Goal: Task Accomplishment & Management: Use online tool/utility

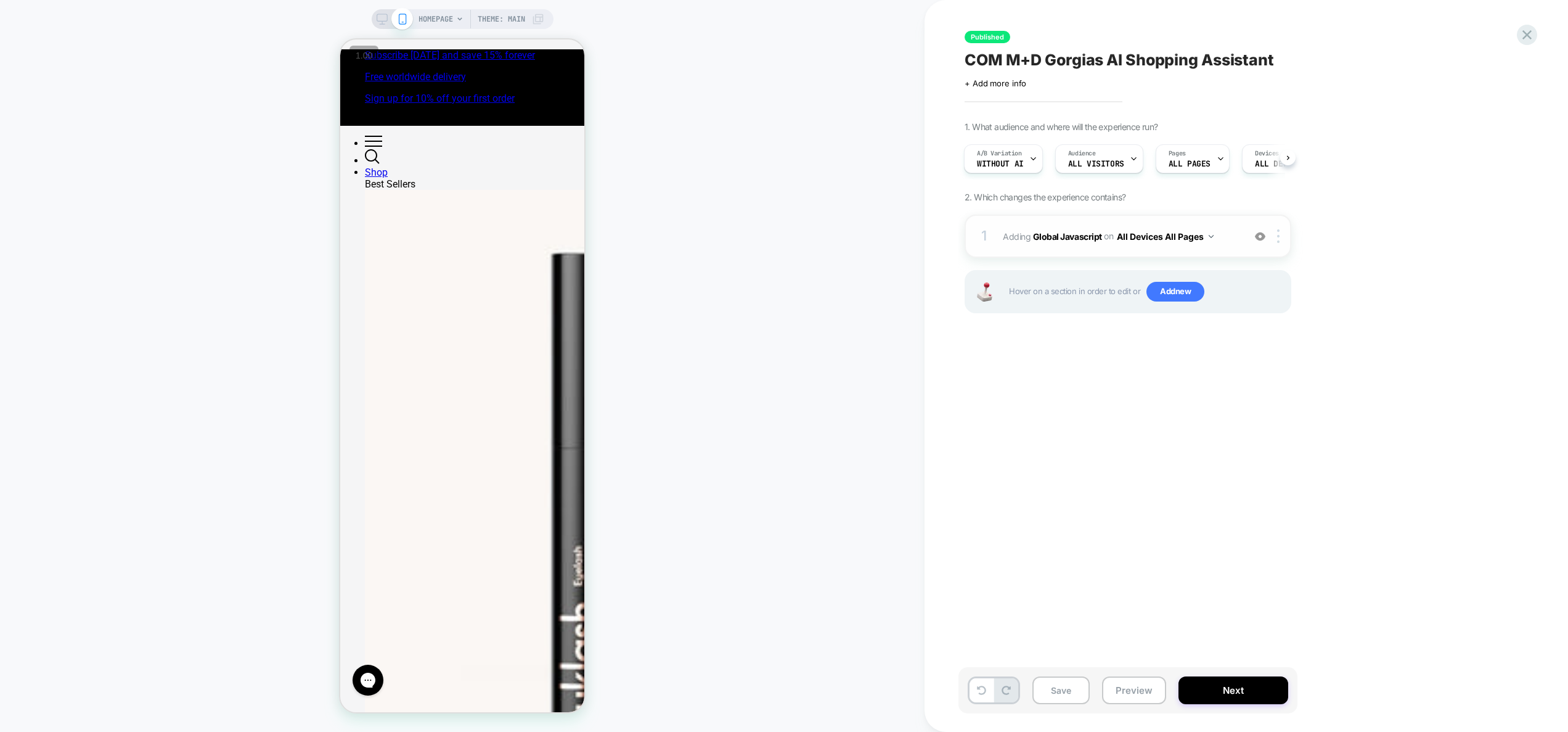
click at [1232, 251] on div "1 Adding Global Javascript on All Devices All Pages Add Before Add After Target…" at bounding box center [1128, 236] width 327 height 43
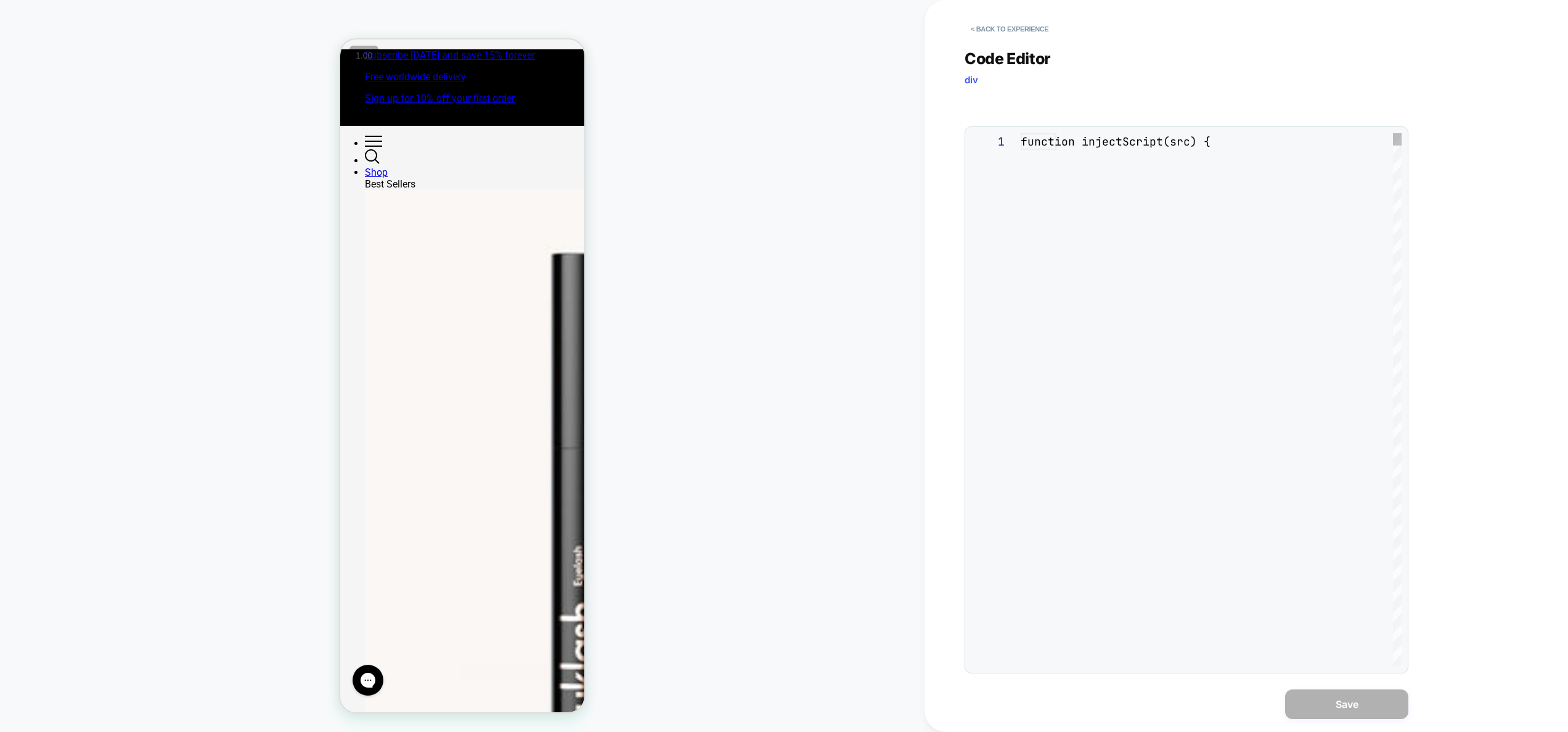
scroll to position [166, 0]
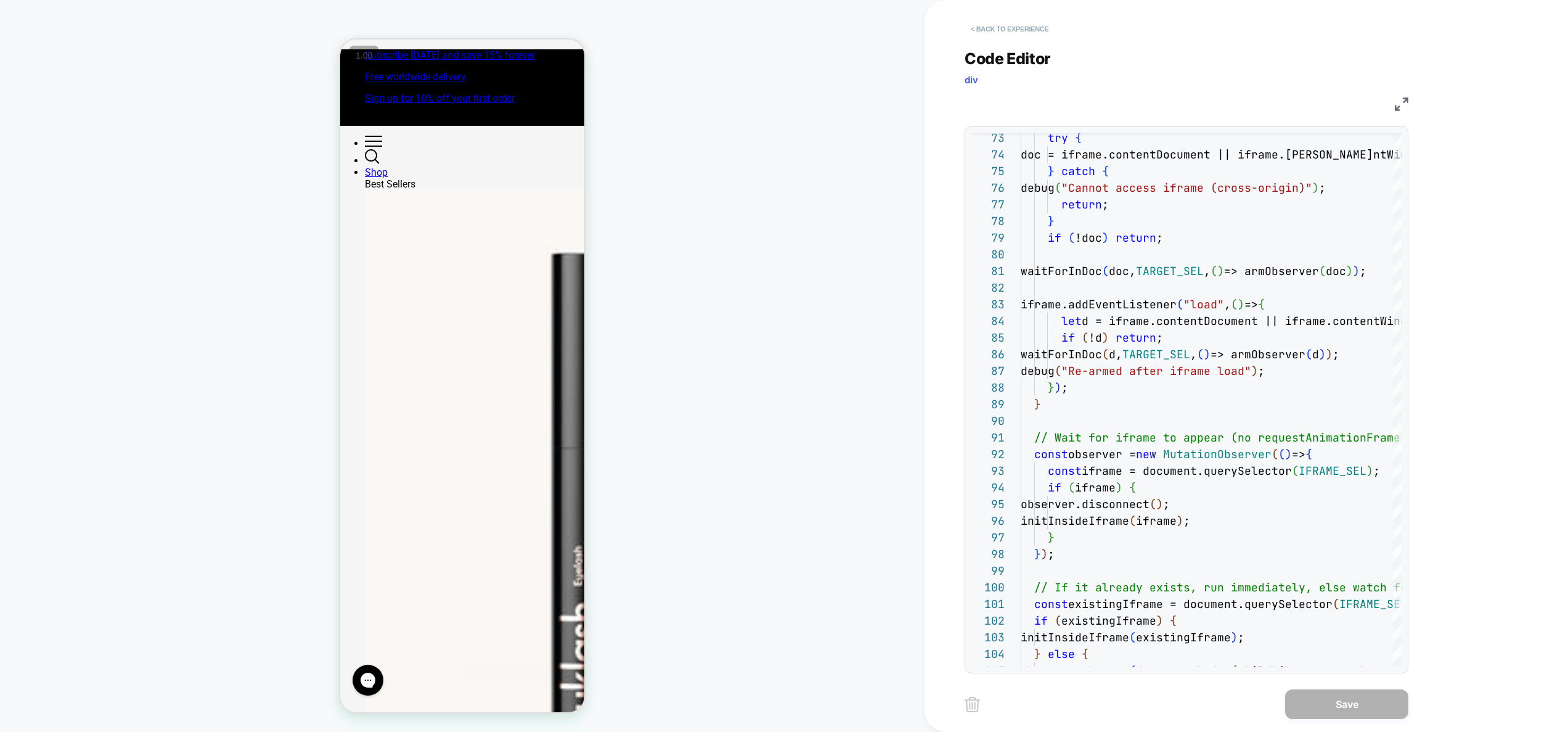
click at [1021, 27] on button "< Back to experience" at bounding box center [1009, 29] width 90 height 20
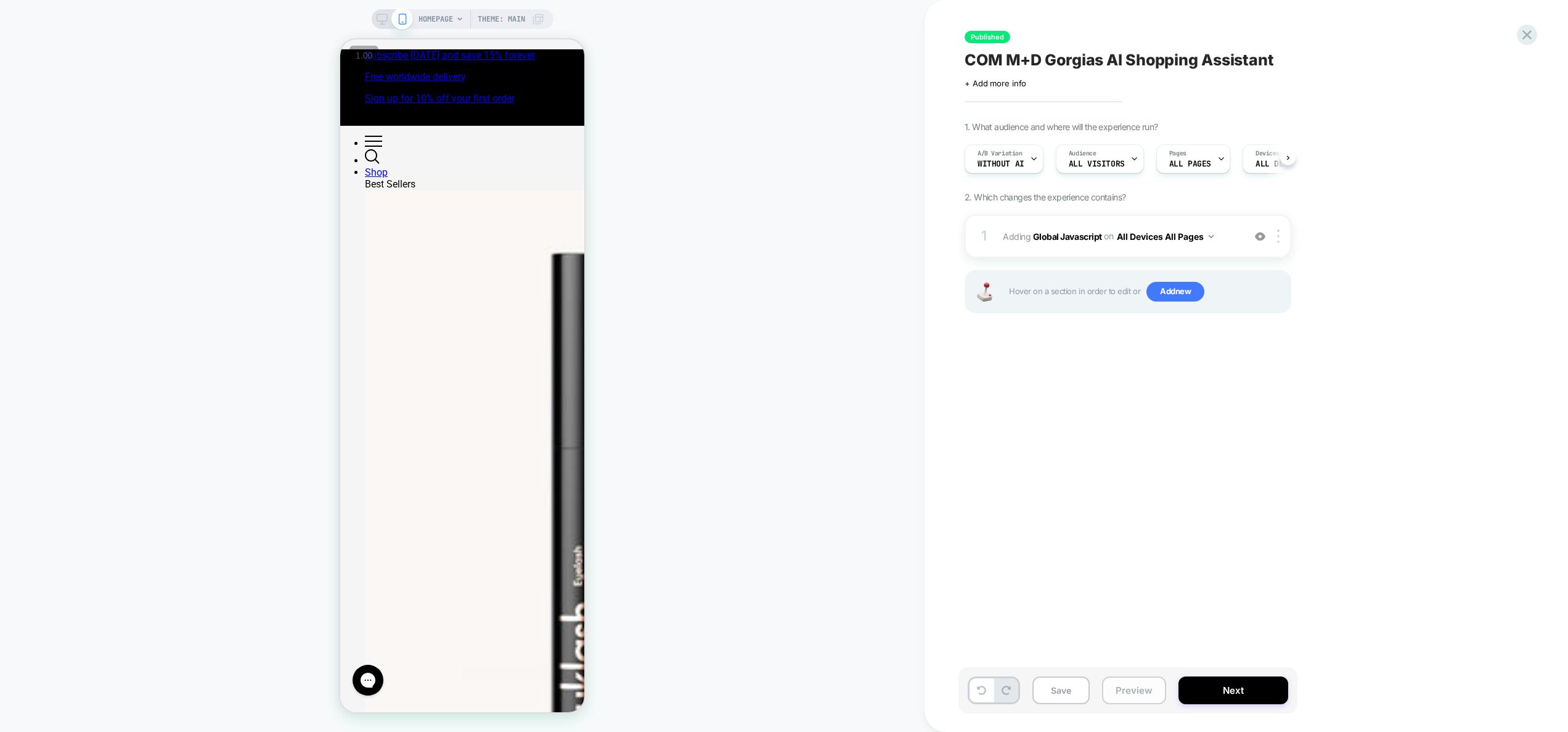
scroll to position [0, 1]
click at [1120, 691] on button "Preview" at bounding box center [1134, 690] width 64 height 28
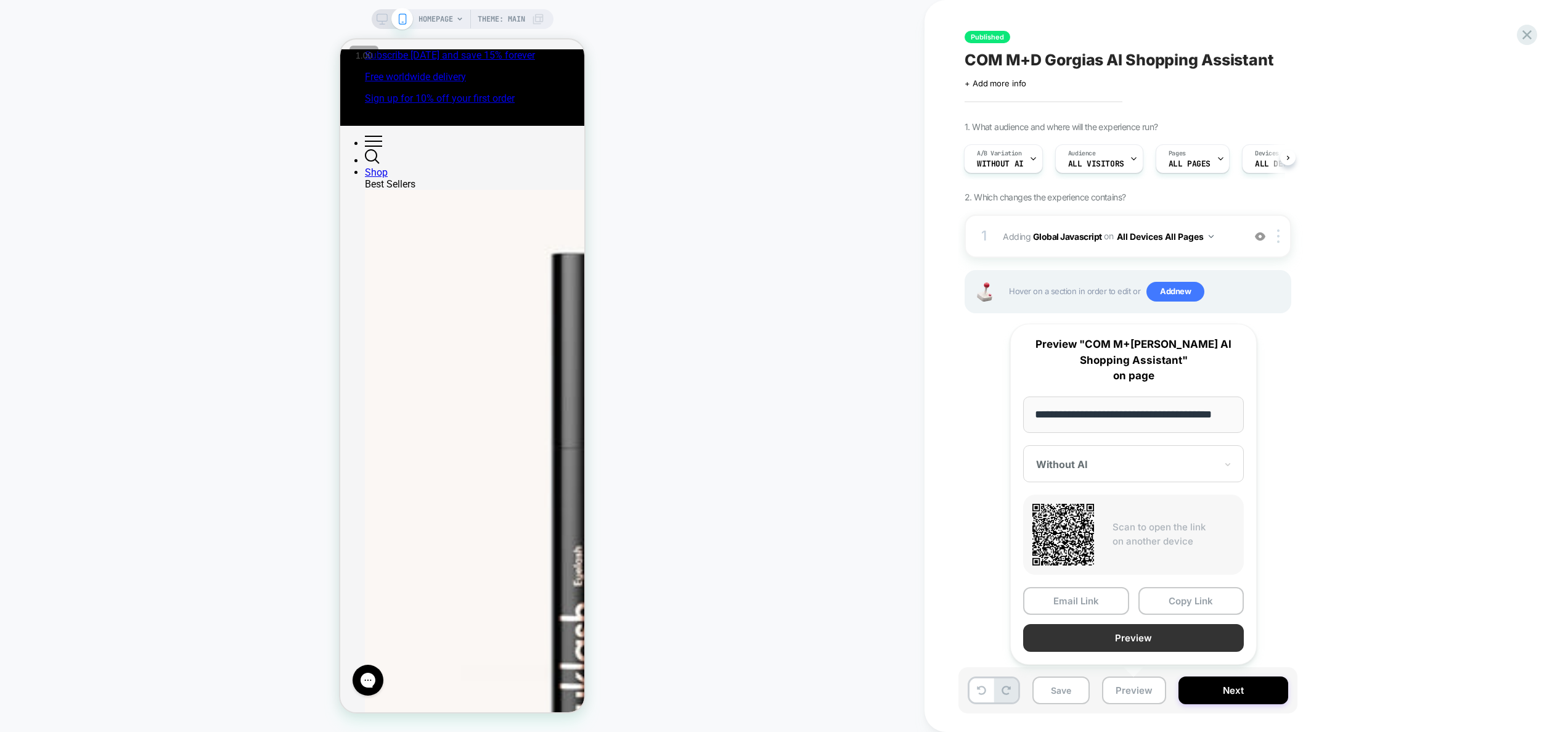
scroll to position [0, 0]
click at [1125, 646] on button "Preview" at bounding box center [1133, 637] width 221 height 28
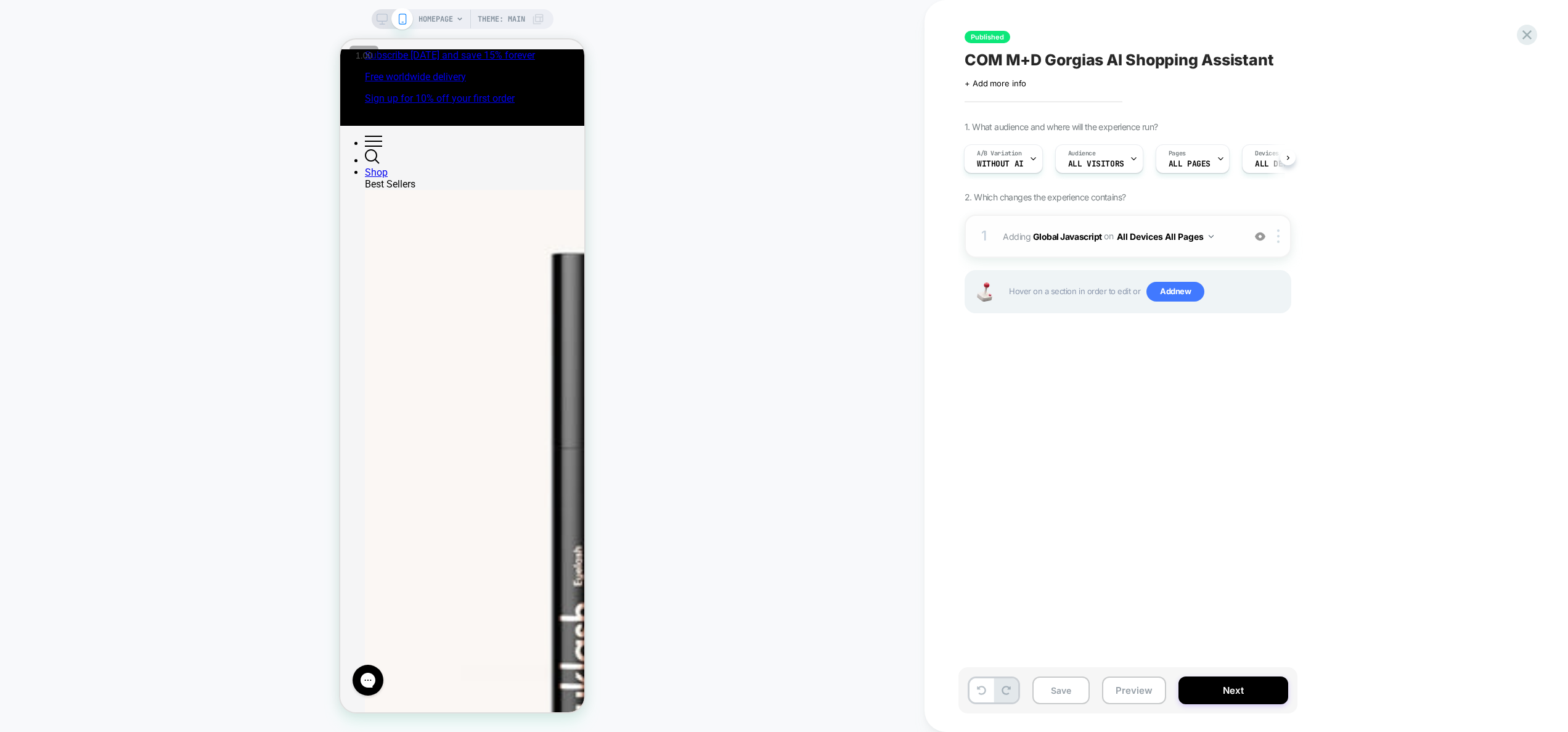
click at [1227, 248] on div "1 Adding Global Javascript on All Devices All Pages Add Before Add After Target…" at bounding box center [1128, 236] width 327 height 43
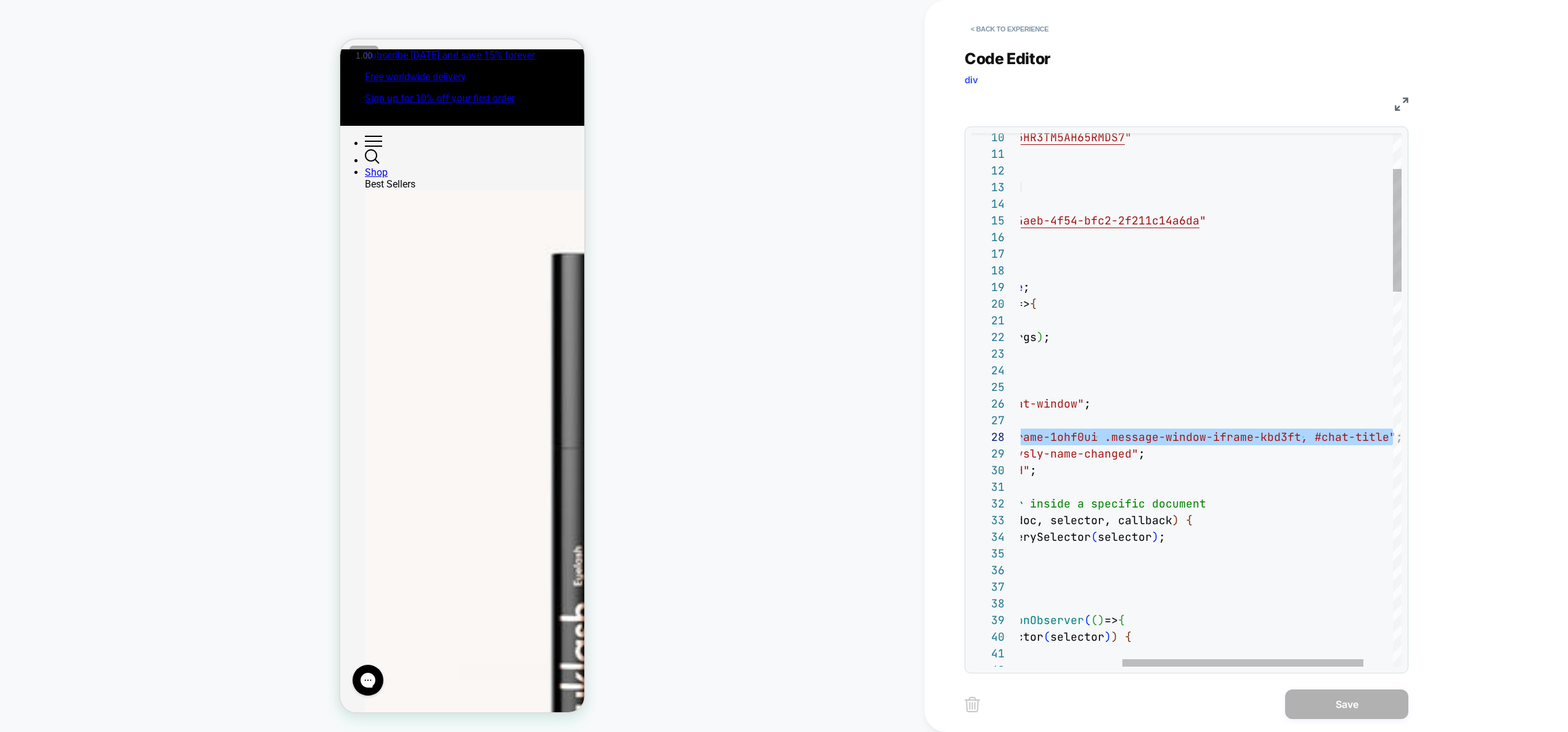
scroll to position [117, 519]
drag, startPoint x: 1168, startPoint y: 441, endPoint x: 1377, endPoint y: 437, distance: 209.0
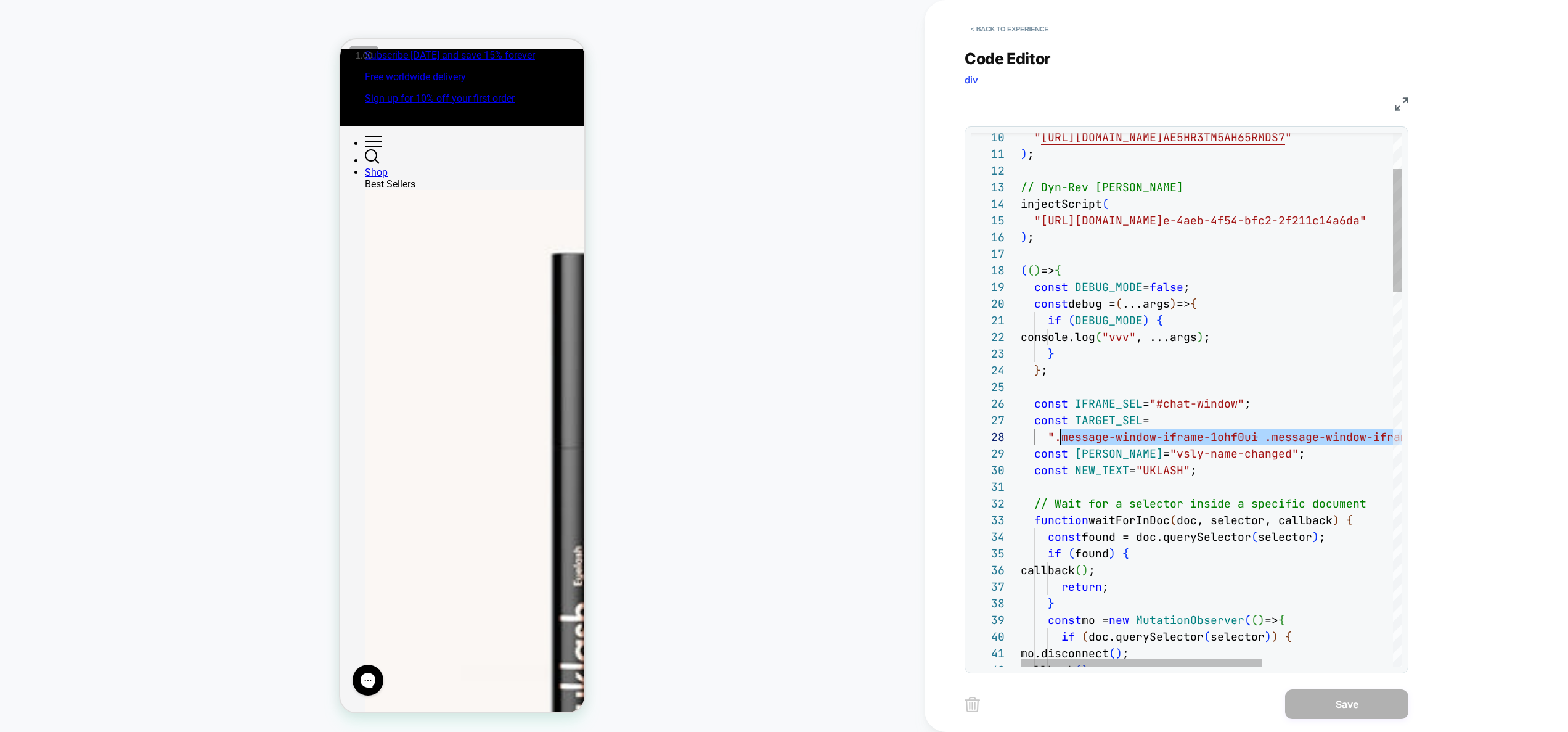
scroll to position [117, 33]
drag, startPoint x: 1382, startPoint y: 437, endPoint x: 1055, endPoint y: 431, distance: 327.1
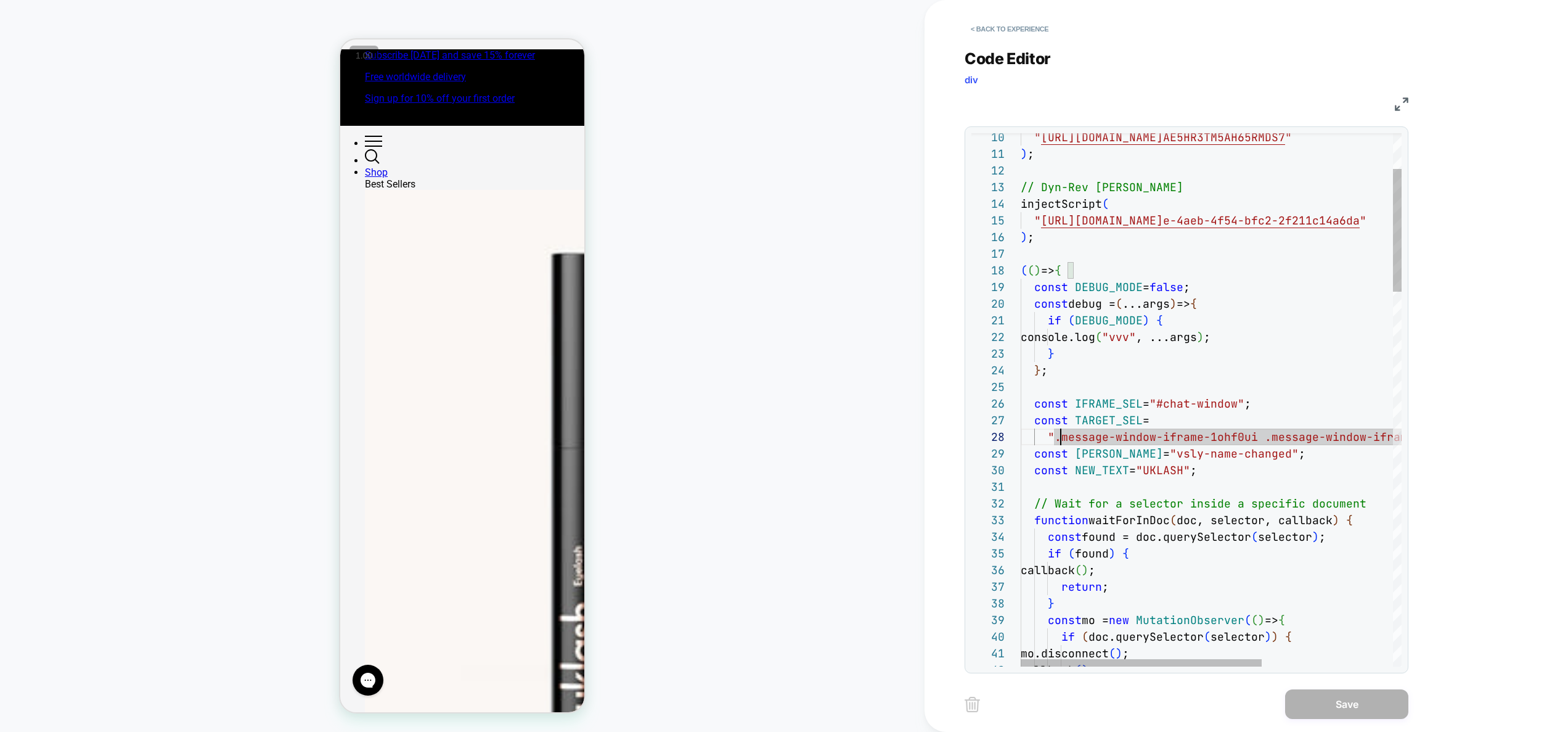
drag, startPoint x: 1058, startPoint y: 438, endPoint x: 1065, endPoint y: 440, distance: 7.3
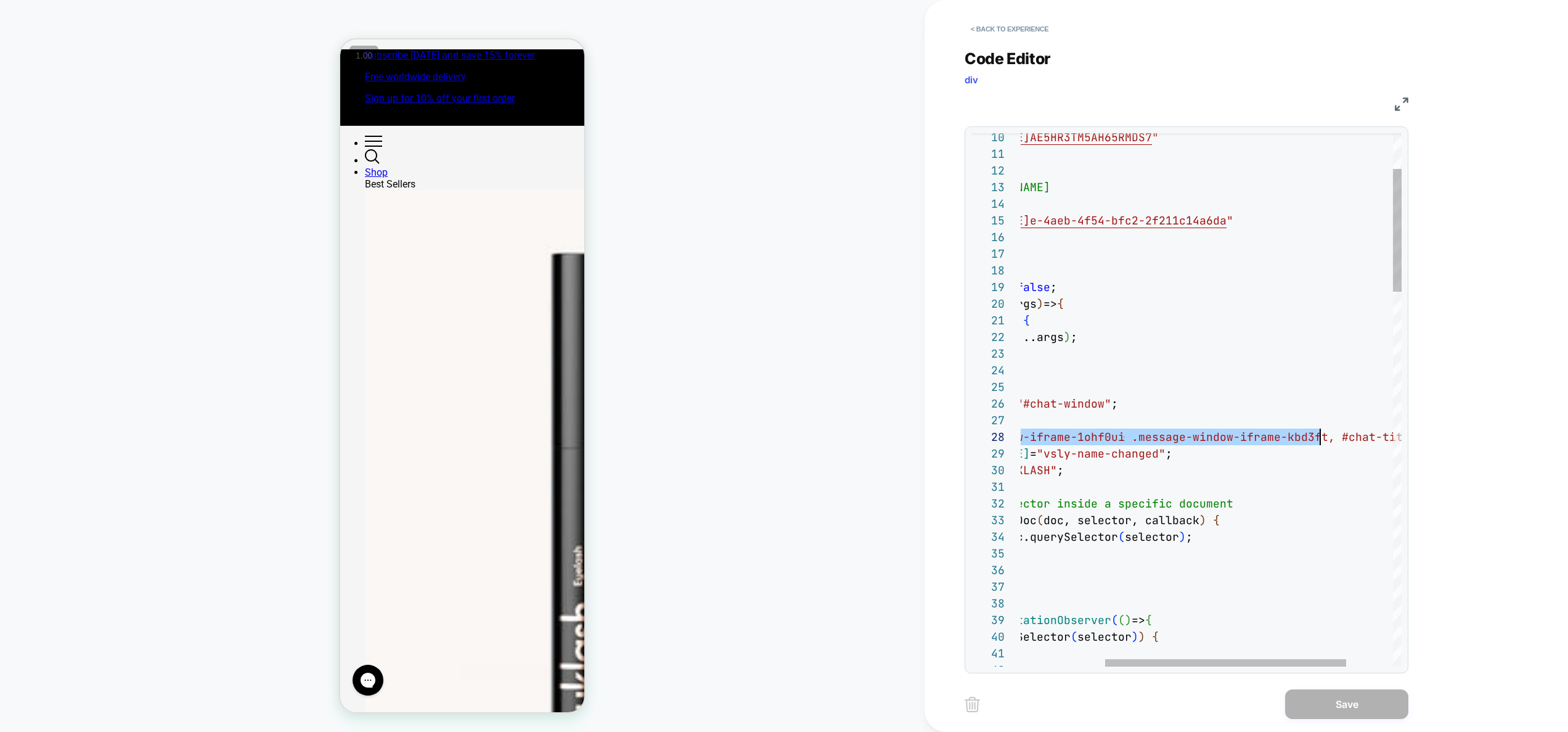
drag, startPoint x: 1054, startPoint y: 440, endPoint x: 1319, endPoint y: 433, distance: 265.1
type textarea "**********"
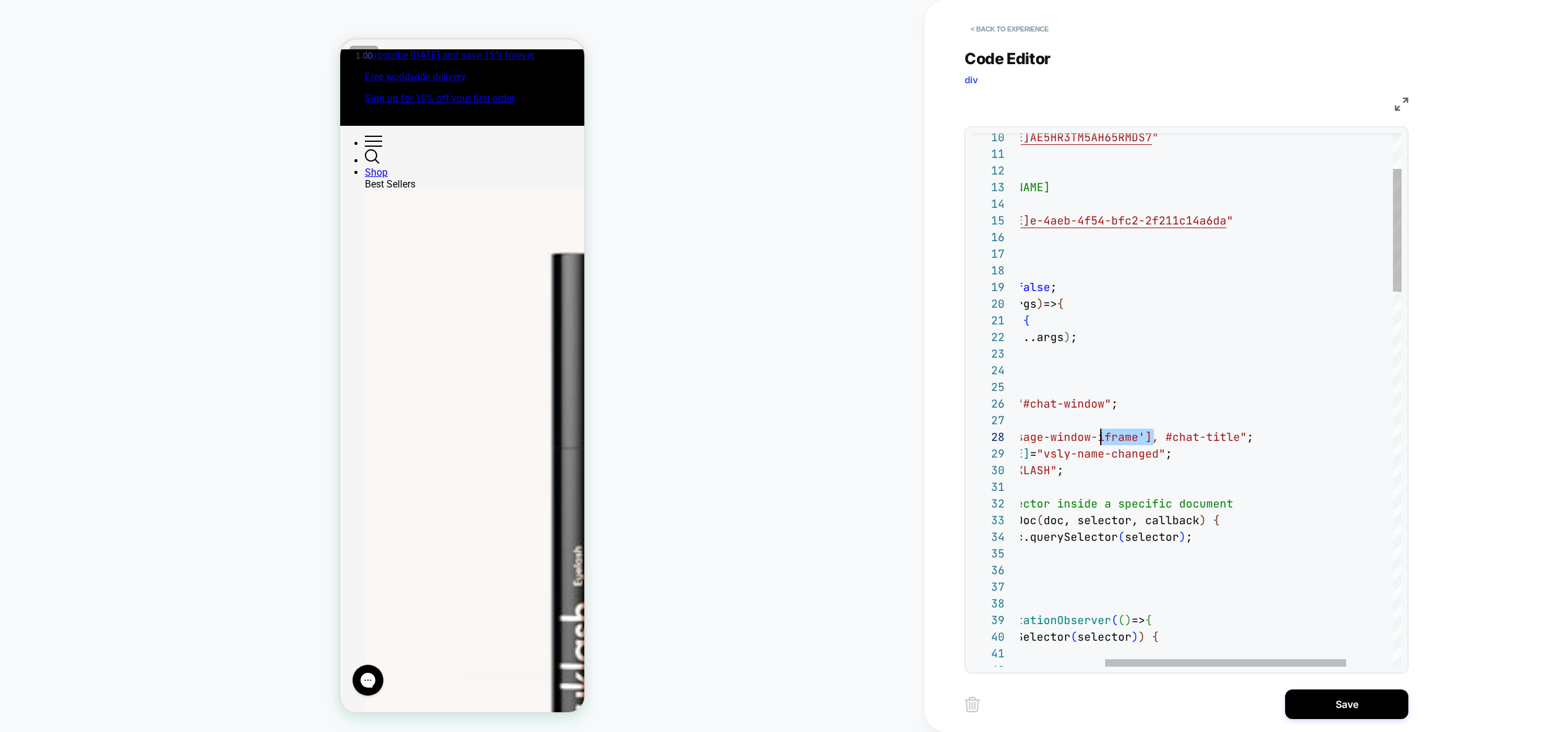
scroll to position [117, 0]
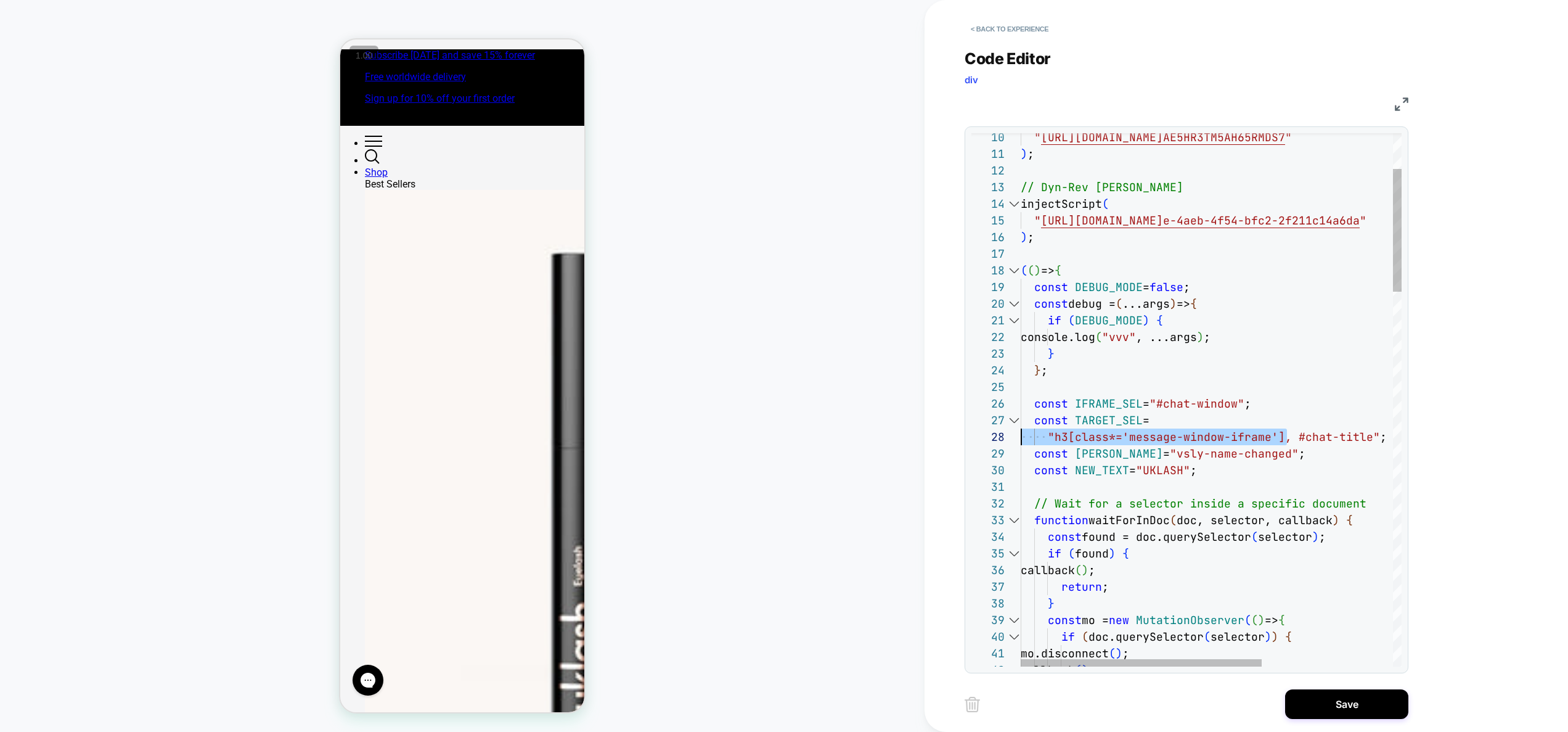
drag, startPoint x: 1143, startPoint y: 441, endPoint x: 991, endPoint y: 448, distance: 152.2
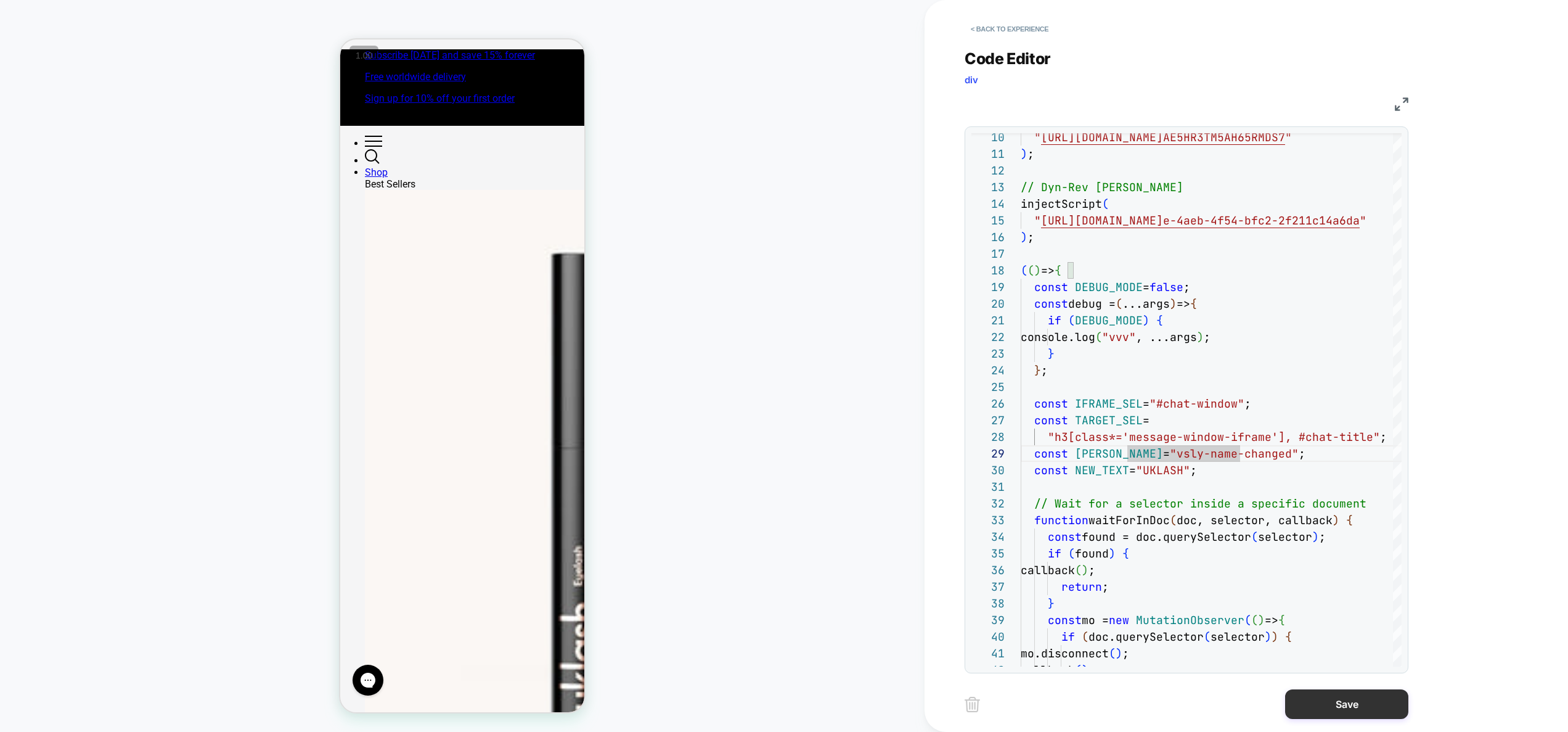
click at [1333, 701] on button "Save" at bounding box center [1347, 704] width 123 height 29
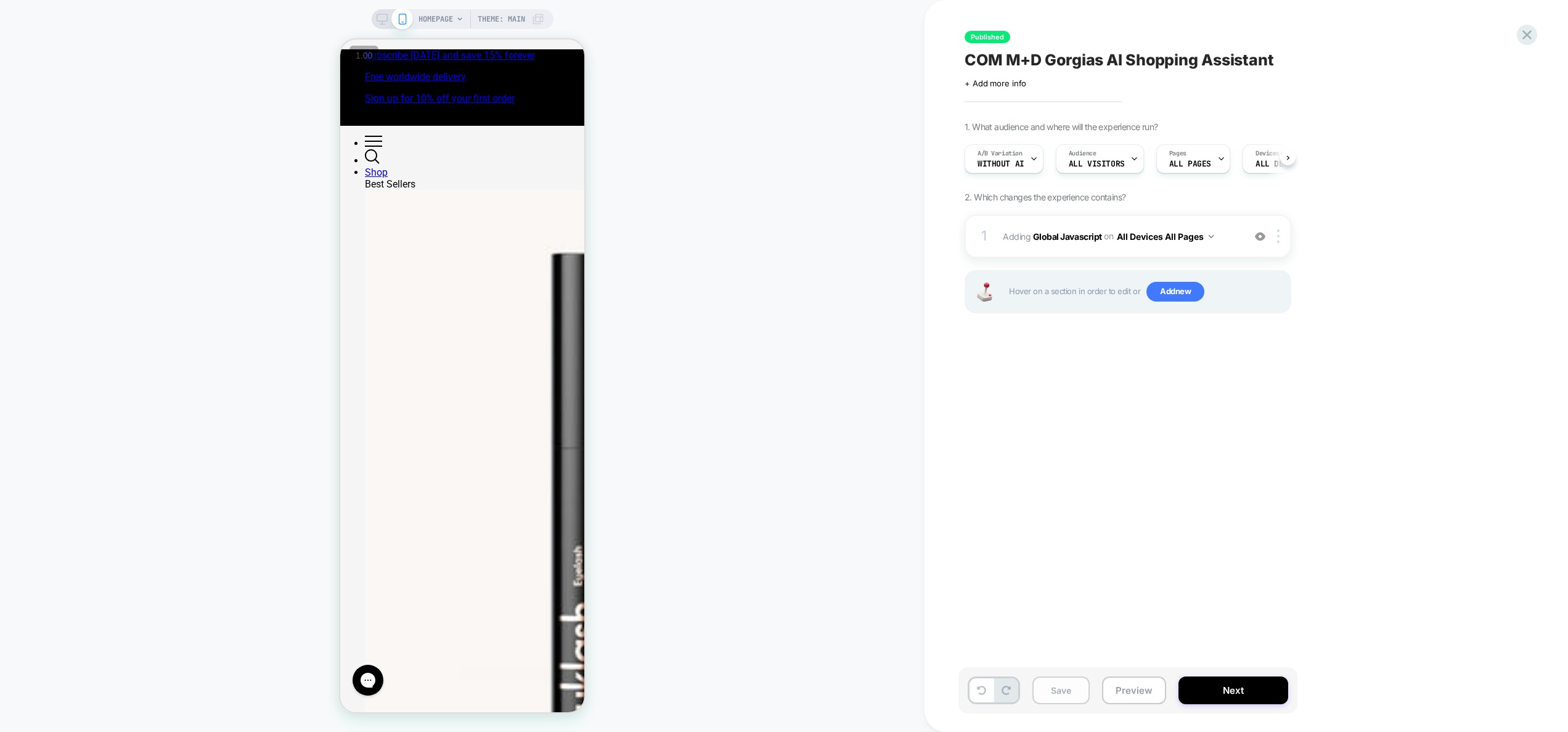
scroll to position [0, 1]
click at [1071, 694] on button "Save" at bounding box center [1061, 690] width 58 height 28
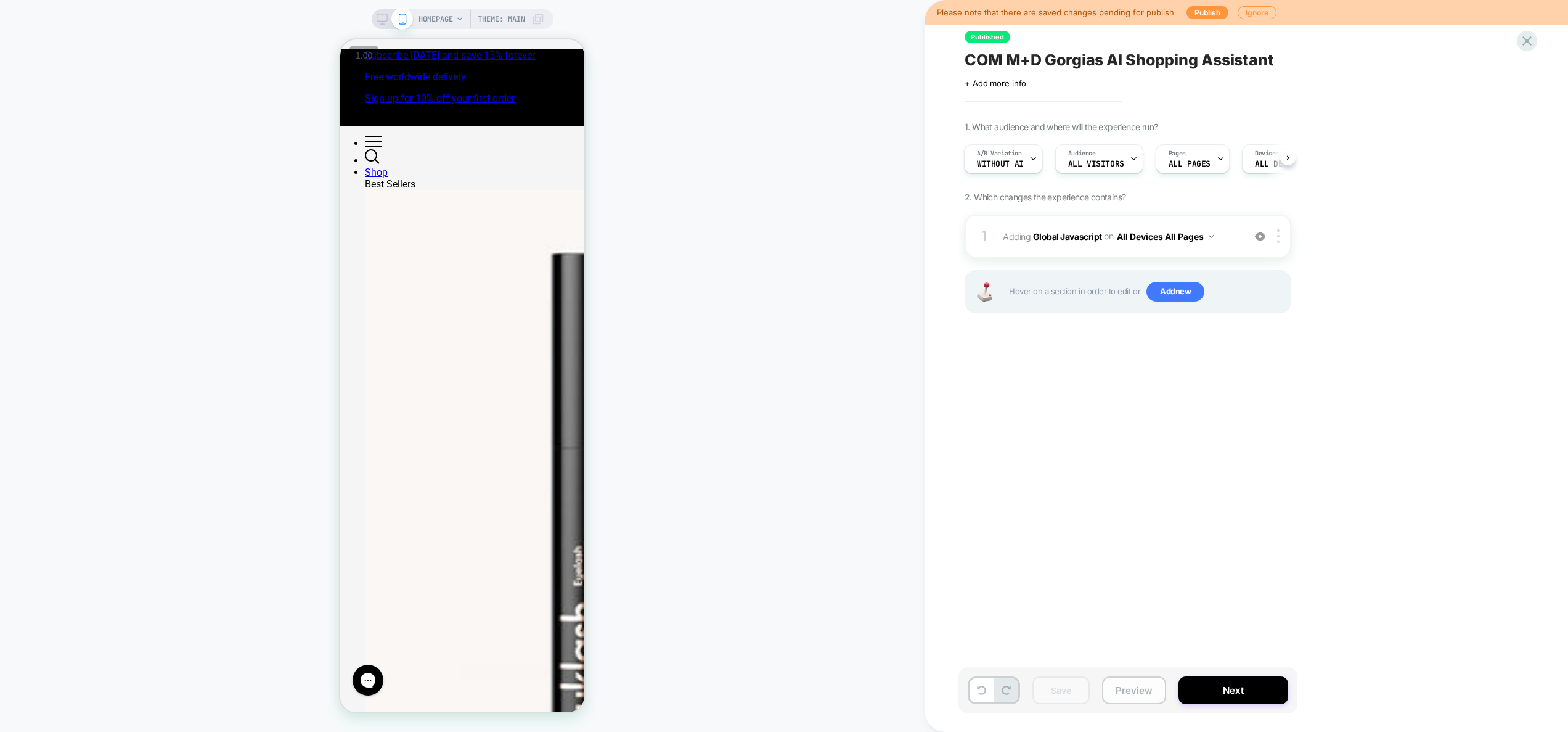
click at [1144, 690] on button "Preview" at bounding box center [1134, 690] width 64 height 28
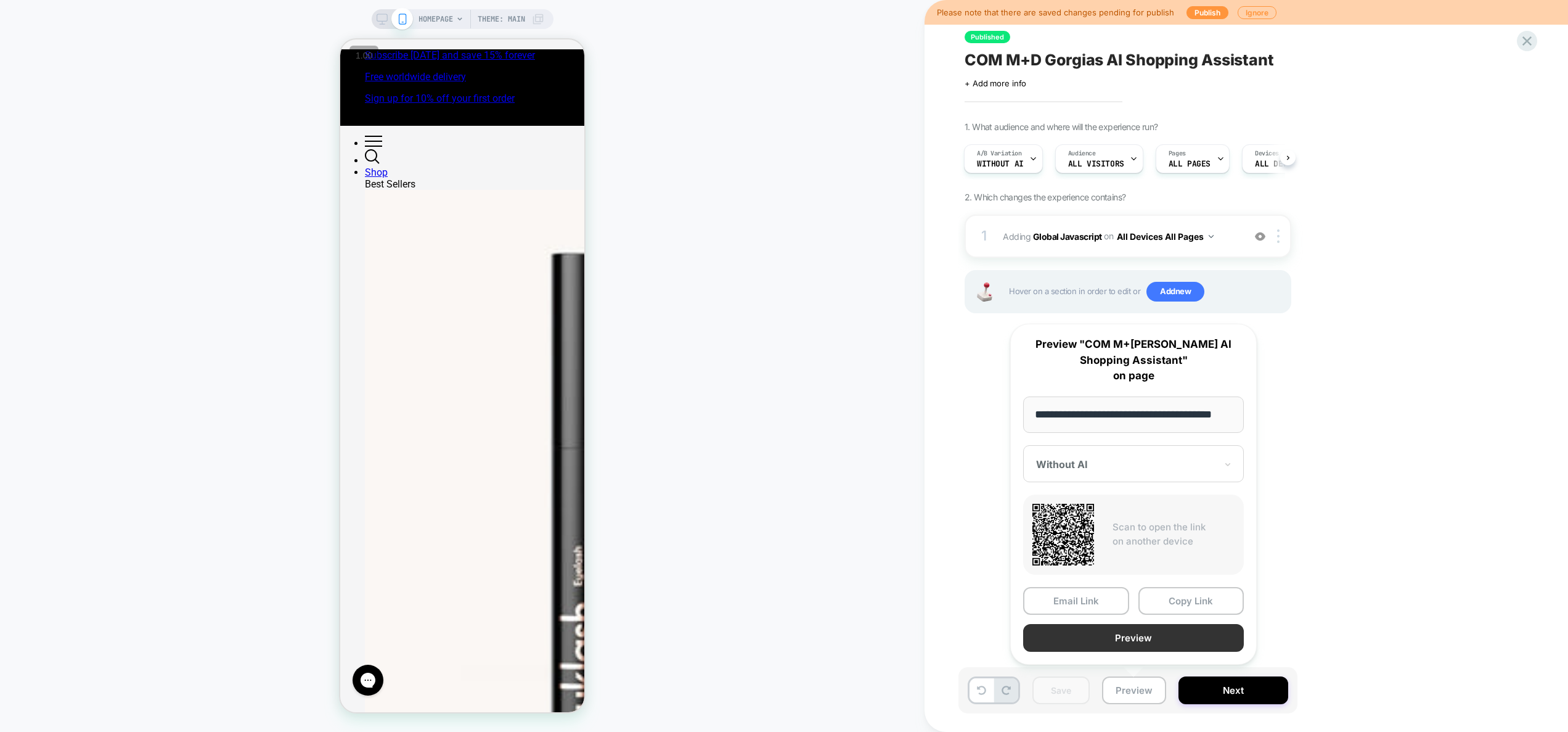
scroll to position [0, 0]
click at [1137, 645] on button "Preview" at bounding box center [1133, 637] width 221 height 28
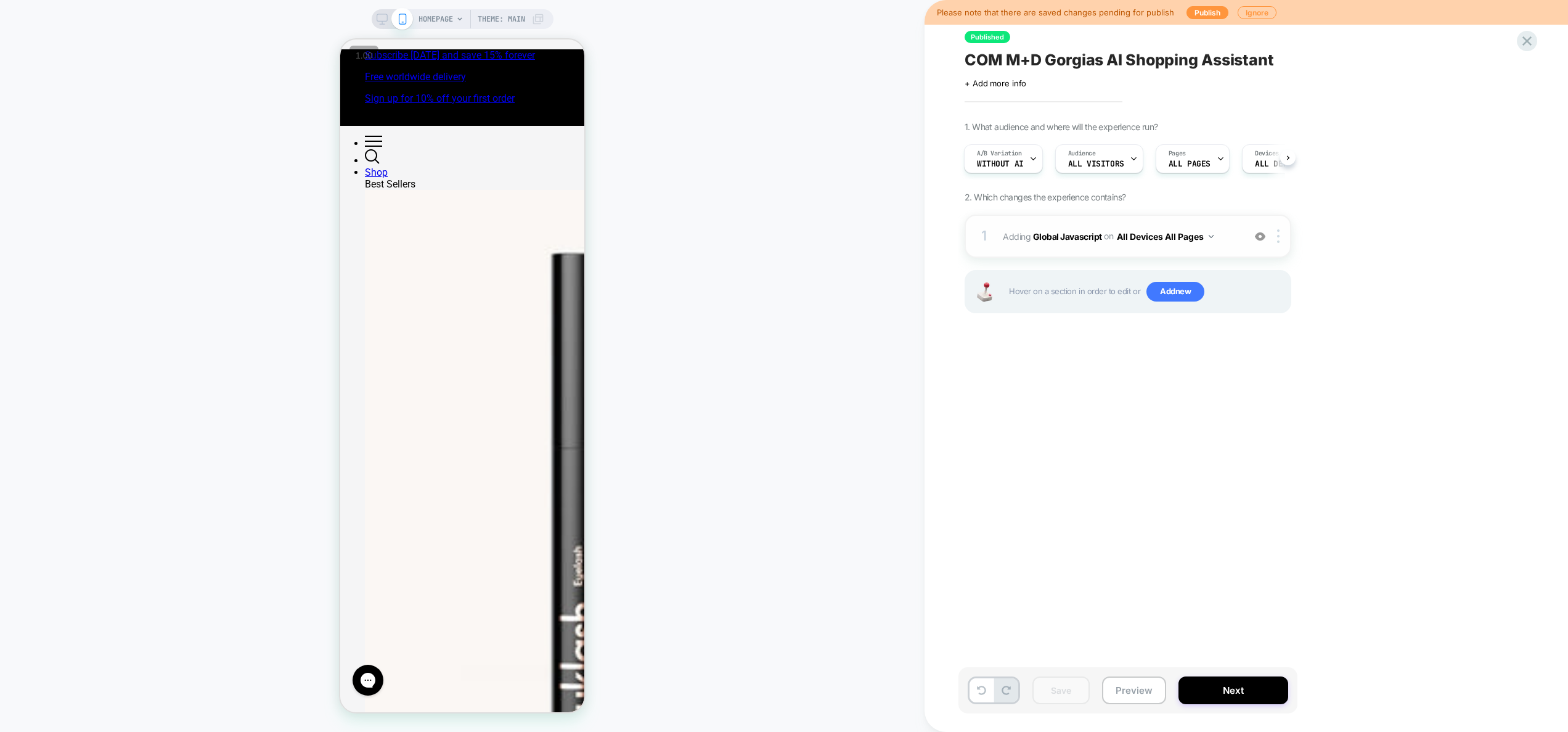
click at [1234, 250] on div "1 Adding Global Javascript on All Devices All Pages Add Before Add After Target…" at bounding box center [1128, 236] width 327 height 43
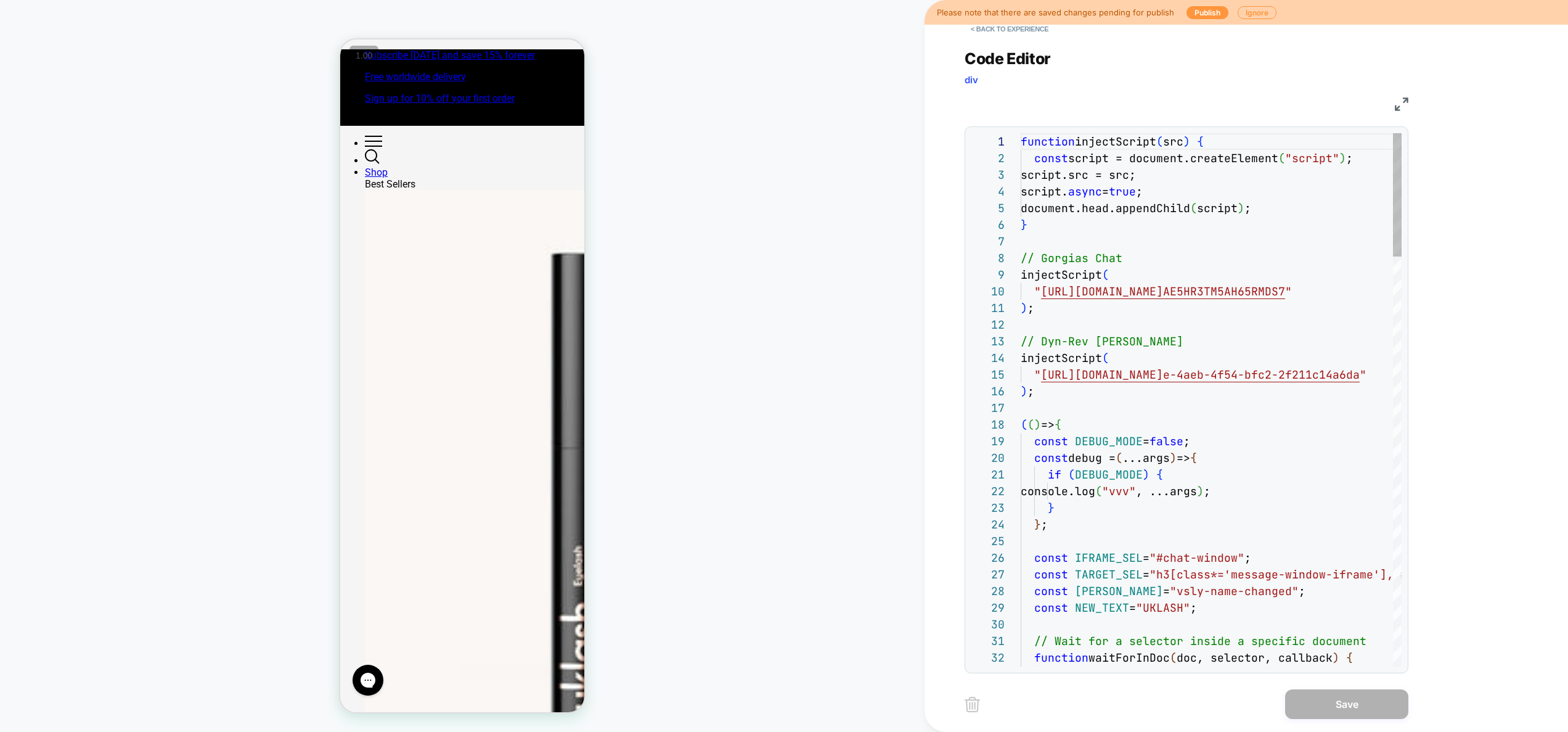
scroll to position [166, 0]
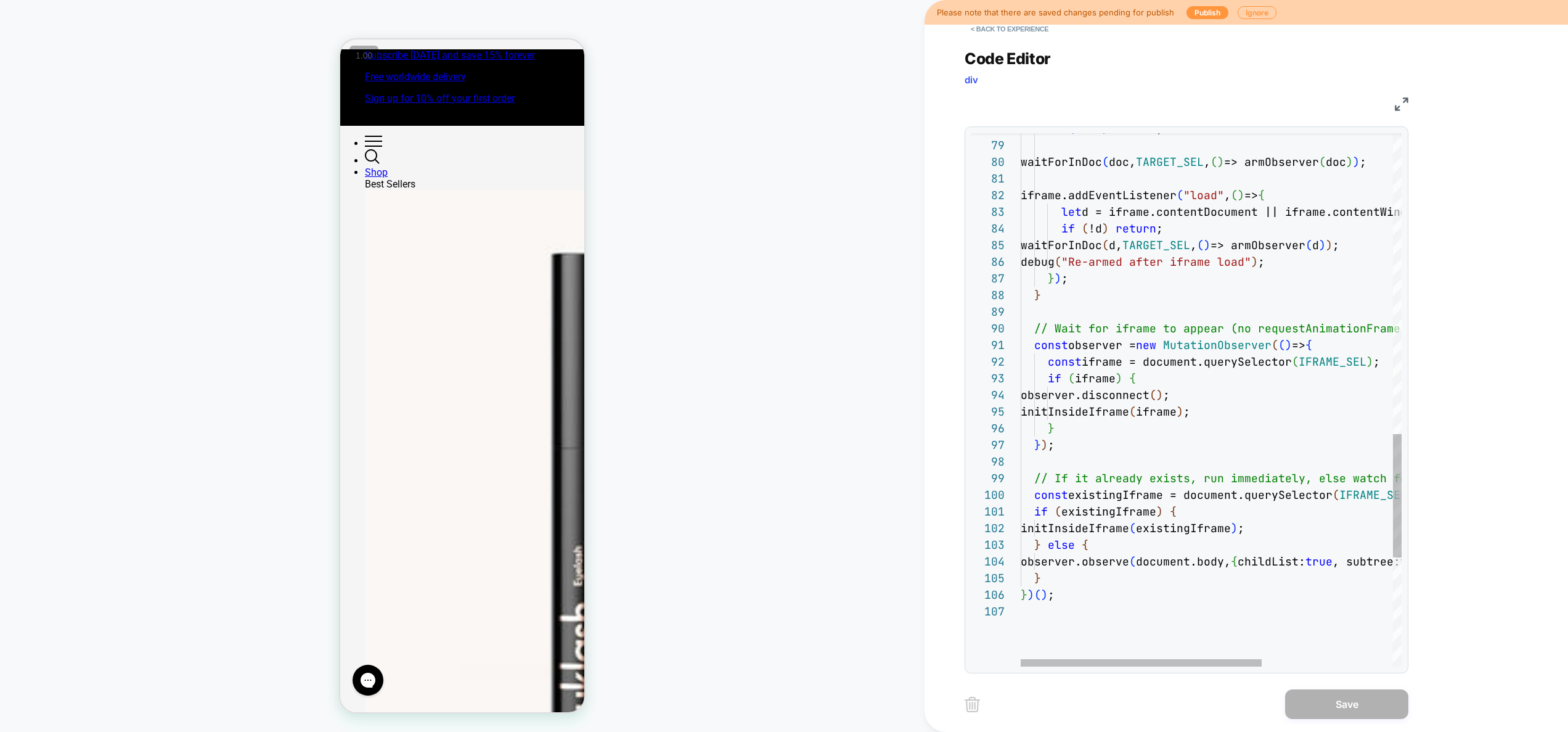
type textarea "**********"
type textarea "*"
type textarea "**********"
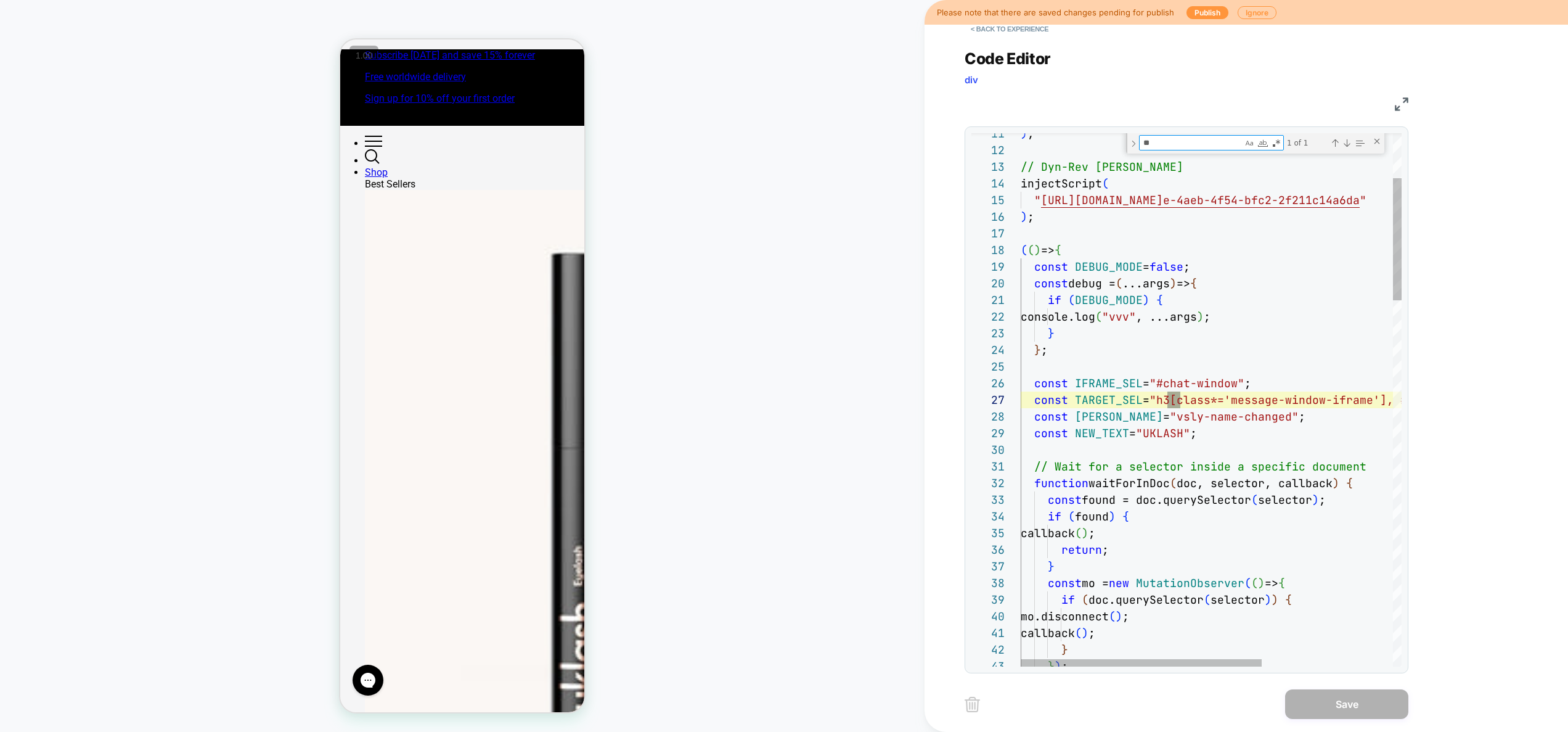
type textarea "**"
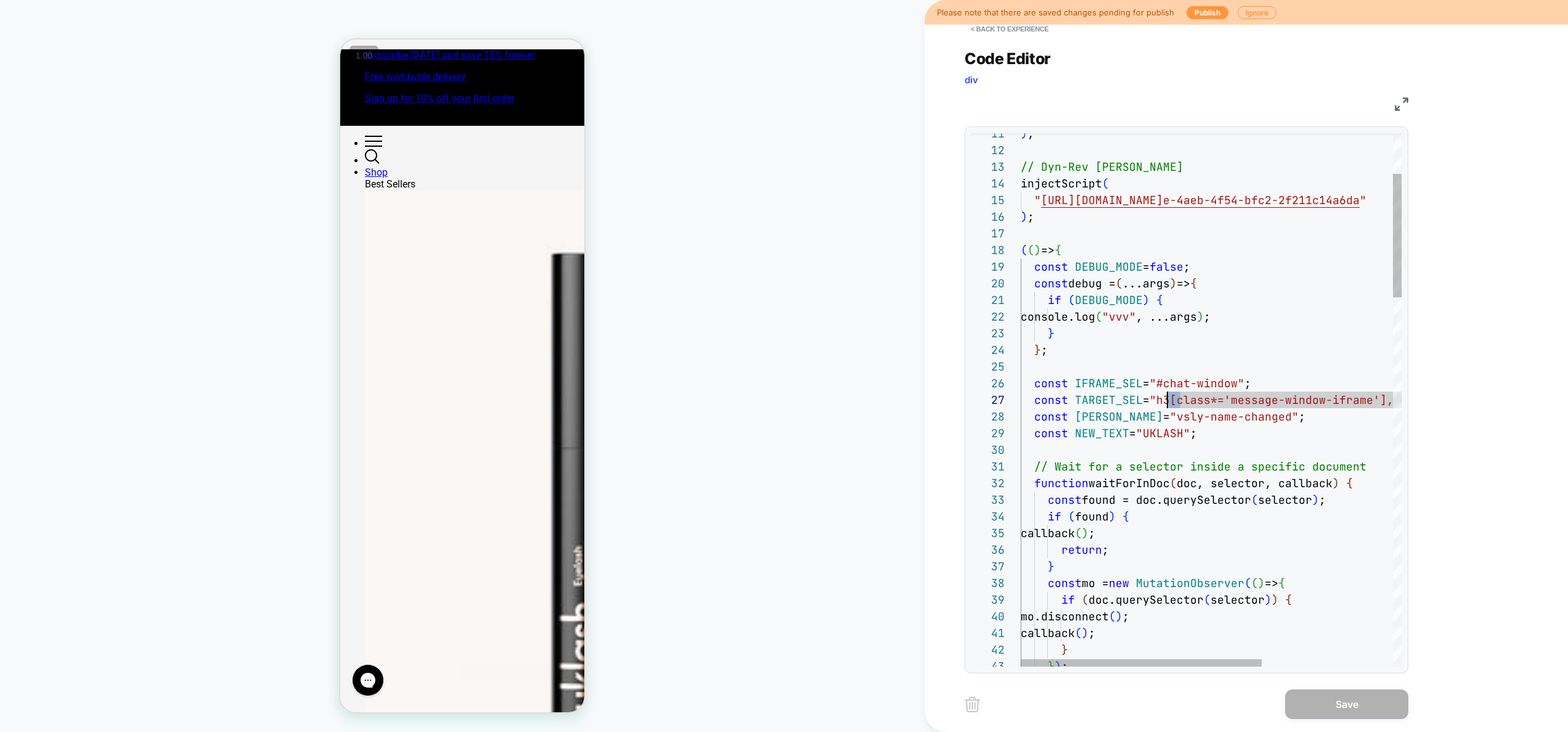
drag, startPoint x: 1180, startPoint y: 400, endPoint x: 1167, endPoint y: 397, distance: 13.3
type textarea "**********"
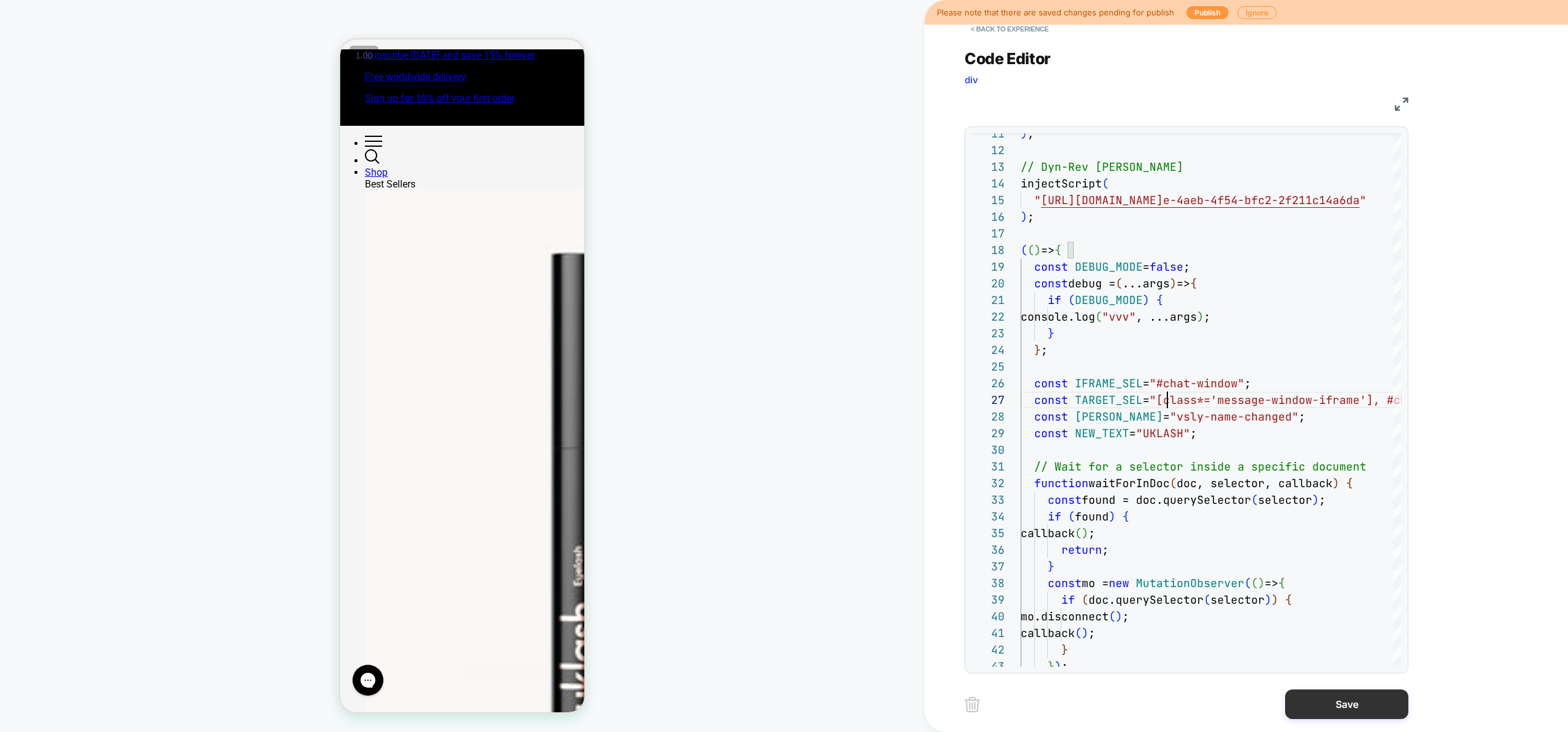
click at [1336, 697] on button "Save" at bounding box center [1347, 704] width 123 height 29
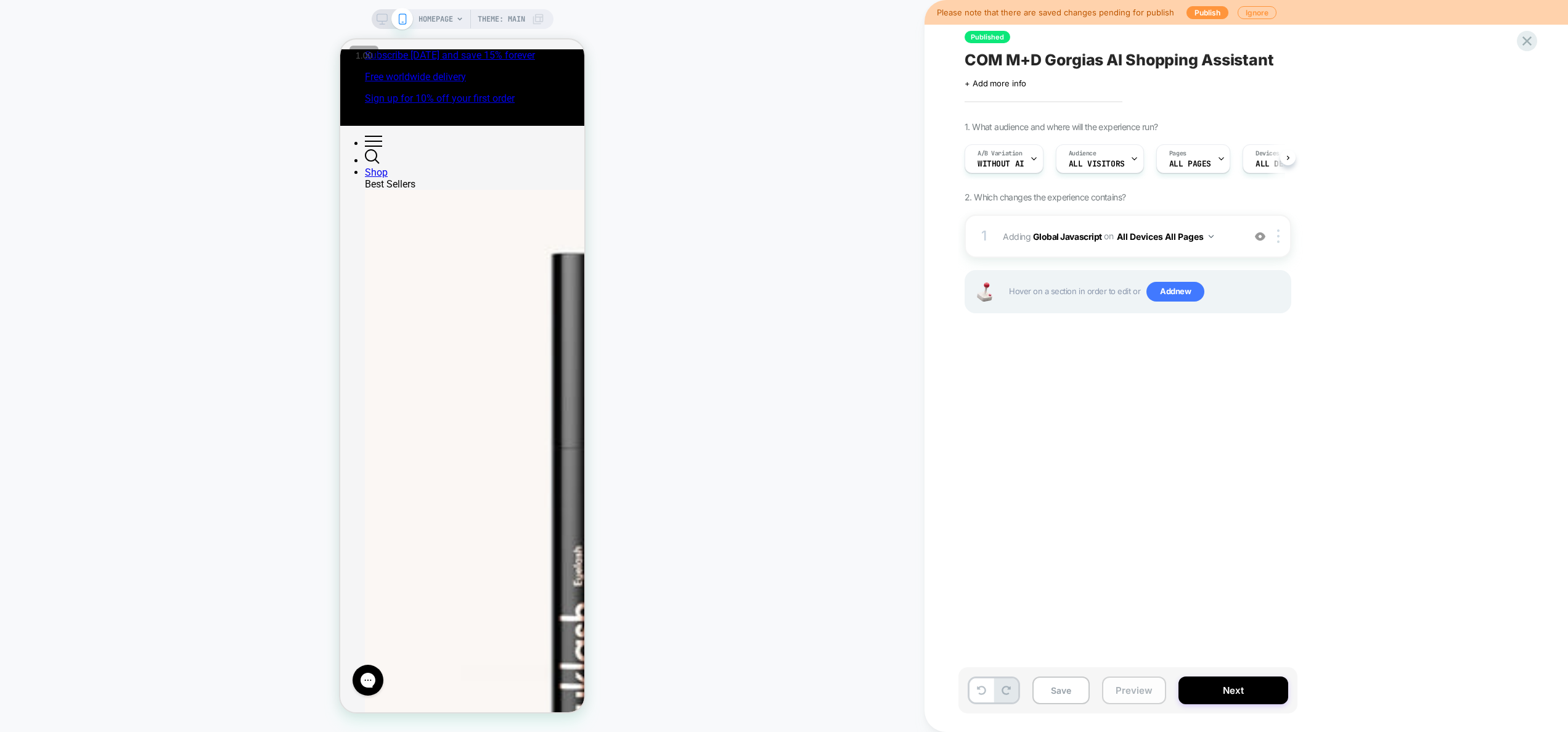
click at [1131, 692] on button "Preview" at bounding box center [1134, 690] width 64 height 28
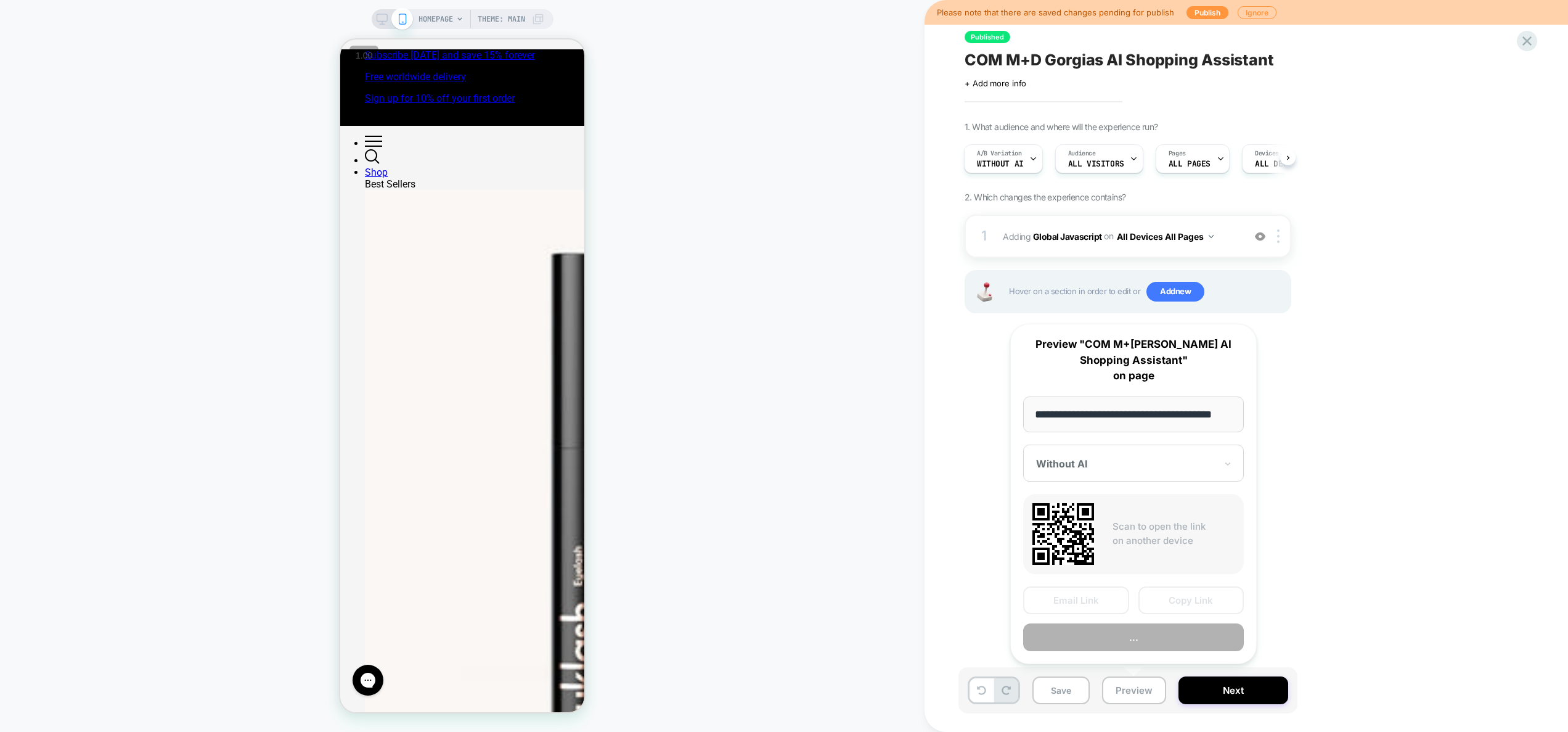
scroll to position [0, 25]
click at [1132, 640] on button "Preview" at bounding box center [1133, 637] width 221 height 28
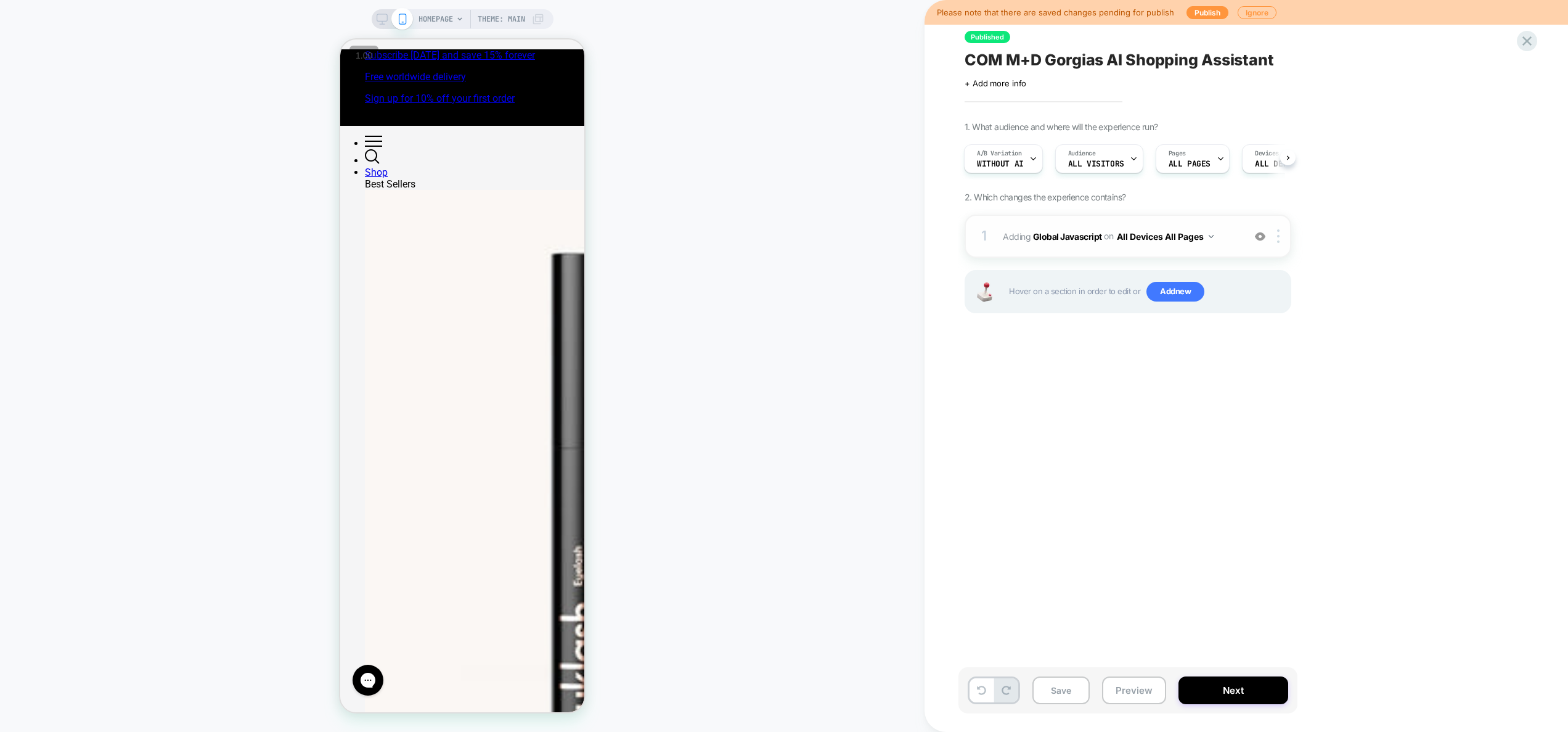
click at [1236, 243] on span "Adding Global Javascript on All Devices All Pages" at bounding box center [1120, 236] width 234 height 18
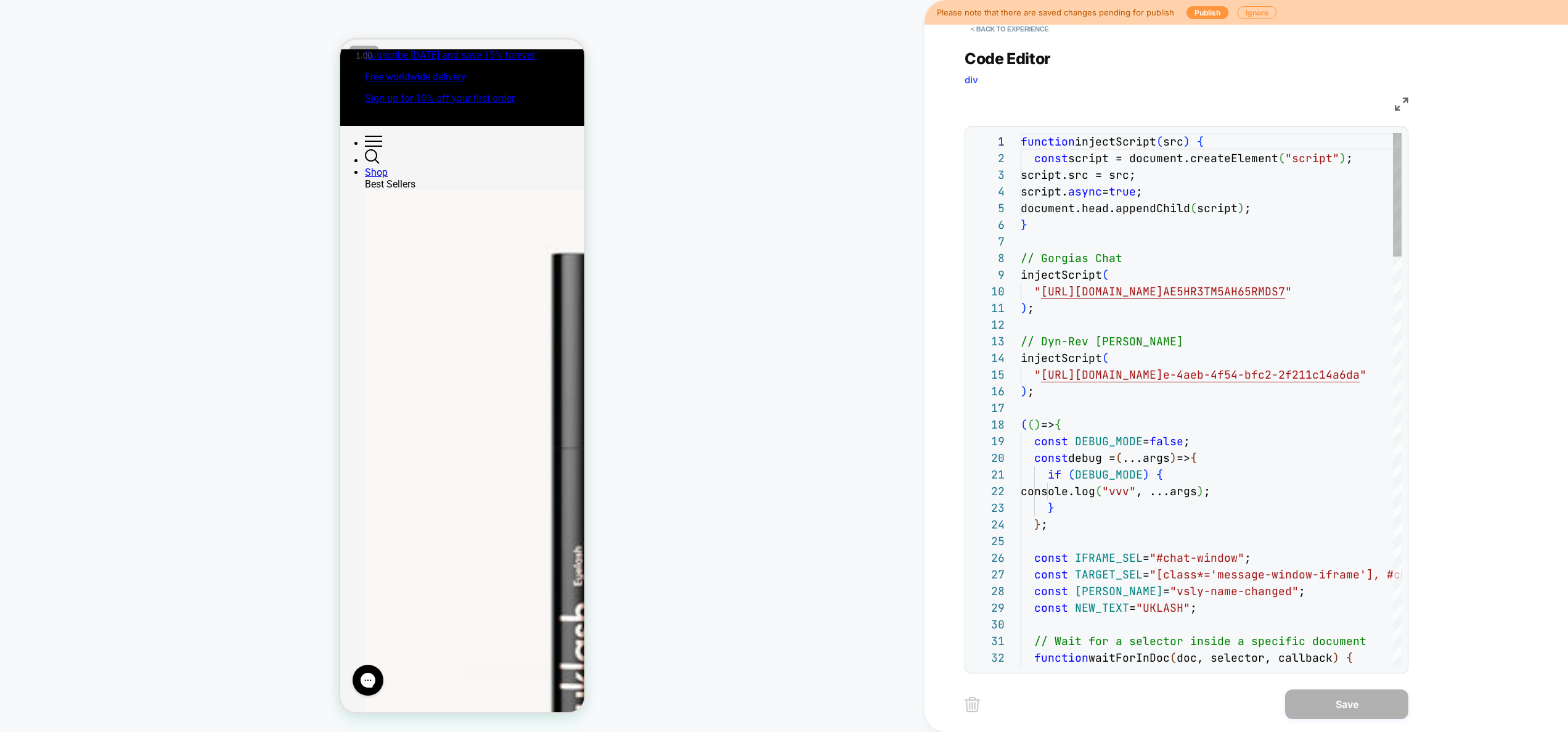
scroll to position [166, 0]
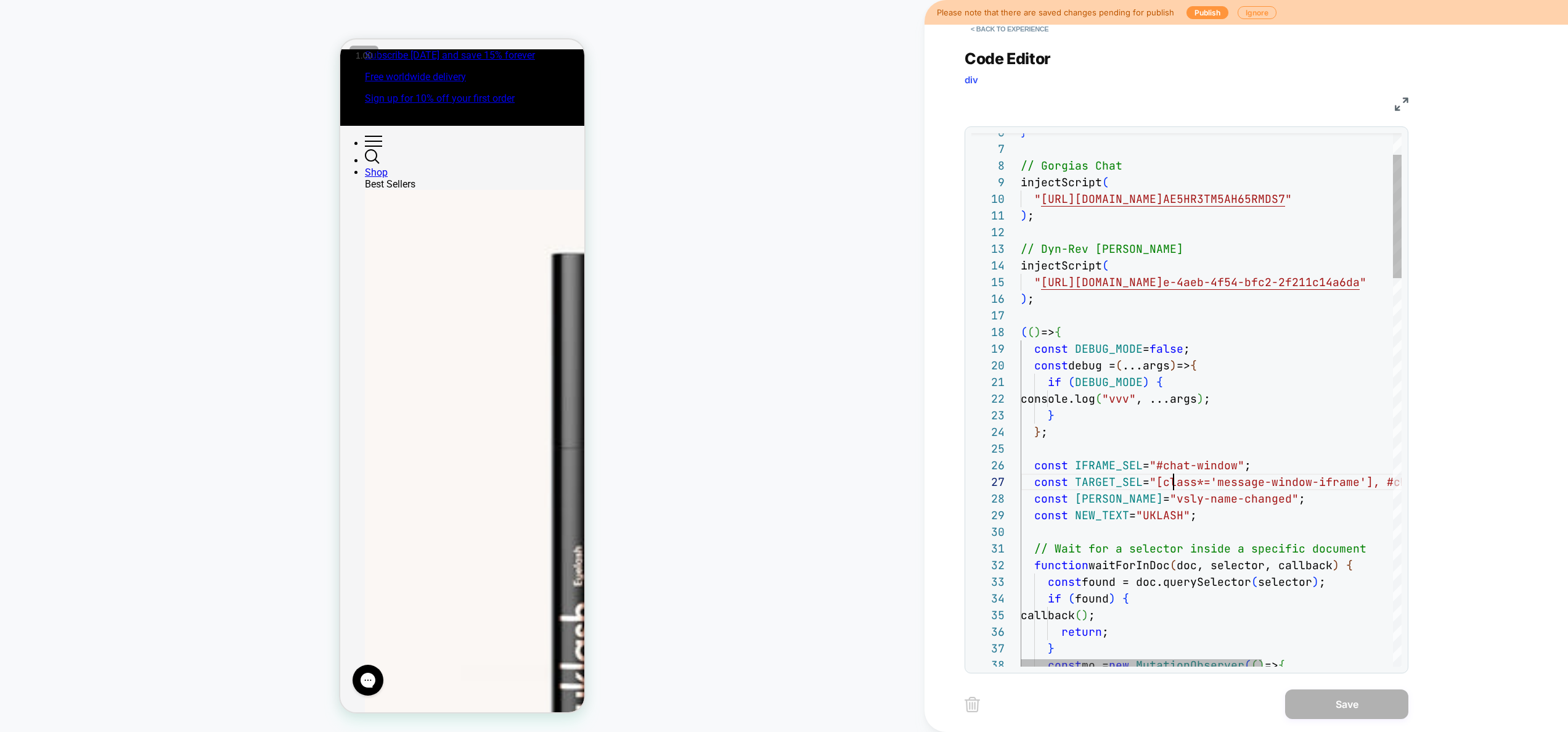
drag, startPoint x: 1392, startPoint y: 481, endPoint x: 1169, endPoint y: 483, distance: 223.0
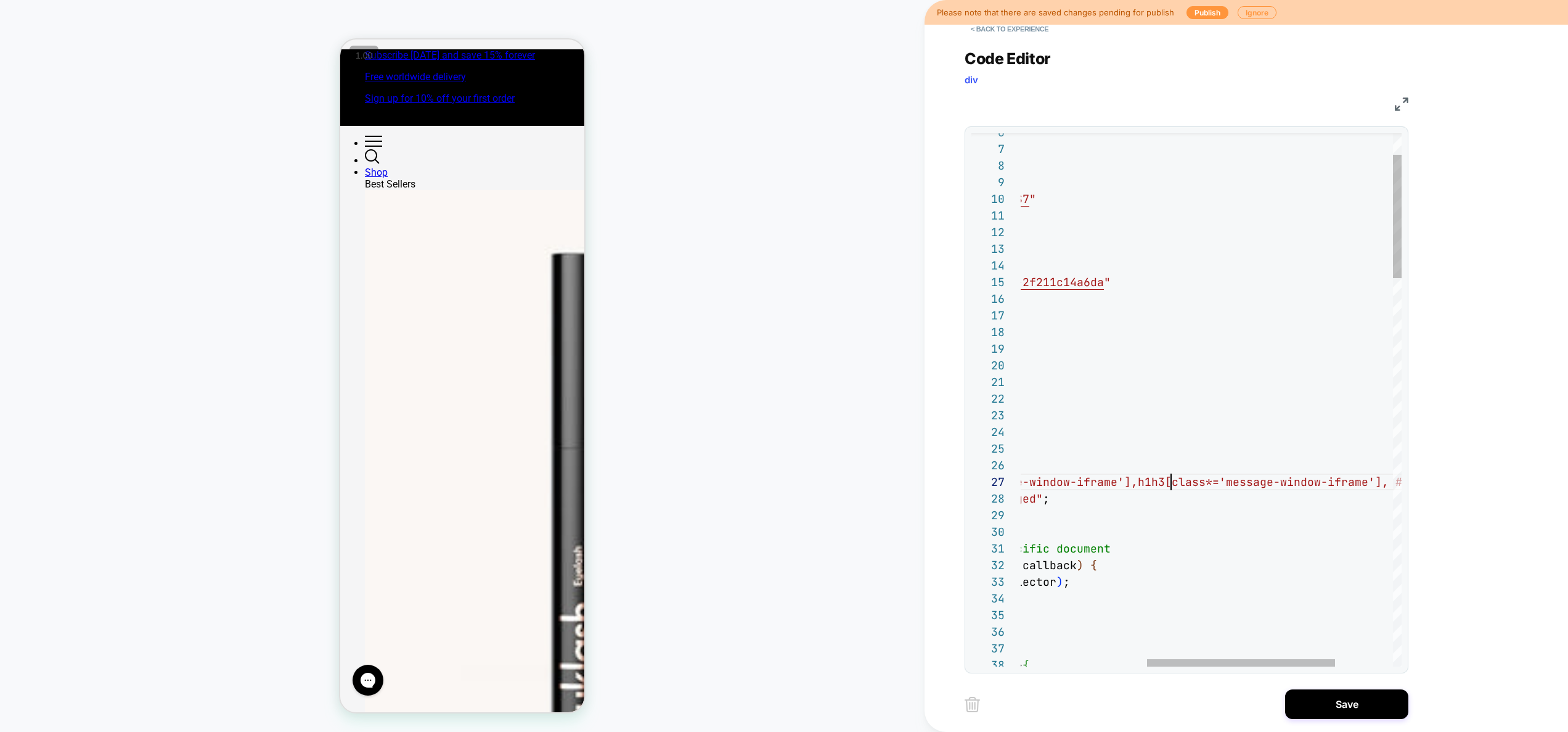
scroll to position [100, 393]
drag, startPoint x: 1168, startPoint y: 483, endPoint x: 1160, endPoint y: 487, distance: 8.9
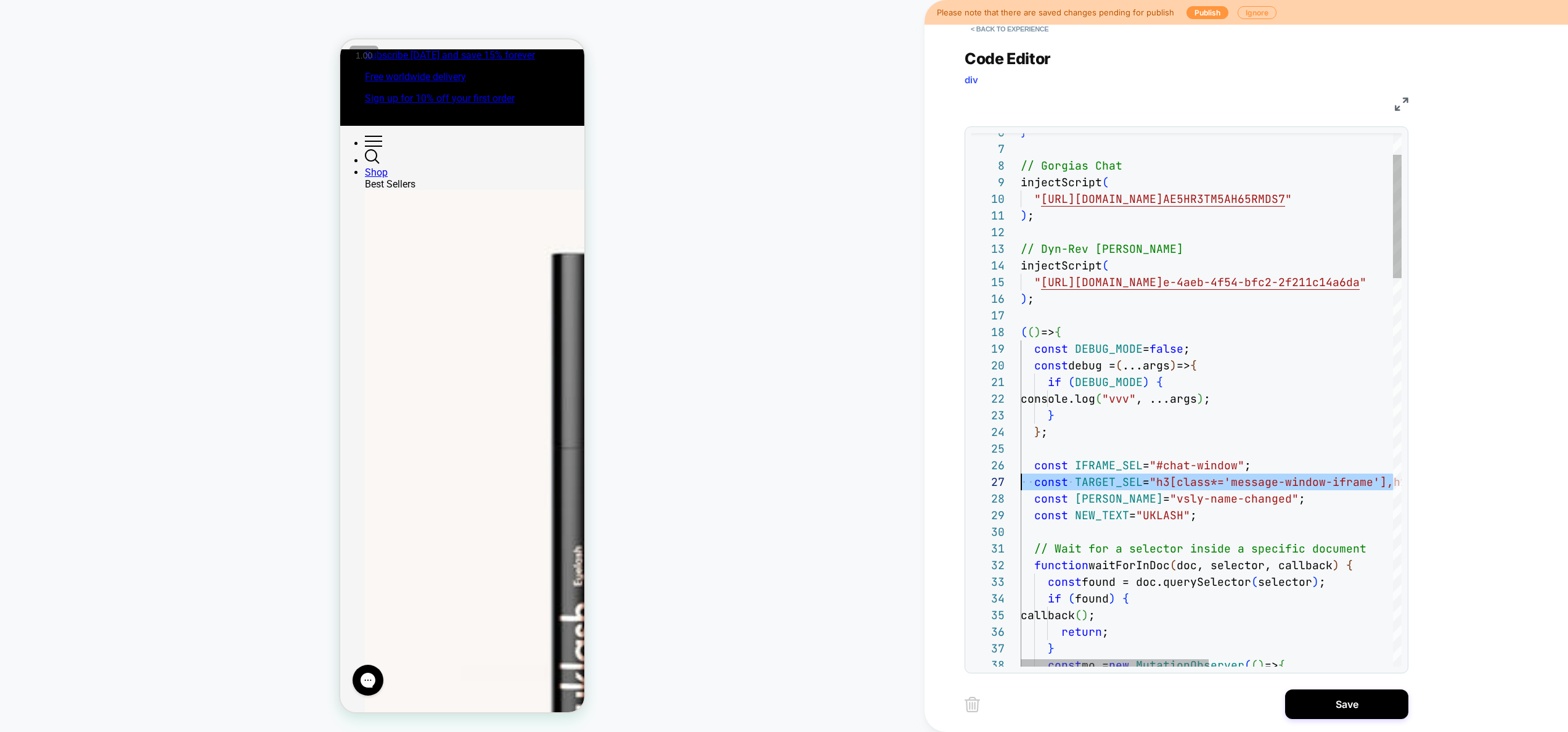
drag, startPoint x: 1138, startPoint y: 487, endPoint x: 954, endPoint y: 484, distance: 184.0
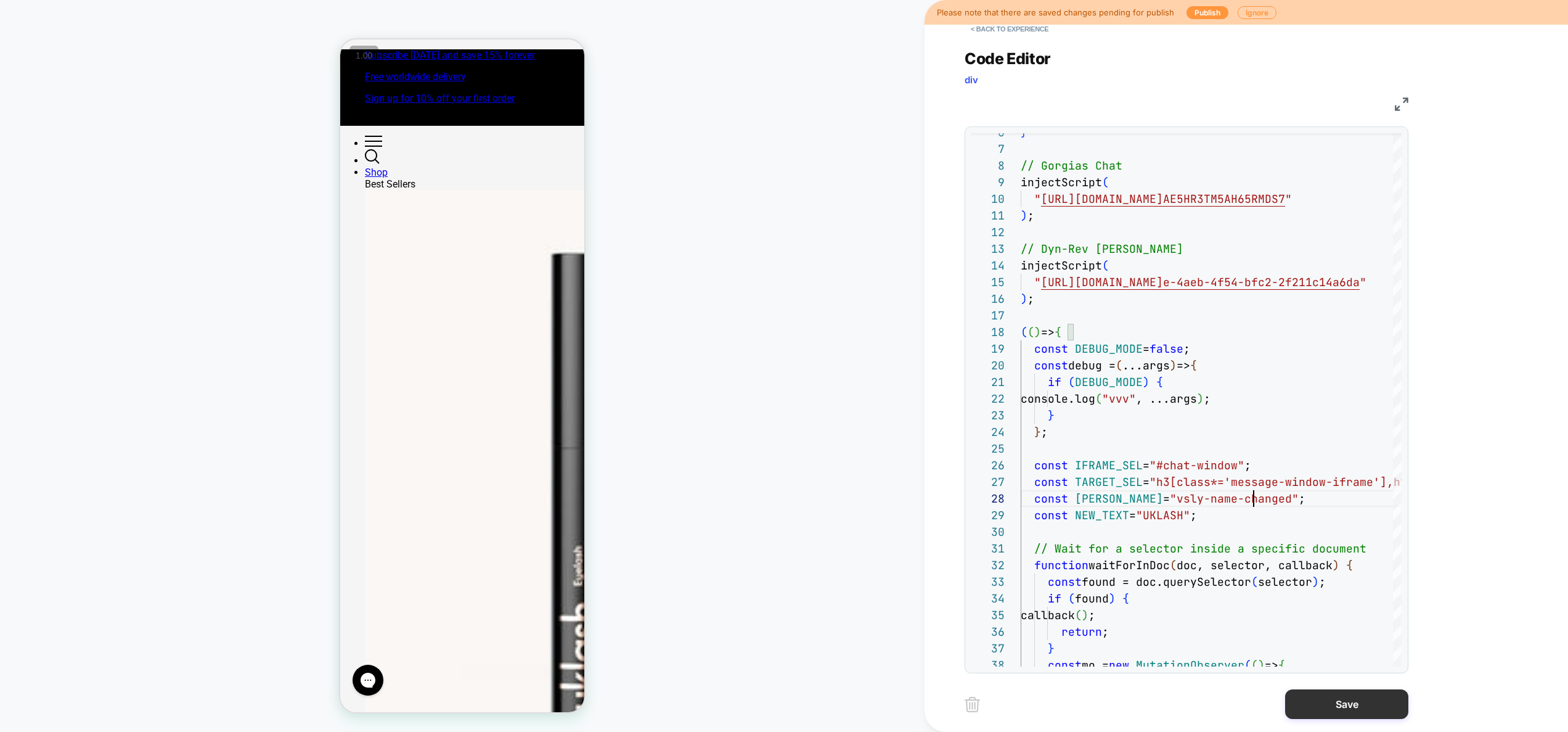
type textarea "**********"
click at [1345, 711] on button "Save" at bounding box center [1347, 704] width 123 height 29
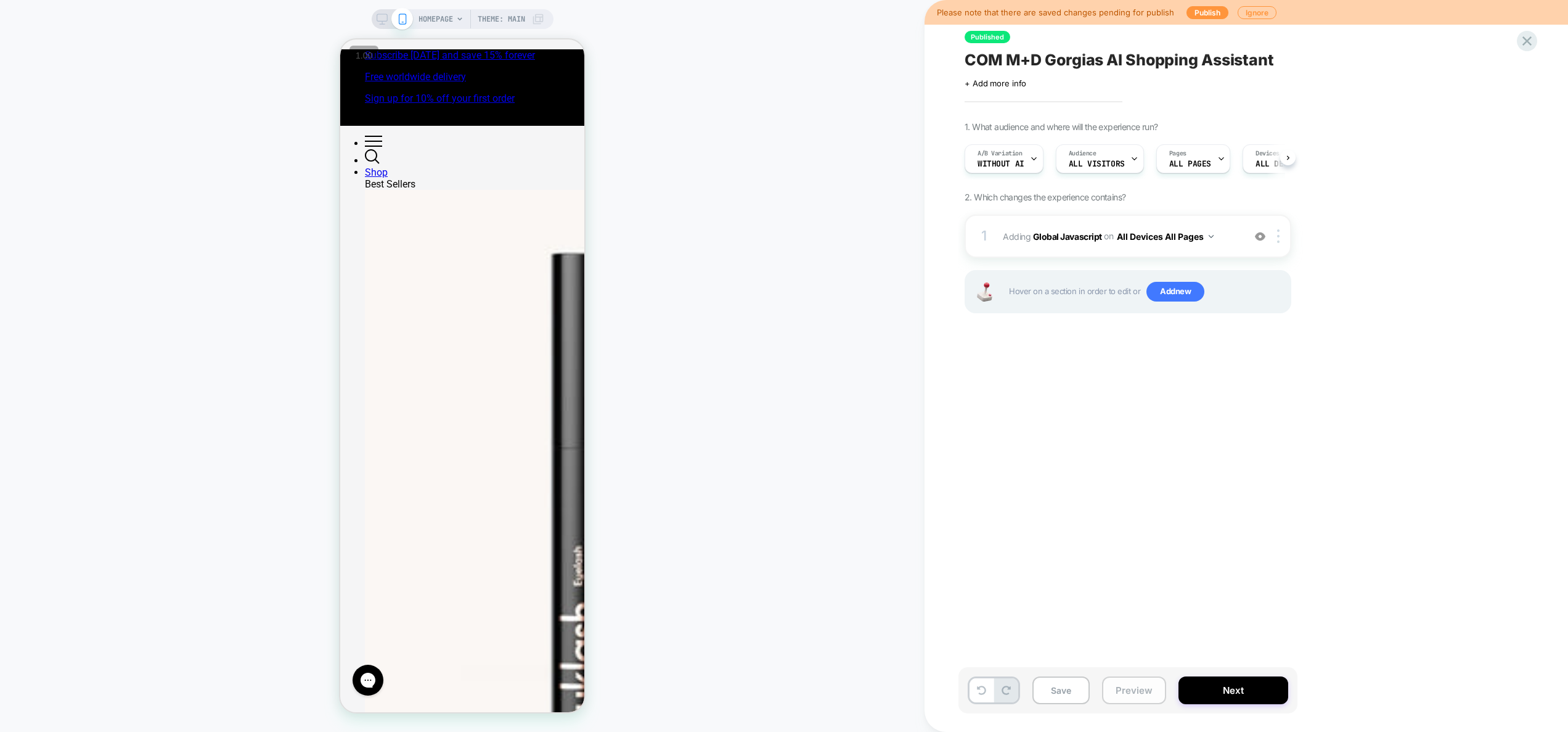
click at [1144, 692] on button "Preview" at bounding box center [1134, 690] width 64 height 28
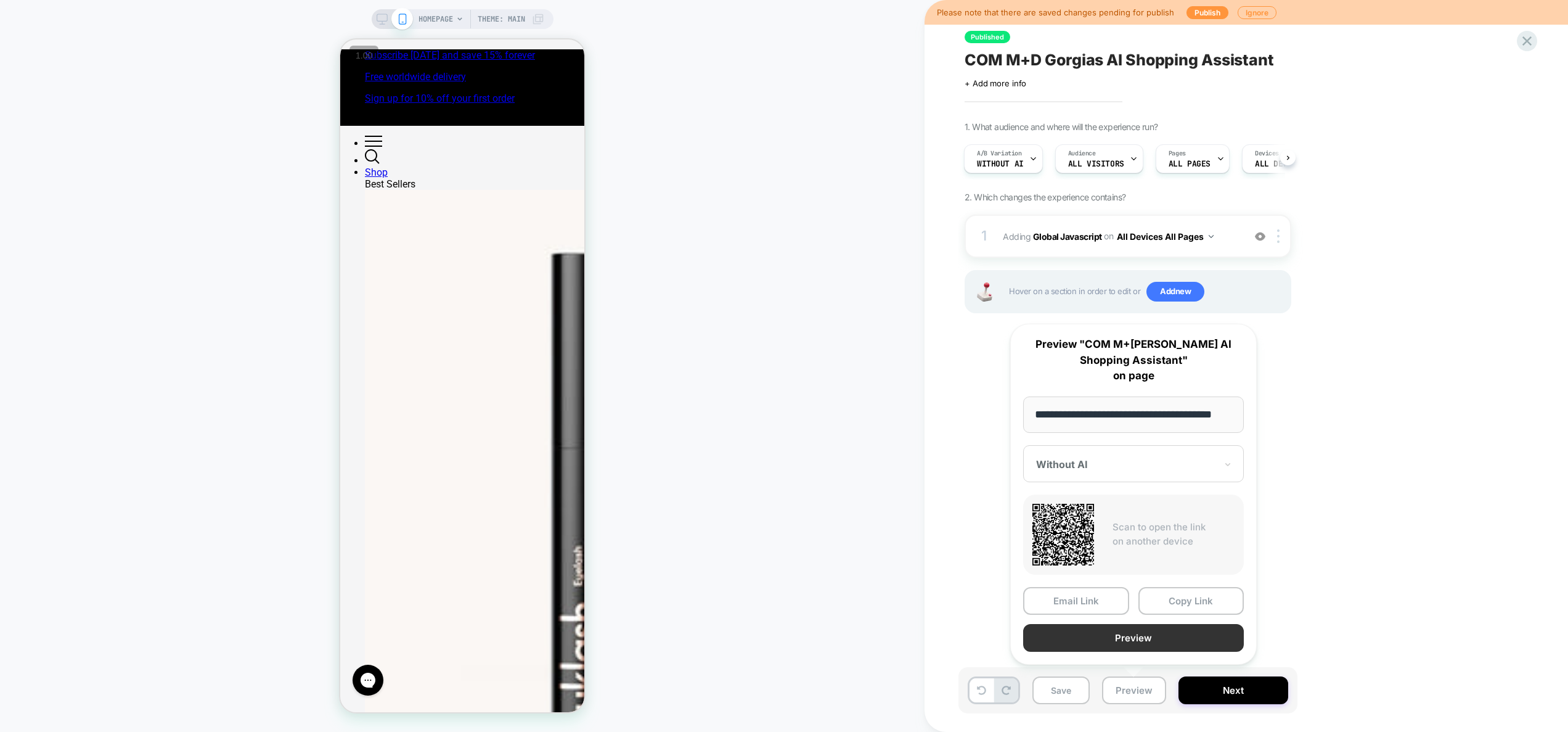
scroll to position [0, 0]
click at [1145, 633] on button "Preview" at bounding box center [1133, 637] width 221 height 28
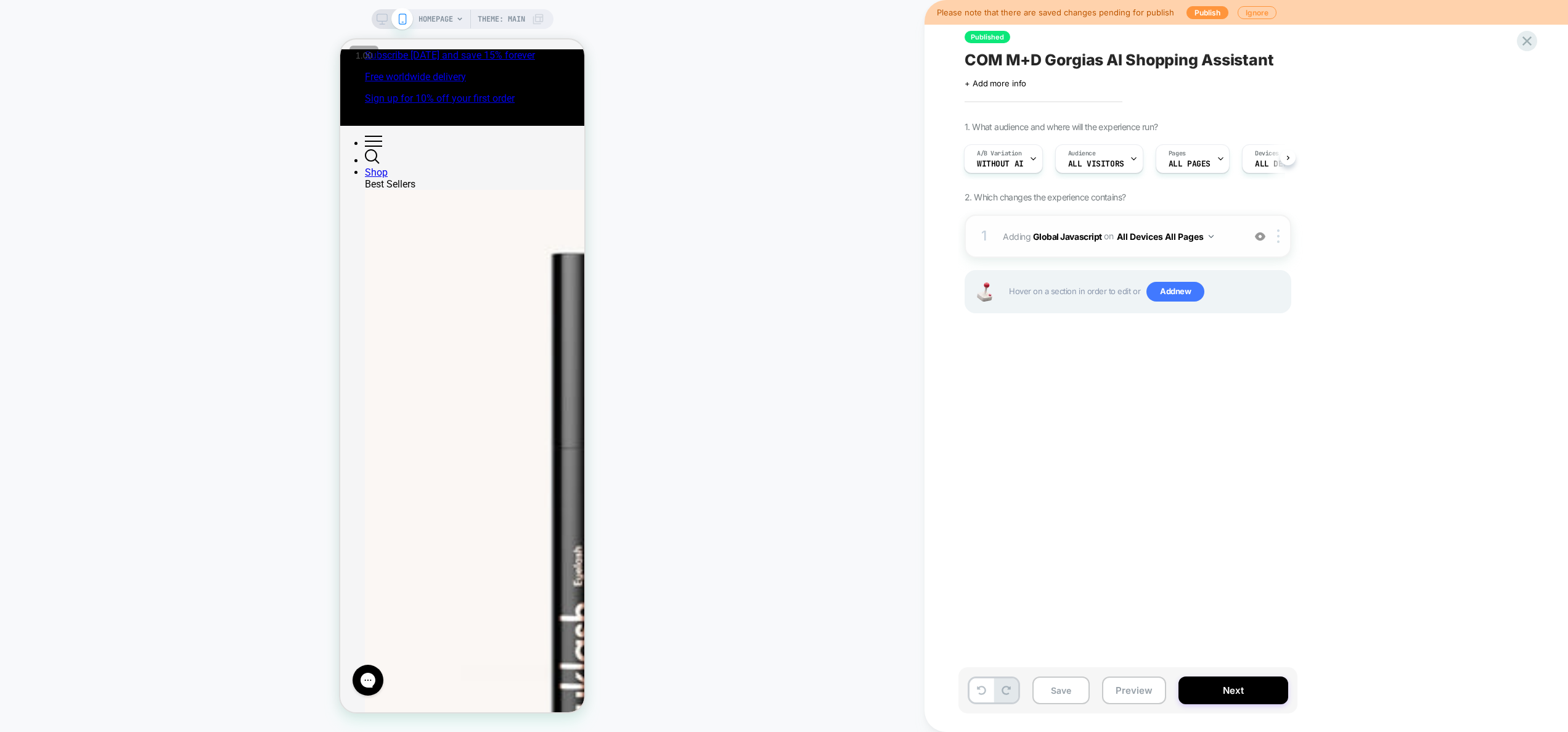
click at [1257, 233] on img at bounding box center [1261, 237] width 11 height 11
click at [1144, 687] on button "Preview" at bounding box center [1134, 690] width 64 height 28
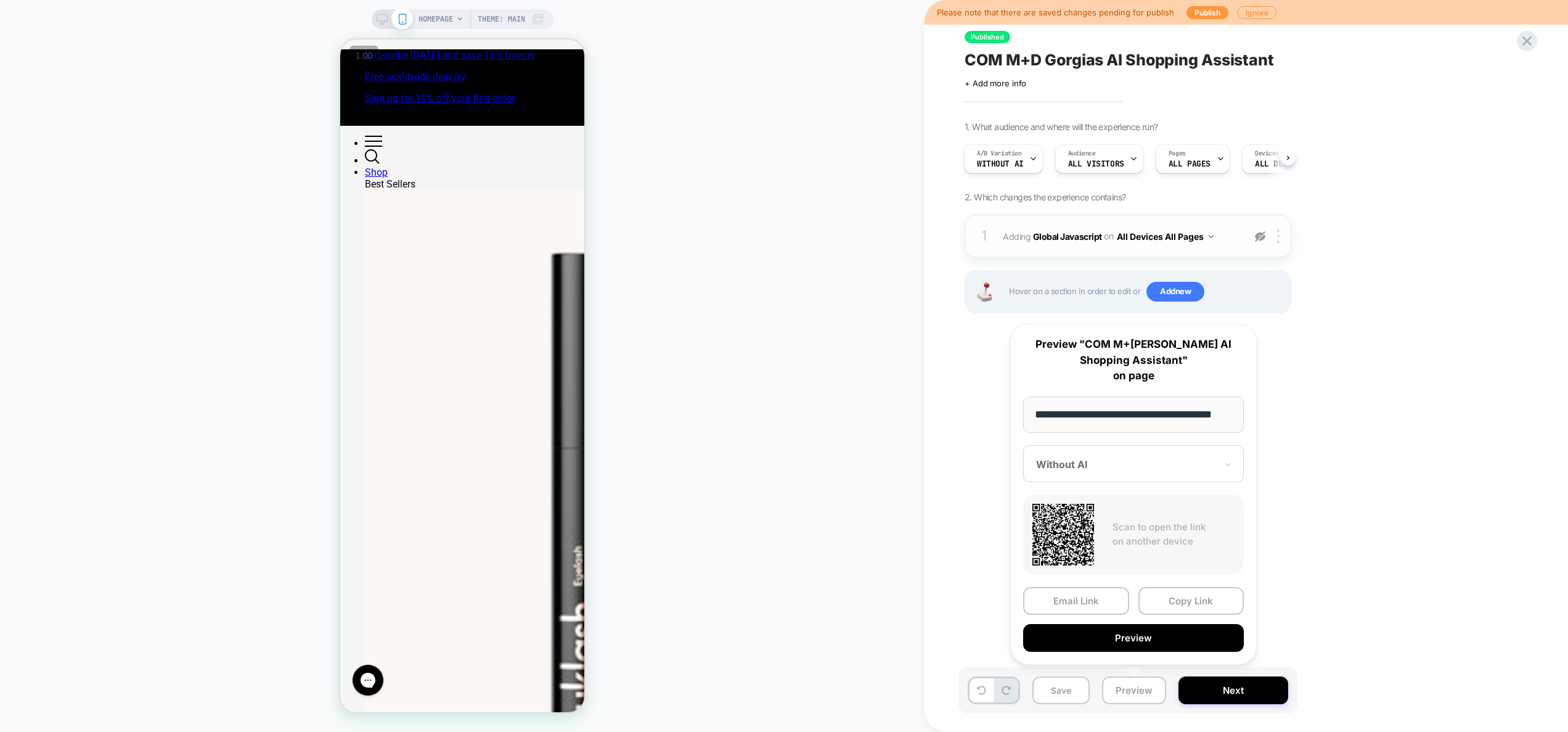
click at [1383, 254] on div "1. What audience and where will the experience run? A/B Variation Without AI Au…" at bounding box center [1189, 232] width 450 height 222
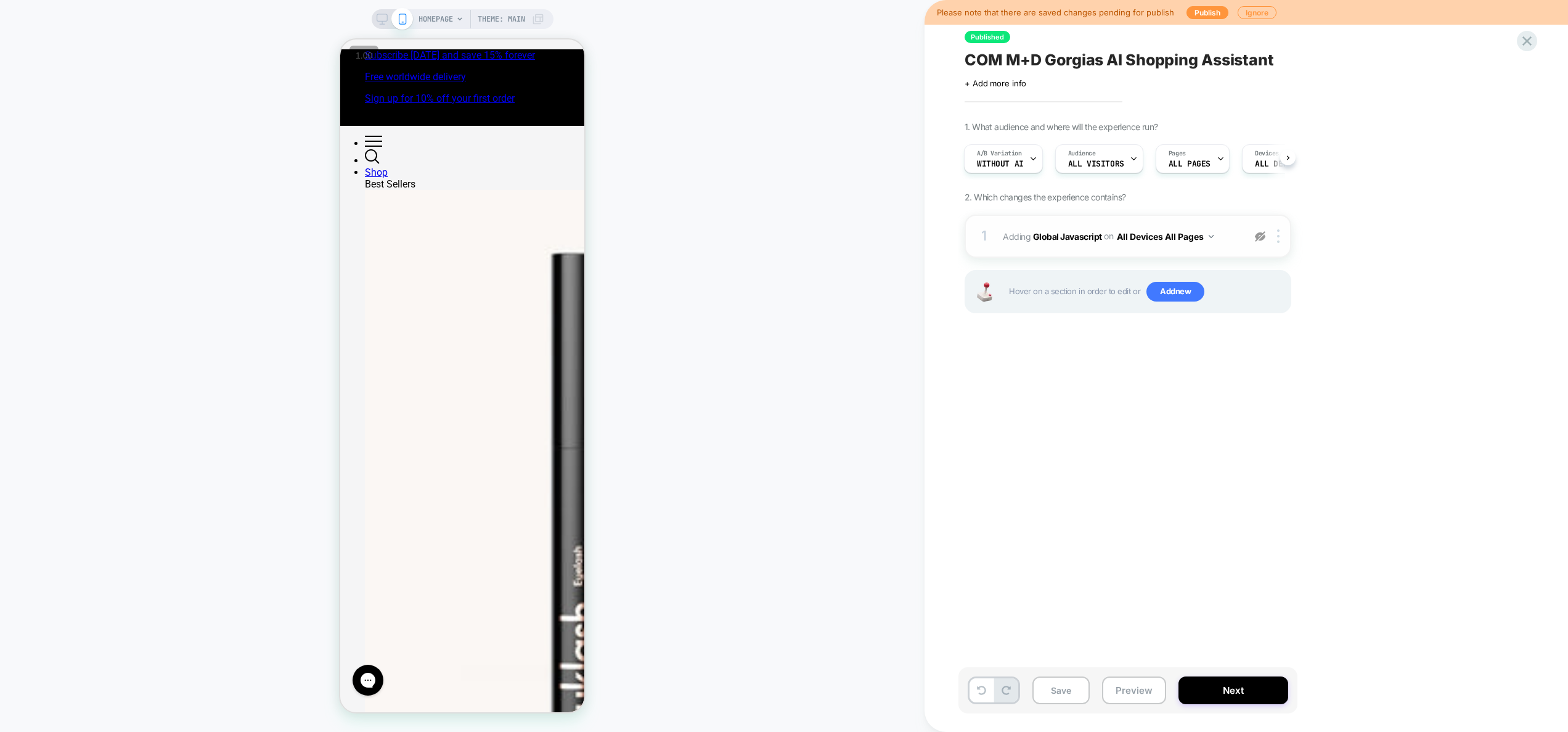
click at [1261, 237] on img at bounding box center [1261, 237] width 11 height 11
click at [1218, 253] on div "1 Adding Global Javascript on All Devices All Pages Add Before Add After Target…" at bounding box center [1128, 236] width 327 height 43
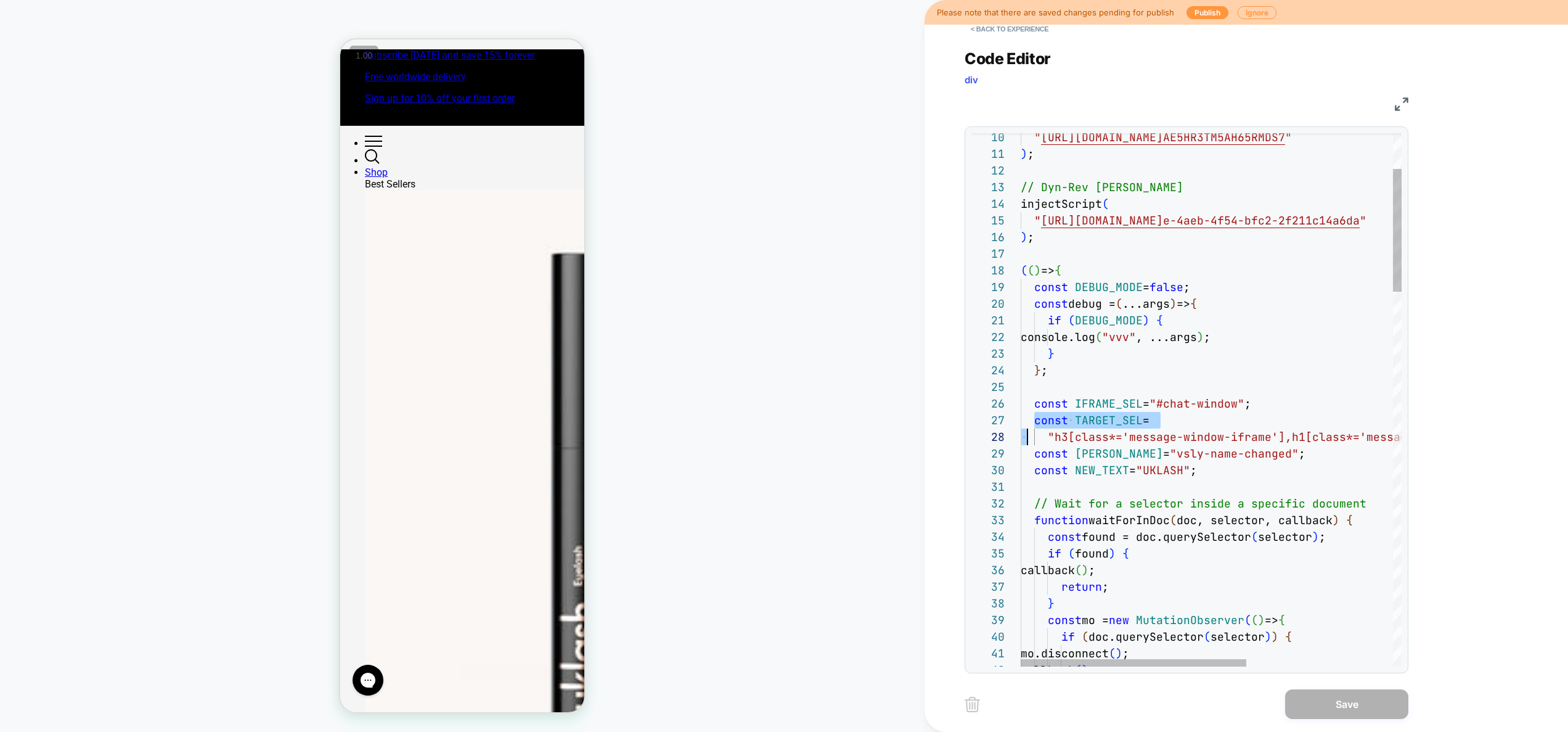
scroll to position [100, 0]
drag, startPoint x: 1036, startPoint y: 421, endPoint x: 1009, endPoint y: 453, distance: 41.9
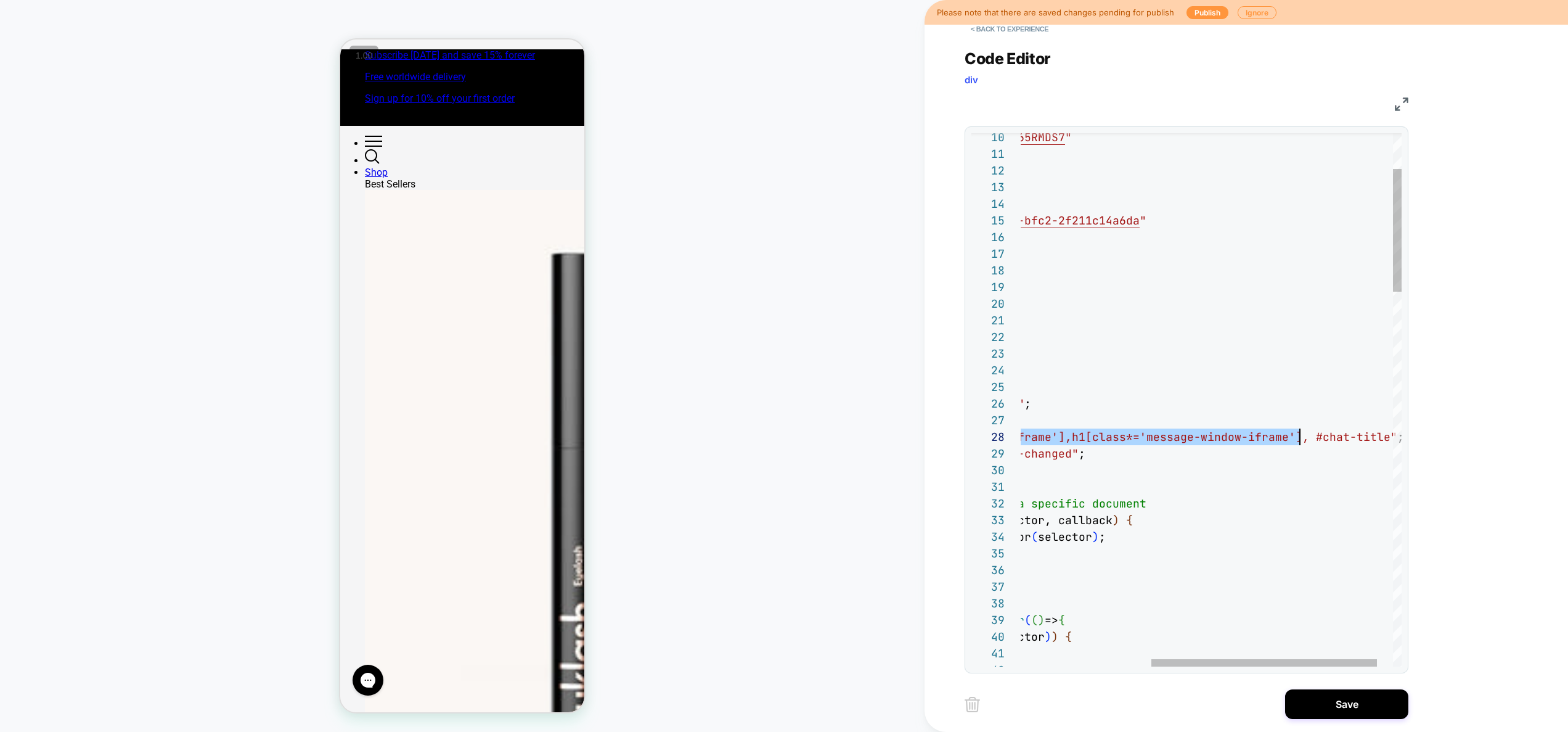
drag, startPoint x: 1053, startPoint y: 439, endPoint x: 1300, endPoint y: 440, distance: 247.0
type textarea "**********"
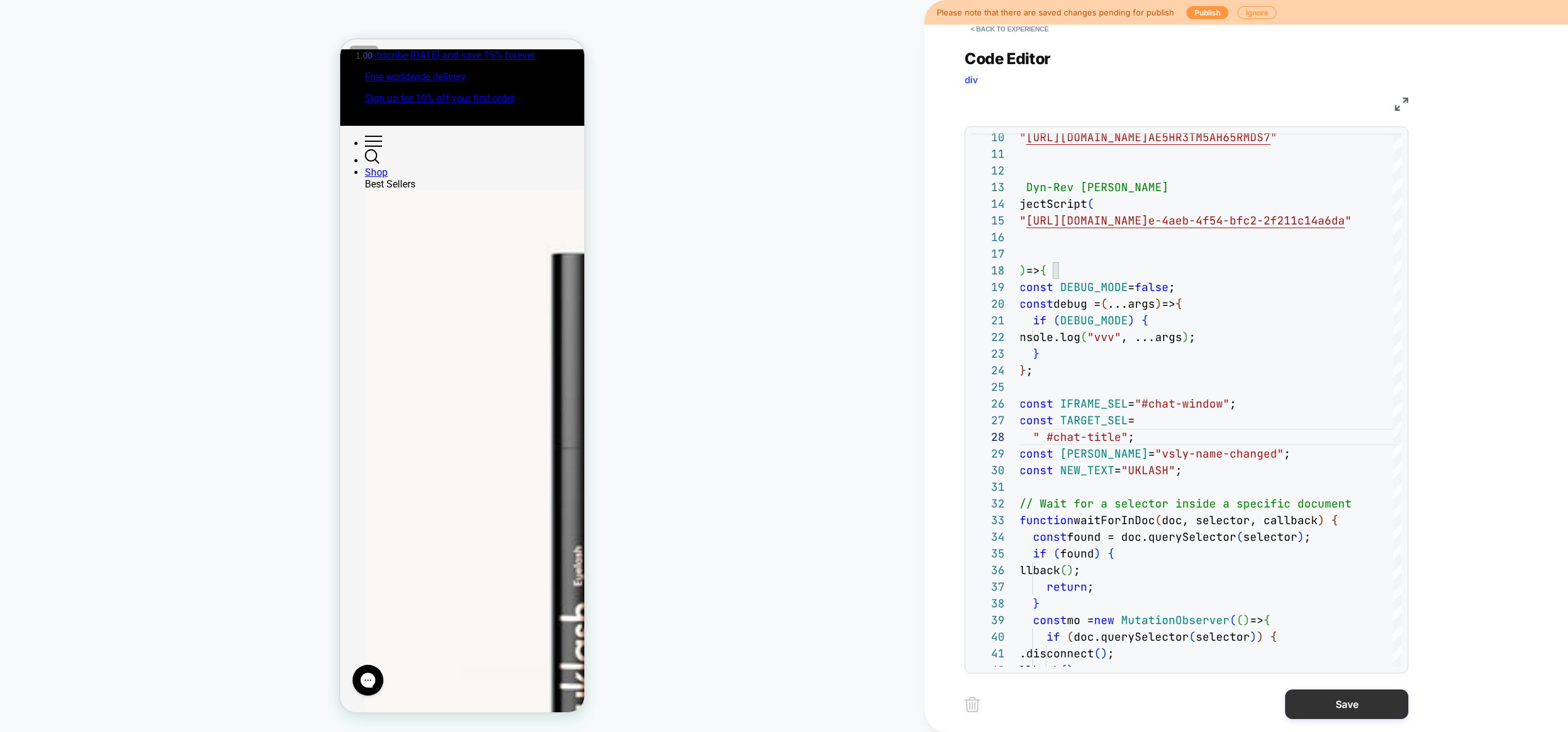
click at [1324, 711] on button "Save" at bounding box center [1347, 704] width 123 height 29
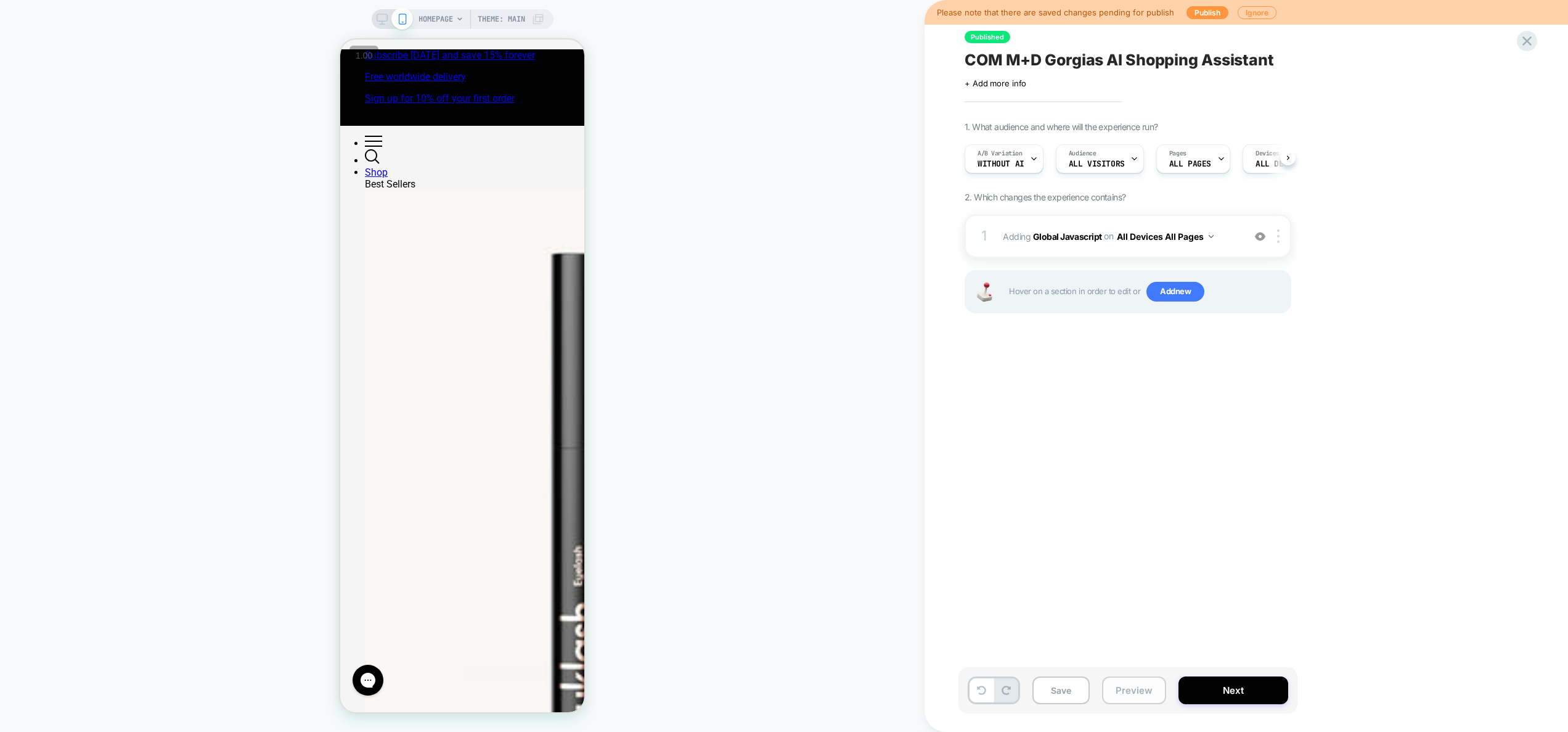
click at [1131, 700] on button "Preview" at bounding box center [1134, 690] width 64 height 28
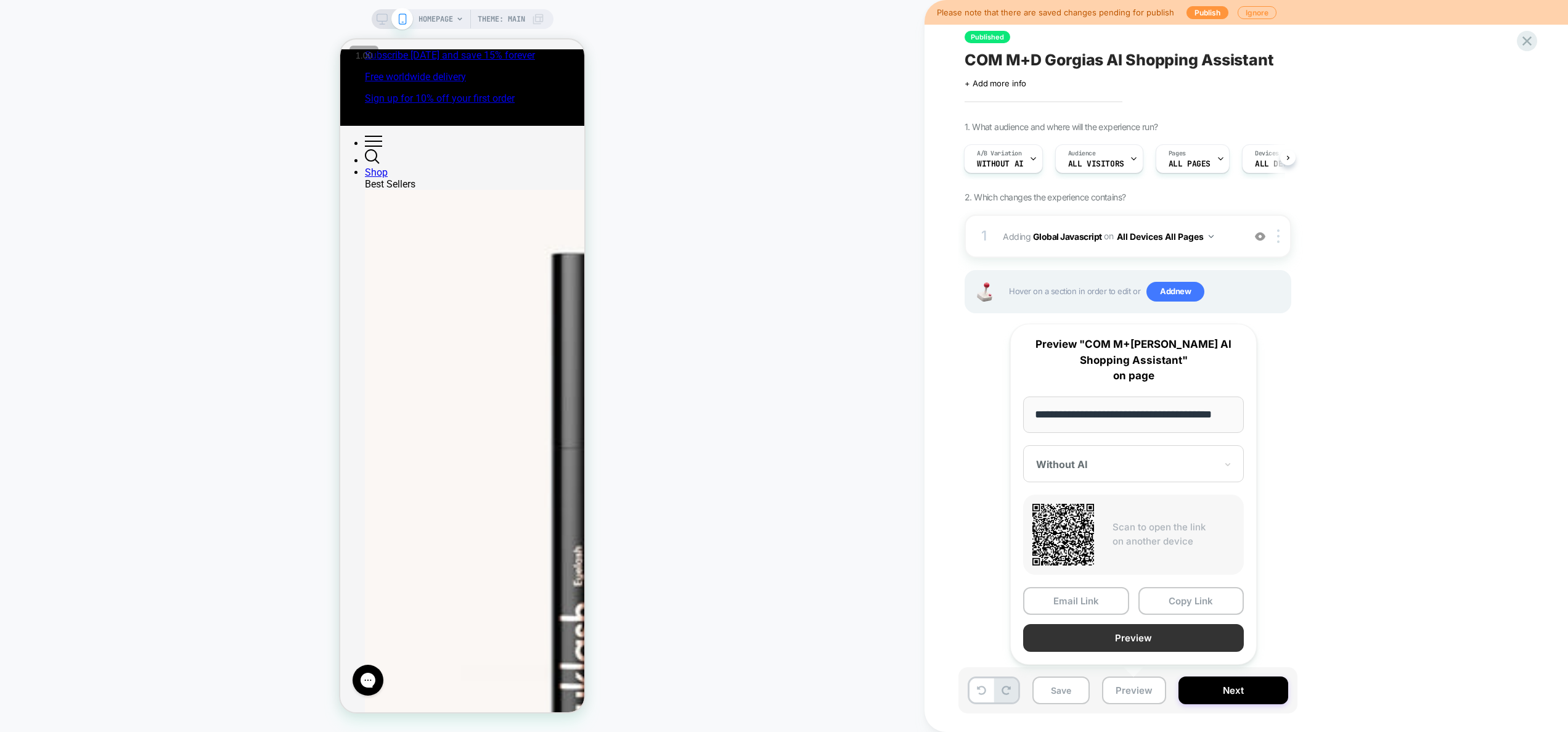
scroll to position [0, 0]
click at [1133, 633] on button "Preview" at bounding box center [1133, 637] width 221 height 28
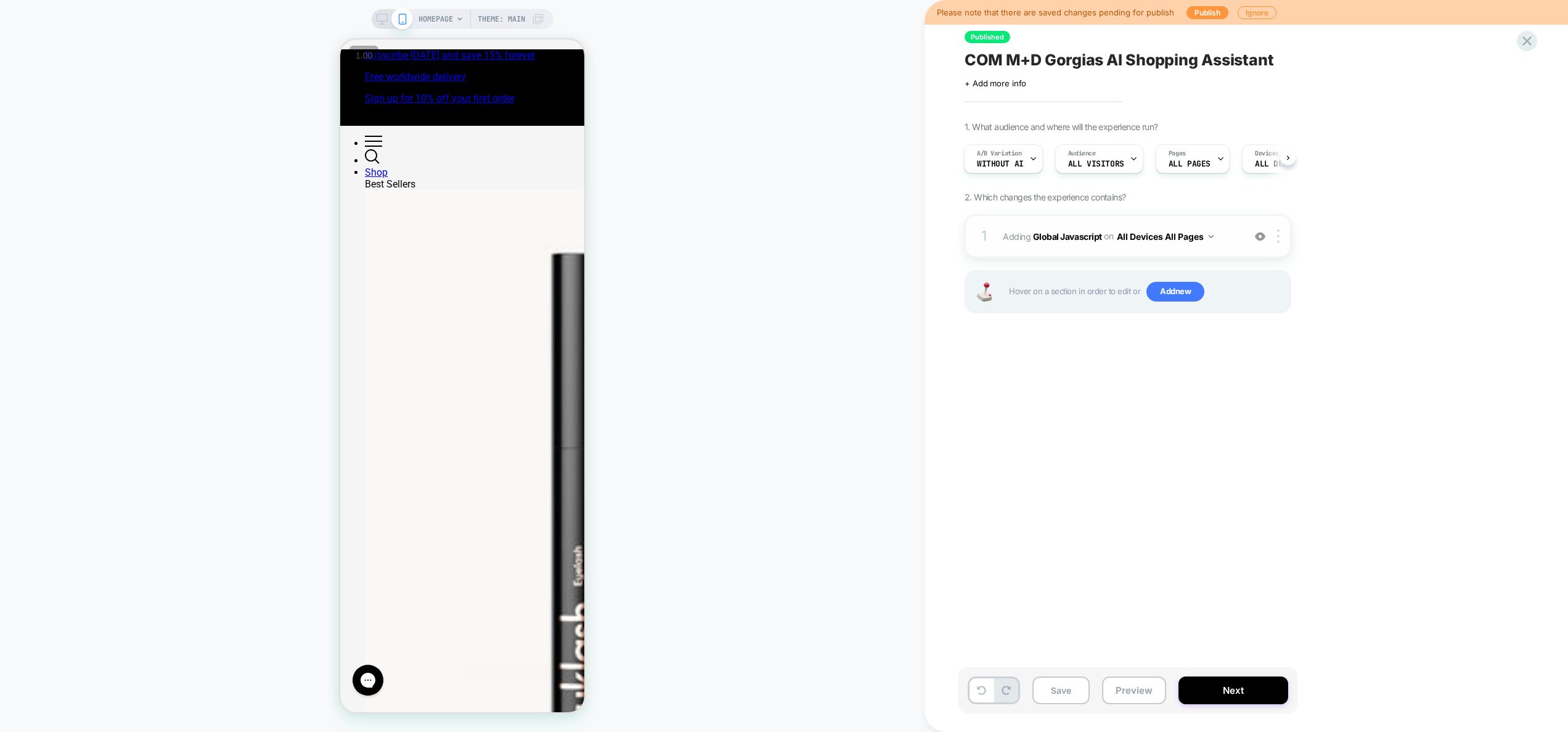
click at [1243, 241] on div "1 Adding Global Javascript on All Devices All Pages Add Before Add After Target…" at bounding box center [1128, 236] width 327 height 43
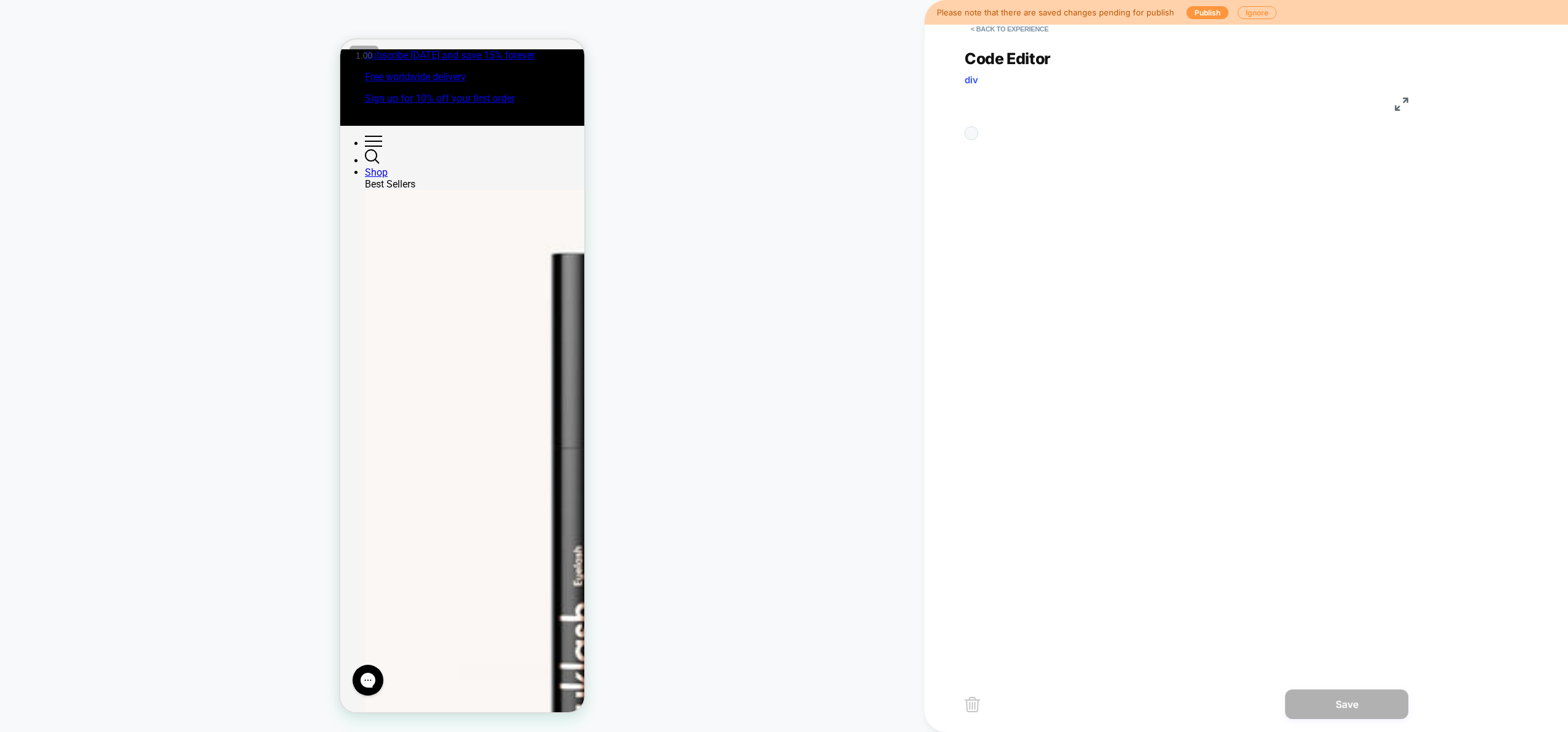
scroll to position [166, 0]
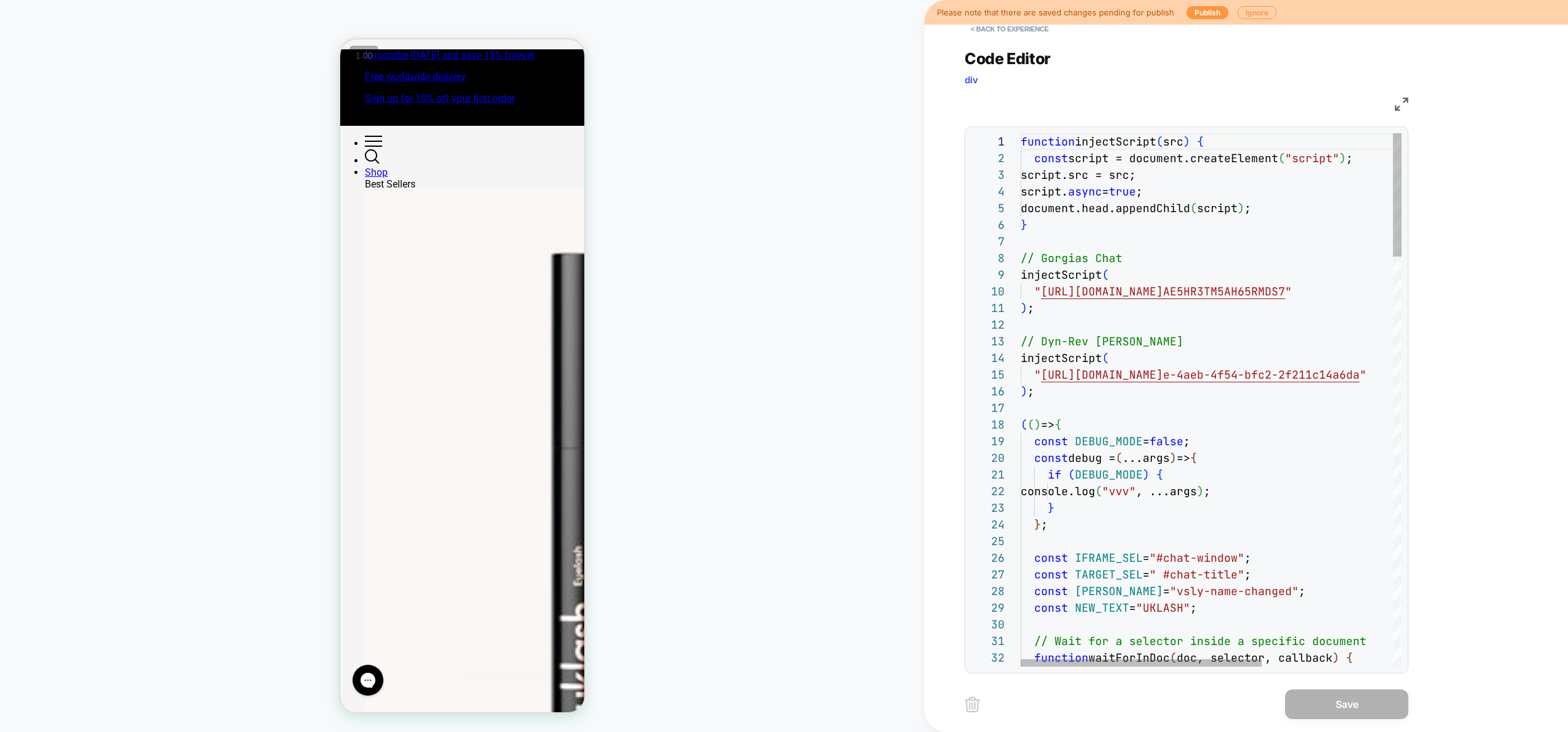
drag, startPoint x: 1215, startPoint y: 556, endPoint x: 1220, endPoint y: 574, distance: 18.7
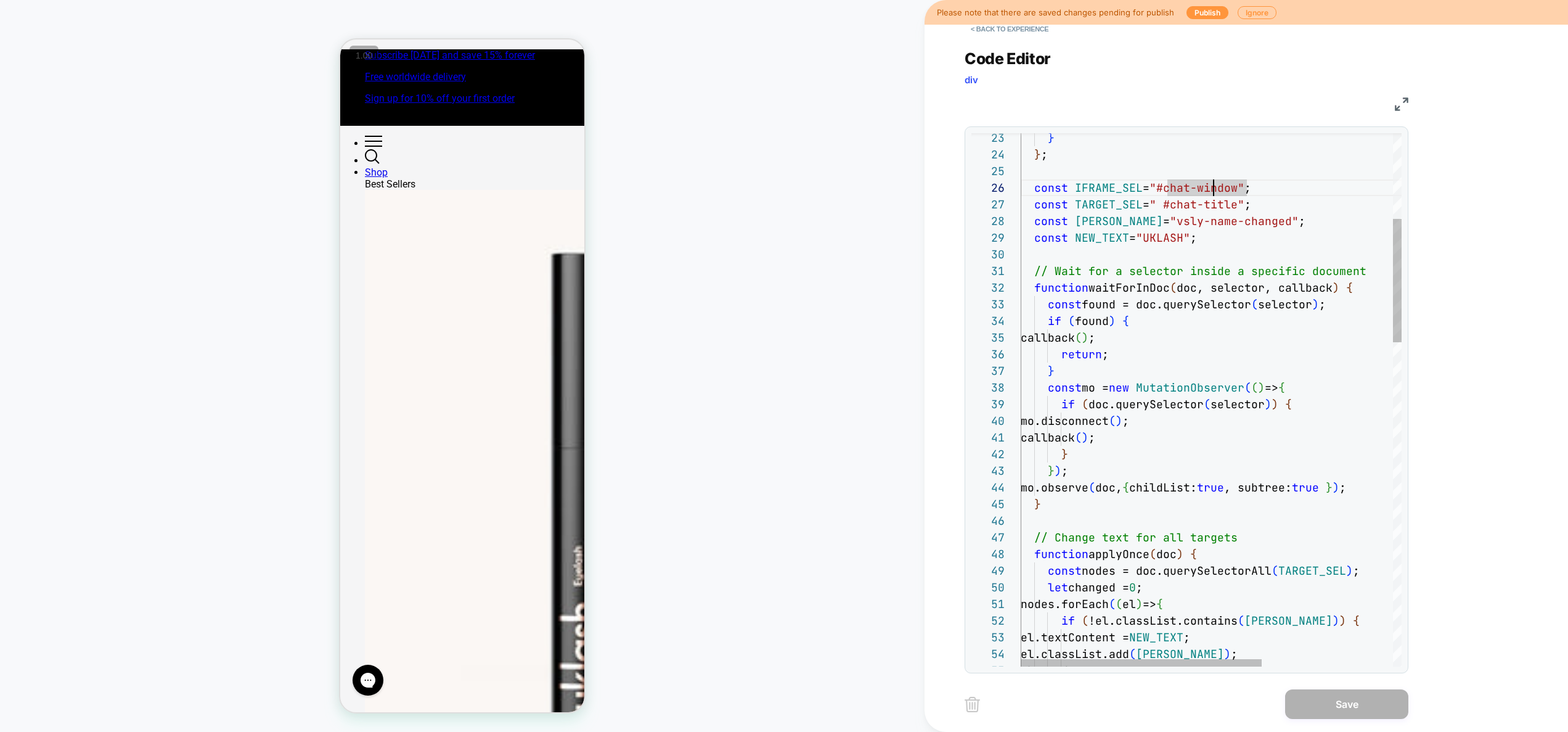
type textarea "**********"
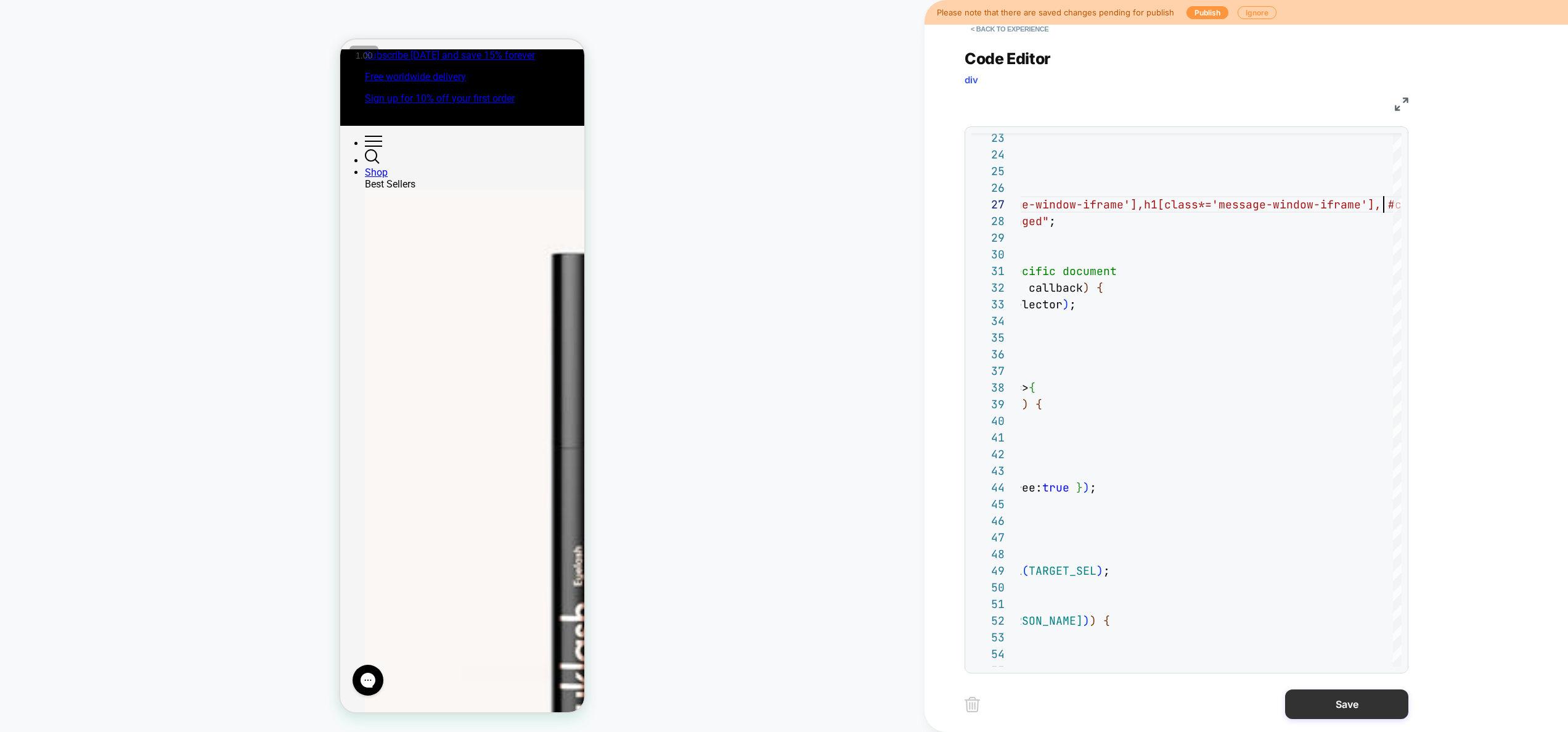
click at [1335, 709] on button "Save" at bounding box center [1347, 704] width 123 height 29
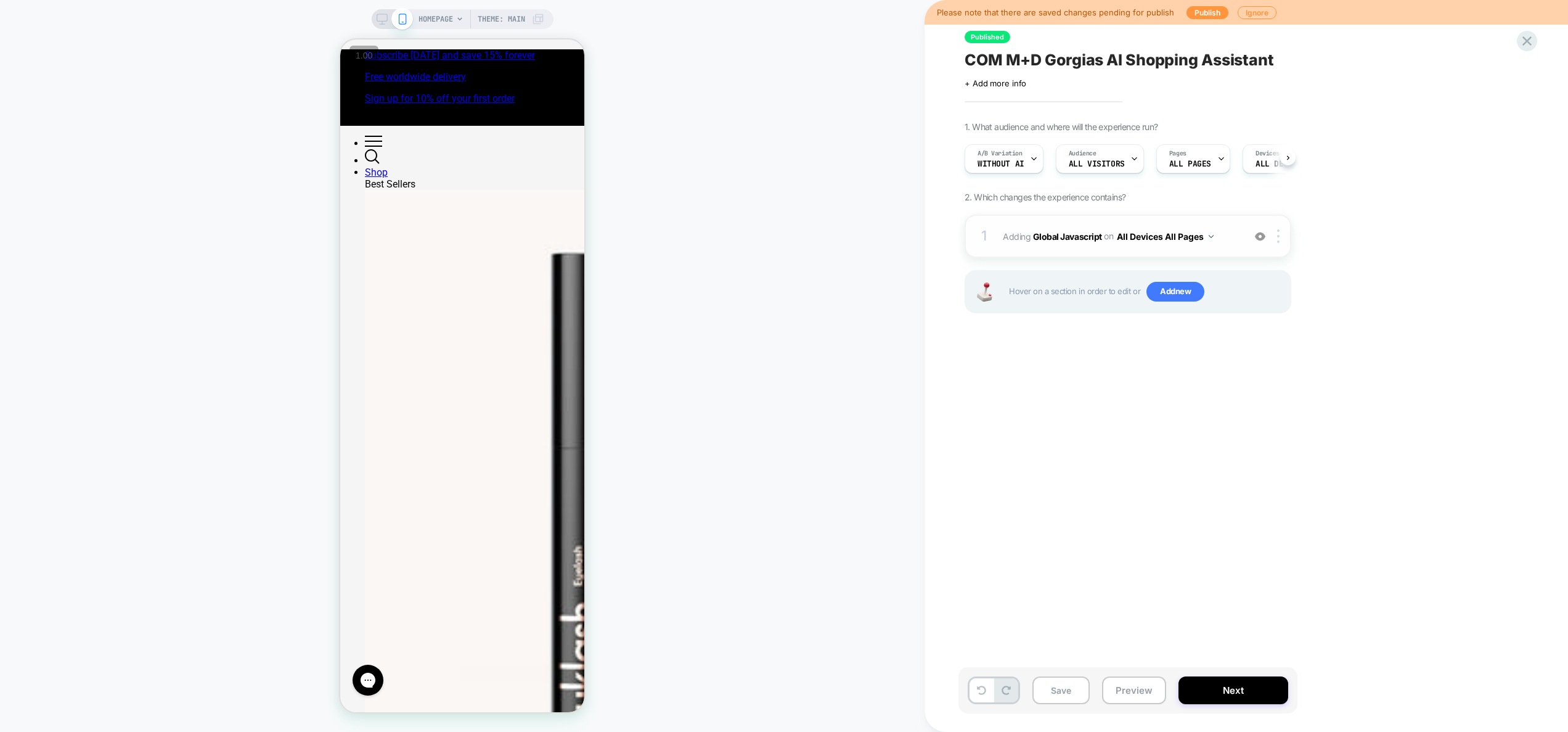
scroll to position [0, 1]
click at [1235, 231] on span "Adding Global Javascript on All Devices All Pages" at bounding box center [1120, 236] width 234 height 18
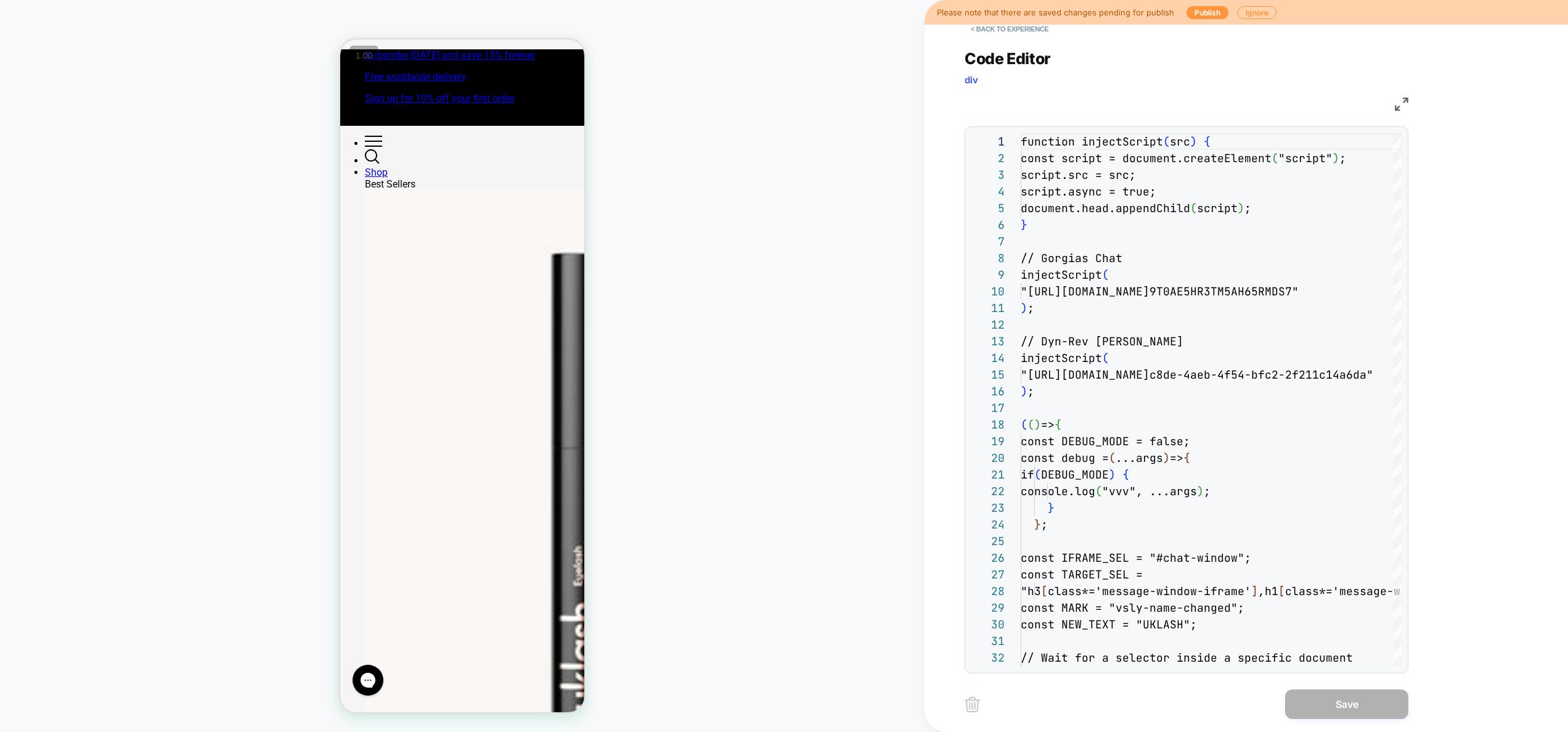
scroll to position [166, 0]
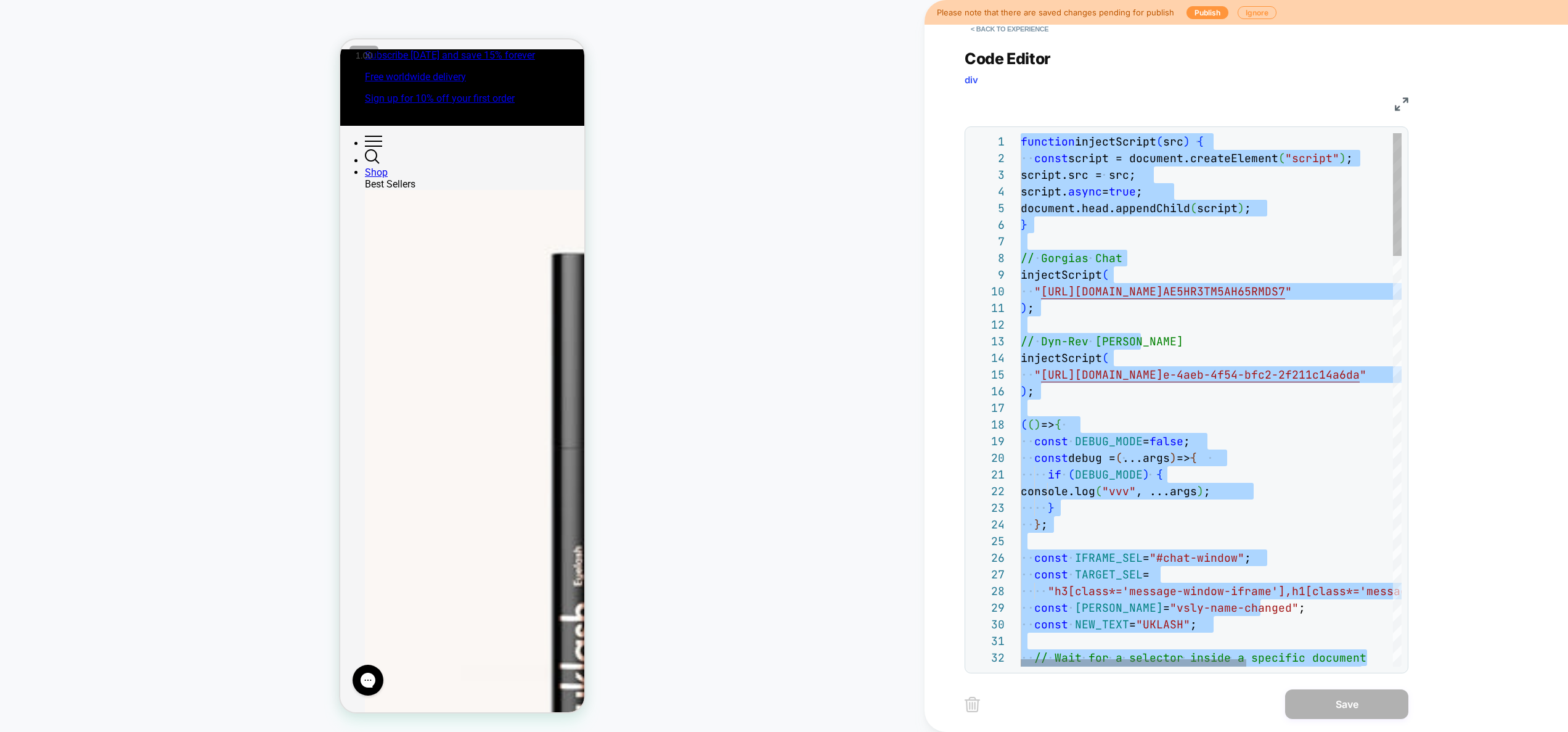
type textarea "**********"
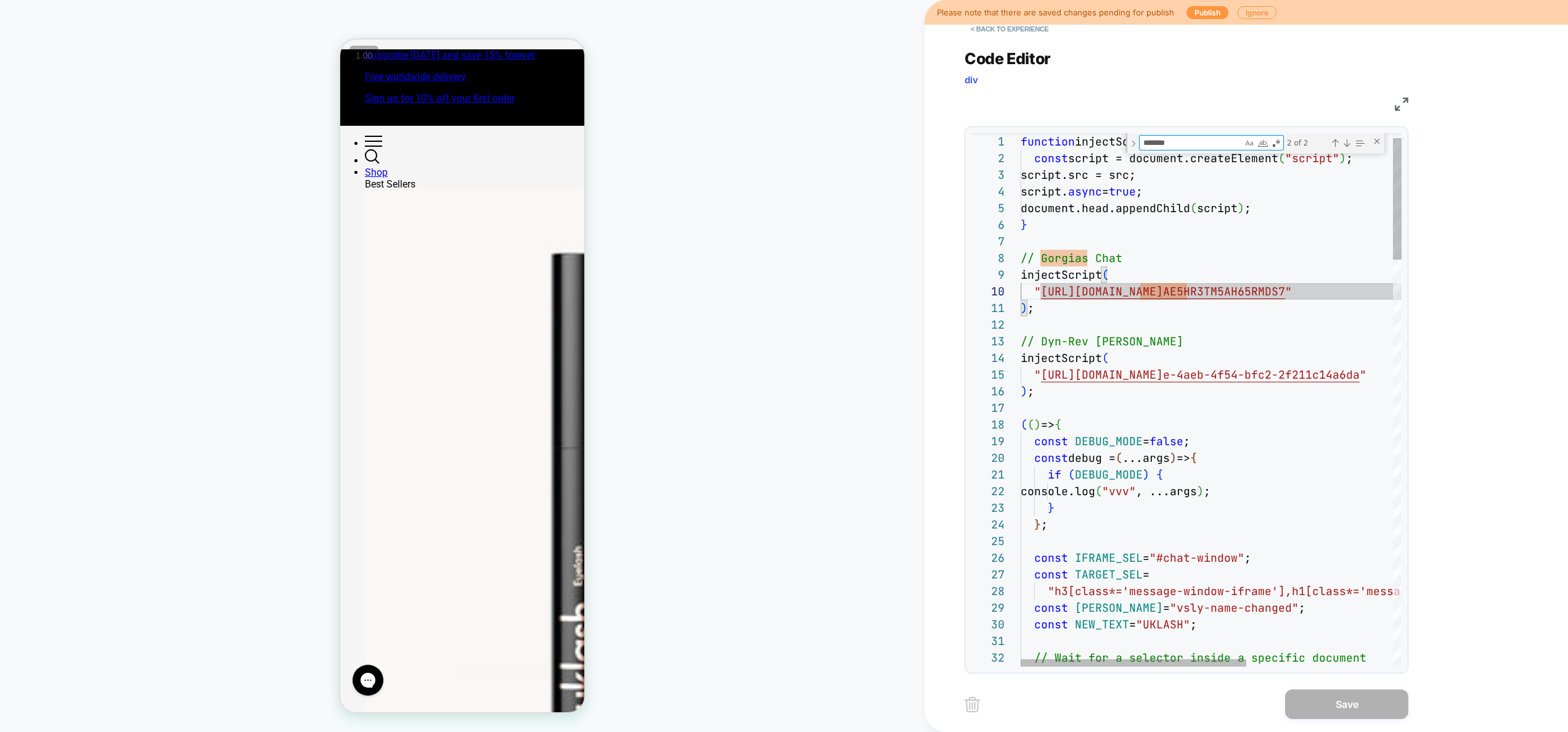
type textarea "*"
type textarea "**********"
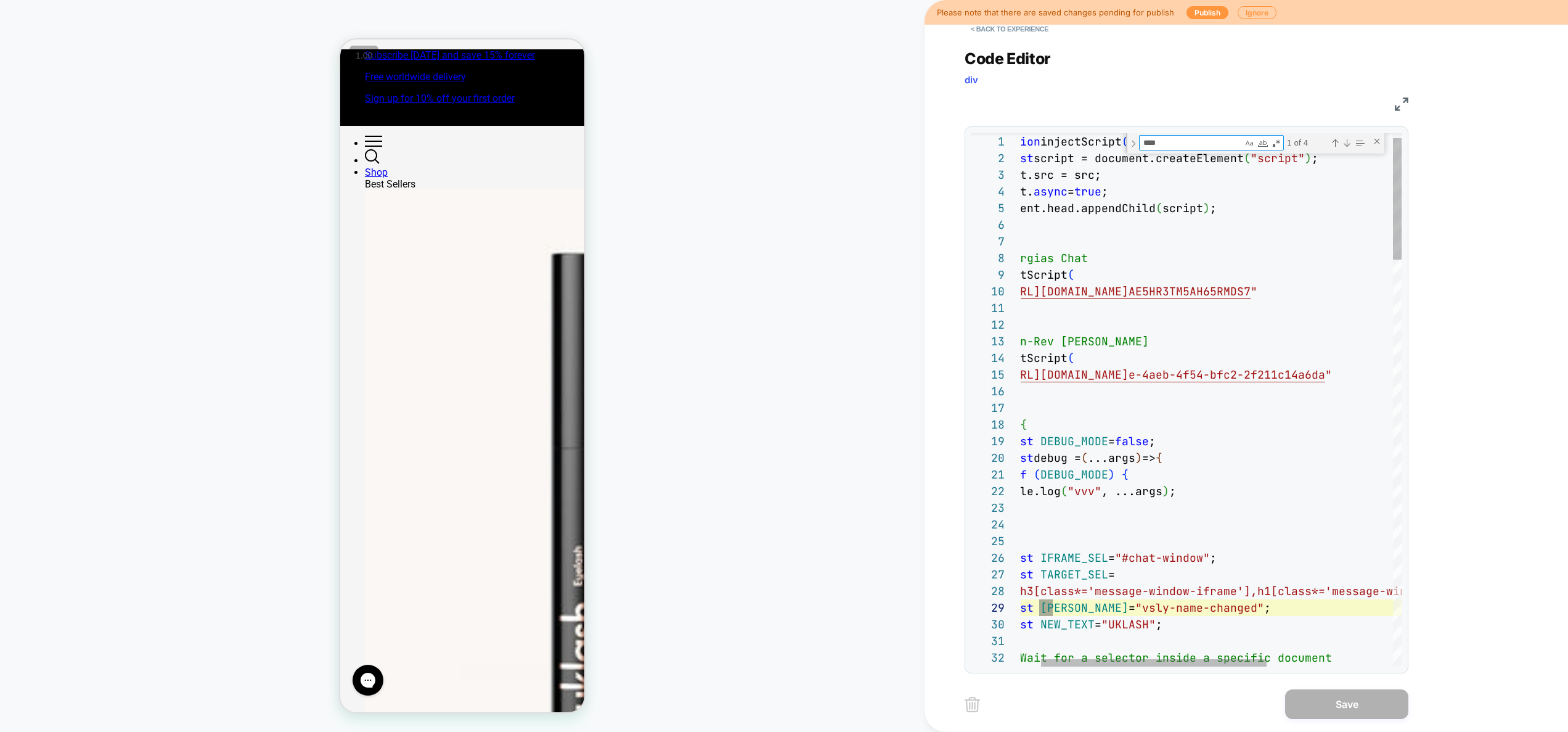
scroll to position [166, 80]
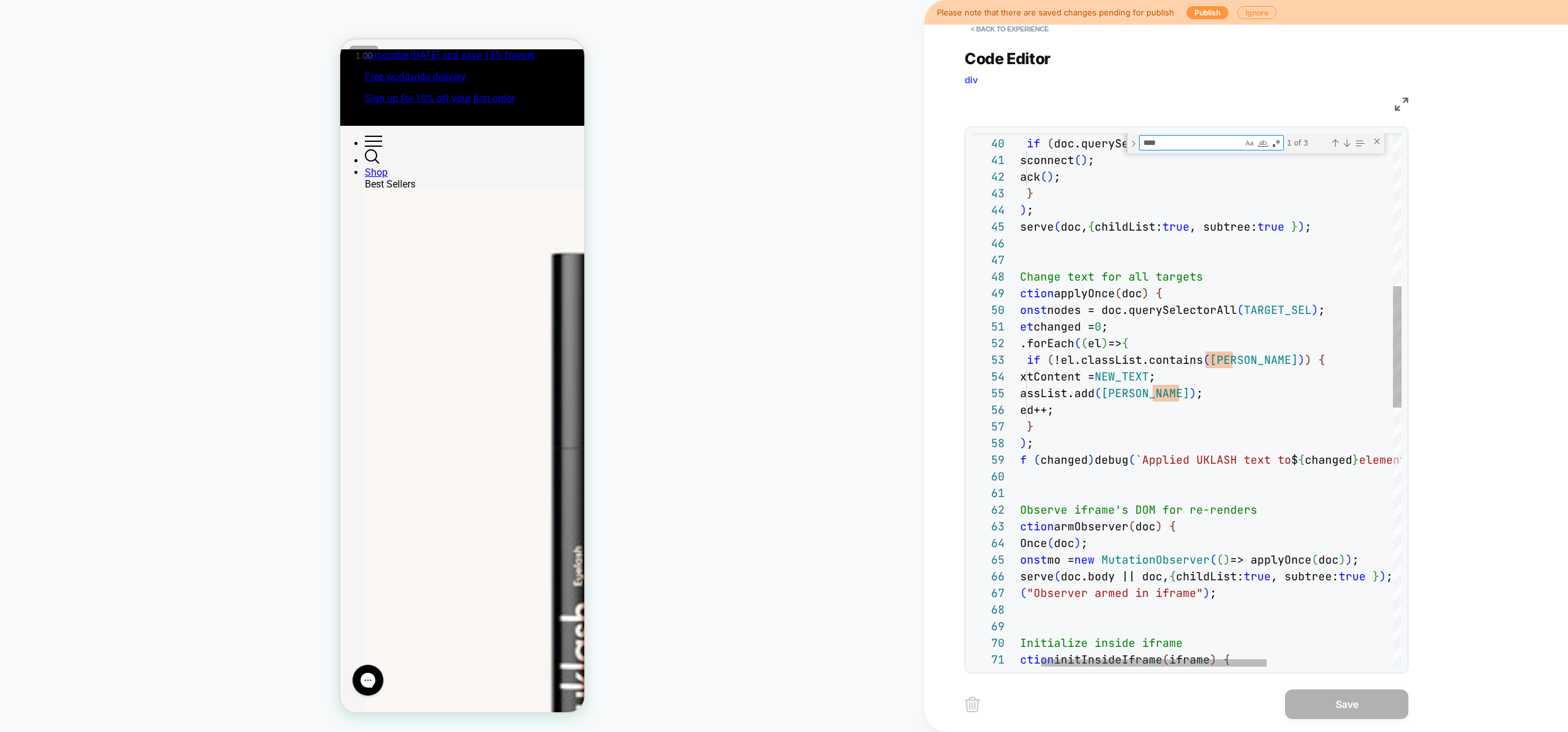
type textarea "****"
drag, startPoint x: 1264, startPoint y: 429, endPoint x: 880, endPoint y: 408, distance: 384.6
click at [986, 408] on div "const mo = new MutationObserver ( ( ) => { if ( doc.querySelector ( selector ) …" at bounding box center [1300, 633] width 627 height 2335
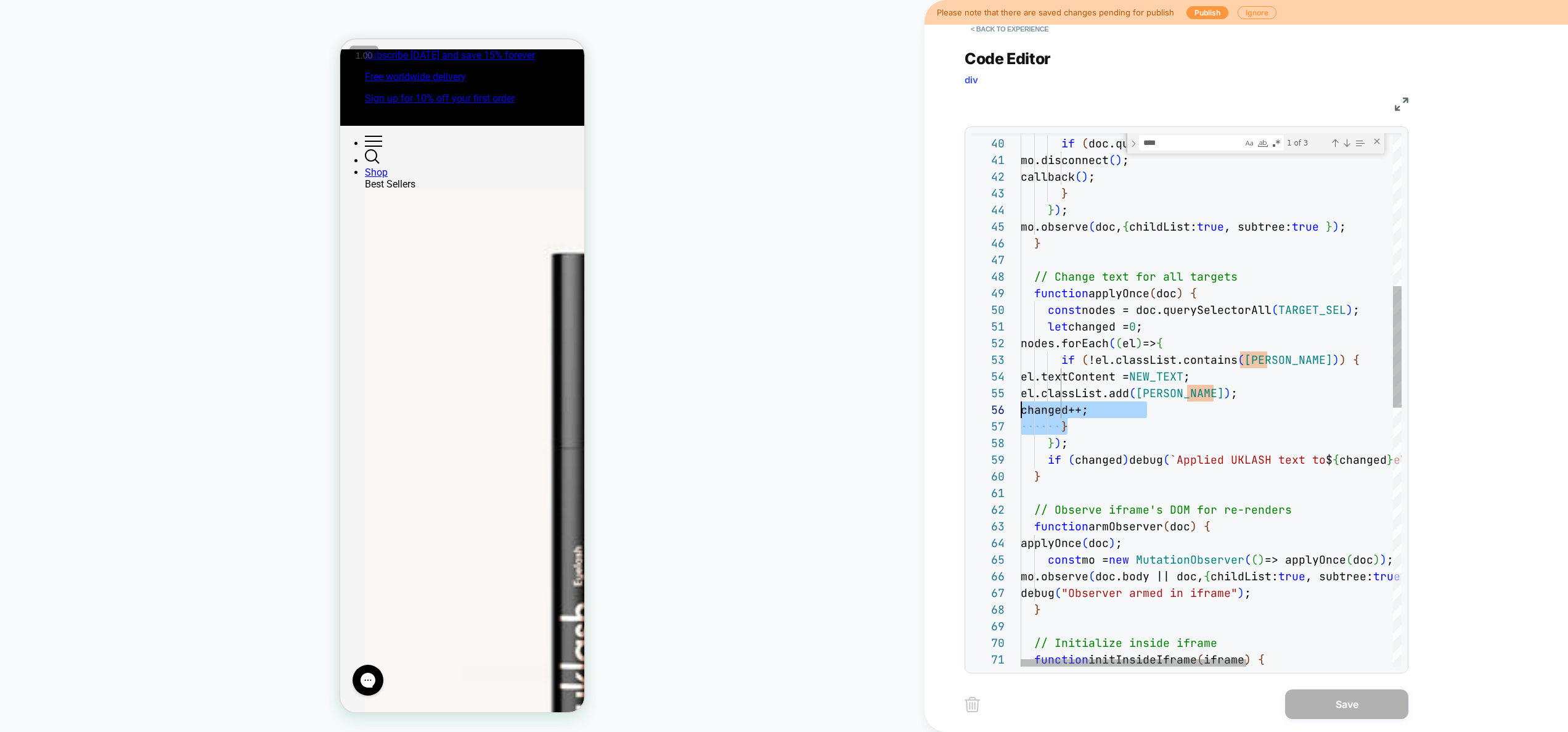
click at [1277, 376] on div "const mo = new MutationObserver ( ( ) => { if ( doc.querySelector ( selector ) …" at bounding box center [1334, 633] width 627 height 2335
click at [1274, 359] on div "const mo = new MutationObserver ( ( ) => { if ( doc.querySelector ( selector ) …" at bounding box center [1334, 633] width 627 height 2335
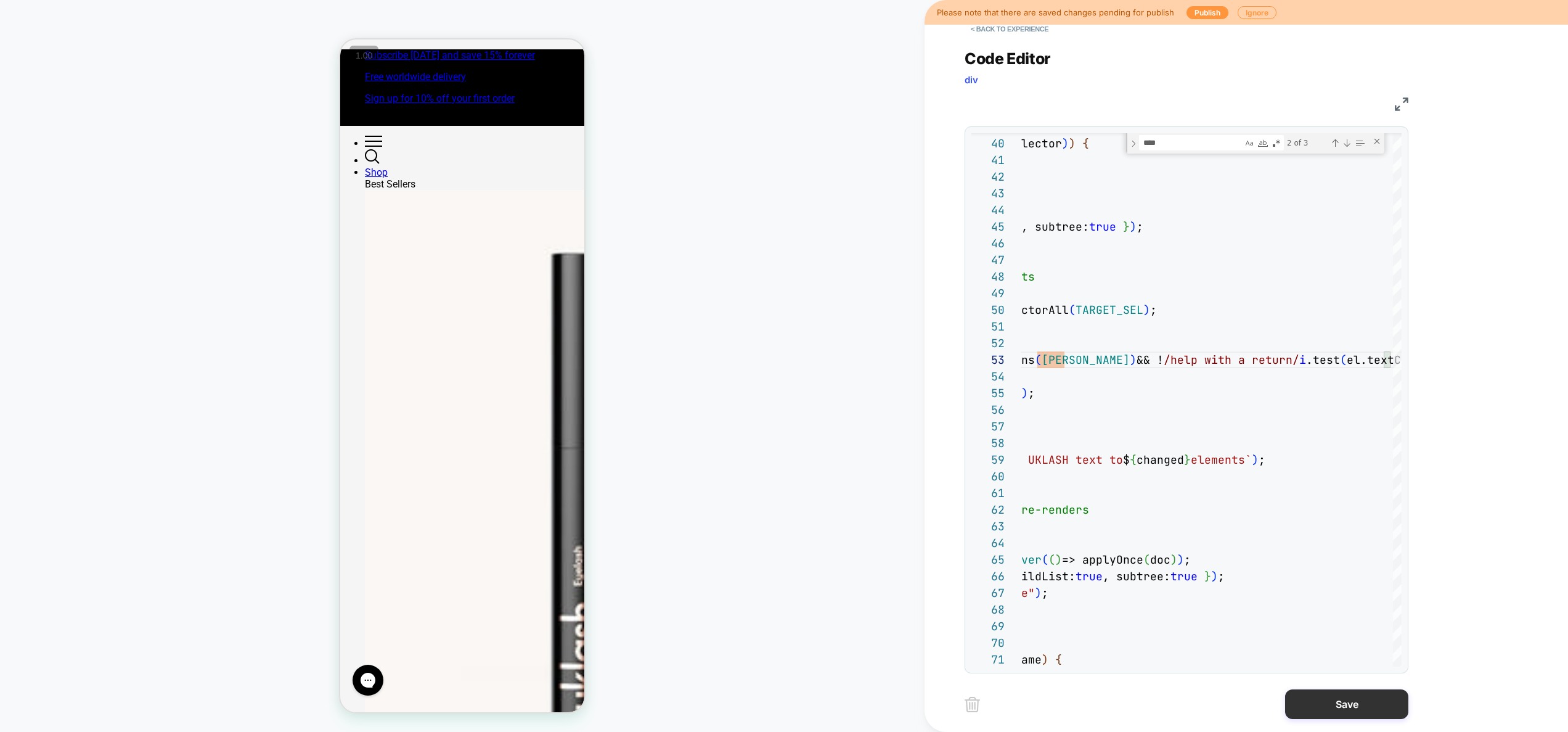
type textarea "**********"
click at [1350, 704] on button "Save" at bounding box center [1347, 704] width 123 height 29
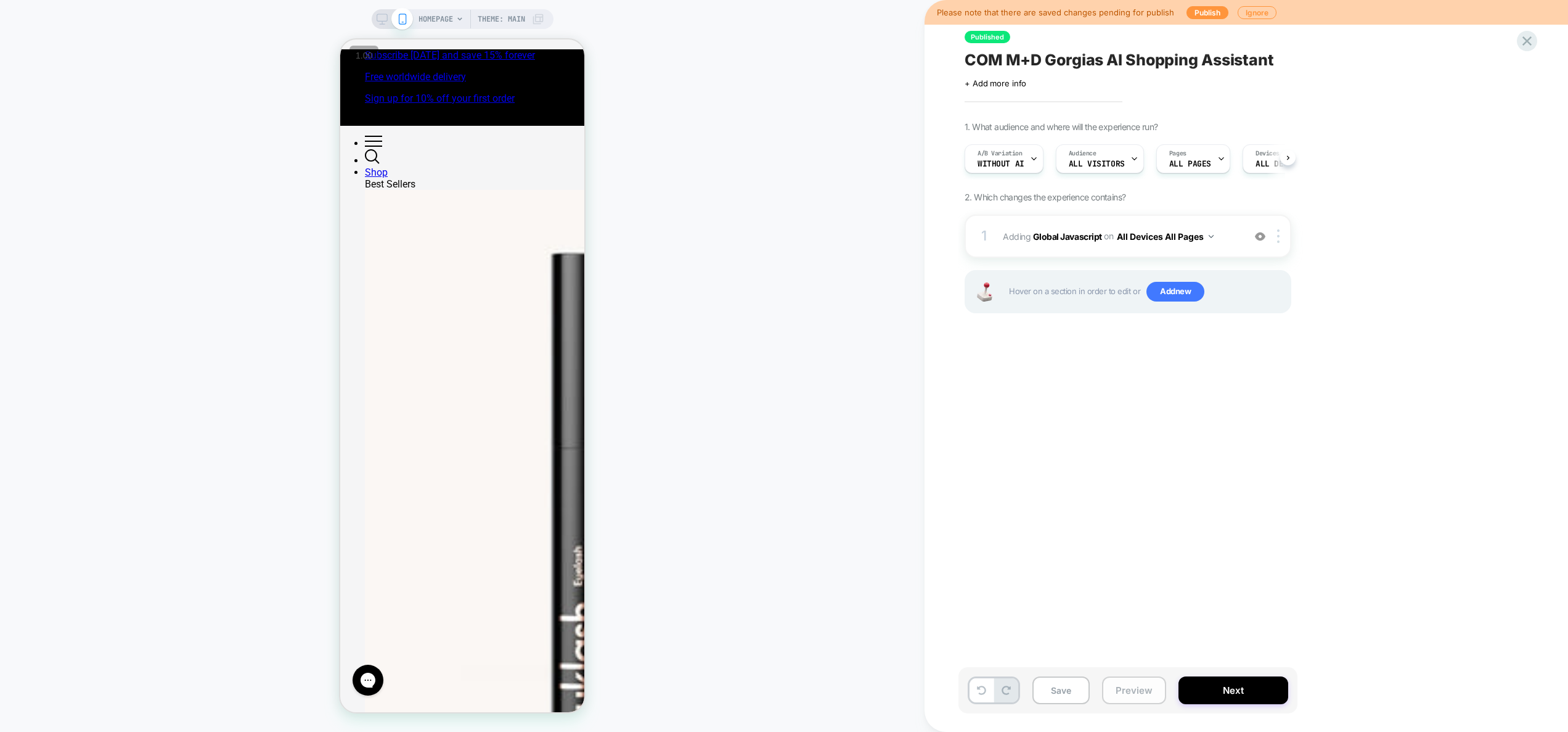
click at [1142, 692] on button "Preview" at bounding box center [1134, 690] width 64 height 28
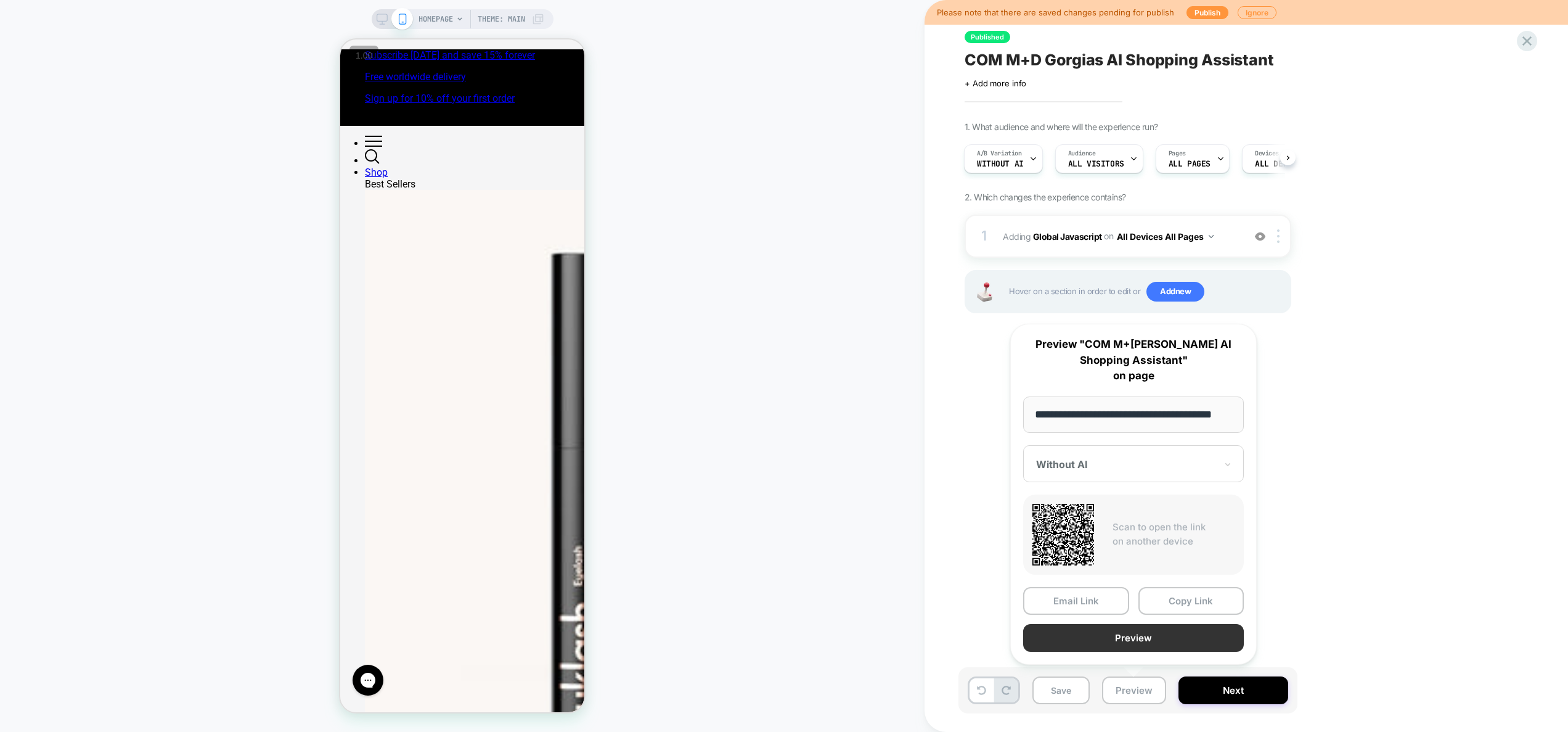
scroll to position [0, 0]
click at [1146, 643] on button "Preview" at bounding box center [1133, 637] width 221 height 28
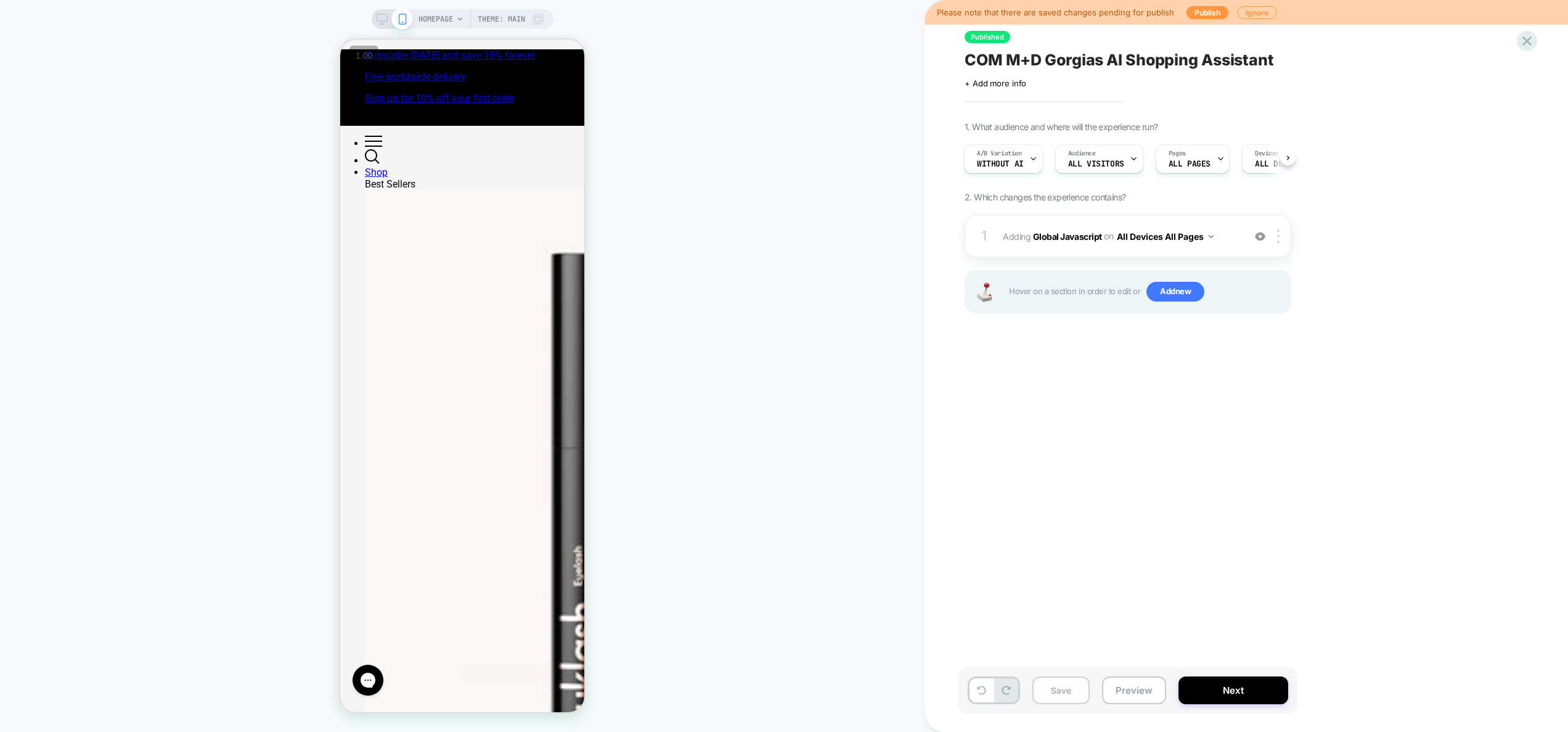
click at [1050, 687] on button "Save" at bounding box center [1061, 690] width 58 height 28
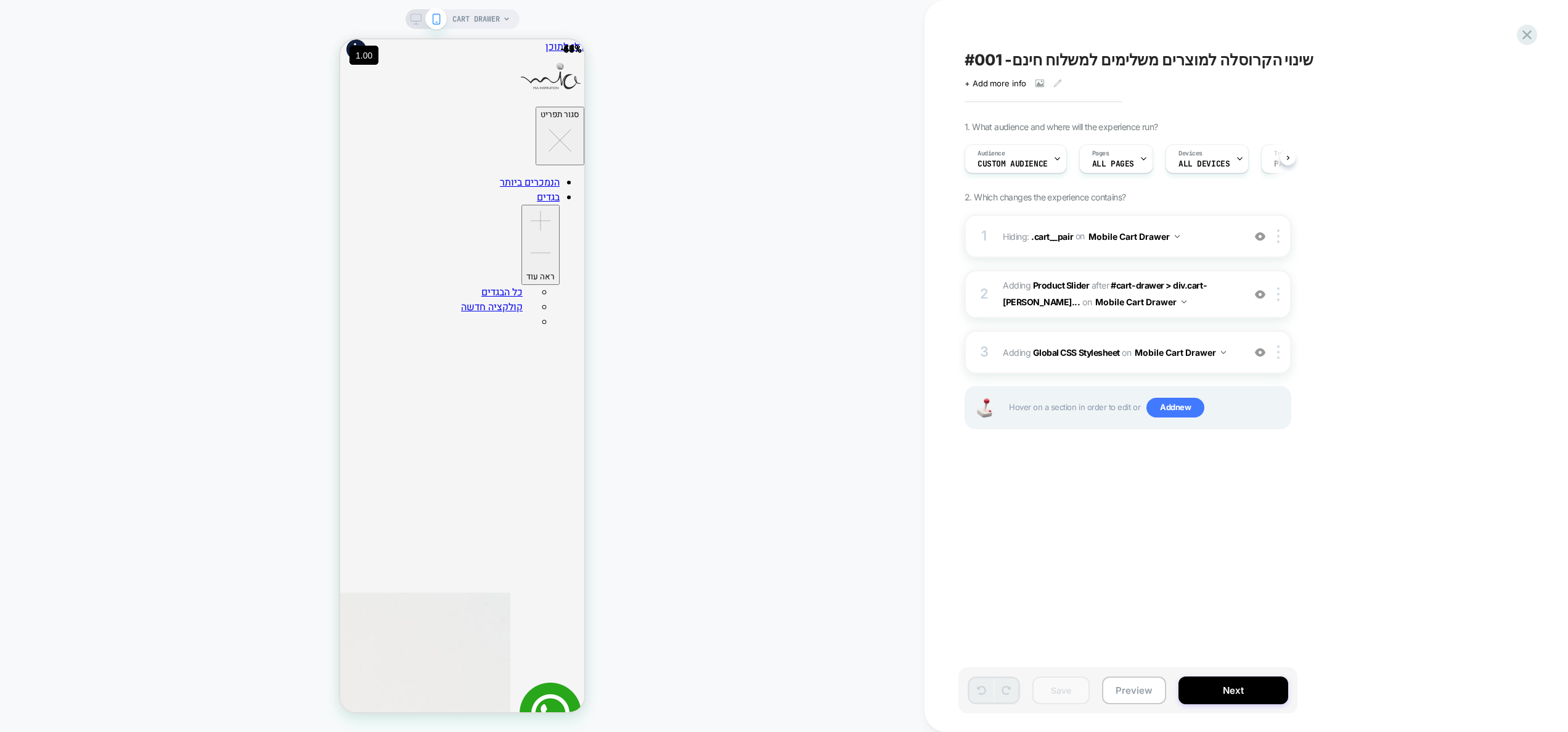
scroll to position [0, 1]
click at [1184, 402] on span "Add new" at bounding box center [1174, 408] width 58 height 20
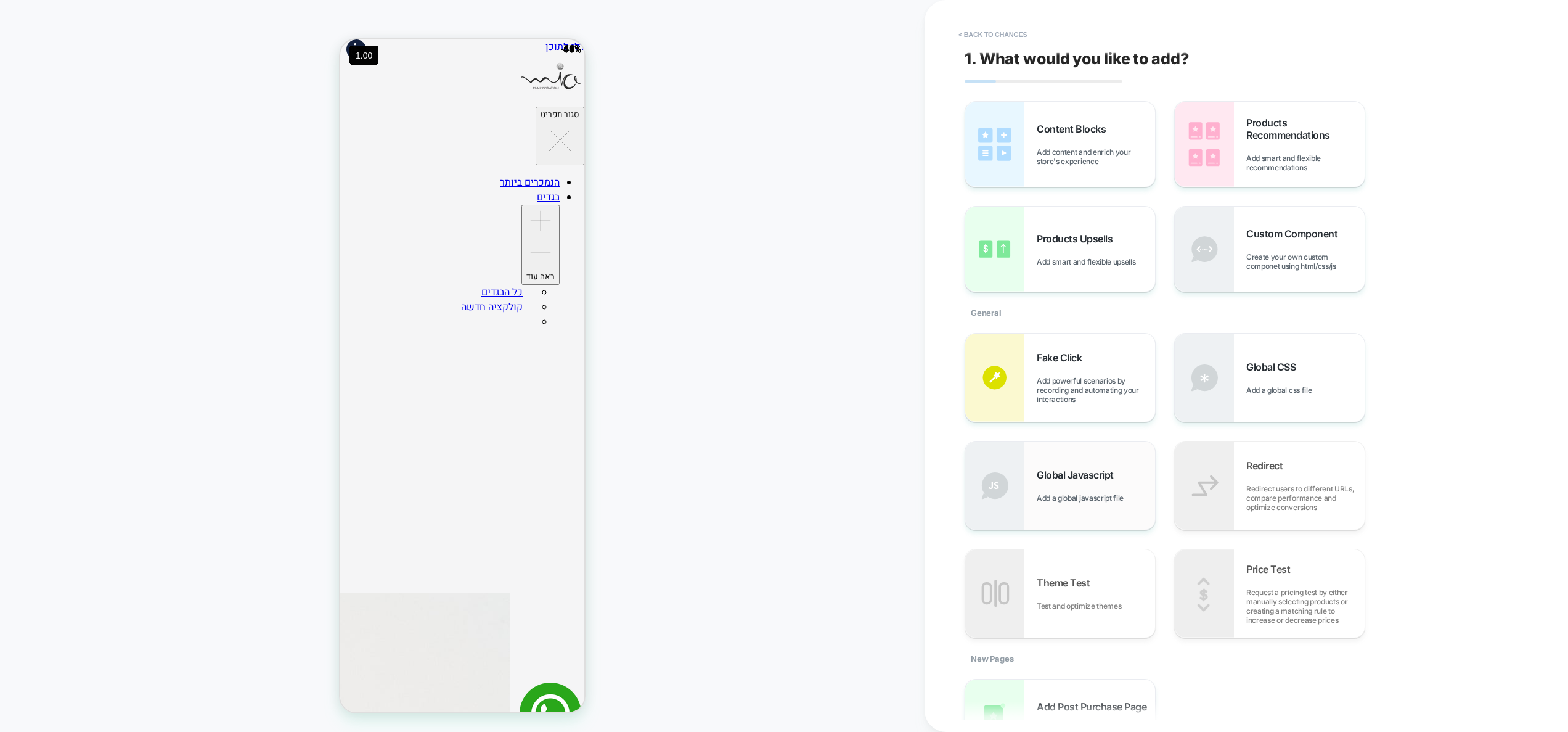
click at [1101, 494] on span "Add a global javascript file" at bounding box center [1083, 497] width 93 height 9
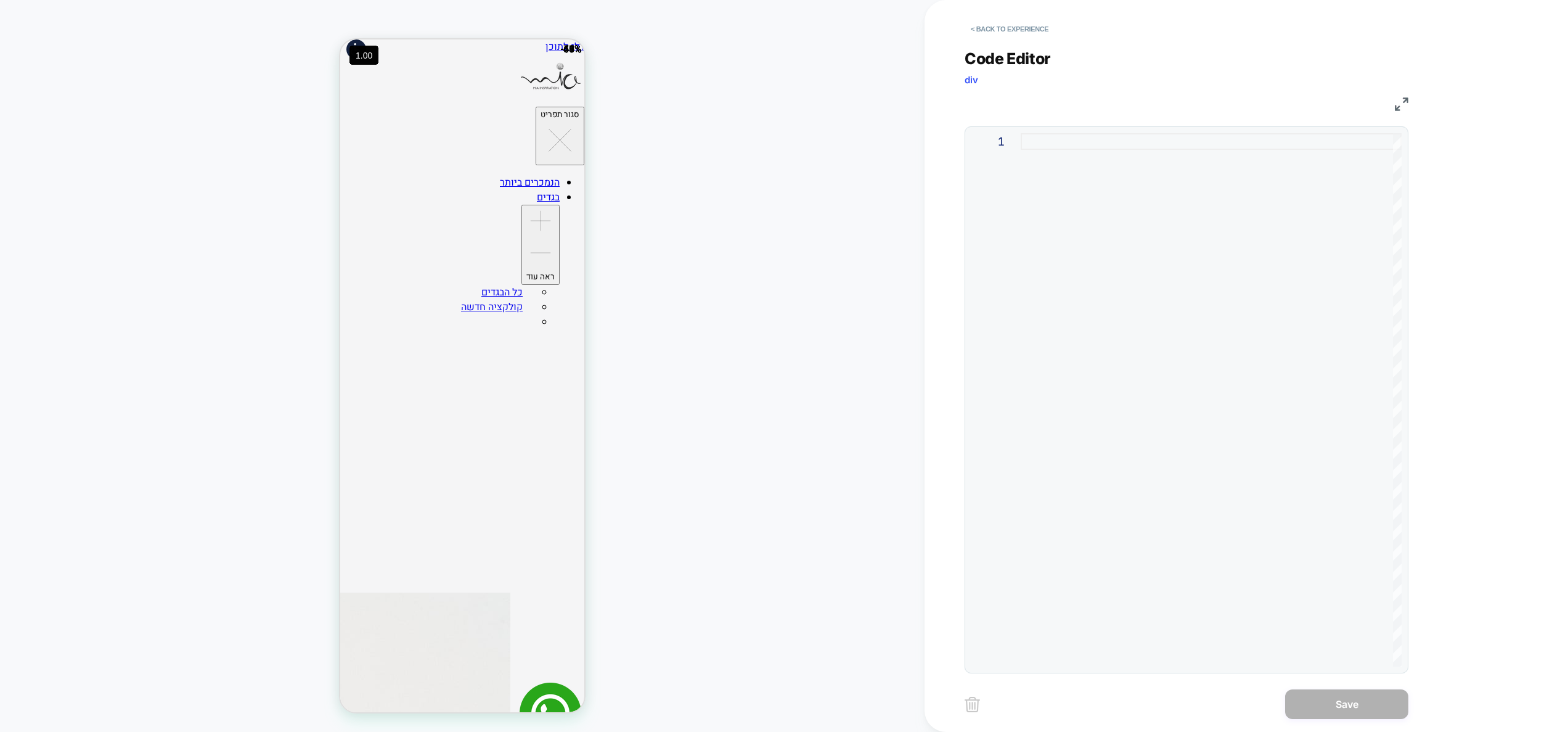
click at [1196, 295] on div at bounding box center [1211, 400] width 381 height 534
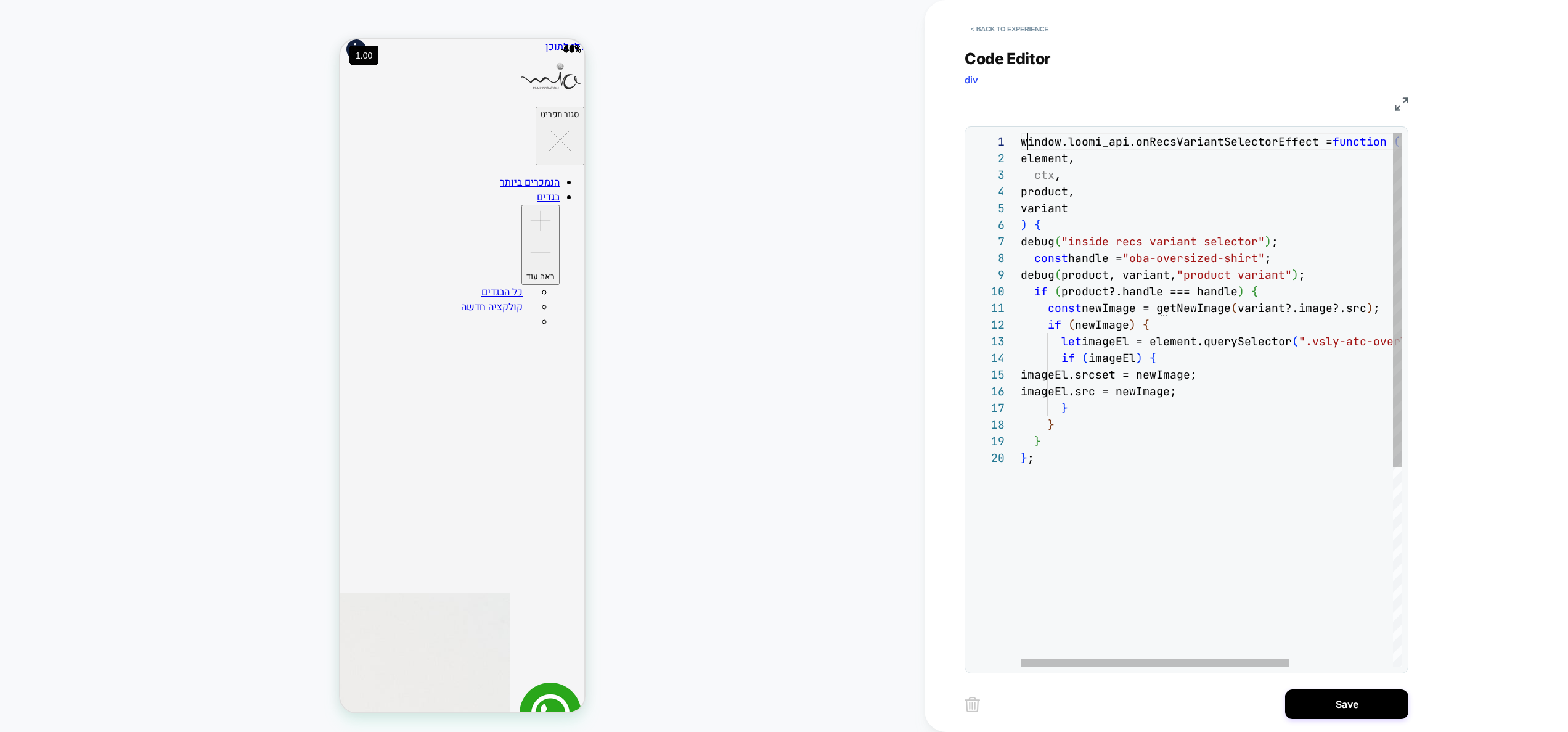
scroll to position [0, 7]
click at [1025, 143] on div "window.loomi_api.onRecsVariantSelectorEffect = function ( element, ctx , produc…" at bounding box center [1284, 557] width 527 height 850
click at [1022, 141] on div "window.loomi_api.onRecsVariantSelectorEffect = function ( element, ctx , produc…" at bounding box center [1284, 557] width 527 height 850
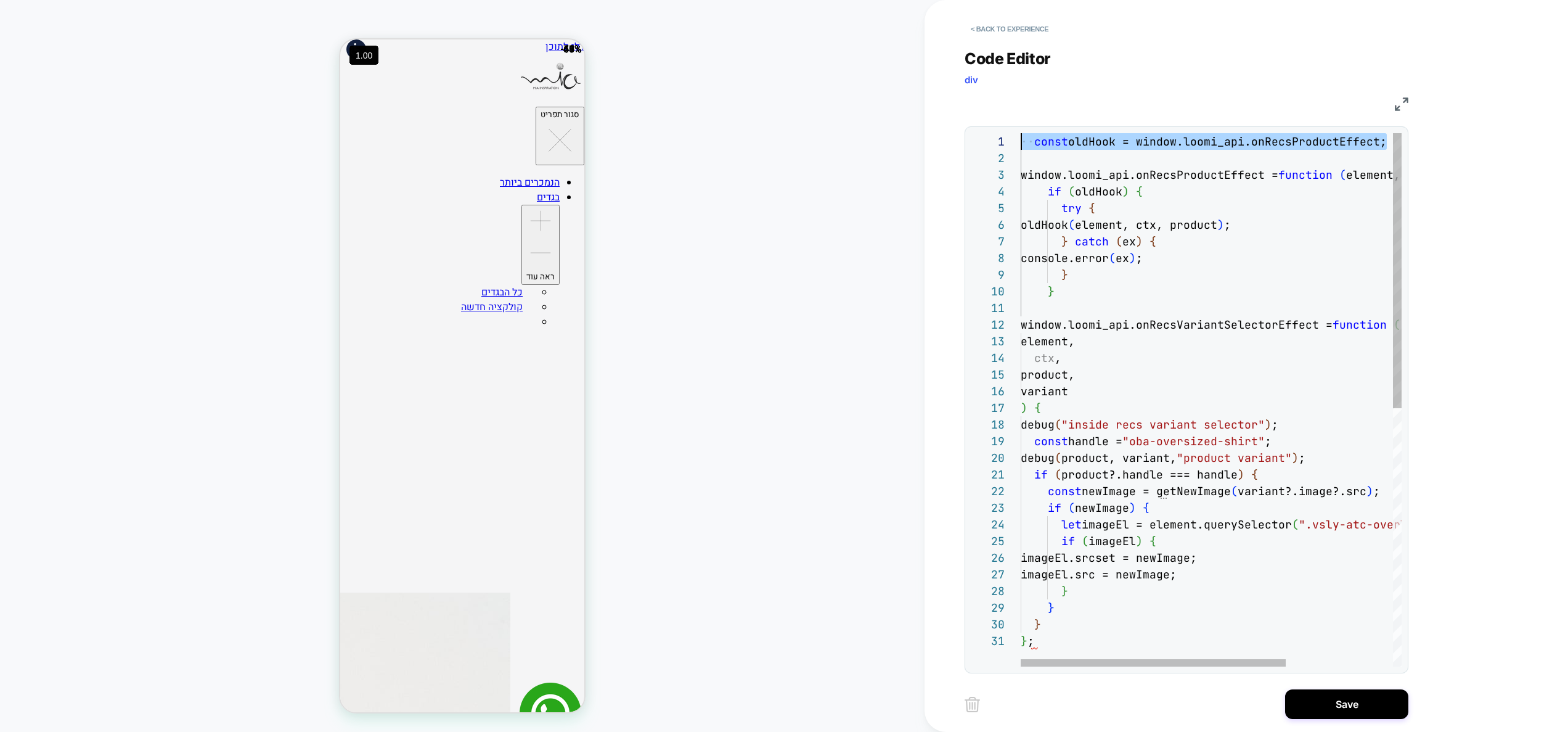
drag, startPoint x: 1388, startPoint y: 140, endPoint x: 969, endPoint y: 140, distance: 419.0
click at [1021, 140] on div "const oldHook = window.loomi_api.onRecsProductEffect; element, ctx , product, v…" at bounding box center [1287, 649] width 534 height 1033
click at [1032, 310] on div "element, ctx , product, variant ) { debug ( "inside recs variant selector" ) ; …" at bounding box center [1287, 649] width 534 height 1033
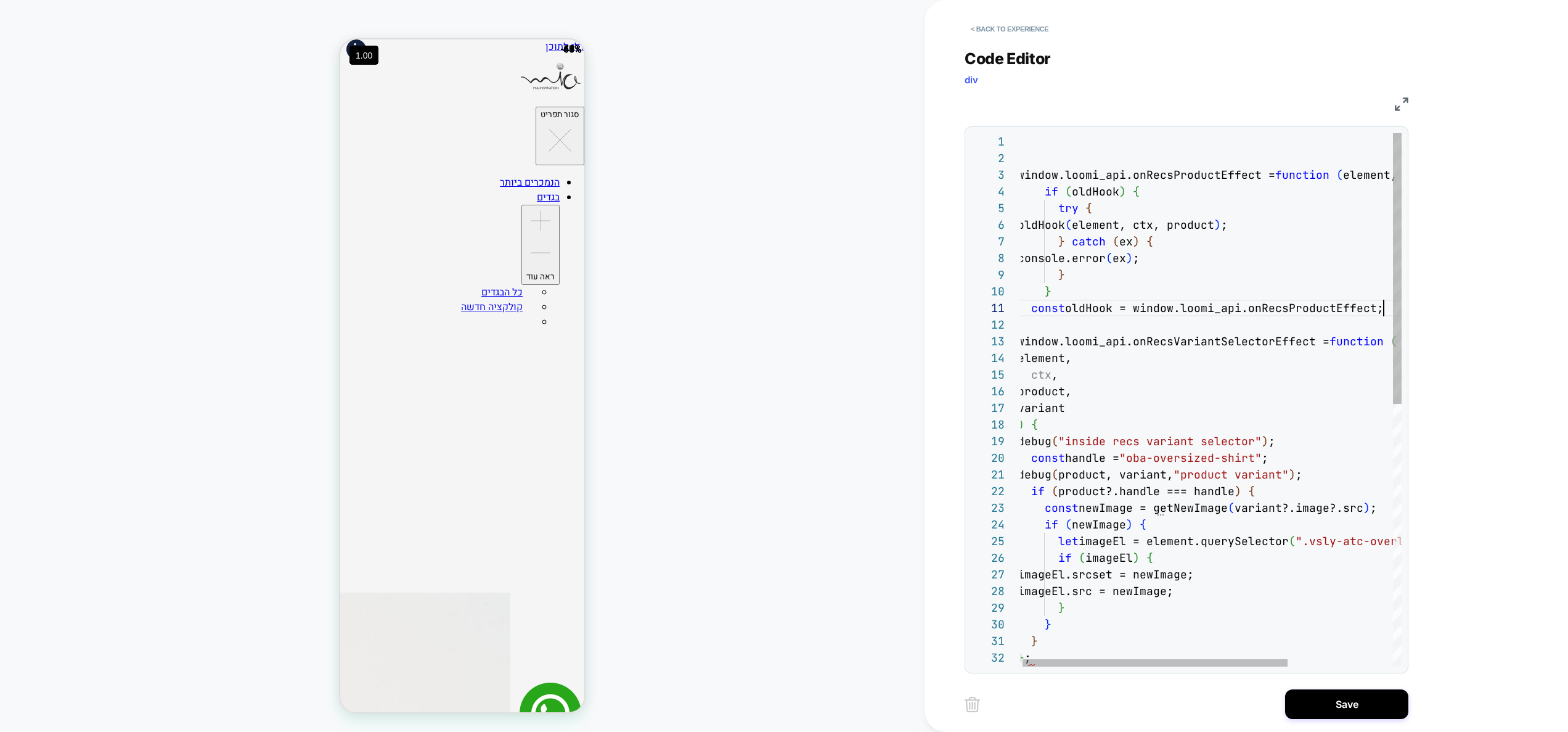
scroll to position [0, 14]
click at [1031, 306] on div "element, ctx , product, variant ) { debug ( "inside recs variant selector" ) ; …" at bounding box center [1284, 657] width 534 height 1050
click at [1090, 281] on div "element, ctx , product, variant ) { debug ( "inside recs variant selector" ) ; …" at bounding box center [1287, 657] width 534 height 1050
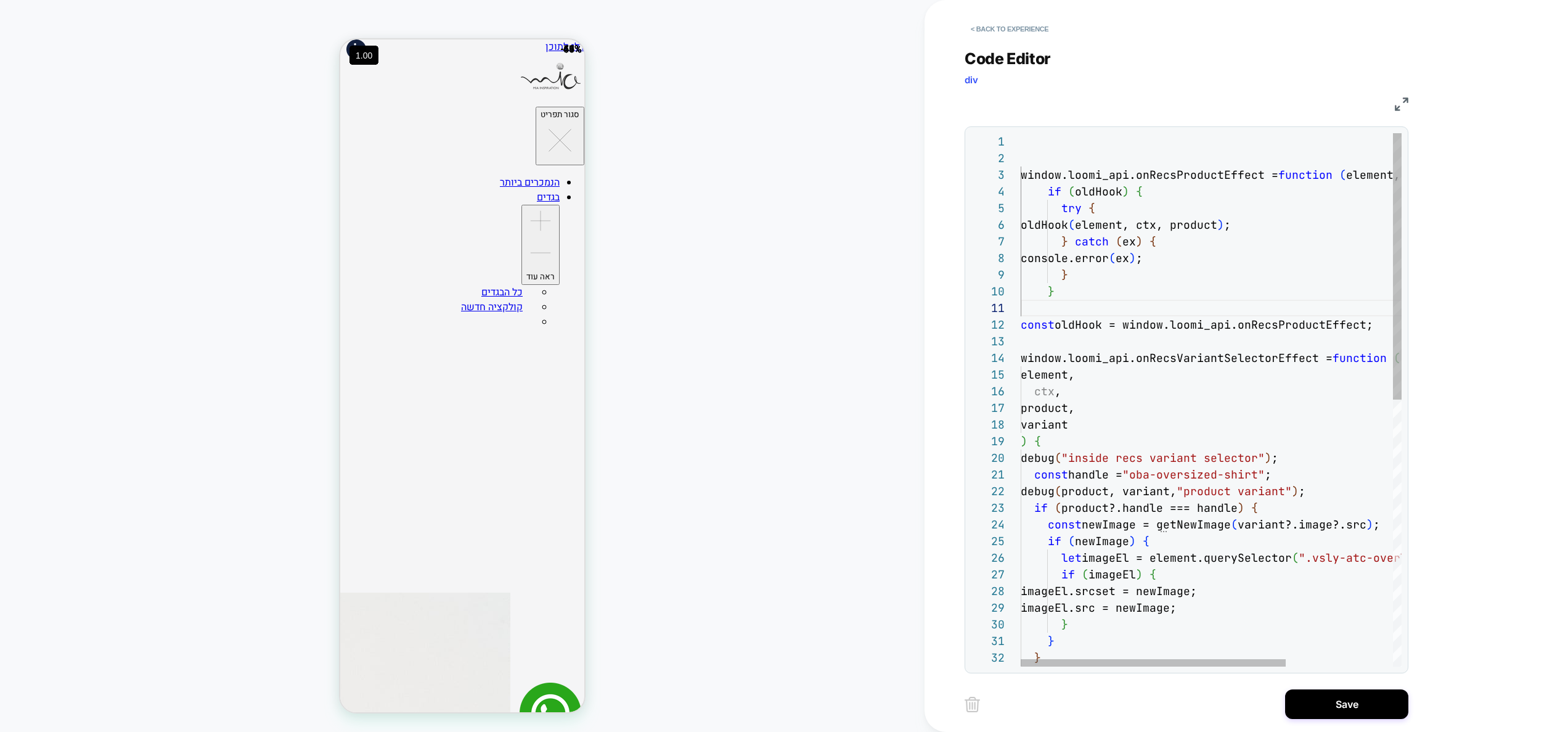
click at [1180, 354] on div "element, ctx , product, variant ) { debug ( "inside recs variant selector" ) ; …" at bounding box center [1287, 666] width 534 height 1066
click at [1303, 321] on div "element, ctx , product, variant ) { debug ( "inside recs variant selector" ) ; …" at bounding box center [1287, 666] width 534 height 1066
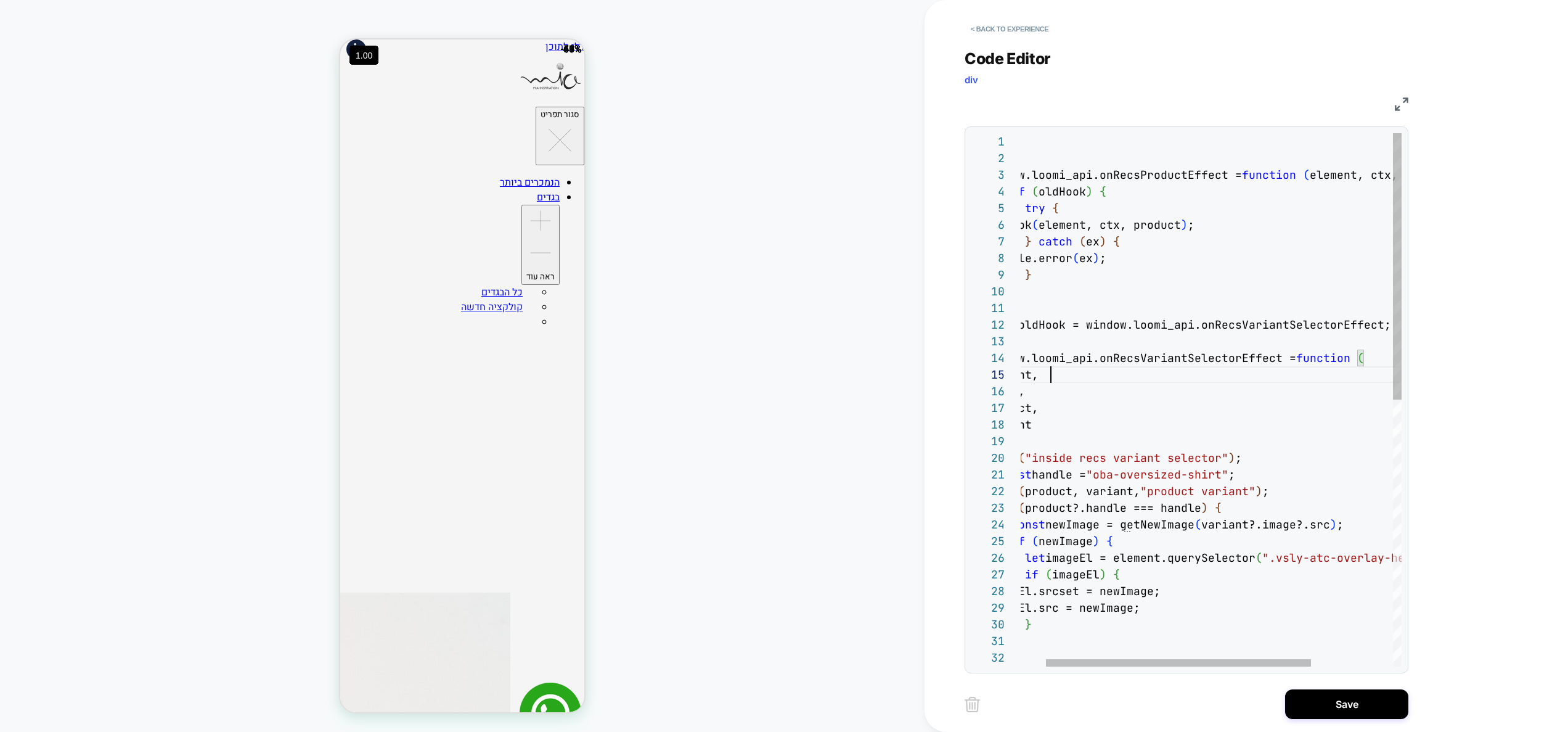
scroll to position [17, 0]
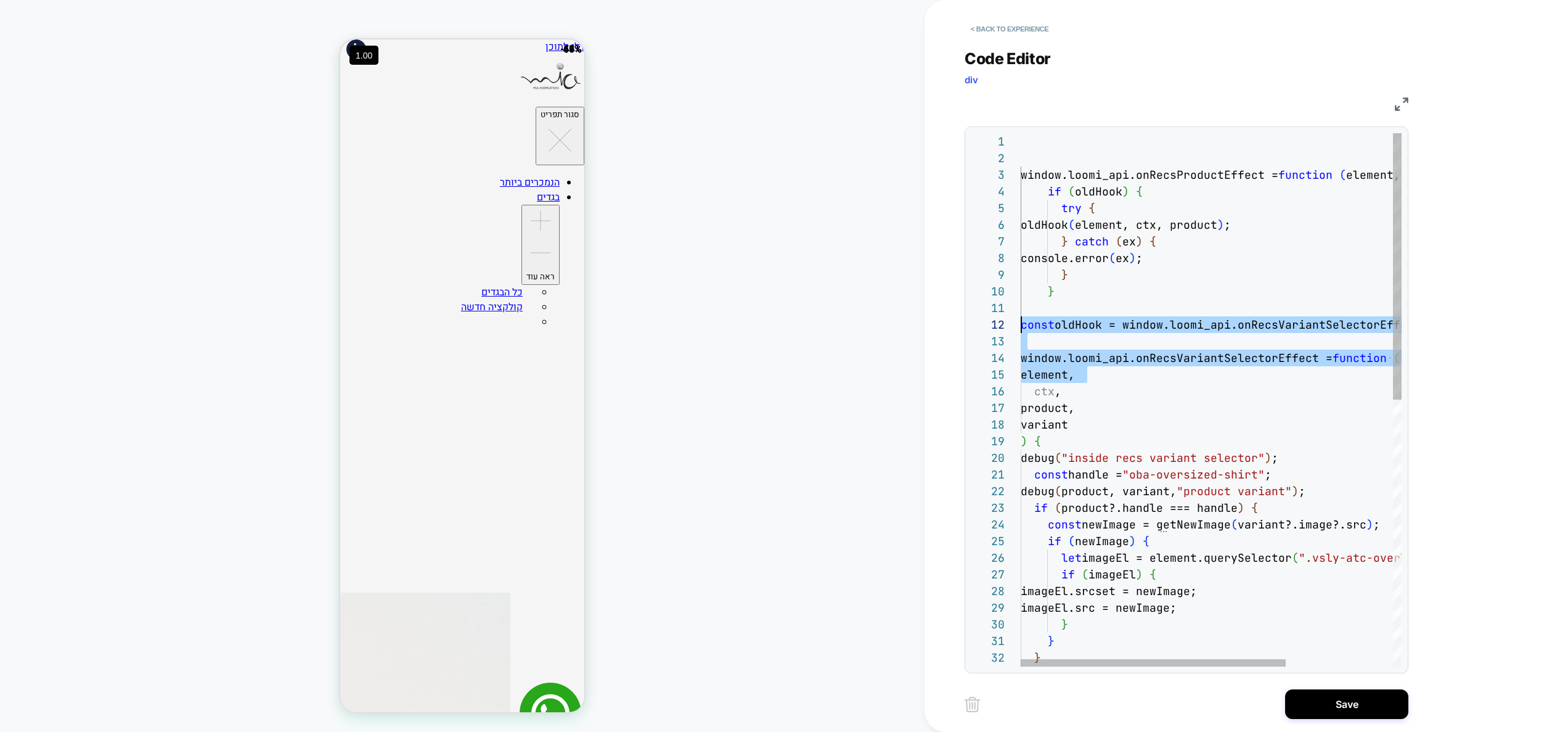
drag, startPoint x: 1189, startPoint y: 368, endPoint x: 709, endPoint y: 328, distance: 481.7
click at [1021, 328] on div "element, ctx , product, variant ) { debug ( "inside recs variant selector" ) ; …" at bounding box center [1287, 666] width 534 height 1066
click at [1048, 365] on div "element, ctx , product, variant ) { debug ( "inside recs variant selector" ) ; …" at bounding box center [1287, 666] width 534 height 1066
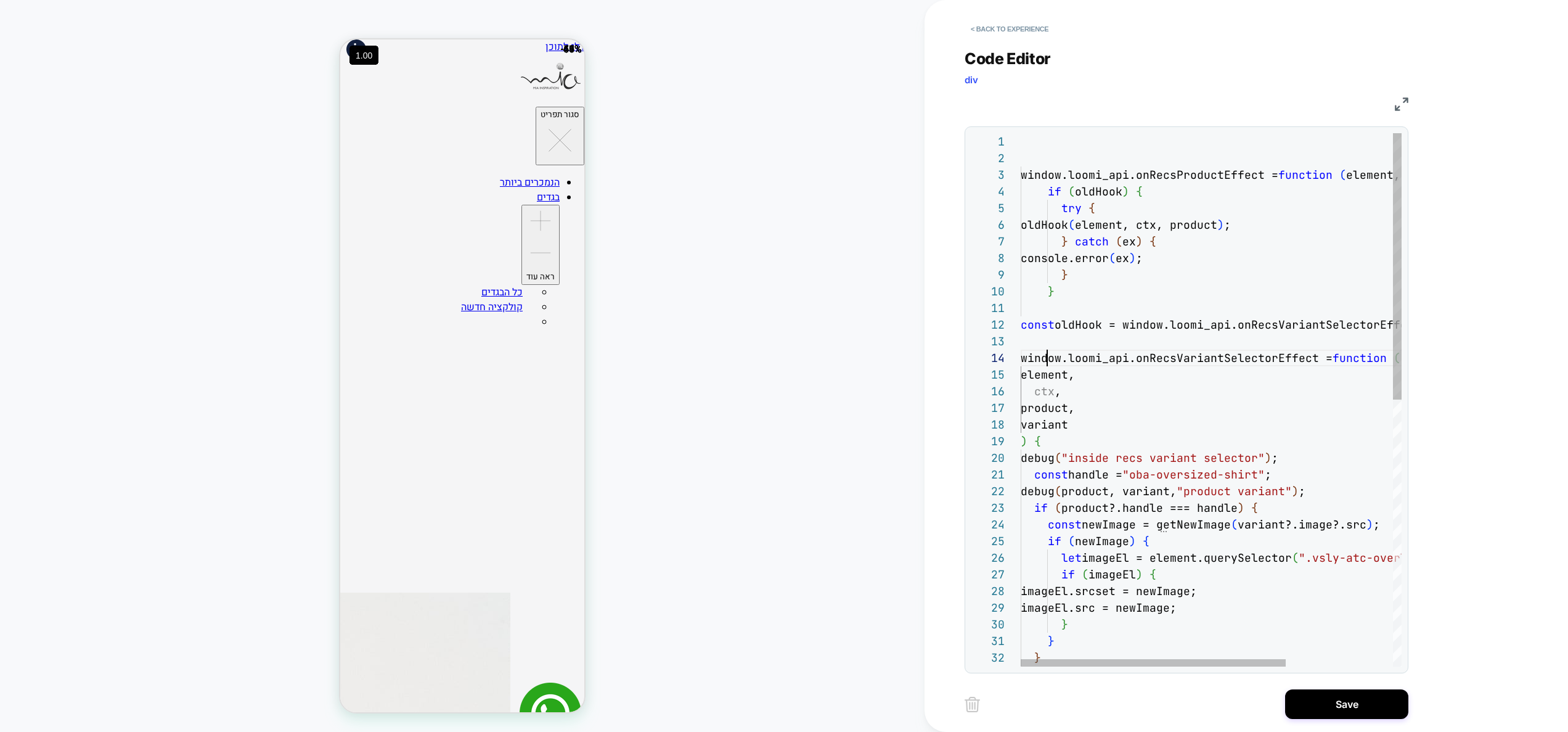
scroll to position [50, 26]
click at [1065, 421] on div "element, ctx , product, variant ) { debug ( "inside recs variant selector" ) ; …" at bounding box center [1287, 666] width 534 height 1066
drag, startPoint x: 1028, startPoint y: 439, endPoint x: 1046, endPoint y: 401, distance: 42.0
click at [1046, 401] on div "element, ctx , product, variant ) { debug ( "inside recs variant selector" ) ; …" at bounding box center [1287, 666] width 534 height 1066
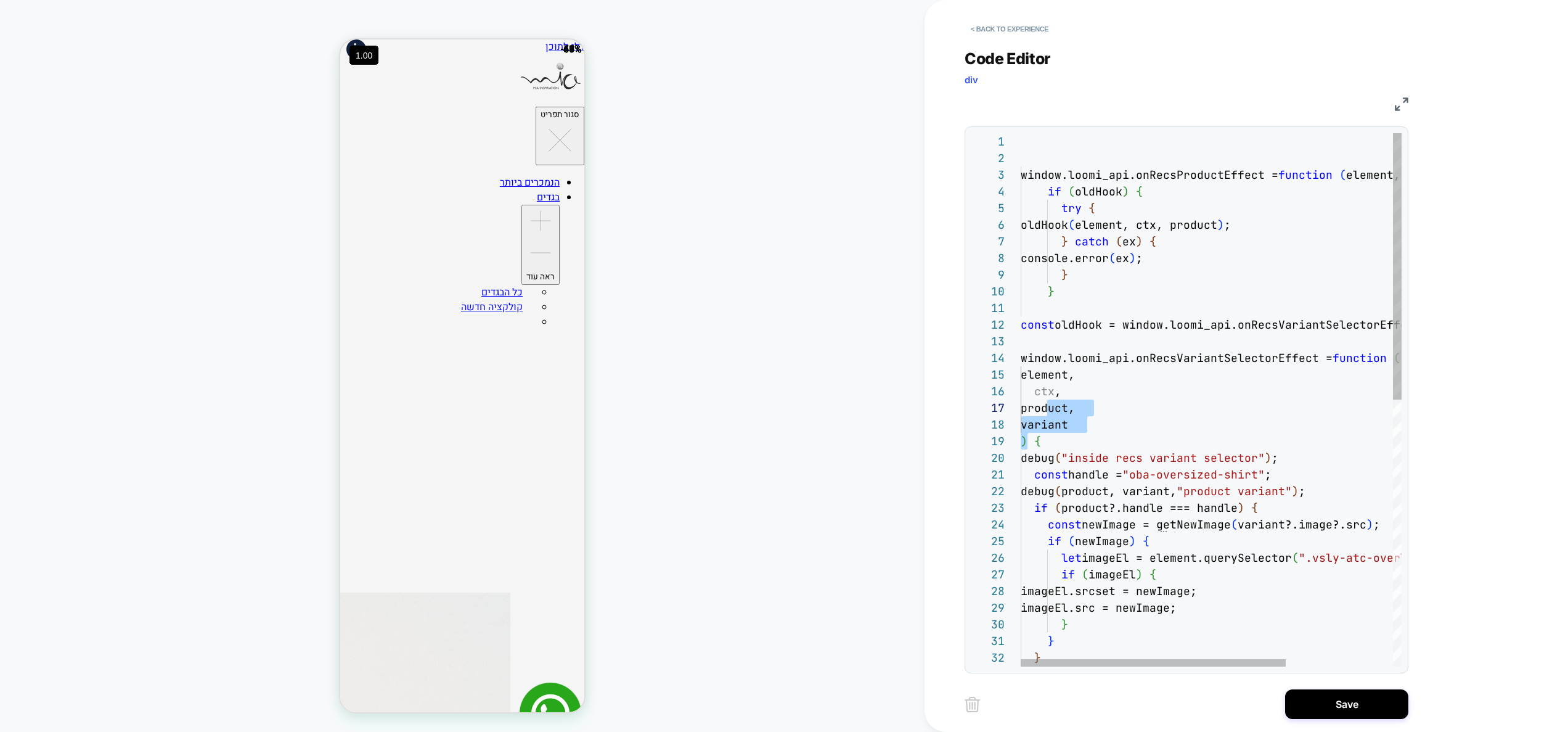
click at [1157, 407] on div "element, ctx , product, variant ) { debug ( "inside recs variant selector" ) ; …" at bounding box center [1287, 666] width 534 height 1066
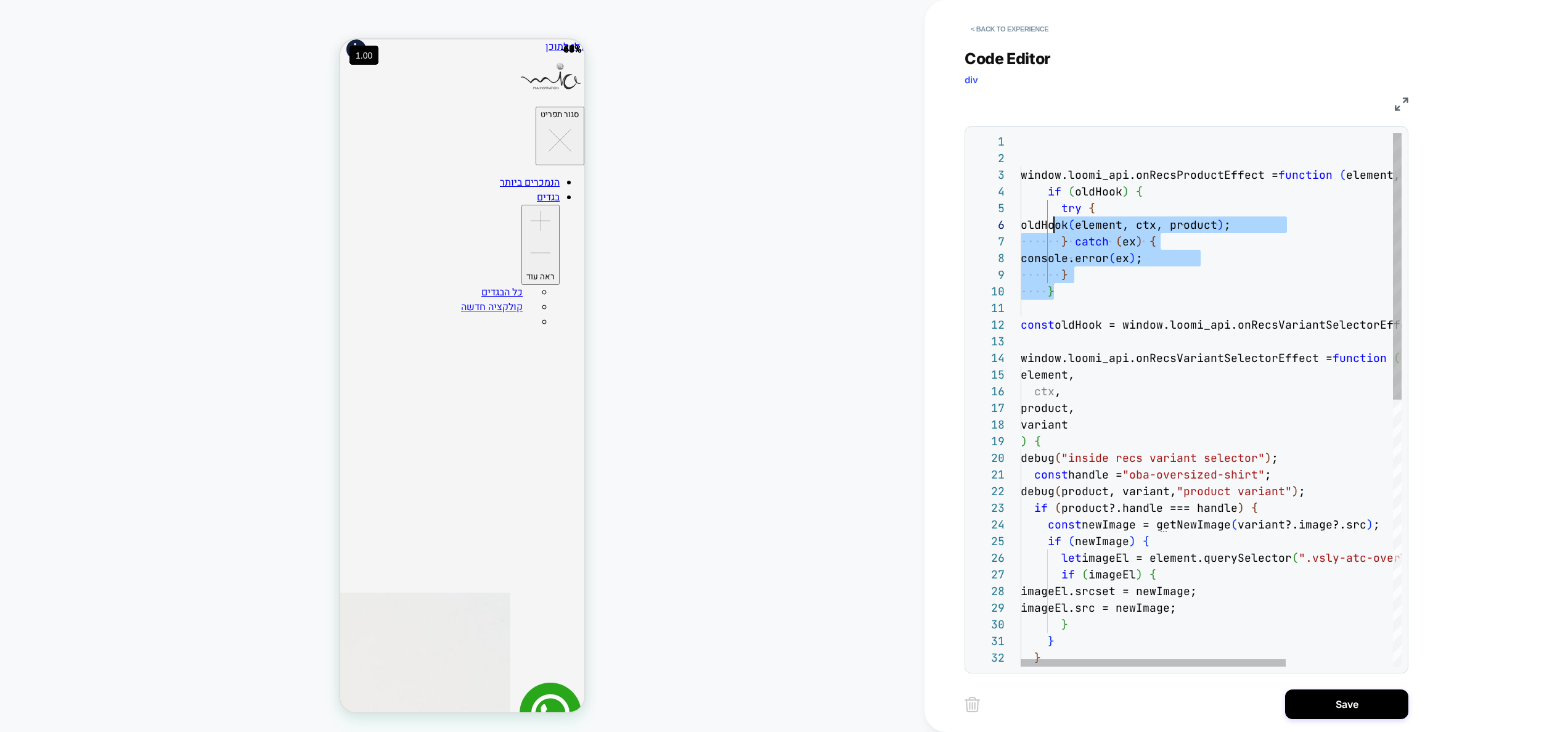
scroll to position [50, 26]
drag, startPoint x: 1059, startPoint y: 291, endPoint x: 1046, endPoint y: 191, distance: 100.8
click at [1046, 191] on div "element, ctx , product, variant ) { debug ( "inside recs variant selector" ) ; …" at bounding box center [1287, 666] width 534 height 1066
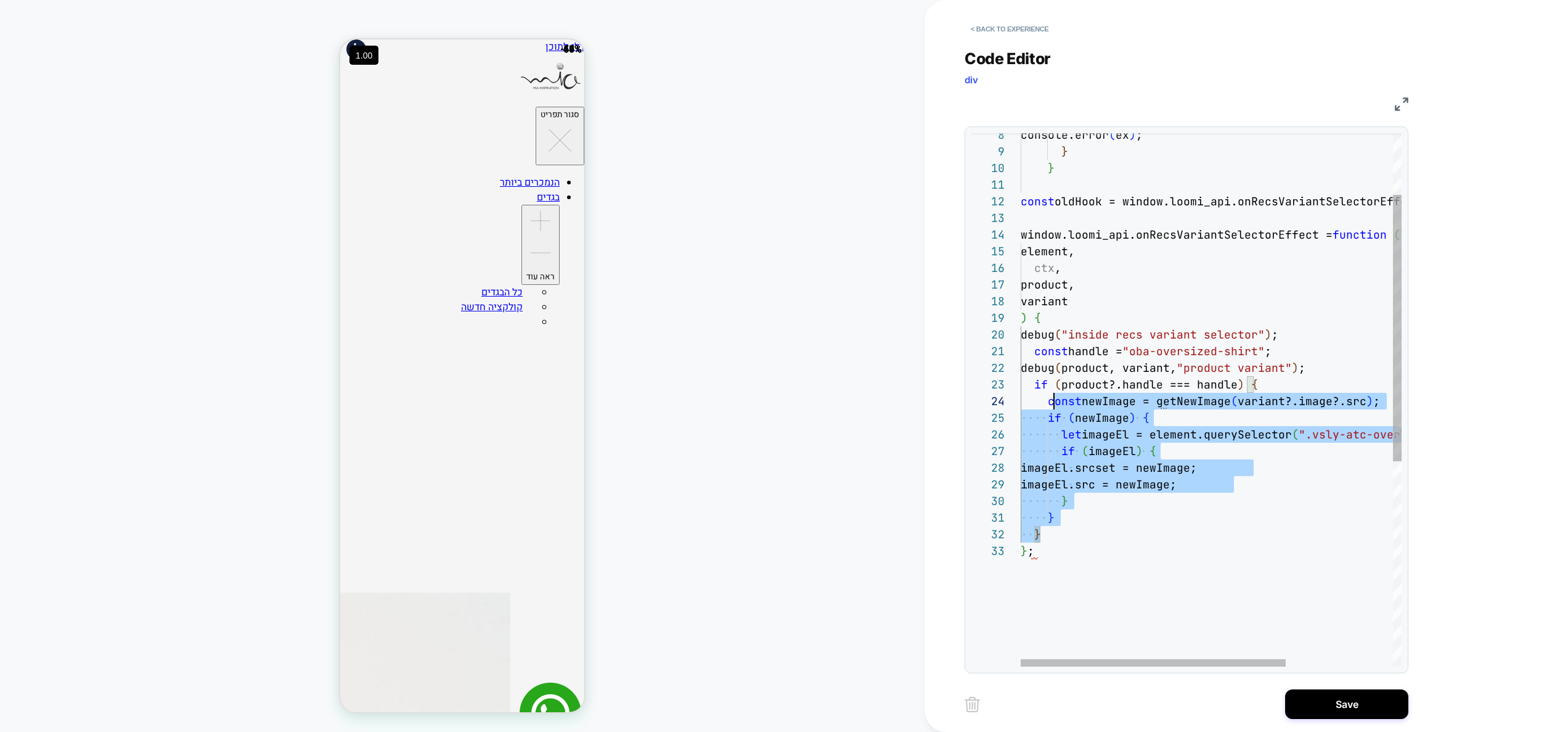
scroll to position [0, 14]
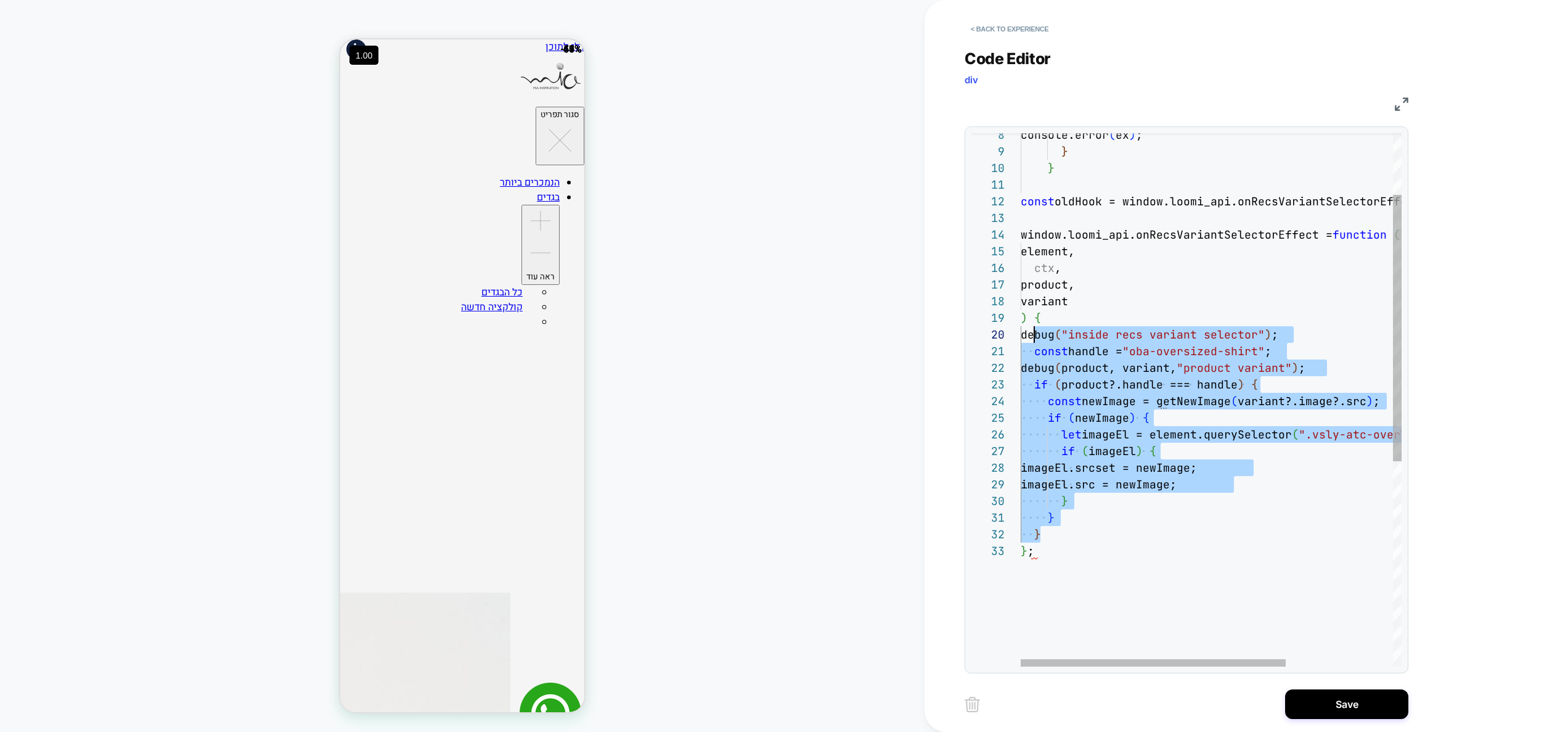
drag, startPoint x: 1069, startPoint y: 537, endPoint x: 1035, endPoint y: 336, distance: 203.9
click at [1035, 336] on div "element, ctx , product, variant ) { debug ( "inside recs variant selector" ) ; …" at bounding box center [1287, 543] width 534 height 1066
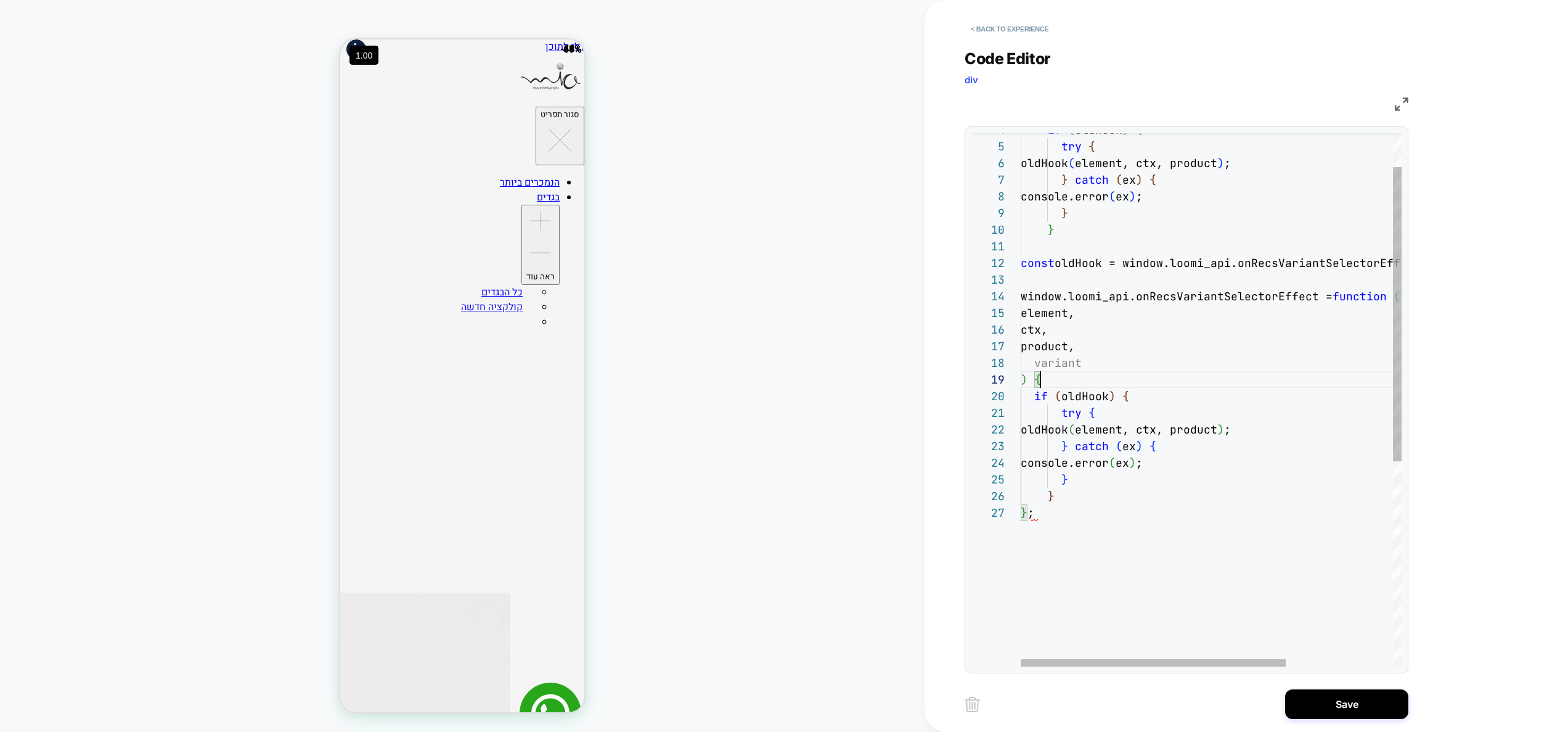
click at [1081, 382] on div "element, ctx, product, variant ) { if ( oldHook ) { try { oldHook ( element, ct…" at bounding box center [1287, 554] width 534 height 966
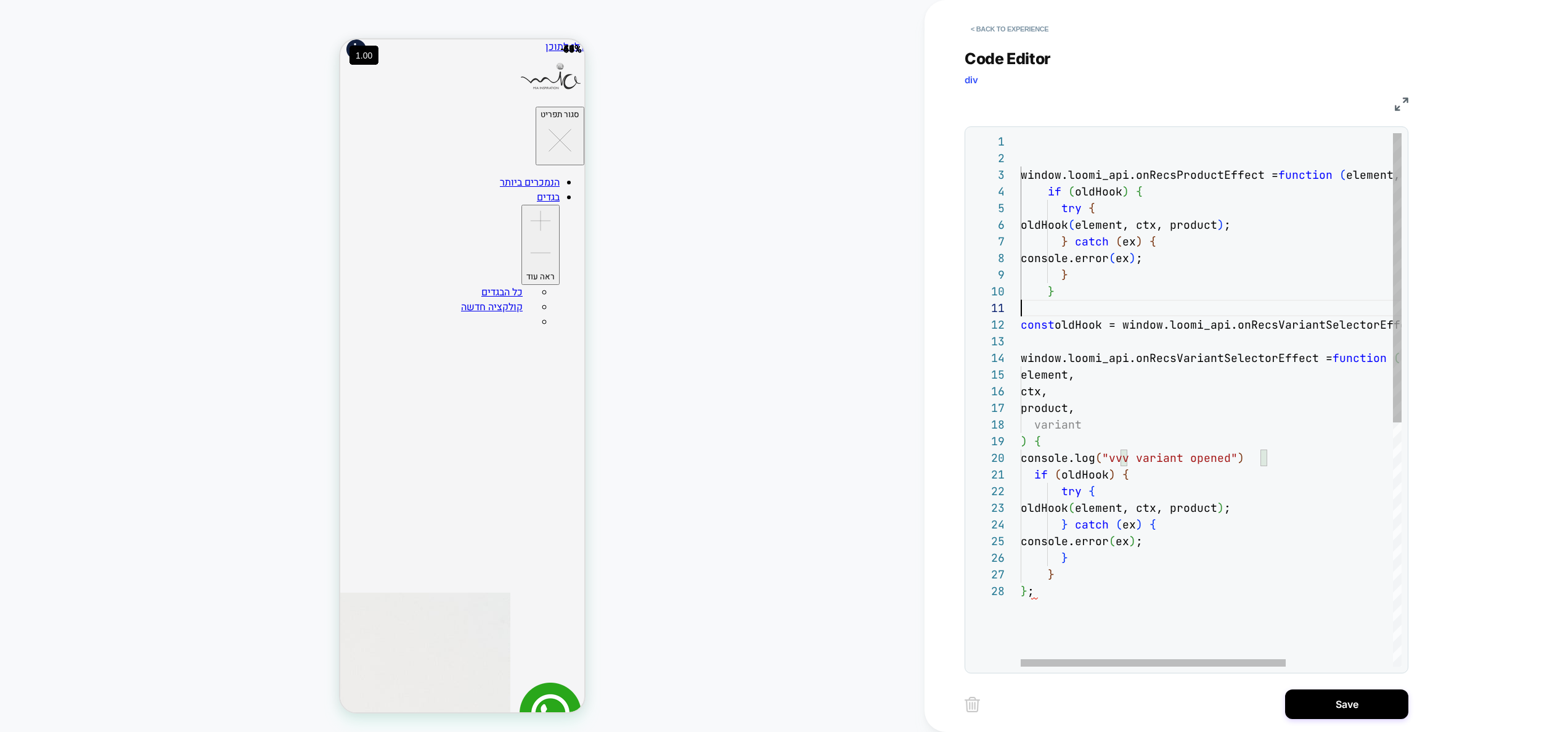
scroll to position [0, 0]
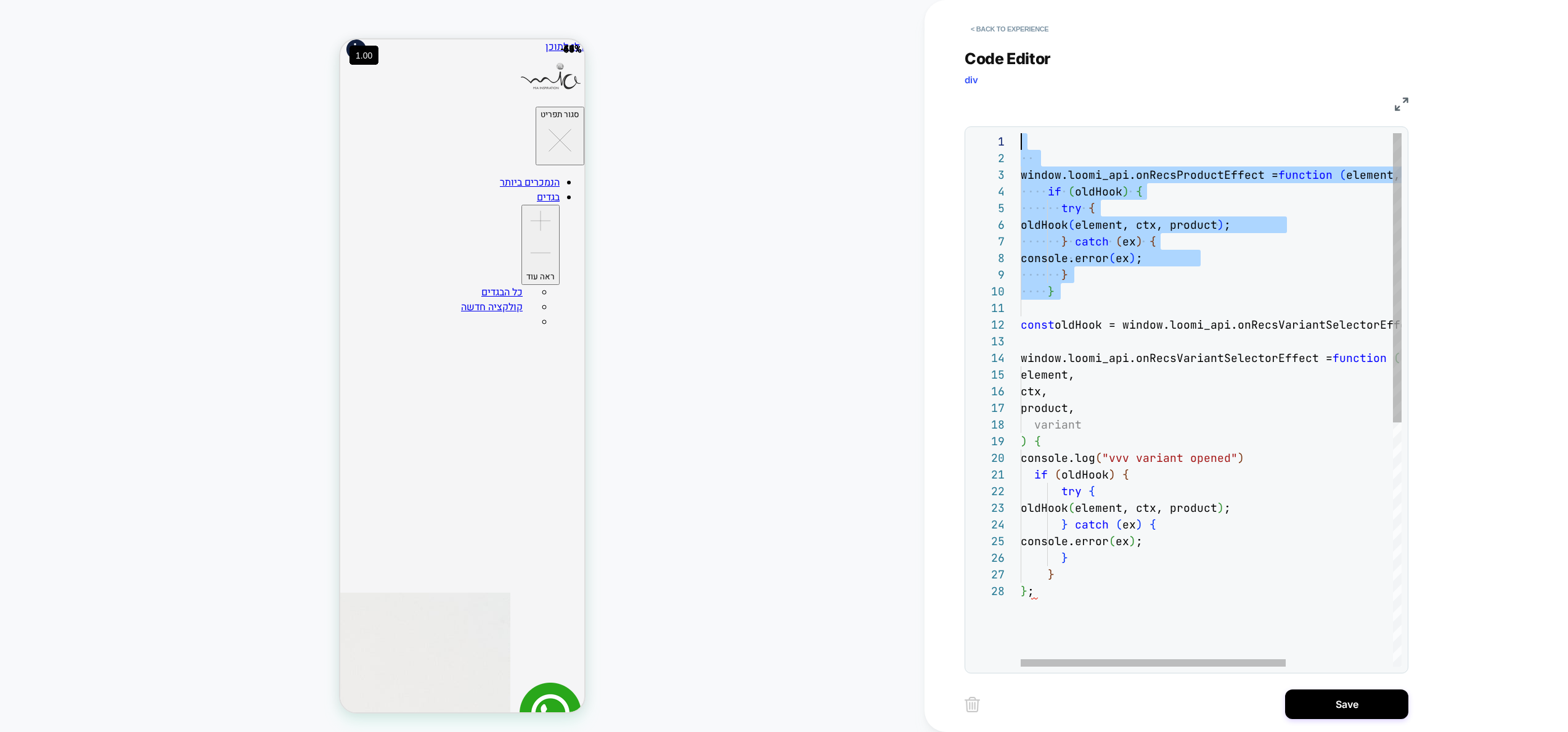
drag, startPoint x: 1048, startPoint y: 308, endPoint x: 960, endPoint y: 118, distance: 209.4
click at [1021, 133] on div "element, ctx, product, variant ) { if ( oldHook ) { try { oldHook ( element, ct…" at bounding box center [1287, 624] width 534 height 983
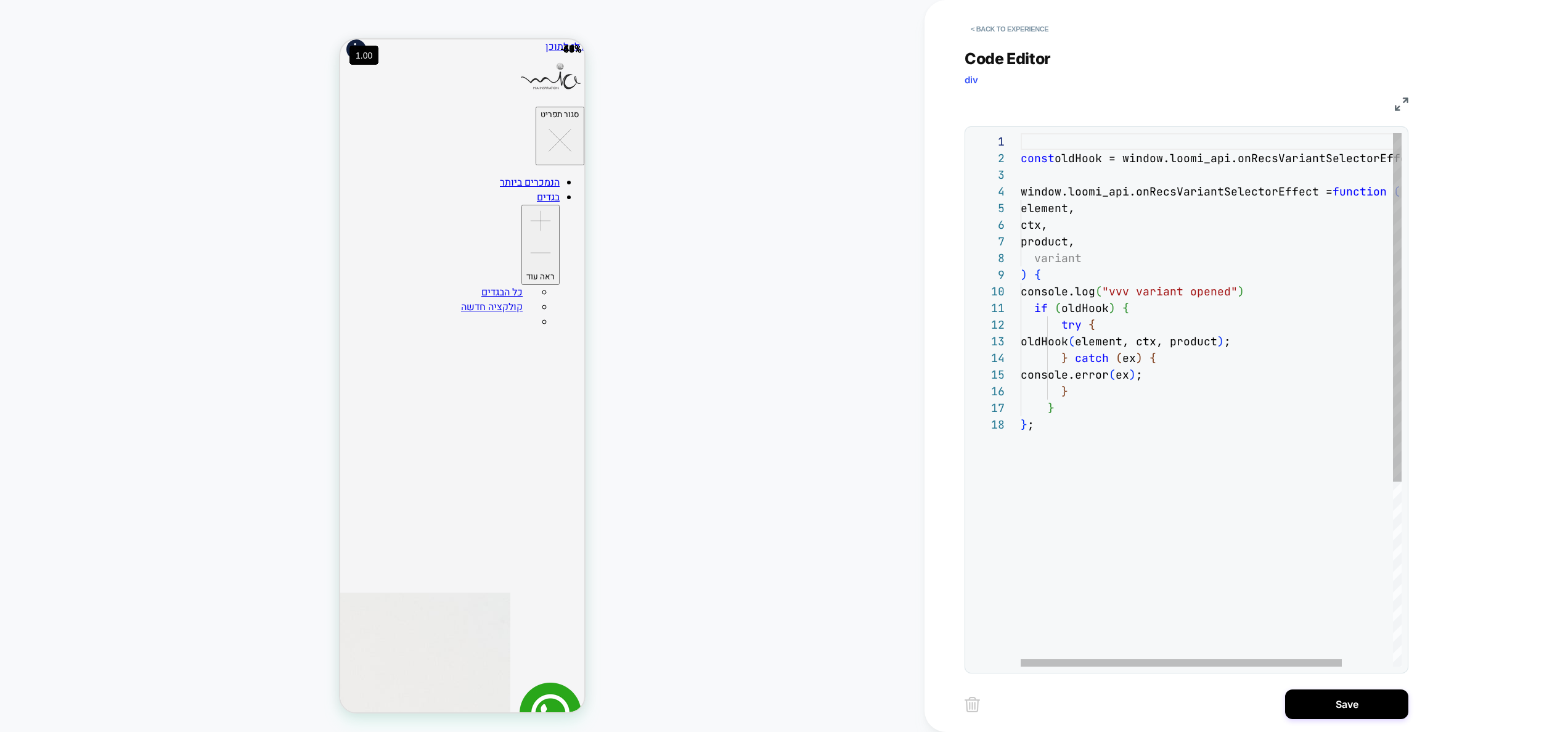
click at [1270, 347] on div "element, ctx, product, variant ) { if ( oldHook ) { try { oldHook ( element, ct…" at bounding box center [1241, 541] width 441 height 817
click at [1065, 407] on div "element, ctx, product, variant ) { if ( oldHook ) { try { oldHook ( element, ct…" at bounding box center [1241, 541] width 441 height 817
click at [1074, 293] on div "element, ctx, product, variant ) { if ( oldHook ) { try { oldHook ( element, ct…" at bounding box center [1241, 541] width 441 height 817
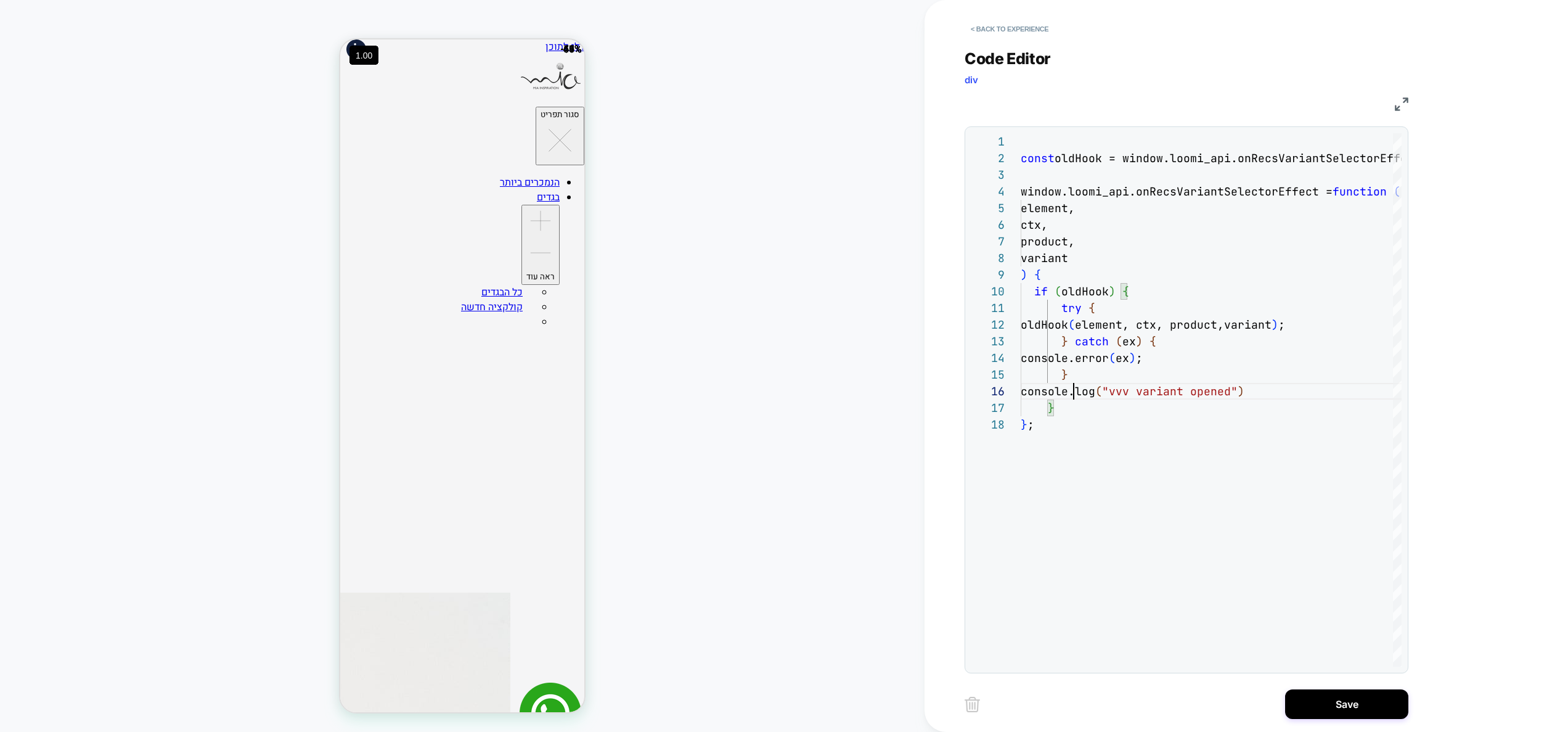
scroll to position [100, 53]
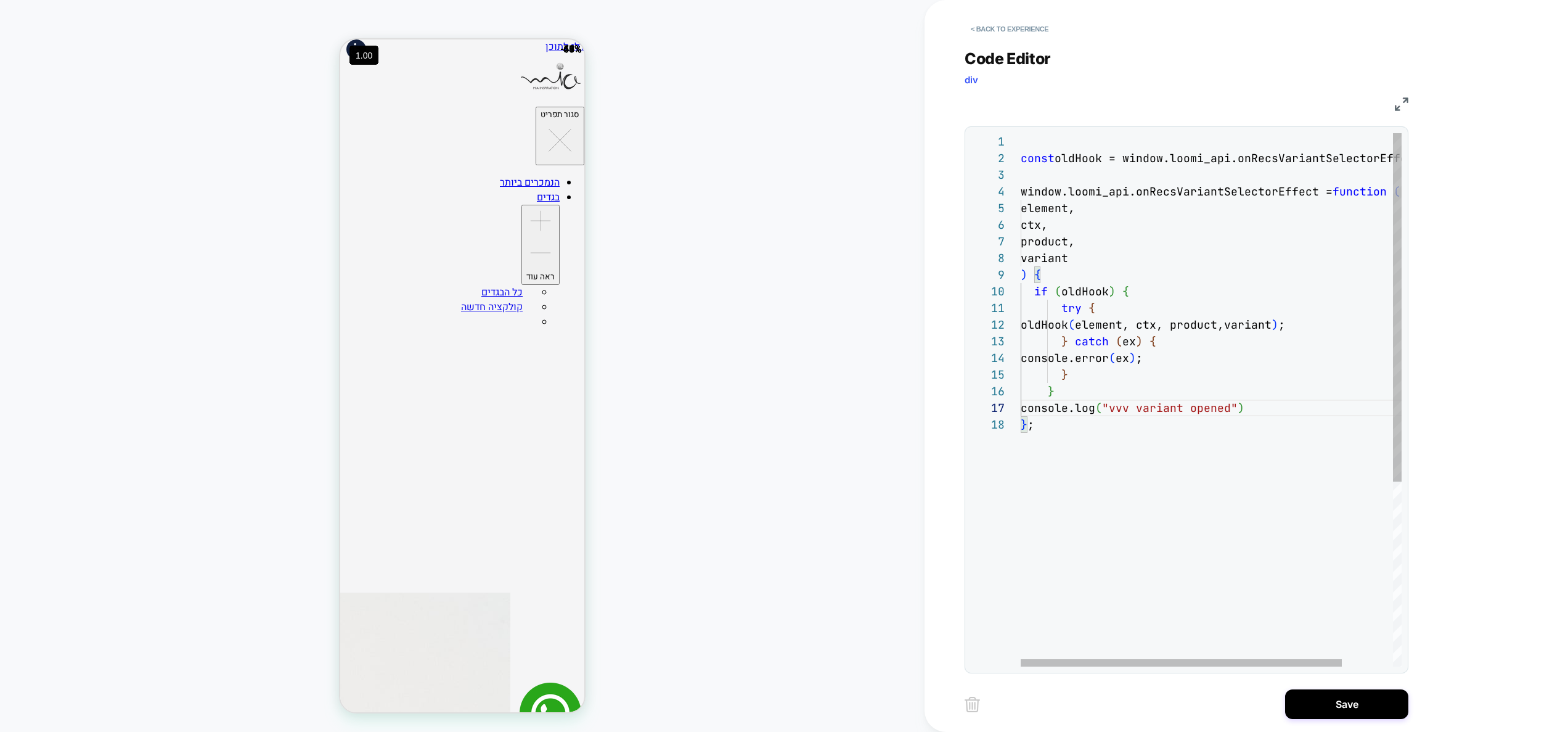
click at [1304, 408] on div "element, ctx, product, variant ) { window.loomi_api.onRecsVariantSelectorEffect…" at bounding box center [1241, 541] width 441 height 817
click at [1261, 409] on div "element, ctx, product, variant ) { window.loomi_api.onRecsVariantSelectorEffect…" at bounding box center [1241, 549] width 441 height 833
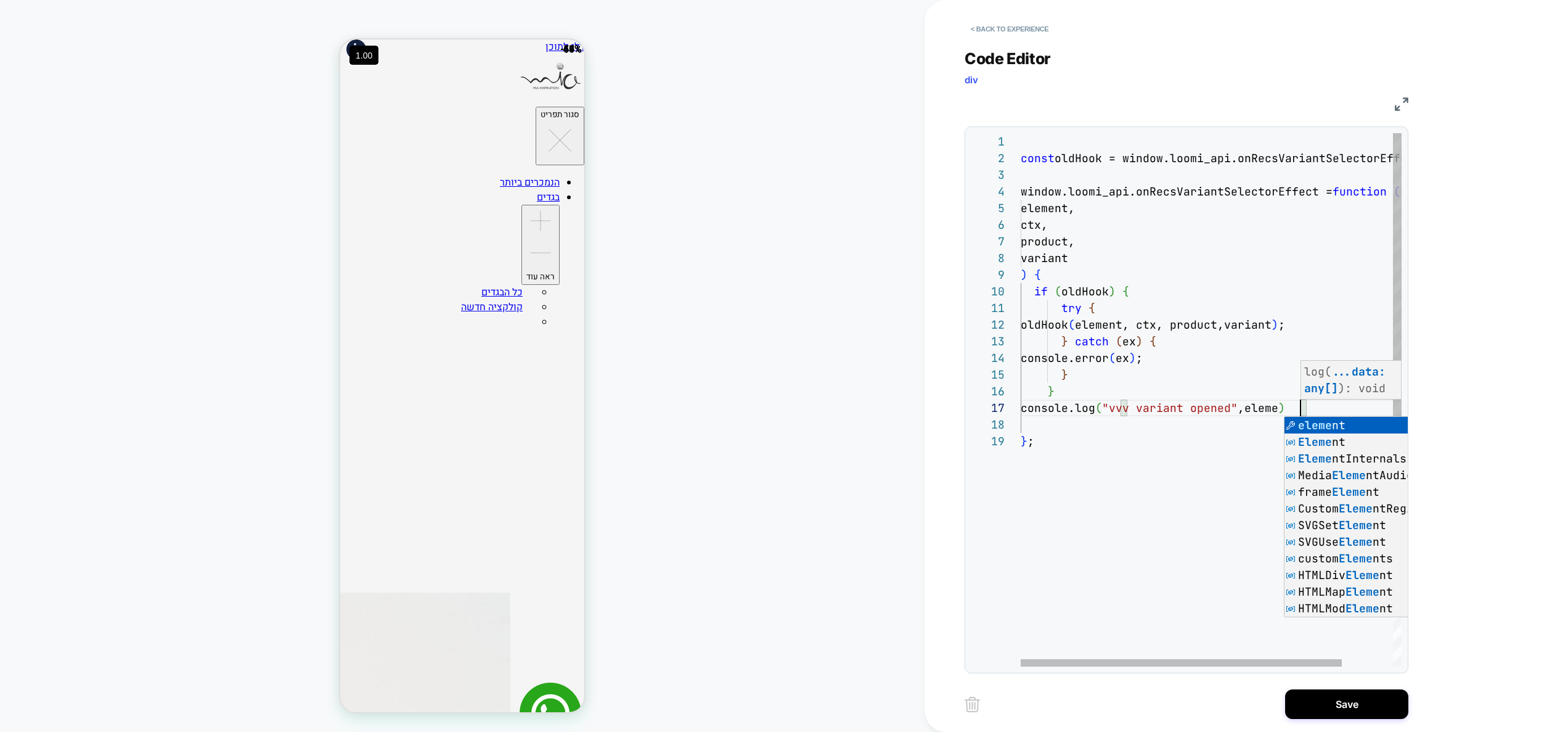
scroll to position [100, 293]
click at [1210, 453] on div "element, ctx, product, variant ) { window.loomi_api.onRecsVariantSelectorEffect…" at bounding box center [1241, 549] width 441 height 833
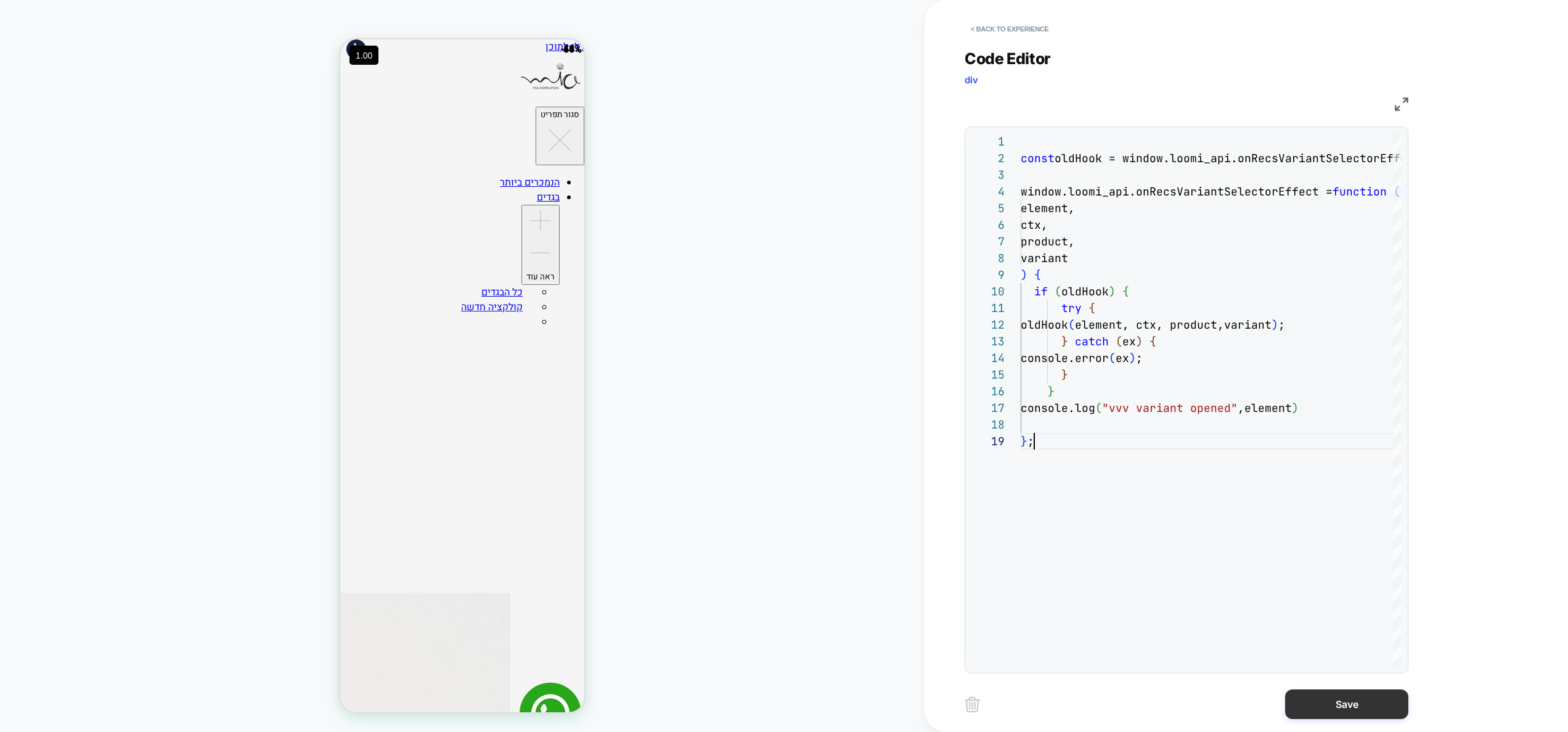
type textarea "**********"
click at [1372, 704] on button "Save" at bounding box center [1347, 704] width 123 height 29
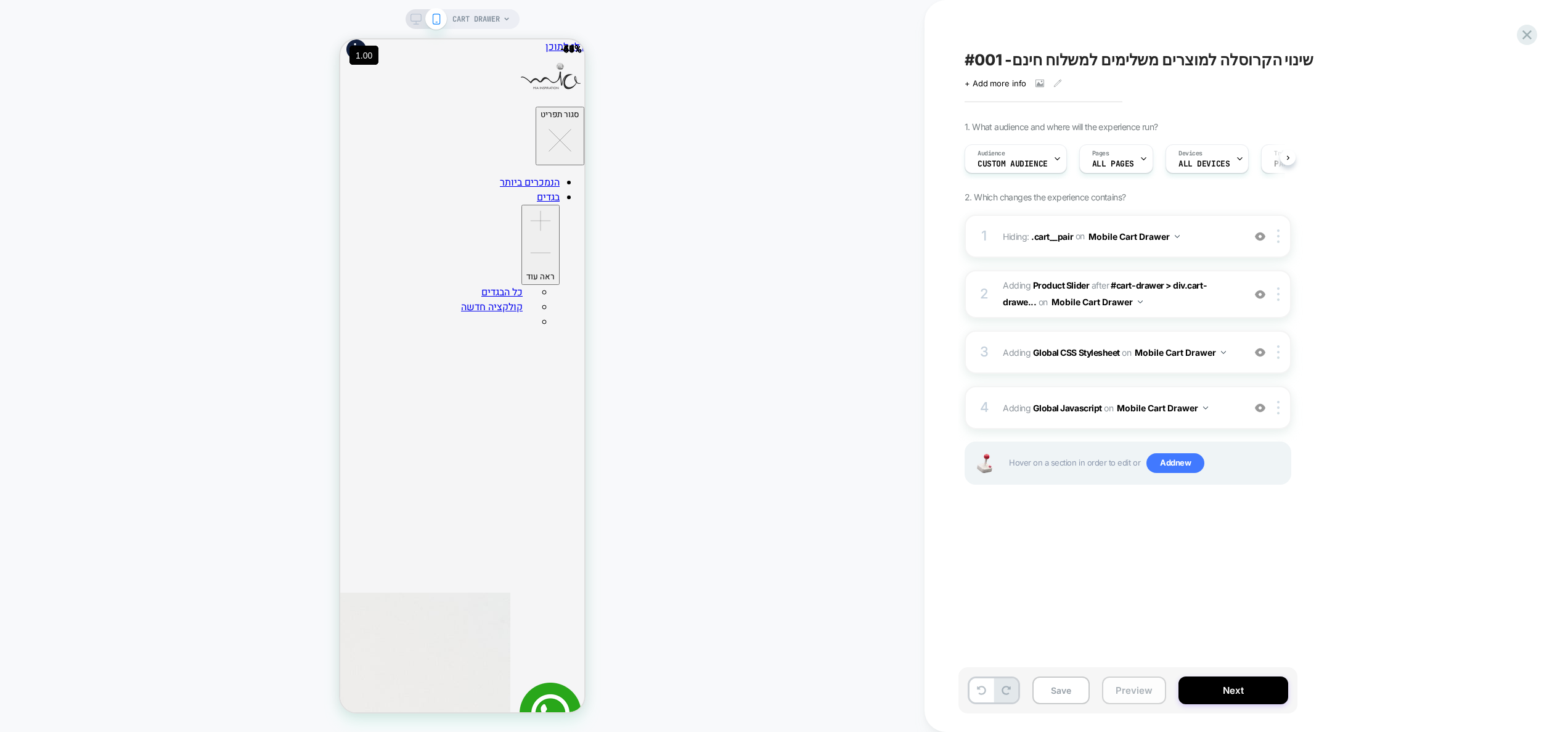
scroll to position [0, 1]
click at [1129, 689] on button "Preview" at bounding box center [1134, 690] width 64 height 28
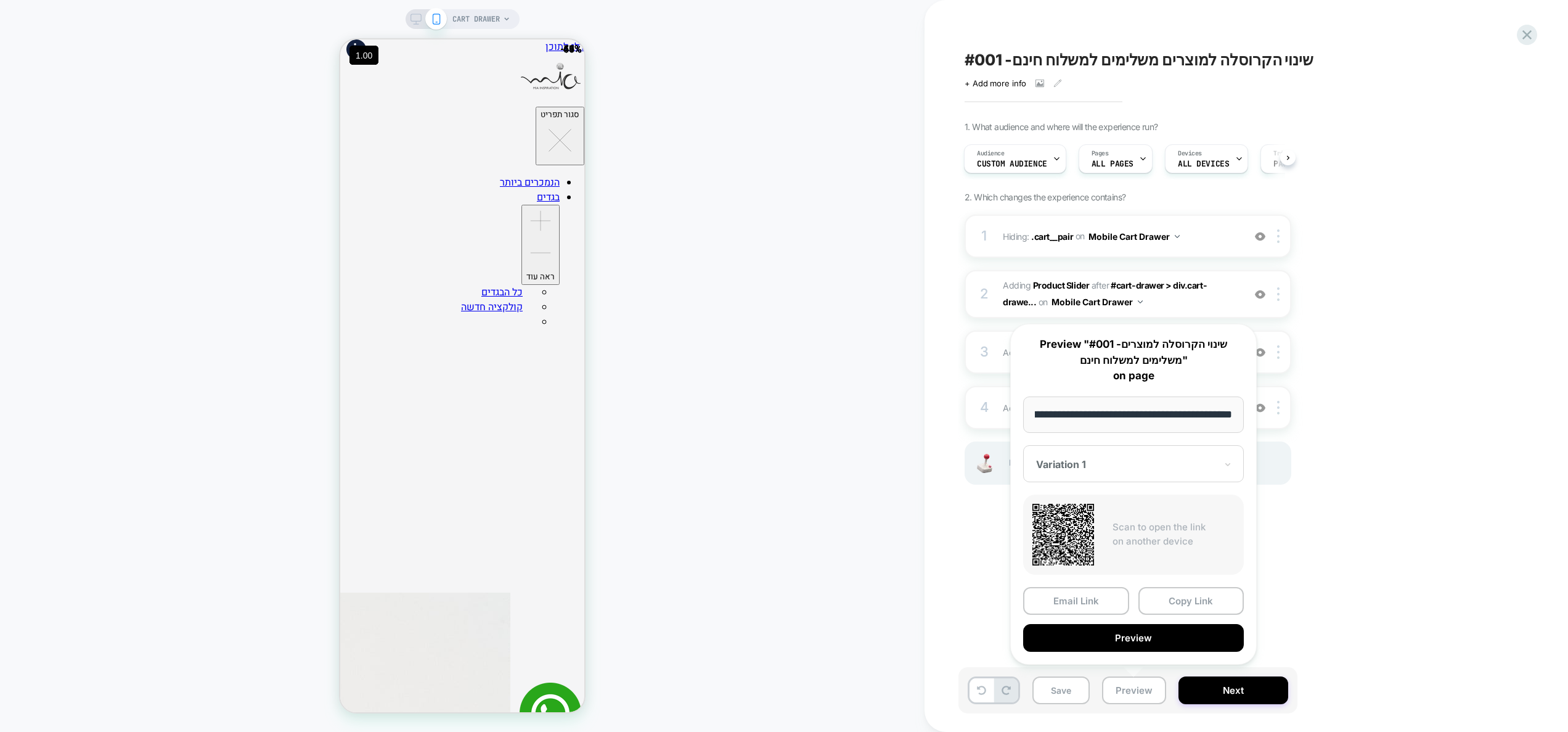
scroll to position [0, 0]
click at [1442, 558] on div "#001 -שינוי הקרוסלה למוצרים משלימים למשלוח חינם Click to view images Click to e…" at bounding box center [1196, 366] width 543 height 732
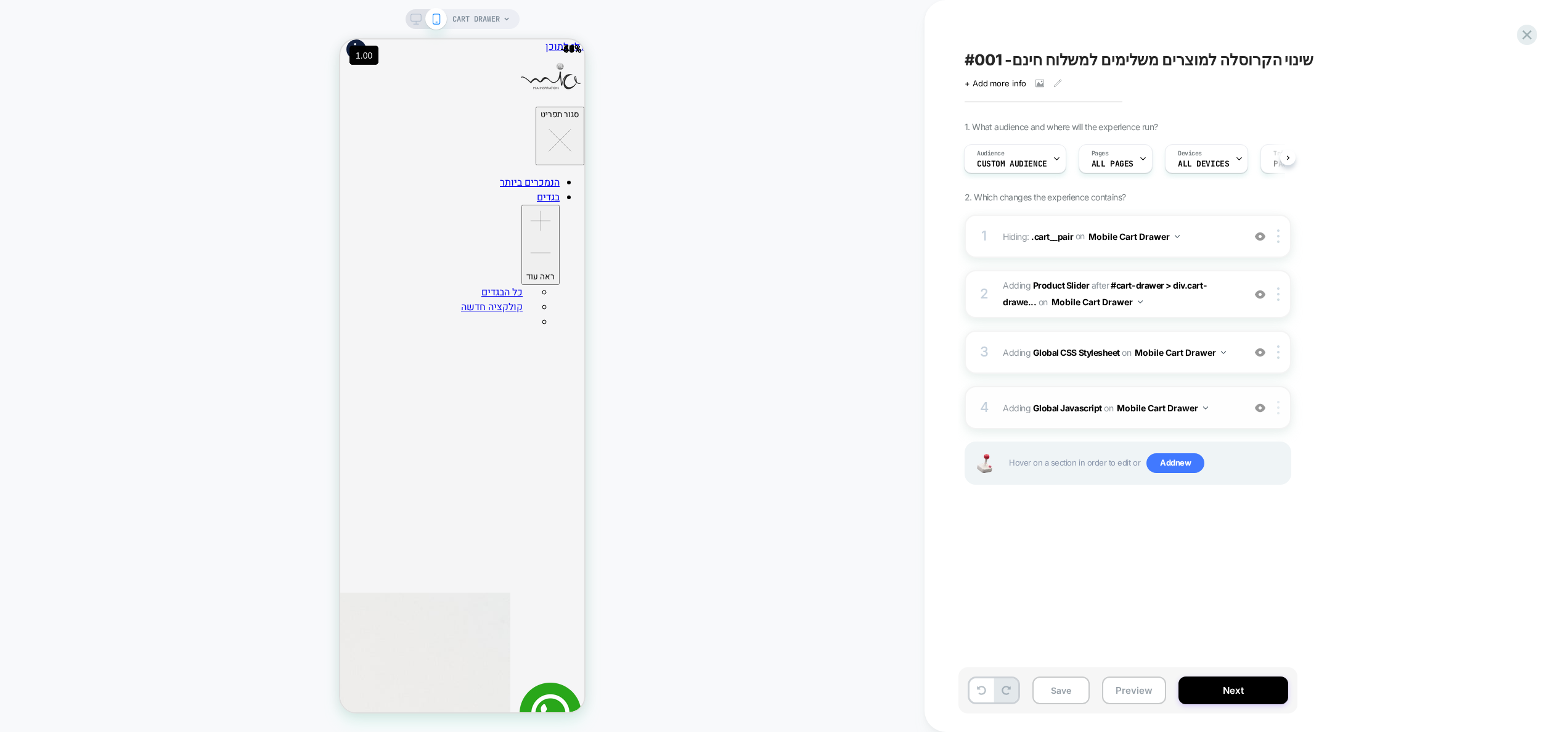
click at [1280, 404] on div at bounding box center [1281, 408] width 20 height 14
click at [1289, 546] on div "Target All Devices" at bounding box center [1279, 541] width 110 height 34
click at [1280, 406] on div at bounding box center [1281, 408] width 20 height 14
drag, startPoint x: 1161, startPoint y: 604, endPoint x: 1168, endPoint y: 594, distance: 12.2
click at [1164, 600] on div "#001 -שינוי הקרוסלה למוצרים משלימים למשלוח חינם Click to view images Click to e…" at bounding box center [1189, 366] width 462 height 707
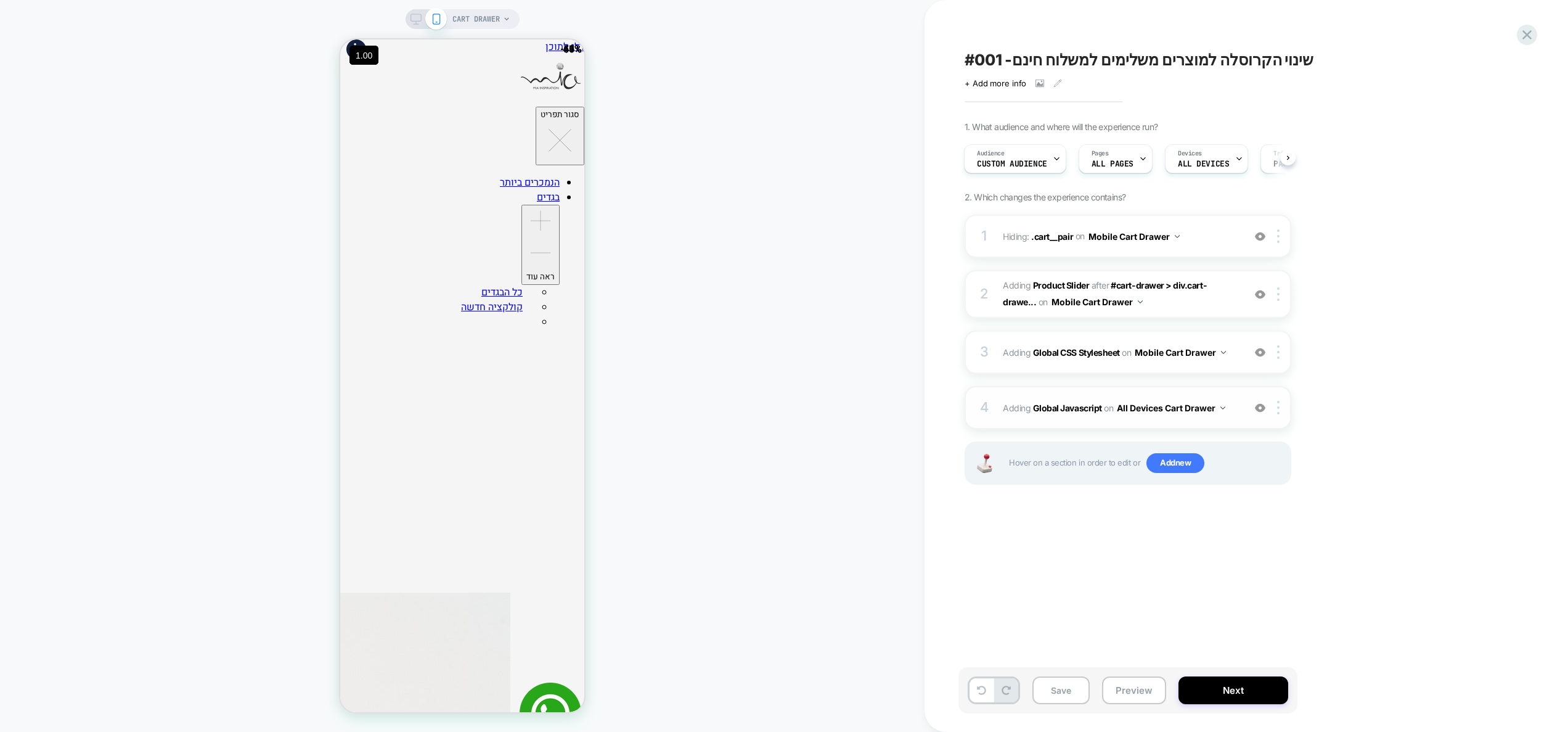
click at [1158, 406] on button "All Devices Cart Drawer" at bounding box center [1171, 408] width 108 height 18
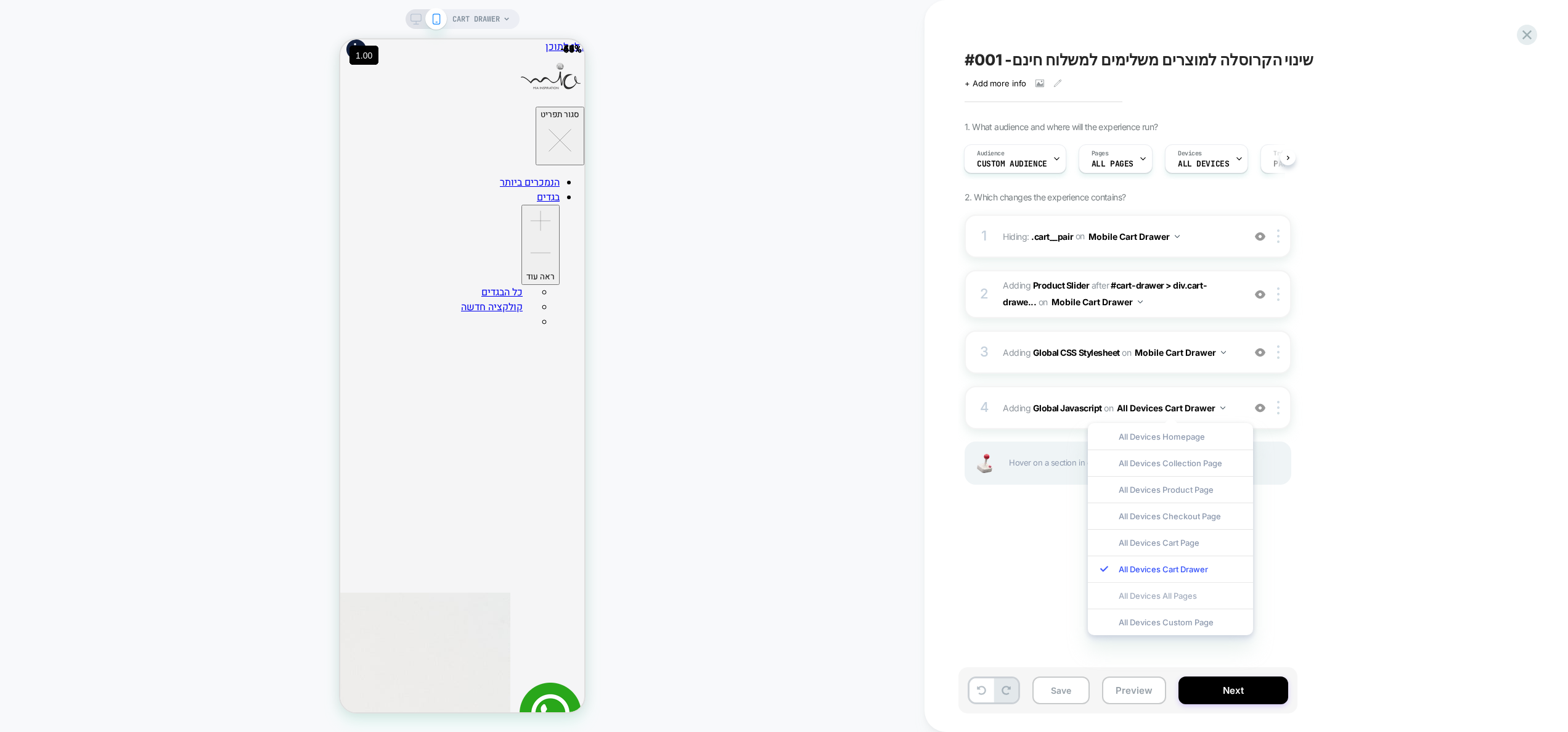
click at [1155, 596] on div "All Devices All Pages" at bounding box center [1170, 595] width 165 height 26
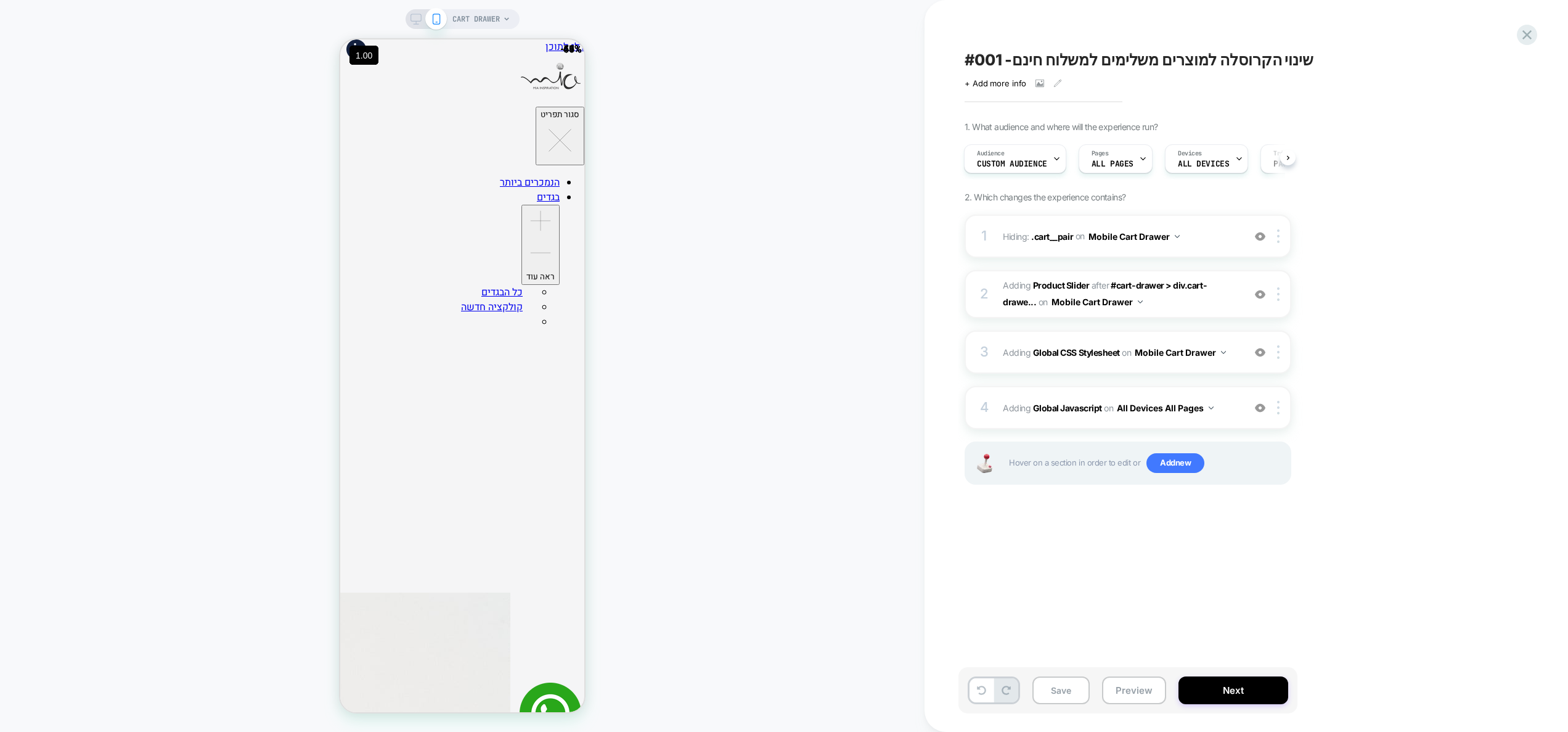
click at [1127, 707] on div "Save Preview Next" at bounding box center [1128, 690] width 339 height 46
click at [1128, 690] on button "Preview" at bounding box center [1134, 690] width 64 height 28
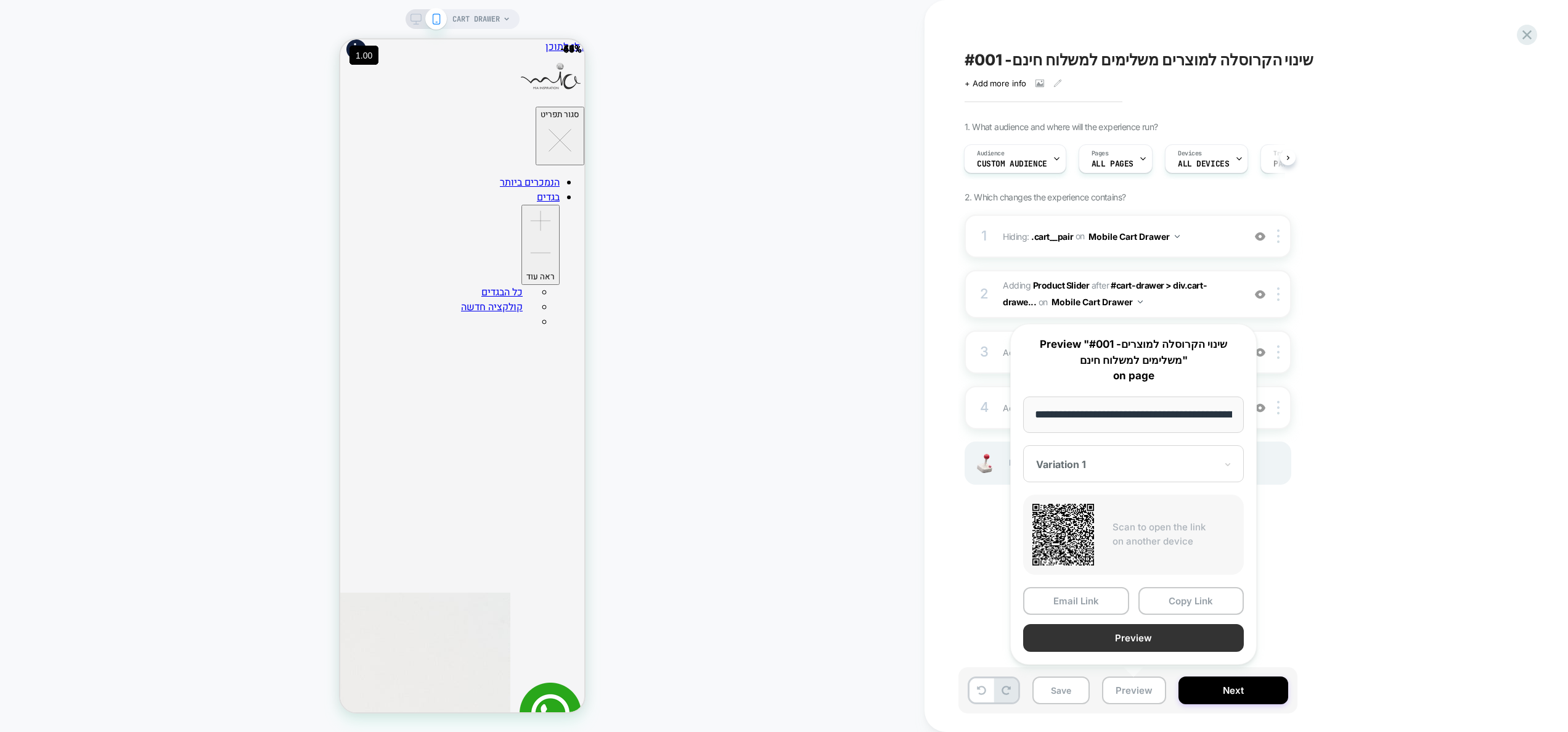
click at [1137, 647] on button "Preview" at bounding box center [1133, 637] width 221 height 28
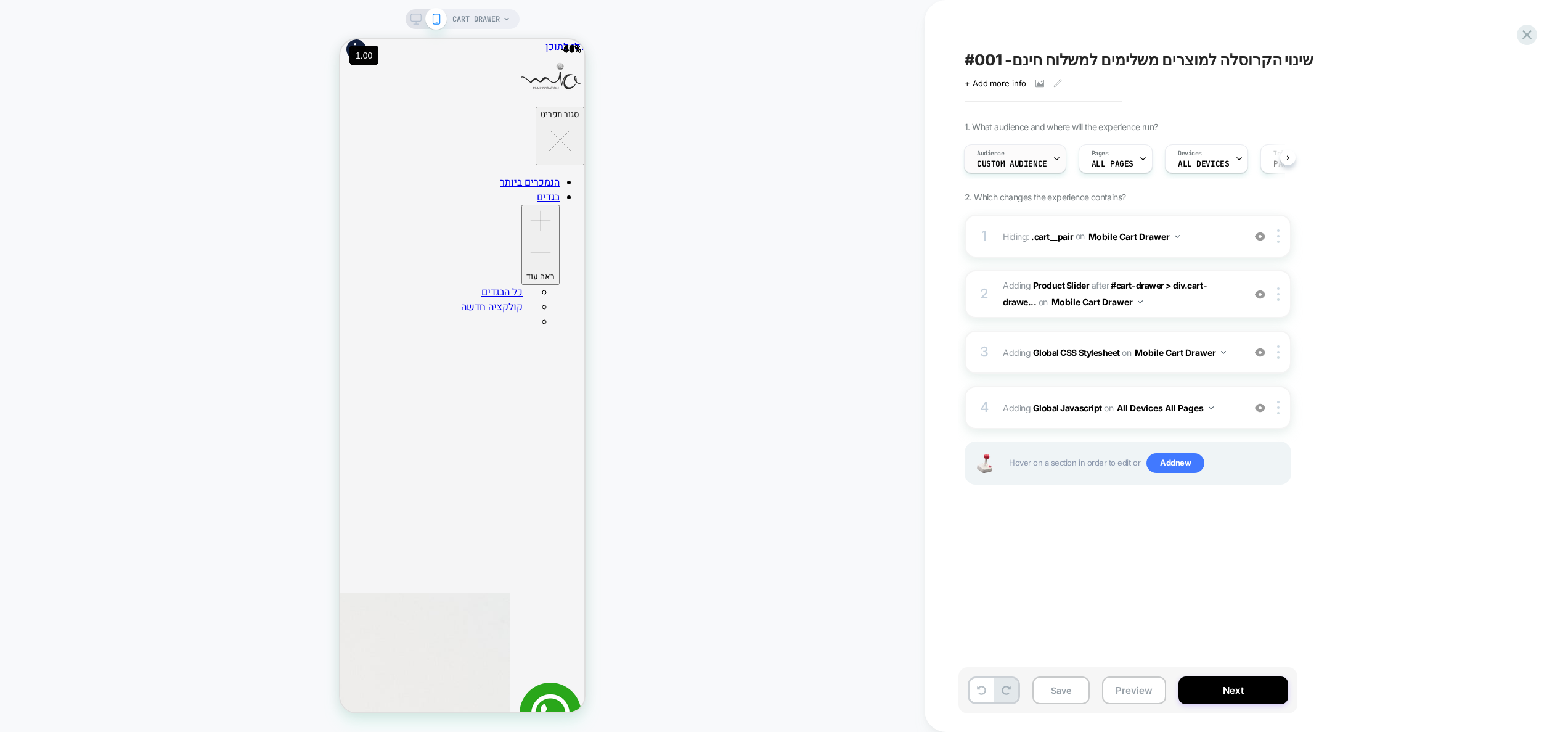
click at [1023, 160] on span "Custom Audience" at bounding box center [1012, 164] width 70 height 8
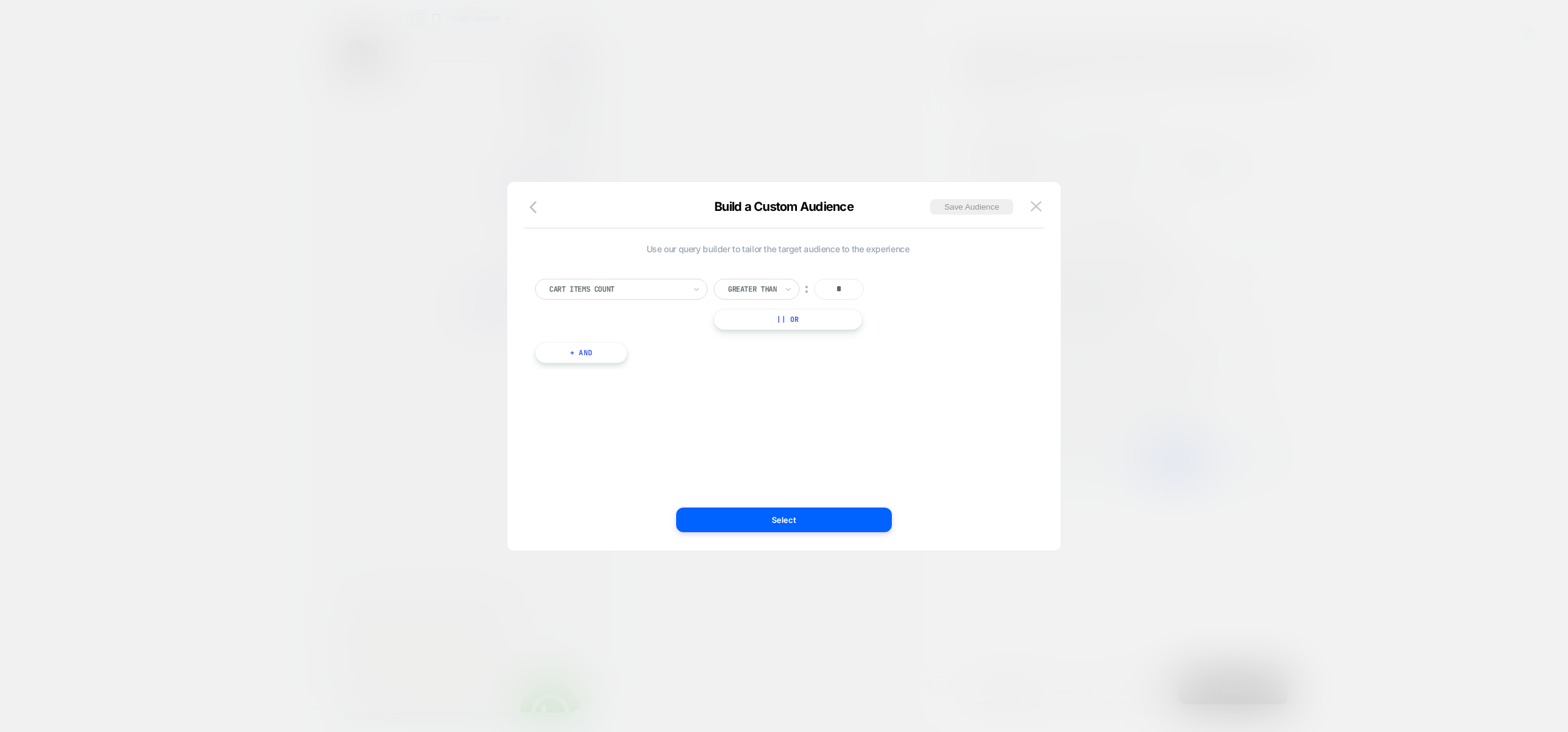
click at [875, 138] on div at bounding box center [784, 366] width 1568 height 732
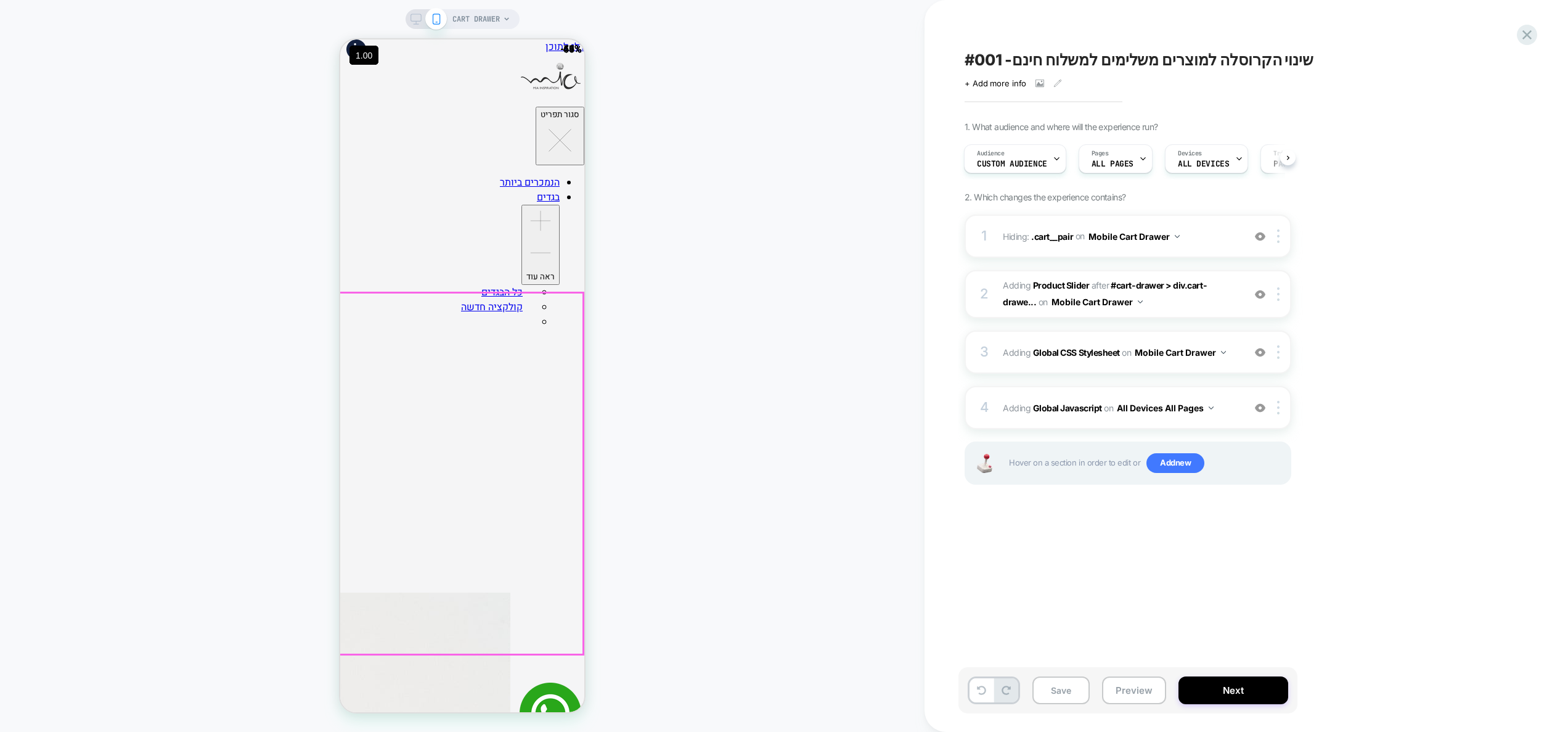
scroll to position [17, 0]
click at [1264, 293] on img at bounding box center [1261, 294] width 11 height 11
click at [1202, 311] on div "2 #_loomi_addon_1755432476669 Adding Product Slider AFTER #cart-drawer > div.ca…" at bounding box center [1128, 294] width 327 height 48
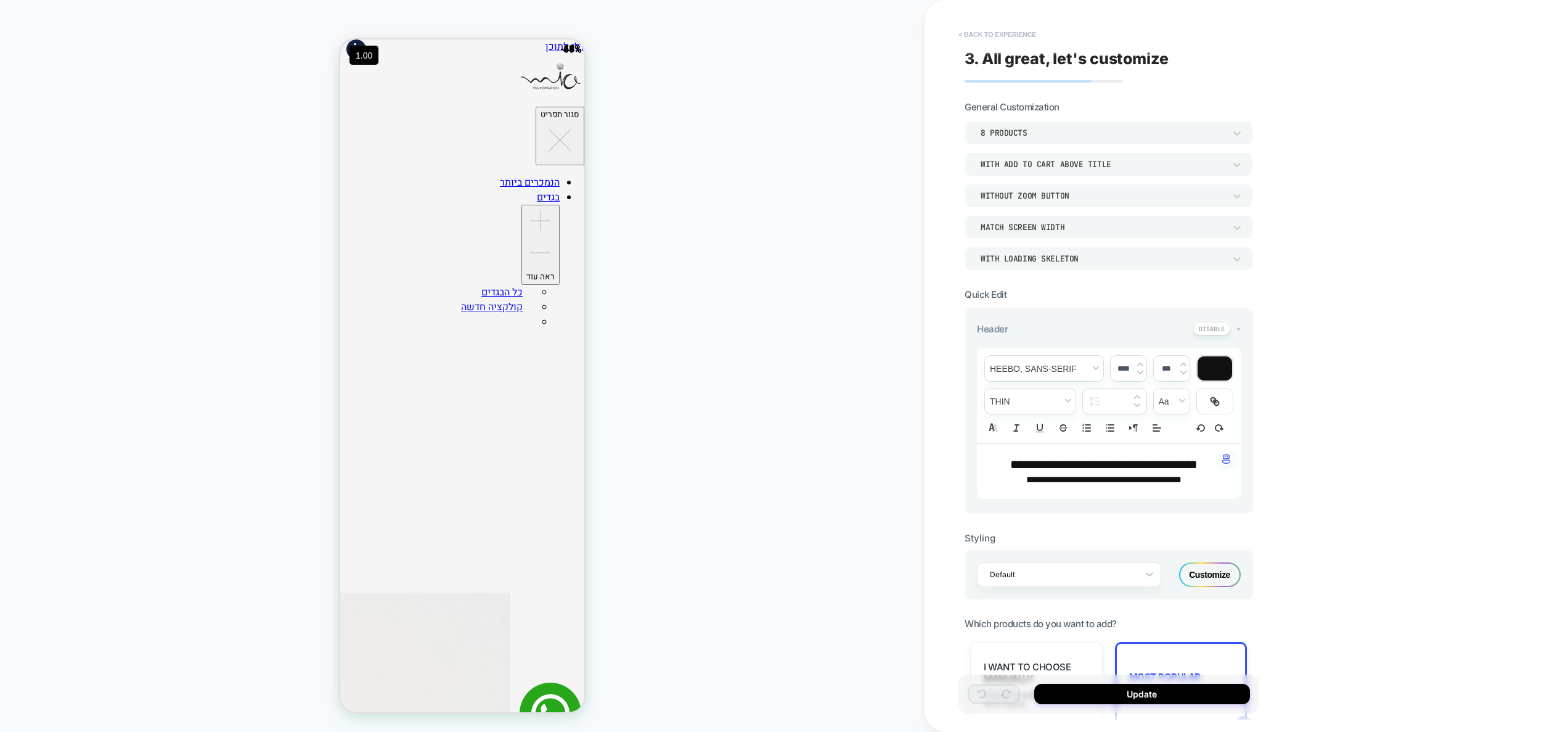
click at [995, 32] on button "< Back to experience" at bounding box center [997, 35] width 90 height 20
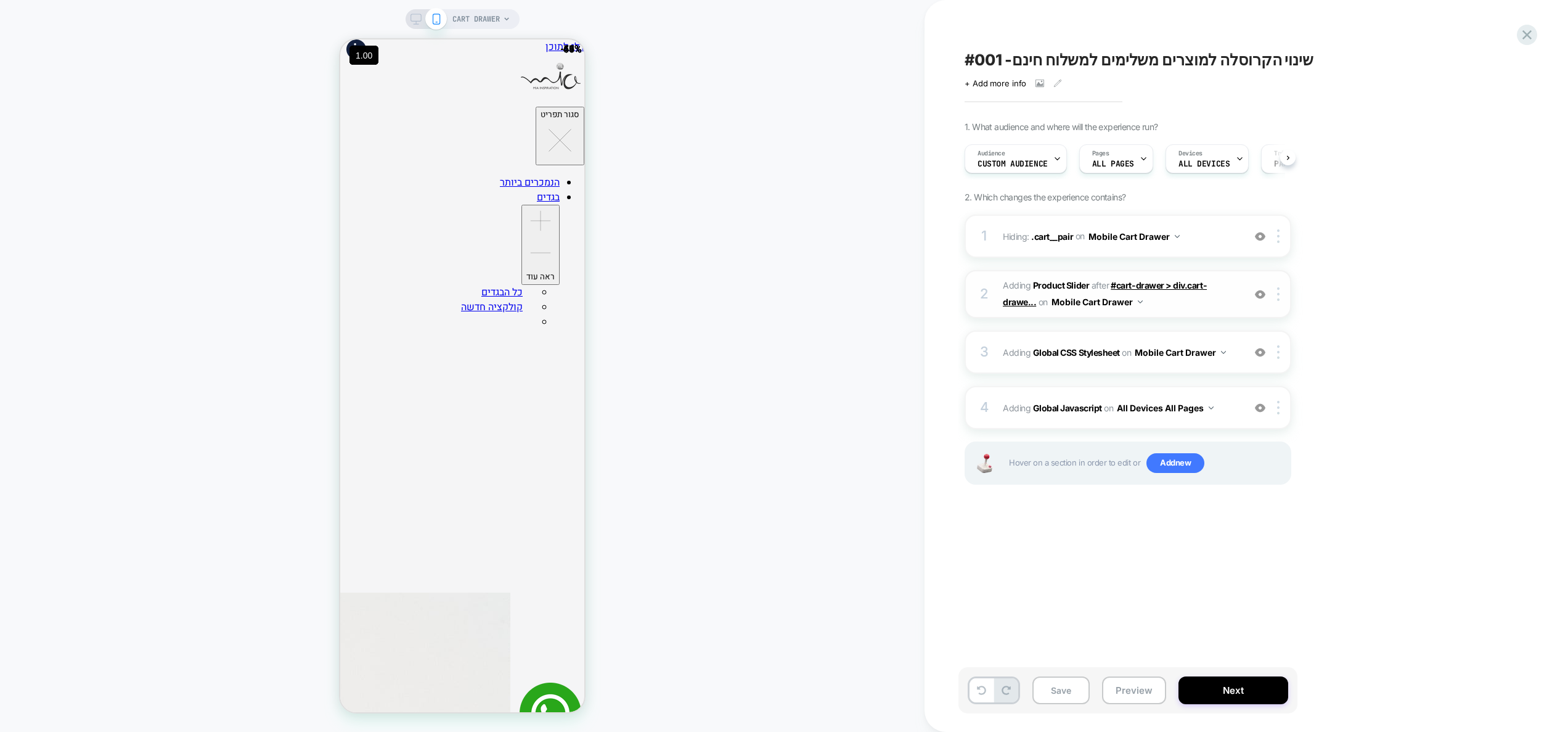
scroll to position [0, 1]
click at [1227, 412] on span "Adding Global Javascript on All Devices All Pages" at bounding box center [1120, 408] width 234 height 18
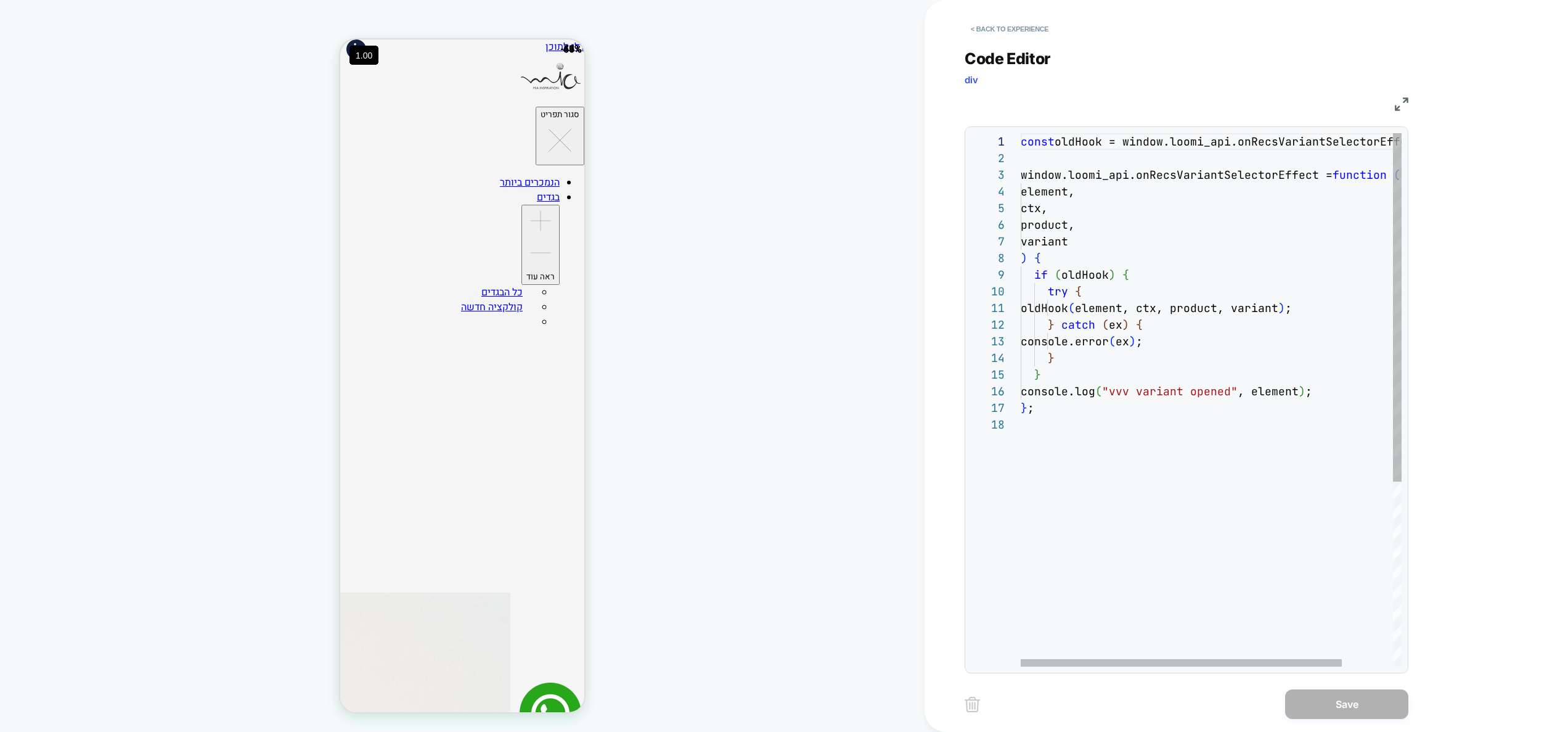
scroll to position [83, 300]
click at [1330, 389] on div "const oldHook = window.loomi_api.onRecsVariantSelectorE ffect; window.loomi_api…" at bounding box center [1241, 541] width 441 height 817
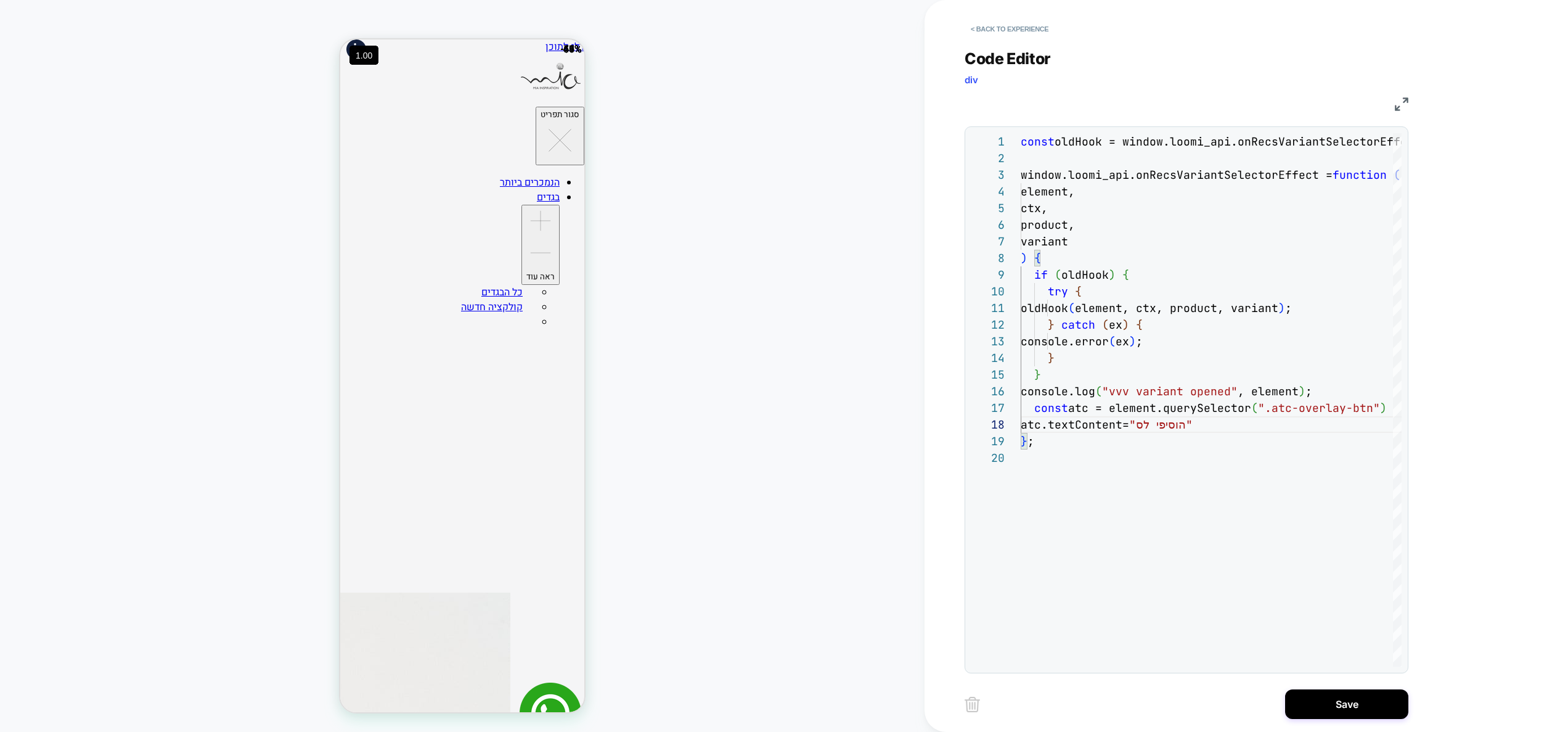
scroll to position [117, 200]
type textarea "**********"
click at [1338, 711] on button "Save" at bounding box center [1347, 704] width 123 height 29
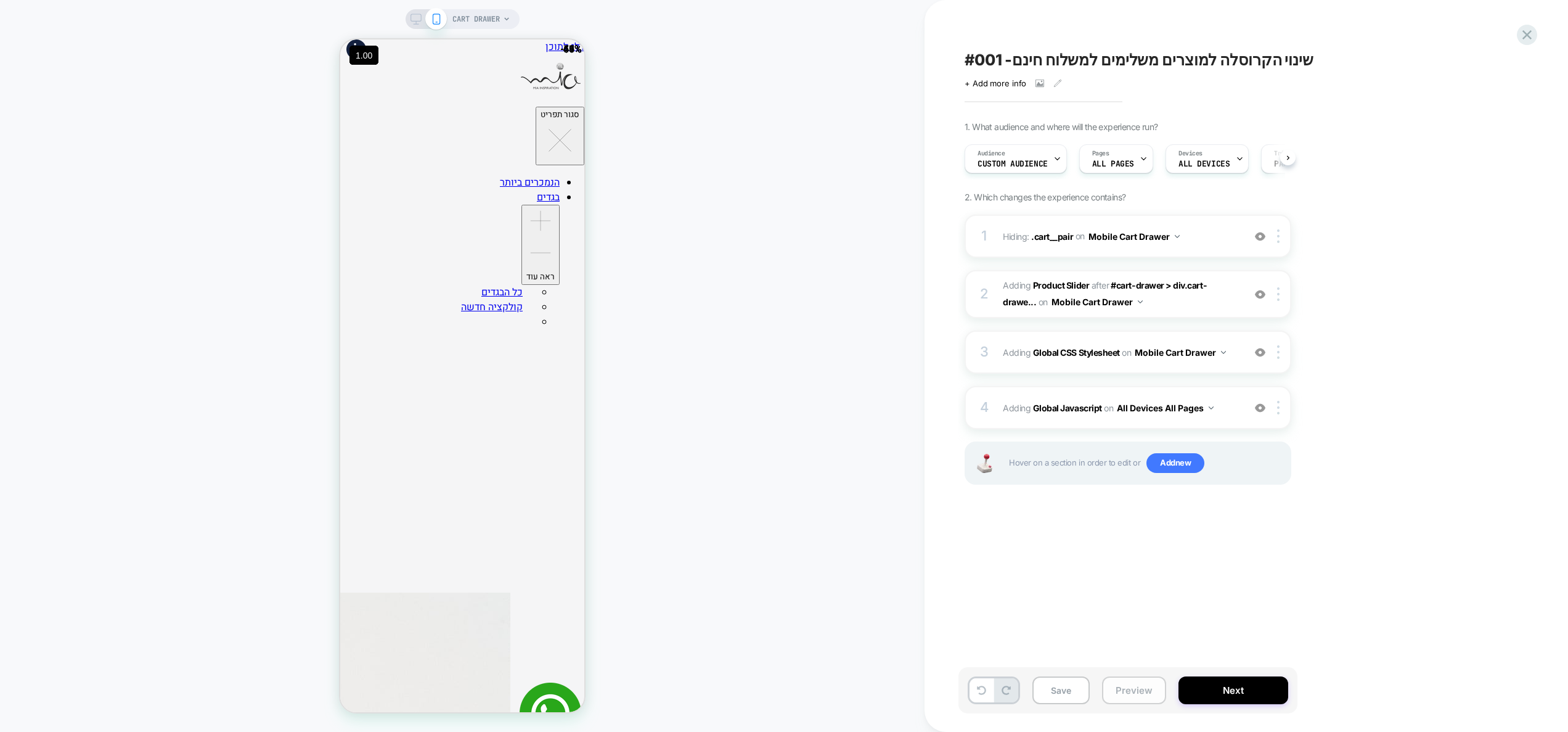
scroll to position [0, 1]
click at [1128, 686] on button "Preview" at bounding box center [1134, 690] width 64 height 28
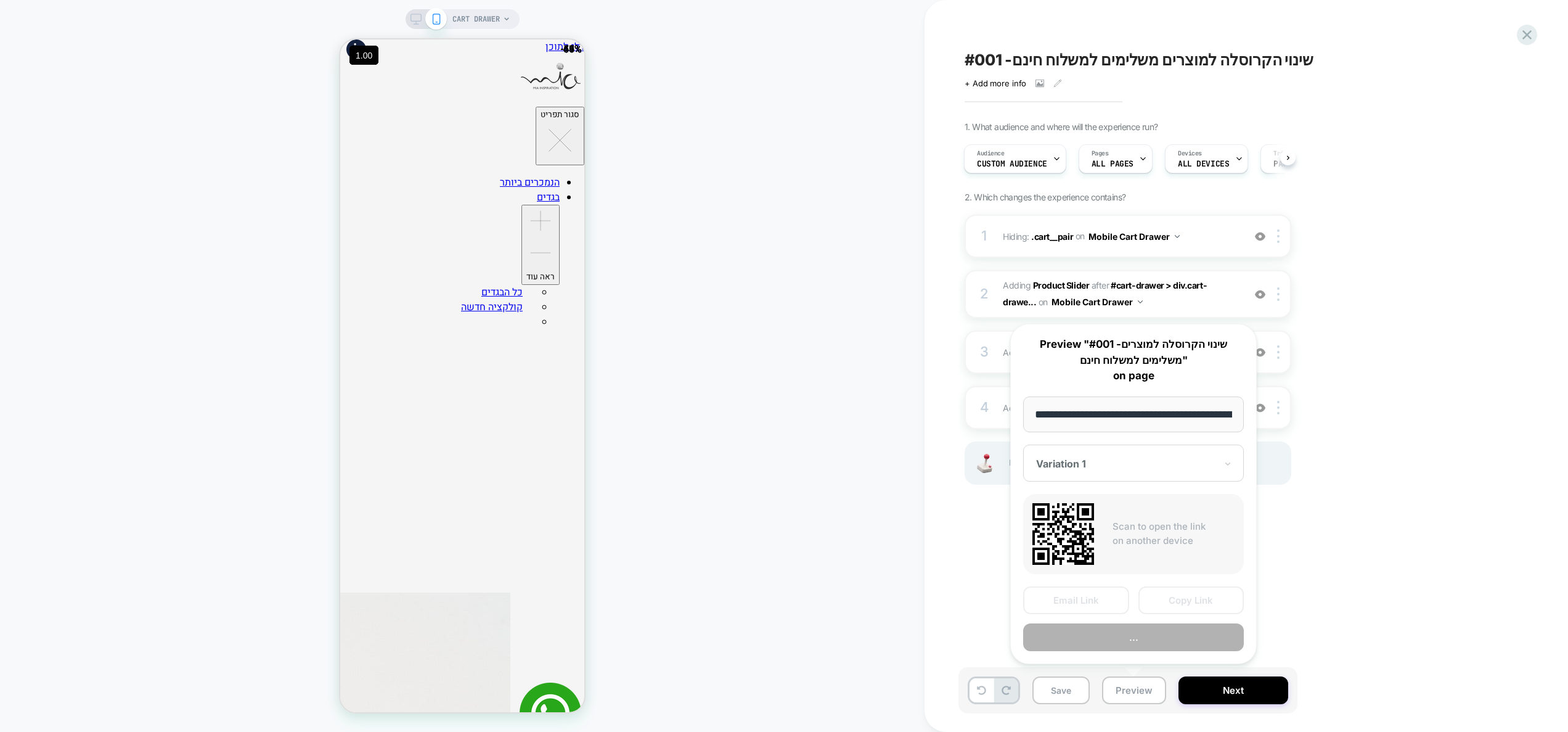
scroll to position [0, 158]
click at [1131, 639] on button "Preview" at bounding box center [1133, 637] width 221 height 28
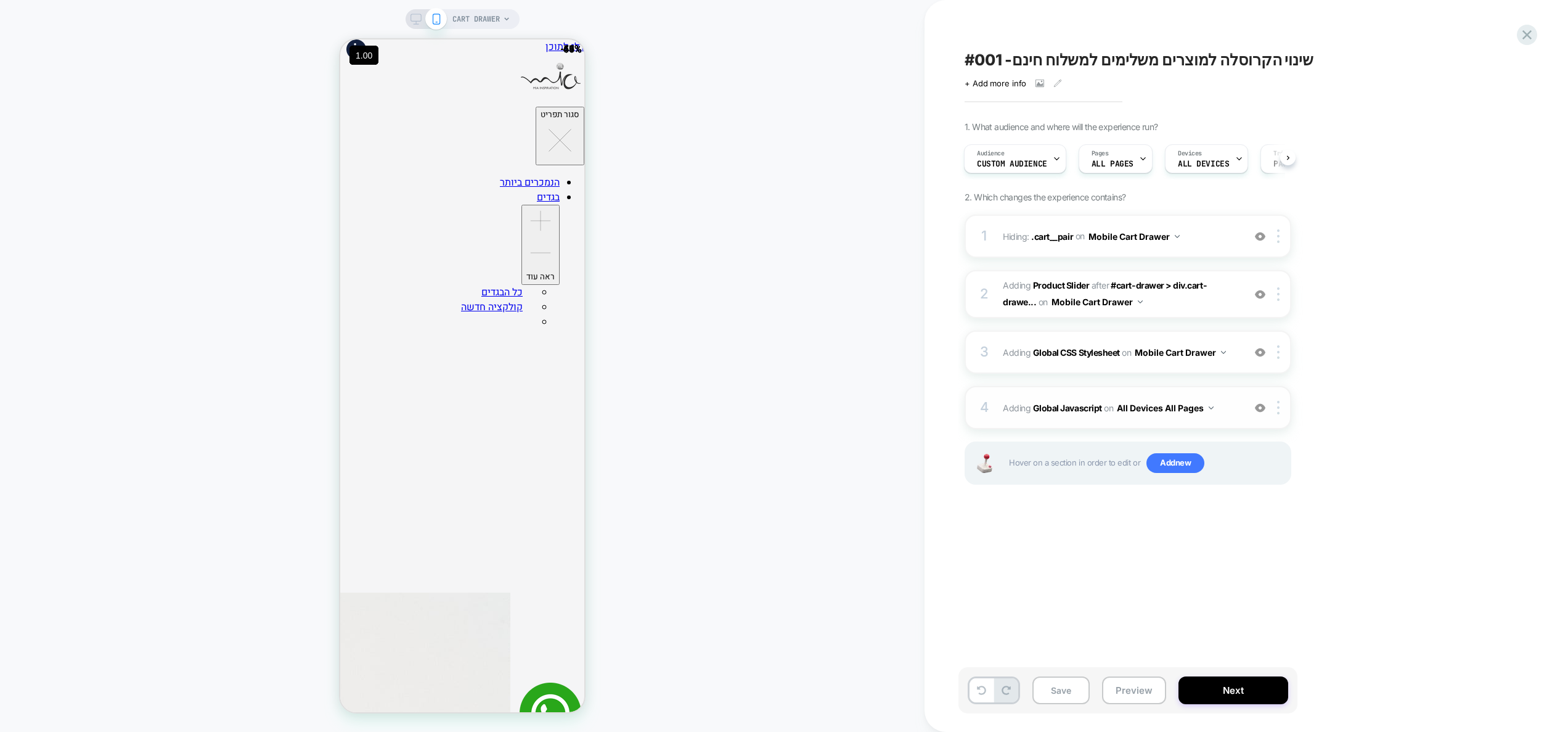
click at [1239, 416] on div "4 Adding Global Javascript on All Devices All Pages Add Before Add After Target…" at bounding box center [1128, 408] width 327 height 43
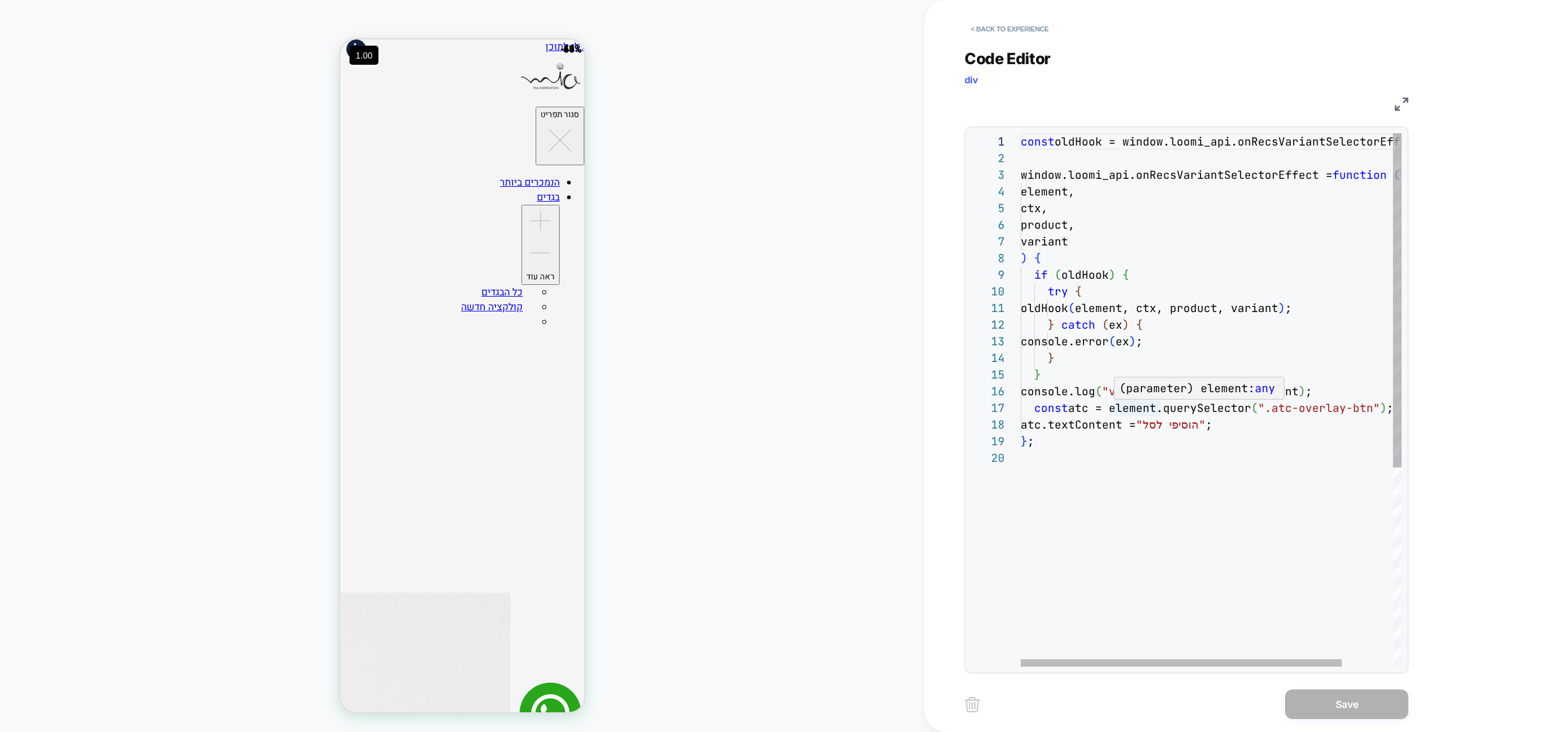
scroll to position [100, 120]
click at [1142, 409] on div "const oldHook = window.loomi_api.onRecsVariantSelectorE ffect; window.loomi_api…" at bounding box center [1241, 557] width 441 height 850
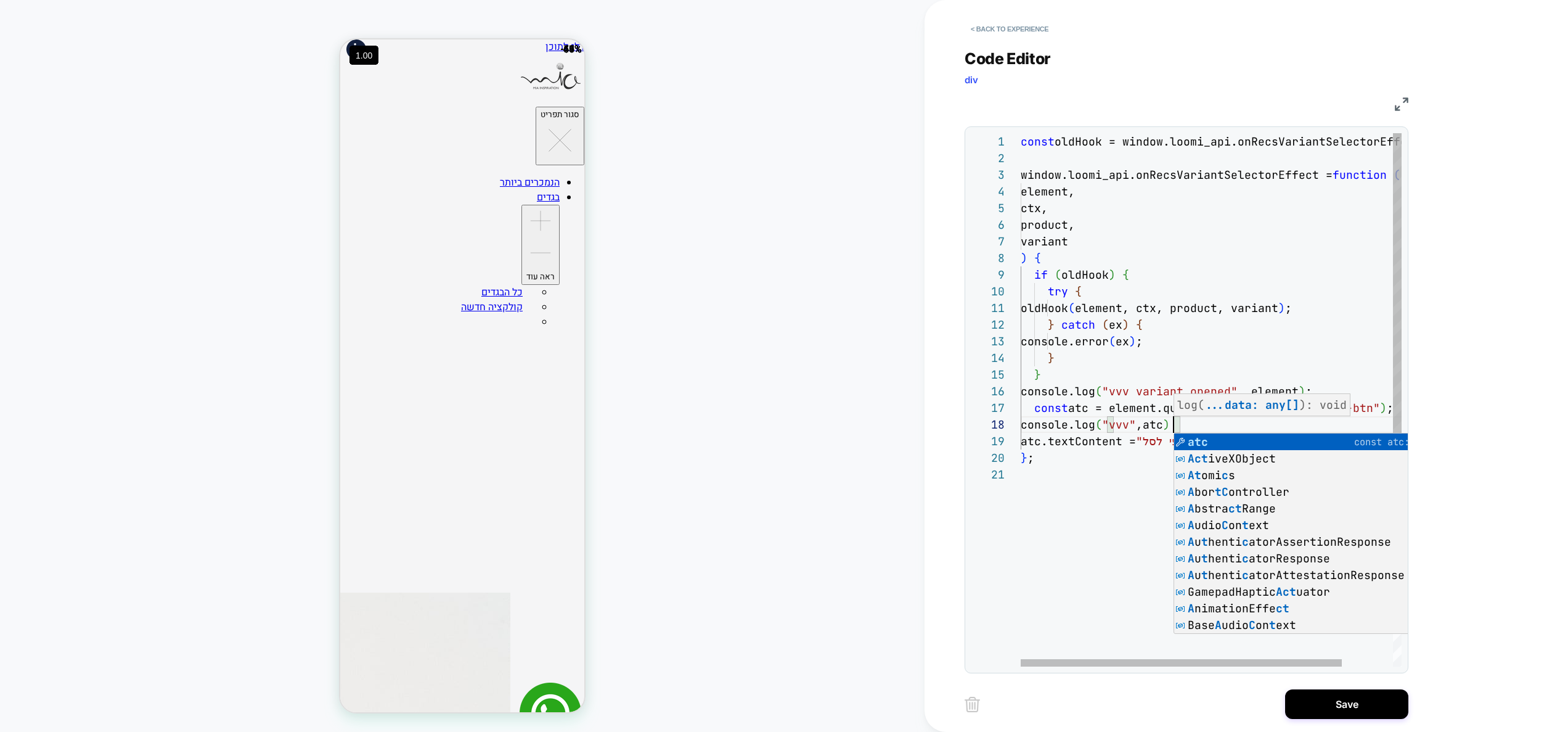
scroll to position [83, 73]
click at [1093, 393] on div "const oldHook = window.loomi_api.onRecsVariantSelectorE ffect; window.loomi_api…" at bounding box center [1241, 566] width 441 height 867
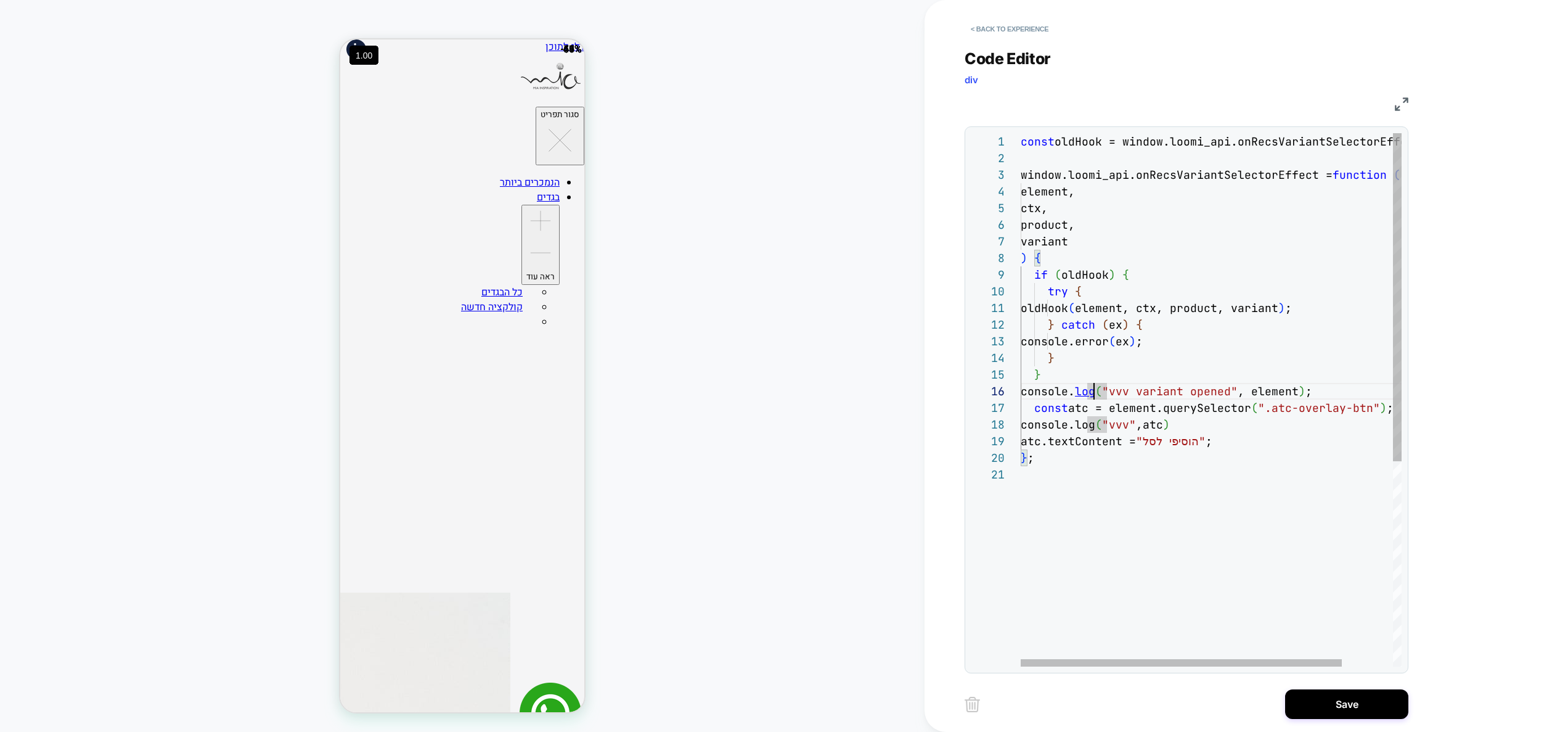
scroll to position [83, 0]
click at [1149, 639] on div "const oldHook = window.loomi_api.onRecsVariantSelectorE ffect; window.loomi_api…" at bounding box center [1241, 557] width 441 height 850
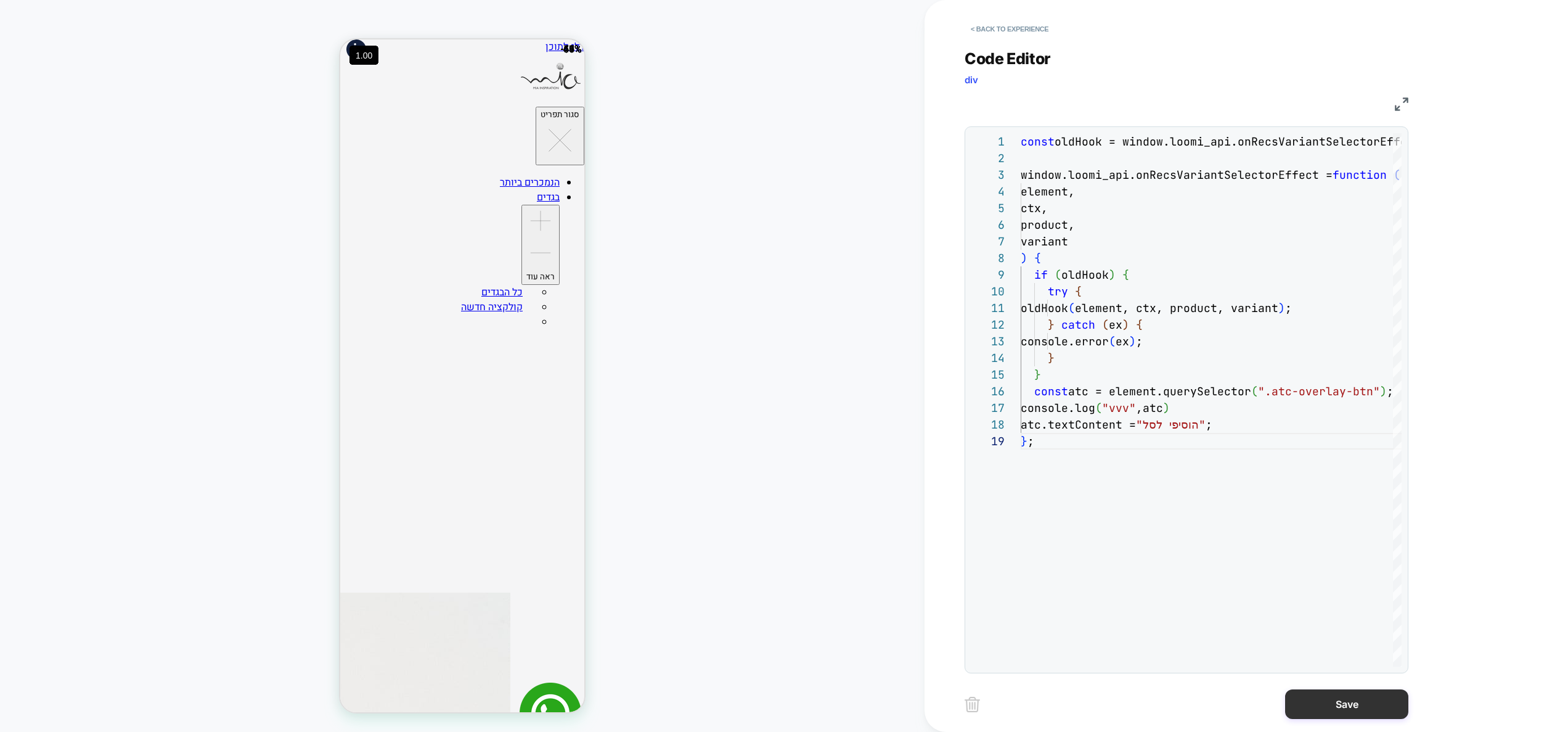
type textarea "**********"
click at [1328, 710] on button "Save" at bounding box center [1347, 704] width 123 height 29
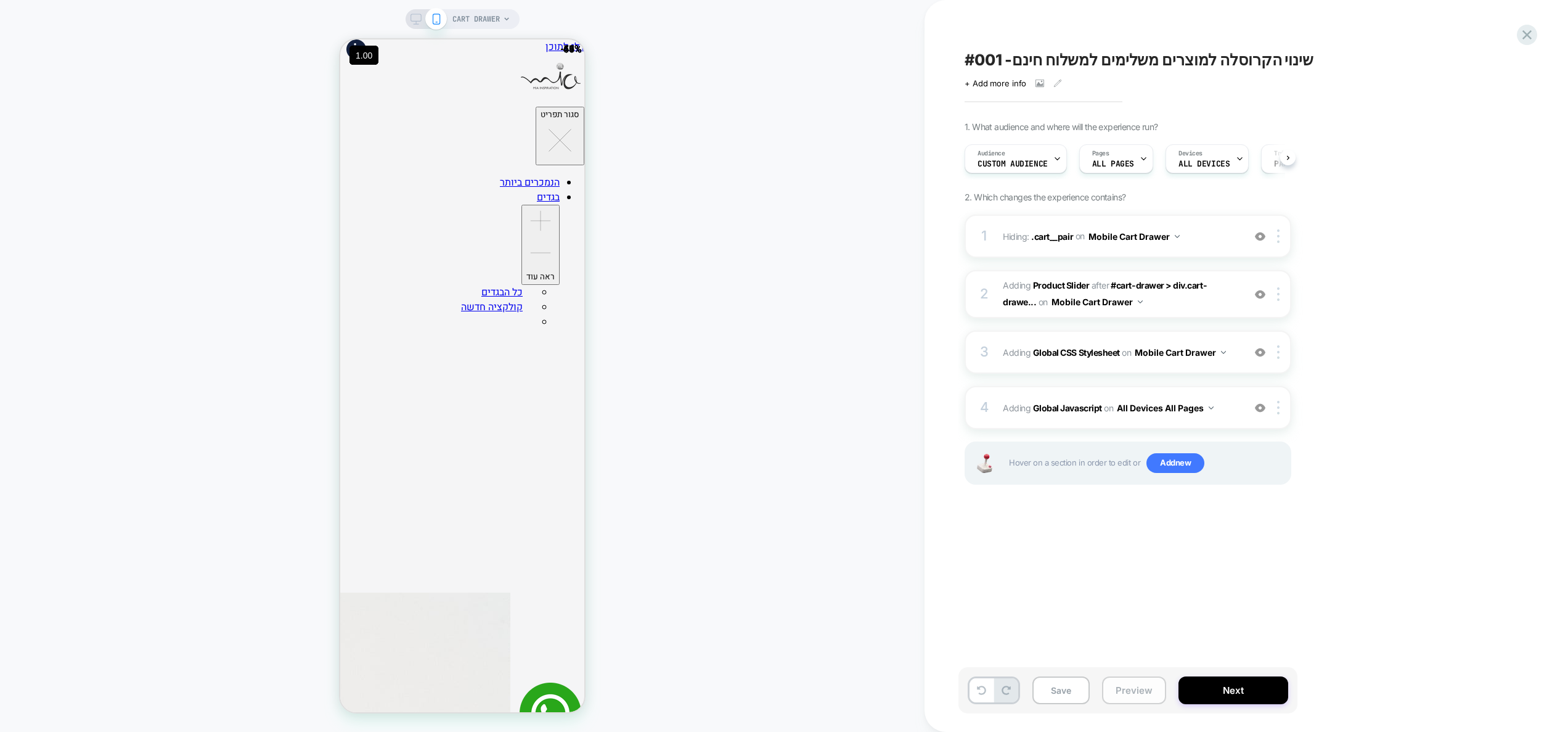
click at [1142, 693] on button "Preview" at bounding box center [1134, 690] width 64 height 28
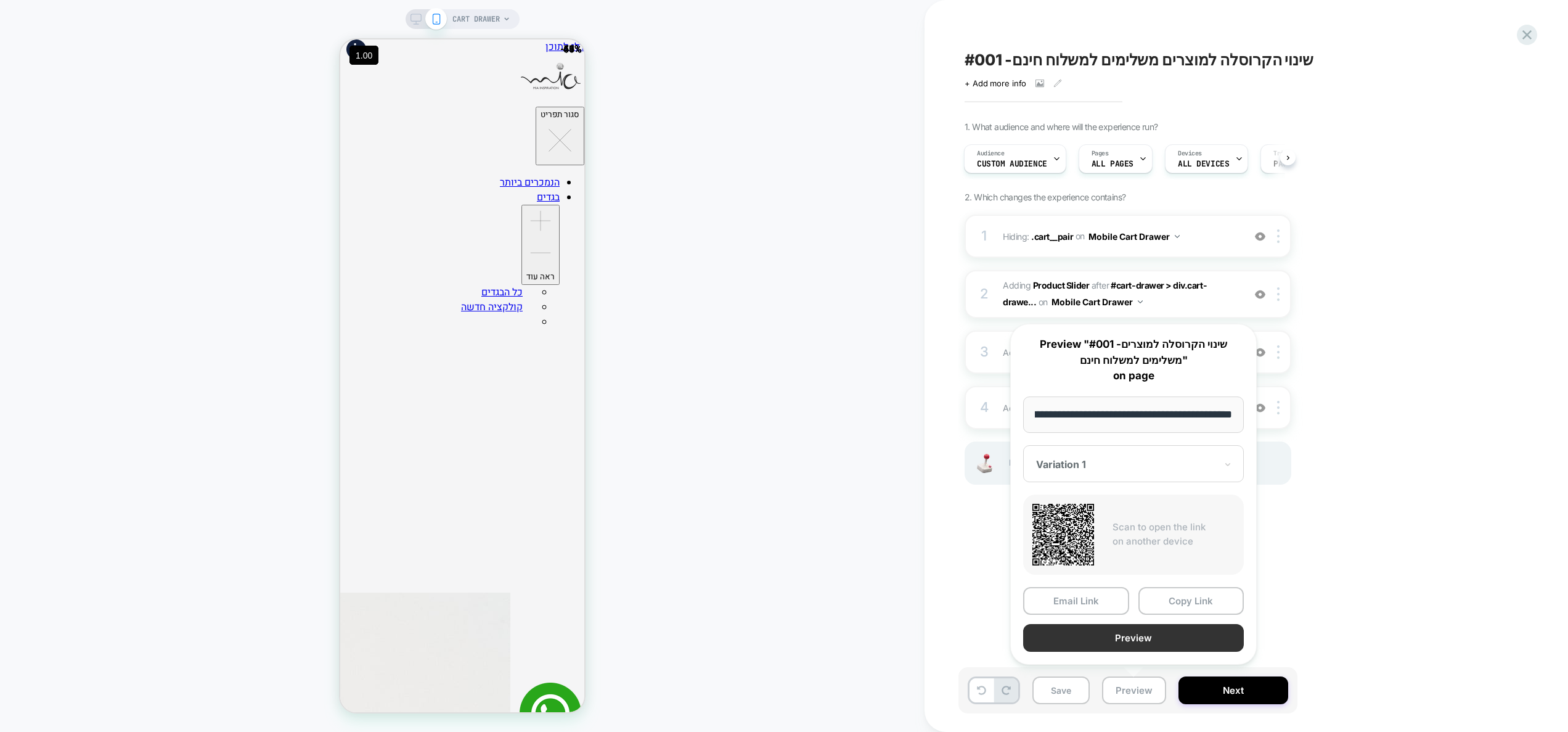
scroll to position [0, 0]
click at [1128, 640] on button "Preview" at bounding box center [1133, 637] width 221 height 28
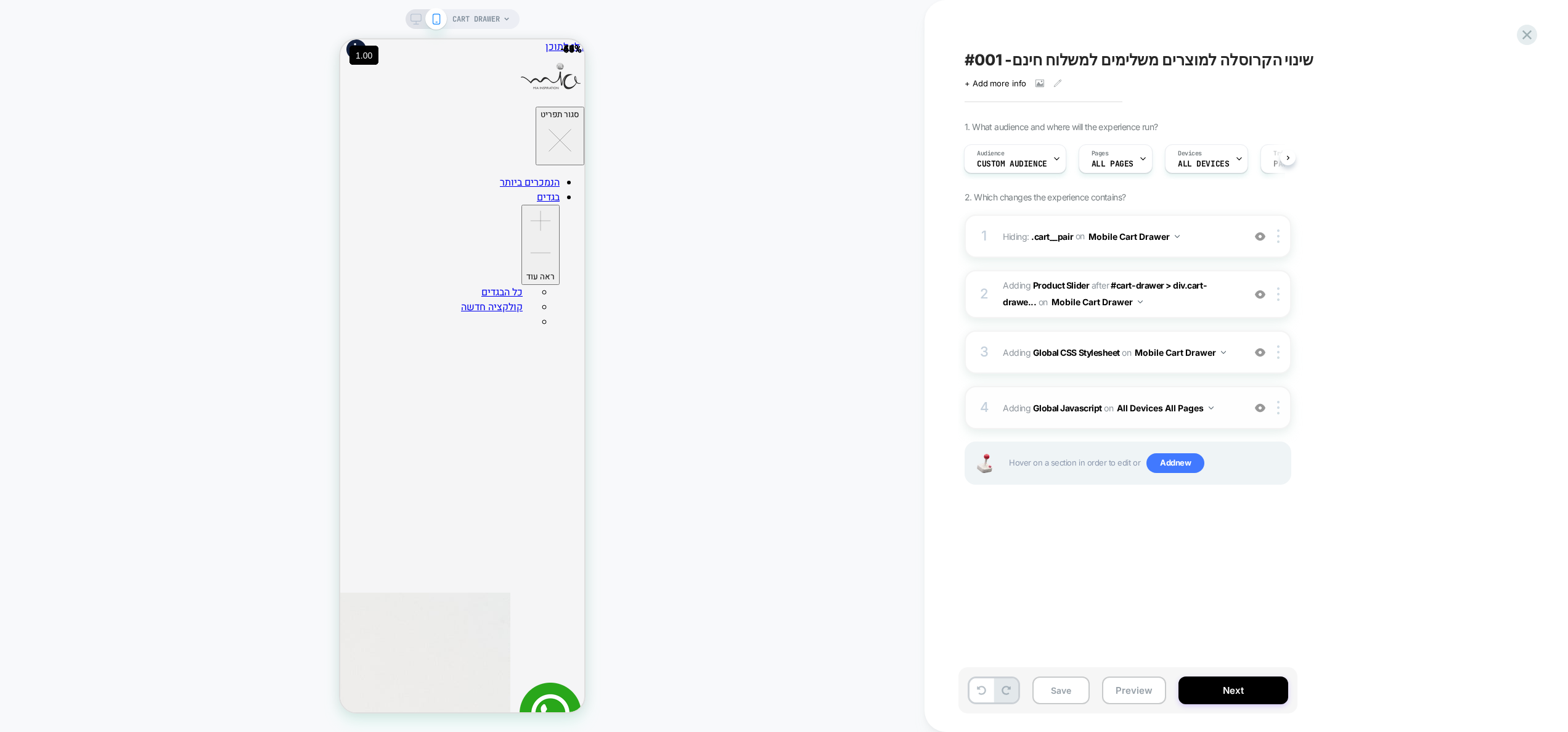
click at [1226, 415] on span "Adding Global Javascript on All Devices All Pages" at bounding box center [1120, 408] width 234 height 18
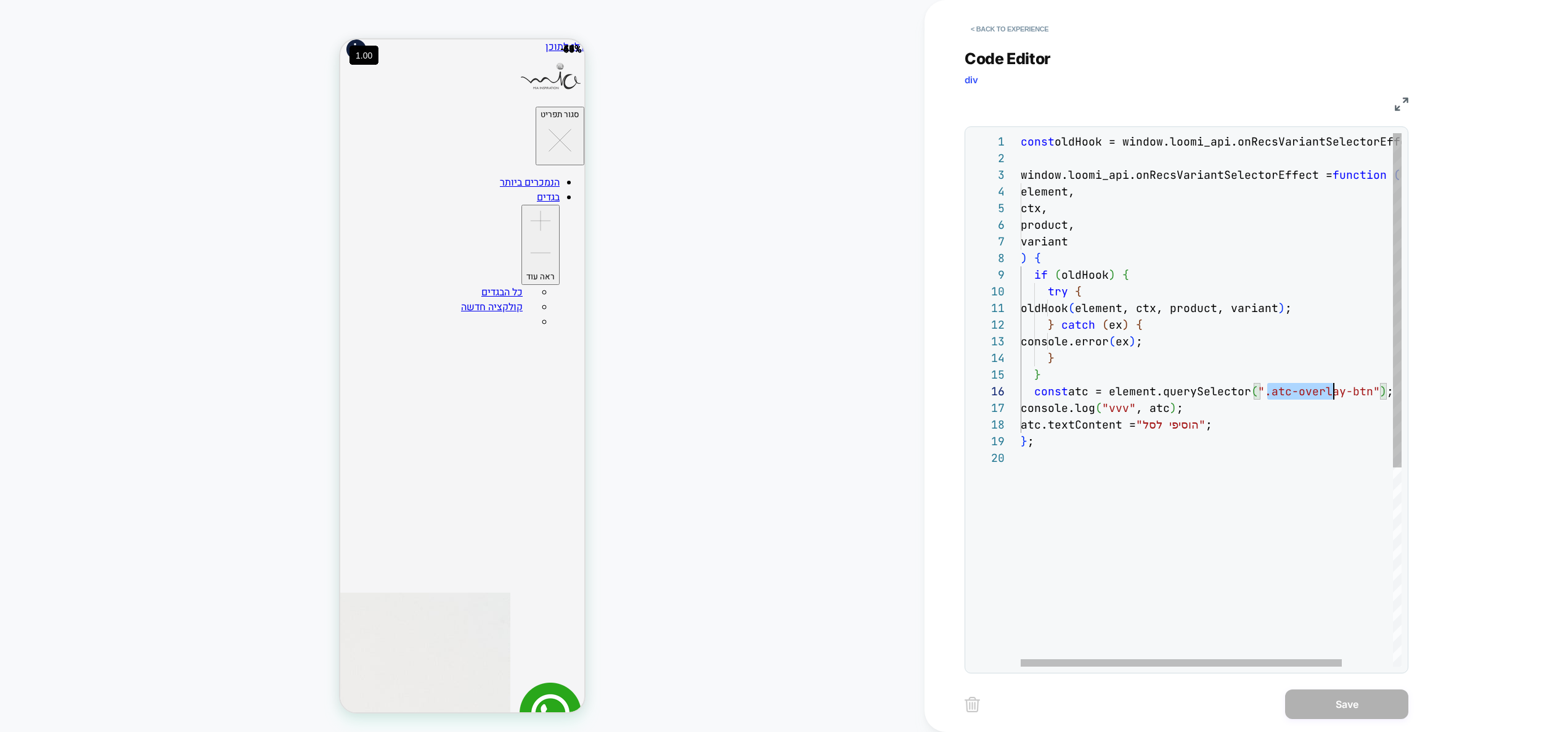
scroll to position [83, 353]
drag, startPoint x: 1267, startPoint y: 393, endPoint x: 1376, endPoint y: 393, distance: 109.0
click at [1376, 393] on div "const oldHook = window.loomi_api.onRecsVariantSelectorE ffect; window.loomi_api…" at bounding box center [1241, 557] width 441 height 850
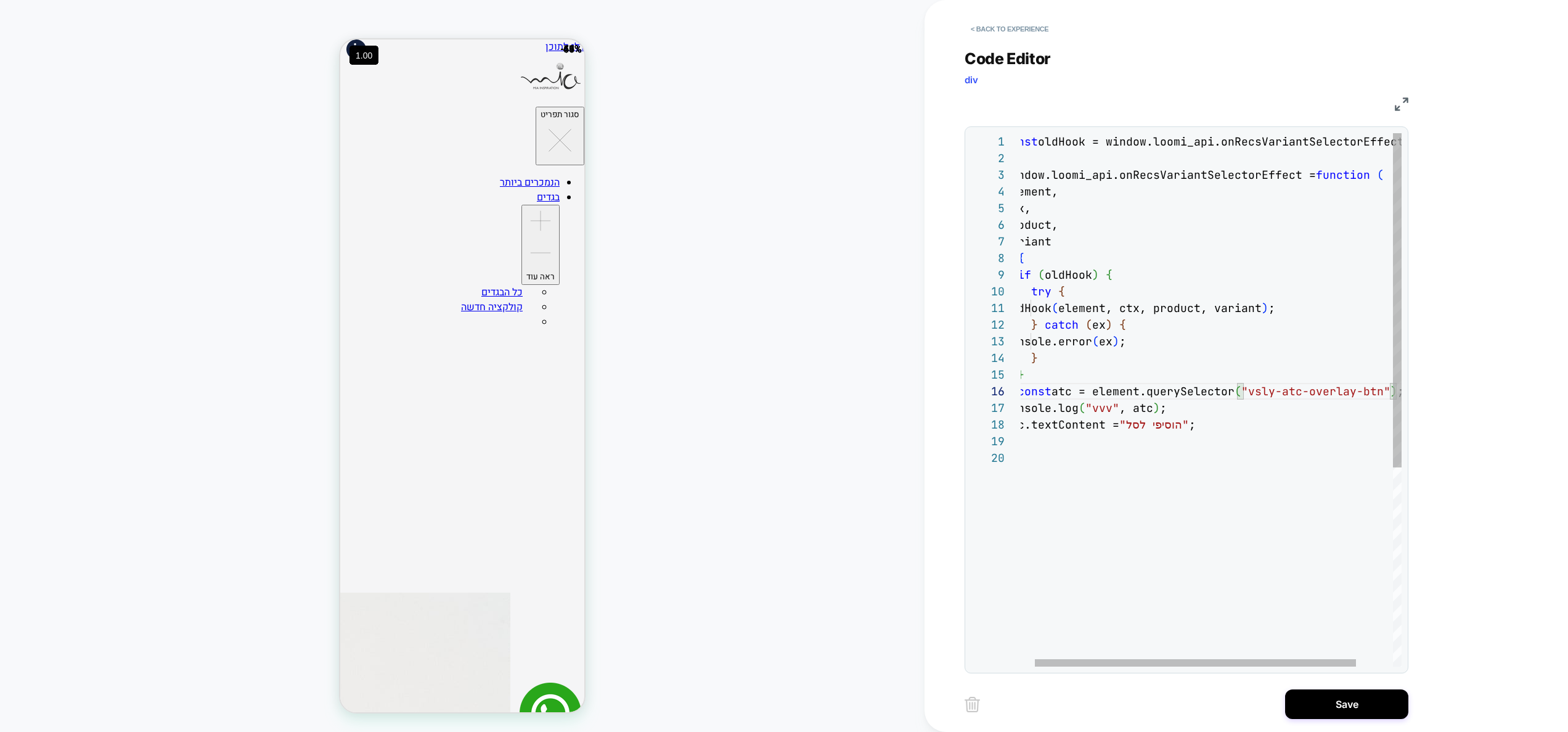
click at [1244, 391] on div "const oldHook = window.loomi_api.onRecsVariantSelectorE ffect; window.loomi_api…" at bounding box center [1224, 557] width 441 height 850
click at [1252, 393] on div "const oldHook = window.loomi_api.onRecsVariantSelectorE ffect; window.loomi_api…" at bounding box center [1224, 557] width 441 height 850
type textarea "**********"
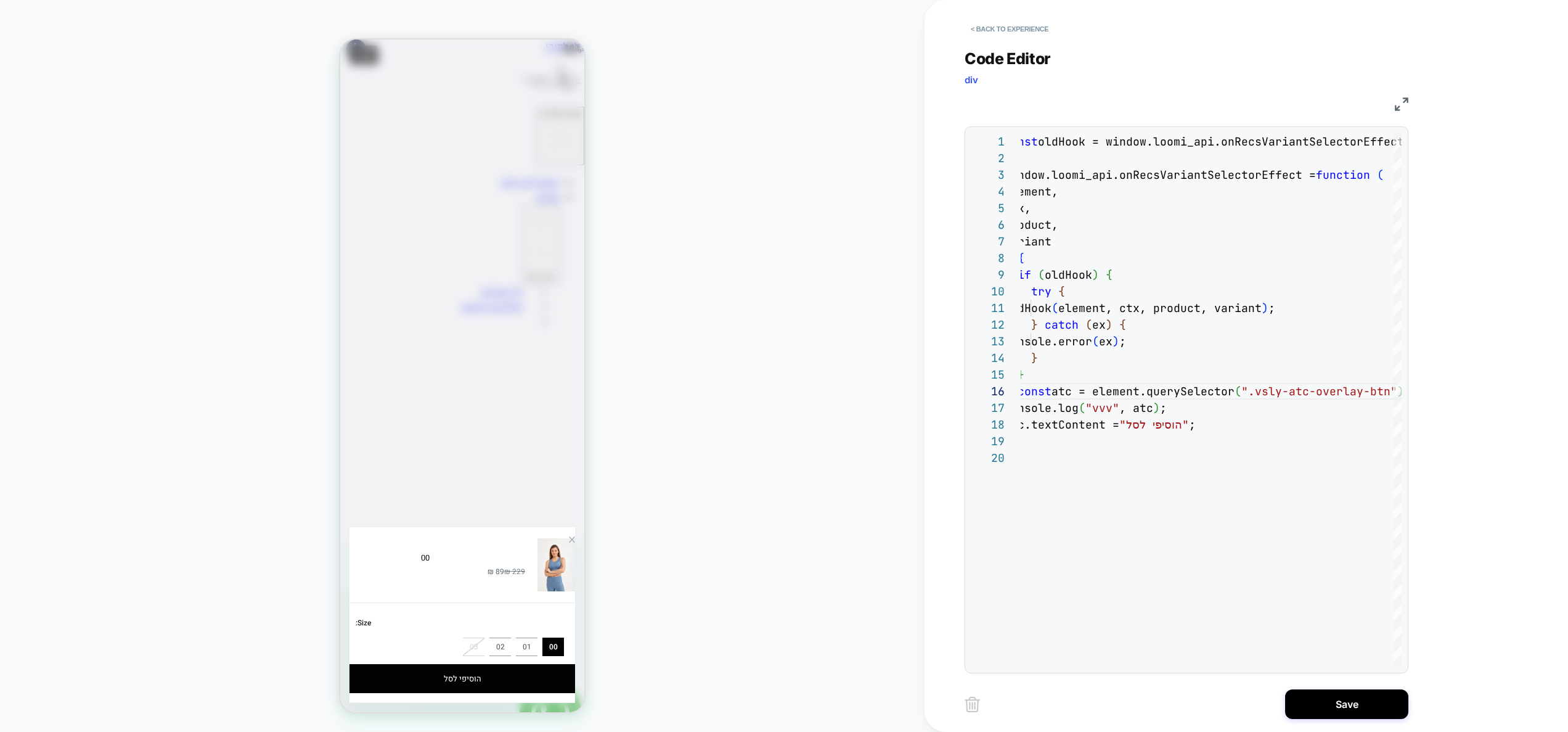
click at [461, 461] on div "00 ‏229 ‏₪ ‏89 ‏₪ Size : 00 01 02 03 הוסיפי לסל" at bounding box center [463, 375] width 244 height 673
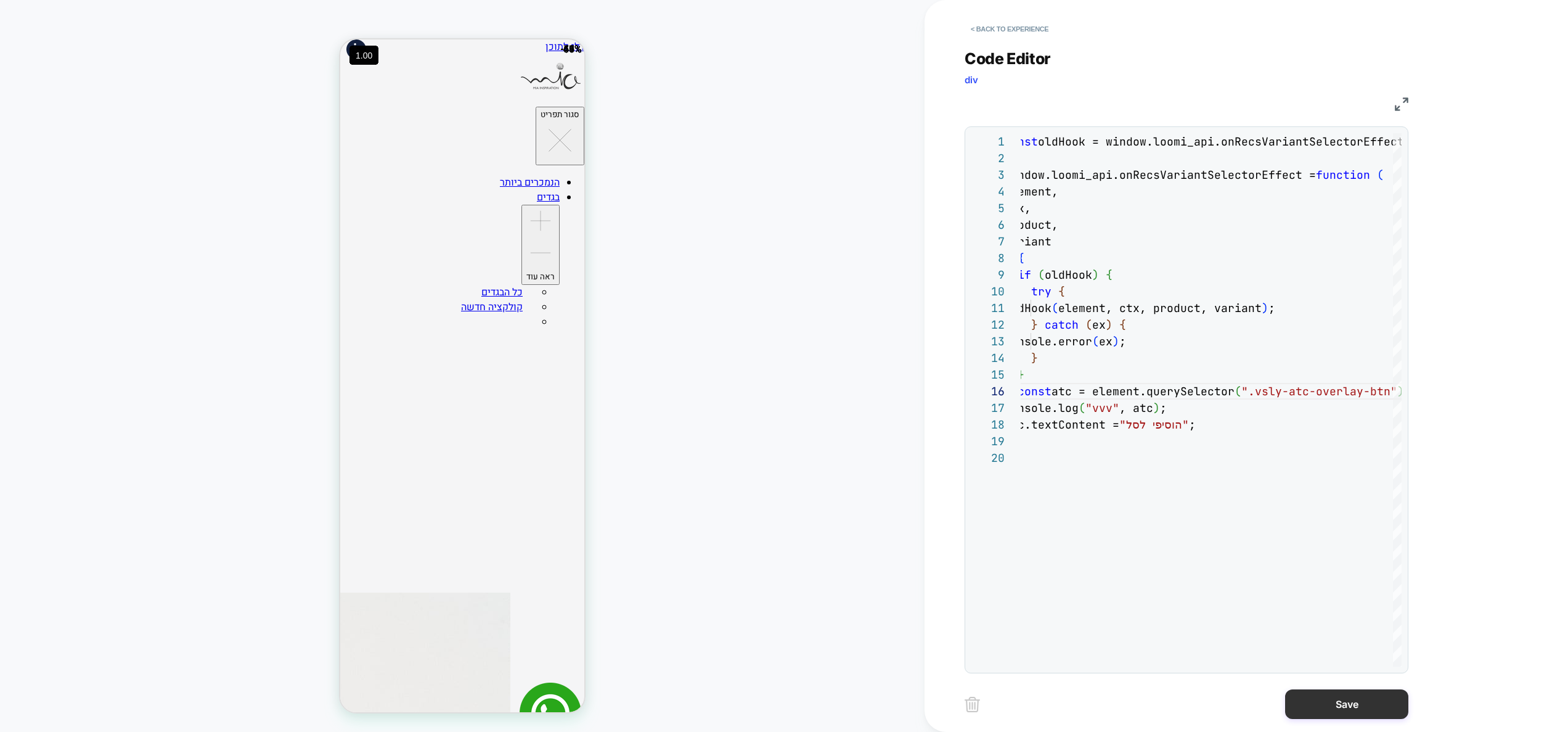
click at [1376, 710] on button "Save" at bounding box center [1347, 704] width 123 height 29
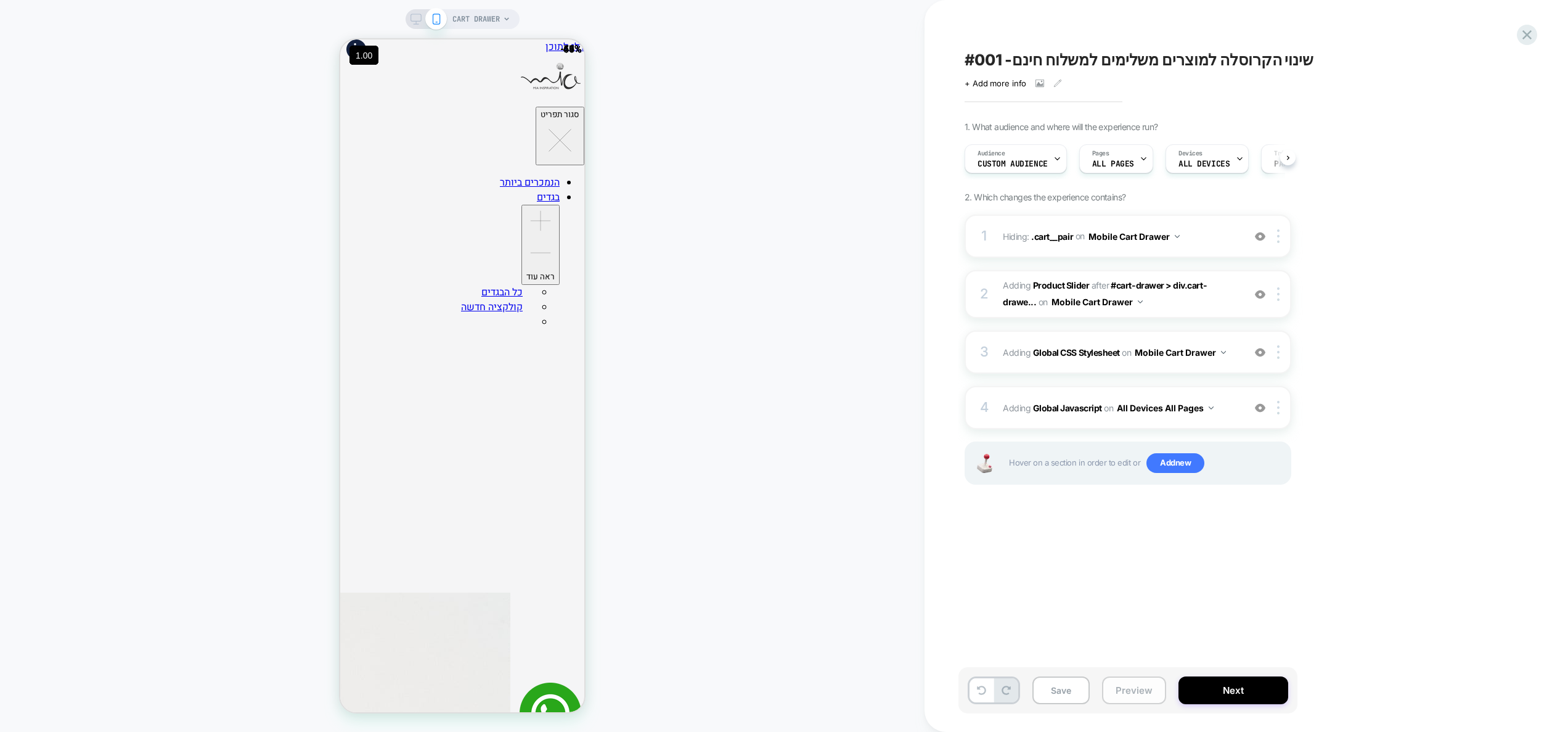
click at [1154, 688] on button "Preview" at bounding box center [1134, 690] width 64 height 28
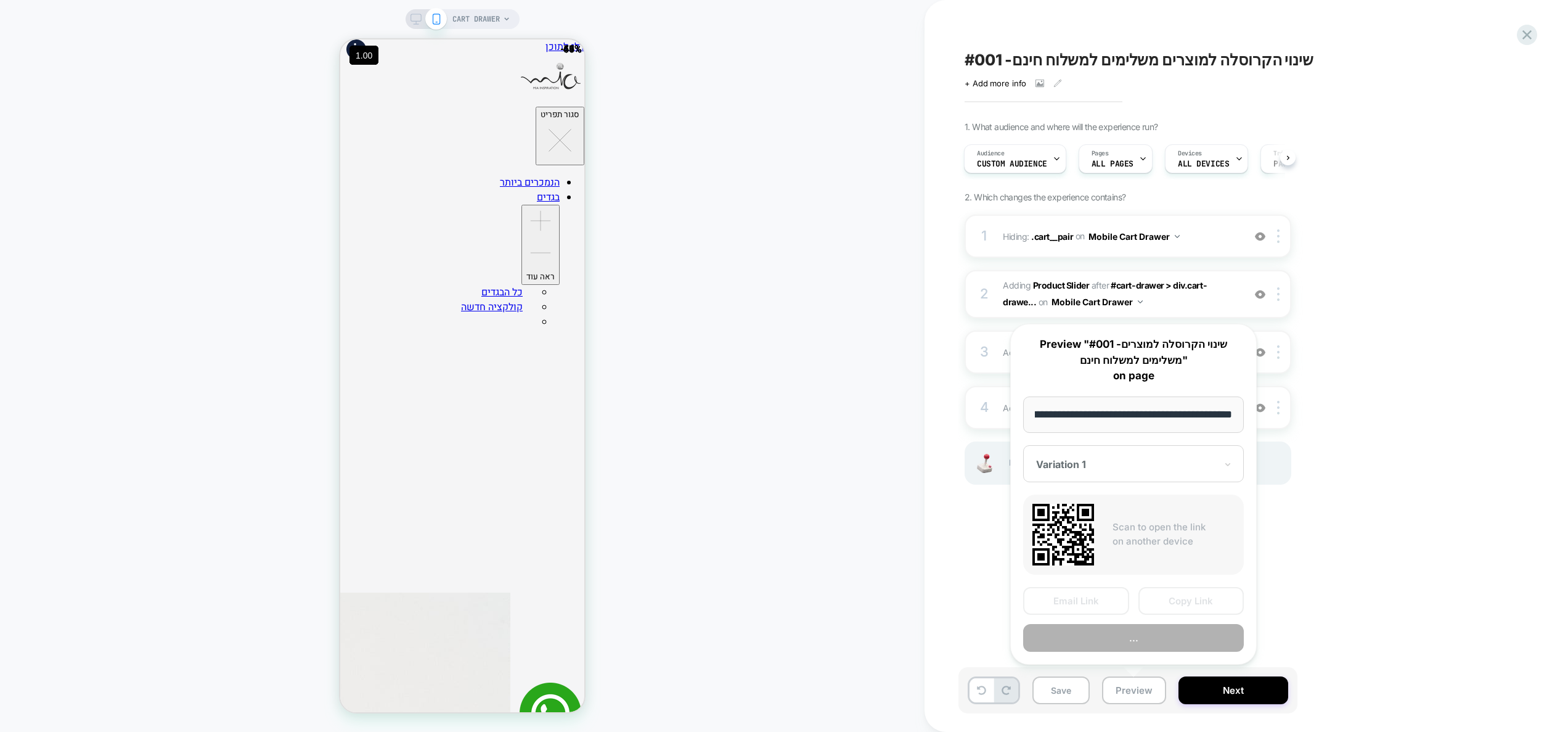
scroll to position [0, 0]
click at [1128, 631] on button "..." at bounding box center [1133, 637] width 221 height 28
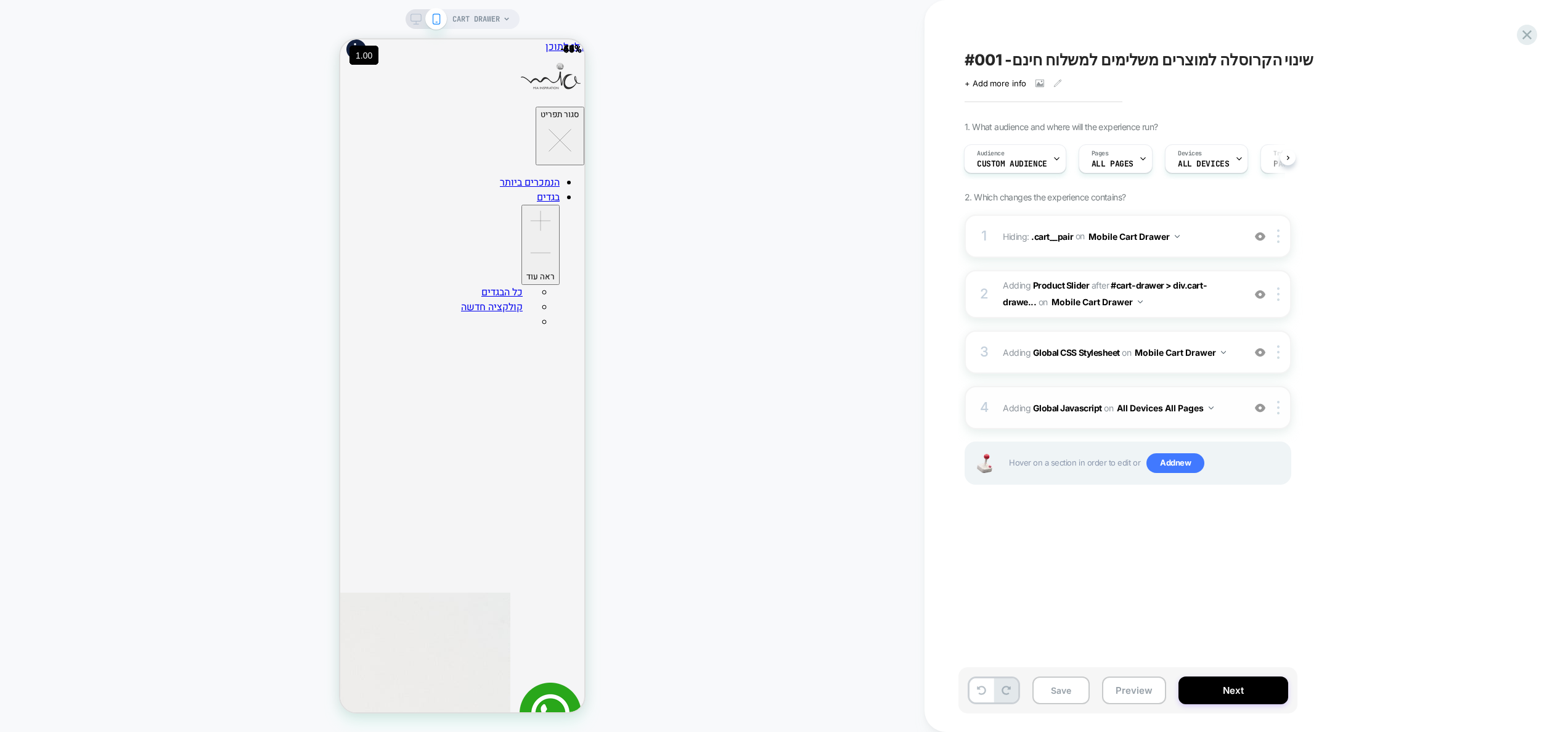
click at [1233, 420] on div "4 Adding Global Javascript on All Devices All Pages Add Before Add After Target…" at bounding box center [1128, 408] width 327 height 43
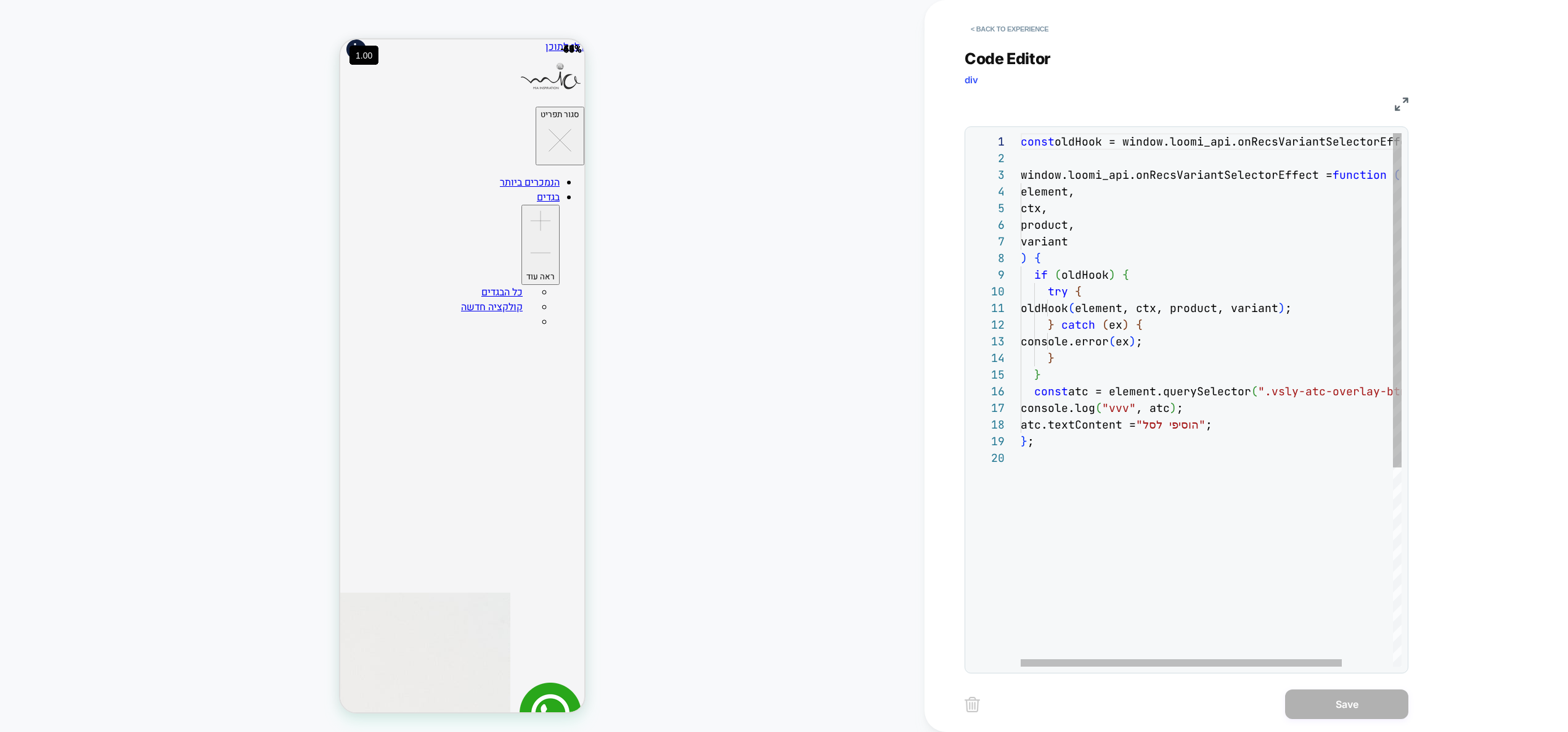
scroll to position [67, 20]
click at [1218, 375] on div "const oldHook = window.loomi_api.onRecsVariantSelectorE ffect; window.loomi_api…" at bounding box center [1241, 557] width 441 height 850
click at [1224, 408] on div "const oldHook = window.loomi_api.onRecsVariantSelectorE ffect; window.loomi_api…" at bounding box center [1241, 557] width 441 height 850
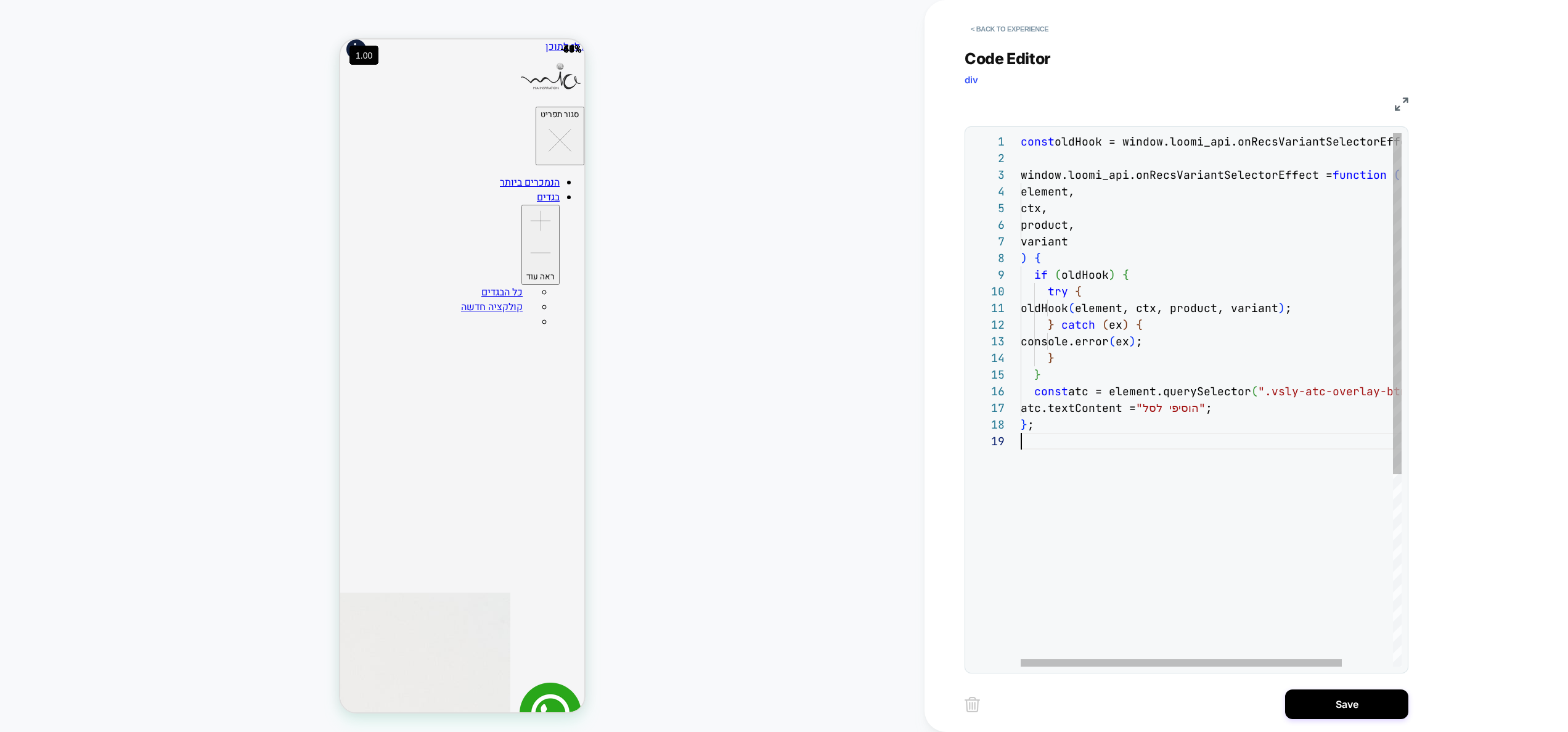
click at [1159, 442] on div "const oldHook = window.loomi_api.onRecsVariantSelectorE ffect; window.loomi_api…" at bounding box center [1241, 549] width 441 height 833
click at [1028, 163] on div "const oldHook = window.loomi_api.onRecsVariantSelectorE ffect; window.loomi_api…" at bounding box center [1241, 549] width 441 height 833
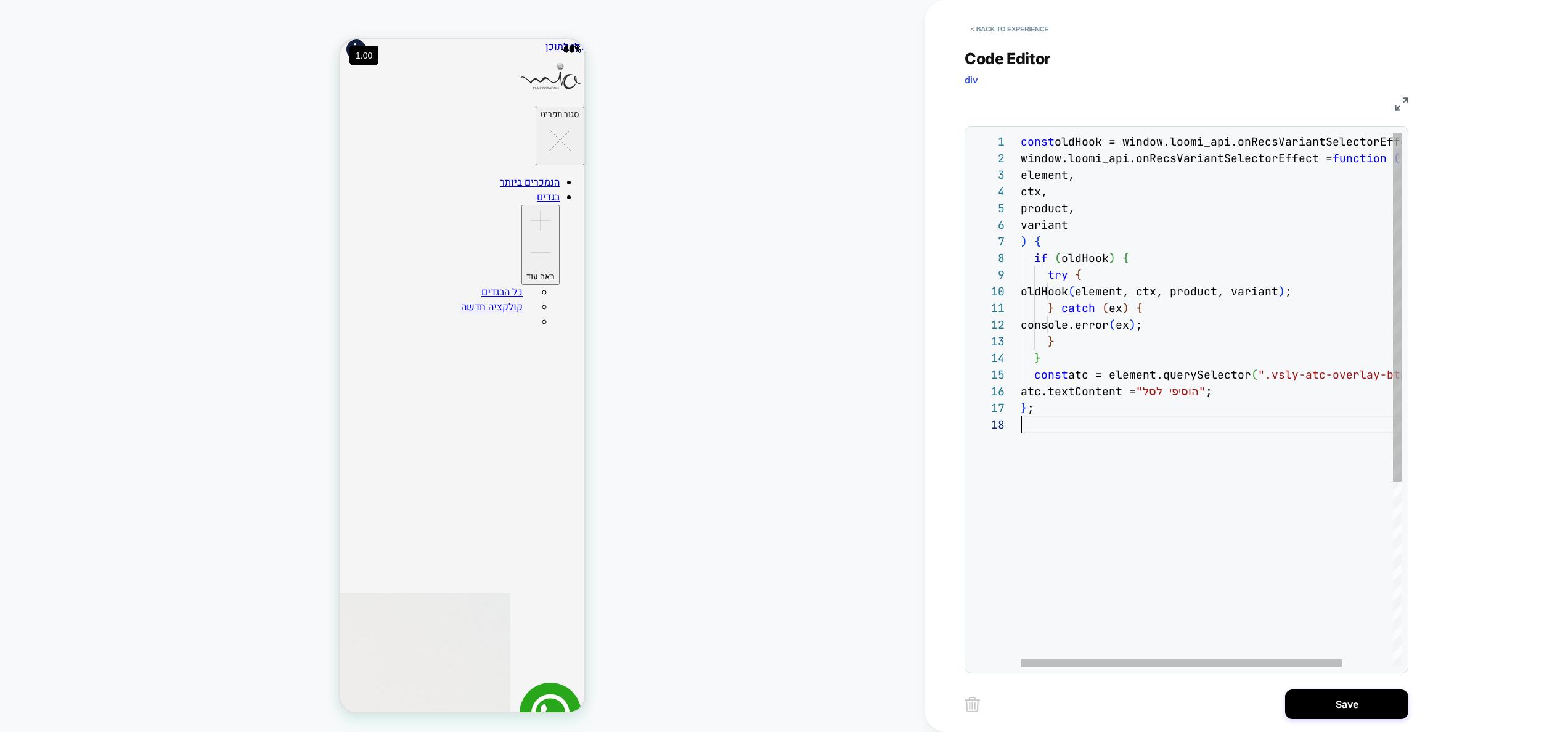
scroll to position [117, 0]
drag, startPoint x: 1162, startPoint y: 552, endPoint x: 903, endPoint y: 540, distance: 259.3
click at [1021, 541] on div "const oldHook = window.loomi_api.onRecsVariantSelectorE ffect; window.loomi_api…" at bounding box center [1241, 541] width 441 height 817
type textarea "**********"
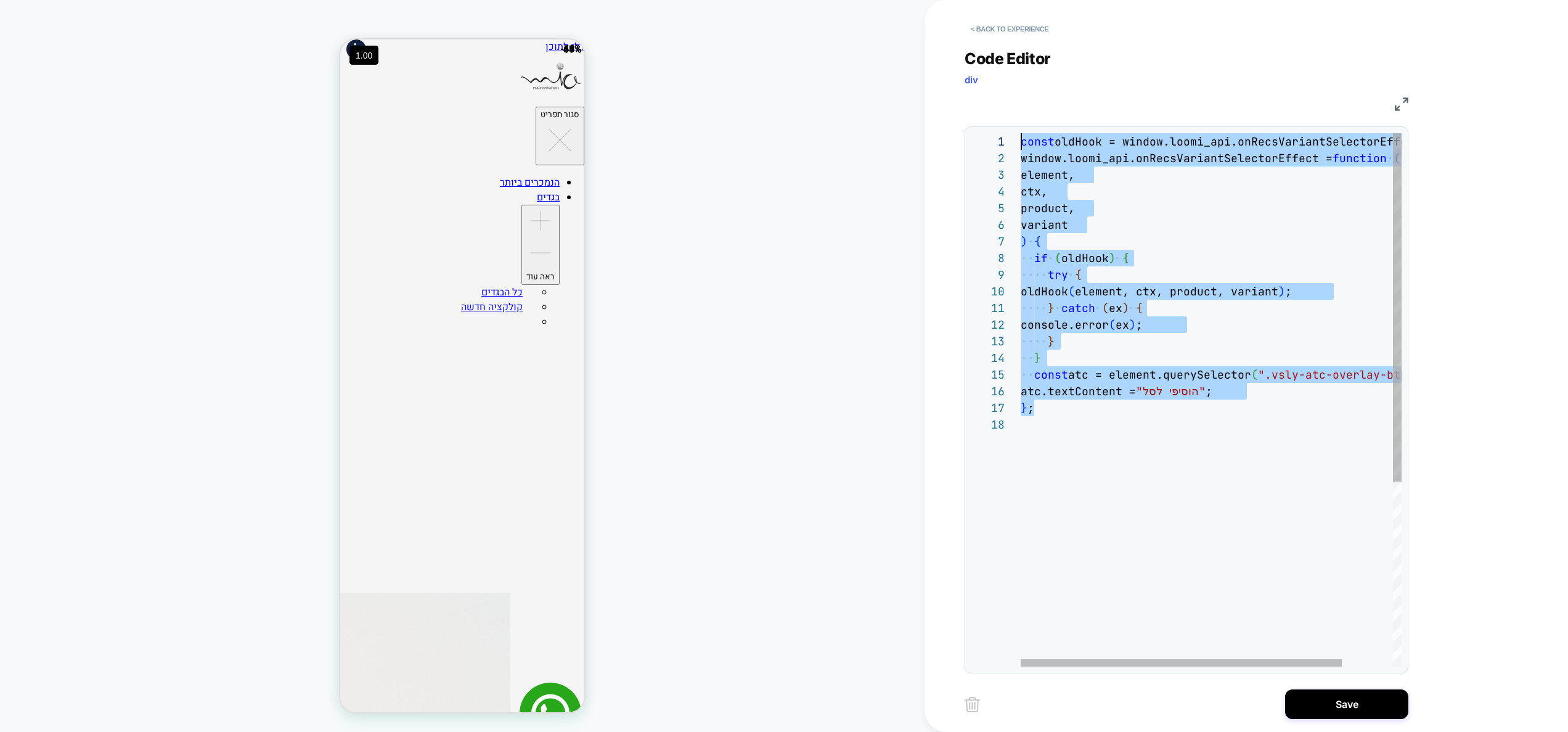
drag, startPoint x: 1053, startPoint y: 411, endPoint x: 889, endPoint y: -26, distance: 466.8
click at [1021, 133] on div "const oldHook = window.loomi_api.onRecsVariantSelectorE ffect; window.loomi_api…" at bounding box center [1241, 541] width 441 height 817
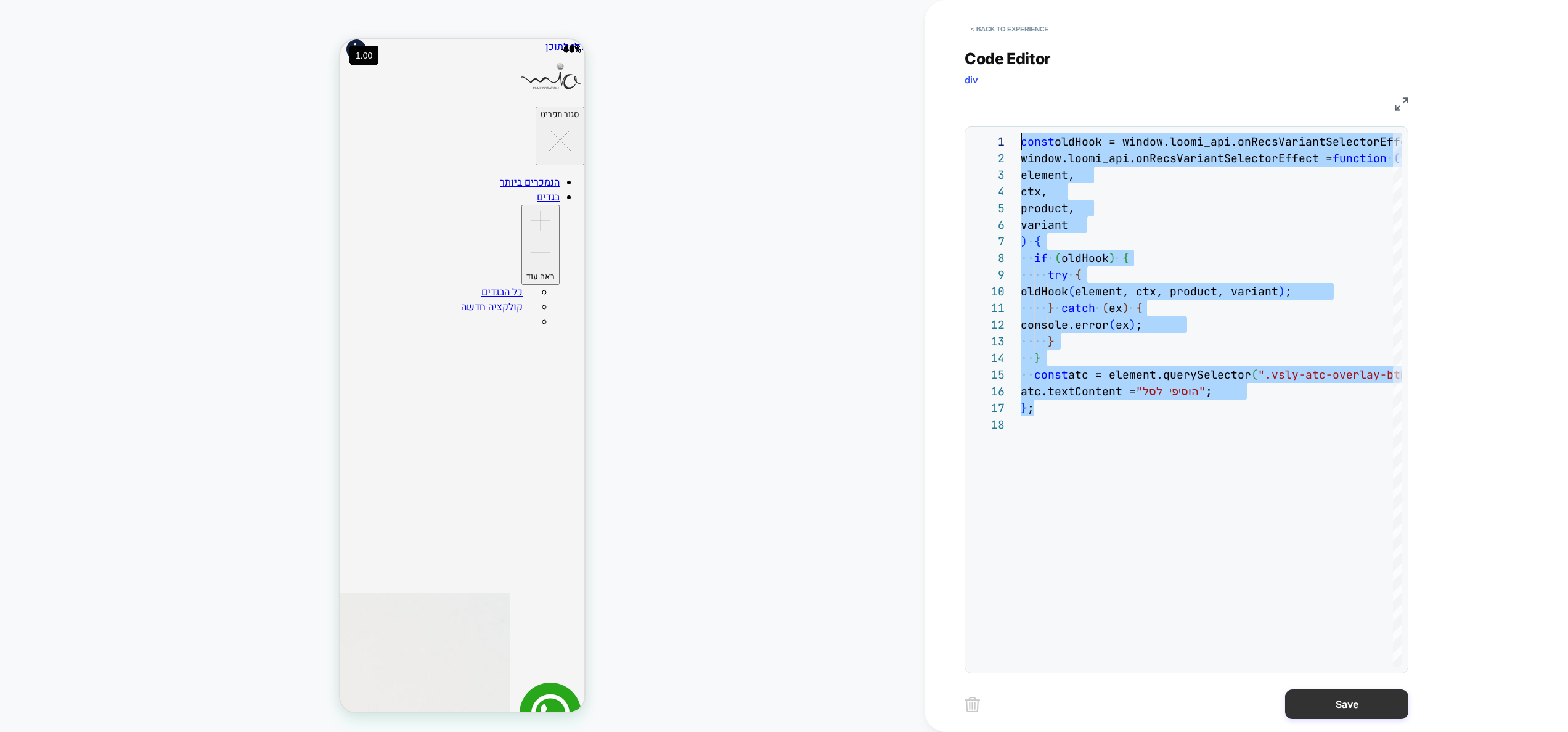
click at [1336, 707] on button "Save" at bounding box center [1347, 704] width 123 height 29
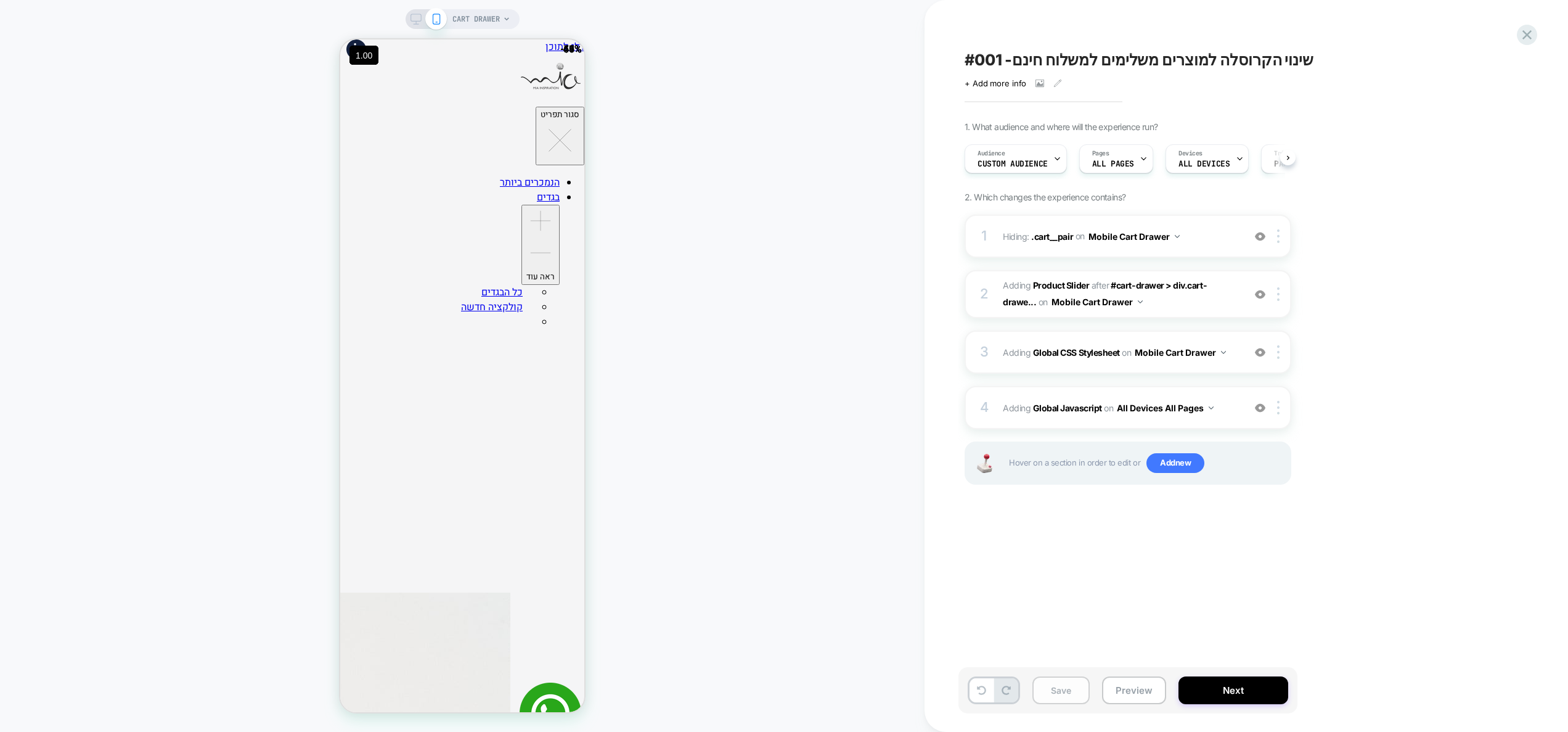
click at [1056, 694] on button "Save" at bounding box center [1061, 690] width 58 height 28
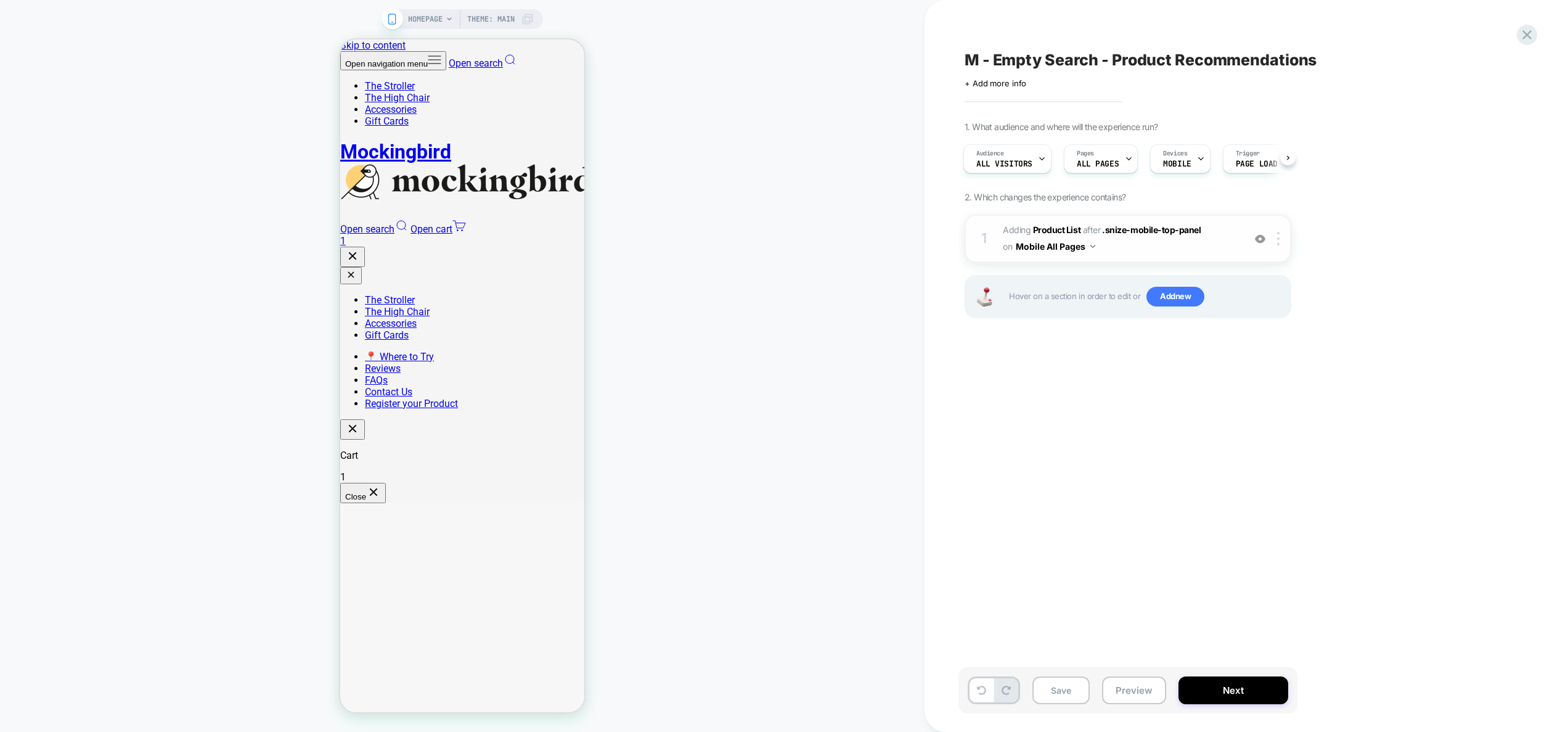
click at [1259, 238] on img at bounding box center [1261, 239] width 11 height 11
click at [1134, 253] on span "#_loomi_addon_1755628255525 Adding Product List AFTER .snize-mobile-top-panel .…" at bounding box center [1120, 238] width 234 height 33
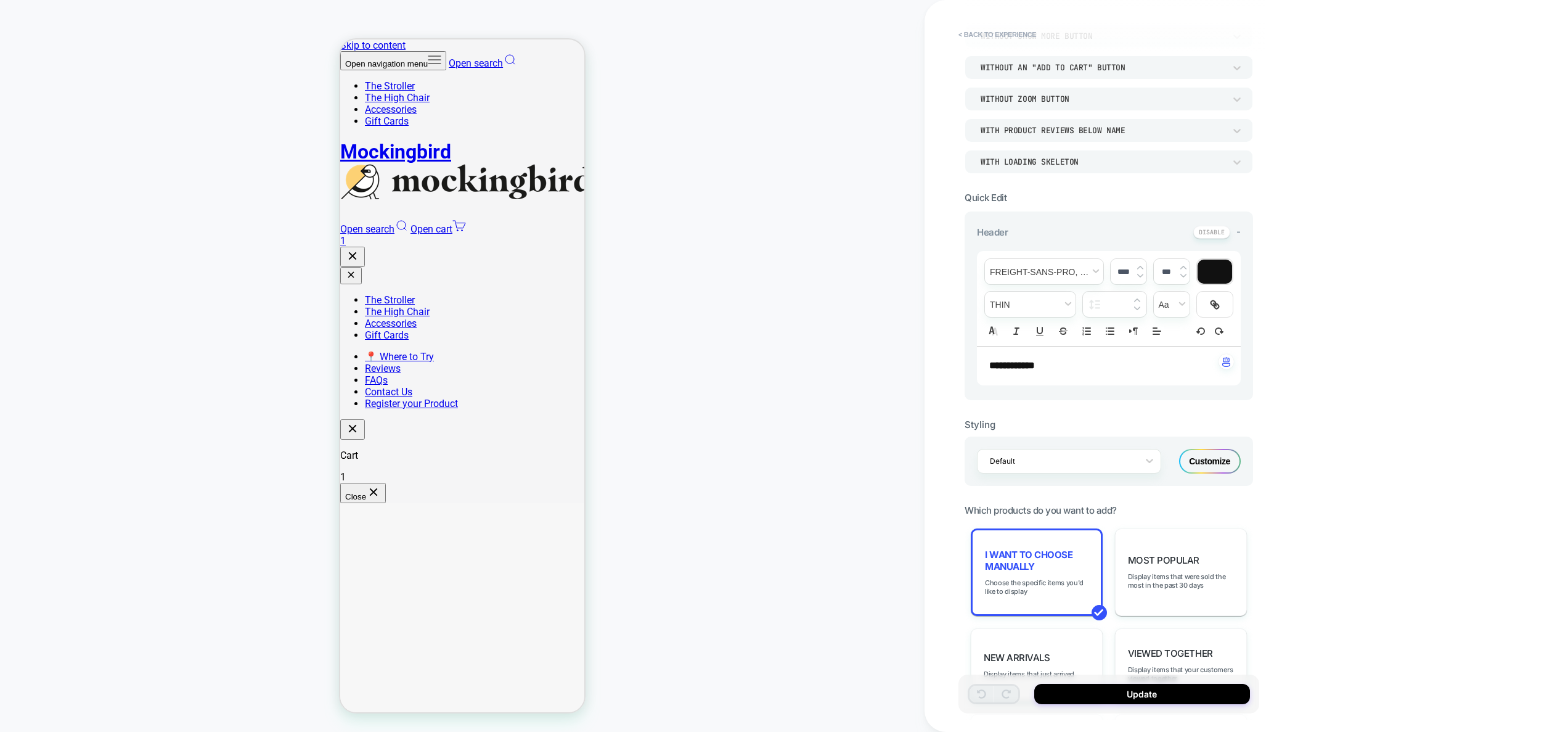
scroll to position [208, 0]
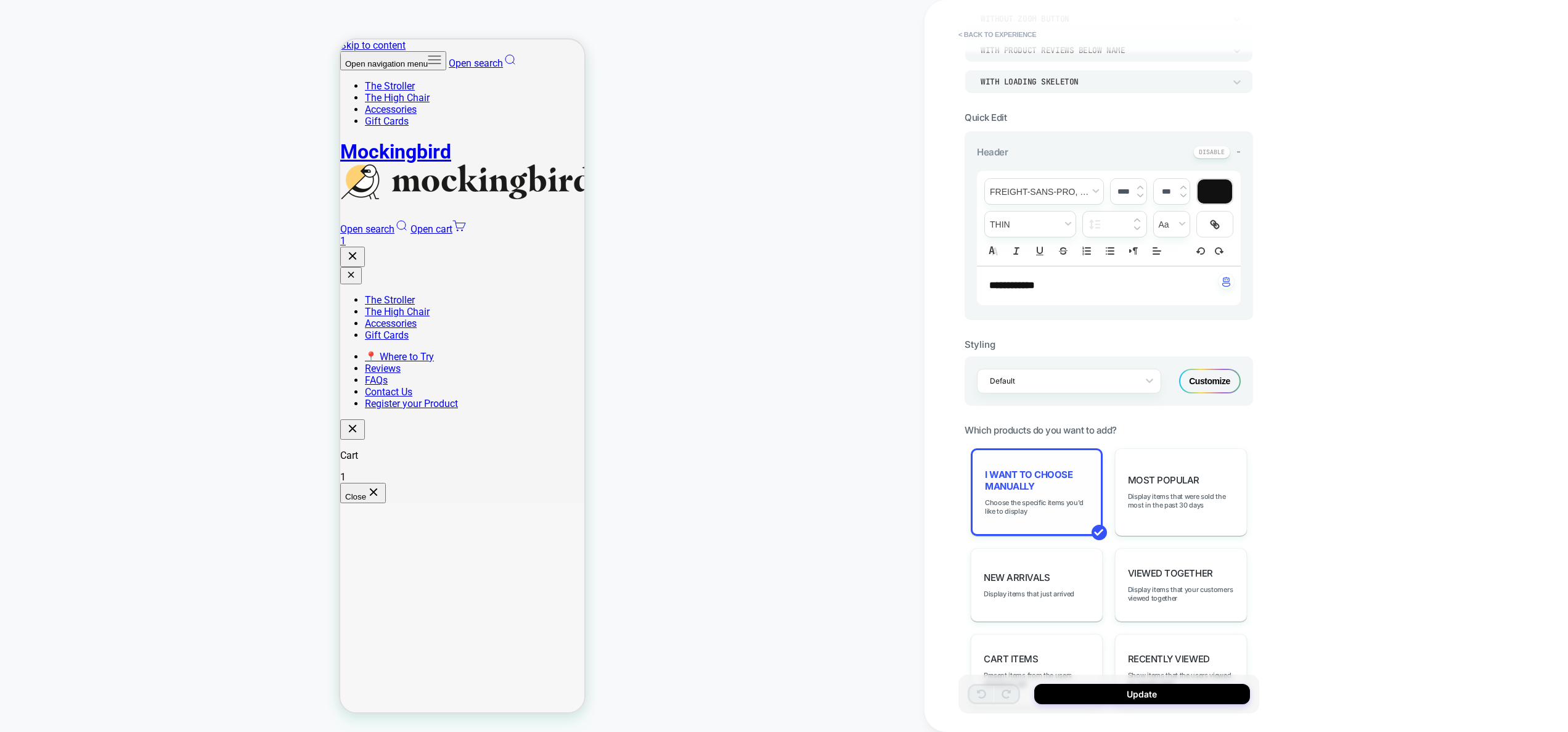
click at [1035, 518] on div "I want to choose manually Choose the specific items you'd like to display" at bounding box center [1037, 492] width 132 height 88
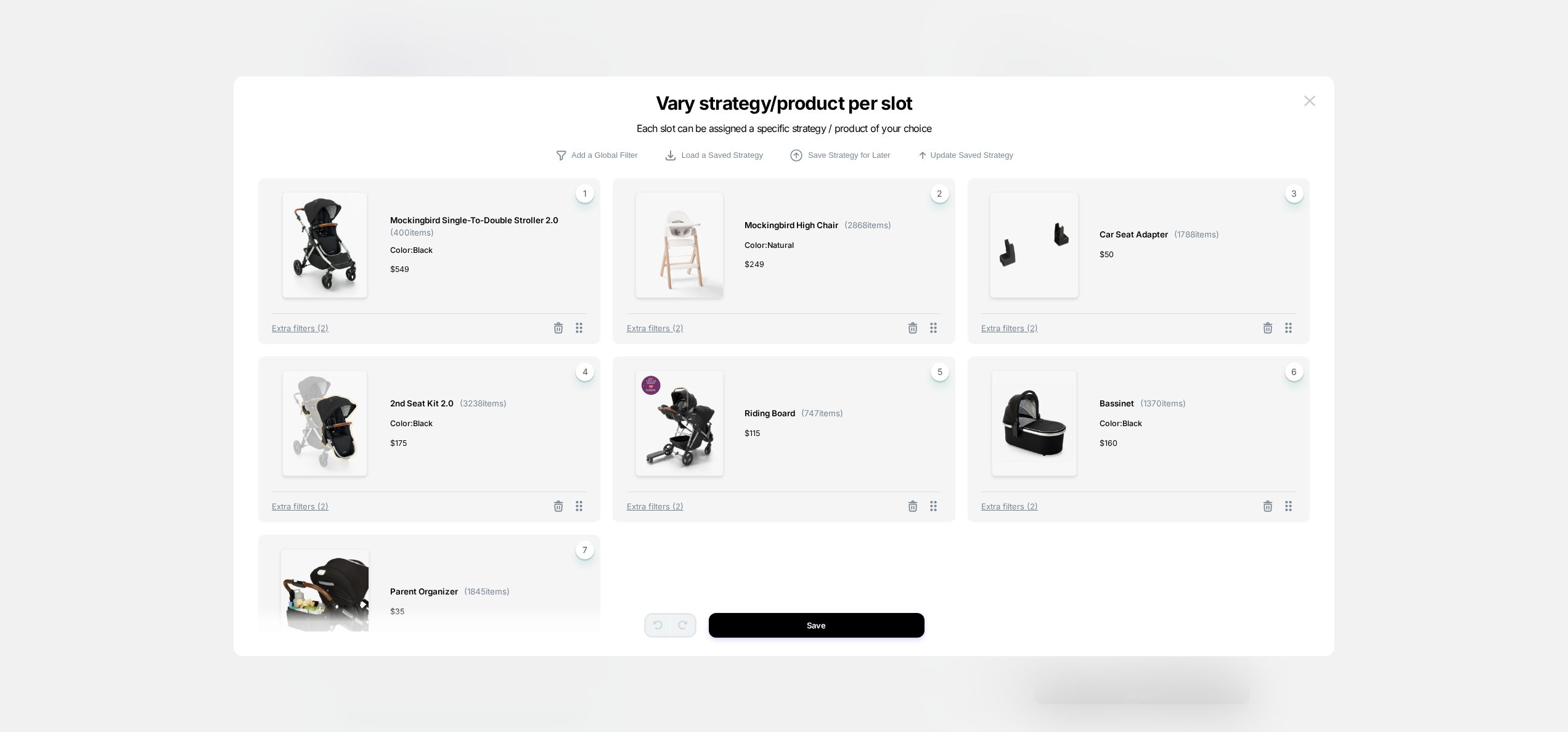
click at [1315, 101] on button at bounding box center [1310, 101] width 18 height 18
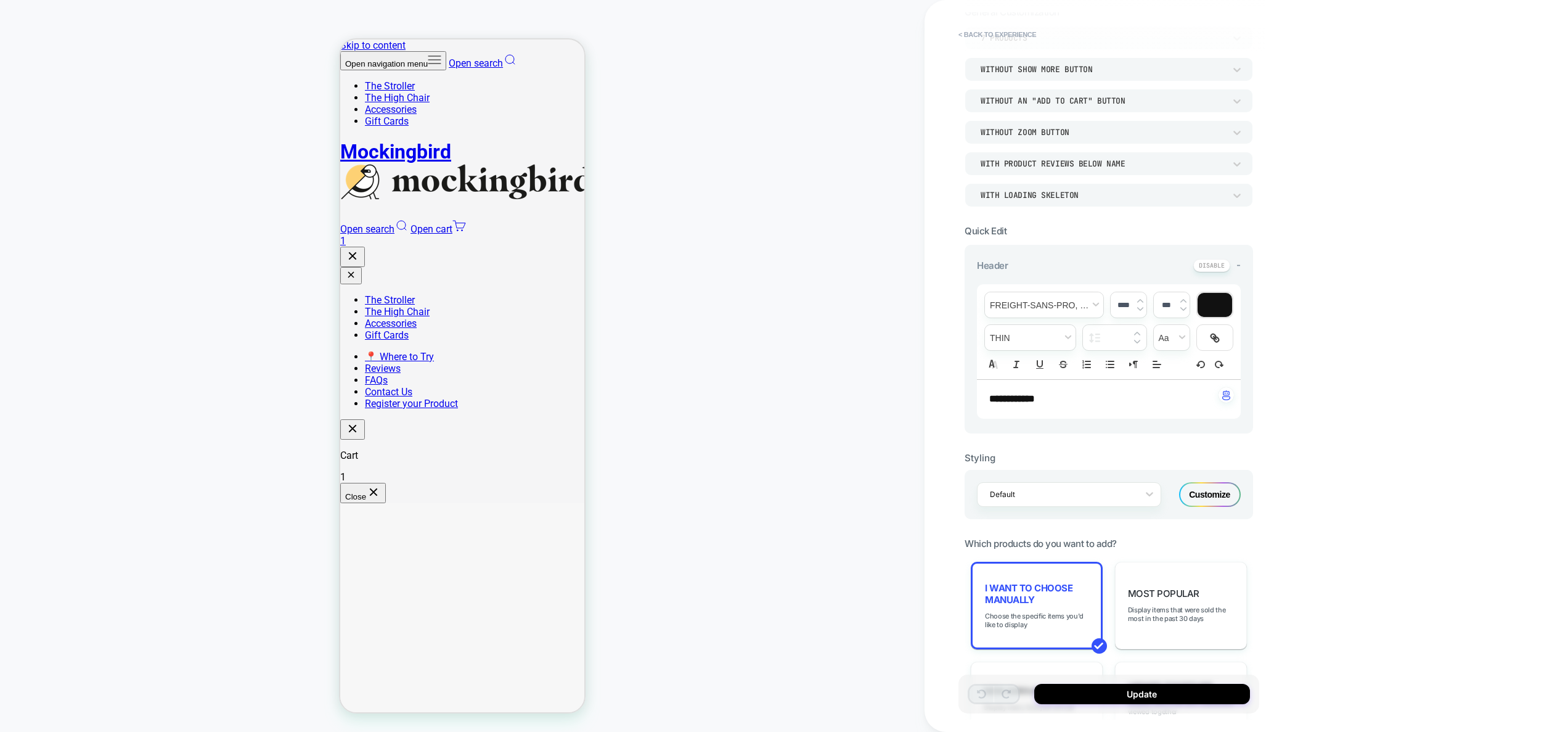
scroll to position [0, 0]
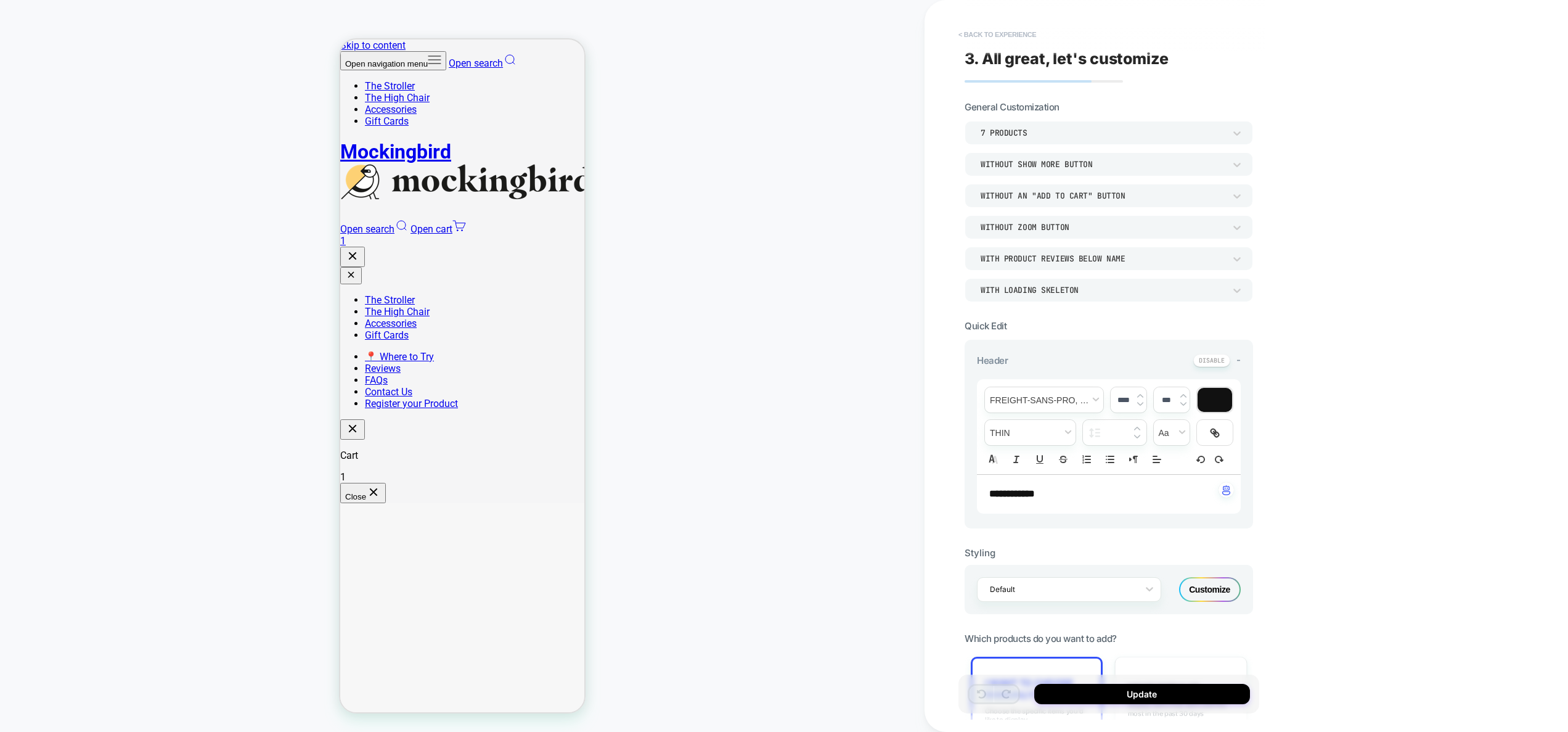
click at [969, 29] on button "< Back to experience" at bounding box center [997, 35] width 90 height 20
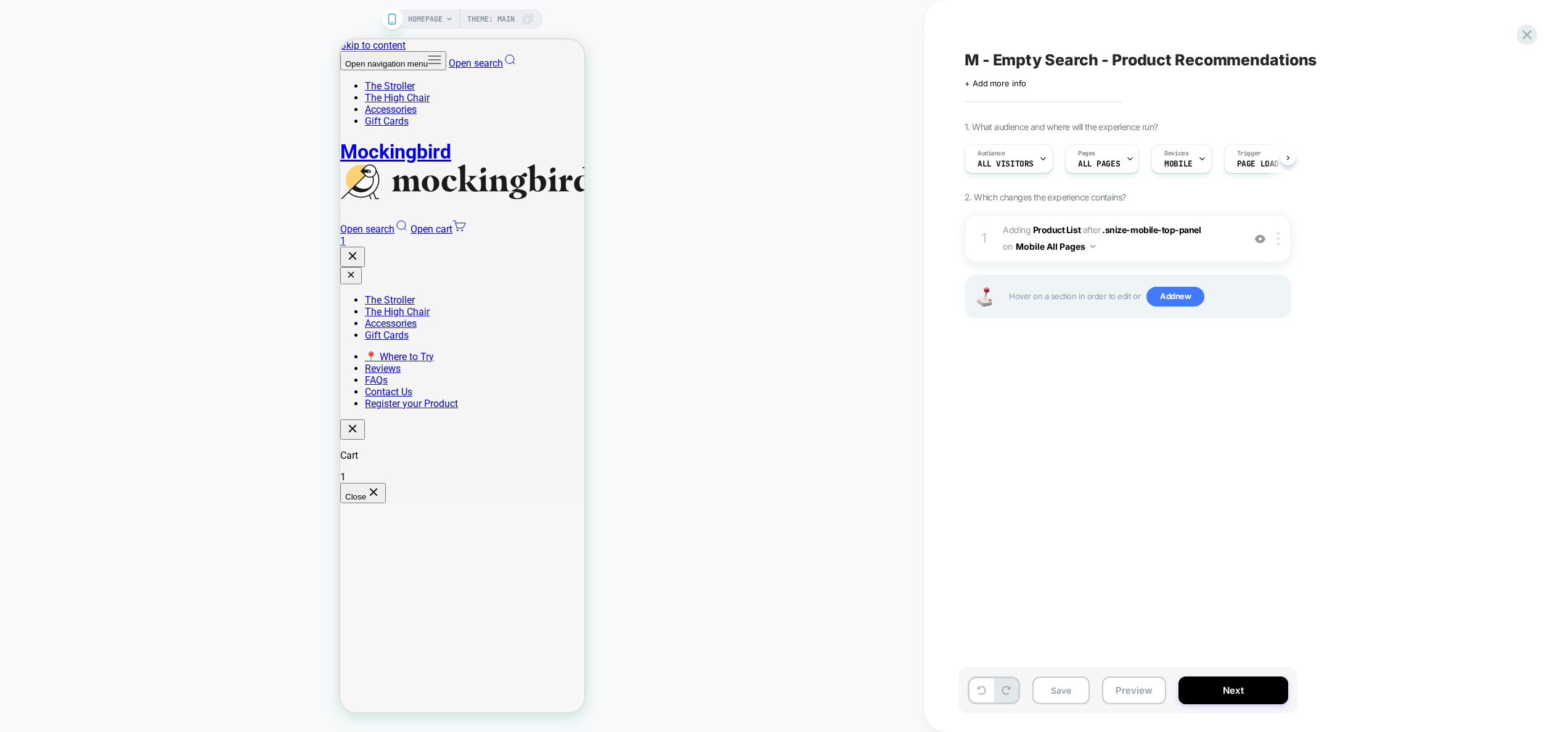
scroll to position [0, 1]
click at [341, 39] on slot "1" at bounding box center [341, 39] width 0 height 0
click at [1261, 241] on img at bounding box center [1261, 239] width 11 height 11
click at [381, 484] on icon "button" at bounding box center [373, 491] width 15 height 15
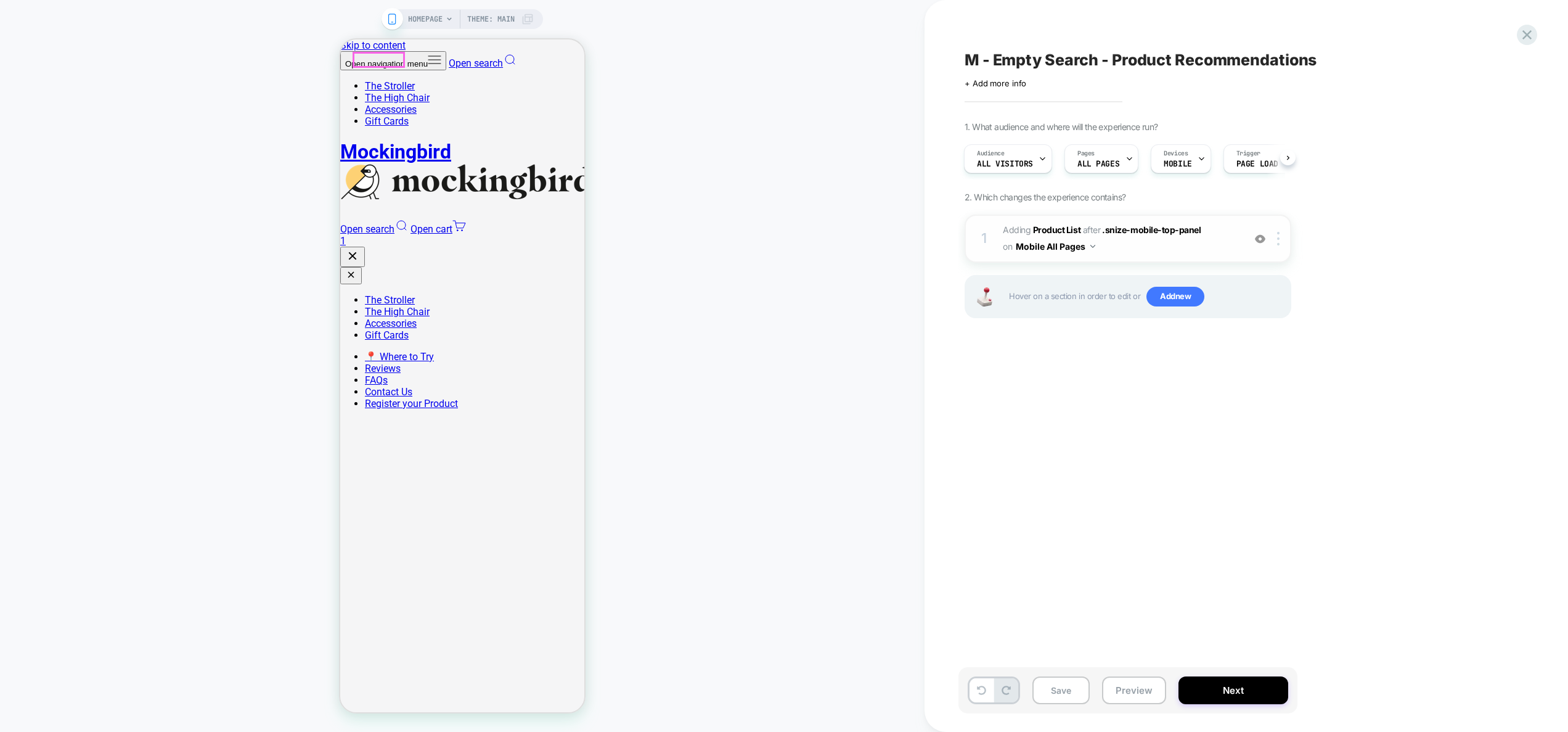
click at [449, 62] on link "Open search" at bounding box center [483, 63] width 68 height 12
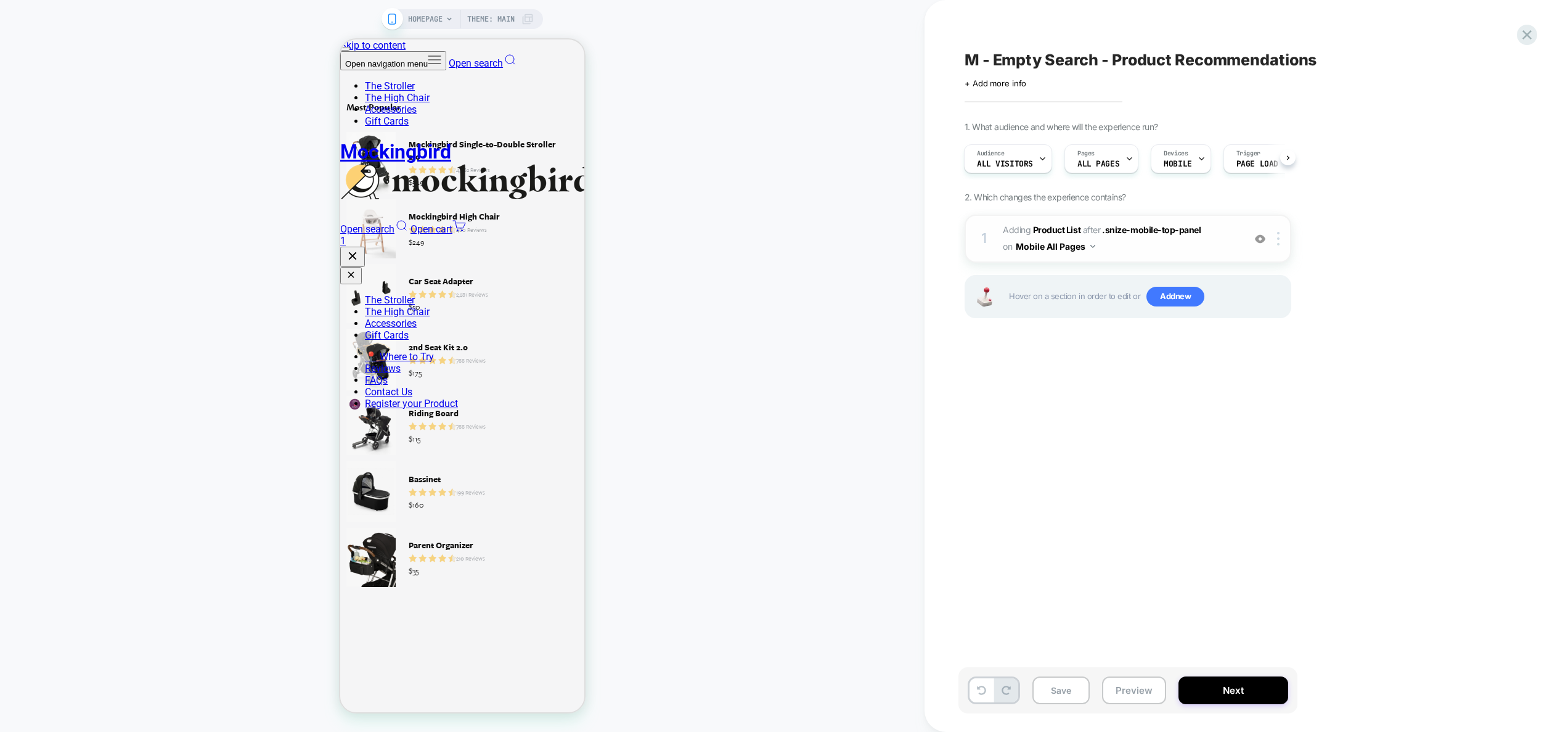
type input "*"
click at [1141, 694] on button "Preview" at bounding box center [1134, 690] width 64 height 28
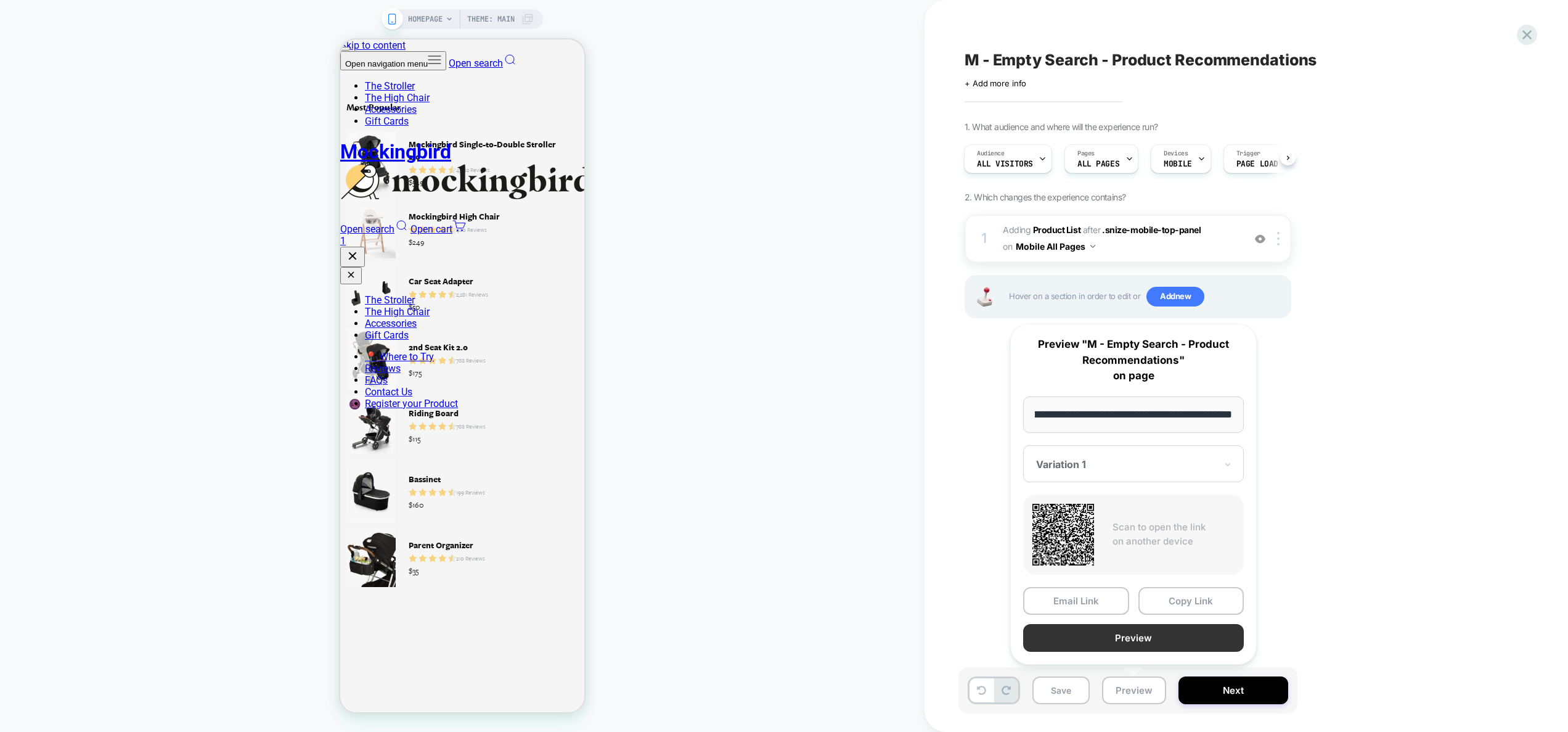
scroll to position [0, 0]
click at [1132, 636] on button "Preview" at bounding box center [1133, 637] width 221 height 28
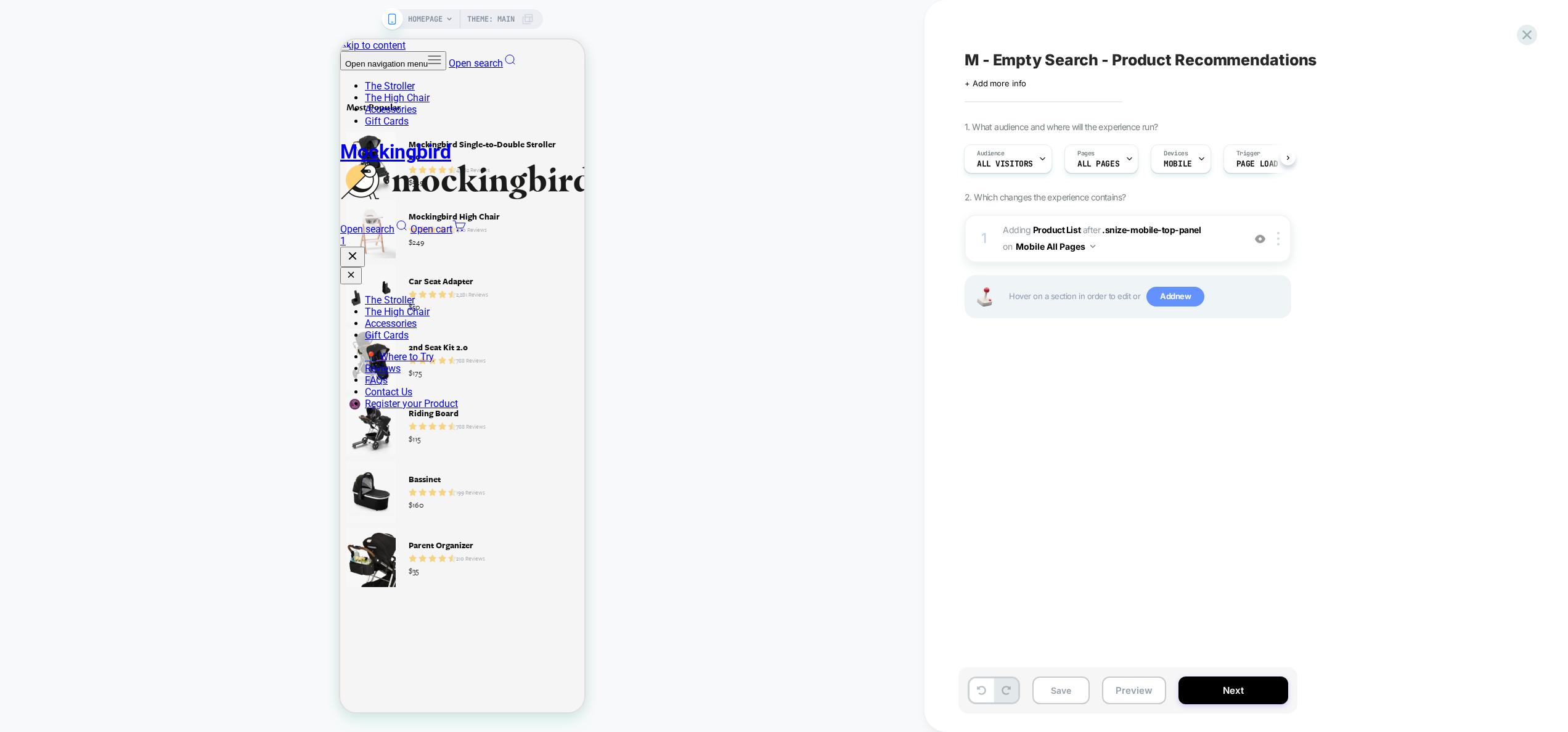
click at [1177, 294] on span "Add new" at bounding box center [1174, 297] width 58 height 20
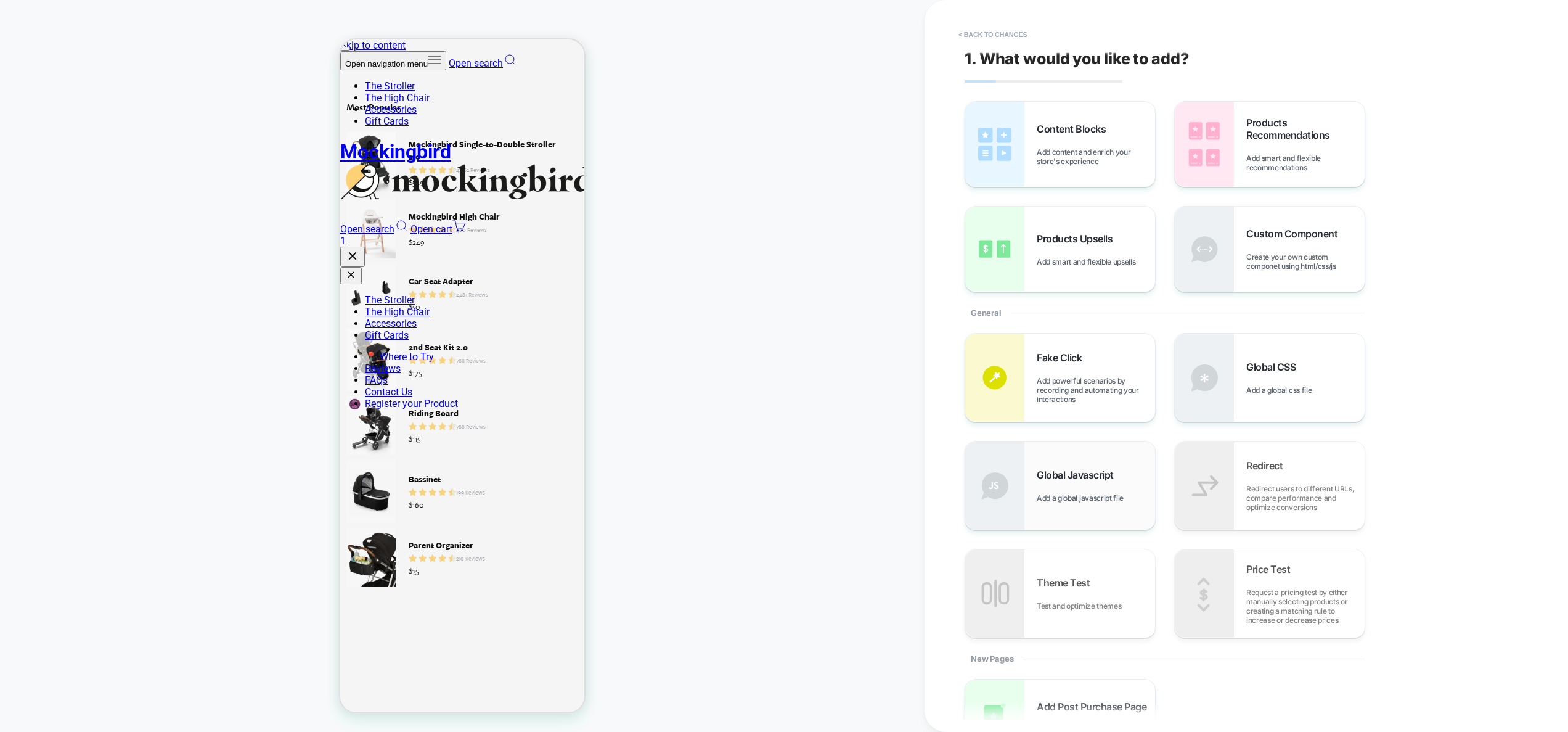
click at [1104, 484] on div "Global Javascript Add a global javascript file" at bounding box center [1096, 485] width 118 height 34
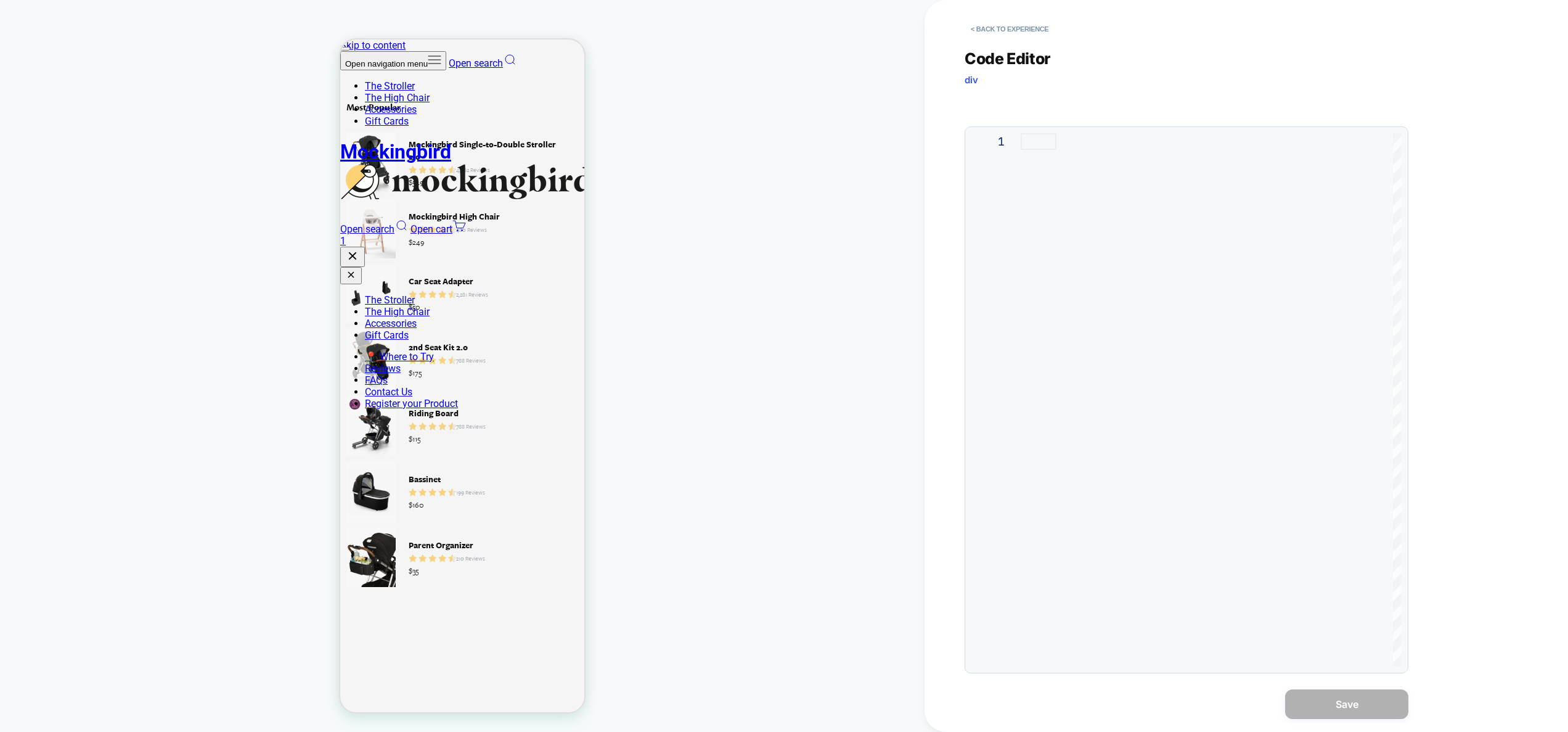
click at [1185, 150] on div at bounding box center [1211, 141] width 381 height 17
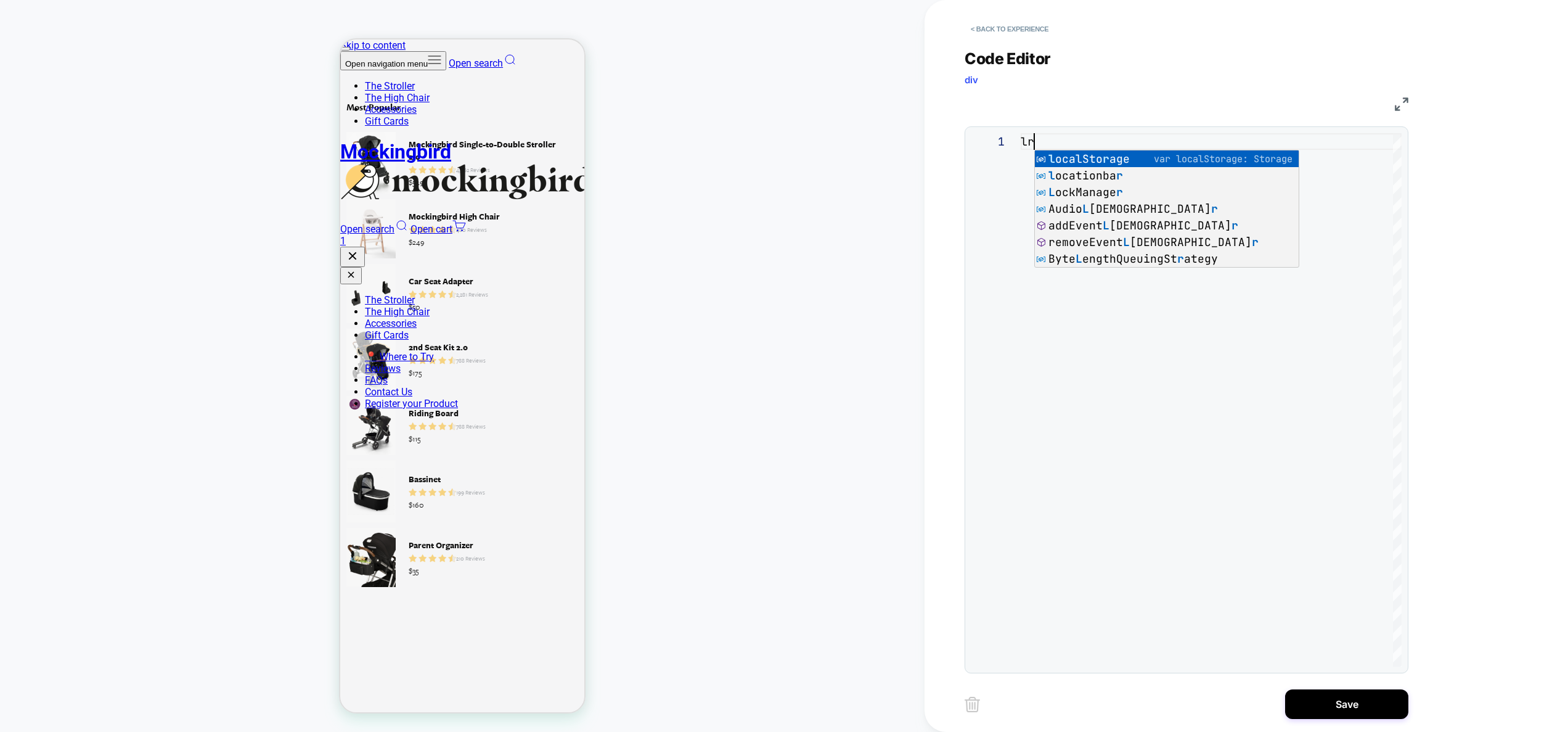
scroll to position [0, 19]
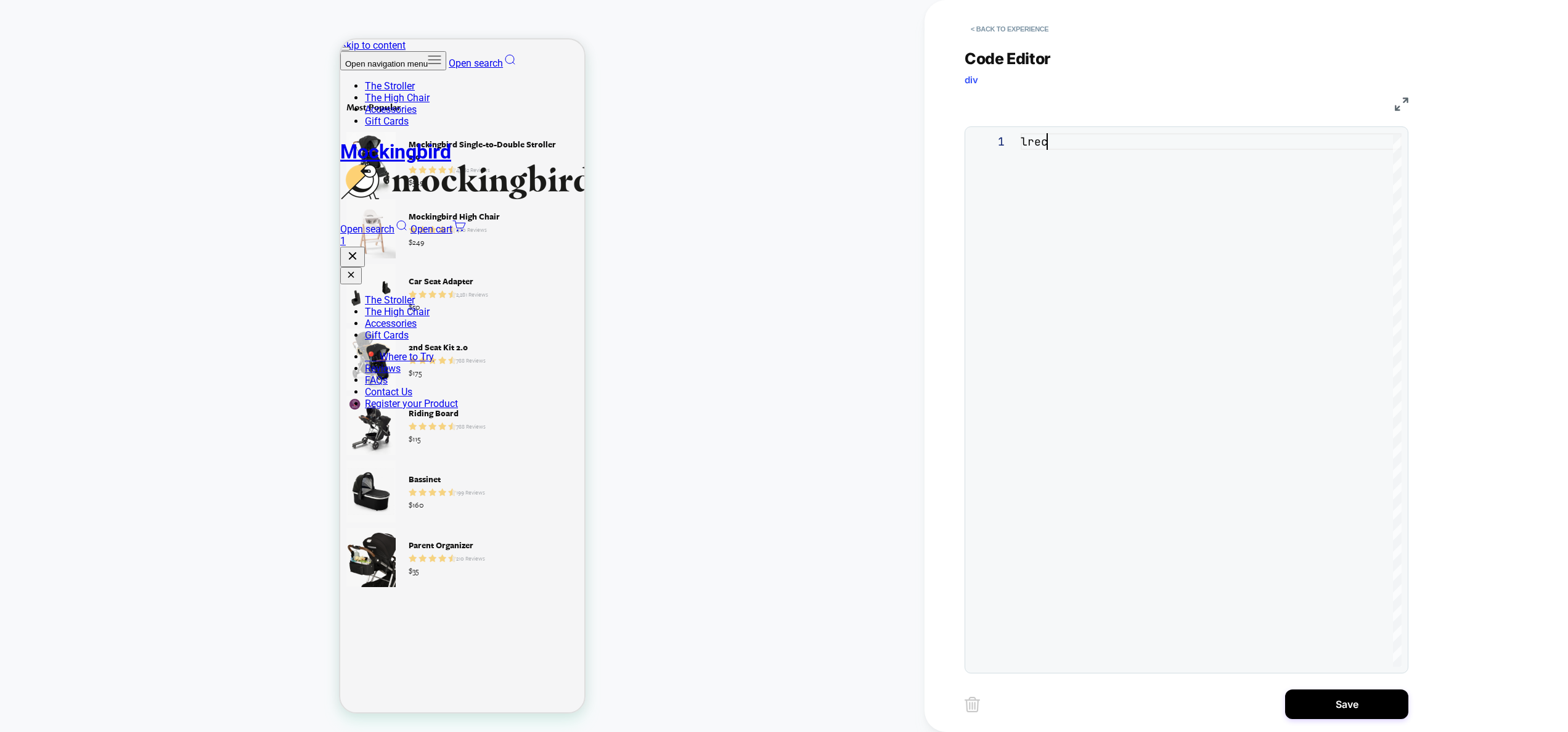
type textarea "*"
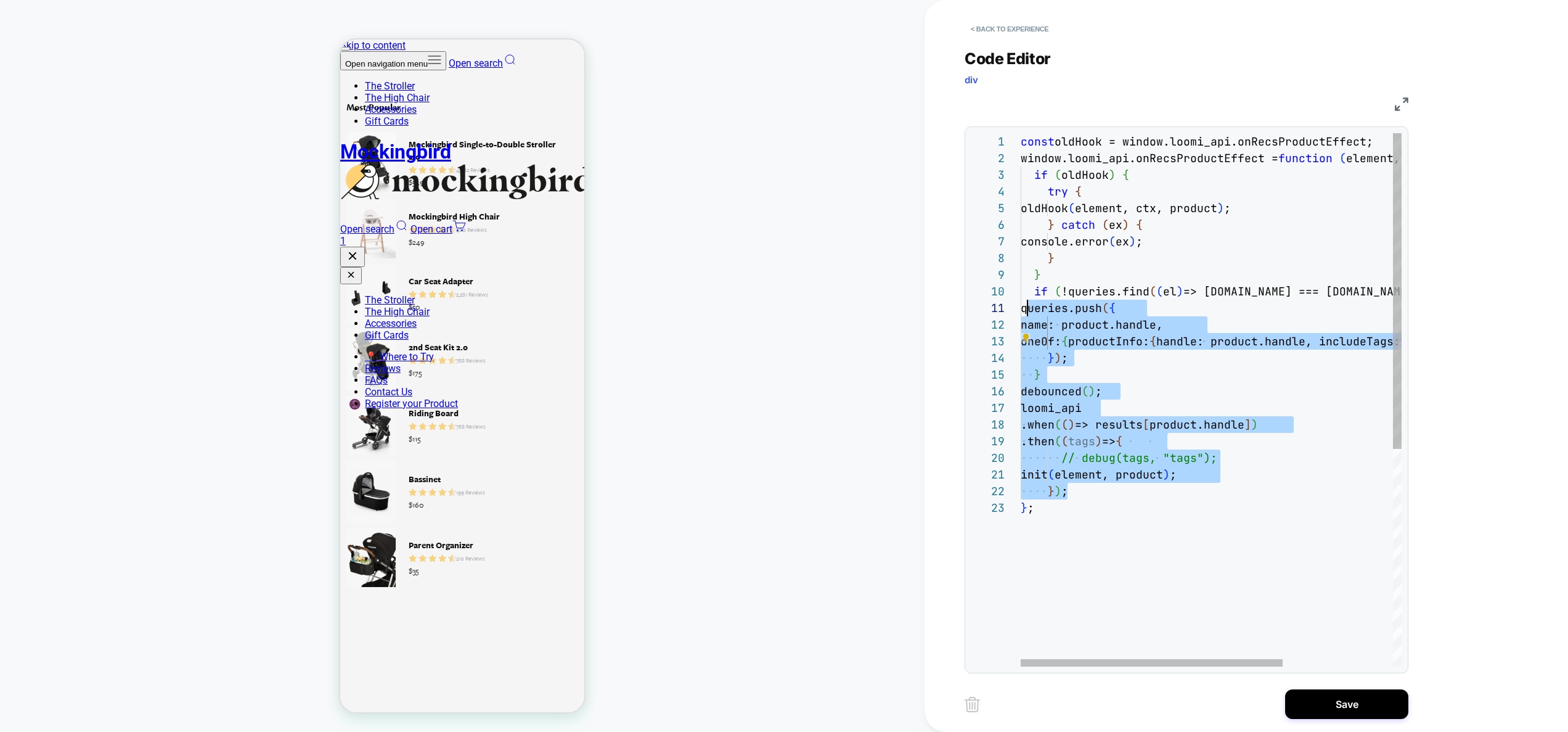
scroll to position [150, 0]
drag, startPoint x: 1080, startPoint y: 491, endPoint x: 995, endPoint y: 292, distance: 216.4
click at [1021, 292] on div "const oldHook = window.loomi_api.onRecsProductEffect; window.loomi_api.onRecsPr…" at bounding box center [1291, 583] width 541 height 900
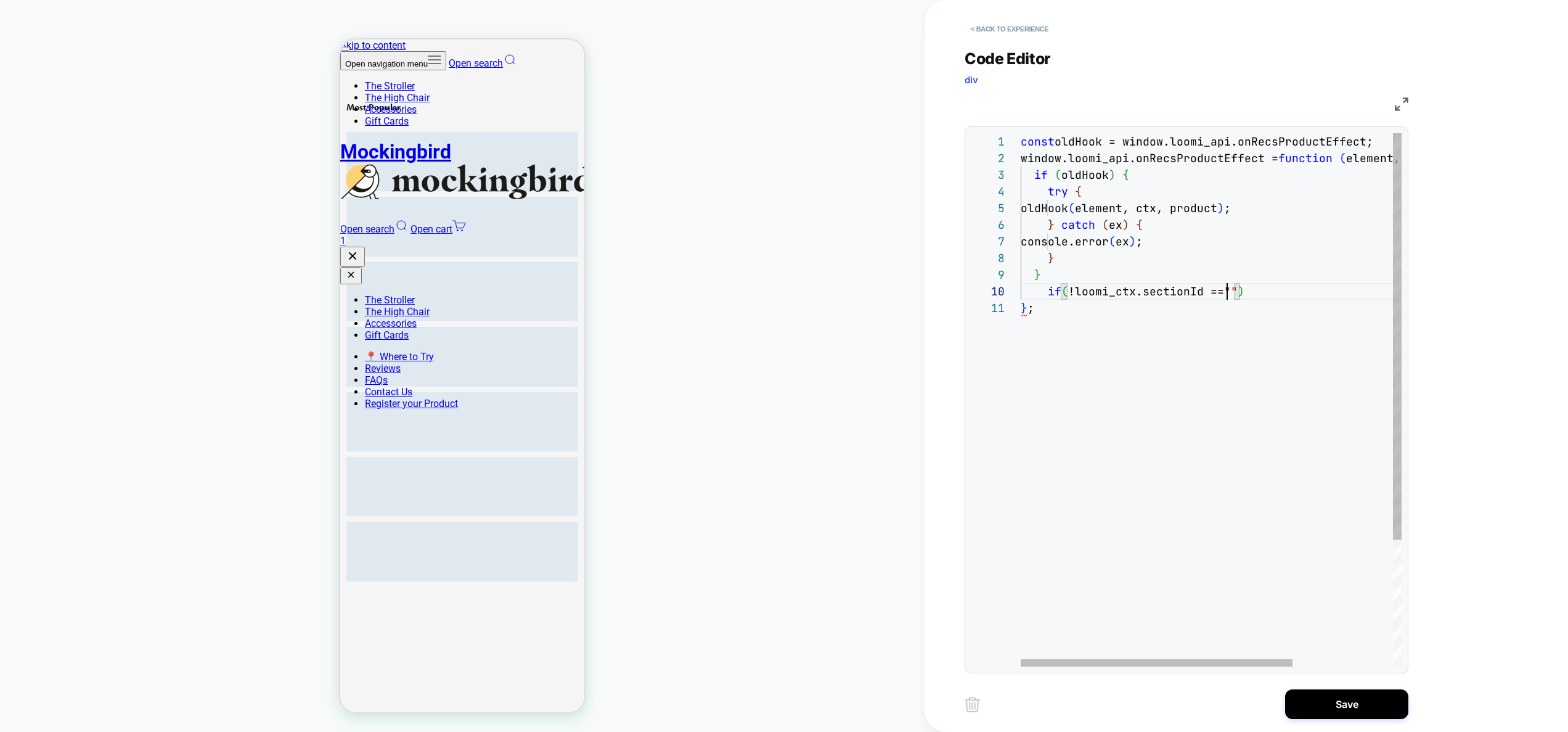
scroll to position [150, 380]
click at [1210, 292] on div "const oldHook = window.loomi_api.onRecsProductEffect; window.loomi_api.onRecsPr…" at bounding box center [1264, 483] width 521 height 700
click at [1188, 294] on div "const oldHook = window.loomi_api.onRecsProductEffect; window.loomi_api.onRecsPr…" at bounding box center [1264, 483] width 521 height 700
click at [1314, 288] on div "const oldHook = window.loomi_api.onRecsProductEffect; window.loomi_api.onRecsPr…" at bounding box center [1264, 483] width 521 height 700
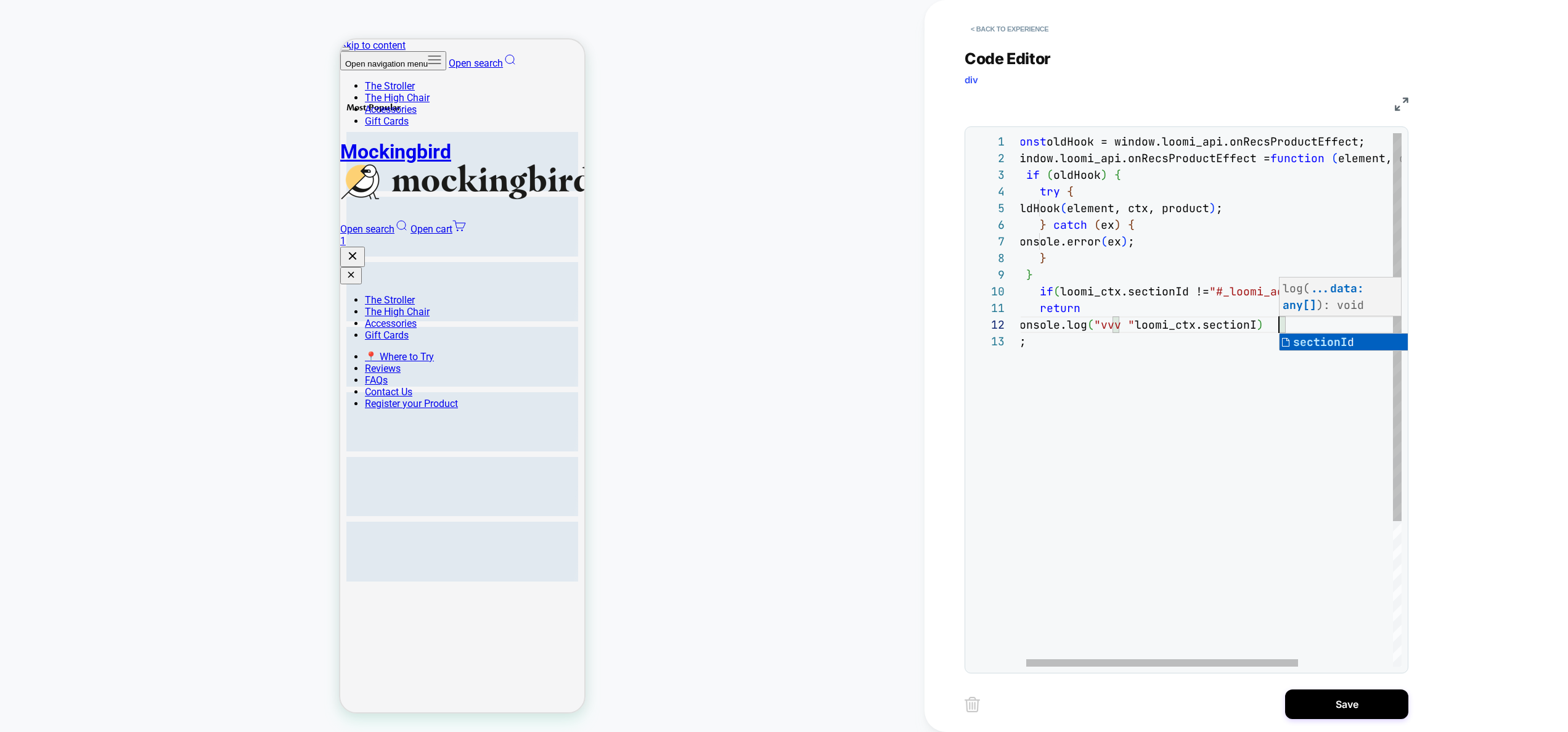
scroll to position [17, 273]
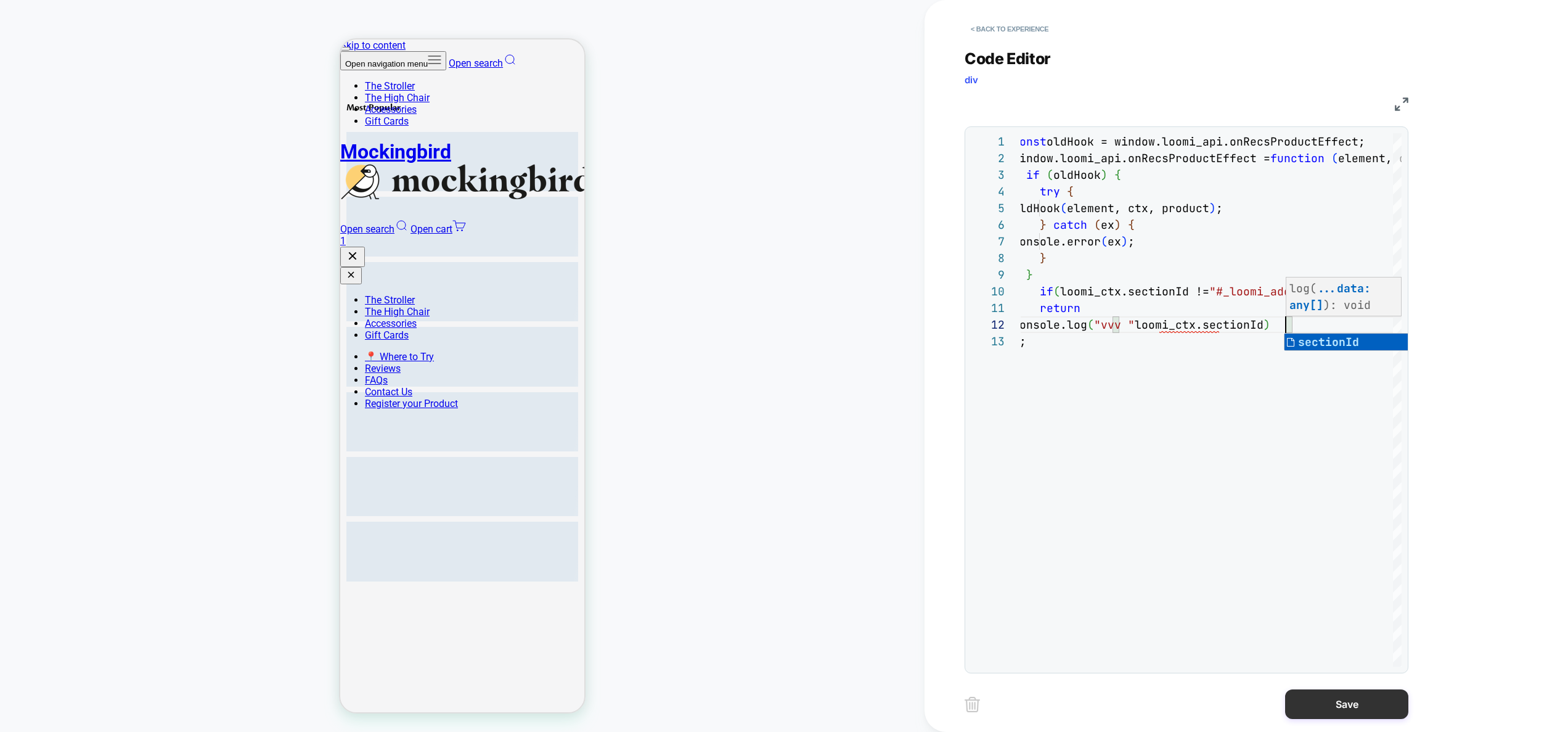
type textarea "**********"
click at [1324, 692] on button "Save" at bounding box center [1347, 704] width 123 height 29
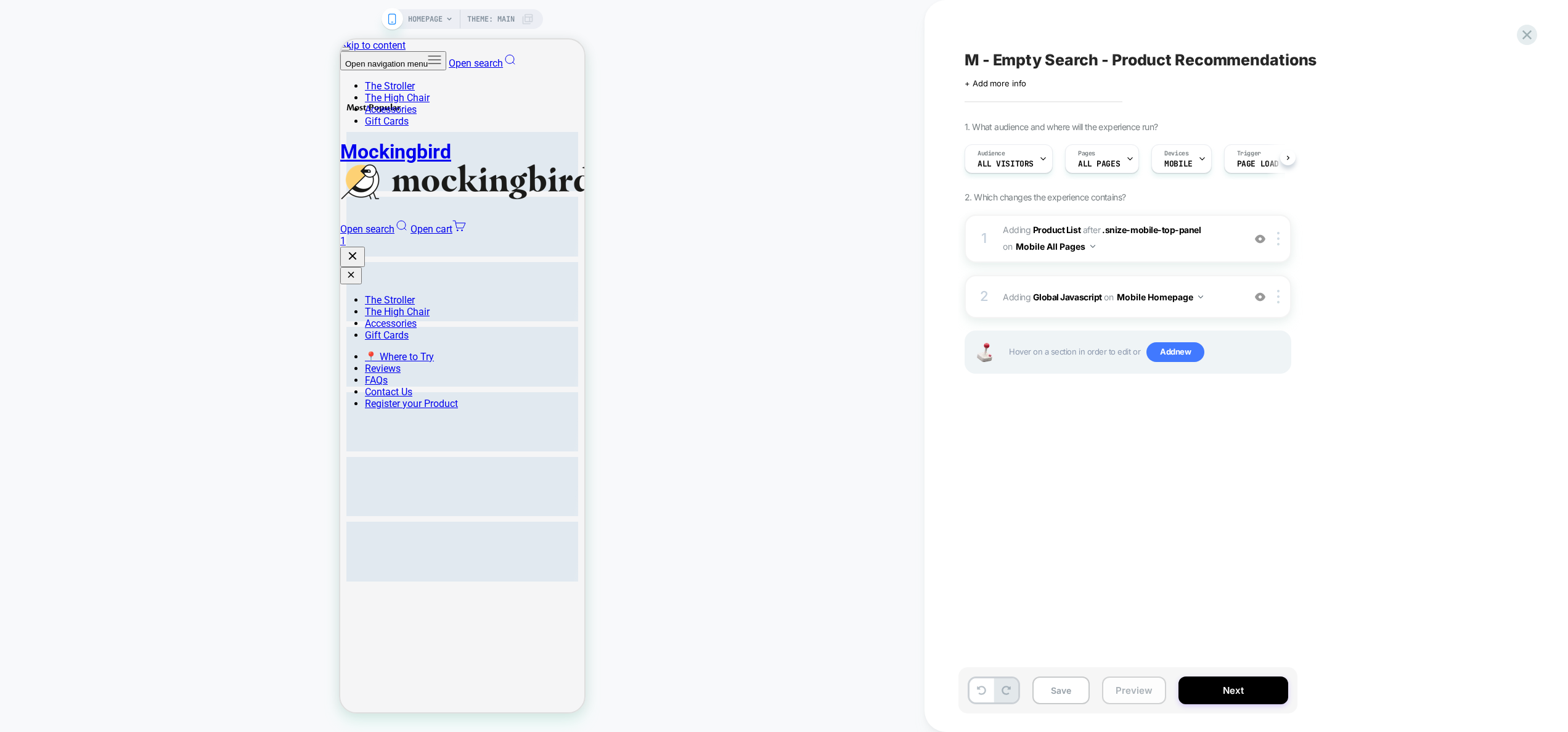
scroll to position [0, 1]
click at [1118, 684] on button "Preview" at bounding box center [1134, 690] width 64 height 28
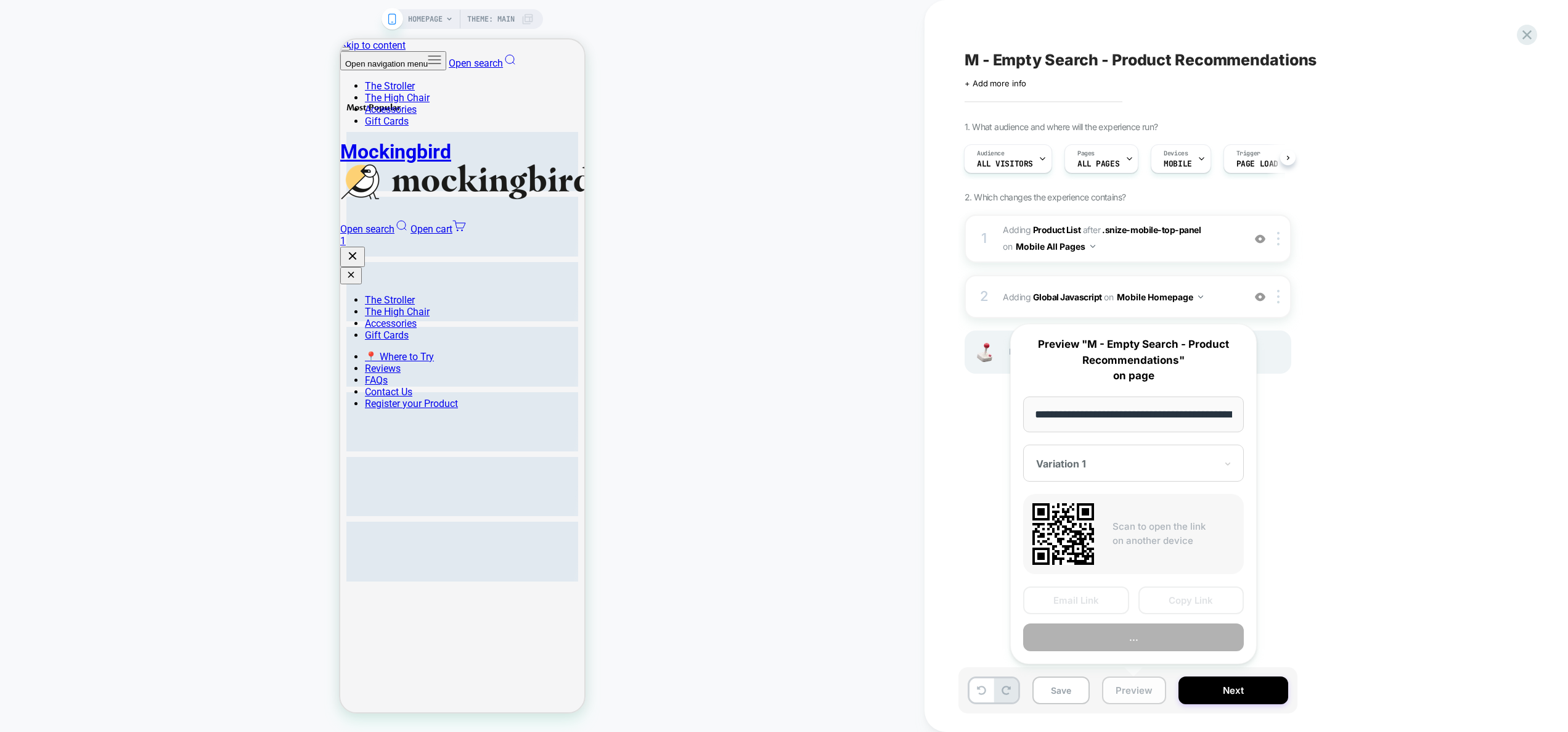
scroll to position [0, 49]
click at [1341, 412] on div "M - Empty Search - Product Recommendations Click to edit experience details + A…" at bounding box center [1189, 366] width 462 height 707
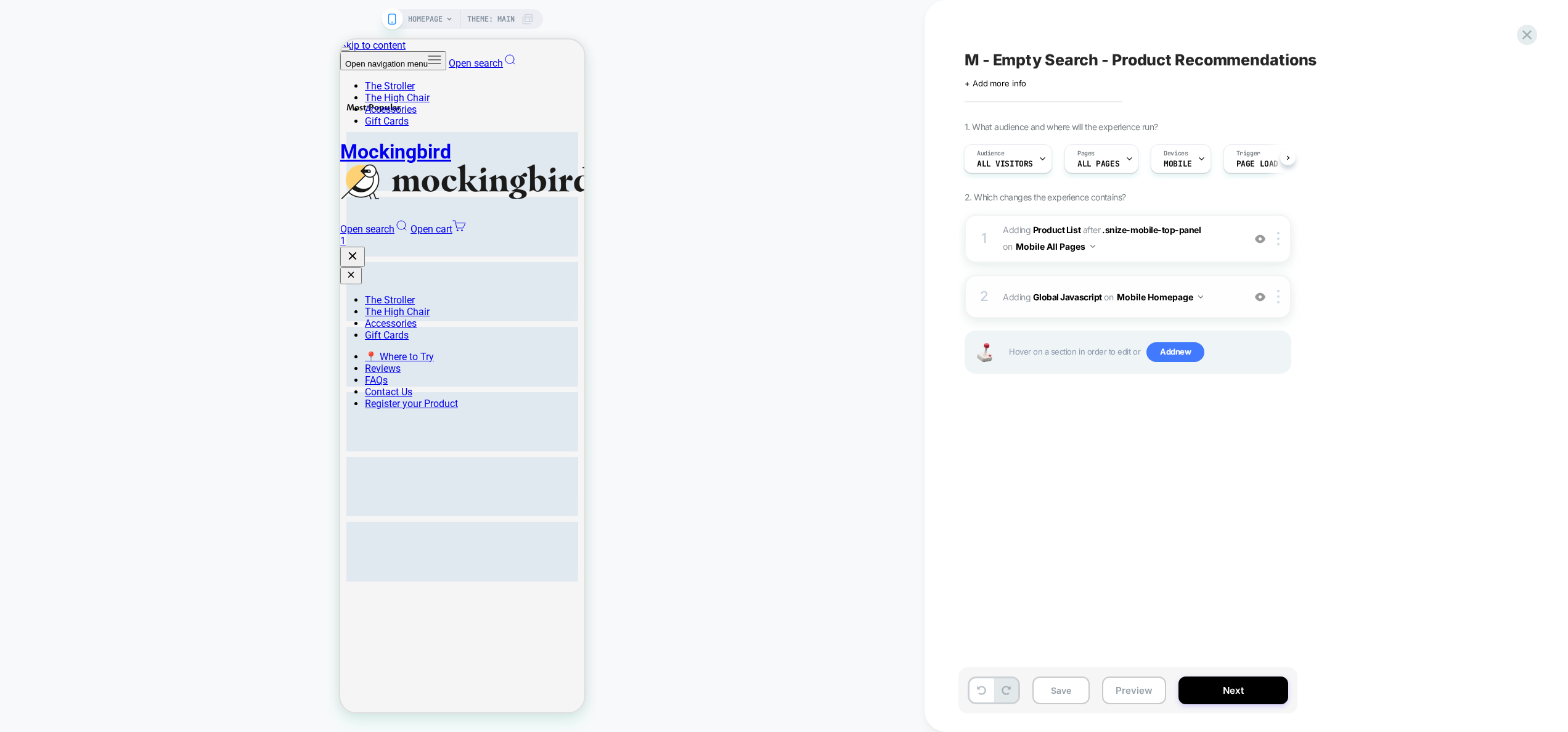
click at [1177, 298] on button "Mobile Homepage" at bounding box center [1160, 296] width 86 height 18
click at [1174, 483] on div "Mobile All Pages" at bounding box center [1159, 484] width 149 height 26
click at [1131, 686] on button "Preview" at bounding box center [1134, 690] width 64 height 28
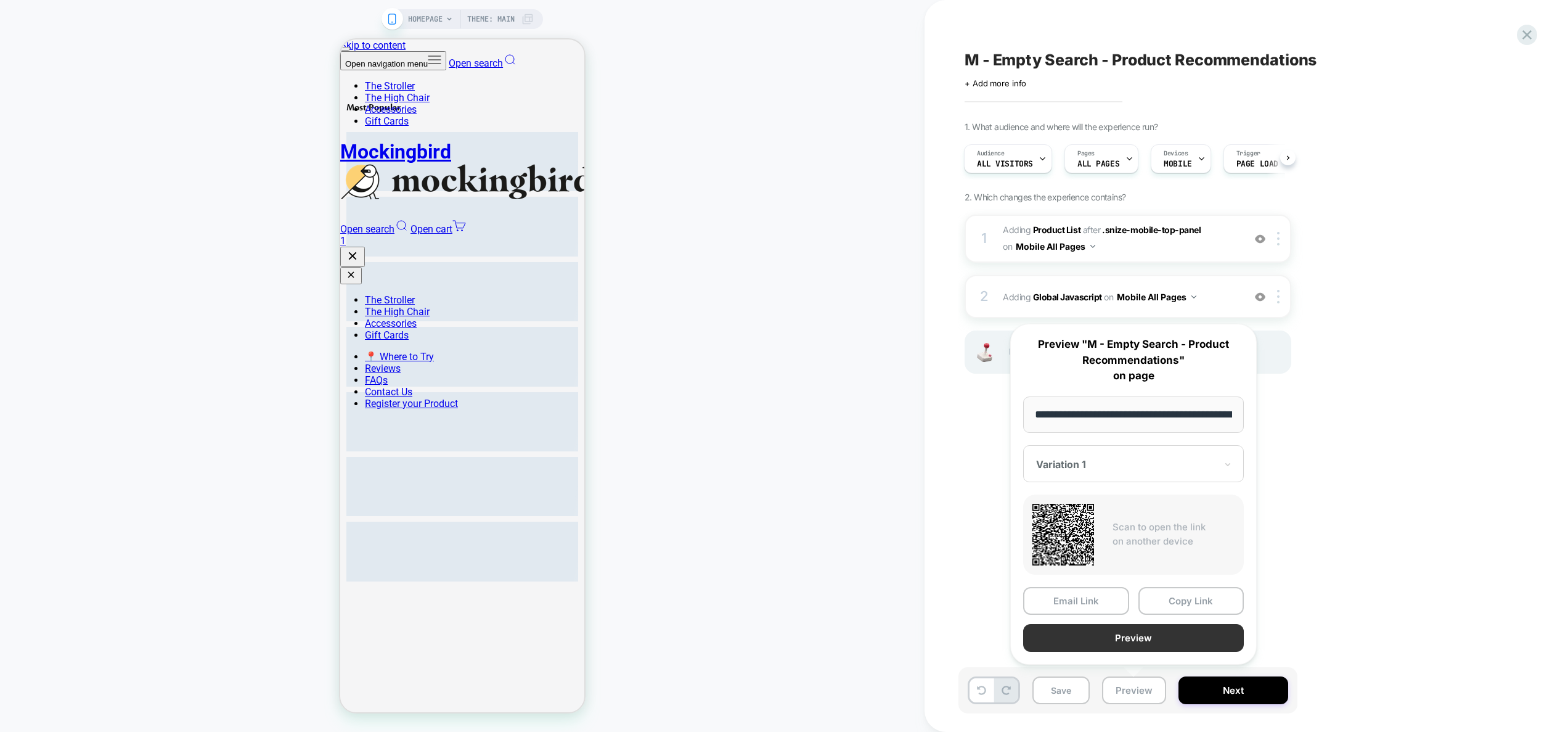
click at [1135, 641] on button "Preview" at bounding box center [1133, 637] width 221 height 28
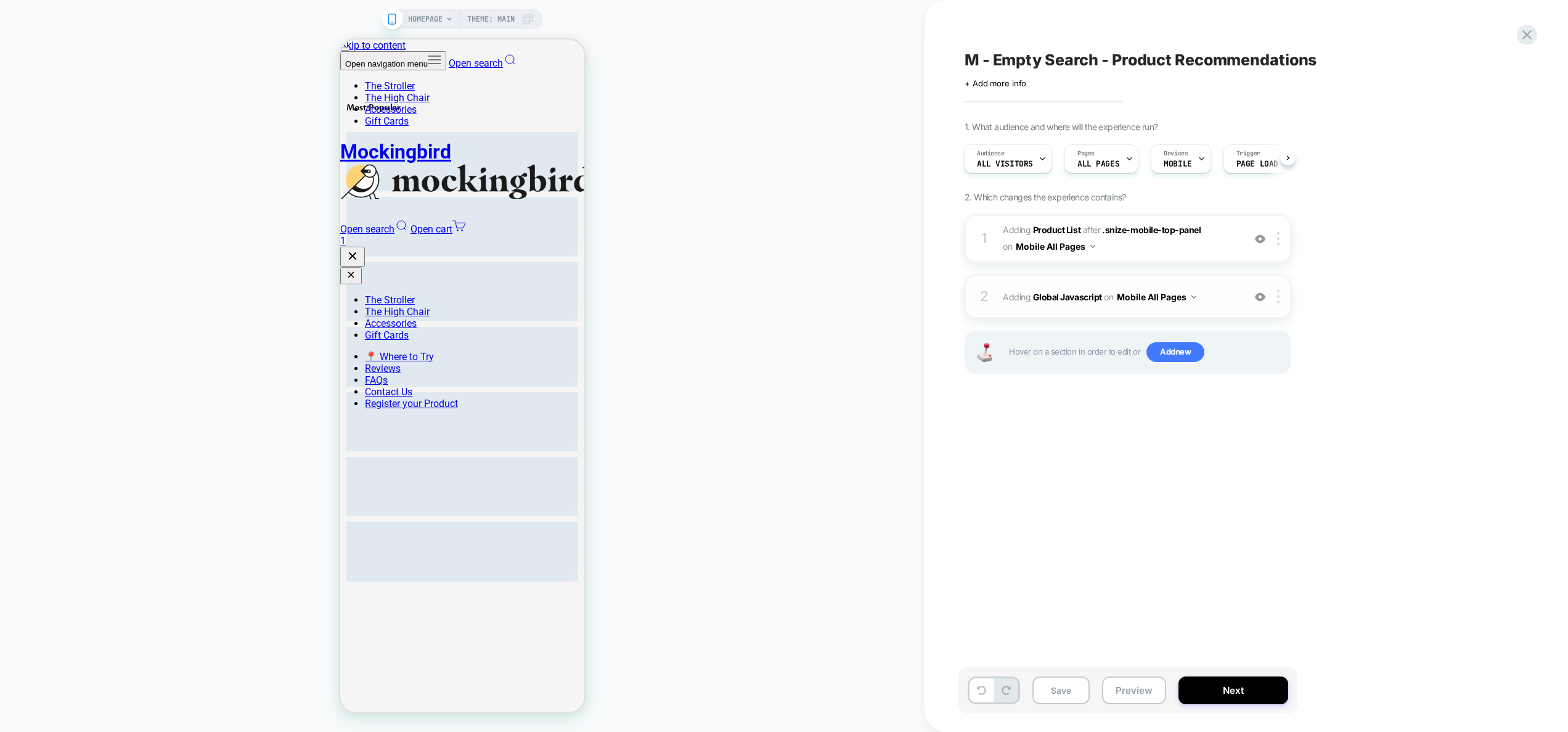
click at [1223, 289] on span "Adding Global Javascript on Mobile All Pages" at bounding box center [1120, 296] width 234 height 18
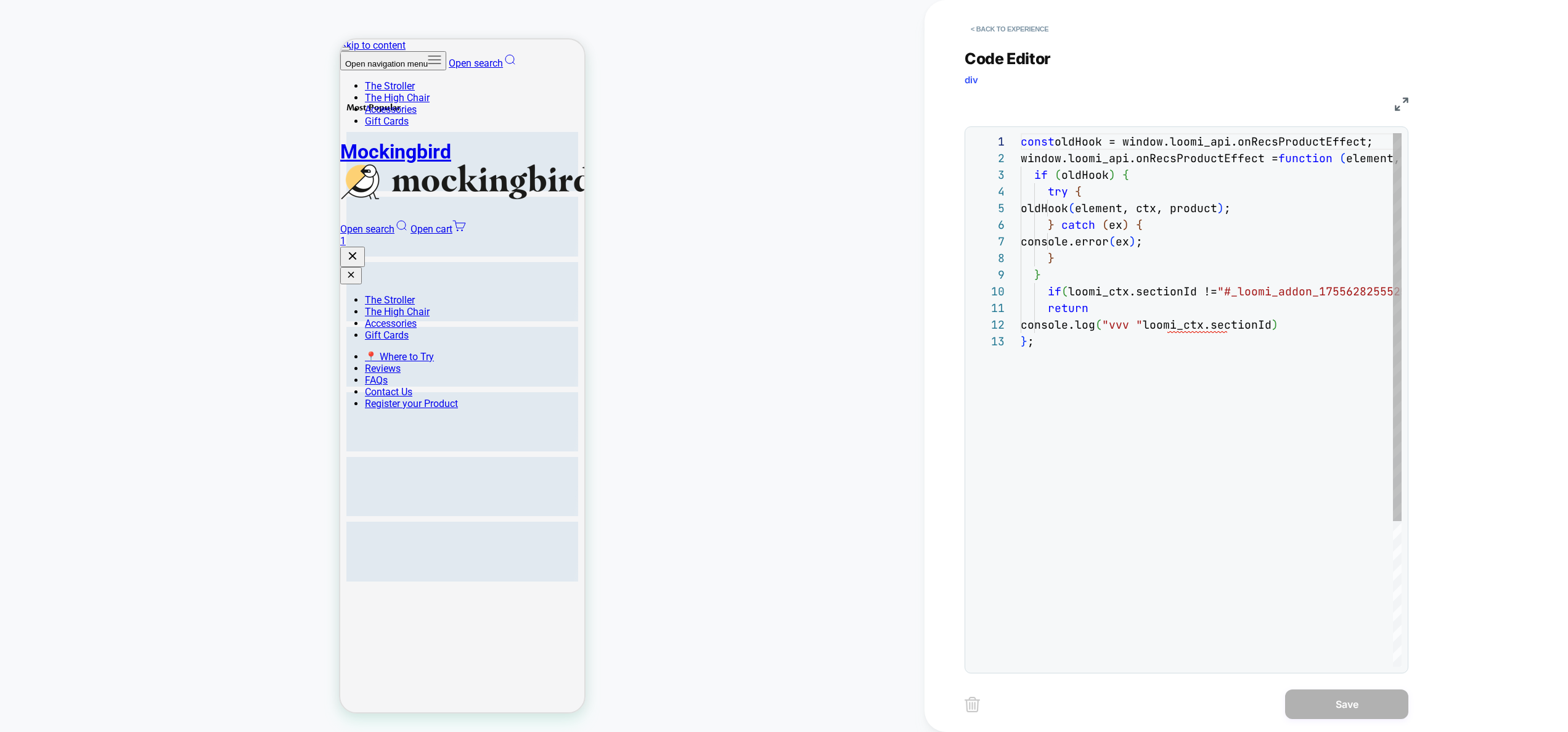
scroll to position [166, 0]
click at [1184, 207] on div "const oldHook = window.loomi_api.onRecsProductEffect; window.loomi_api.onRecsPr…" at bounding box center [1281, 499] width 521 height 733
drag, startPoint x: 1126, startPoint y: 292, endPoint x: 1068, endPoint y: 291, distance: 58.0
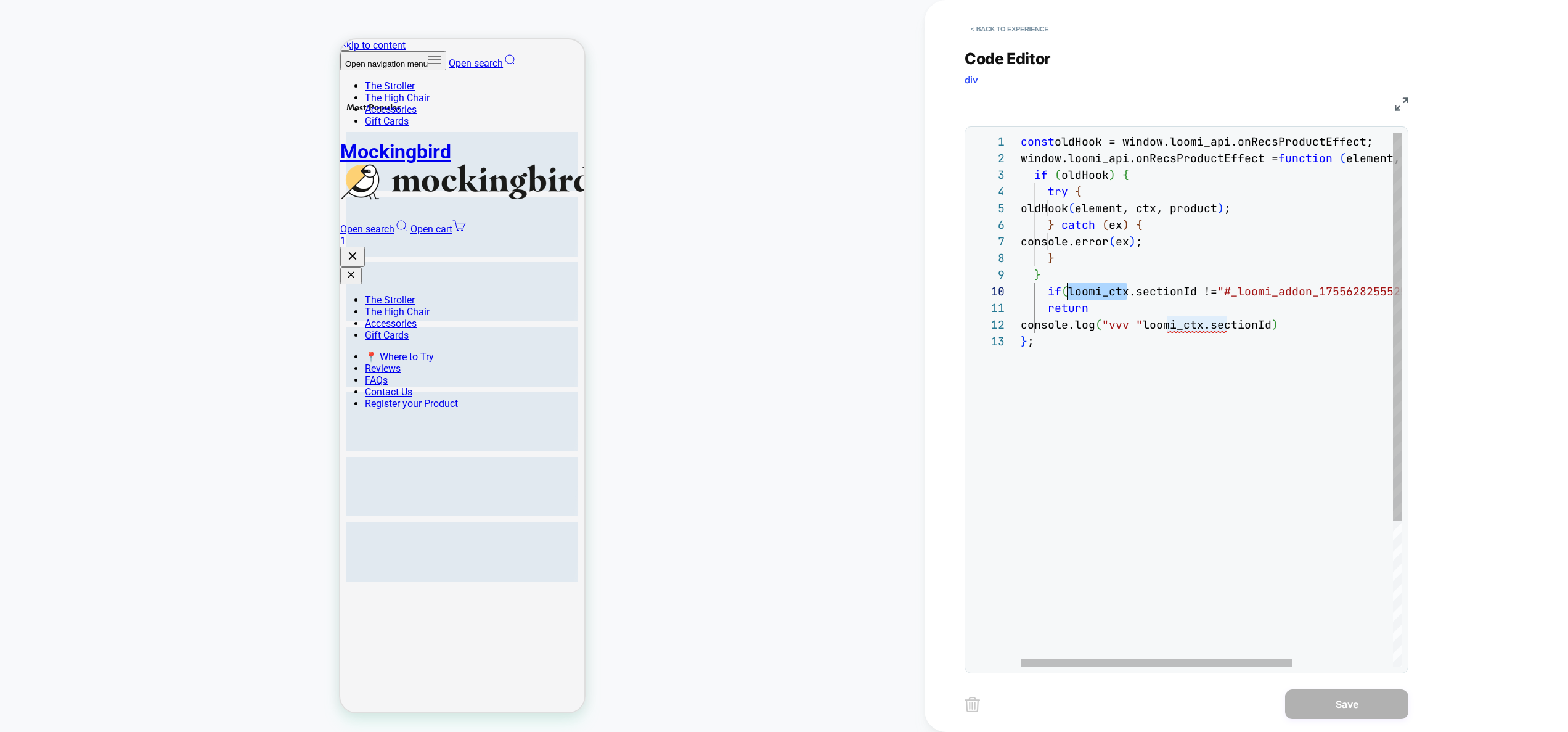
click at [1068, 291] on div "const oldHook = window.loomi_api.onRecsProductEffect; window.loomi_api.onRecsPr…" at bounding box center [1281, 499] width 521 height 733
click at [1172, 292] on div "const oldHook = window.loomi_api.onRecsProductEffect; window.loomi_api.onRecsPr…" at bounding box center [1281, 499] width 521 height 733
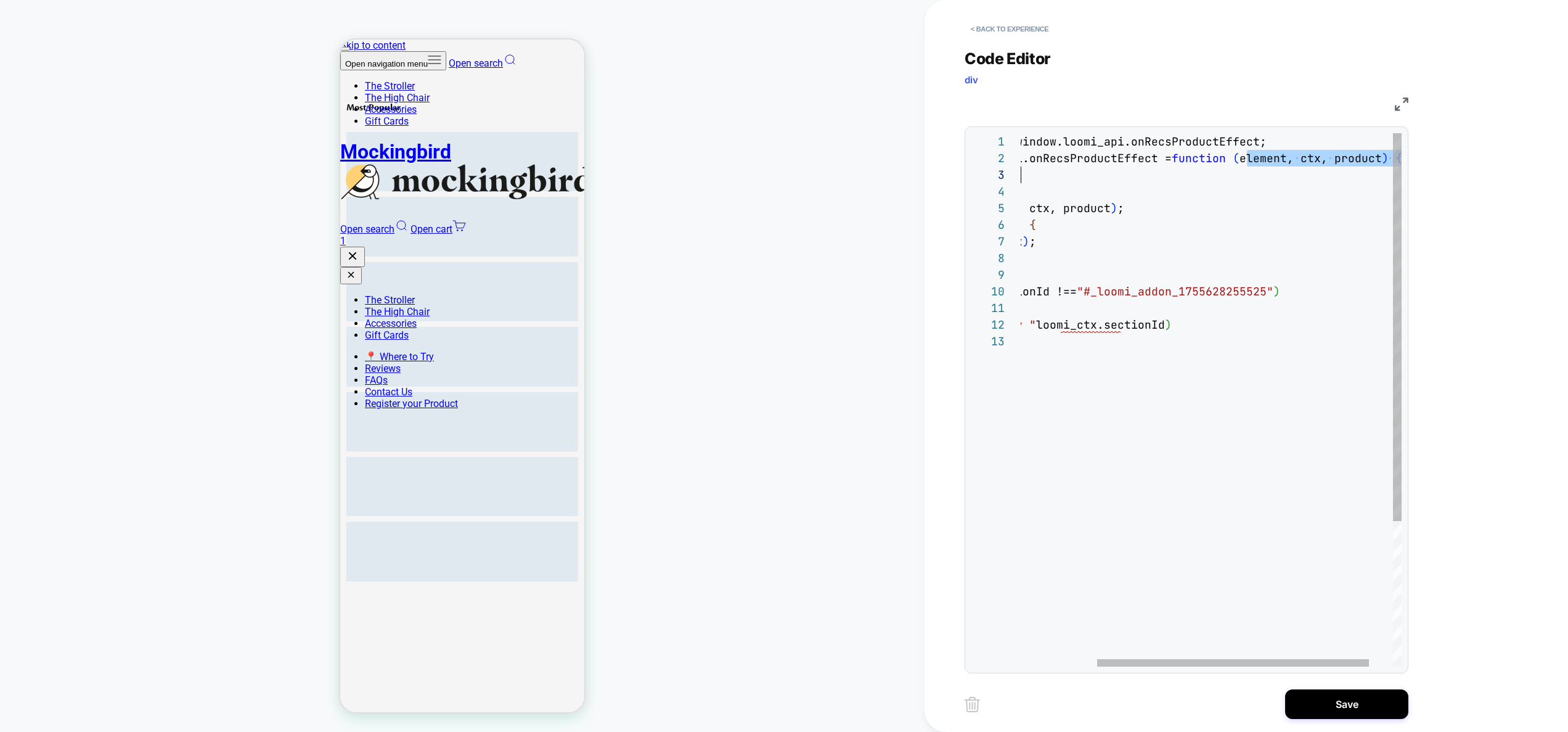
scroll to position [17, 0]
drag, startPoint x: 1354, startPoint y: 160, endPoint x: 858, endPoint y: 177, distance: 496.3
click at [914, 177] on div "const oldHook = window.loomi_api.onRecsProductEffect; window.loomi_api.onRecsPr…" at bounding box center [1174, 499] width 521 height 733
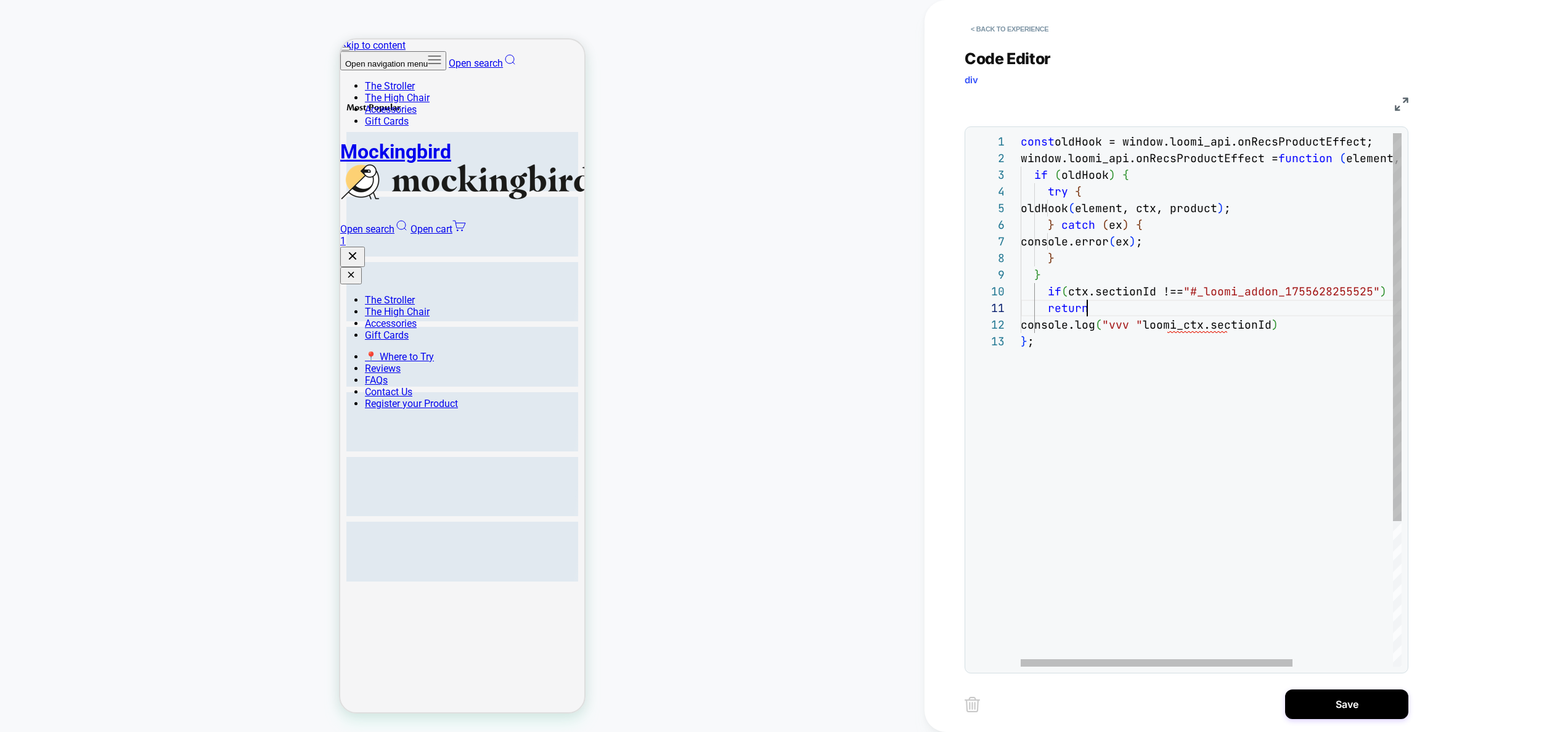
scroll to position [0, 67]
click at [1150, 313] on div "const oldHook = window.loomi_api.onRecsProductEffect; window.loomi_api.onRecsPr…" at bounding box center [1281, 499] width 521 height 733
drag, startPoint x: 1211, startPoint y: 328, endPoint x: 1166, endPoint y: 329, distance: 45.0
click at [1166, 329] on div "const oldHook = window.loomi_api.onRecsProductEffect; window.loomi_api.onRecsPr…" at bounding box center [1281, 499] width 521 height 733
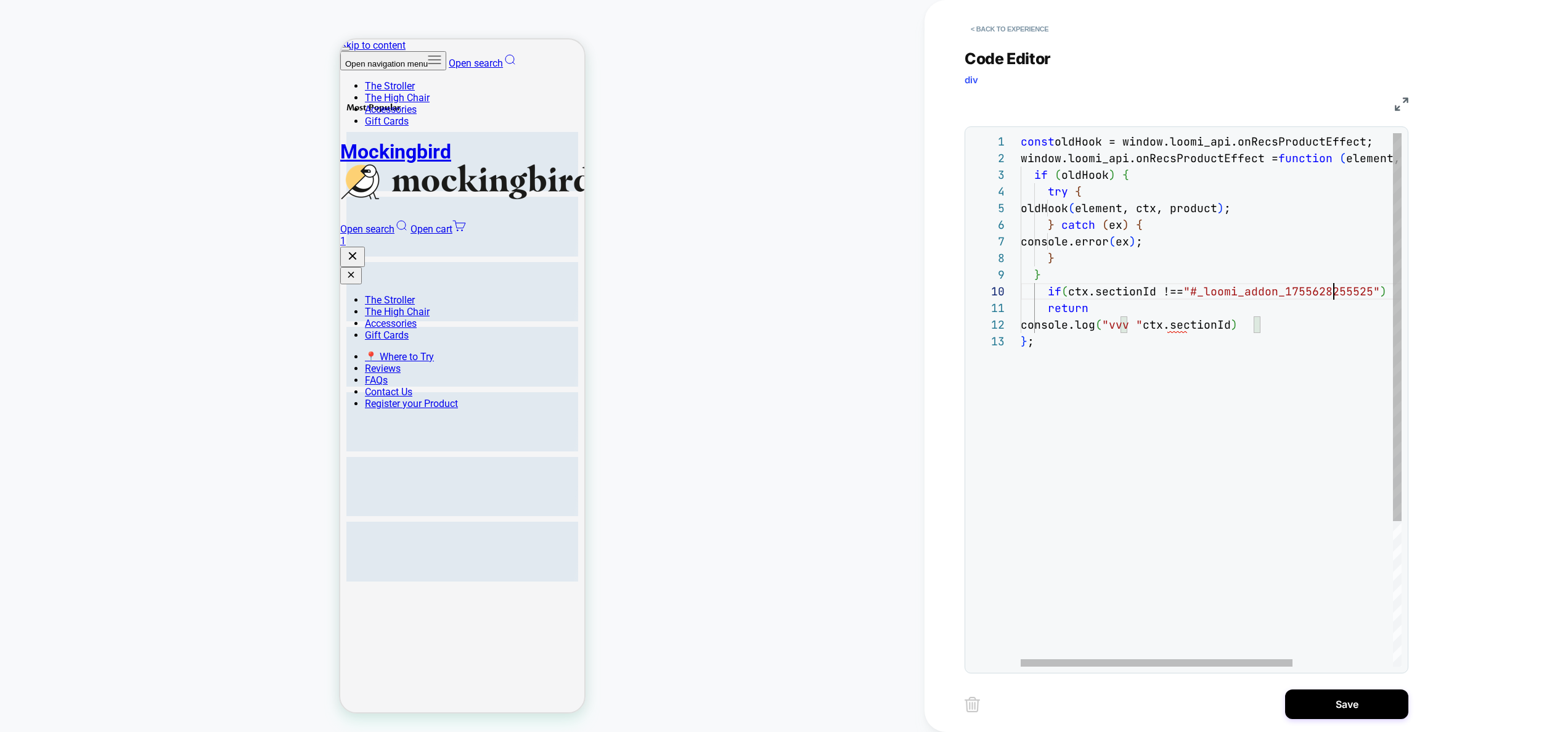
scroll to position [150, 313]
click at [1330, 296] on div "const oldHook = window.loomi_api.onRecsProductEffect; window.loomi_api.onRecsPr…" at bounding box center [1281, 499] width 521 height 733
click at [1168, 327] on div "const oldHook = window.loomi_api.onRecsProductEffect; window.loomi_api.onRecsPr…" at bounding box center [1281, 499] width 521 height 733
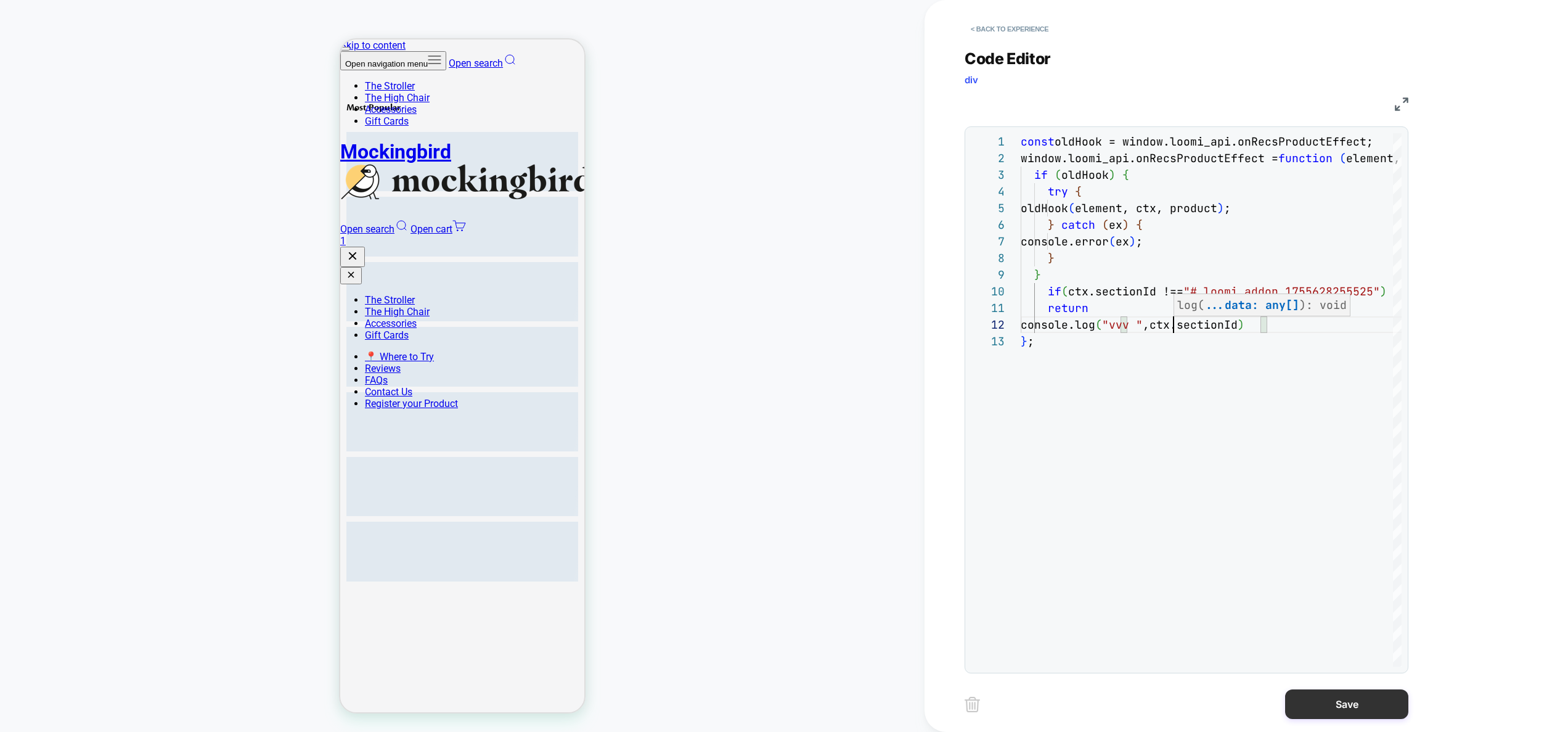
type textarea "**********"
click at [1366, 710] on button "Save" at bounding box center [1347, 704] width 123 height 29
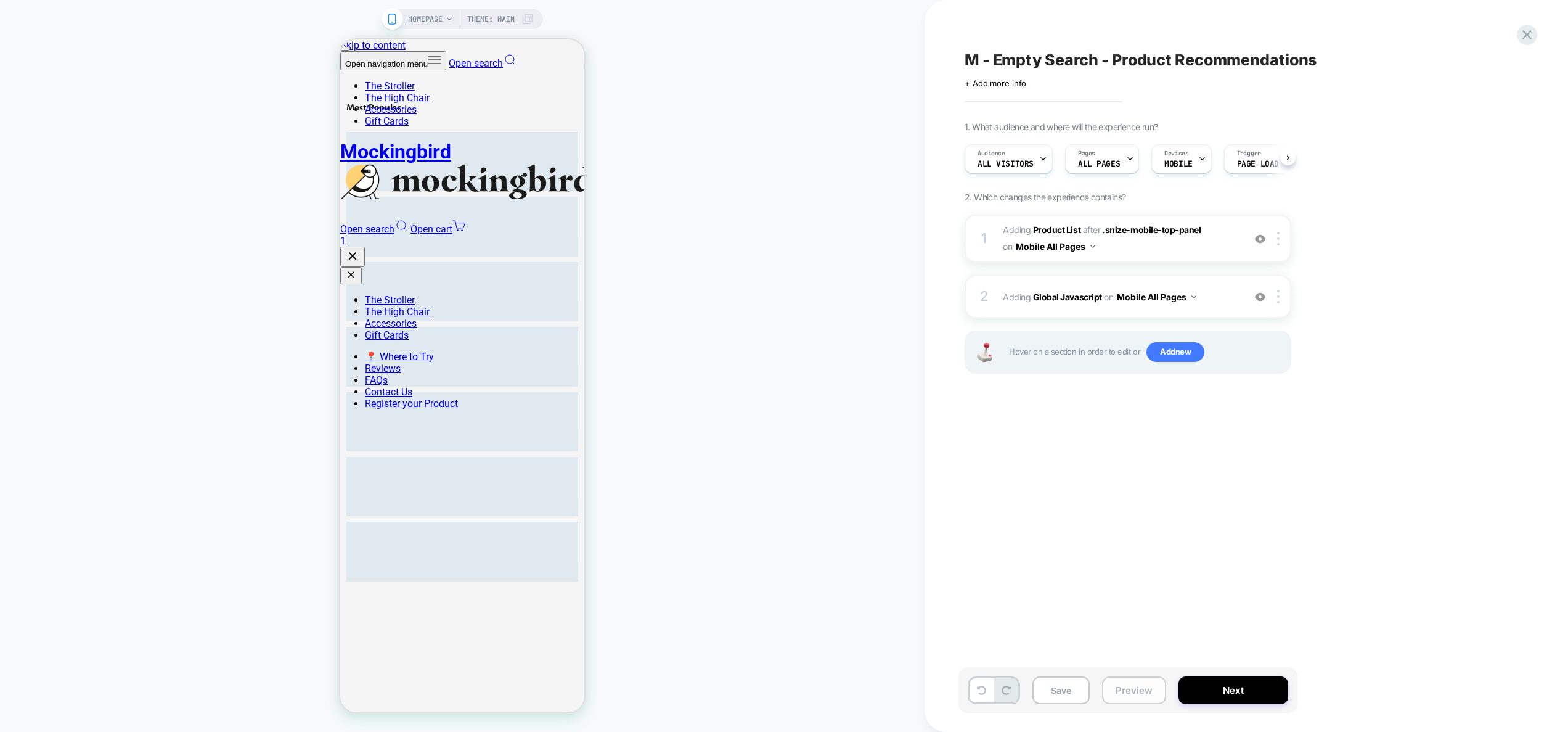
click at [1143, 684] on button "Preview" at bounding box center [1134, 690] width 64 height 28
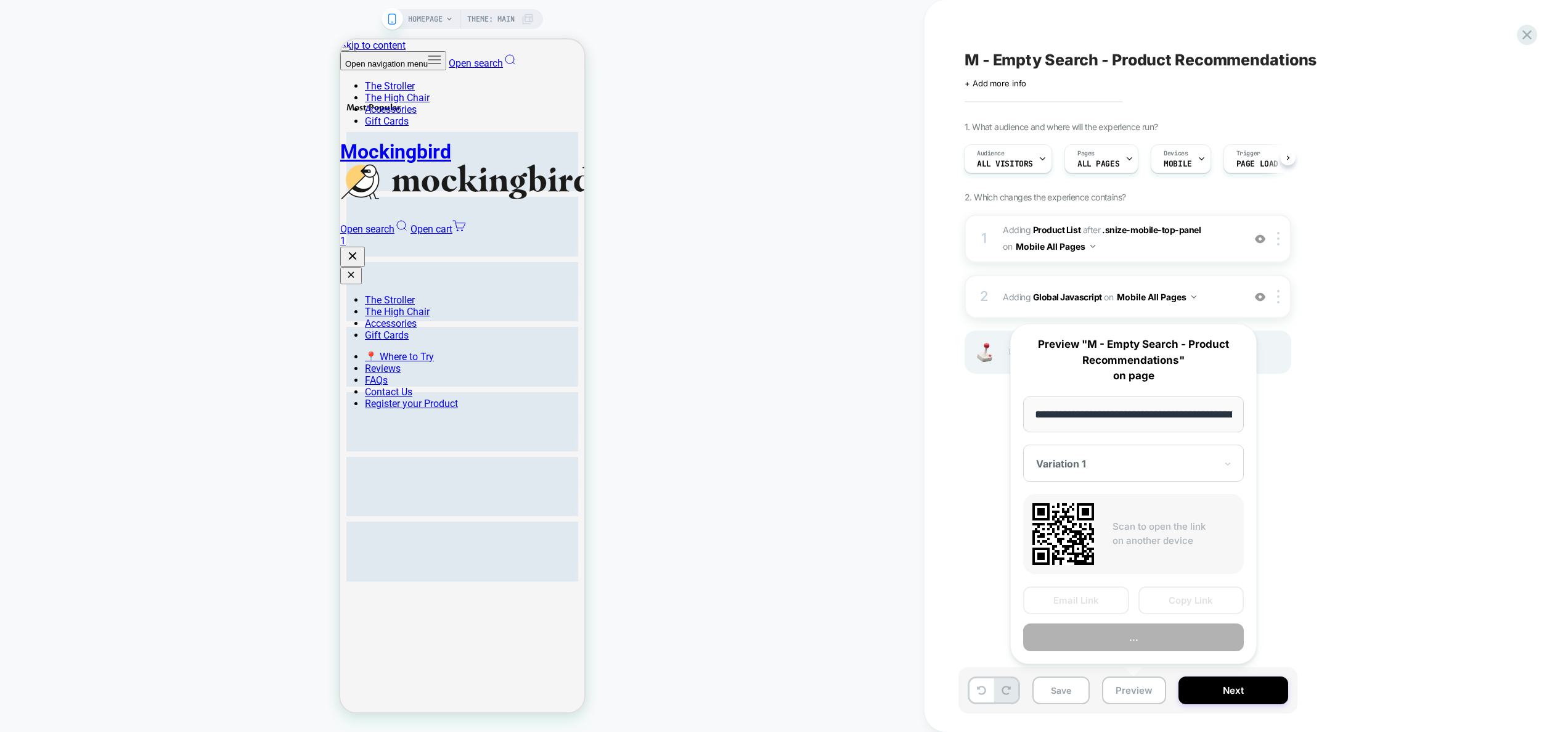
scroll to position [0, 49]
click at [1132, 637] on button "..." at bounding box center [1133, 637] width 221 height 28
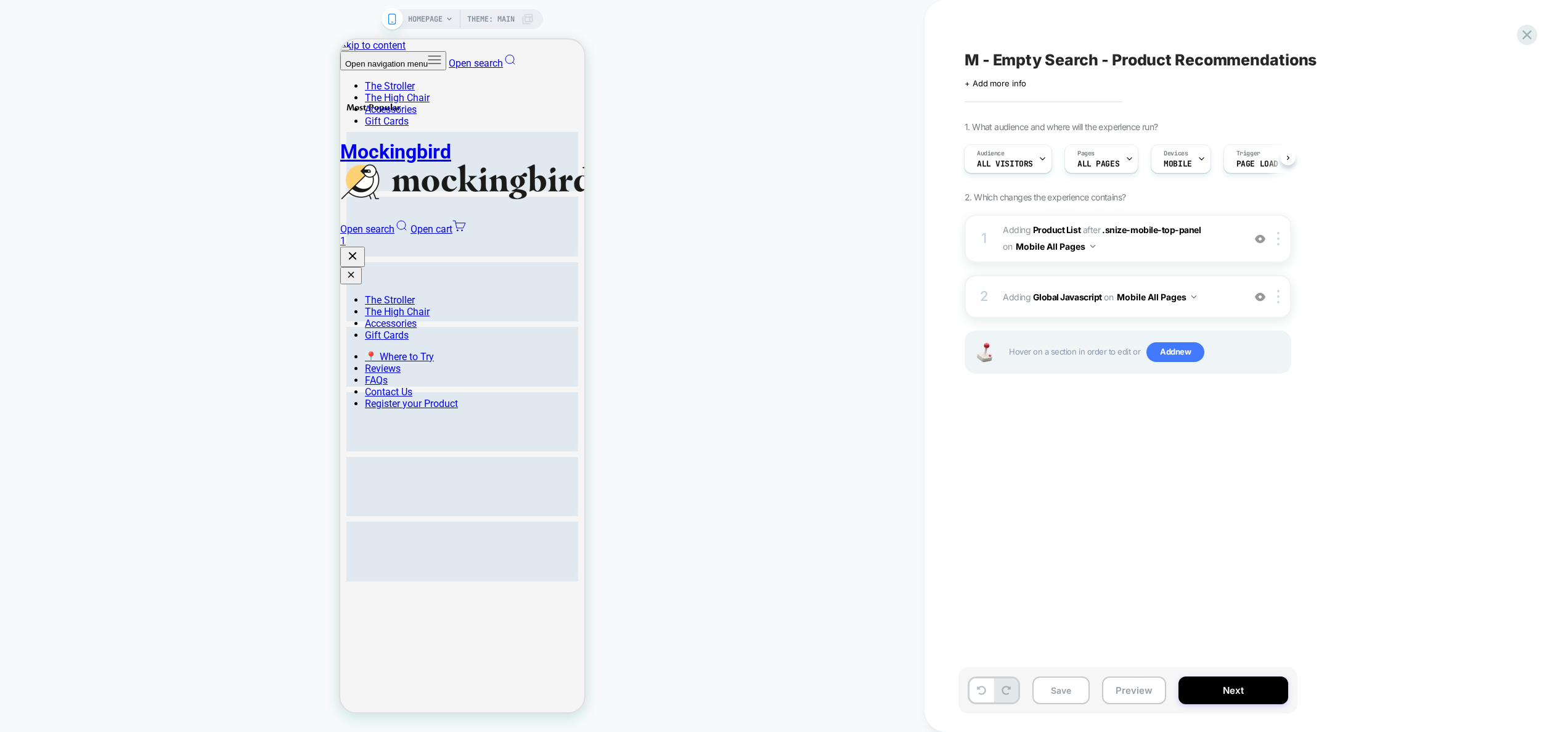
click at [1223, 294] on span "Adding Global Javascript on Mobile All Pages" at bounding box center [1120, 296] width 234 height 18
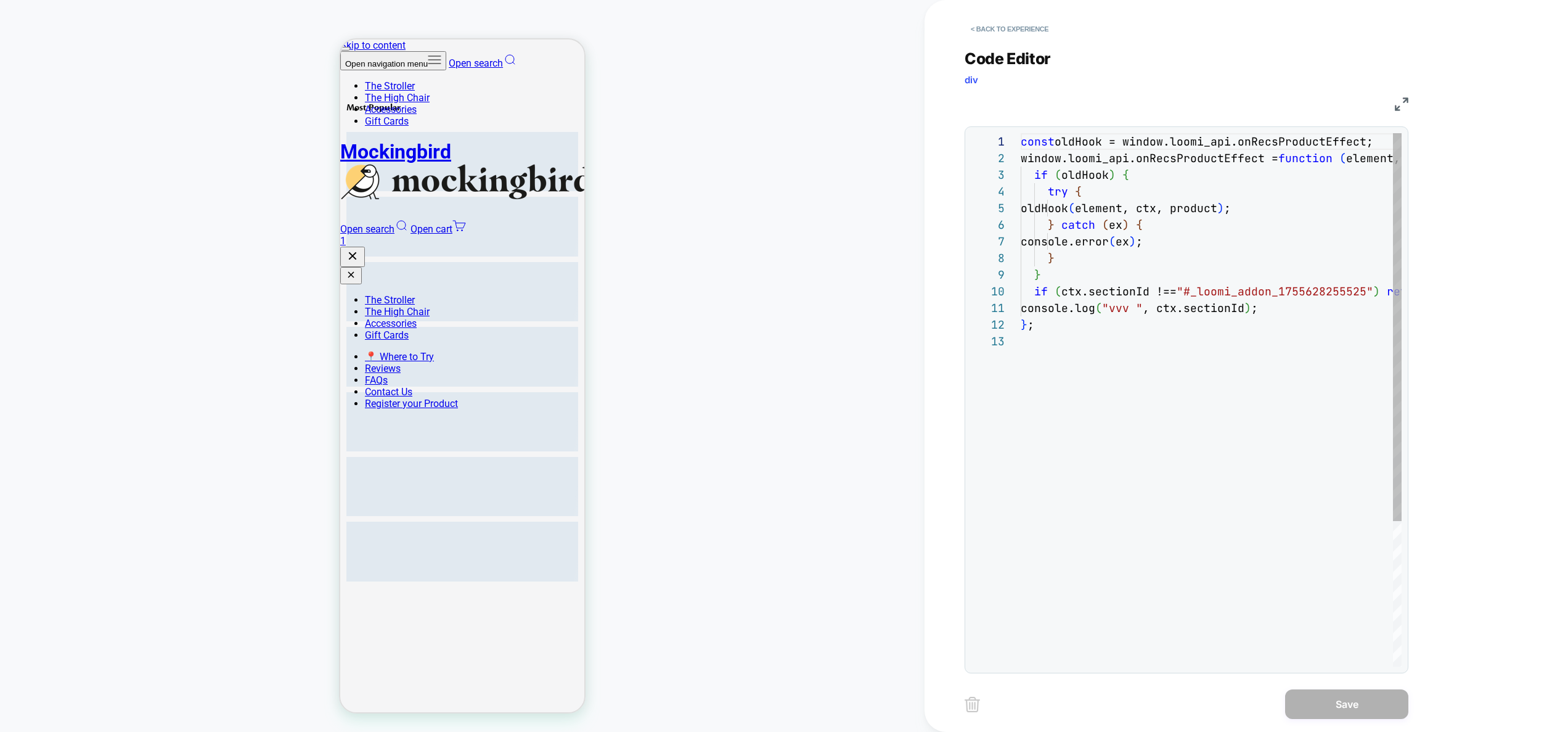
scroll to position [166, 0]
click at [1368, 155] on div "const oldHook = window.loomi_api.onRecsProductEffect; window.loomi_api.onRecsPr…" at bounding box center [1281, 499] width 521 height 733
drag, startPoint x: 1166, startPoint y: 313, endPoint x: 1250, endPoint y: 313, distance: 84.0
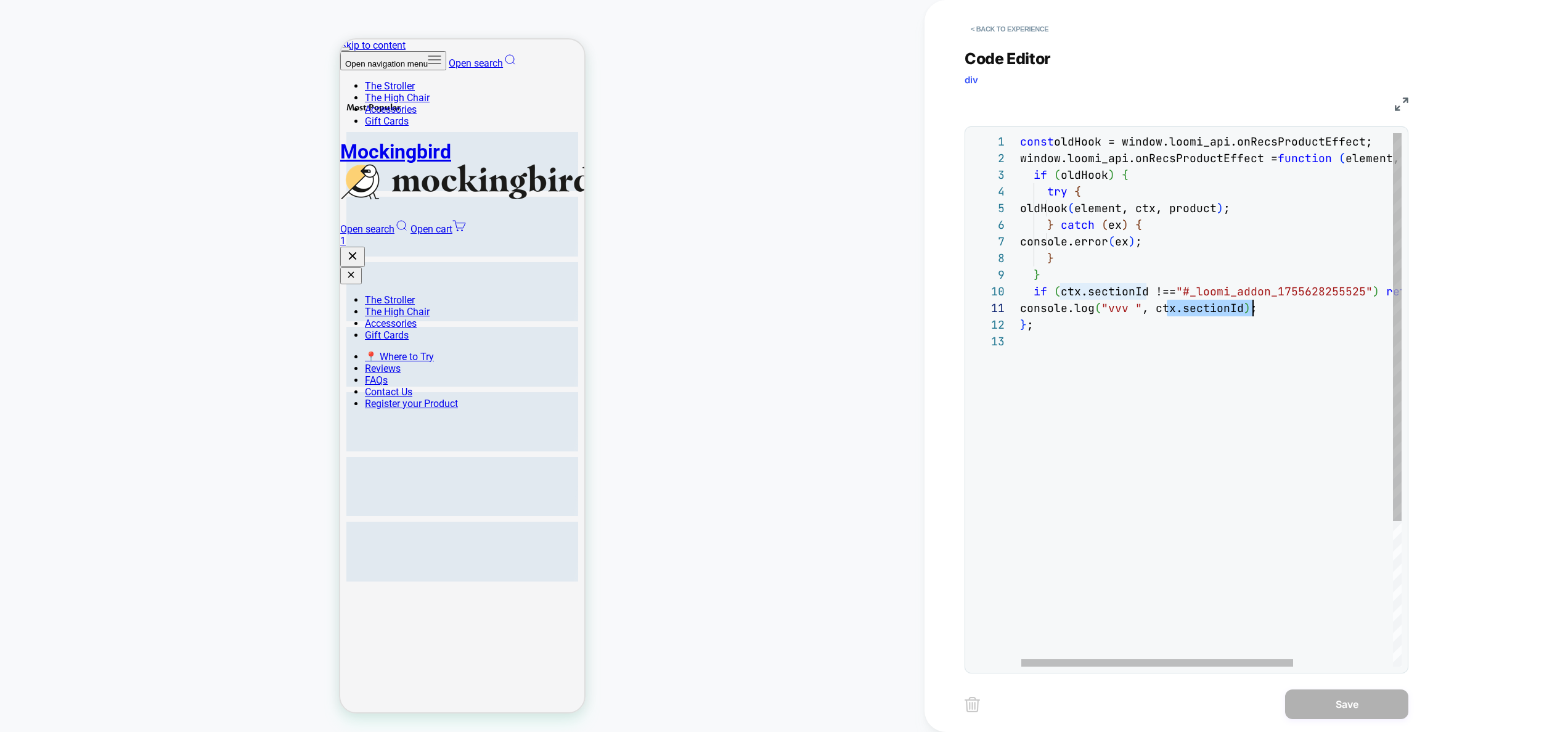
click at [1250, 313] on div "const oldHook = window.loomi_api.onRecsProductEffect; window.loomi_api.onRecsPr…" at bounding box center [1281, 499] width 521 height 733
type textarea "**********"
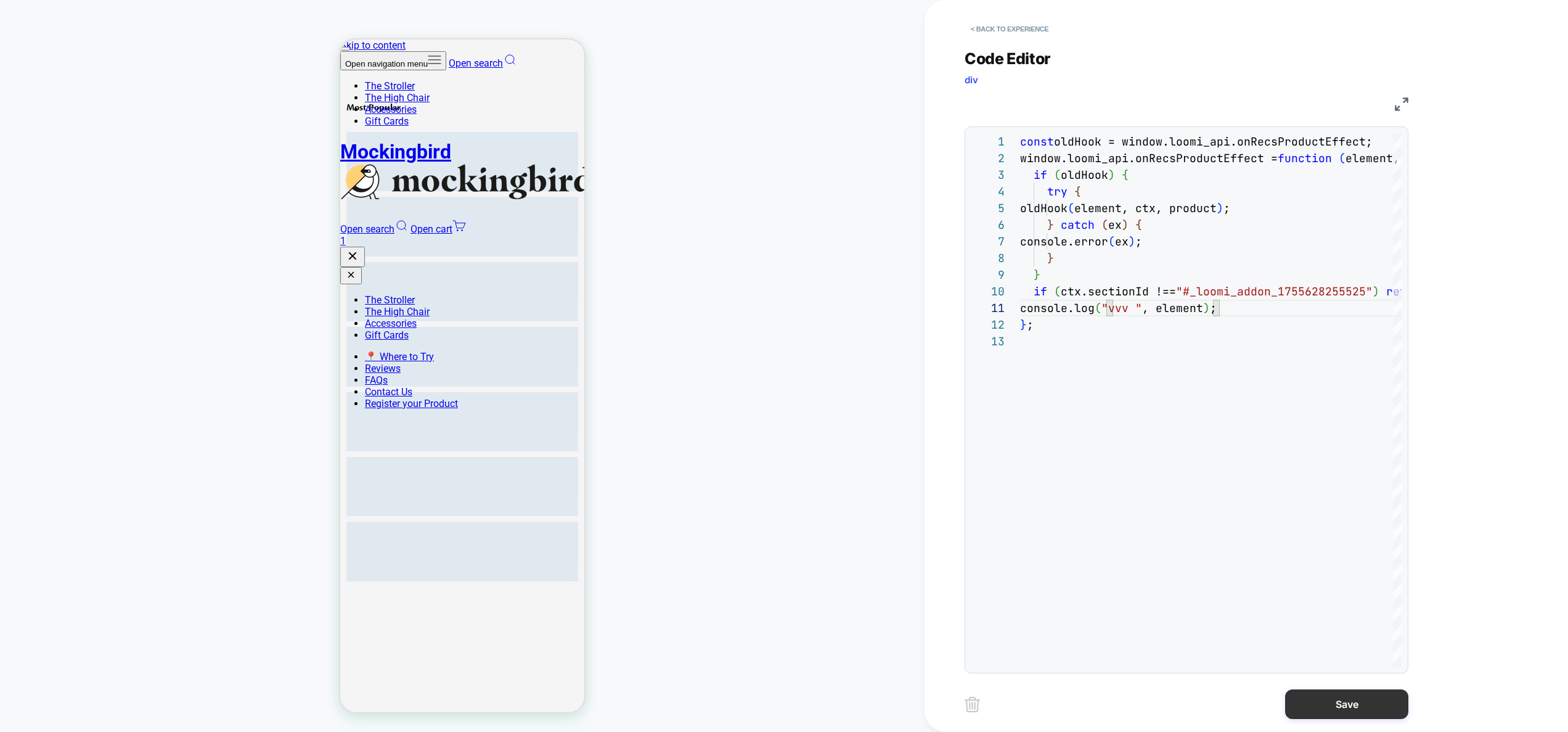
click at [1336, 713] on button "Save" at bounding box center [1347, 704] width 123 height 29
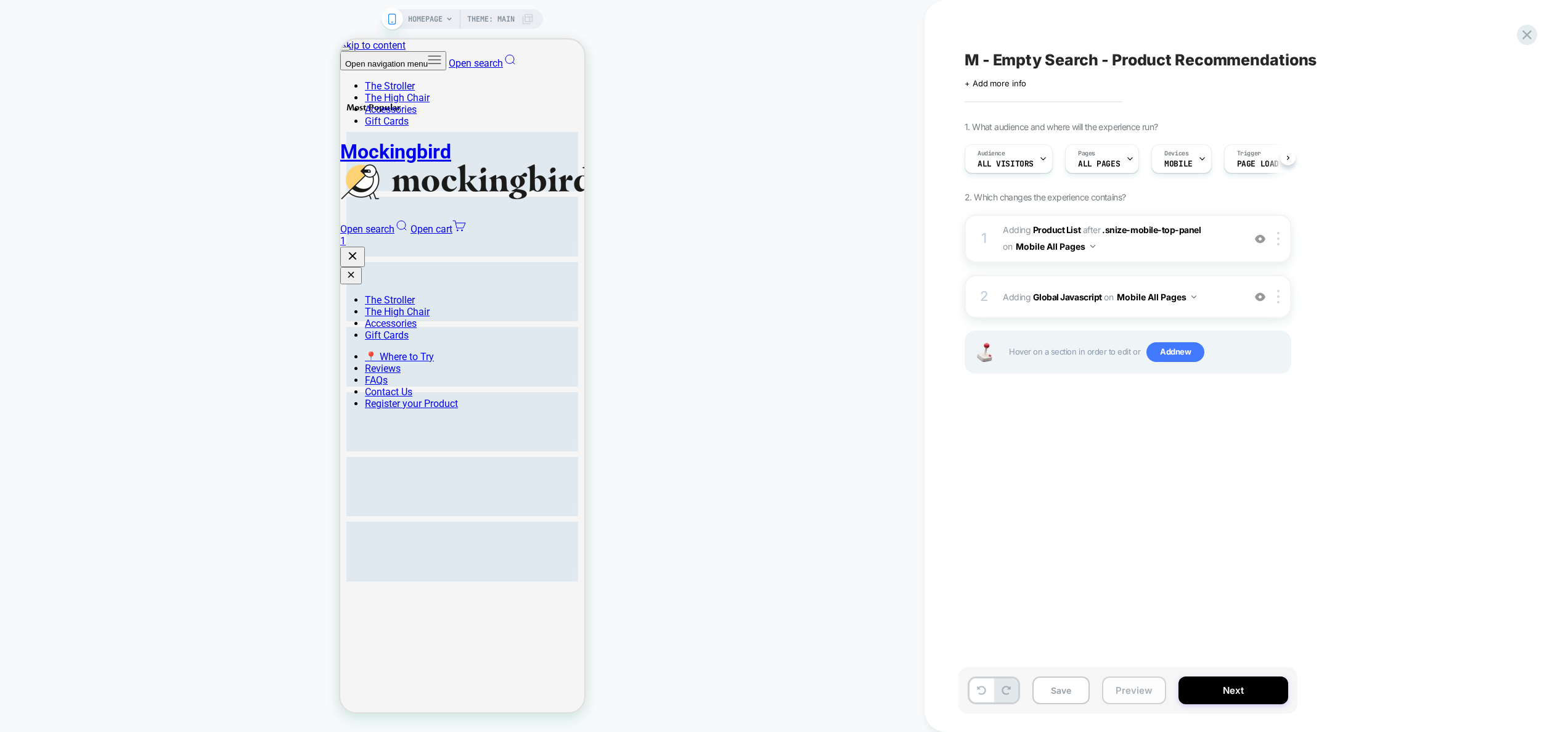
click at [1142, 691] on button "Preview" at bounding box center [1134, 690] width 64 height 28
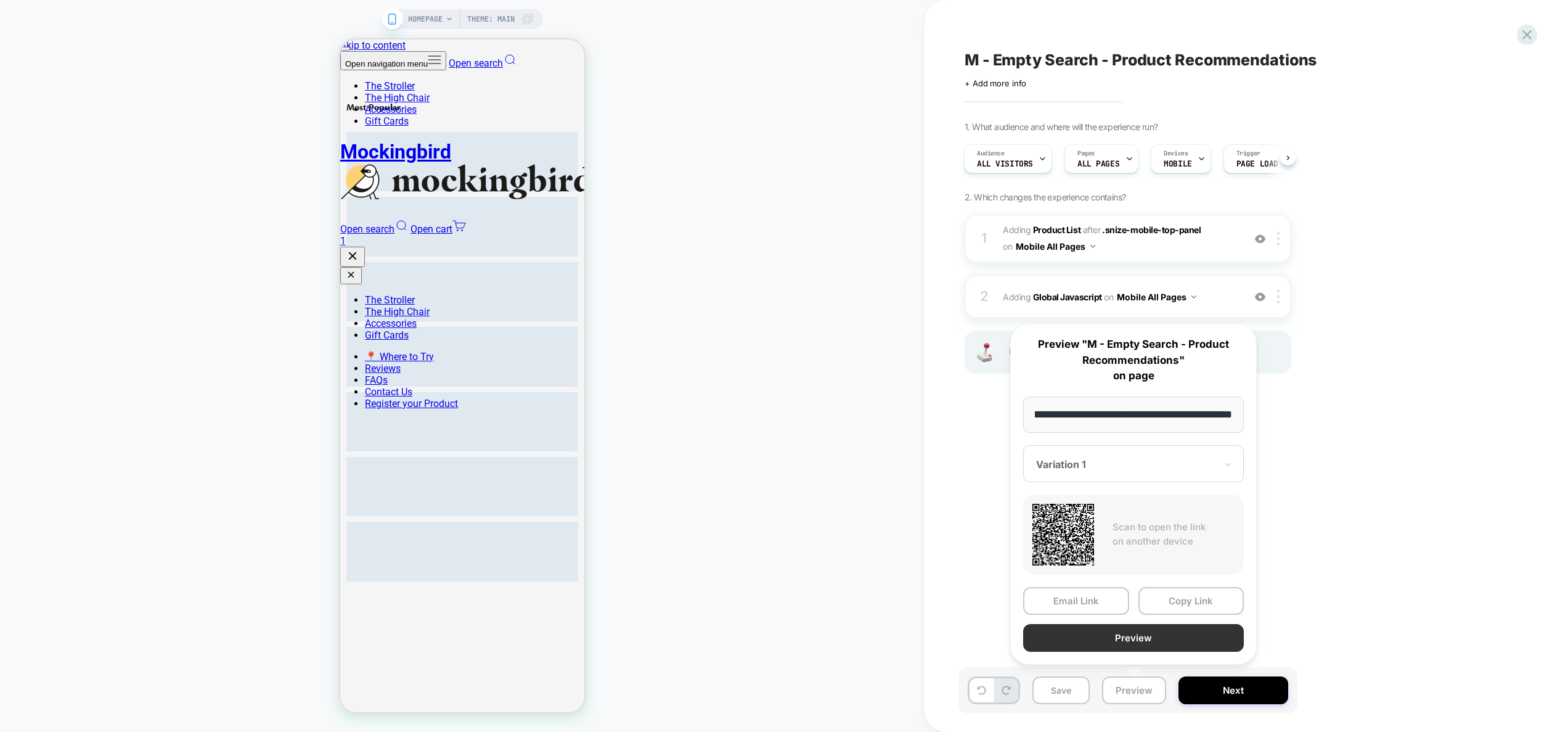
scroll to position [0, 0]
click at [1123, 639] on button "Preview" at bounding box center [1133, 637] width 221 height 28
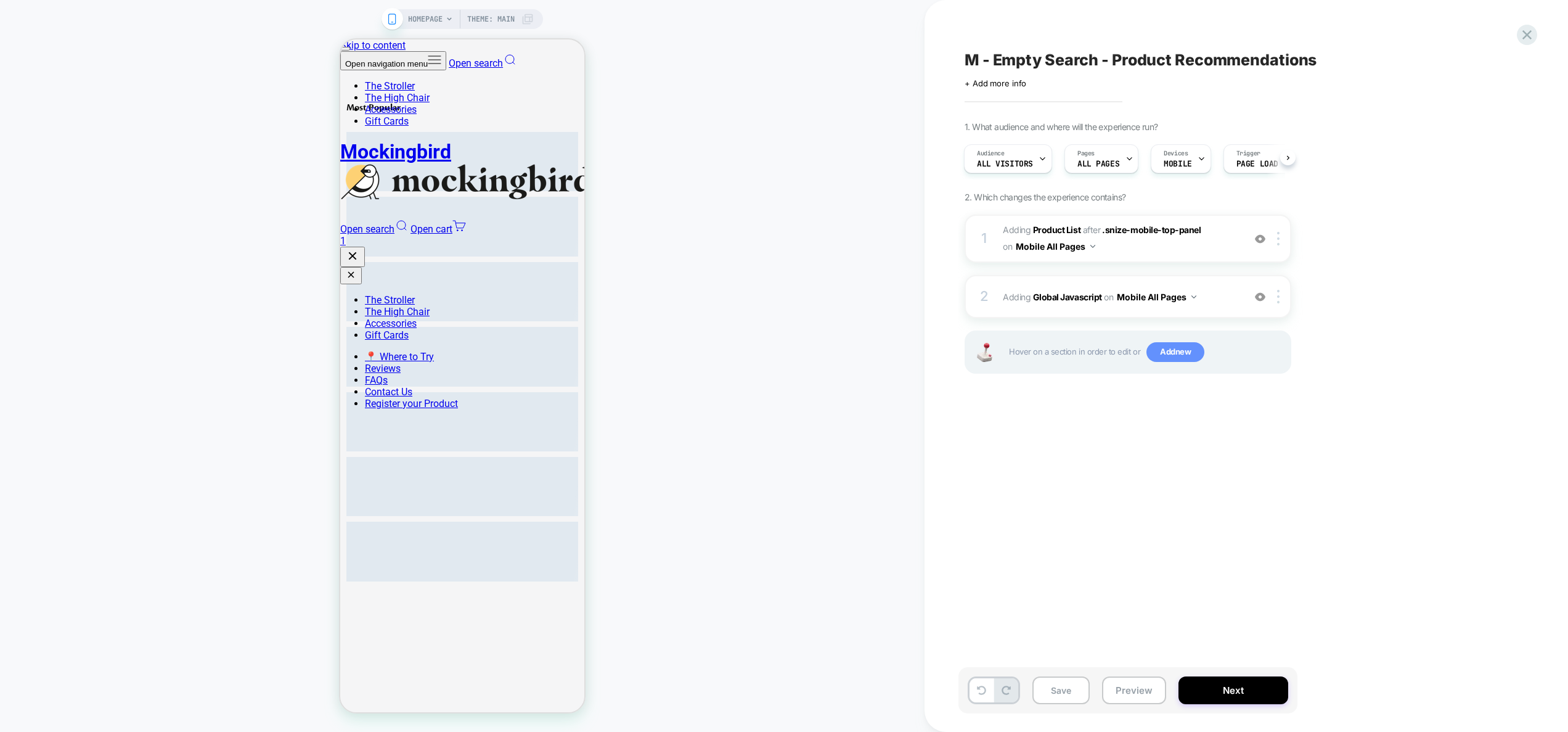
click at [1177, 358] on span "Add new" at bounding box center [1174, 352] width 58 height 20
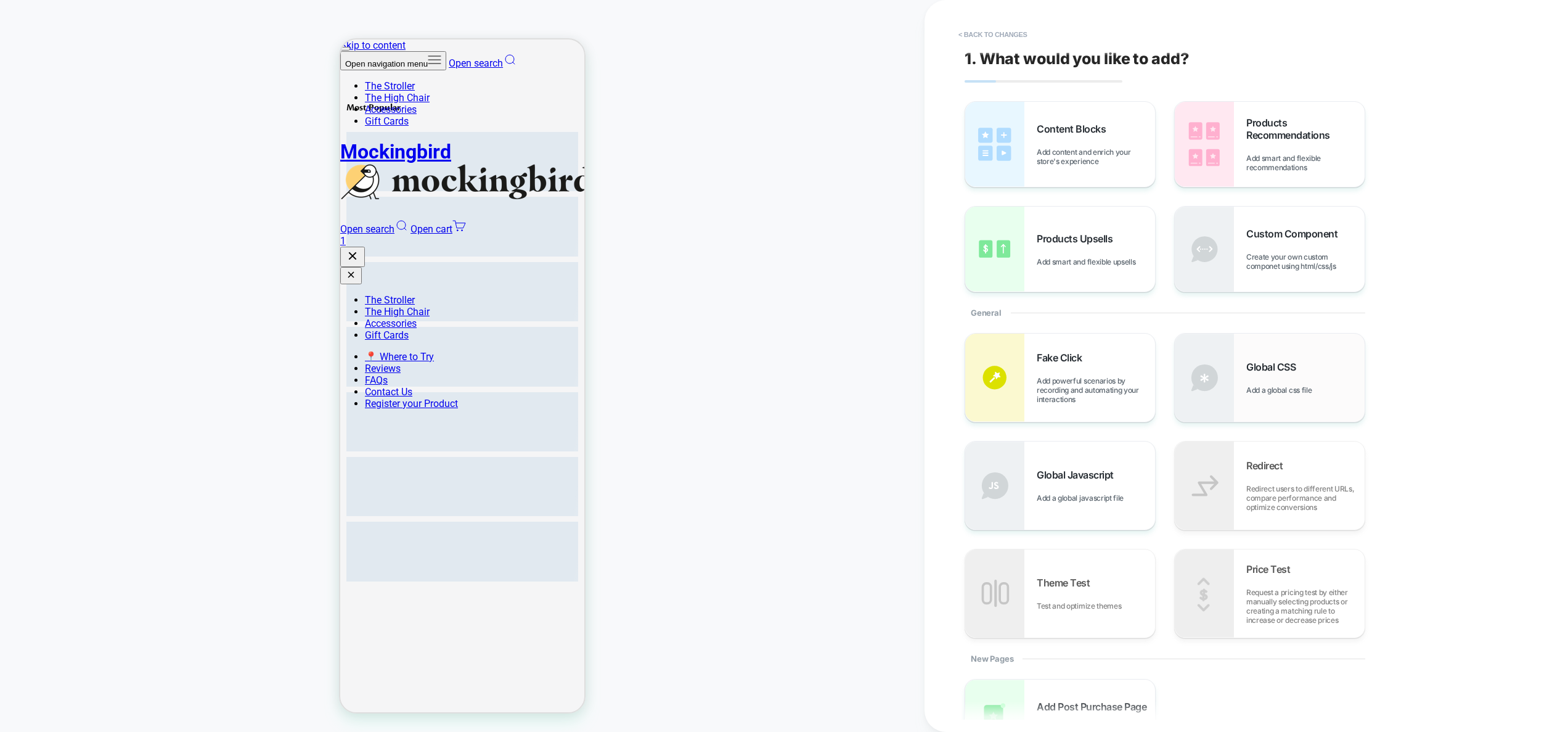
click at [1259, 363] on span "Global CSS" at bounding box center [1274, 367] width 55 height 12
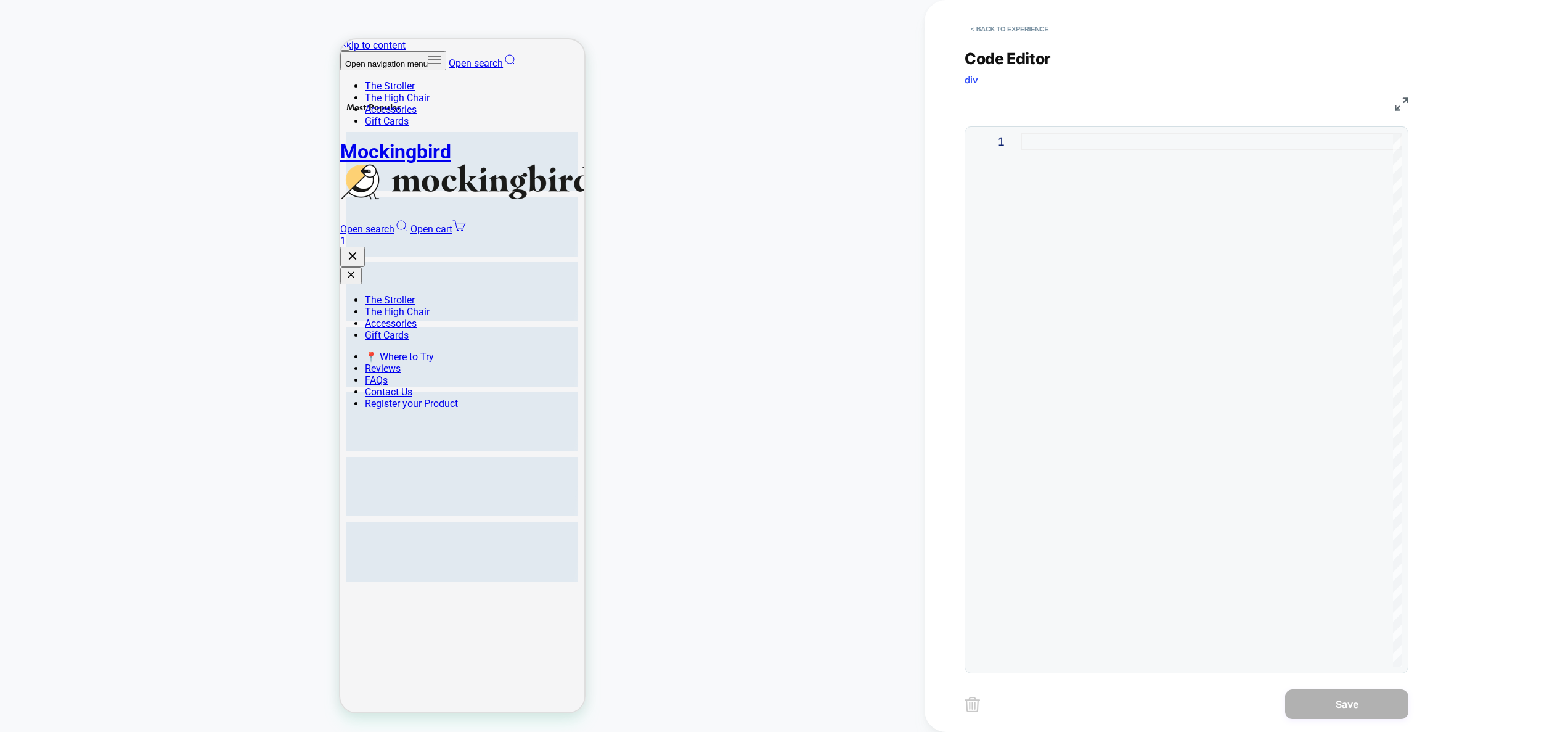
click at [418, 57] on input "Instant Search Results" at bounding box center [384, 58] width 88 height 12
type input "*"
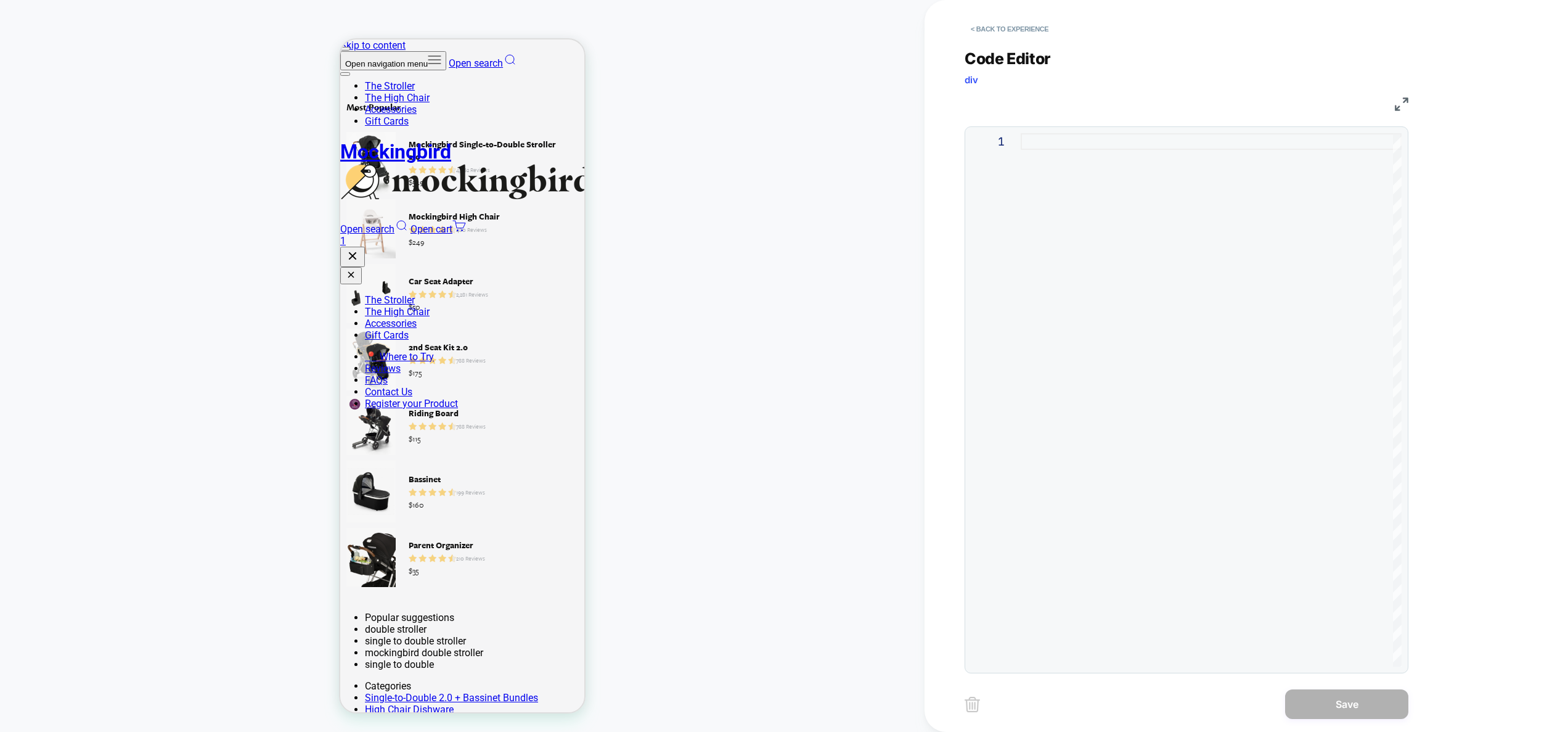
type input "*"
click at [1125, 141] on div at bounding box center [1211, 400] width 381 height 534
click at [1281, 320] on div at bounding box center [1211, 400] width 381 height 534
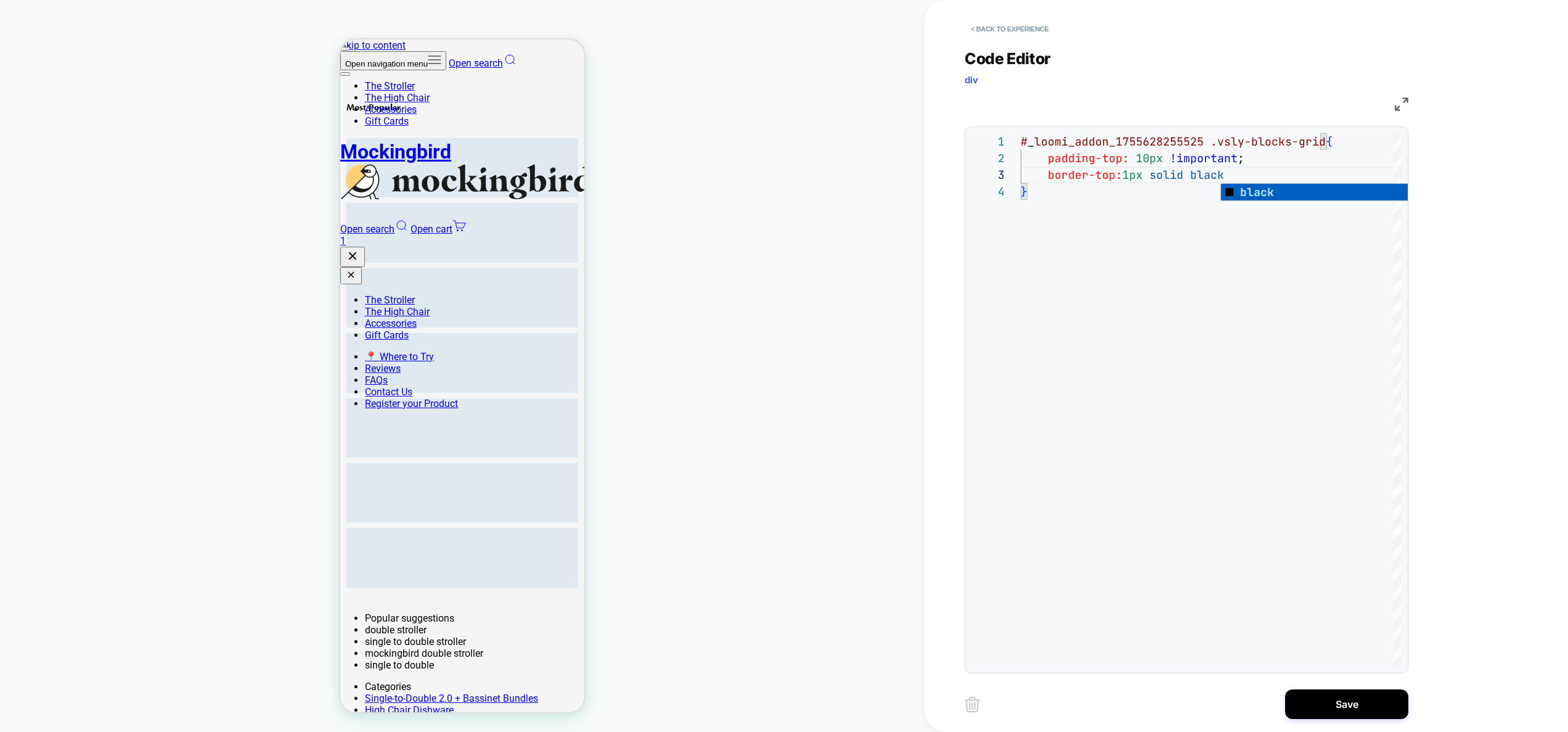
scroll to position [33, 213]
click at [1123, 178] on div "# _ loomi_addon_1755628255525 .vsly-blocks-grid { padding-top: 10px !important …" at bounding box center [1211, 424] width 381 height 584
type textarea "**********"
click at [1324, 707] on button "Save" at bounding box center [1347, 704] width 123 height 29
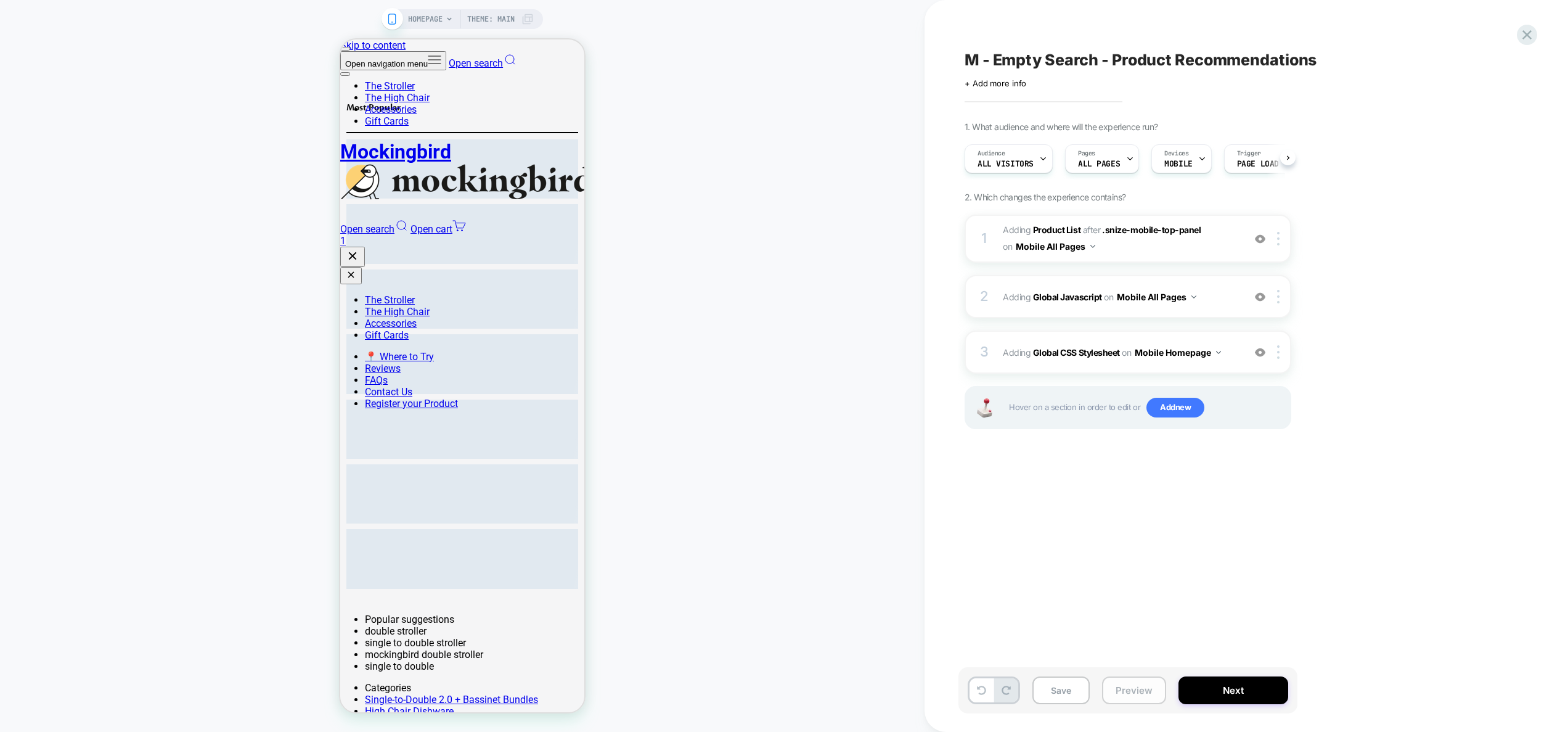
click at [1118, 693] on button "Preview" at bounding box center [1134, 690] width 64 height 28
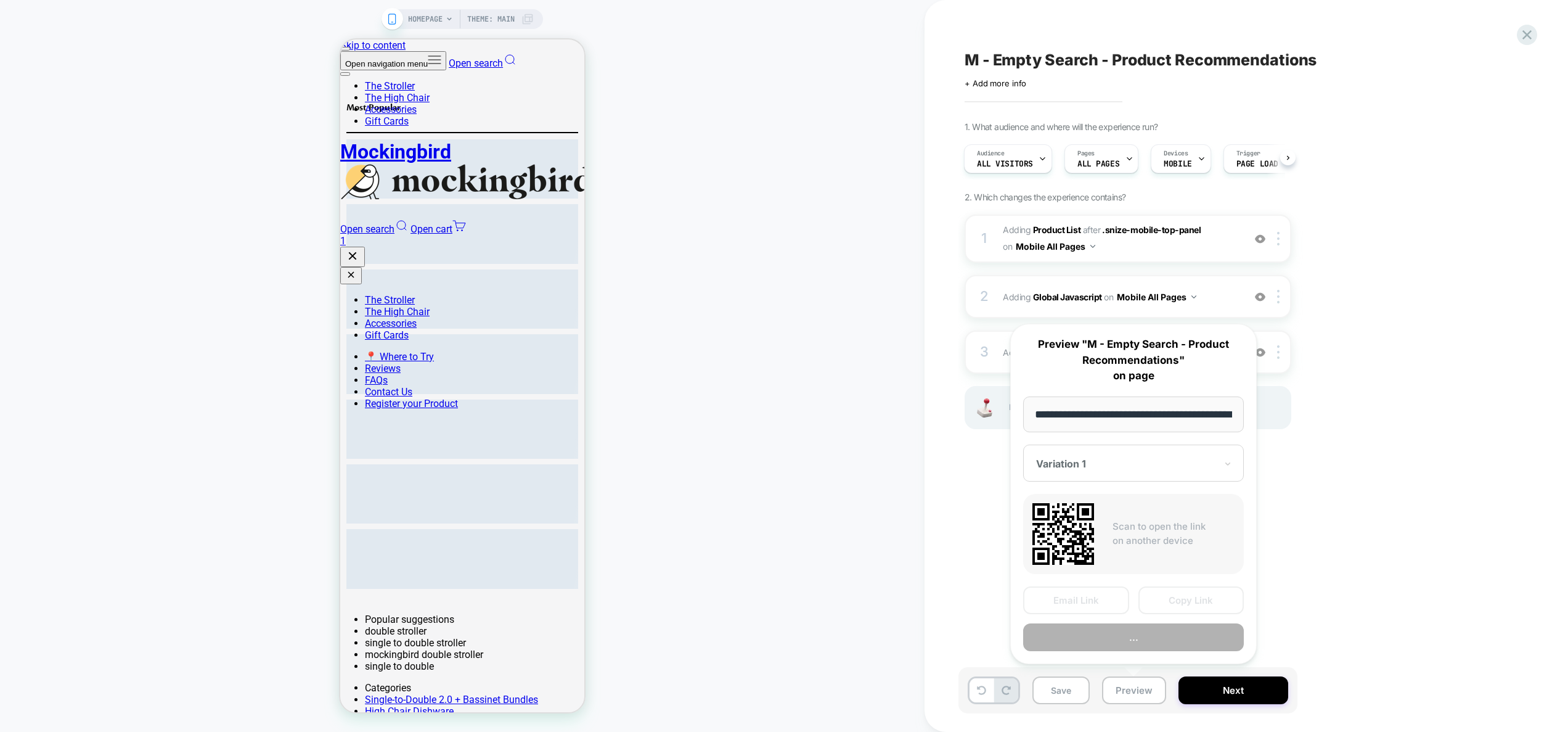
scroll to position [0, 49]
click at [1134, 641] on button "Preview" at bounding box center [1133, 637] width 221 height 28
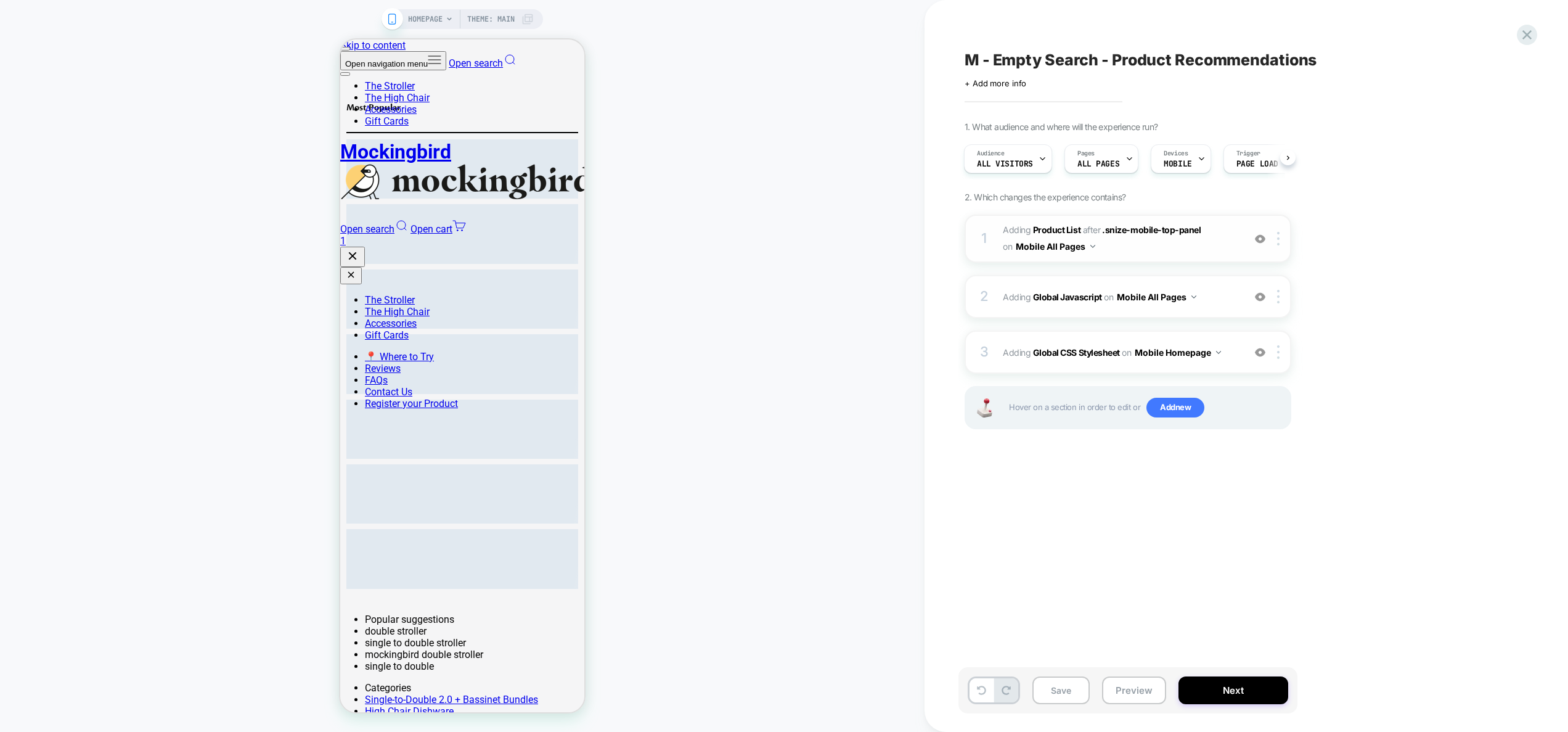
click at [1230, 258] on div "1 #_loomi_addon_1755628255525 Adding Product List AFTER .snize-mobile-top-panel…" at bounding box center [1128, 238] width 327 height 48
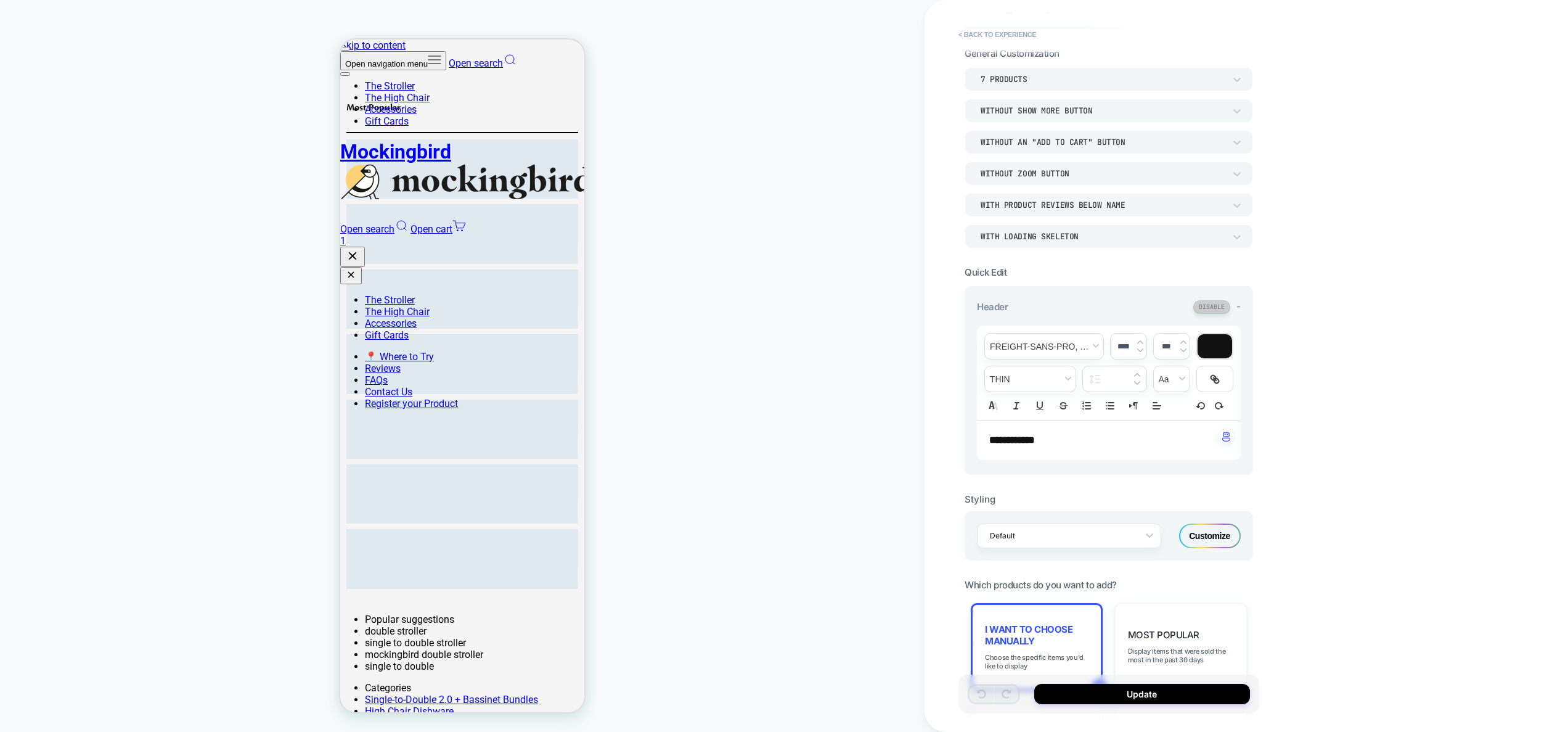
scroll to position [45, 0]
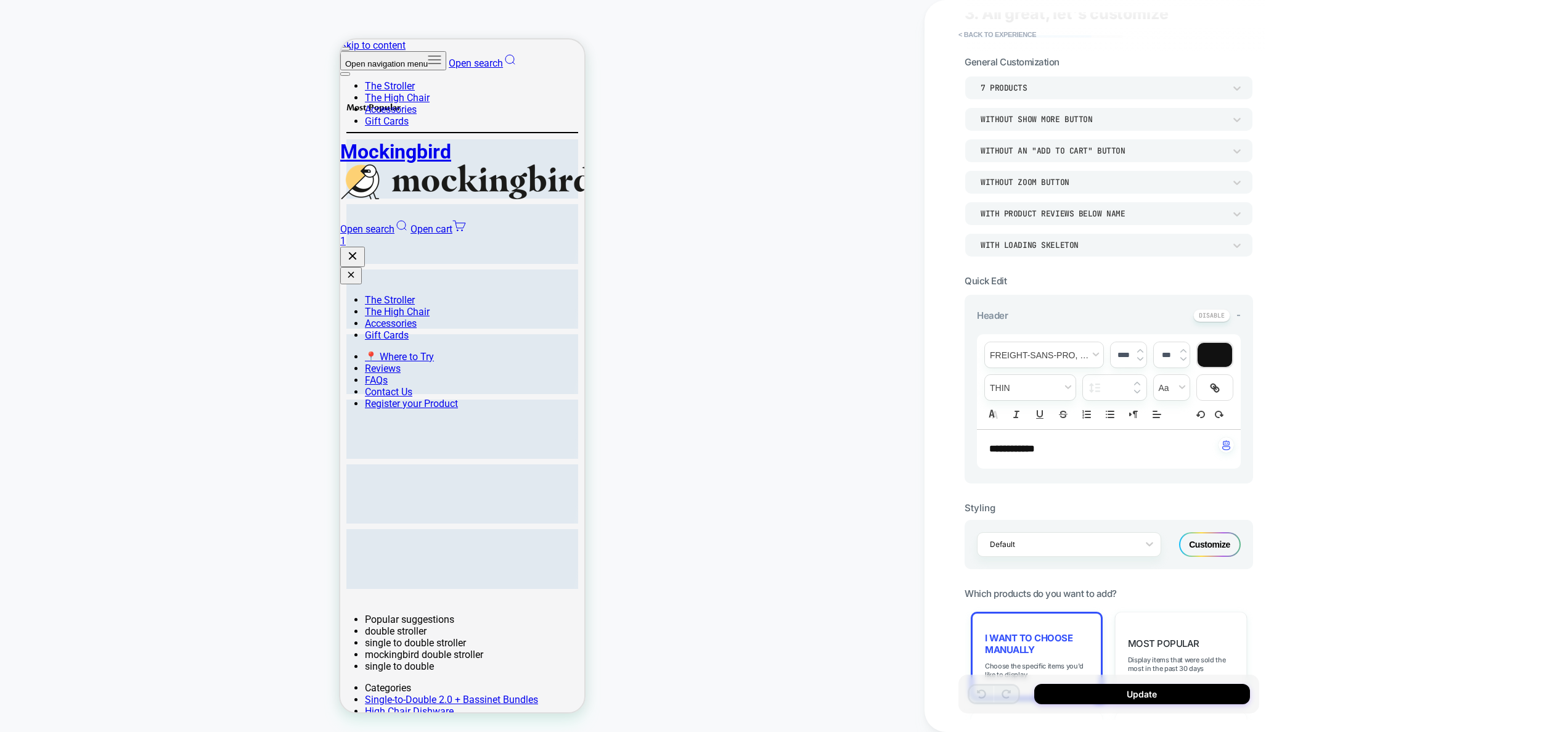
click at [1208, 549] on div "Customize" at bounding box center [1210, 544] width 61 height 25
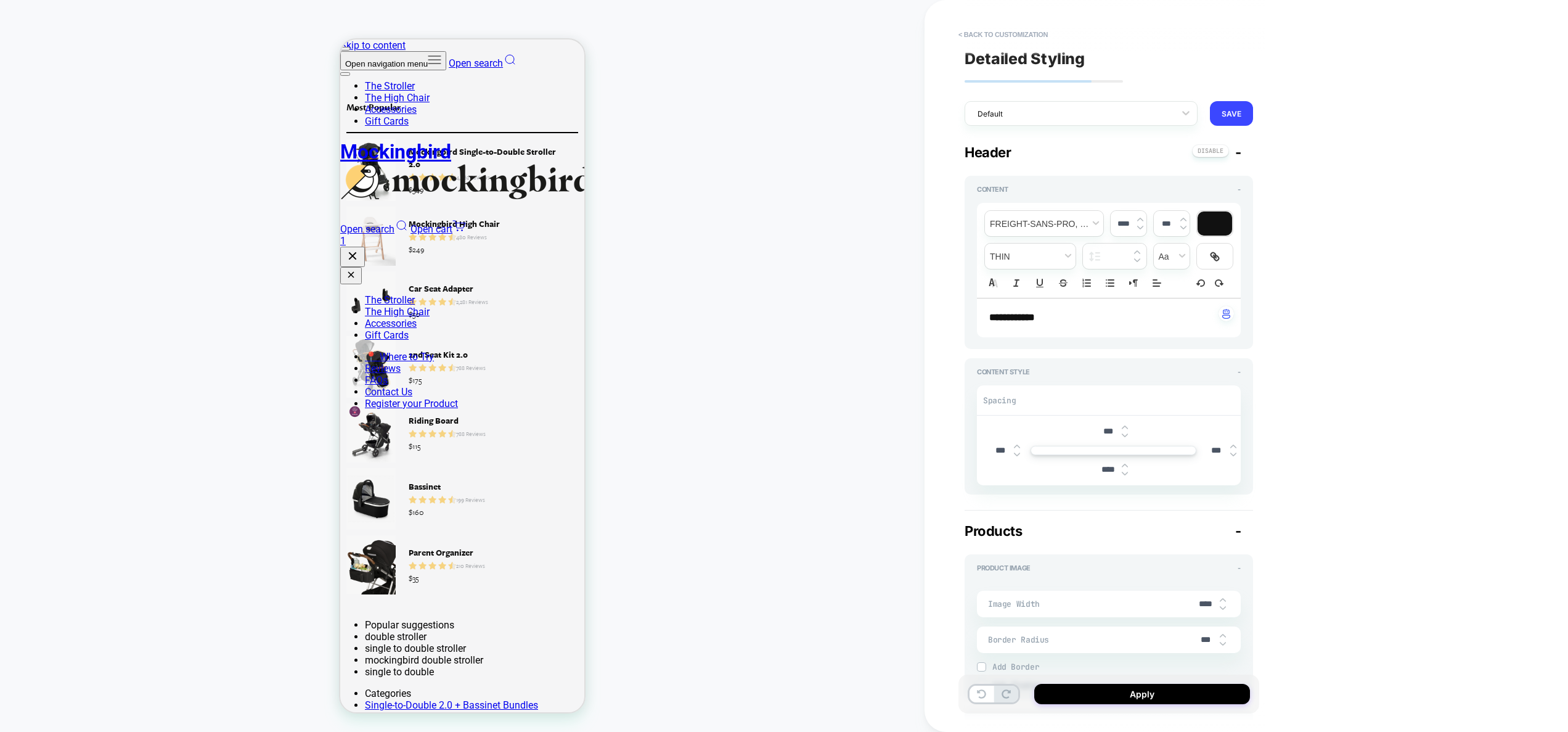
click at [1127, 474] on img at bounding box center [1125, 474] width 6 height 5
type textarea "*"
type input "****"
click at [1127, 474] on img at bounding box center [1125, 474] width 6 height 5
type textarea "*"
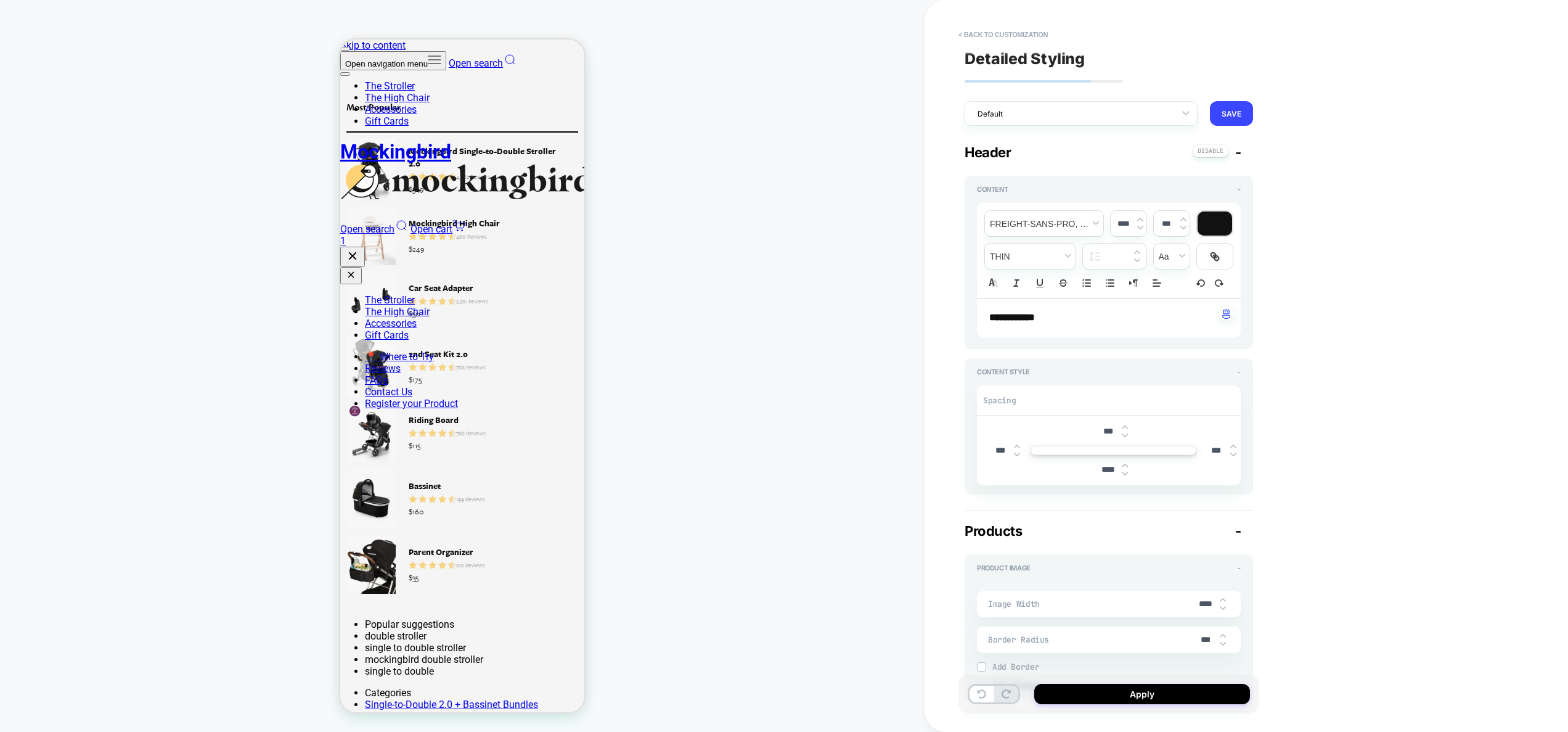
type input "****"
click at [1127, 474] on img at bounding box center [1125, 474] width 6 height 5
type textarea "*"
type input "****"
click at [1127, 474] on img at bounding box center [1125, 474] width 6 height 5
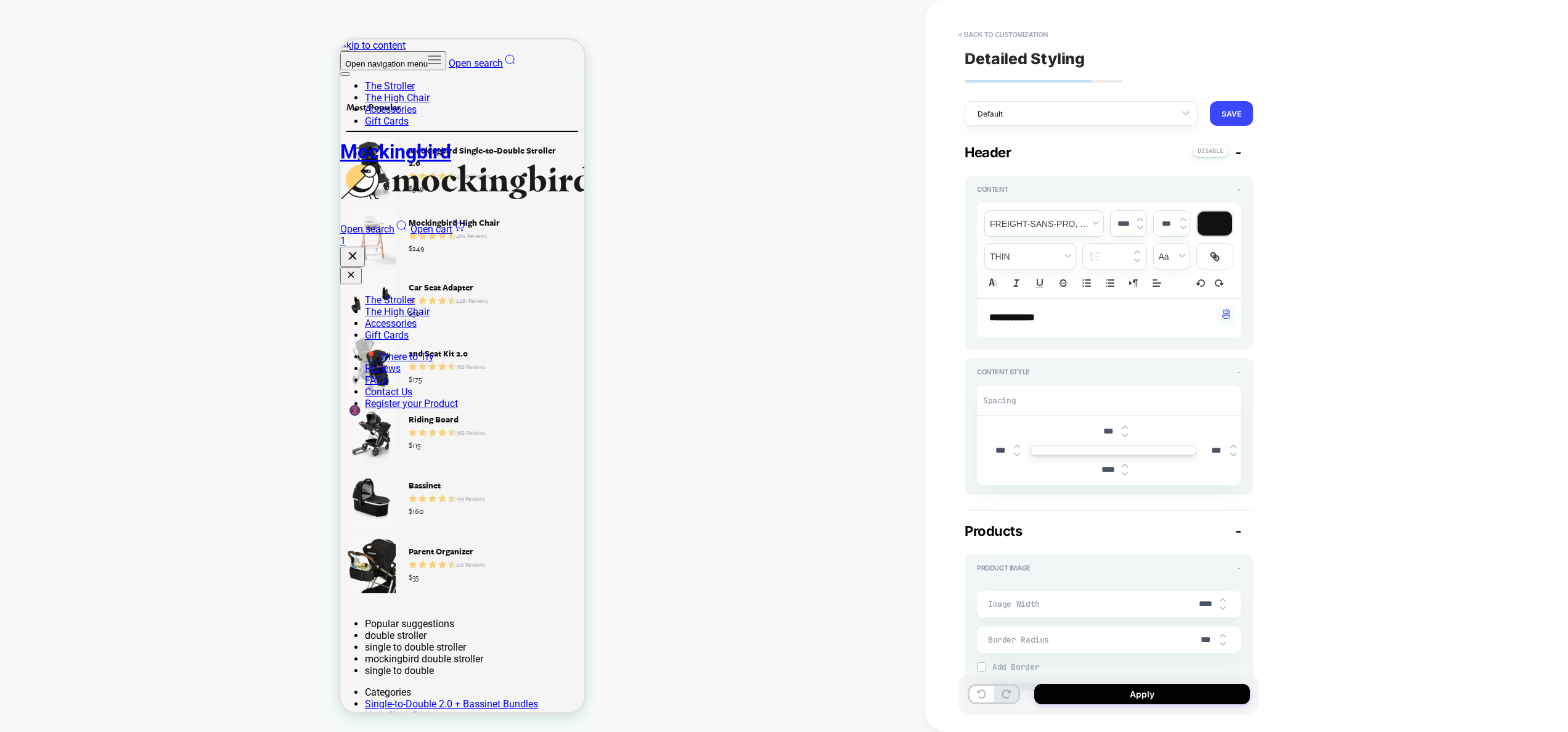
type textarea "*"
type input "****"
click at [1127, 474] on img at bounding box center [1125, 474] width 6 height 5
type textarea "*"
type input "****"
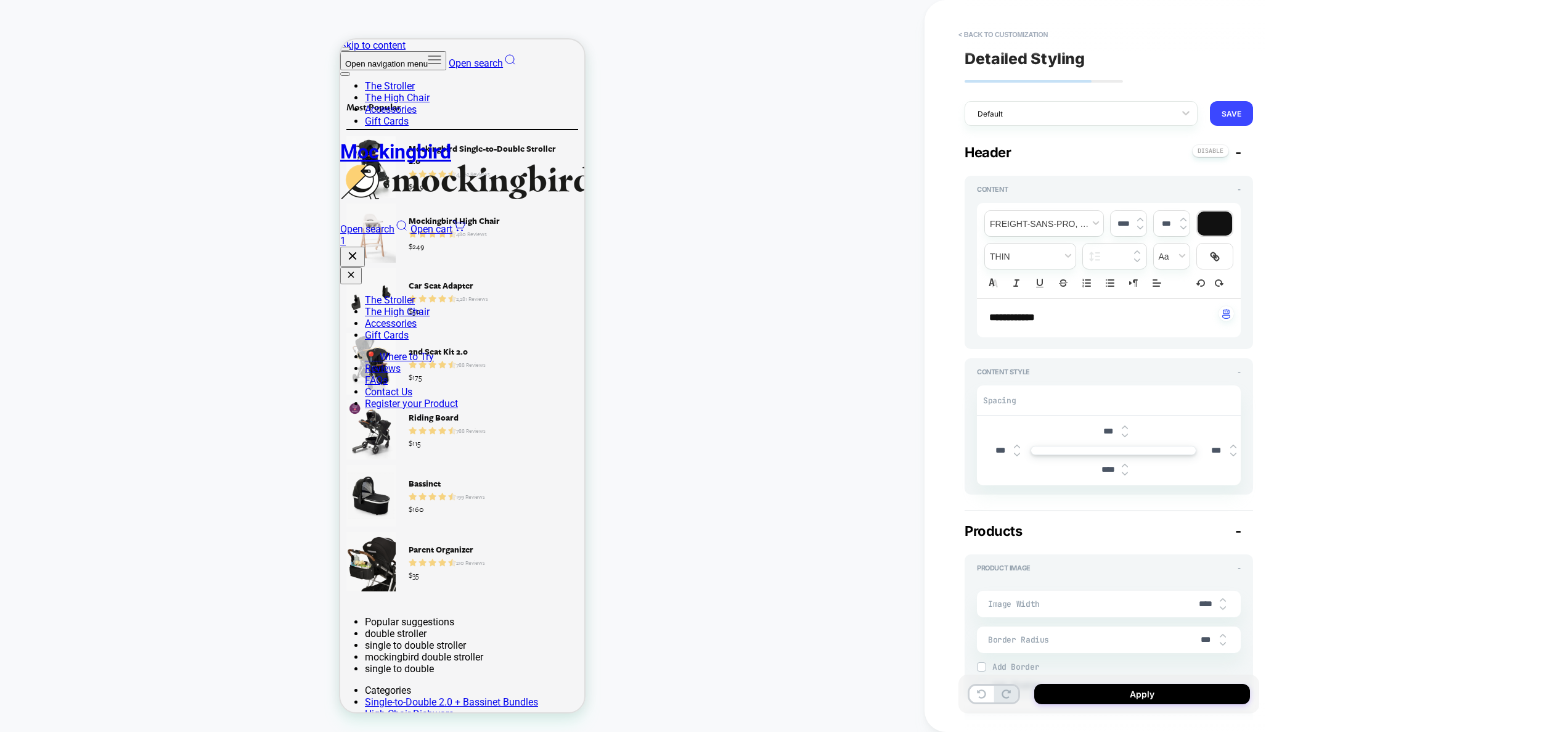
click at [1127, 474] on img at bounding box center [1125, 474] width 6 height 5
type textarea "*"
type input "****"
click at [1127, 474] on img at bounding box center [1125, 474] width 6 height 5
type textarea "*"
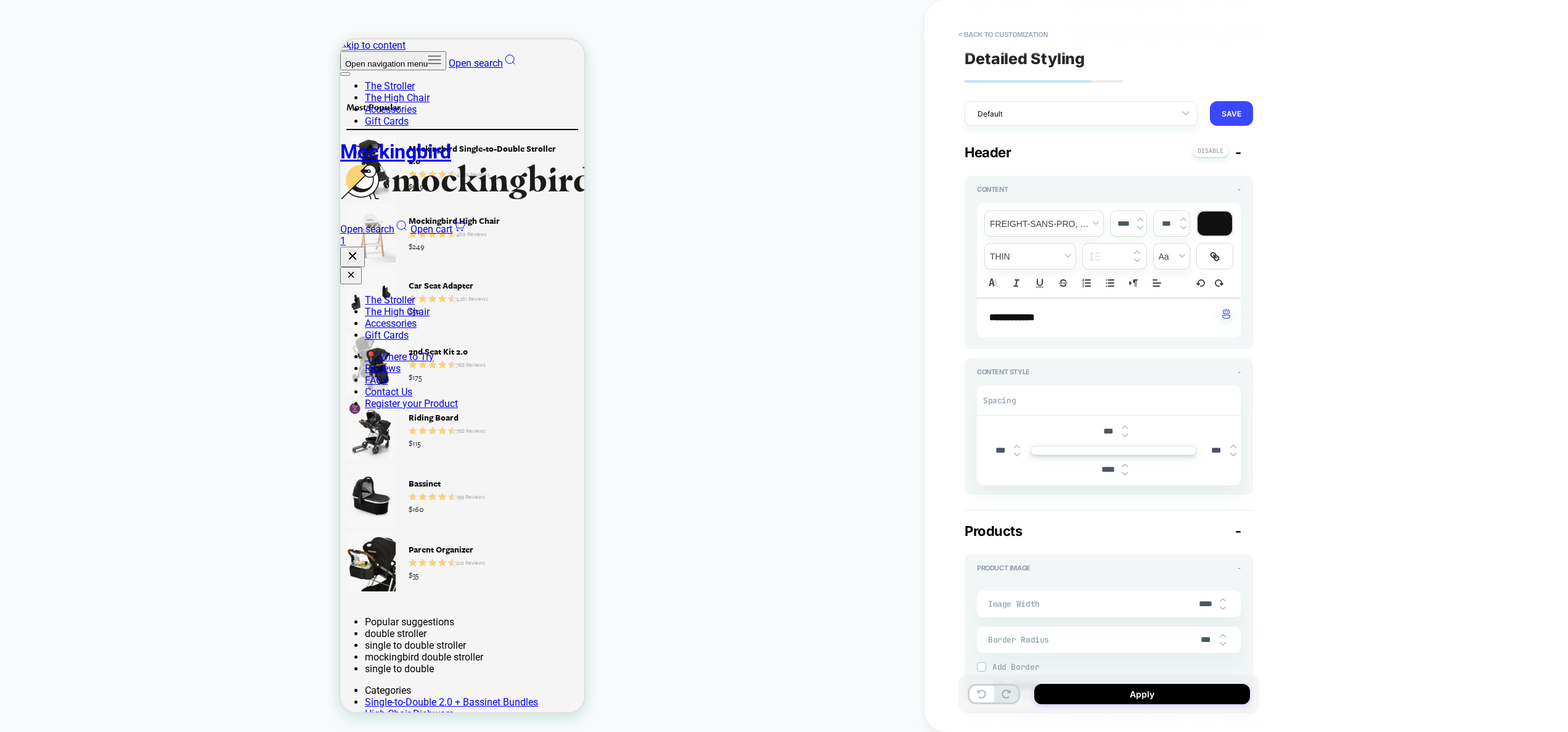
type input "****"
click at [1127, 474] on img at bounding box center [1125, 474] width 6 height 5
type textarea "*"
type input "****"
click at [1127, 474] on img at bounding box center [1125, 474] width 6 height 5
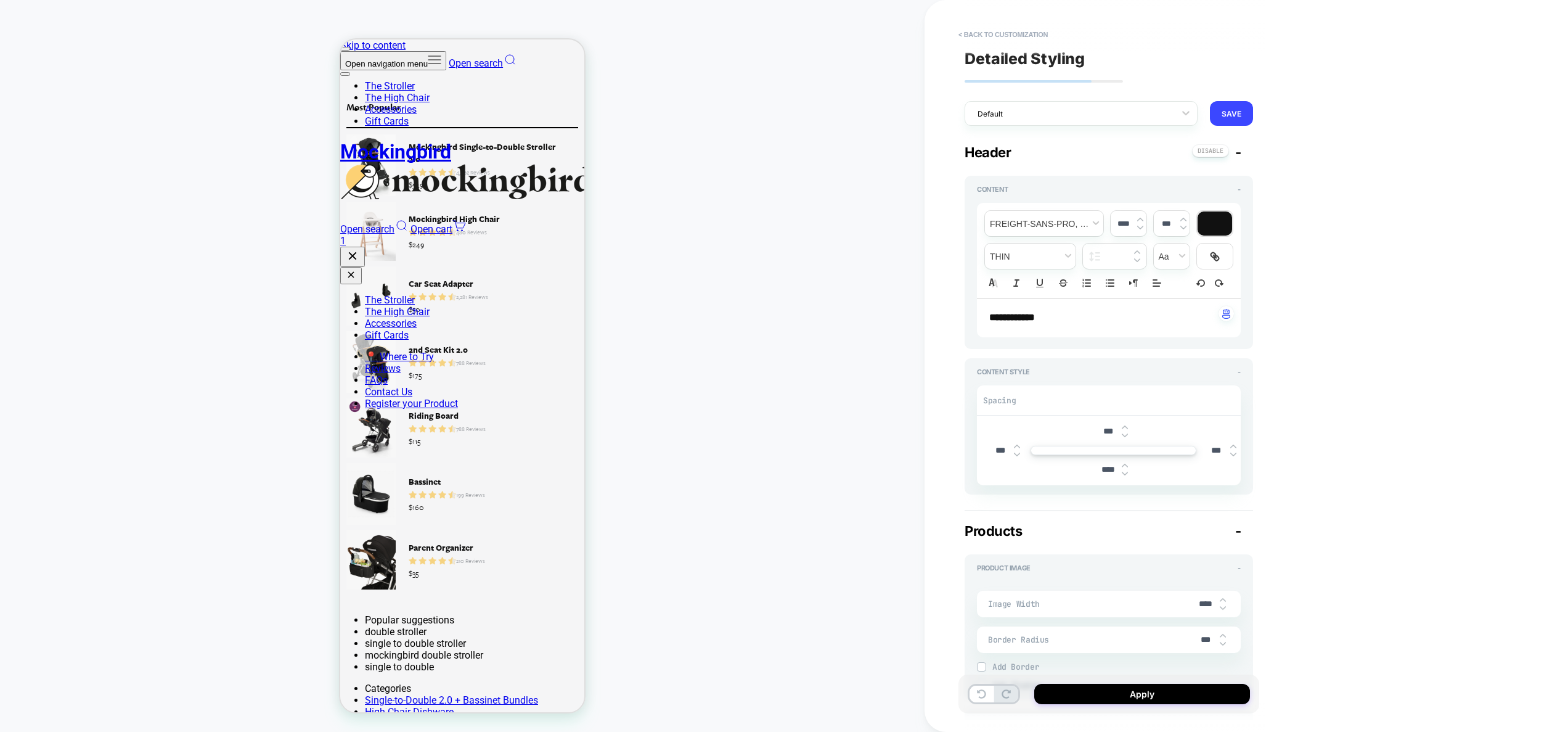
type textarea "*"
type input "****"
click at [1127, 474] on img at bounding box center [1125, 474] width 6 height 5
type textarea "*"
type input "****"
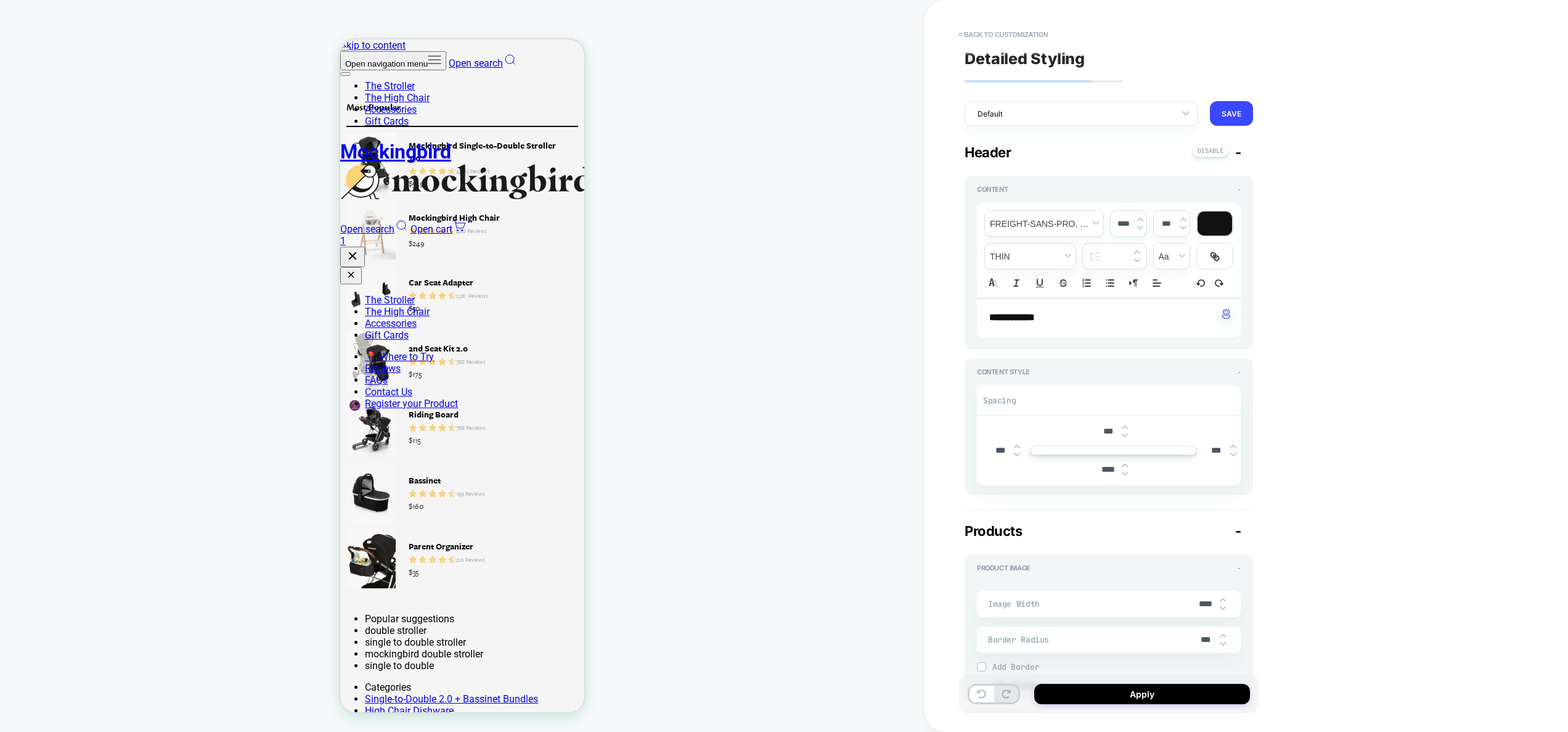
click at [1127, 474] on img at bounding box center [1125, 474] width 6 height 5
type textarea "*"
type input "****"
click at [1127, 474] on img at bounding box center [1125, 474] width 6 height 5
type textarea "*"
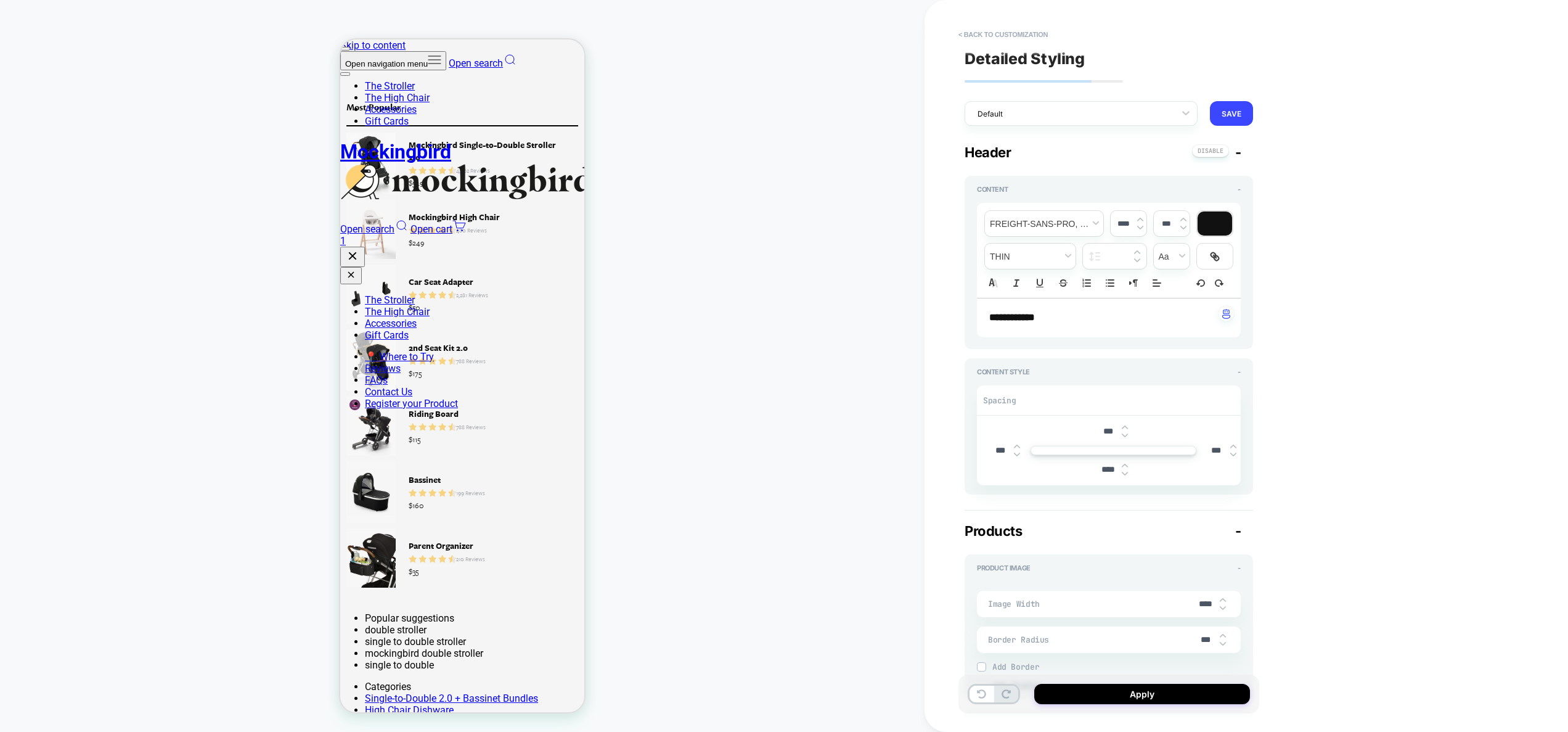
type input "****"
click at [1127, 474] on img at bounding box center [1125, 474] width 6 height 5
type textarea "*"
type input "****"
click at [1127, 474] on img at bounding box center [1125, 474] width 6 height 5
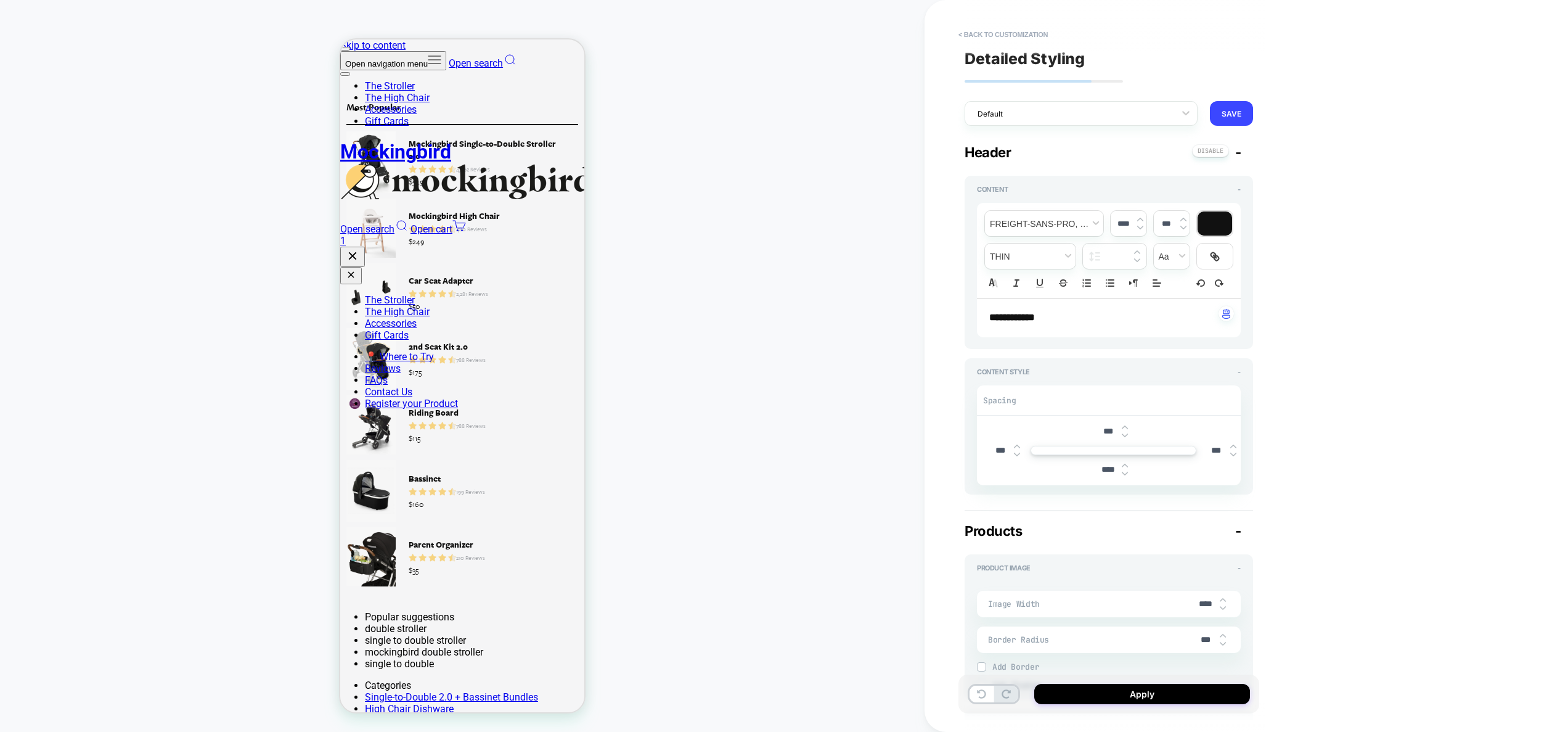
type textarea "*"
type input "****"
click at [1127, 474] on img at bounding box center [1125, 474] width 6 height 5
type textarea "*"
type input "****"
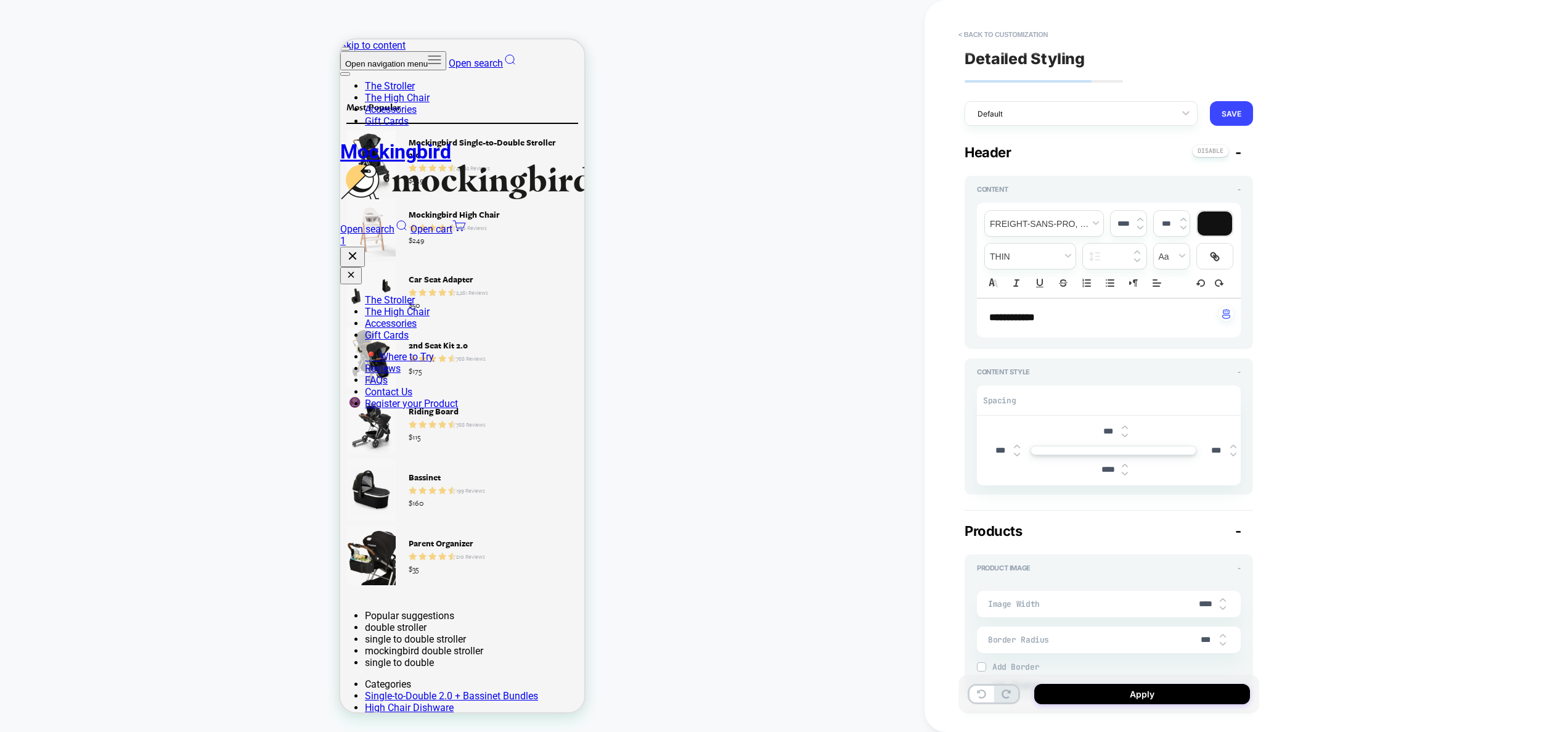
type textarea "*"
click at [1133, 688] on button "Apply" at bounding box center [1141, 694] width 216 height 20
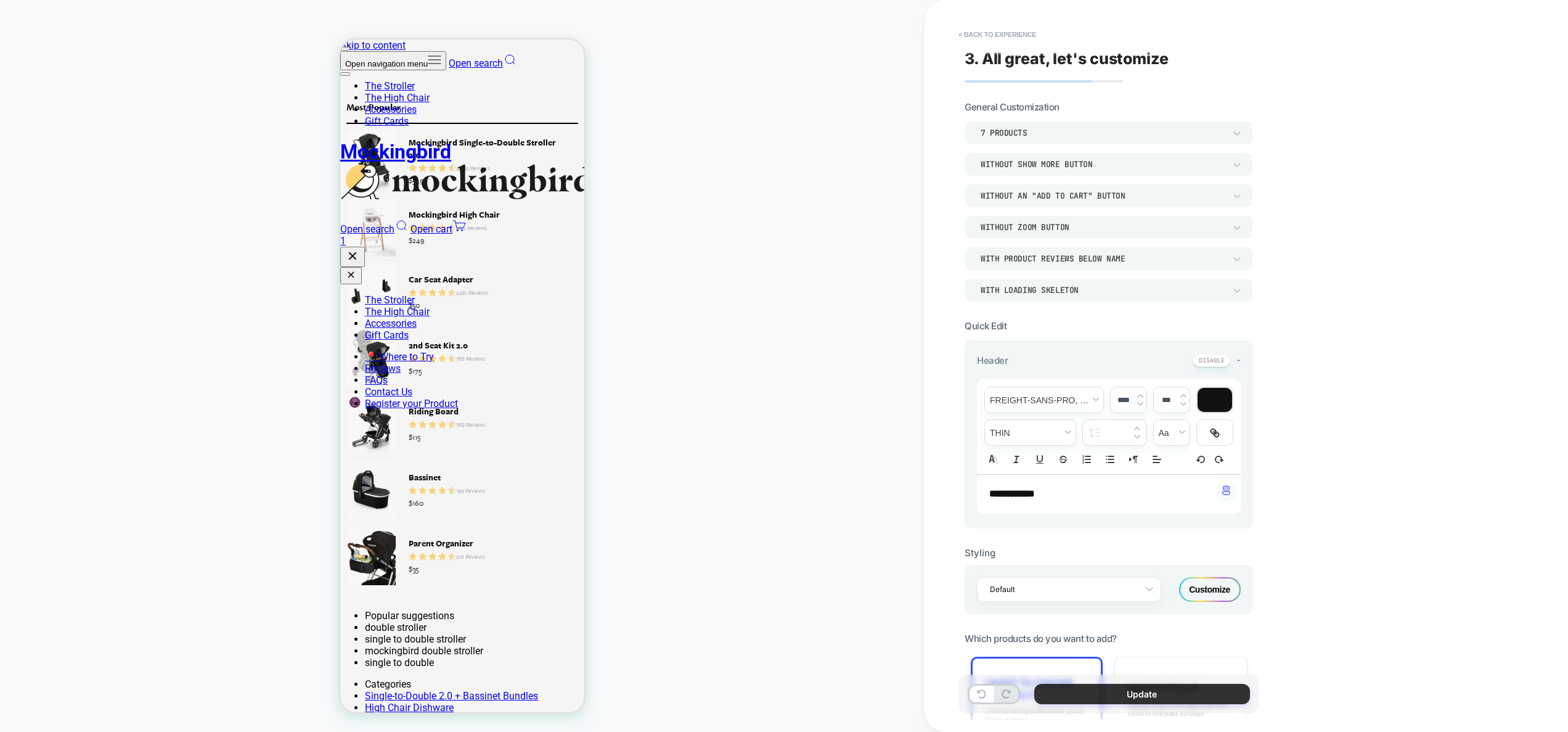
click at [1102, 695] on button "Update" at bounding box center [1141, 694] width 216 height 20
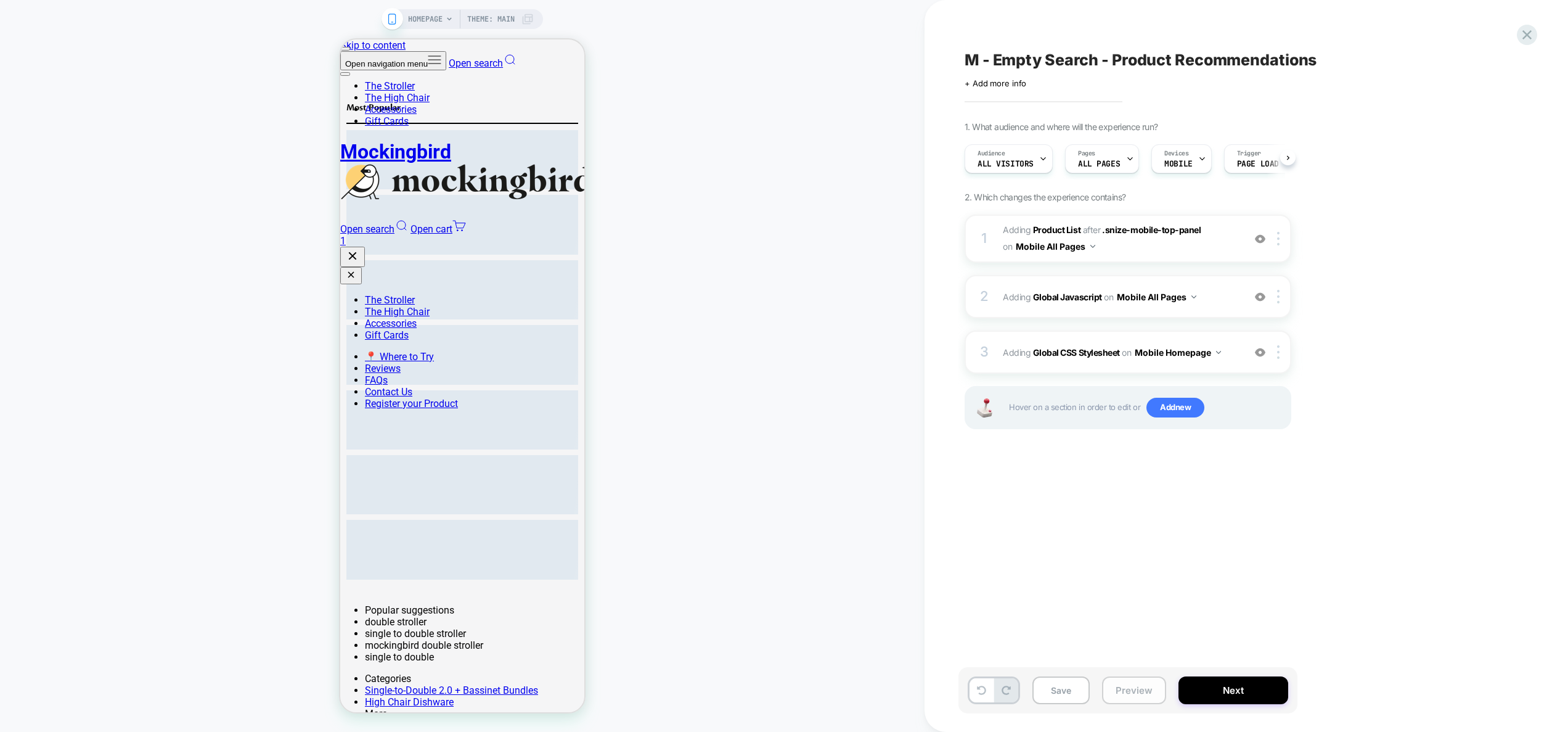
scroll to position [0, 1]
click at [1134, 688] on button "Preview" at bounding box center [1134, 690] width 64 height 28
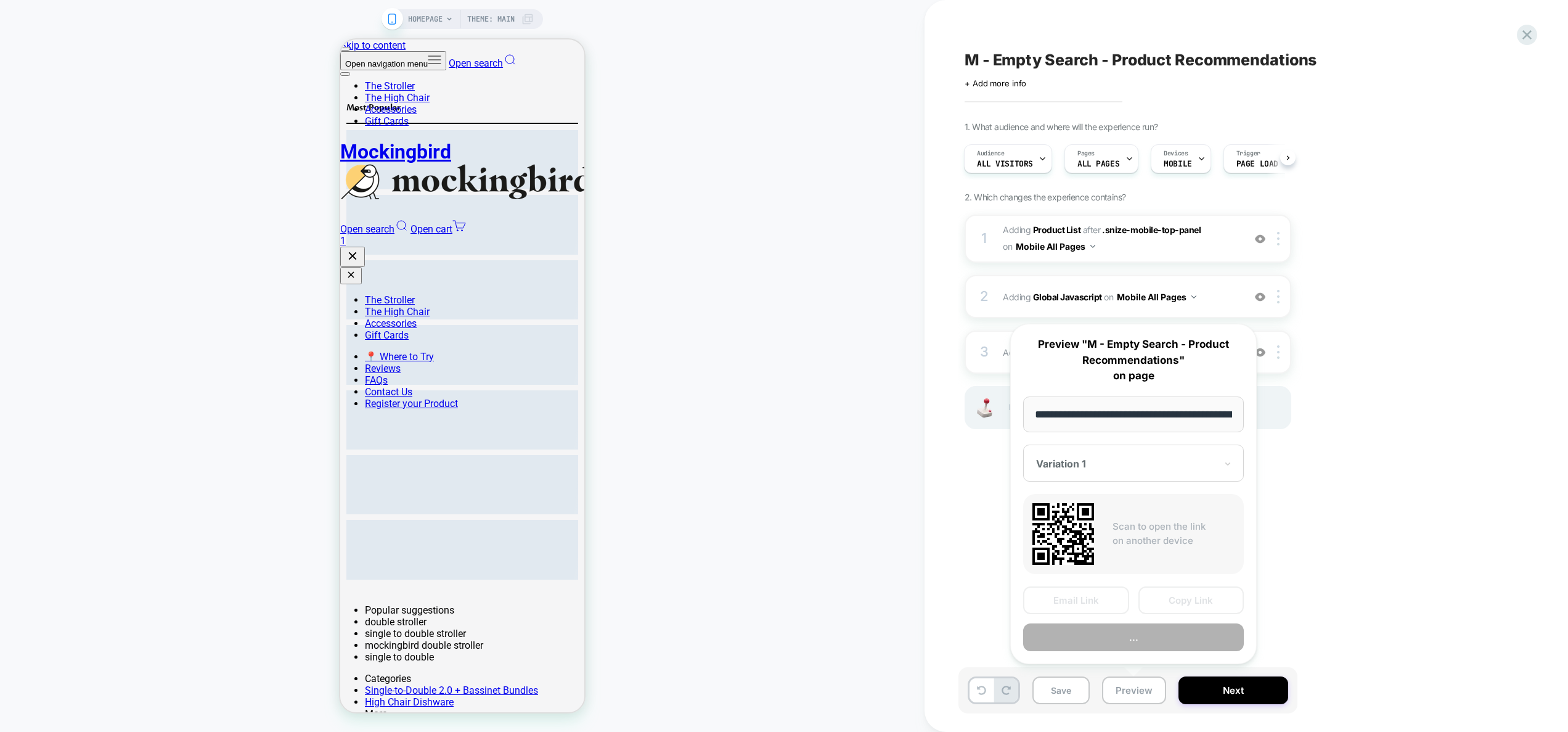
scroll to position [0, 49]
click at [1158, 643] on button "Preview" at bounding box center [1133, 637] width 221 height 28
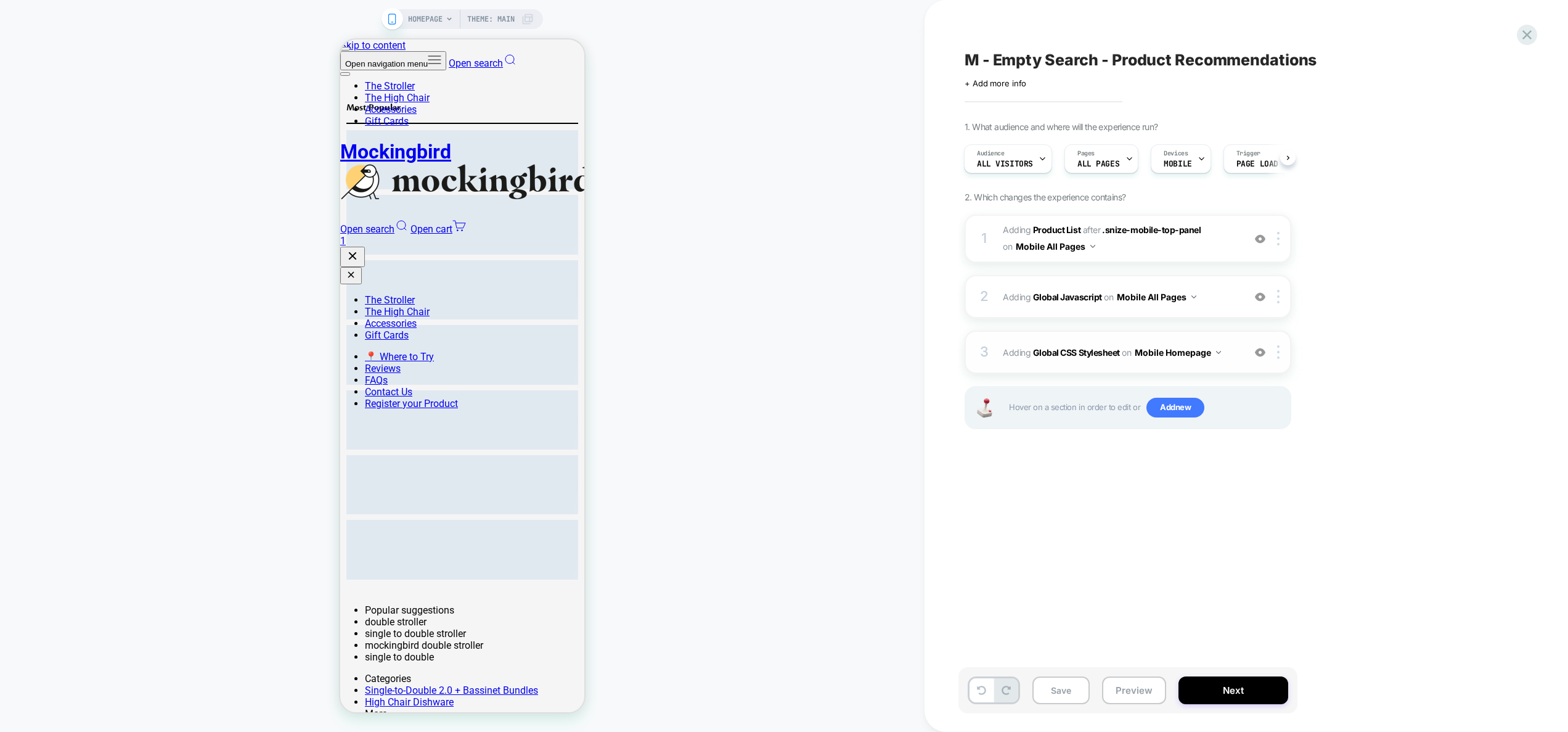
click at [1234, 346] on span "Adding Global CSS Stylesheet on Mobile Homepage" at bounding box center [1120, 352] width 234 height 18
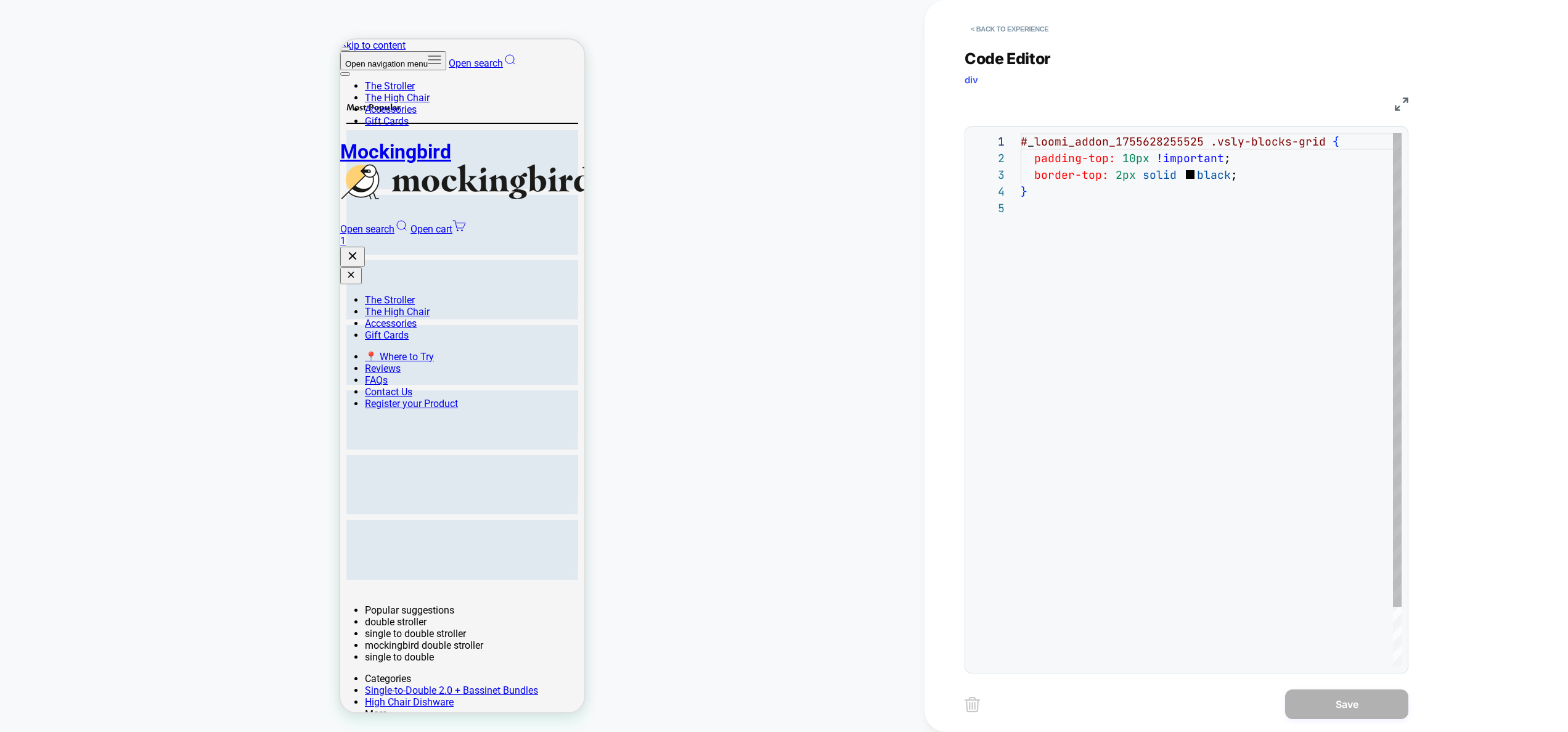
scroll to position [67, 0]
click at [1027, 37] on button "< Back to experience" at bounding box center [1009, 29] width 90 height 20
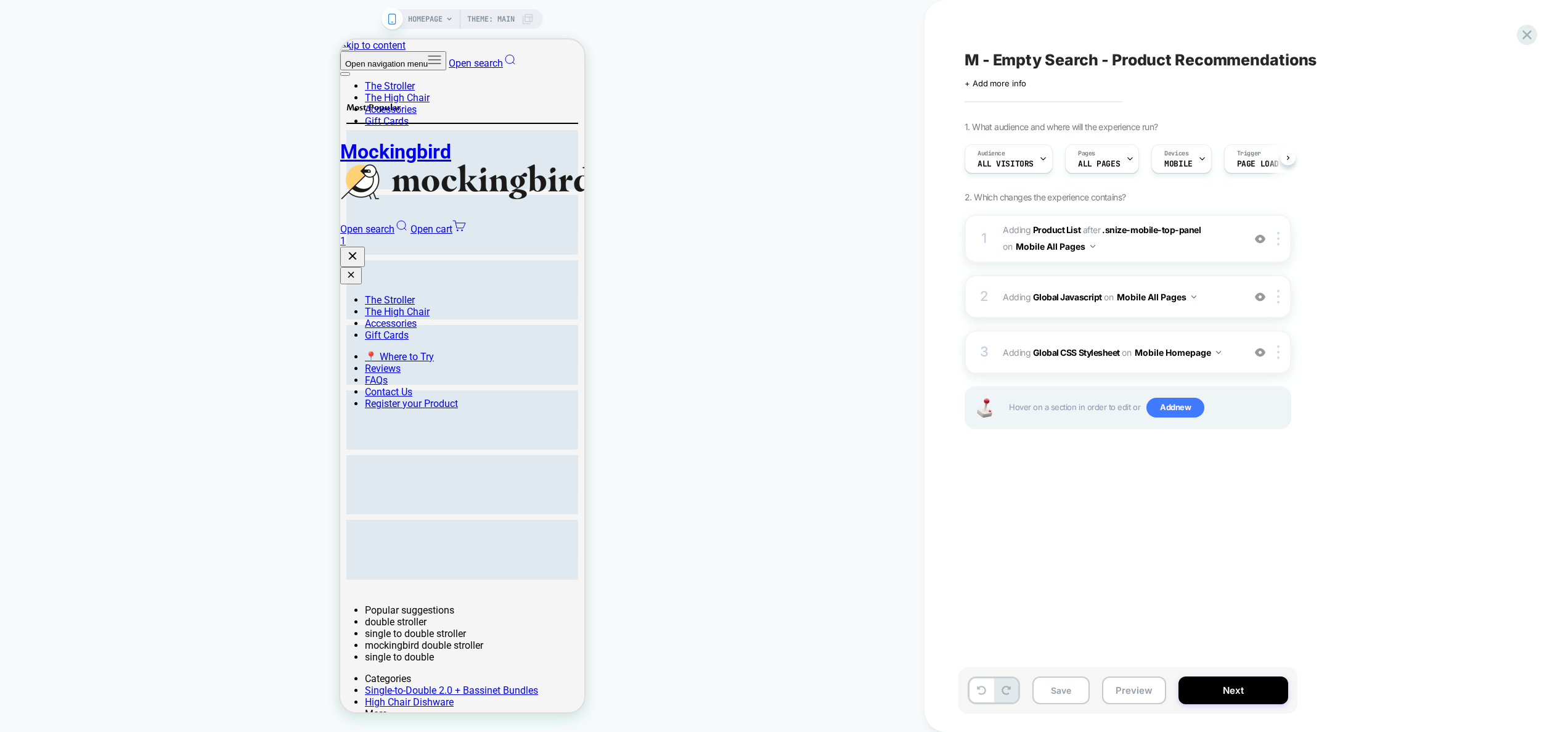
scroll to position [0, 1]
click at [1183, 354] on button "Mobile Homepage" at bounding box center [1178, 352] width 86 height 18
click at [1183, 537] on div "Mobile All Pages" at bounding box center [1178, 540] width 149 height 26
click at [1218, 365] on div "3 Adding Global CSS Stylesheet on Mobile All Pages Add Before Add After Copy to…" at bounding box center [1128, 352] width 327 height 43
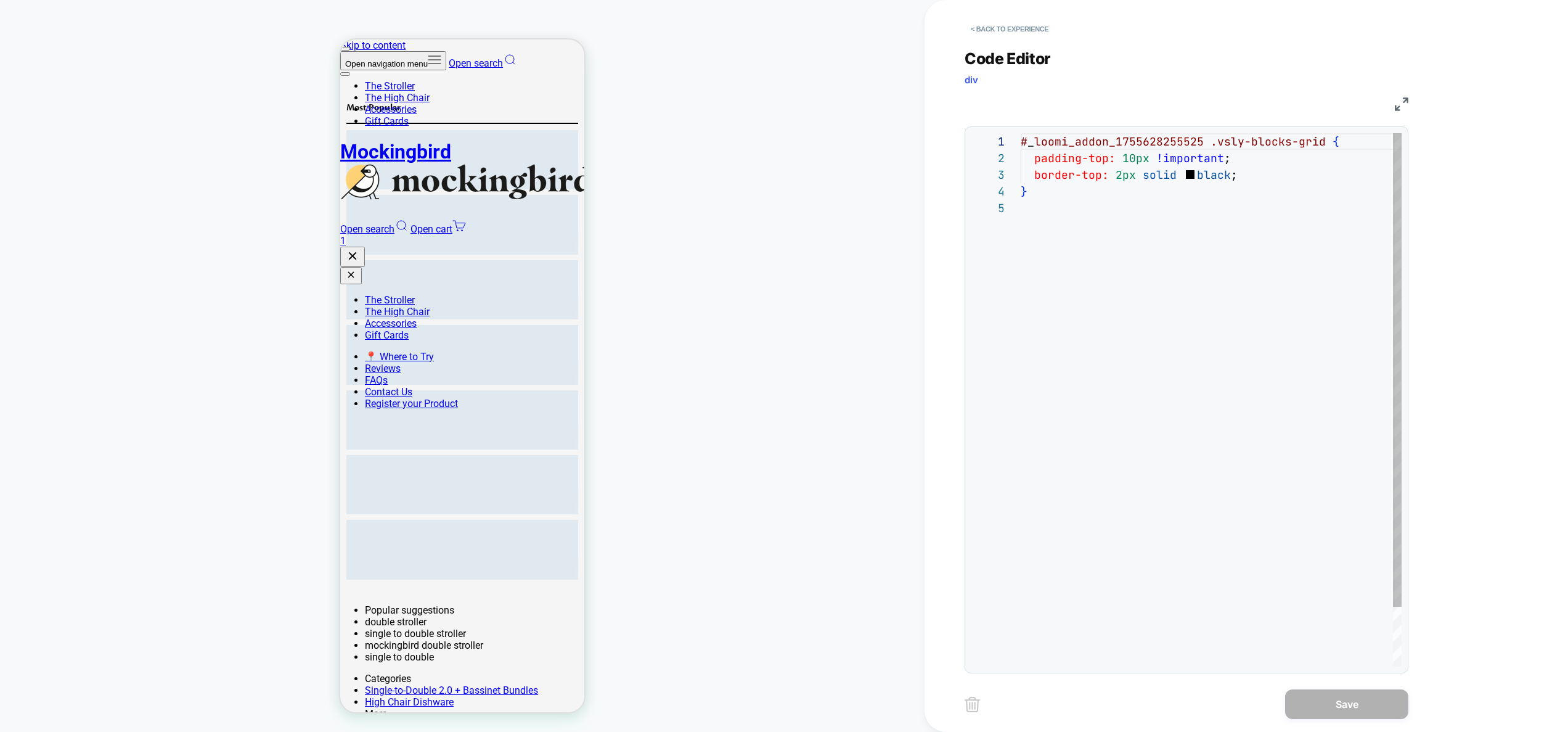
scroll to position [67, 0]
click at [1118, 178] on div "# _ loomi_addon_1755628255525 .vsly-blocks-grid { padding-top: 10px !important …" at bounding box center [1211, 433] width 381 height 600
click at [1119, 176] on div "# _ loomi_addon_1755628255525 .vsly-blocks-grid { padding-top: 10px !important …" at bounding box center [1211, 433] width 381 height 600
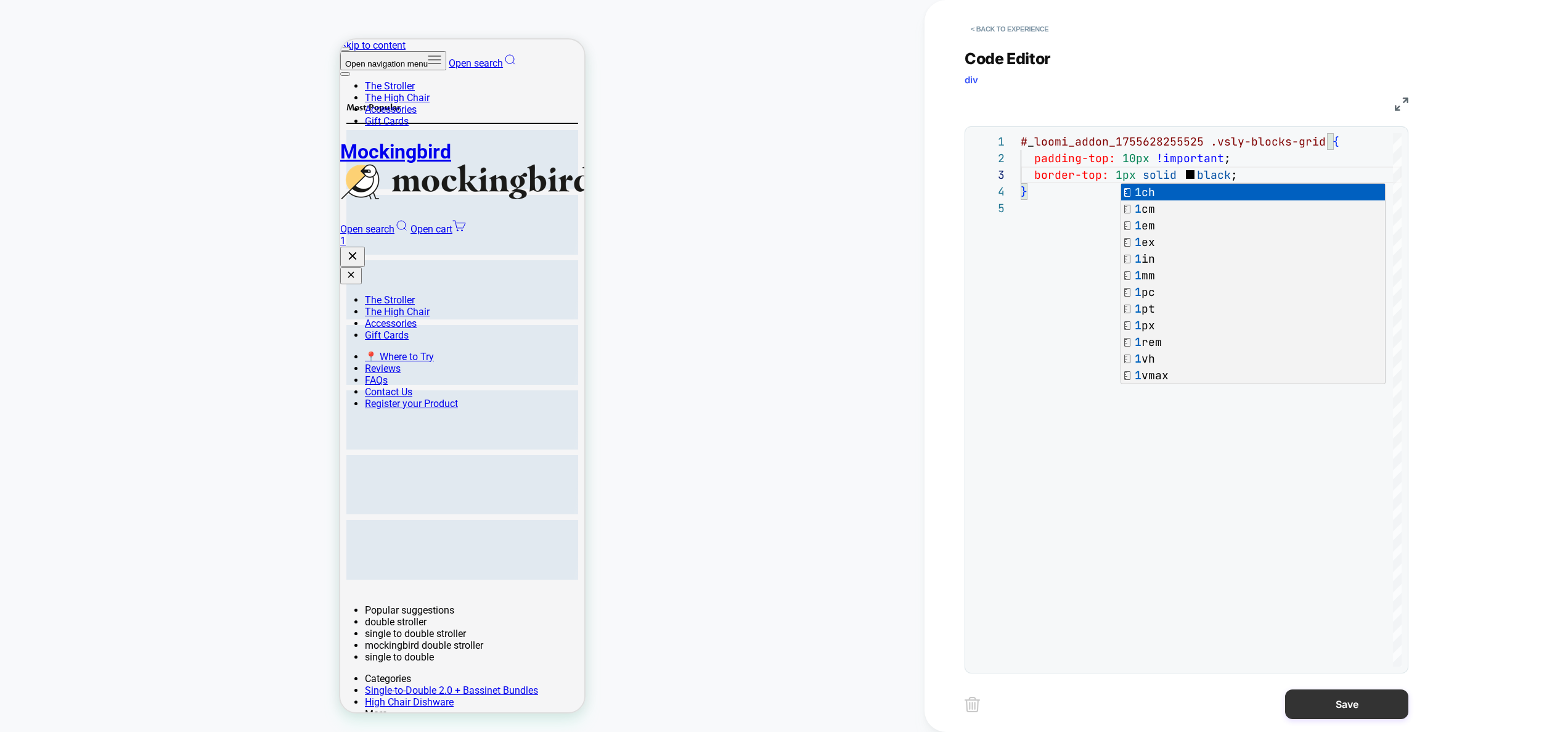
type textarea "**********"
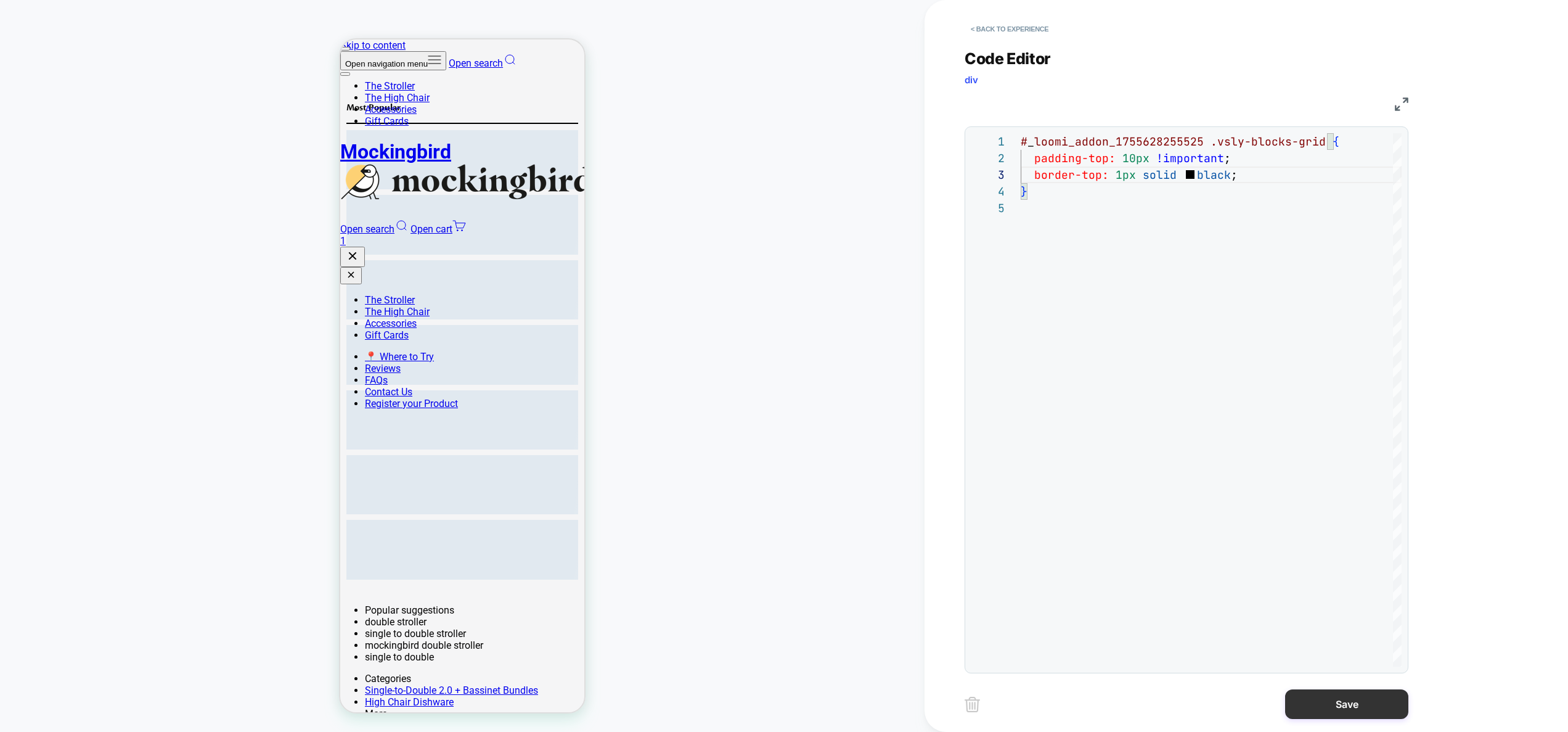
click at [1337, 708] on button "Save" at bounding box center [1347, 704] width 123 height 29
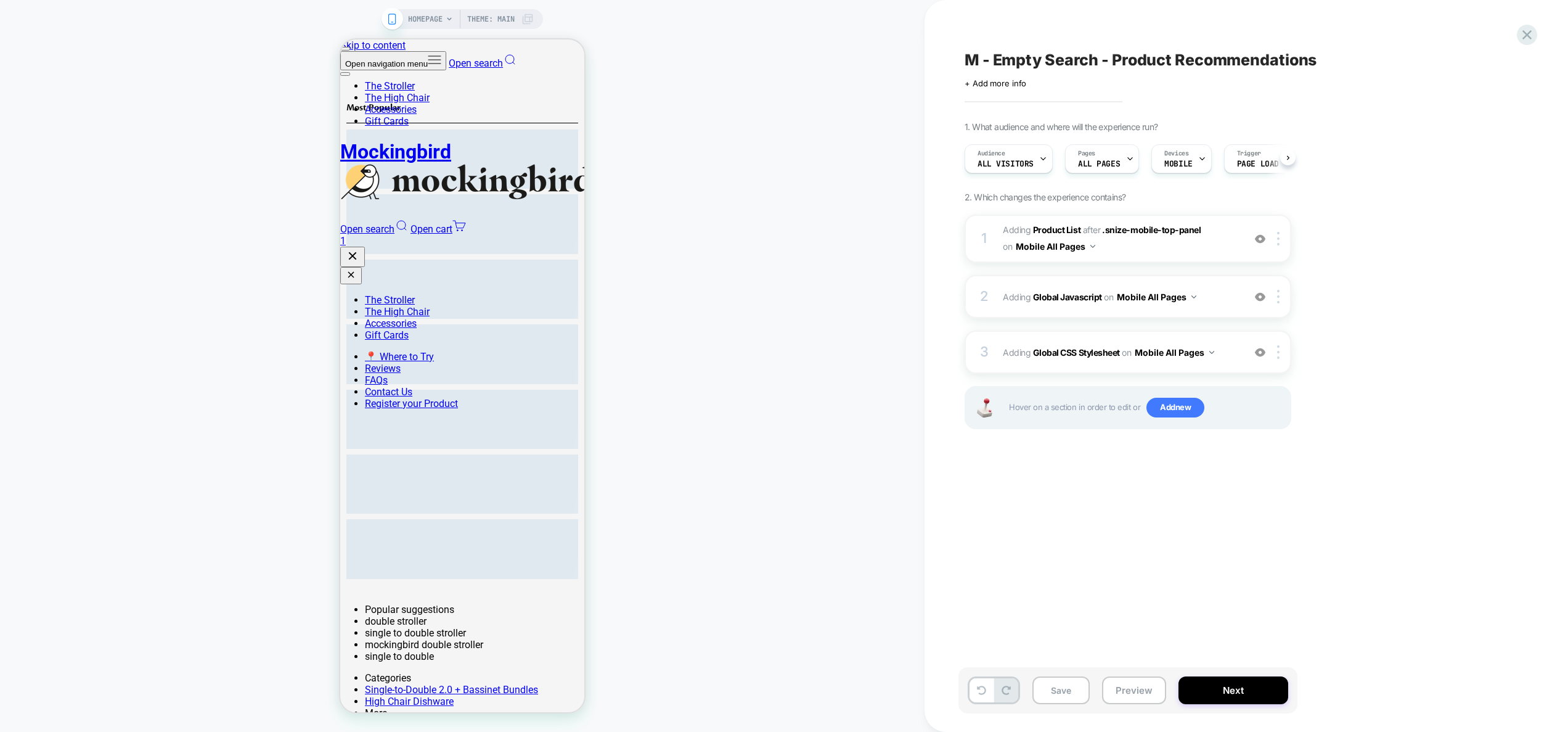
scroll to position [0, 1]
click at [1239, 297] on div "2 Adding Global Javascript on Mobile All Pages Add Before Add After Copy to Des…" at bounding box center [1128, 297] width 327 height 43
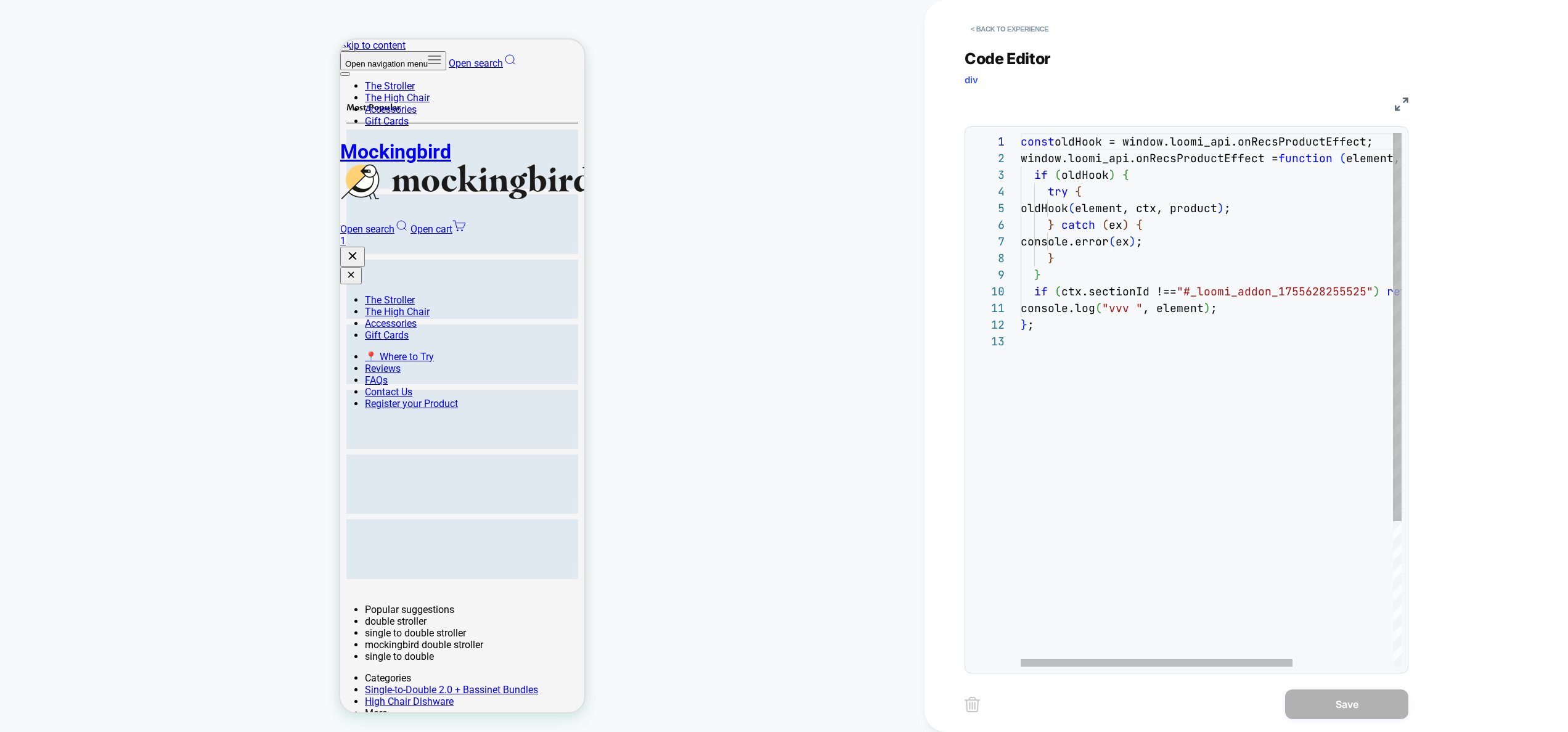
scroll to position [33, 0]
click at [1138, 365] on div "const oldHook = window.loomi_api.onRecsProductEffect; window.loomi_api.onRecsPr…" at bounding box center [1281, 499] width 521 height 733
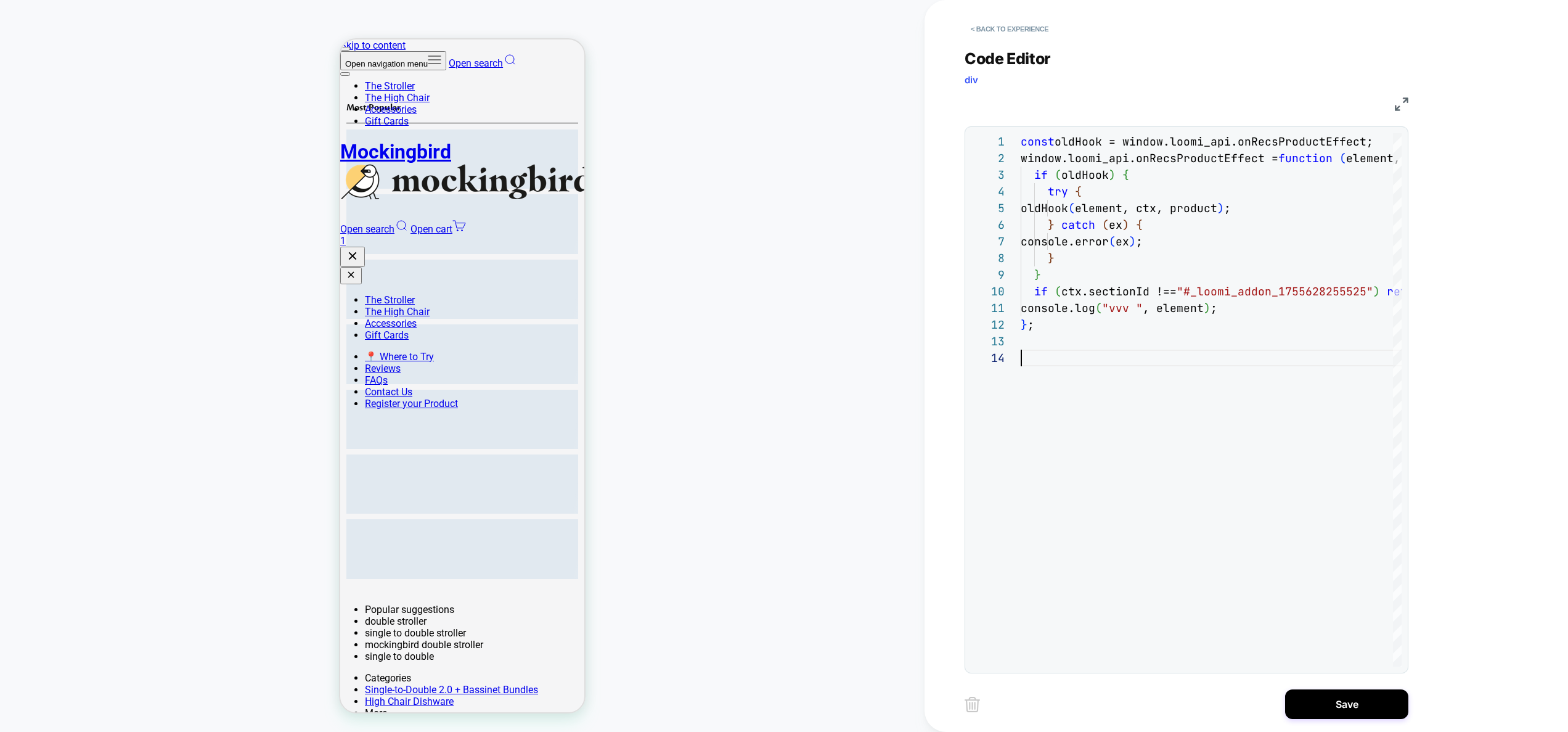
scroll to position [117, 14]
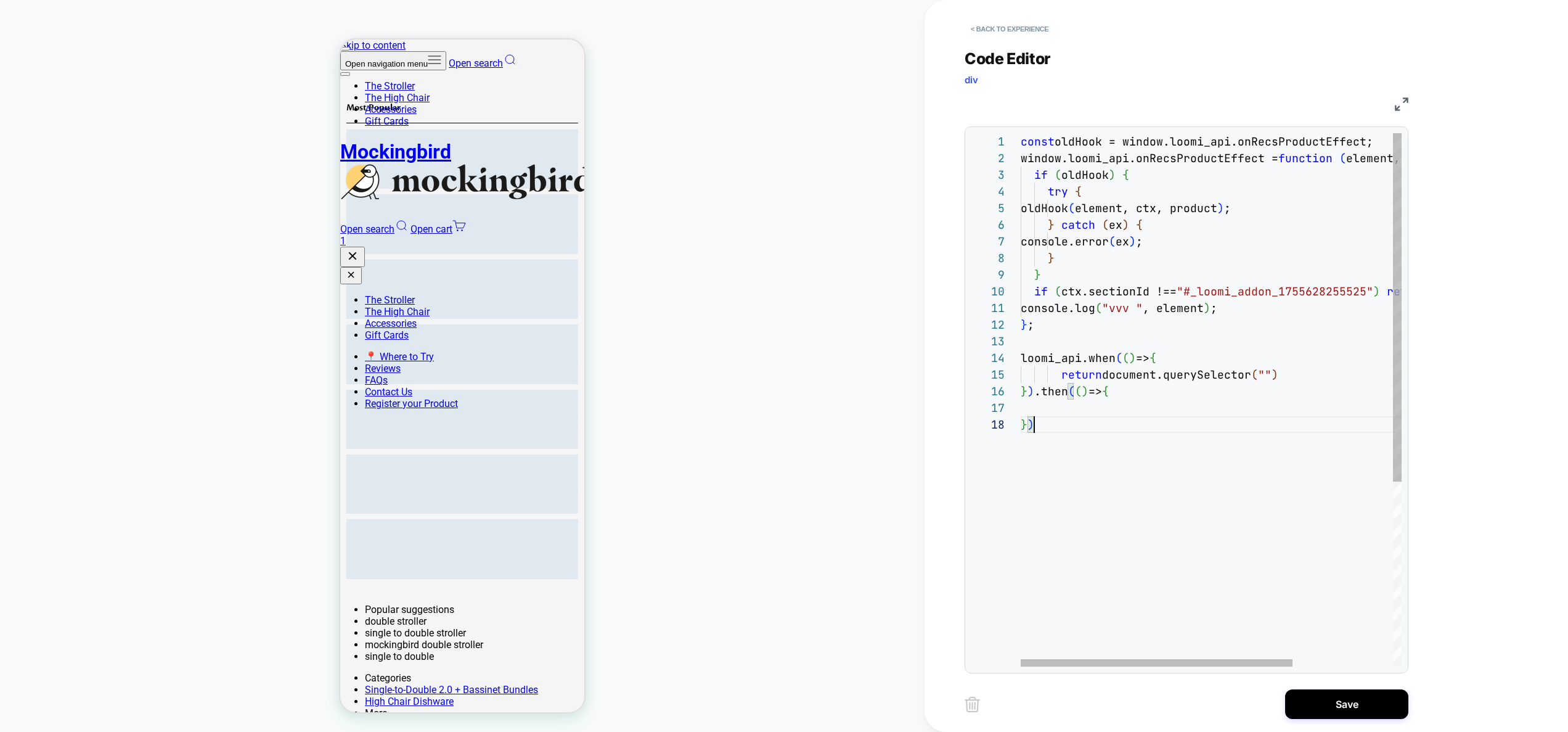
click at [1126, 361] on div "const oldHook = window.loomi_api.onRecsProductEffect; window.loomi_api.onRecsPr…" at bounding box center [1281, 541] width 521 height 817
drag, startPoint x: 1274, startPoint y: 373, endPoint x: 1261, endPoint y: 375, distance: 13.2
click at [1259, 373] on div "const oldHook = window.loomi_api.onRecsProductEffect; window.loomi_api.onRecsPr…" at bounding box center [1281, 541] width 521 height 817
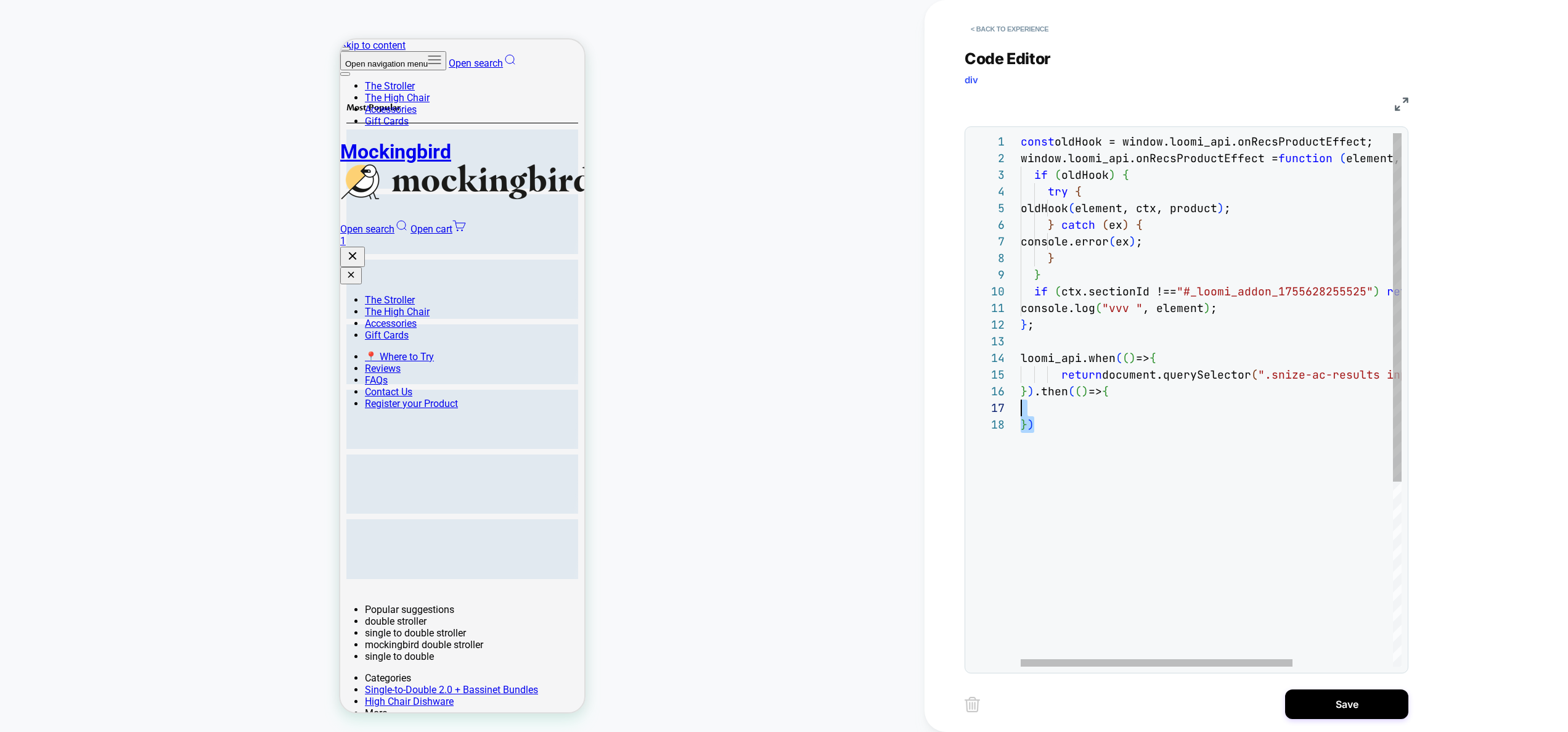
drag, startPoint x: 1224, startPoint y: 438, endPoint x: 1179, endPoint y: 412, distance: 52.0
click at [1021, 408] on div "const oldHook = window.loomi_api.onRecsProductEffect; window.loomi_api.onRecsPr…" at bounding box center [1281, 541] width 521 height 817
drag, startPoint x: 1180, startPoint y: 412, endPoint x: 1074, endPoint y: 400, distance: 106.7
click at [1180, 412] on div "const oldHook = window.loomi_api.onRecsProductEffect; window.loomi_api.onRecsPr…" at bounding box center [1281, 541] width 521 height 817
click at [1074, 400] on div "const oldHook = window.loomi_api.onRecsProductEffect; window.loomi_api.onRecsPr…" at bounding box center [1281, 541] width 521 height 817
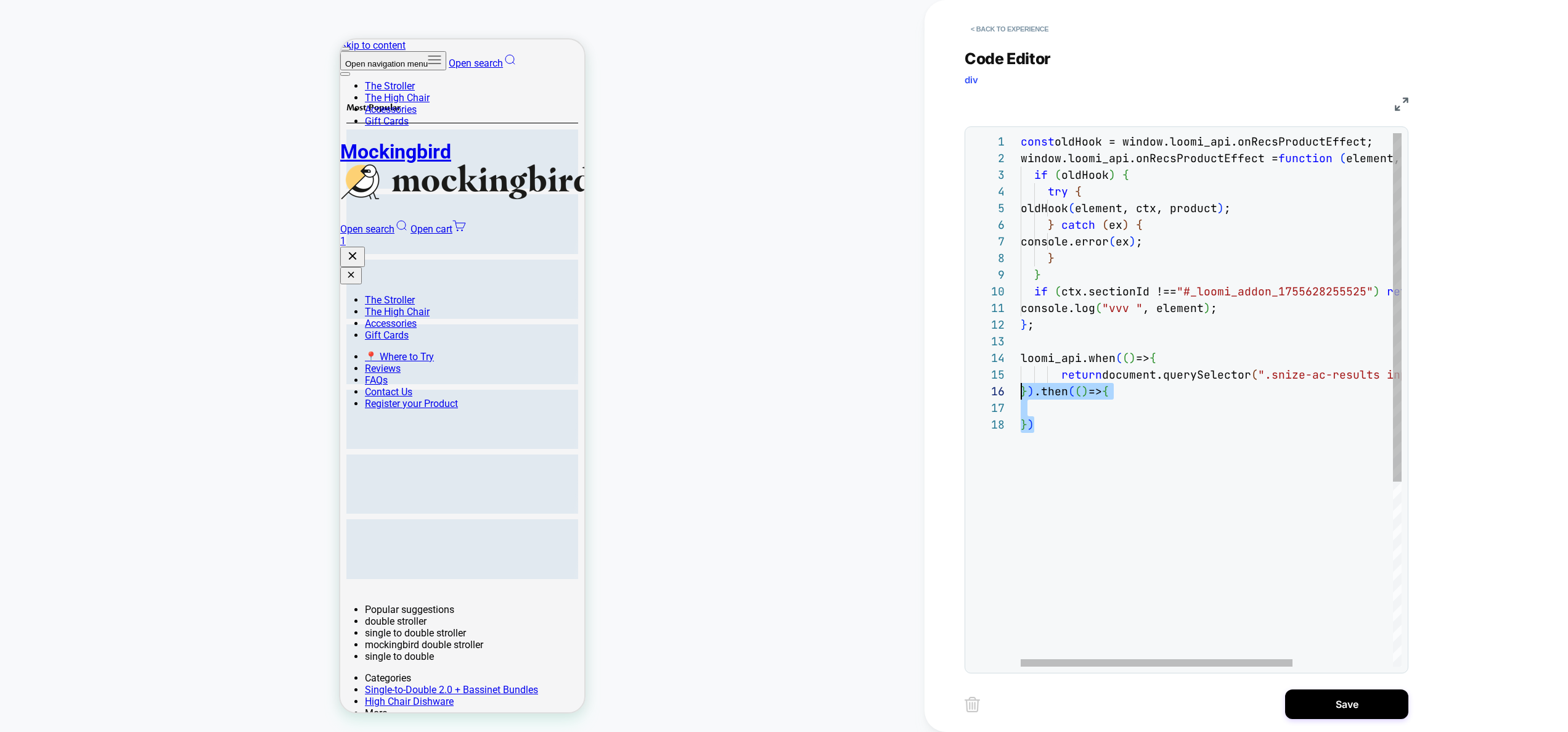
scroll to position [50, 0]
drag, startPoint x: 1075, startPoint y: 483, endPoint x: 970, endPoint y: 354, distance: 166.3
click at [1021, 354] on div "const oldHook = window.loomi_api.onRecsProductEffect; window.loomi_api.onRecsPr…" at bounding box center [1281, 541] width 521 height 817
click at [1339, 308] on div "const oldHook = window.loomi_api.onRecsProductEffect; window.loomi_api.onRecsPr…" at bounding box center [1281, 541] width 521 height 817
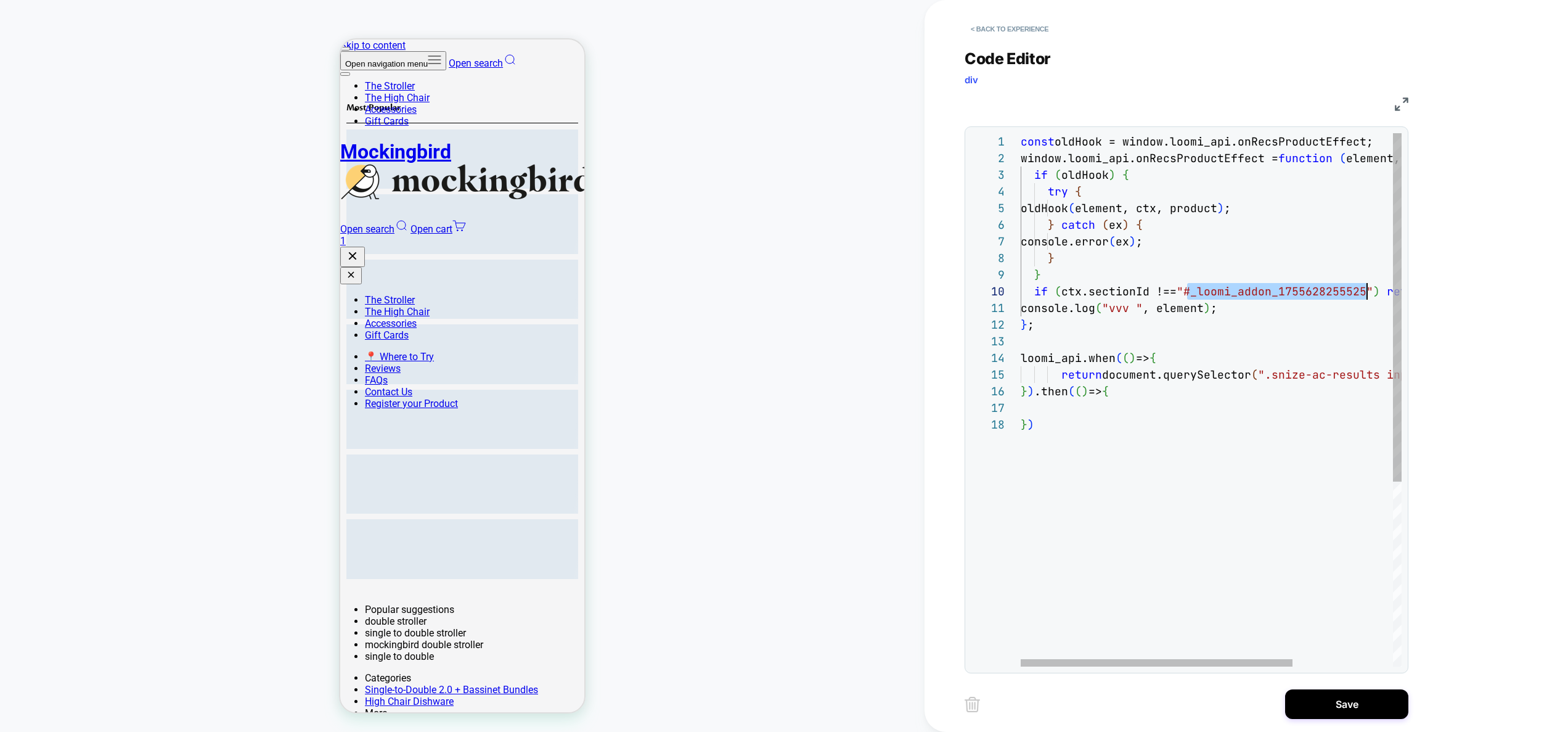
drag, startPoint x: 1187, startPoint y: 288, endPoint x: 1269, endPoint y: 235, distance: 97.6
click at [1368, 294] on div "const oldHook = window.loomi_api.onRecsProductEffect; window.loomi_api.onRecsPr…" at bounding box center [1281, 541] width 521 height 817
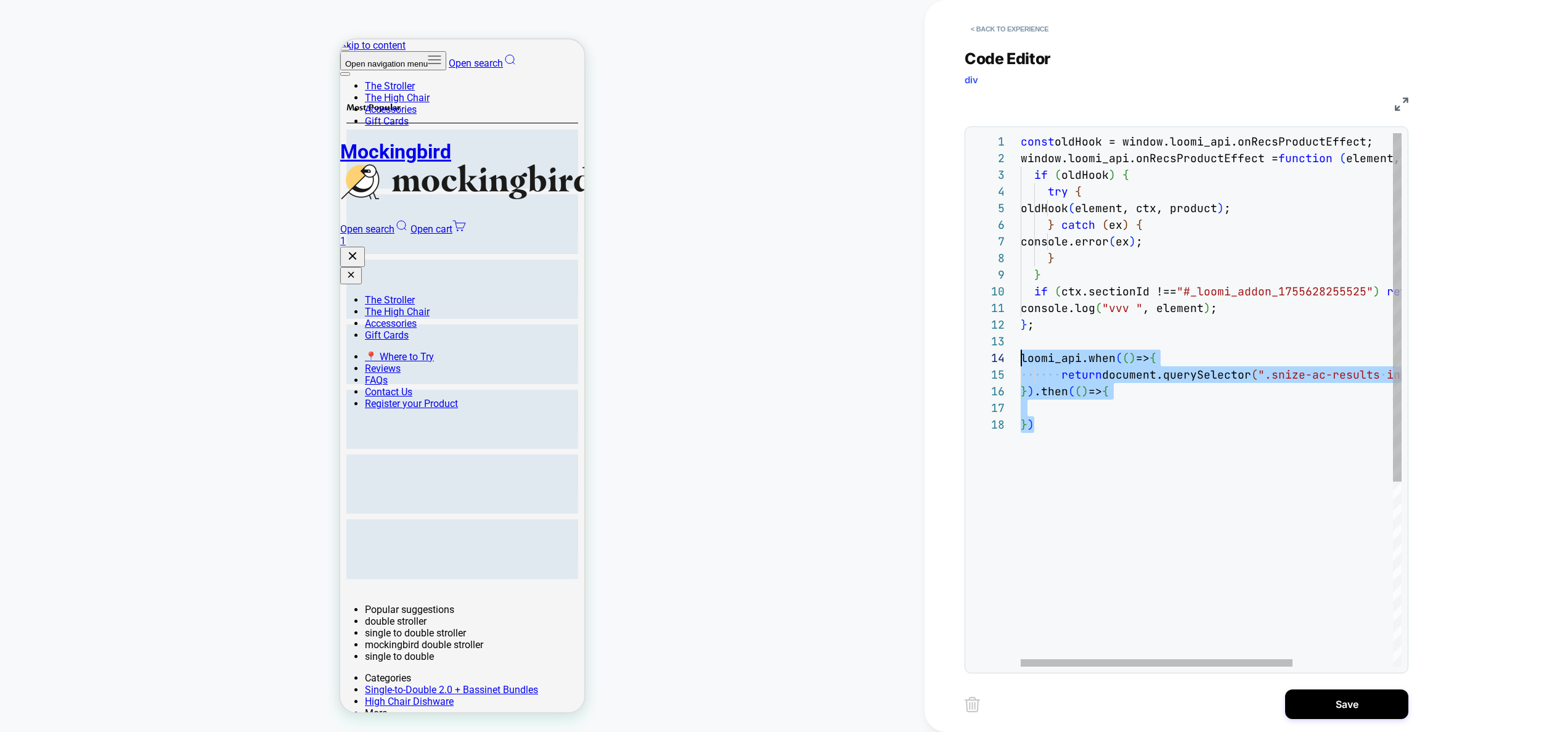
drag, startPoint x: 1140, startPoint y: 522, endPoint x: 1004, endPoint y: 354, distance: 216.1
click at [1021, 354] on div "const oldHook = window.loomi_api.onRecsProductEffect; window.loomi_api.onRecsPr…" at bounding box center [1281, 541] width 521 height 817
type textarea "**********"
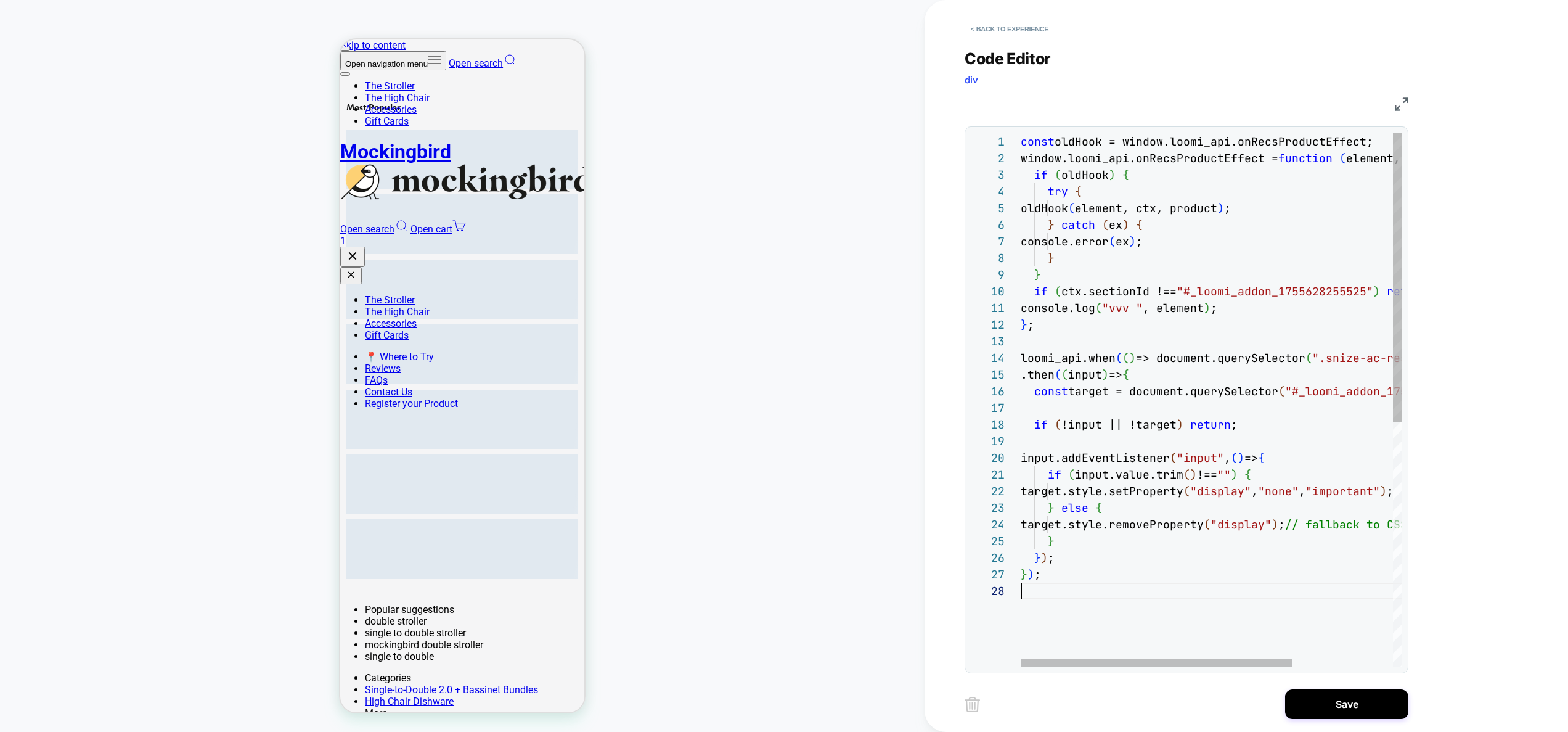
scroll to position [117, 0]
click at [1321, 700] on button "Save" at bounding box center [1347, 704] width 123 height 29
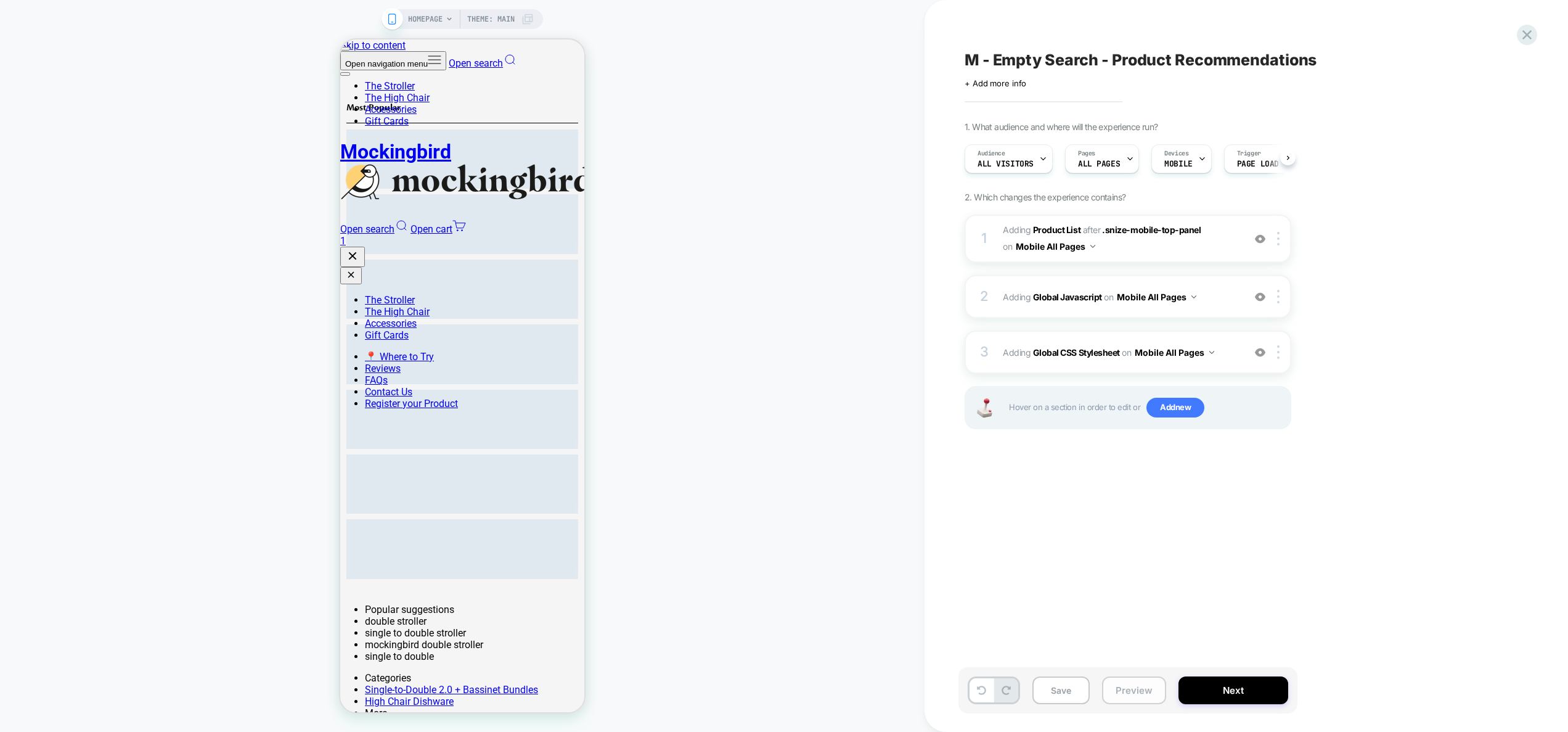
drag, startPoint x: 1137, startPoint y: 684, endPoint x: 1136, endPoint y: 677, distance: 7.1
click at [1137, 684] on button "Preview" at bounding box center [1134, 690] width 64 height 28
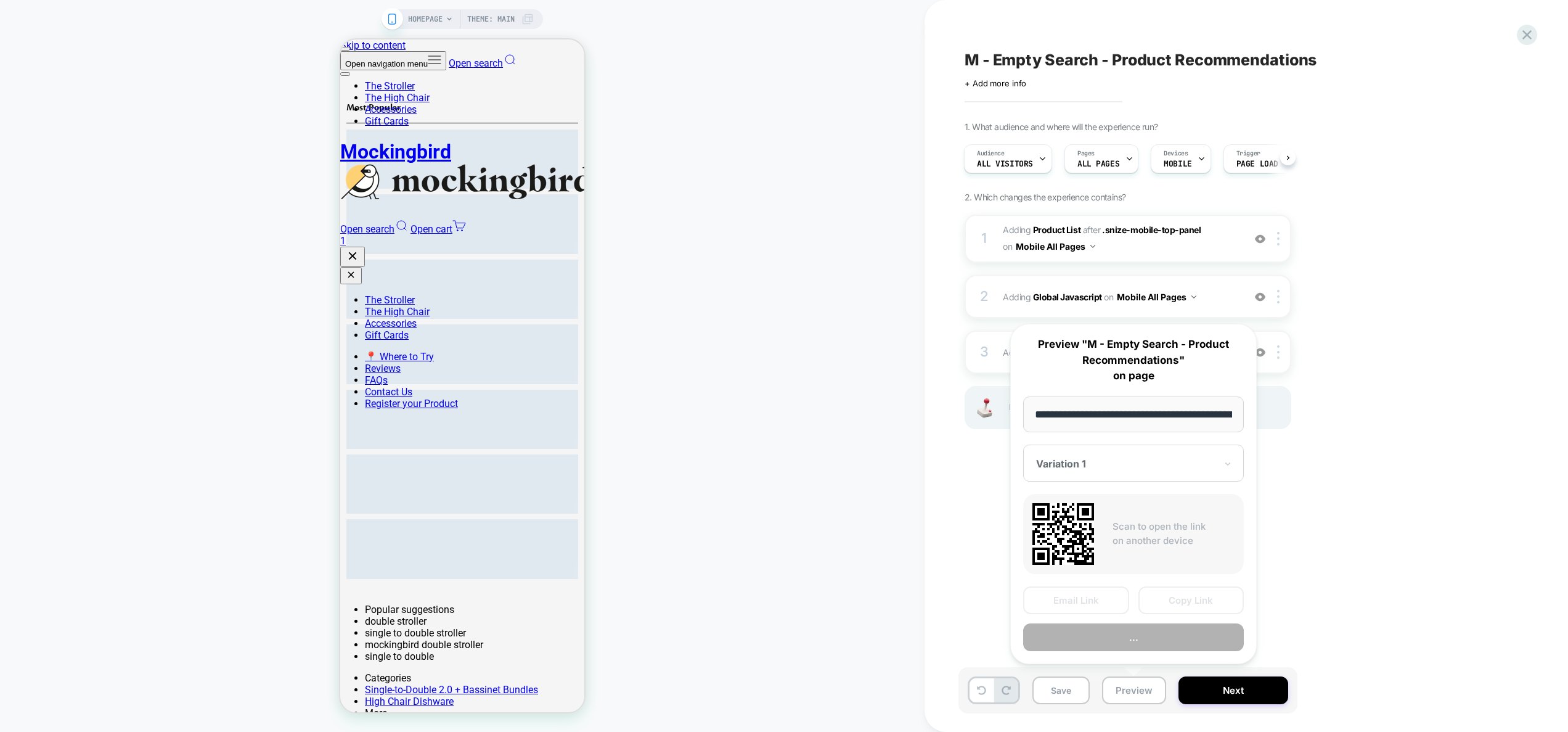
scroll to position [0, 49]
click at [1133, 642] on button "Preview" at bounding box center [1133, 637] width 221 height 28
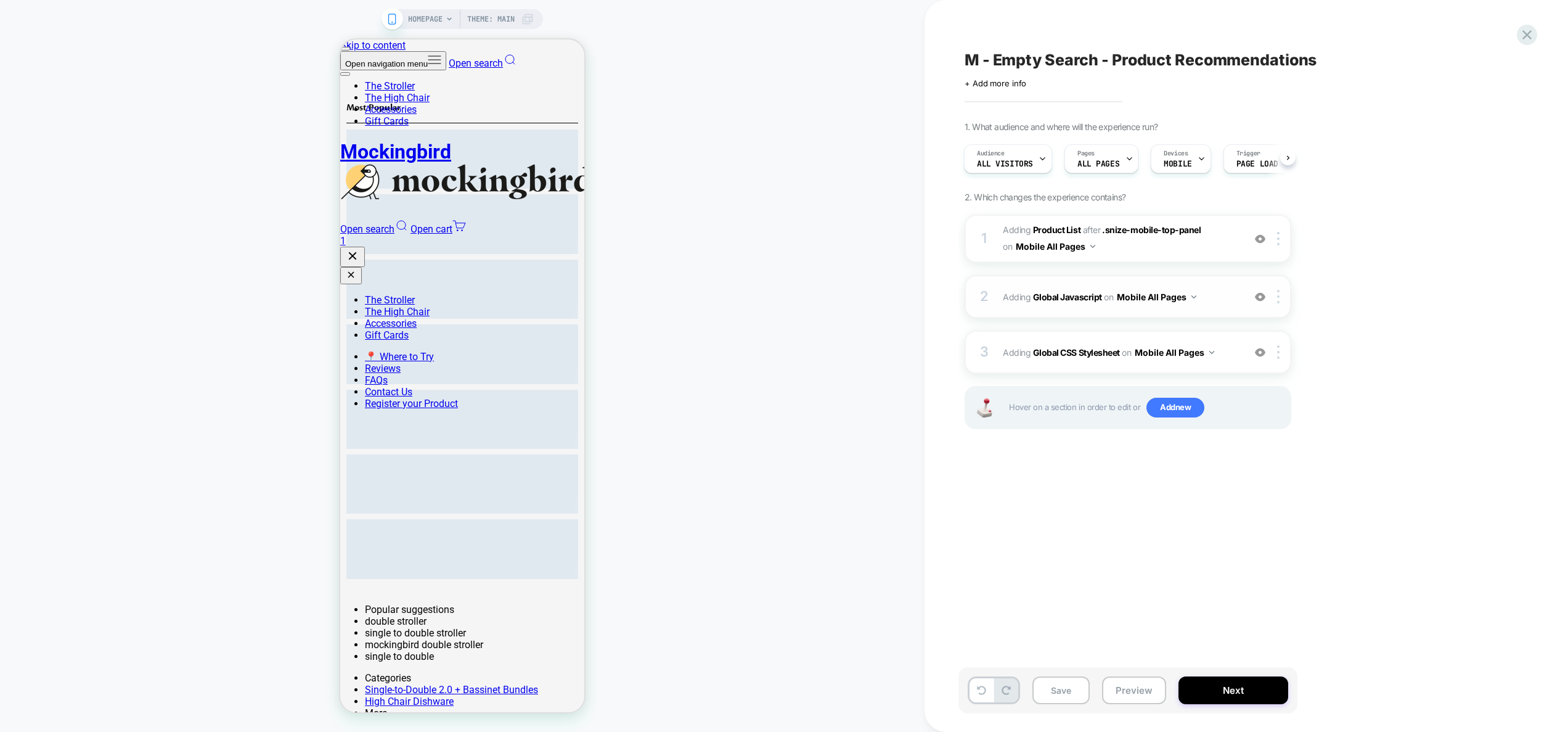
click at [1220, 300] on span "Adding Global Javascript on Mobile All Pages" at bounding box center [1120, 296] width 234 height 18
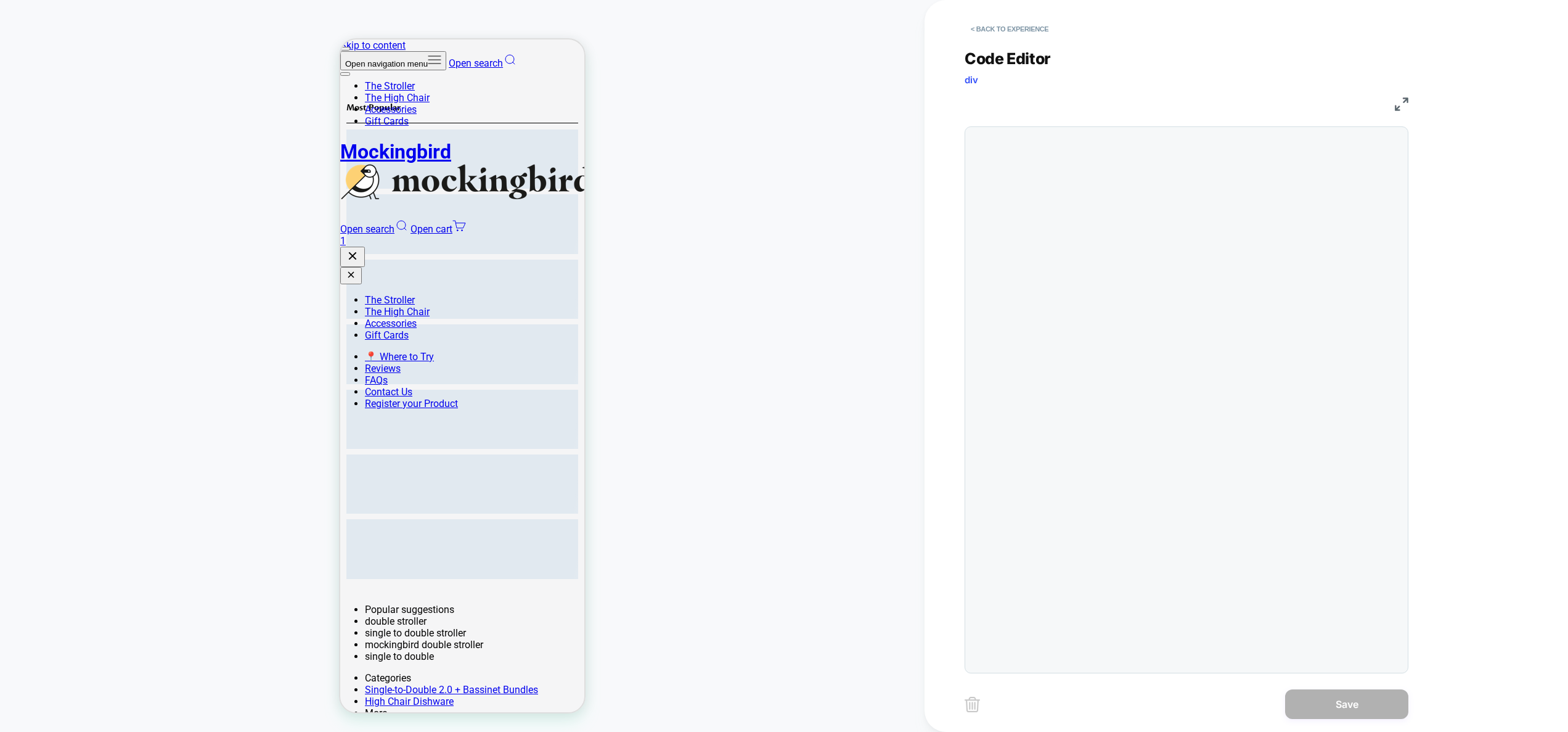
scroll to position [166, 0]
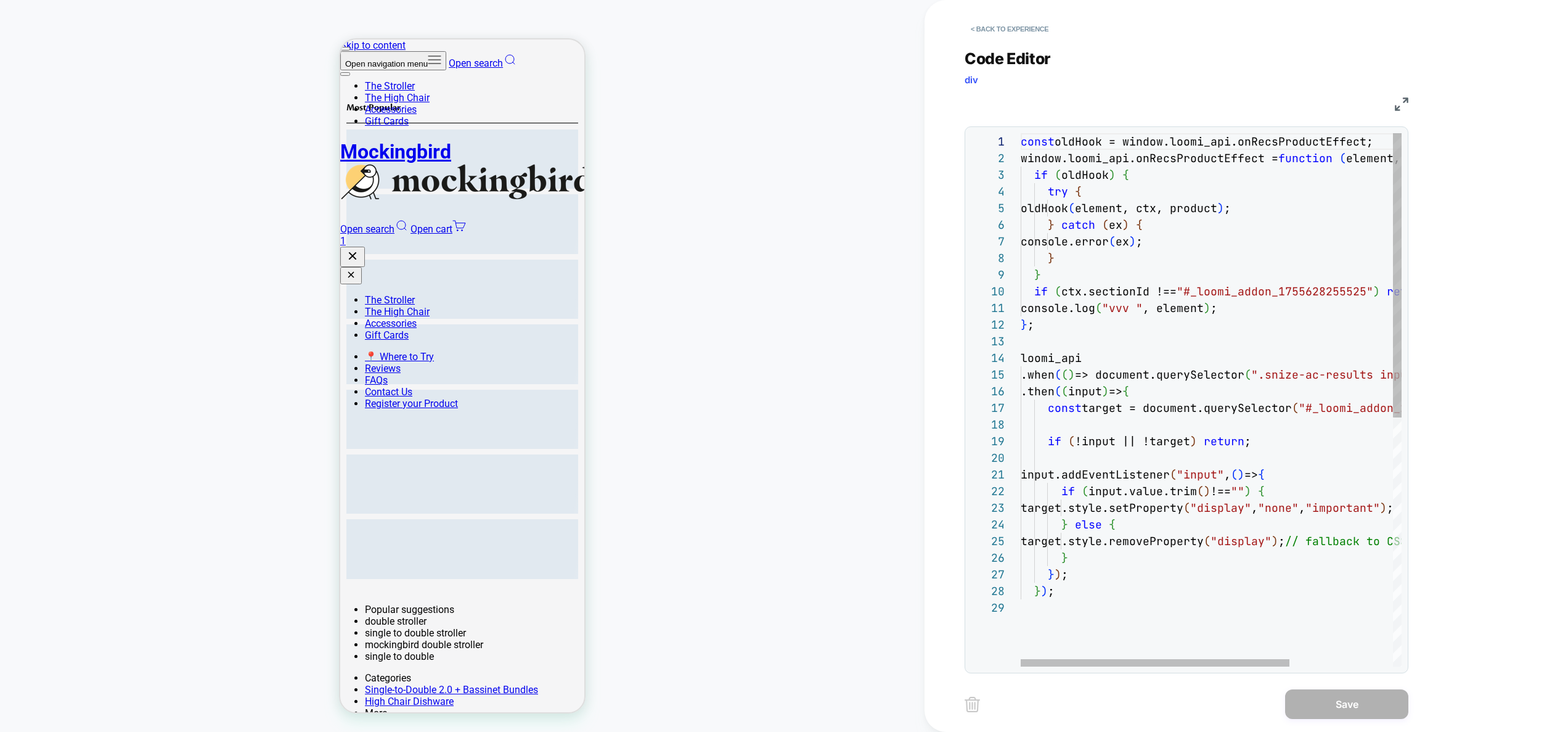
click at [1252, 307] on div "const oldHook = window.loomi_api.onRecsProductEffect; window.loomi_api.onRecsPr…" at bounding box center [1284, 633] width 527 height 1000
click at [1215, 505] on div "const oldHook = window.loomi_api.onRecsProductEffect; window.loomi_api.onRecsPr…" at bounding box center [1284, 633] width 527 height 1000
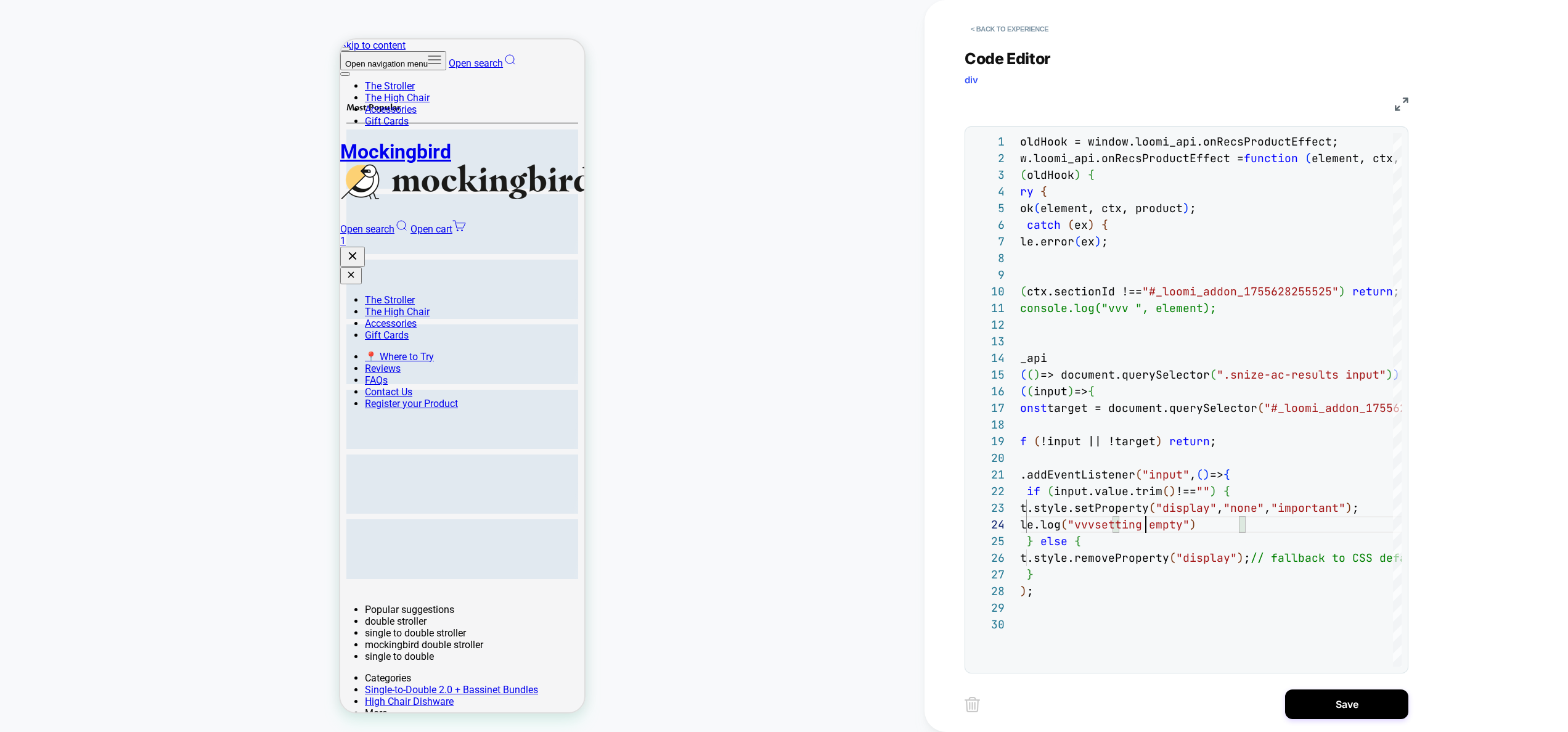
scroll to position [50, 166]
drag, startPoint x: 1261, startPoint y: 517, endPoint x: 1040, endPoint y: 522, distance: 221.1
click at [1040, 522] on div "const oldHook = window.loomi_api.onRecsProductEffect; window.loomi_api.onRecsPr…" at bounding box center [1250, 640] width 527 height 1016
click at [1071, 566] on div "const oldHook = window.loomi_api.onRecsProductEffect; window.loomi_api.onRecsPr…" at bounding box center [1250, 640] width 527 height 1016
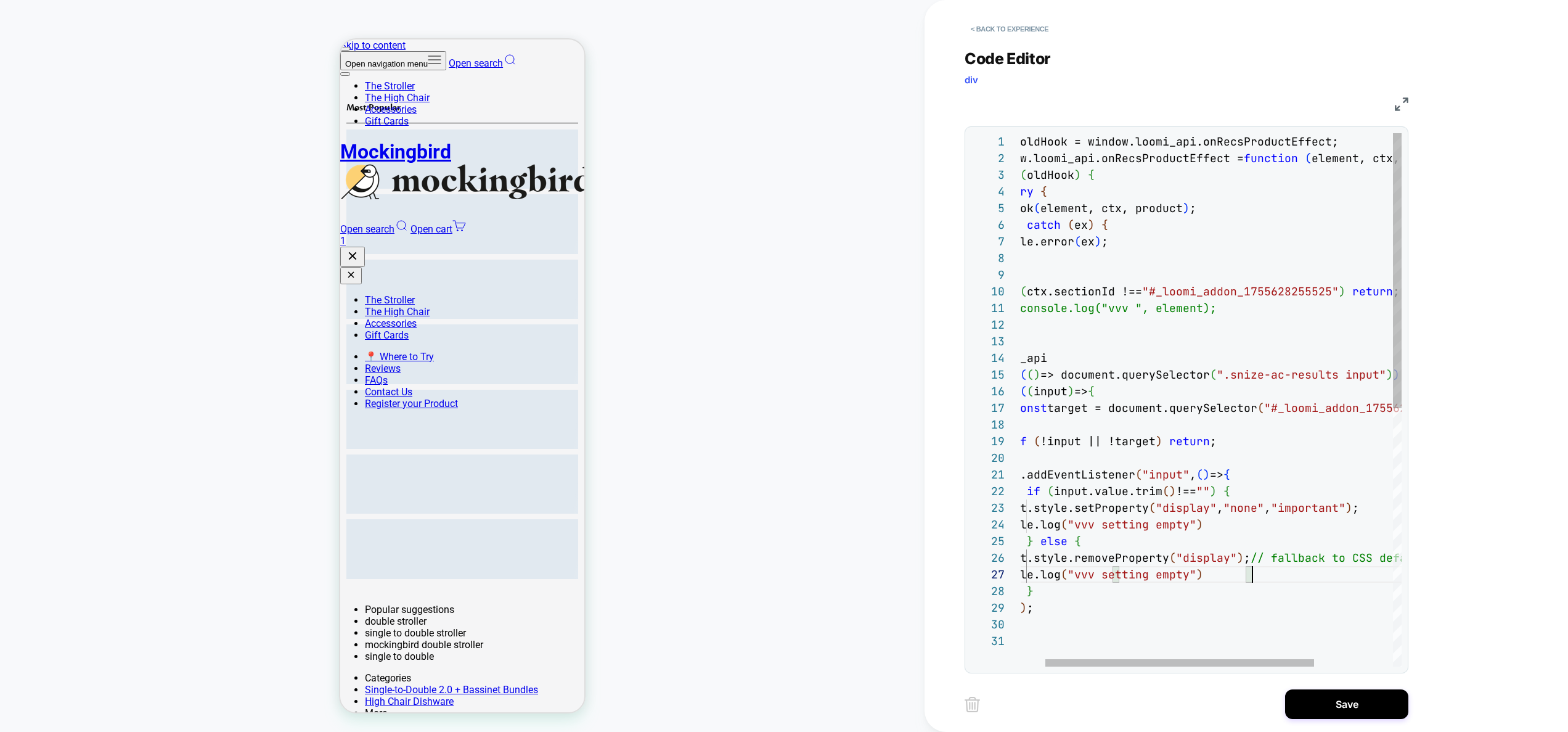
click at [1202, 577] on div "const oldHook = window.loomi_api.onRecsProductEffect; window.loomi_api.onRecsPr…" at bounding box center [1250, 649] width 527 height 1033
type textarea "**********"
click at [1392, 707] on button "Save" at bounding box center [1347, 704] width 123 height 29
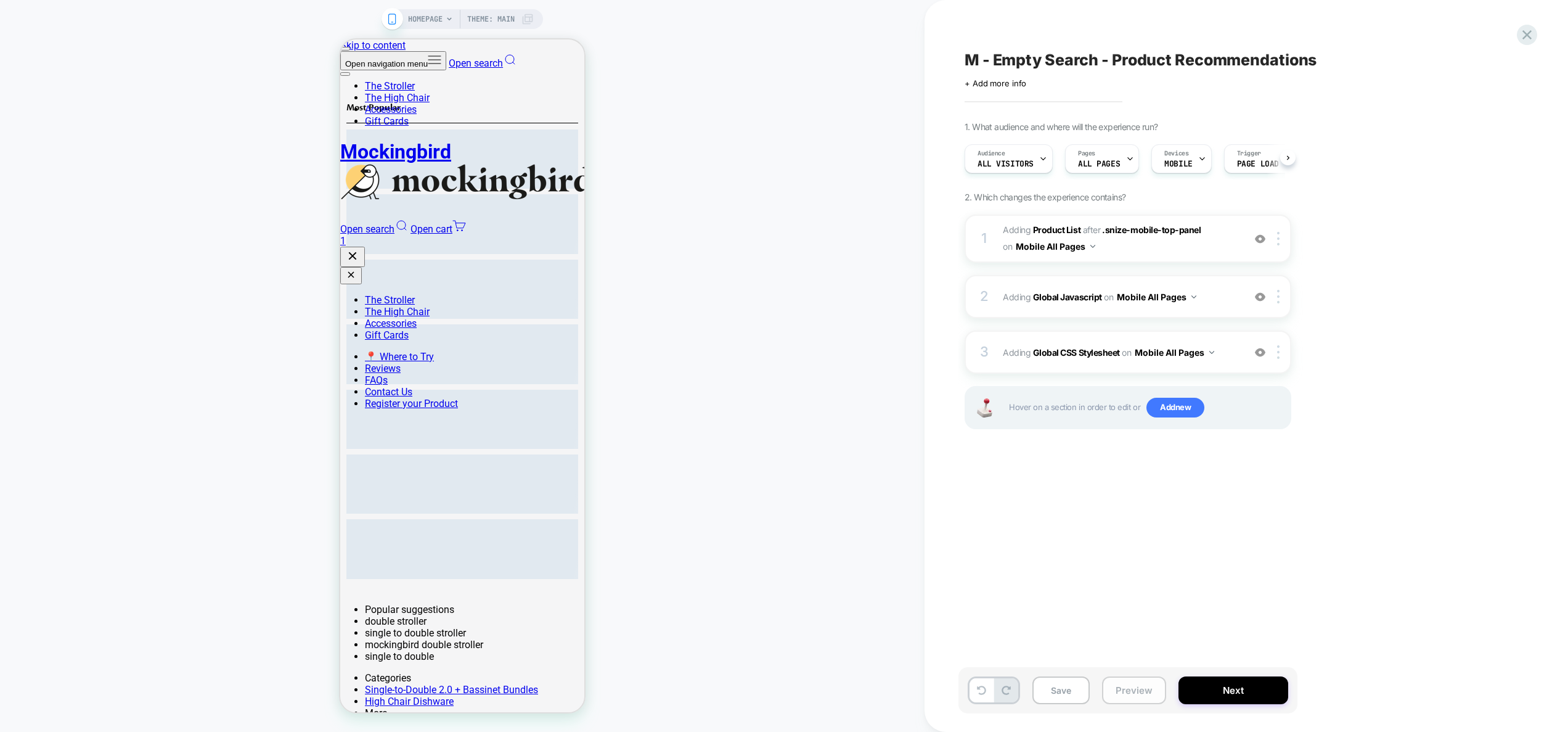
click at [1124, 701] on button "Preview" at bounding box center [1134, 690] width 64 height 28
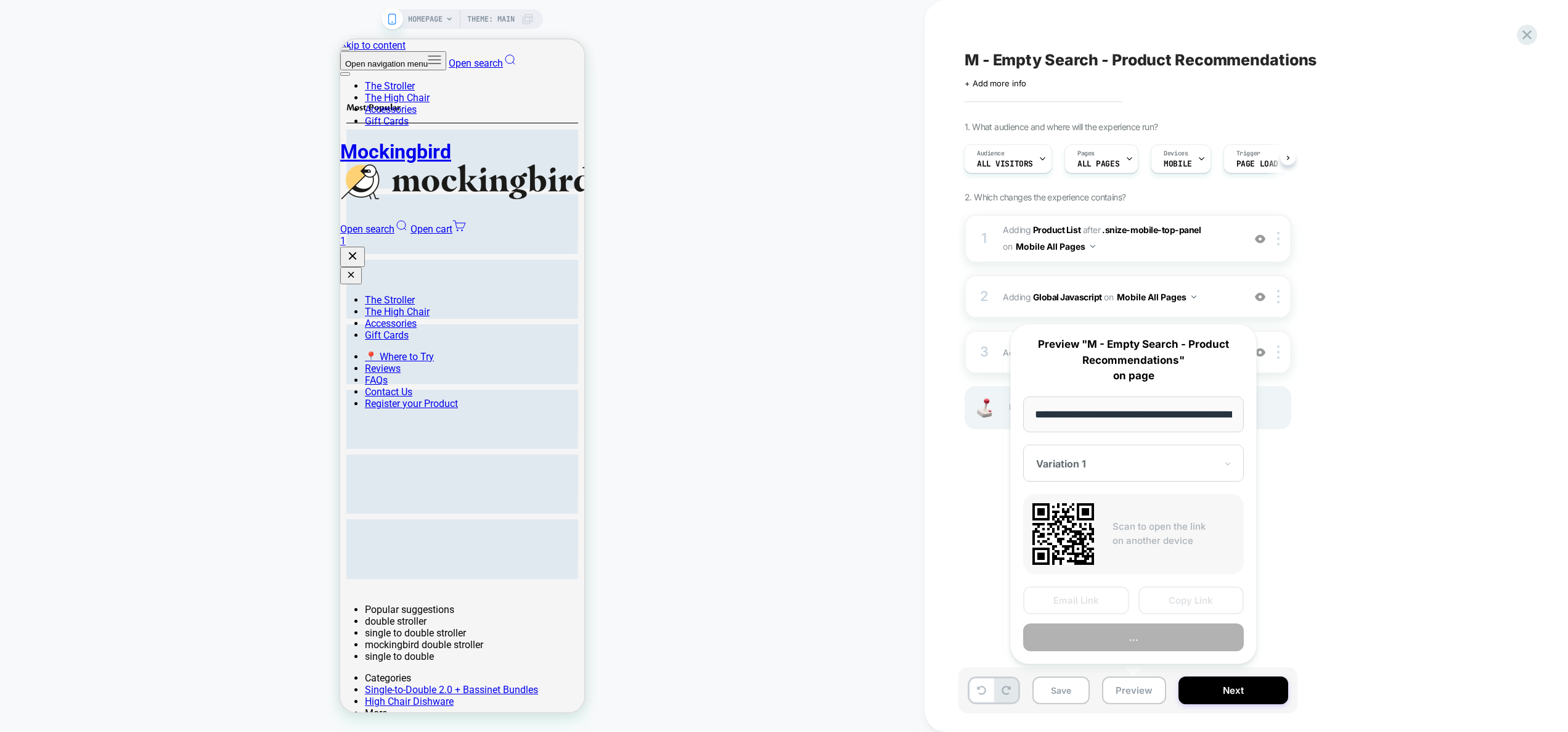
scroll to position [0, 49]
click at [1120, 634] on button "Preview" at bounding box center [1133, 637] width 221 height 28
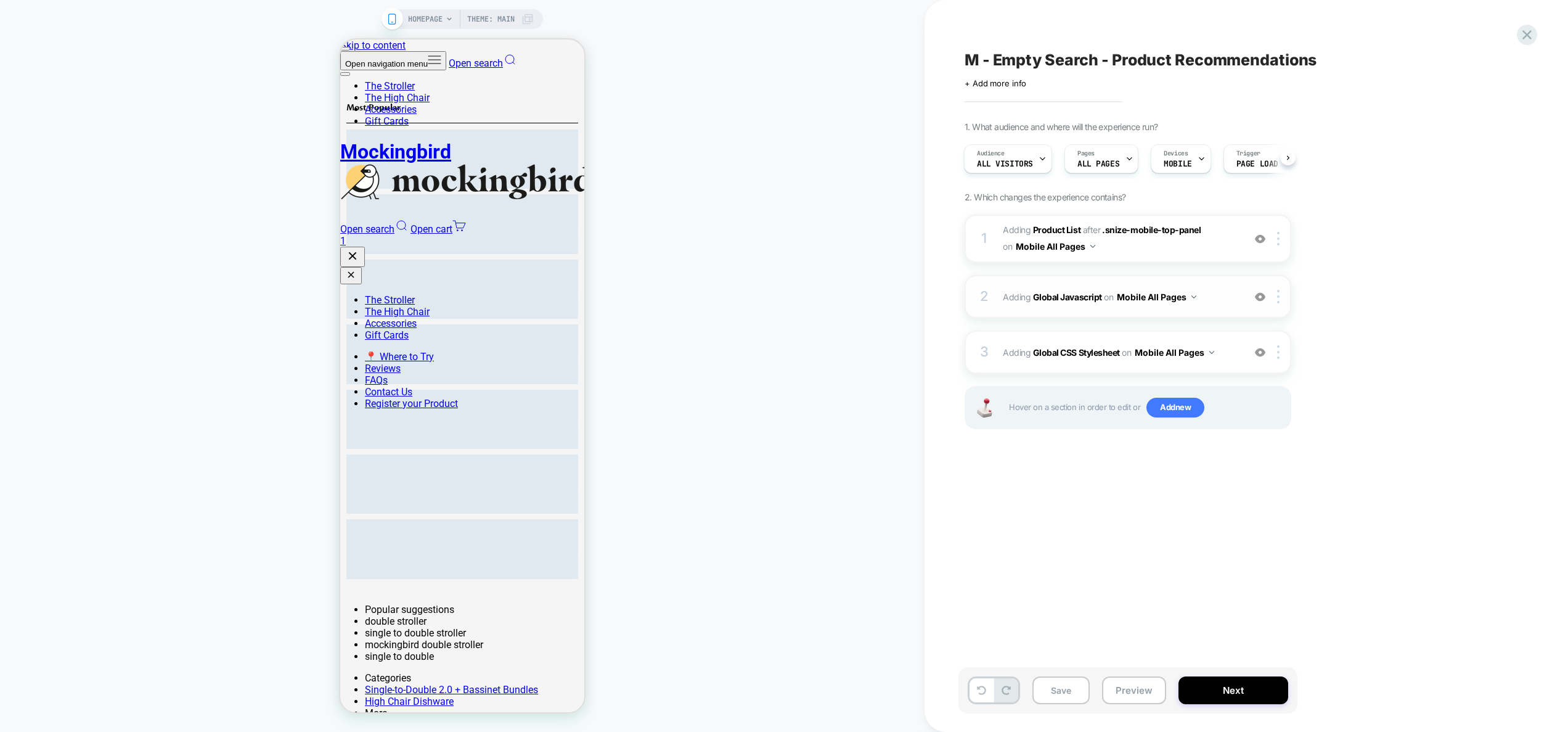
click at [1231, 297] on span "Adding Global Javascript on Mobile All Pages" at bounding box center [1120, 296] width 234 height 18
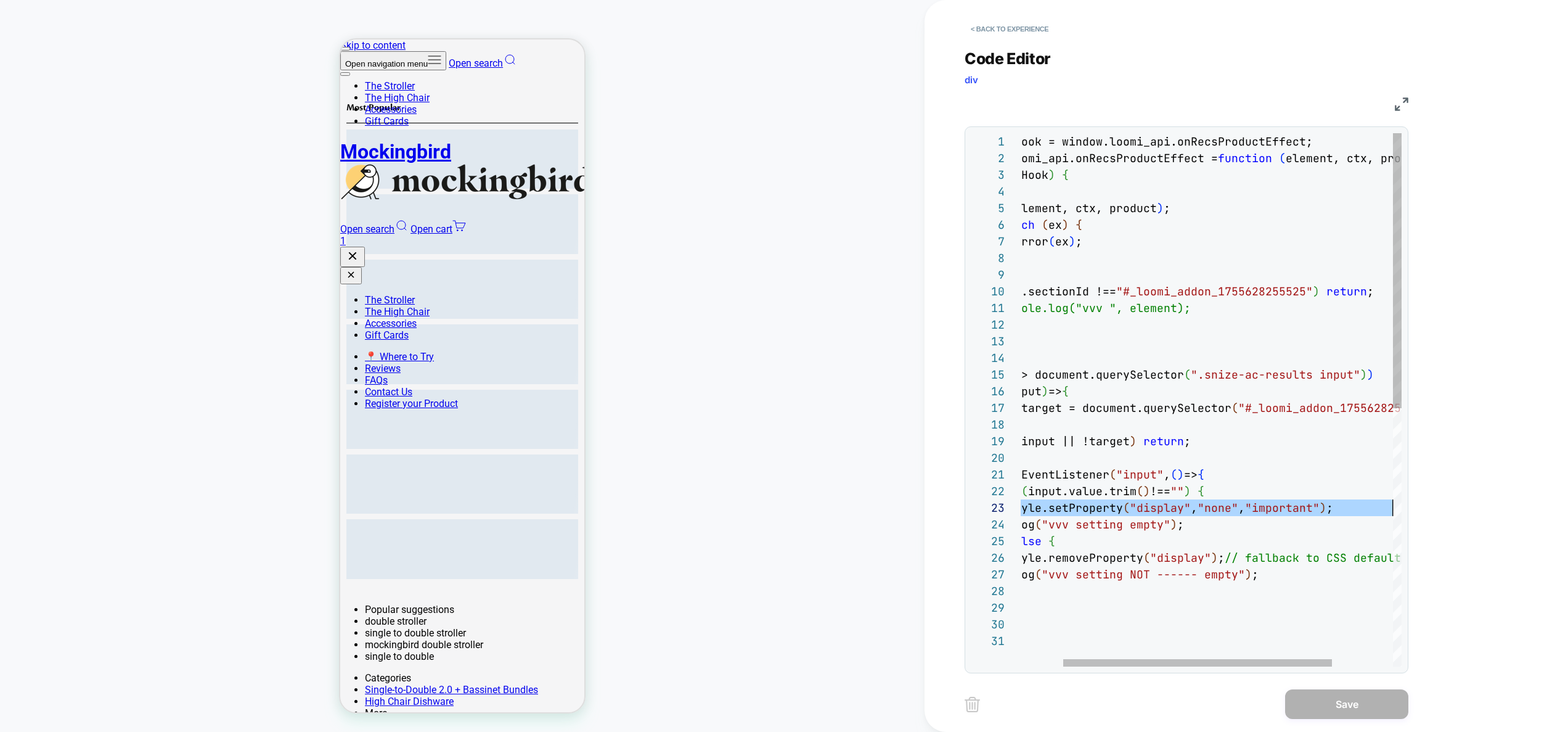
scroll to position [33, 433]
drag, startPoint x: 1075, startPoint y: 509, endPoint x: 1414, endPoint y: 507, distance: 339.0
click at [1414, 507] on div "const oldHook = window.loomi_api.onRecsProductEffect; window.loomi_api.onRecsPr…" at bounding box center [1224, 649] width 527 height 1033
drag, startPoint x: 1239, startPoint y: 561, endPoint x: 1246, endPoint y: 563, distance: 7.3
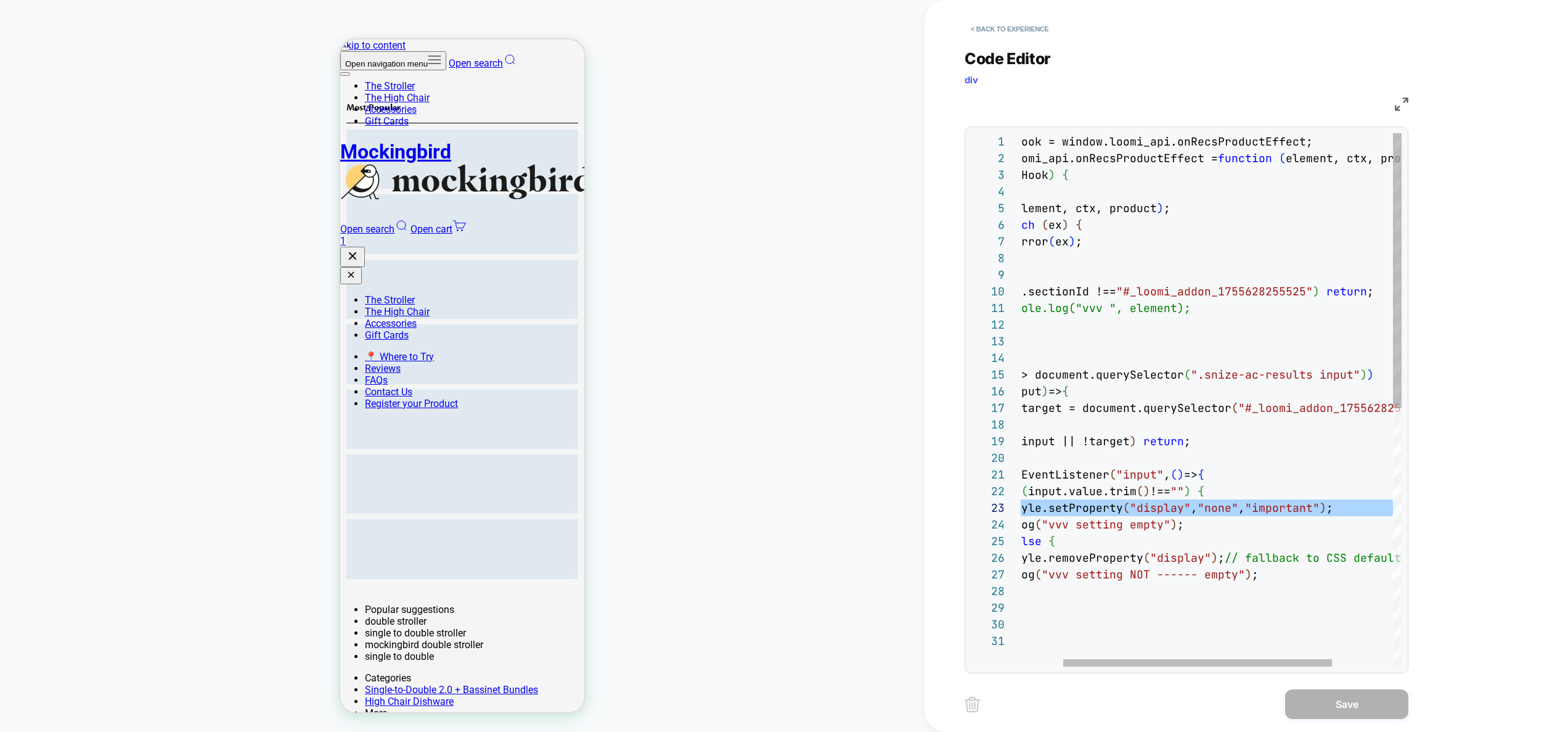
click at [1239, 561] on div "const oldHook = window.loomi_api.onRecsProductEffect; window.loomi_api.onRecsPr…" at bounding box center [1224, 649] width 527 height 1033
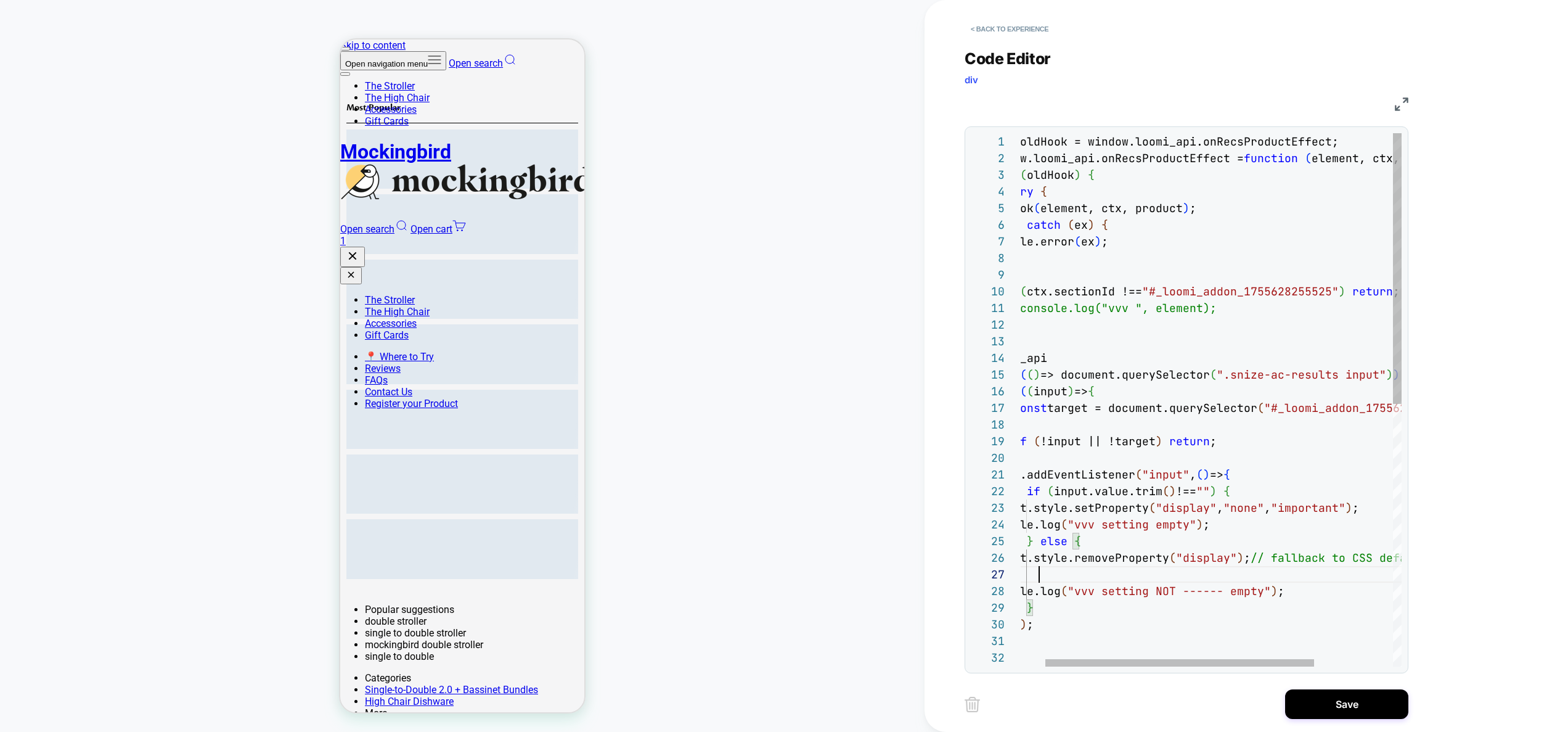
scroll to position [100, 433]
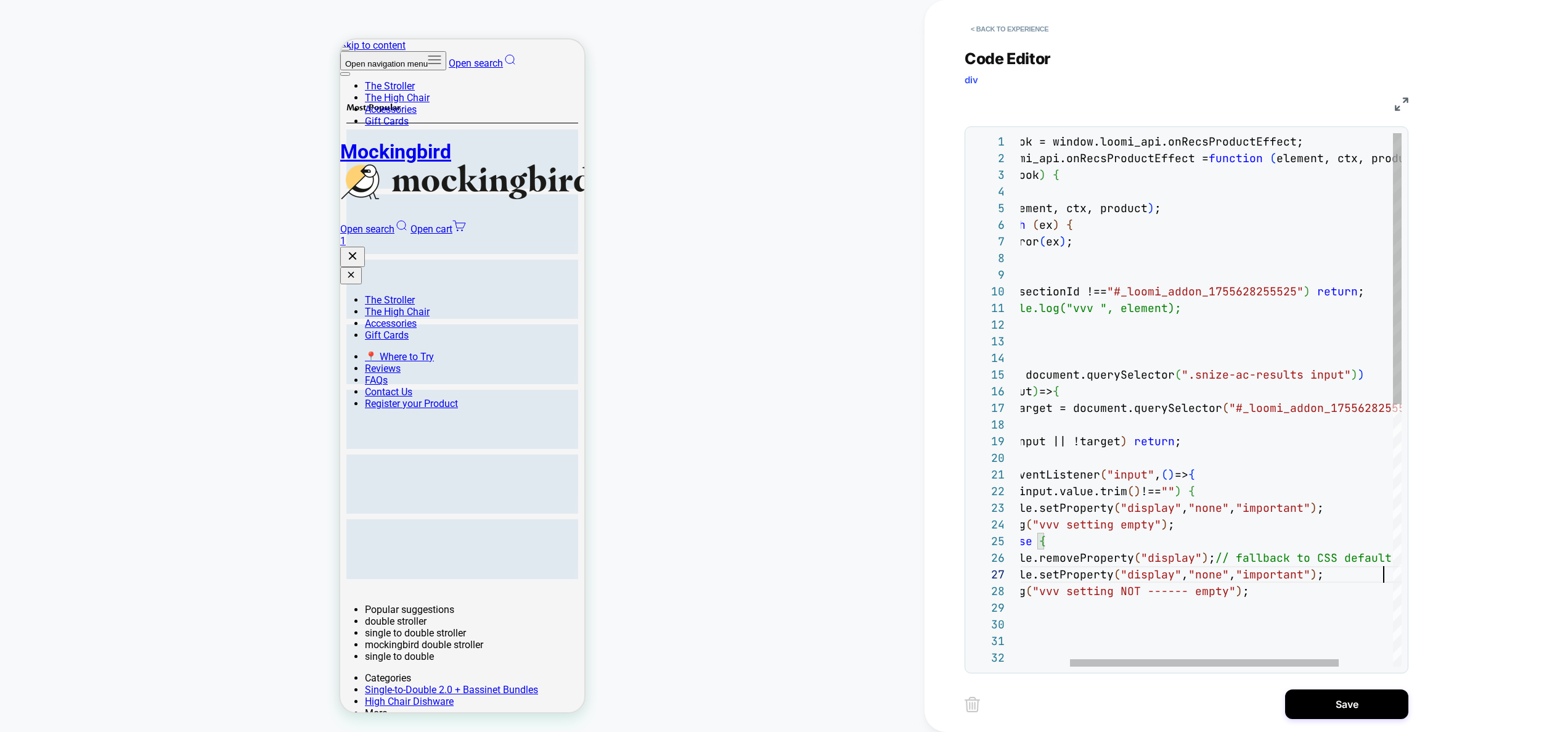
click at [1257, 574] on div "const oldHook = window.loomi_api.onRecsProductEffect; window.loomi_api.onRecsPr…" at bounding box center [1214, 657] width 527 height 1050
click at [1267, 549] on div "const oldHook = window.loomi_api.onRecsProductEffect; window.loomi_api.onRecsPr…" at bounding box center [1214, 657] width 527 height 1050
click at [1269, 556] on div "const oldHook = window.loomi_api.onRecsProductEffect; window.loomi_api.onRecsPr…" at bounding box center [1214, 657] width 527 height 1050
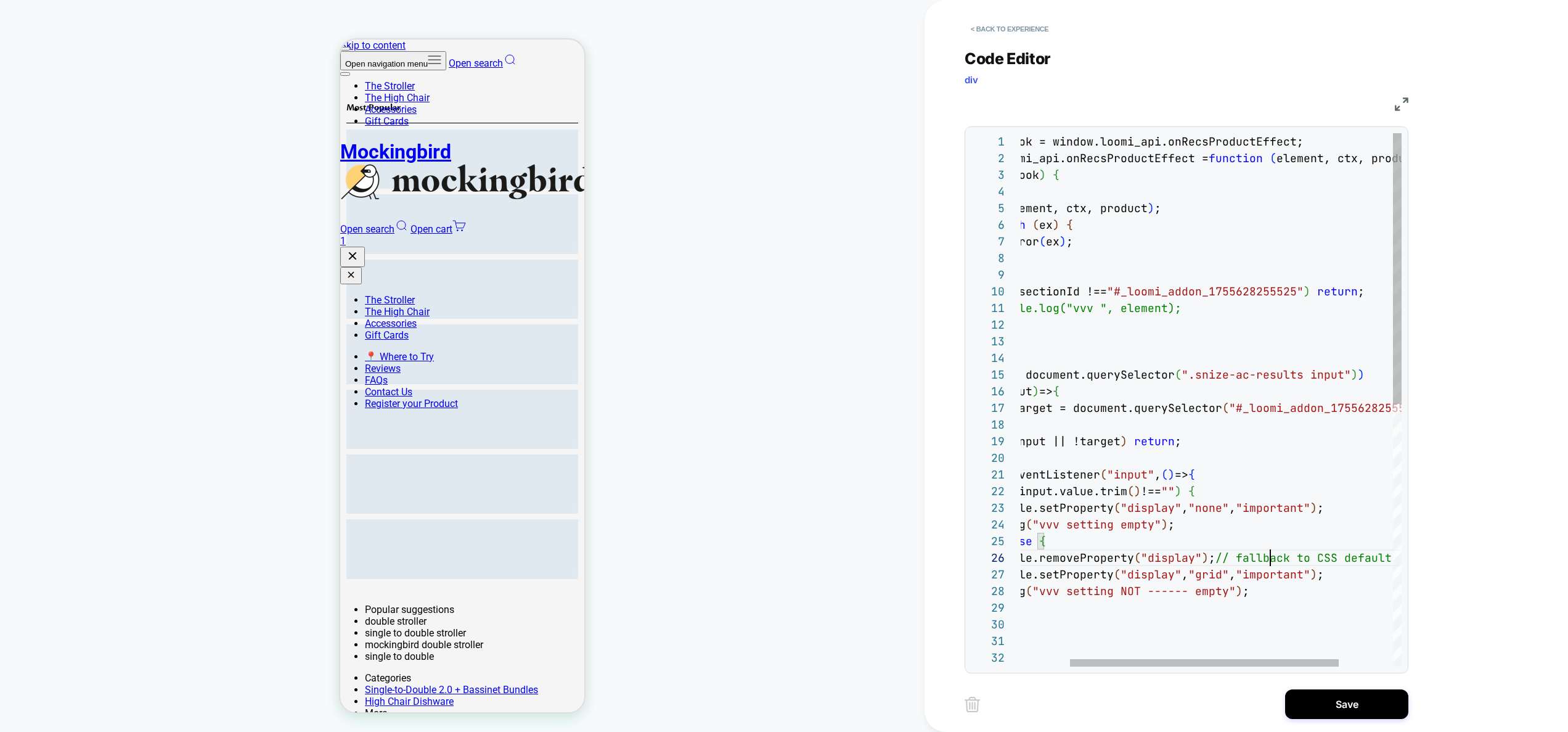
scroll to position [83, 0]
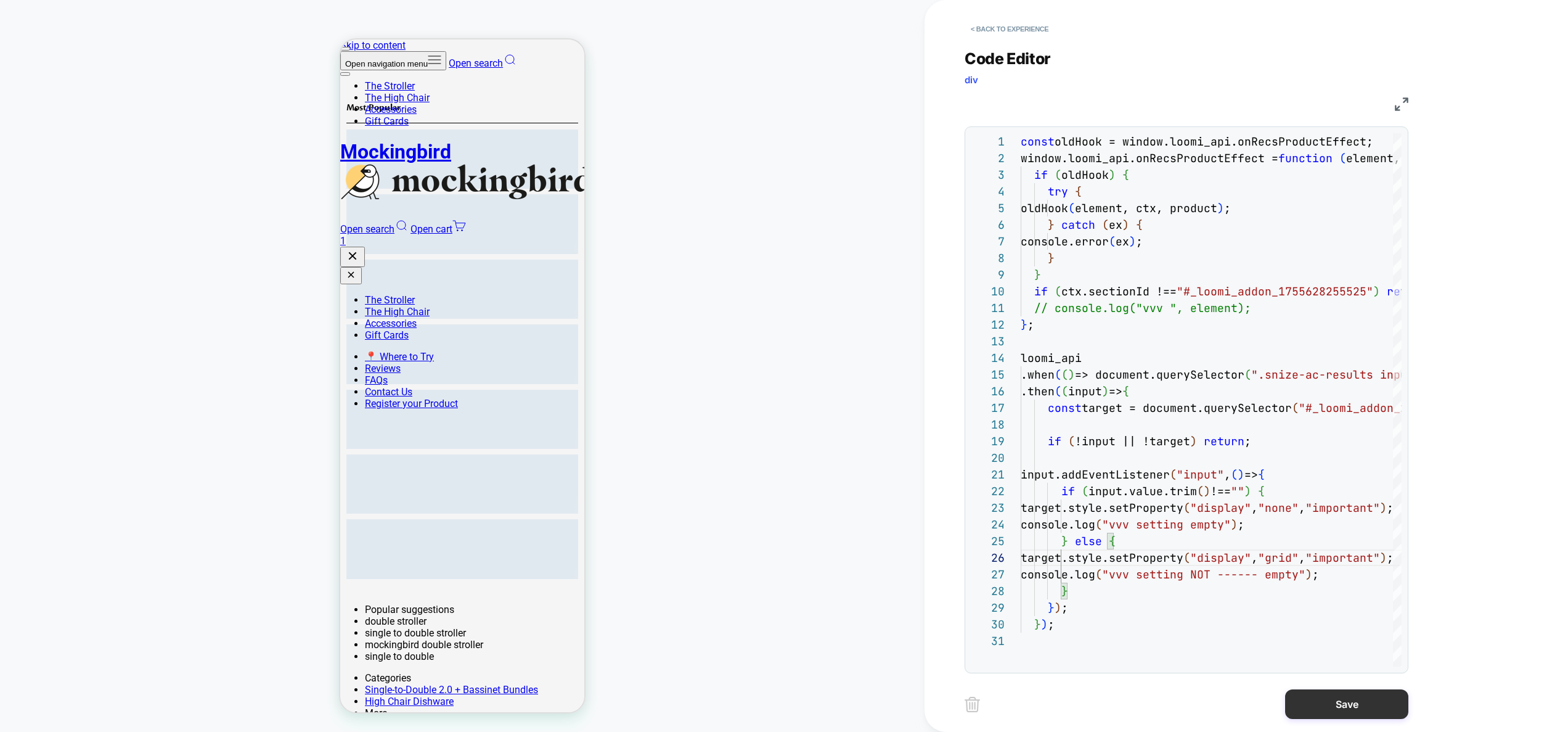
type textarea "**********"
click at [1351, 705] on button "Save" at bounding box center [1347, 704] width 123 height 29
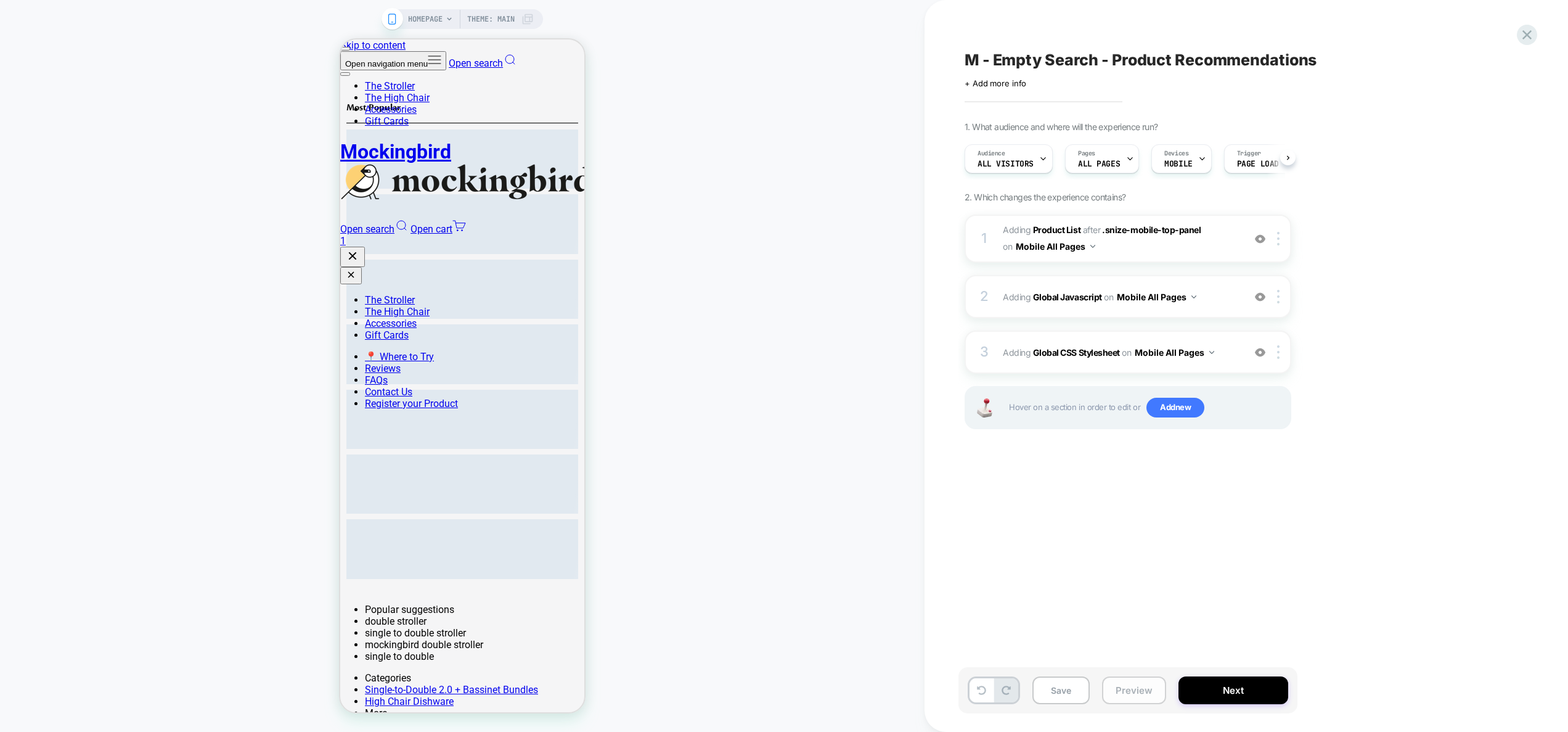
click at [1110, 680] on button "Preview" at bounding box center [1134, 690] width 64 height 28
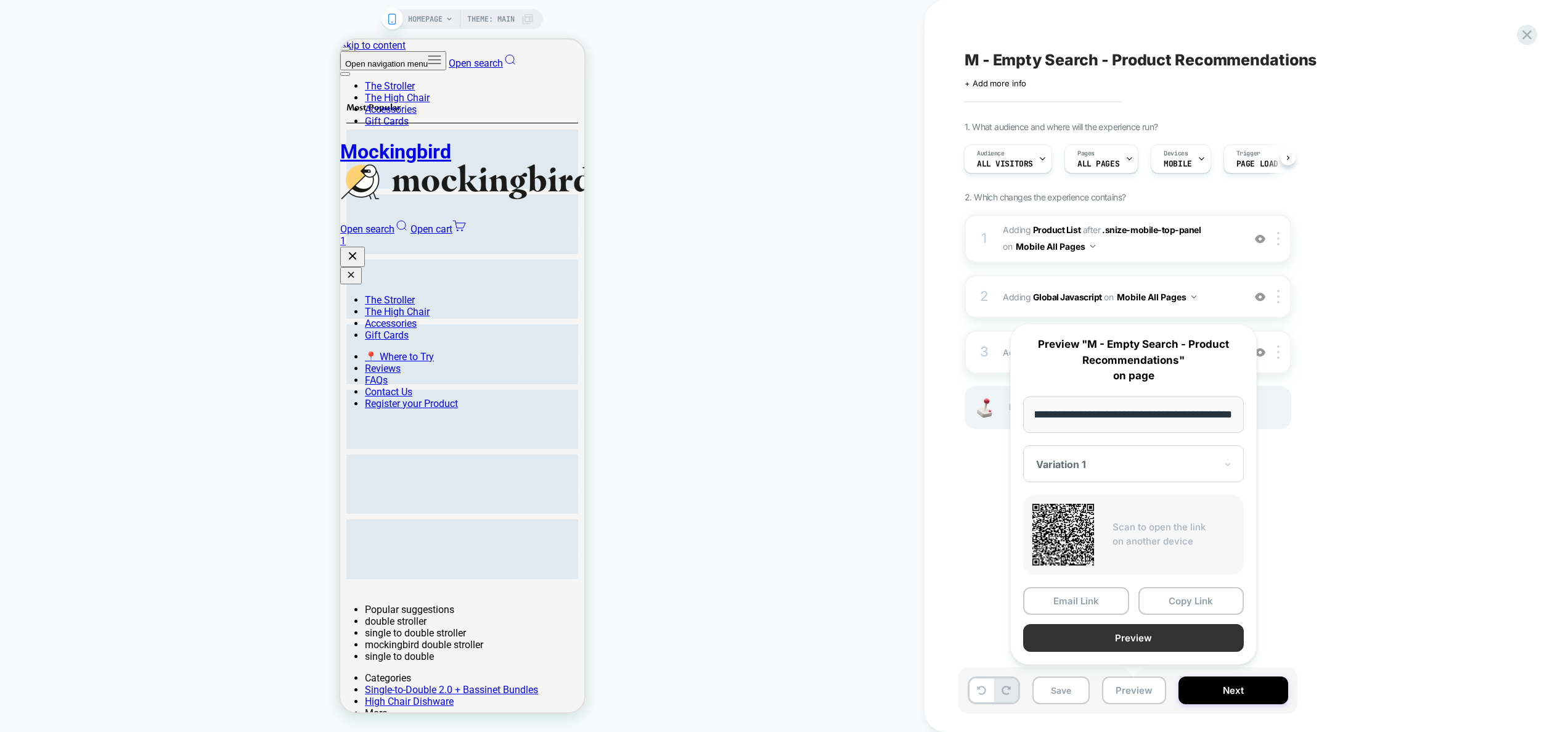
scroll to position [0, 0]
click at [1116, 637] on button "Preview" at bounding box center [1133, 637] width 221 height 28
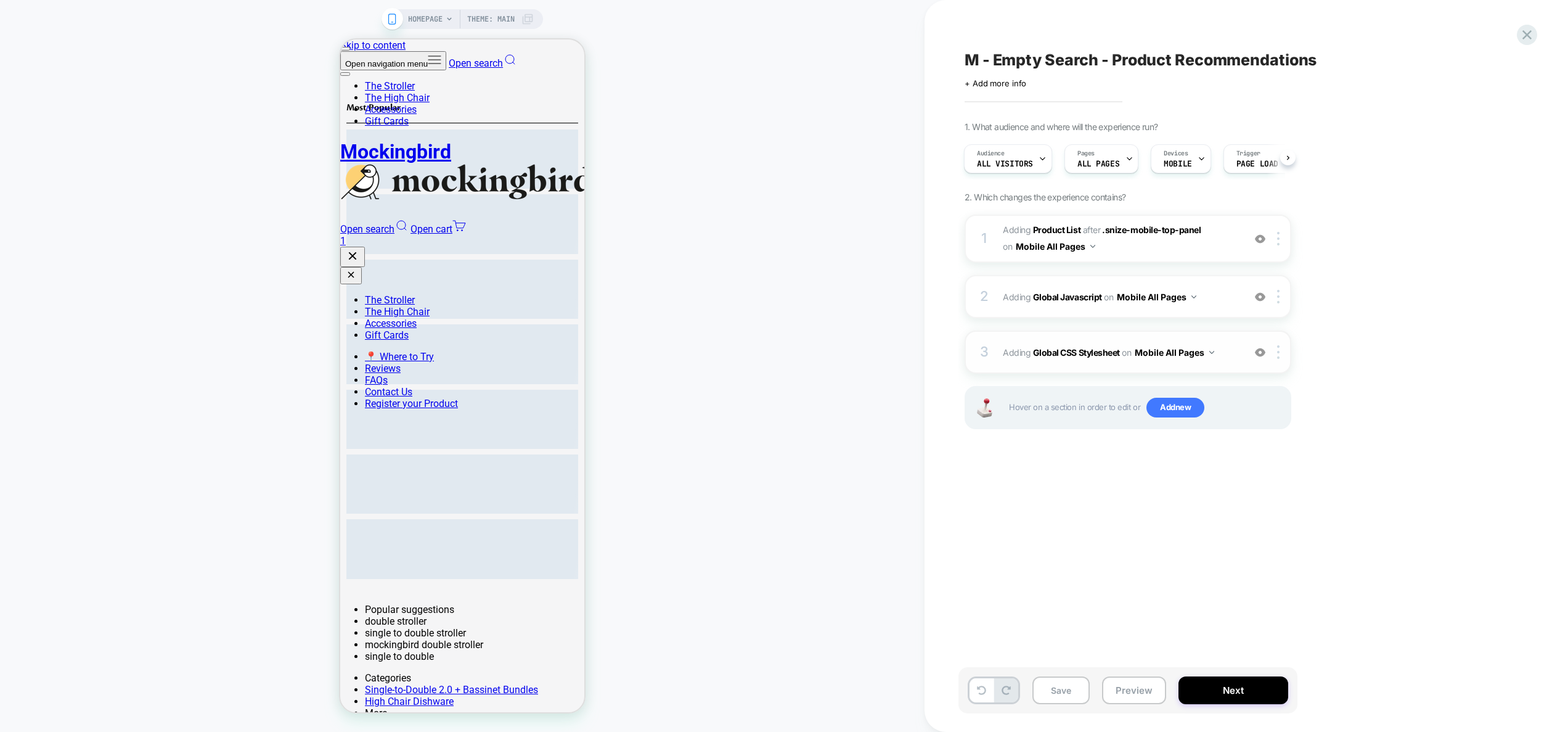
click at [1230, 344] on span "Adding Global CSS Stylesheet on Mobile All Pages" at bounding box center [1120, 352] width 234 height 18
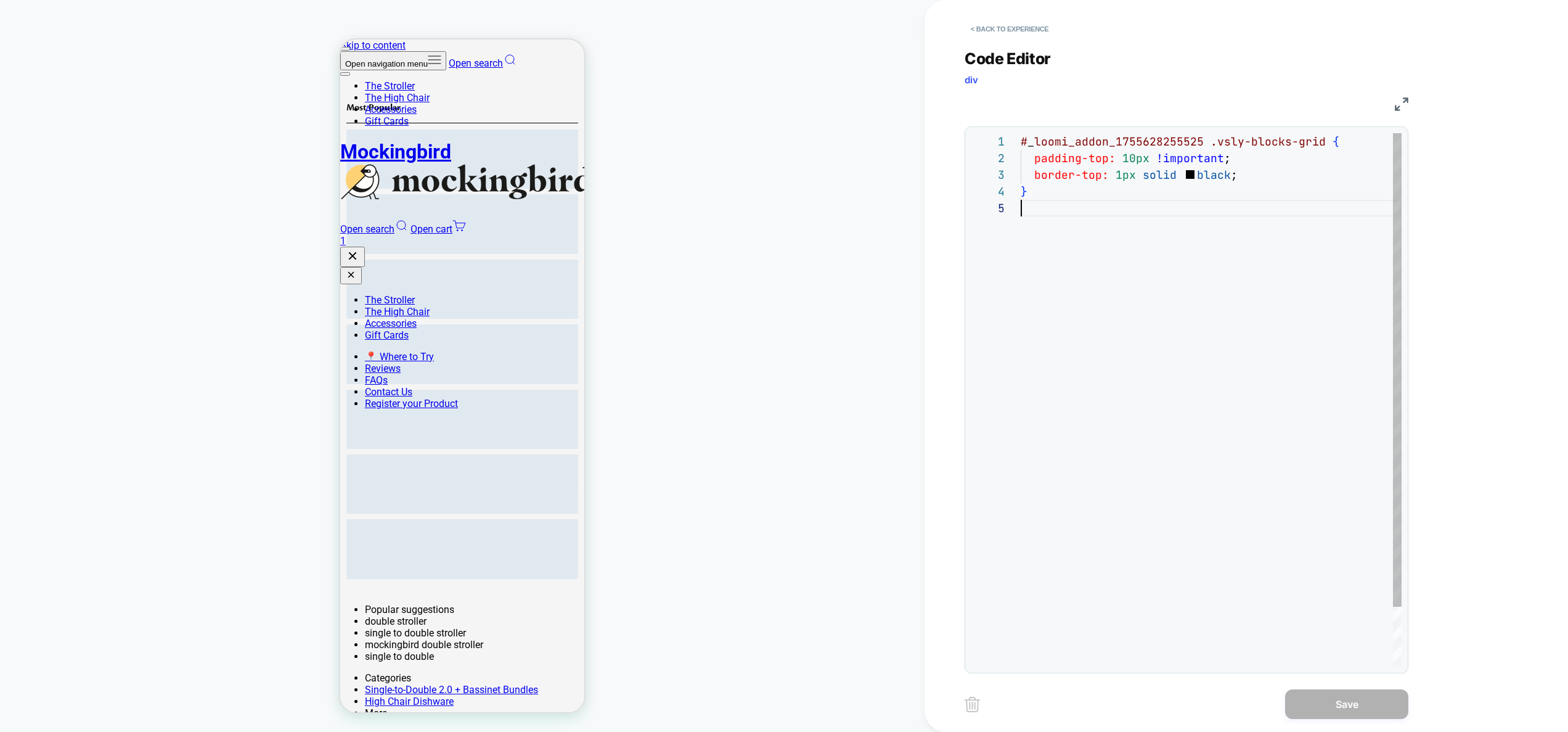
drag, startPoint x: 1087, startPoint y: 223, endPoint x: 907, endPoint y: 89, distance: 224.4
click at [1021, 133] on div "# _ loomi_addon_1755628255525 .vsly-blocks-grid { padding-top: 10px !important …" at bounding box center [1211, 433] width 381 height 600
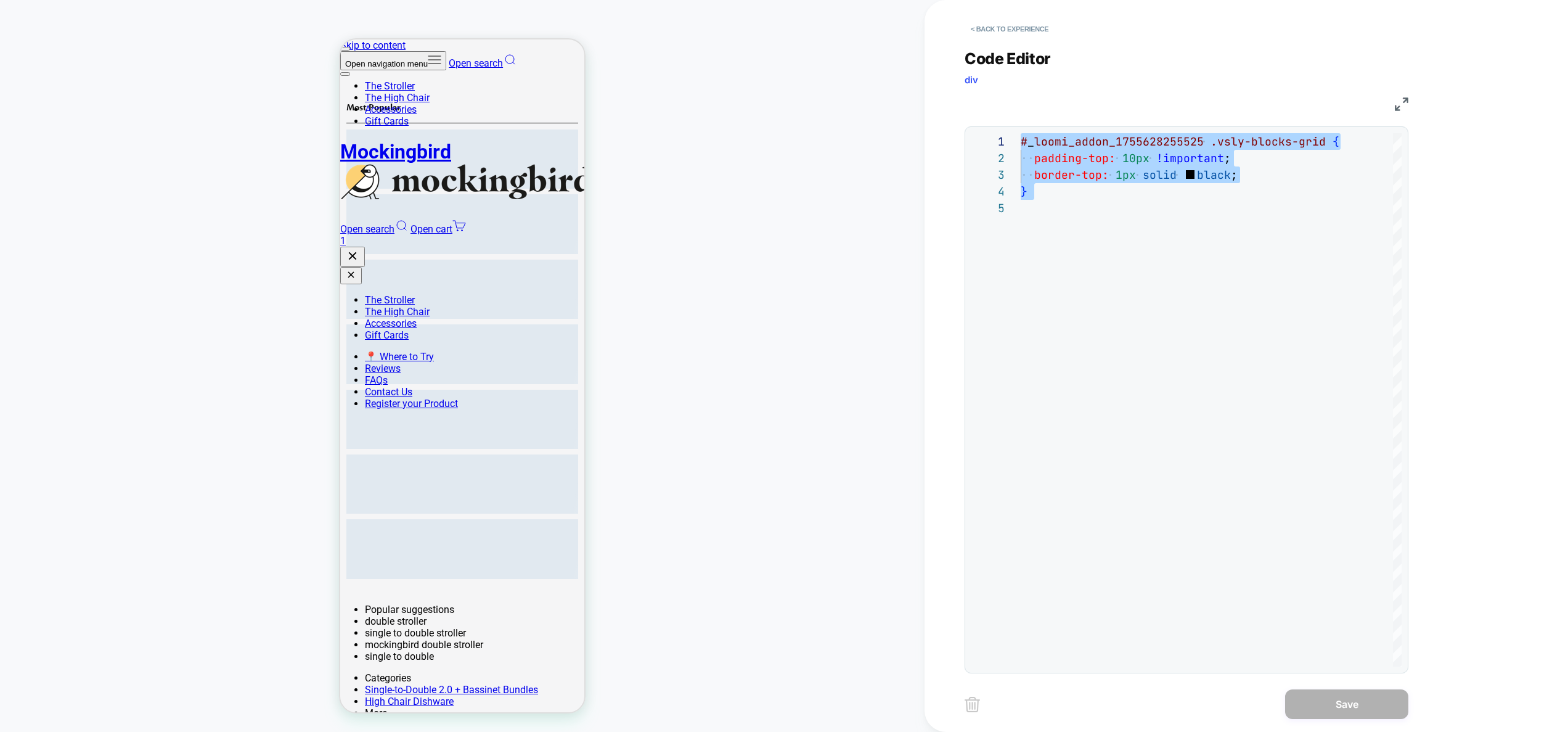
scroll to position [67, 0]
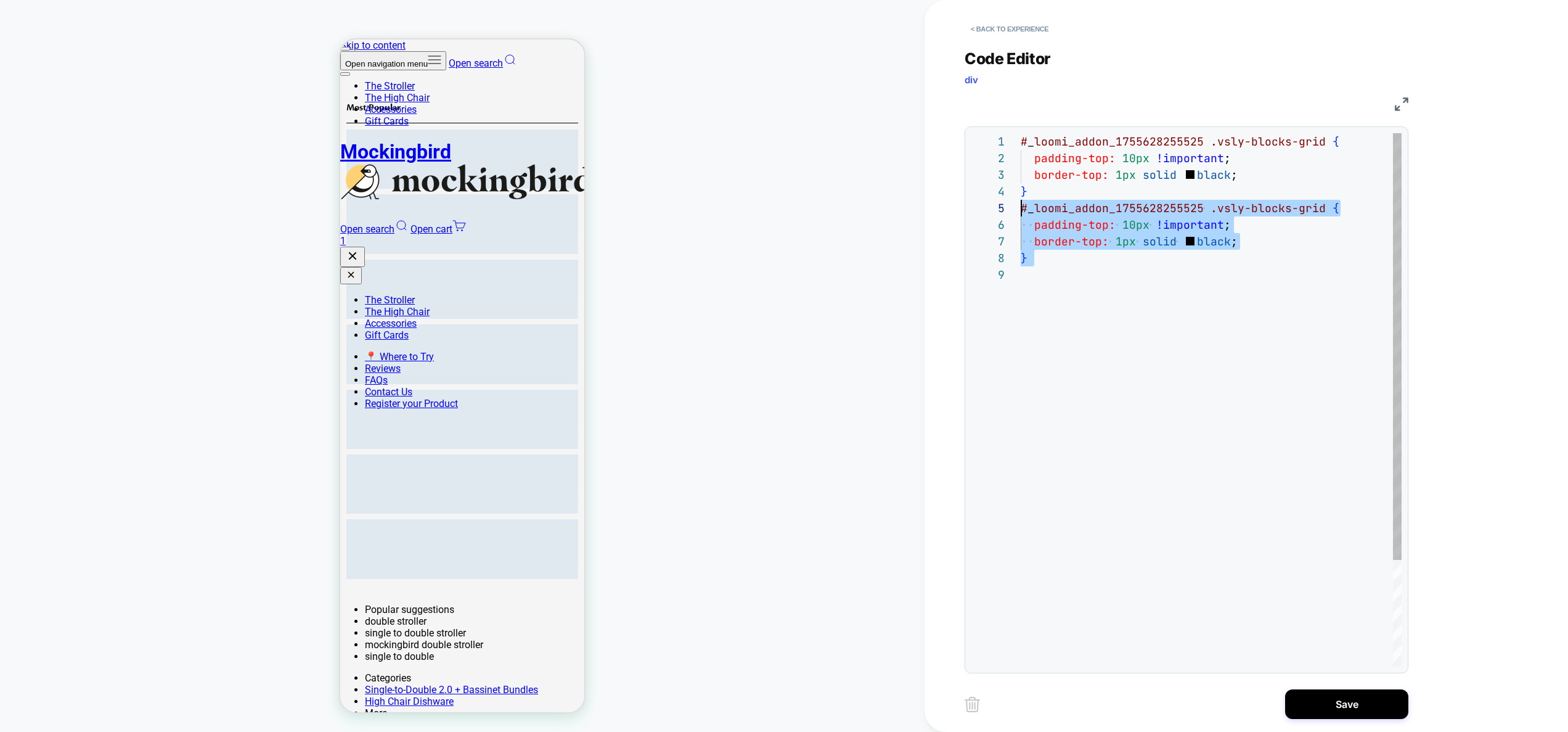
drag, startPoint x: 1277, startPoint y: 251, endPoint x: 1263, endPoint y: 247, distance: 14.6
click at [1276, 251] on div "# _ loomi_addon_1755628255525 .vsly-blocks-grid { padding-top: 10px !important …" at bounding box center [1211, 466] width 381 height 667
drag, startPoint x: 1221, startPoint y: 243, endPoint x: 1035, endPoint y: 225, distance: 186.9
click at [1035, 225] on div "# _ loomi_addon_1755628255525 .vsly-blocks-grid { padding-top: 10px !important …" at bounding box center [1211, 466] width 381 height 667
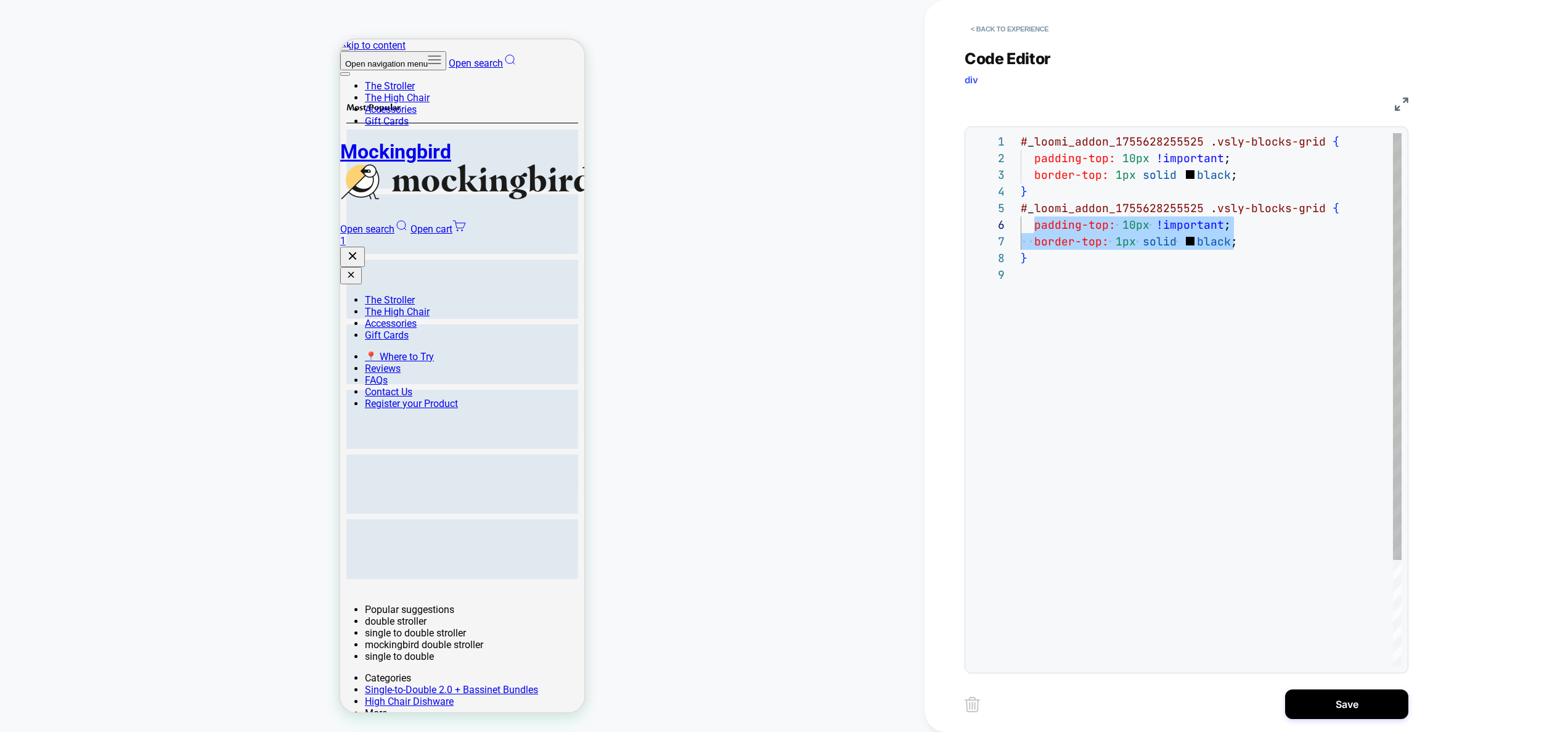
scroll to position [100, 0]
drag, startPoint x: 1205, startPoint y: 209, endPoint x: 1317, endPoint y: 211, distance: 112.0
click at [1317, 211] on div "# _ loomi_addon_1755628255525 .vsly-blocks-grid { padding-top: 10px !important …" at bounding box center [1211, 466] width 381 height 667
type textarea "**********"
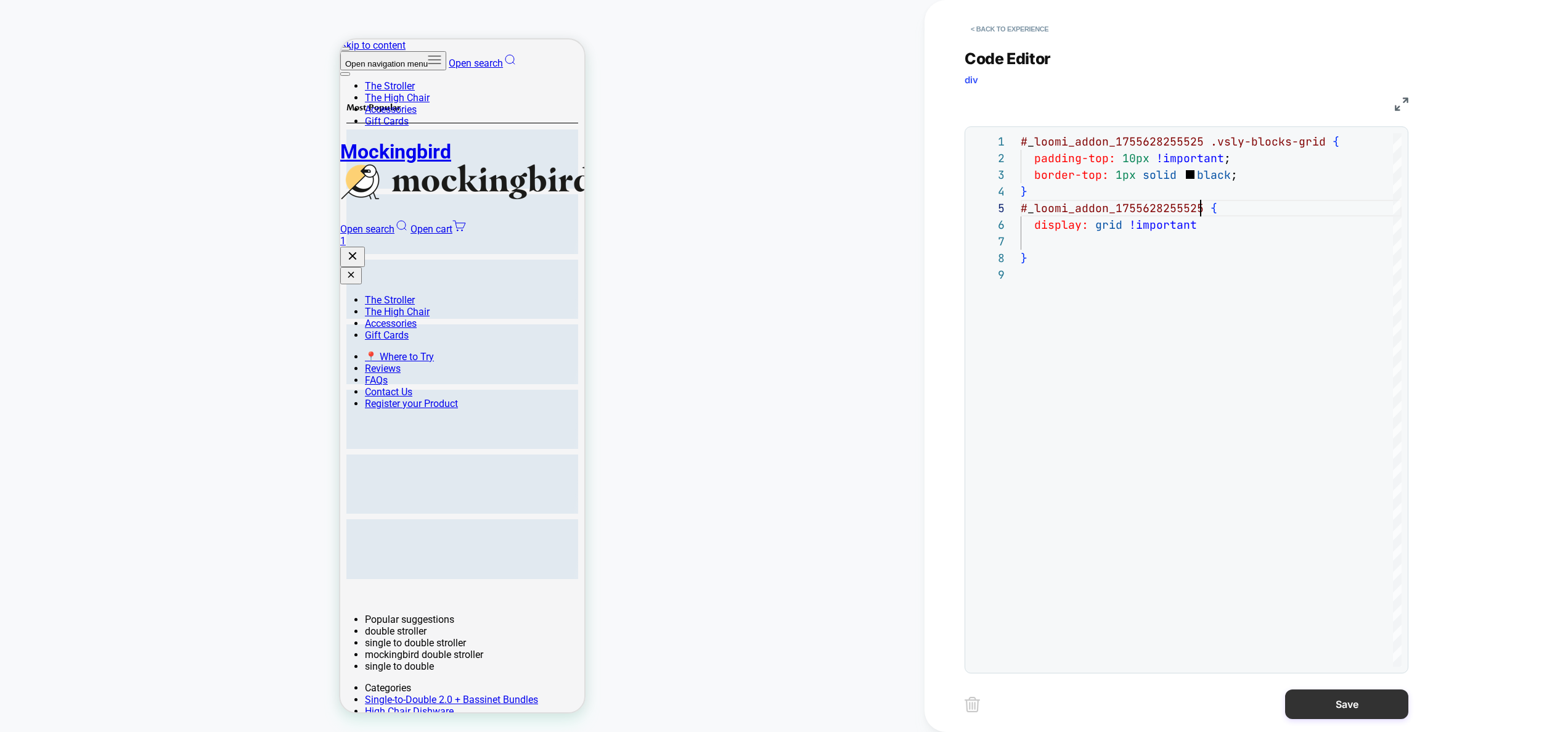
click at [1311, 697] on button "Save" at bounding box center [1347, 704] width 123 height 29
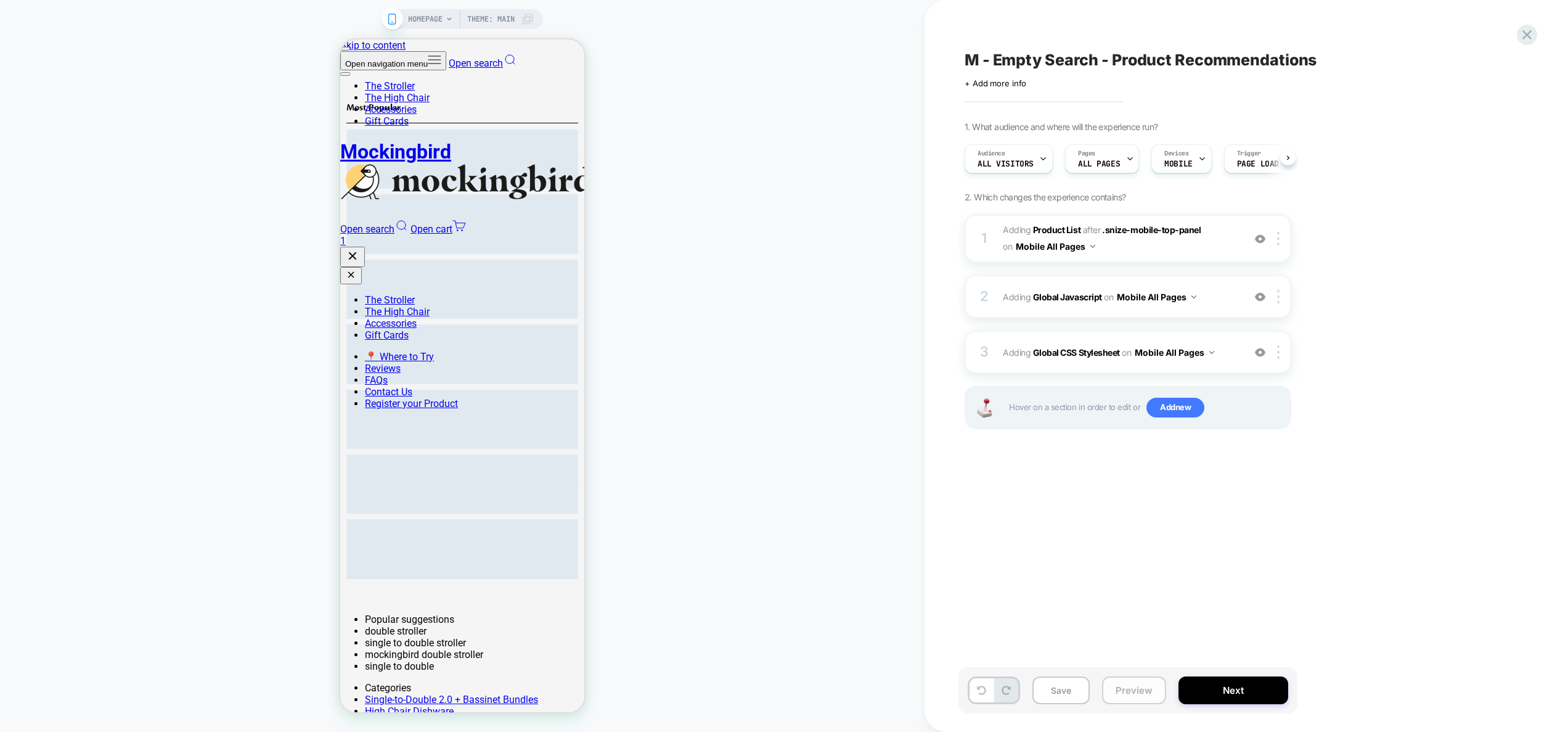
click at [1116, 692] on button "Preview" at bounding box center [1134, 690] width 64 height 28
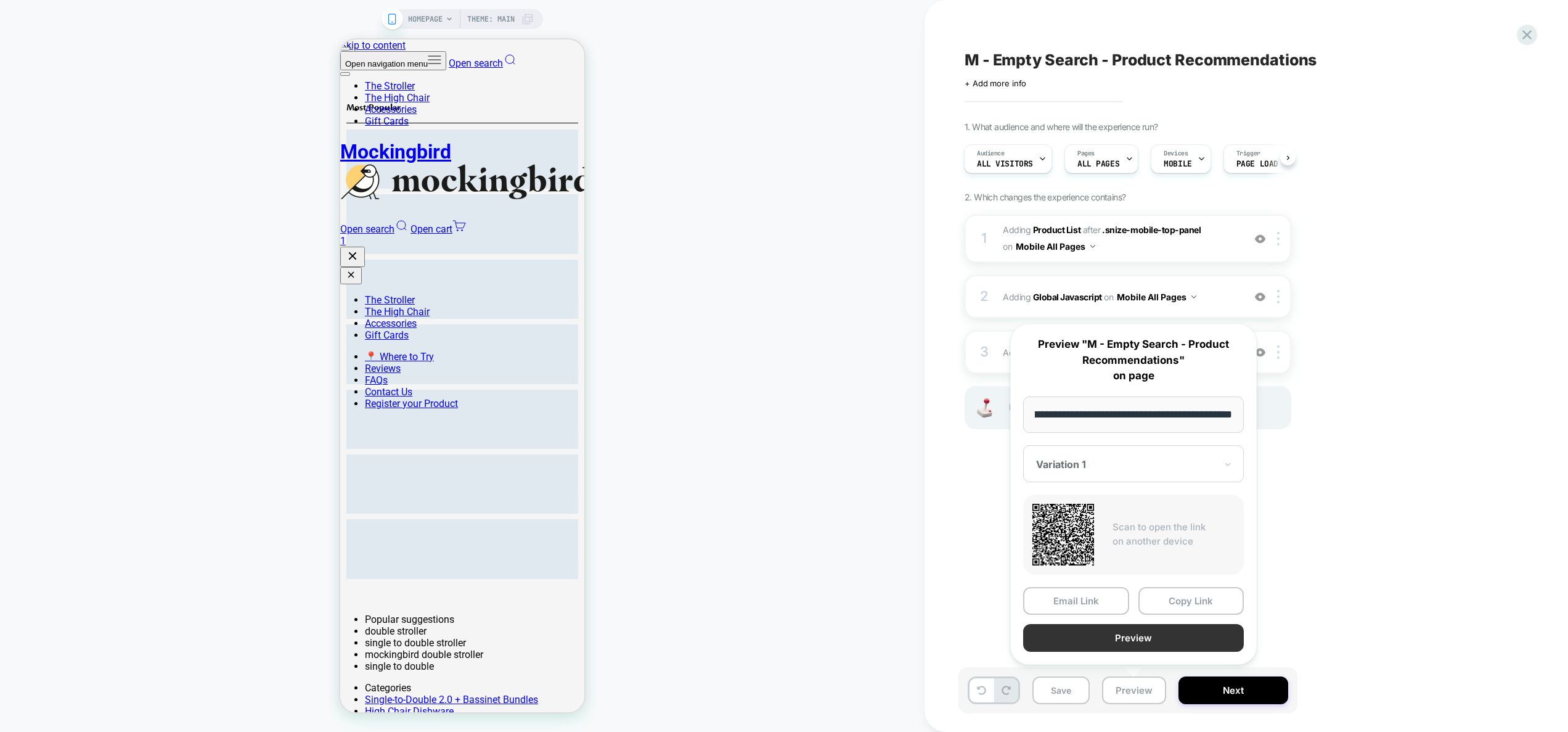
scroll to position [0, 0]
click at [1137, 642] on button "Preview" at bounding box center [1133, 637] width 221 height 28
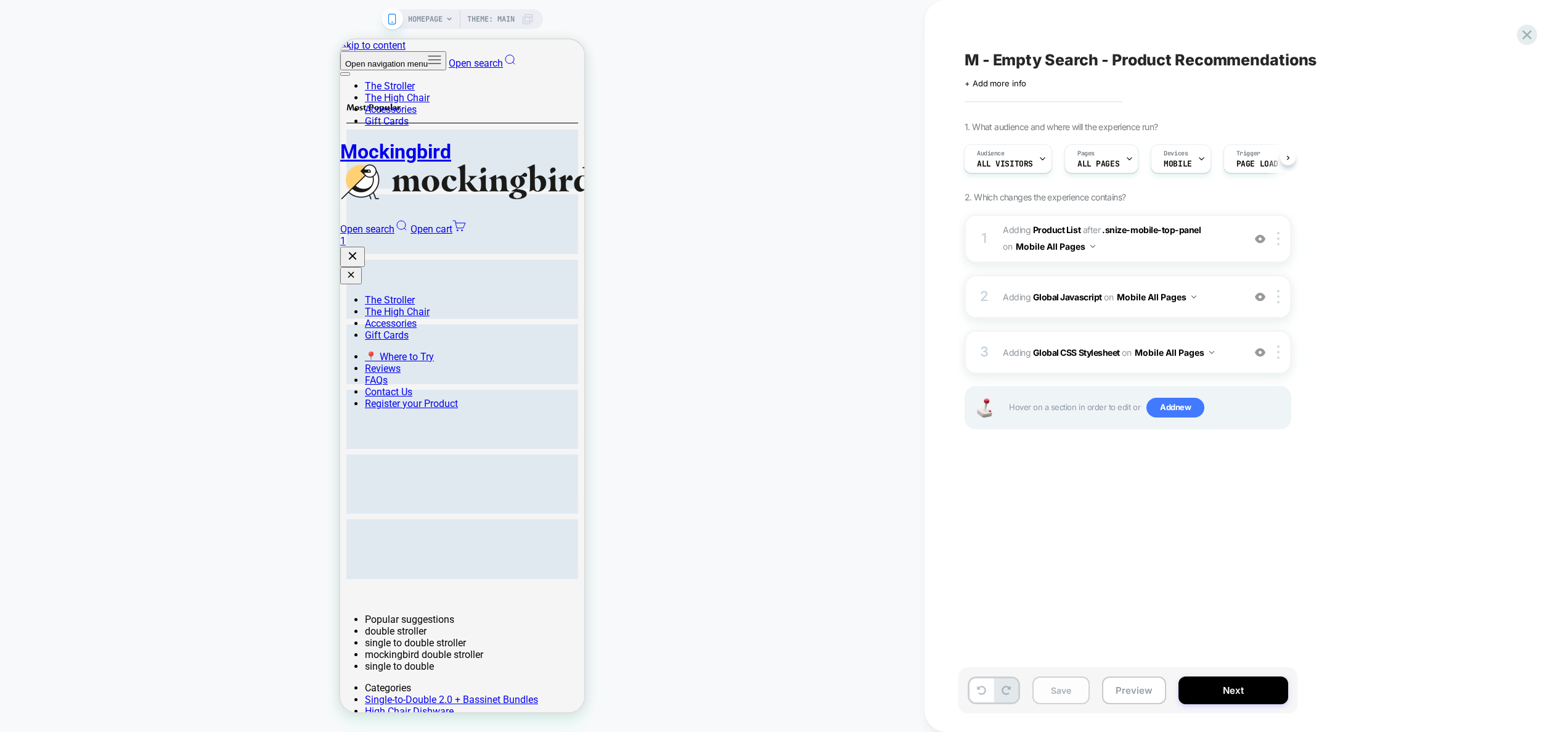
click at [1065, 692] on button "Save" at bounding box center [1061, 690] width 58 height 28
click at [1236, 354] on span "Adding Global CSS Stylesheet on Mobile All Pages" at bounding box center [1120, 352] width 234 height 18
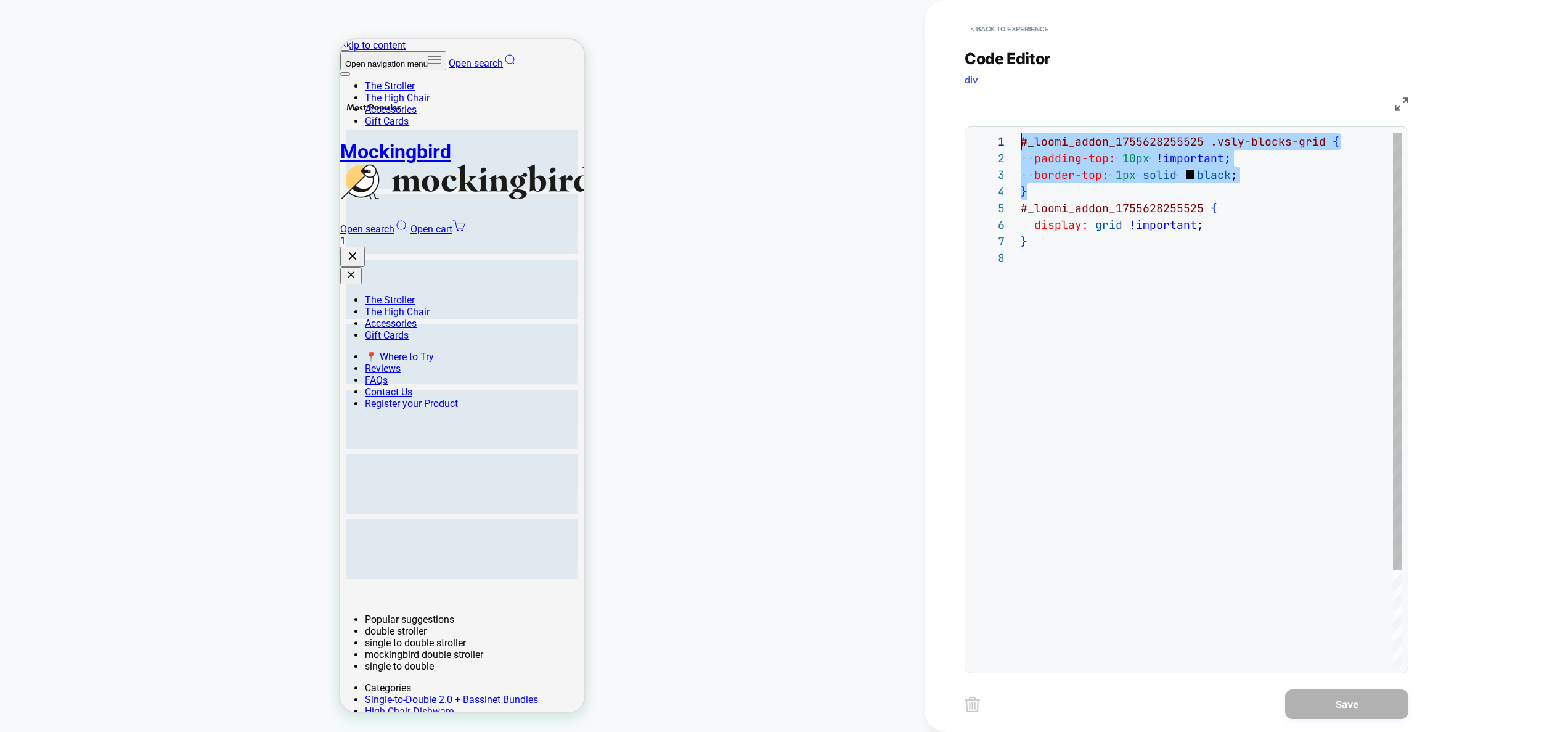
drag, startPoint x: 1035, startPoint y: 194, endPoint x: 999, endPoint y: 138, distance: 66.6
click at [1021, 138] on div "# _ loomi_addon_1755628255525 .vsly-blocks-grid { padding-top: 10px !important …" at bounding box center [1211, 458] width 381 height 650
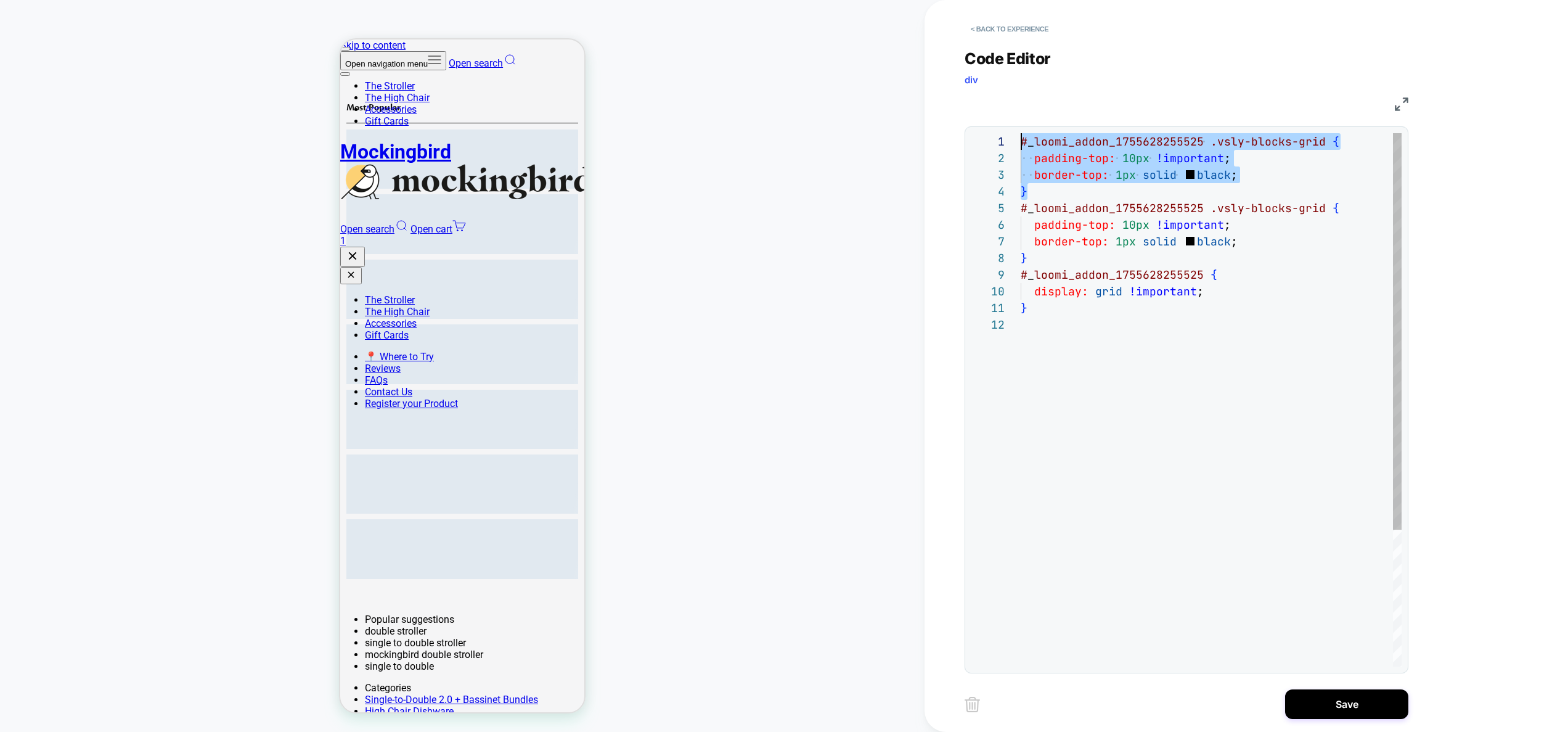
click at [1255, 139] on div "# _ loomi_addon_1755628255525 .vsly-blocks-grid { padding-top: 10px !important …" at bounding box center [1211, 491] width 381 height 717
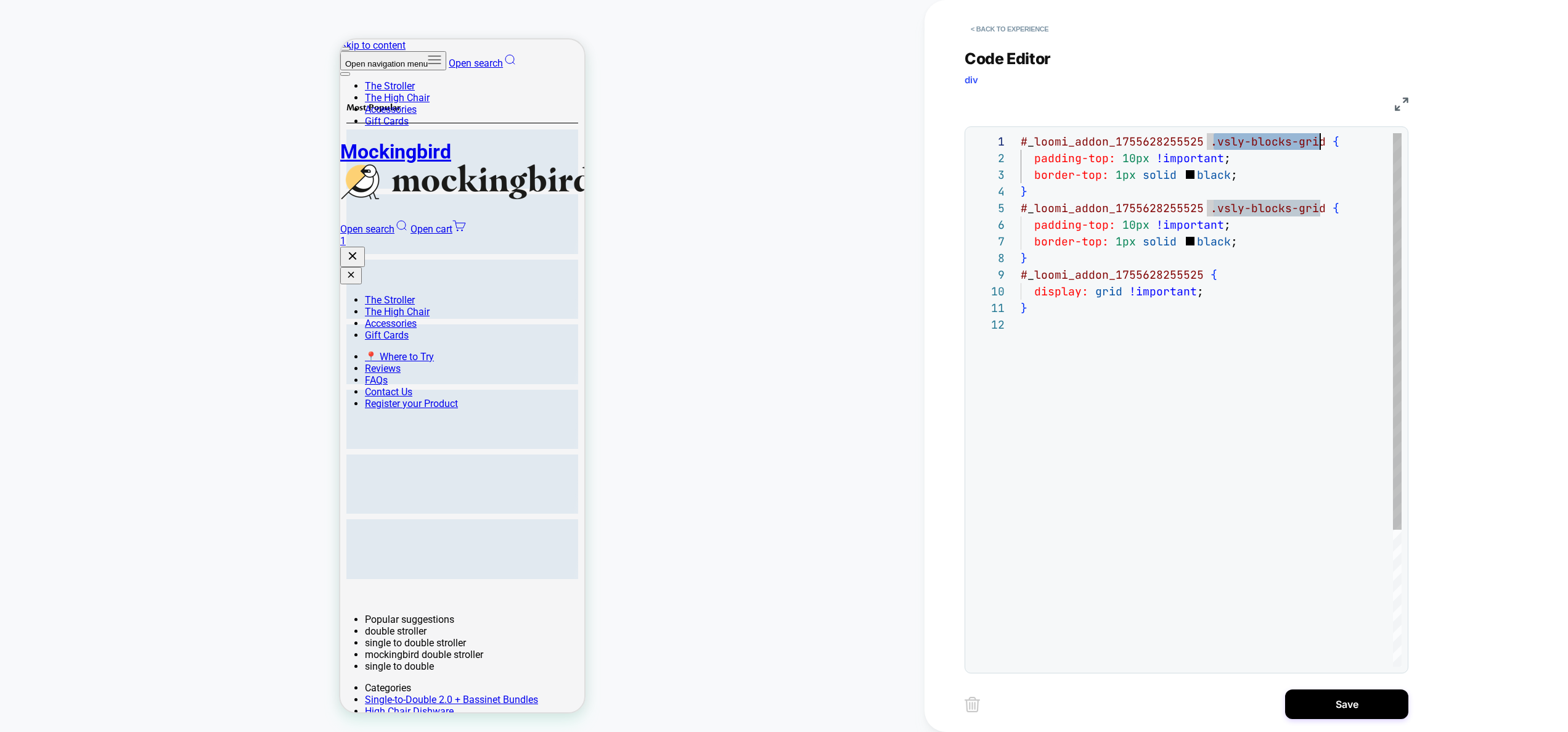
drag, startPoint x: 1214, startPoint y: 145, endPoint x: 1322, endPoint y: 141, distance: 108.1
click at [1322, 141] on div "# _ loomi_addon_1755628255525 .vsly-blocks-grid { padding-top: 10px !important …" at bounding box center [1211, 491] width 381 height 717
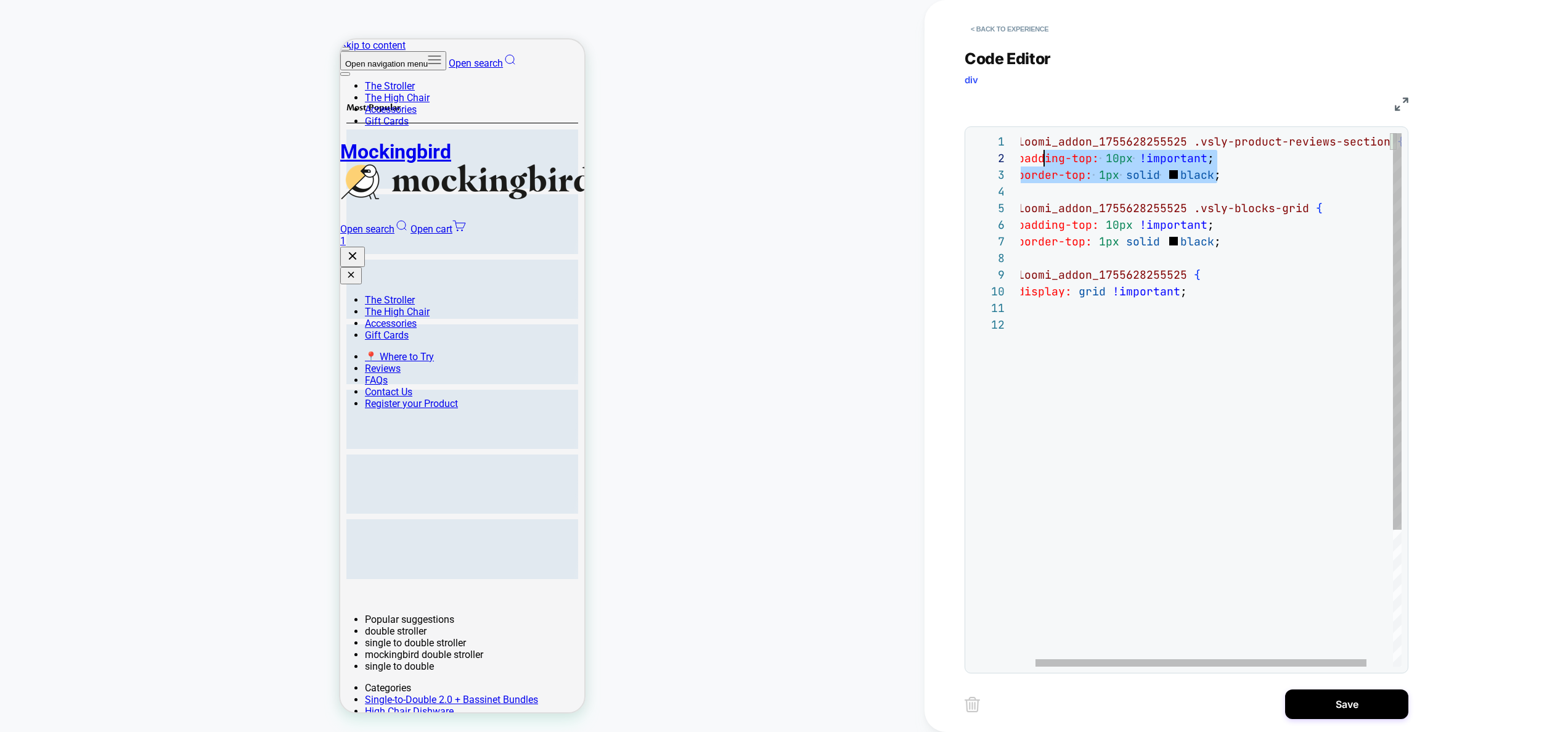
scroll to position [17, 0]
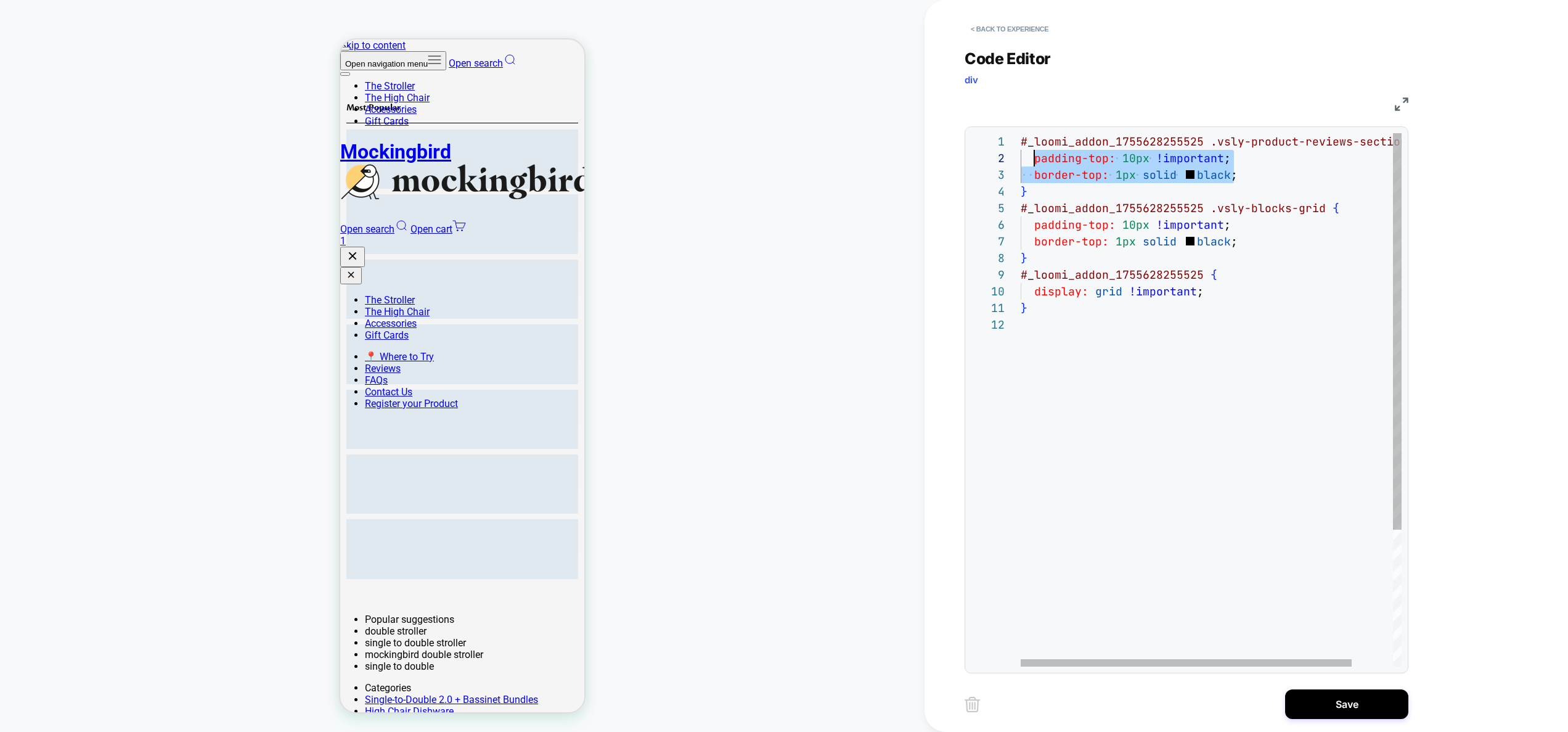
drag, startPoint x: 1227, startPoint y: 178, endPoint x: 1035, endPoint y: 158, distance: 193.0
click at [1035, 158] on div "# _ loomi_addon_1755628255525 .vsly-product-reviews-section { padding-top: 10px…" at bounding box center [1234, 491] width 427 height 717
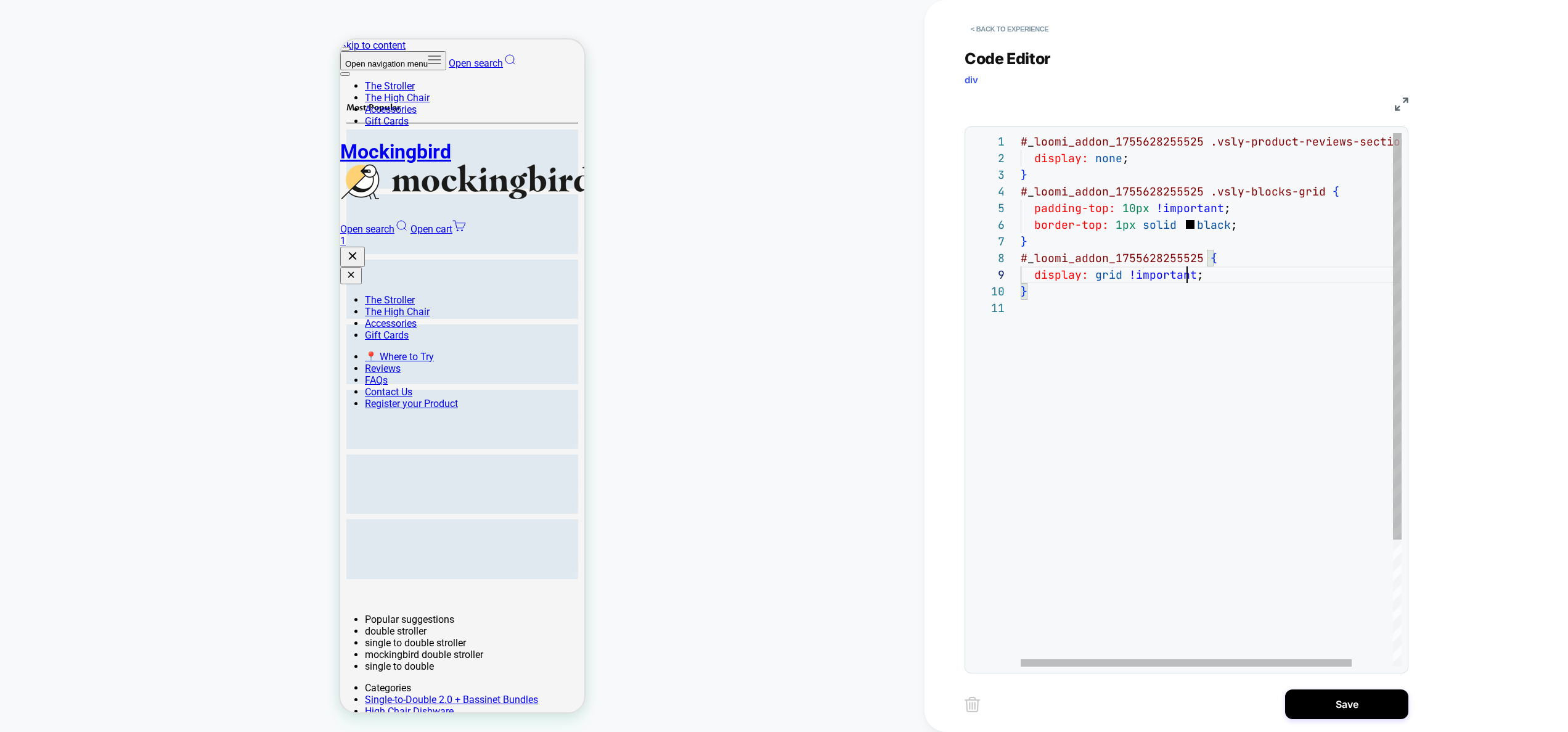
scroll to position [133, 166]
drag, startPoint x: 1189, startPoint y: 266, endPoint x: 1233, endPoint y: 382, distance: 124.1
click at [1190, 266] on div "# _ loomi_addon_1755628255525 .vsly-product-reviews-section { display: none ; }…" at bounding box center [1234, 483] width 427 height 700
click at [1062, 173] on div "# _ loomi_addon_1755628255525 .vsly-product-reviews-section { display: none ; }…" at bounding box center [1234, 483] width 427 height 700
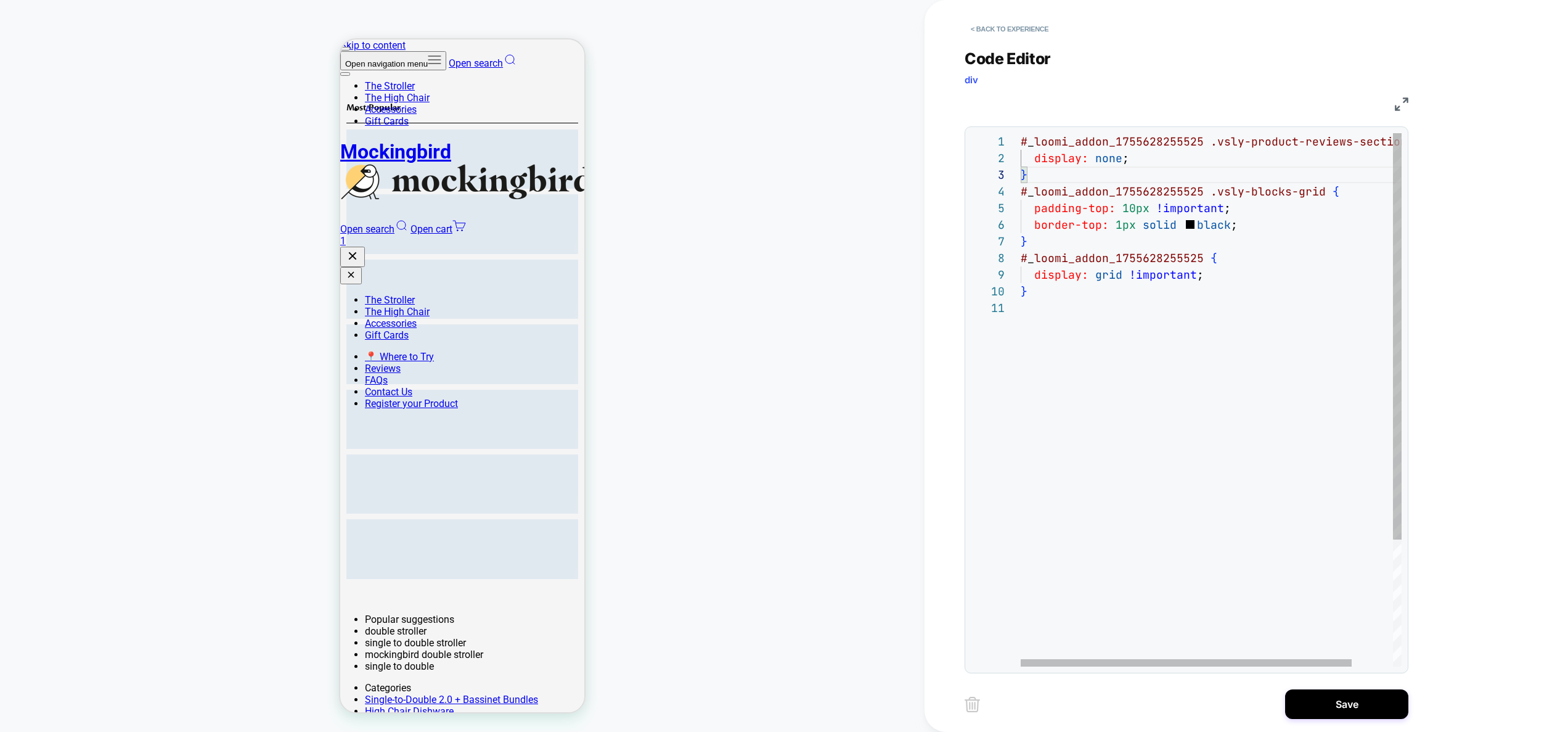
scroll to position [50, 0]
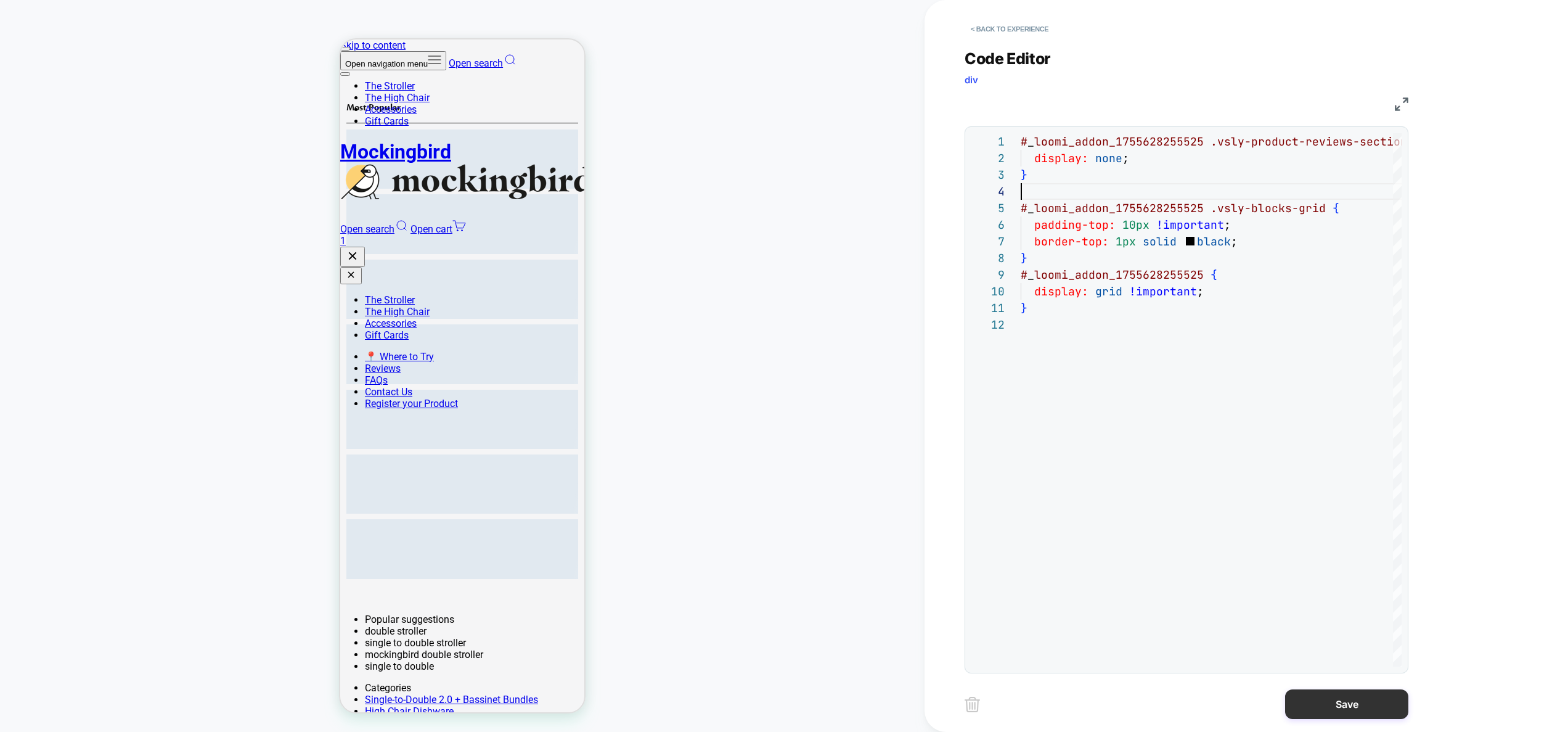
type textarea "**********"
click at [1324, 707] on button "Save" at bounding box center [1347, 704] width 123 height 29
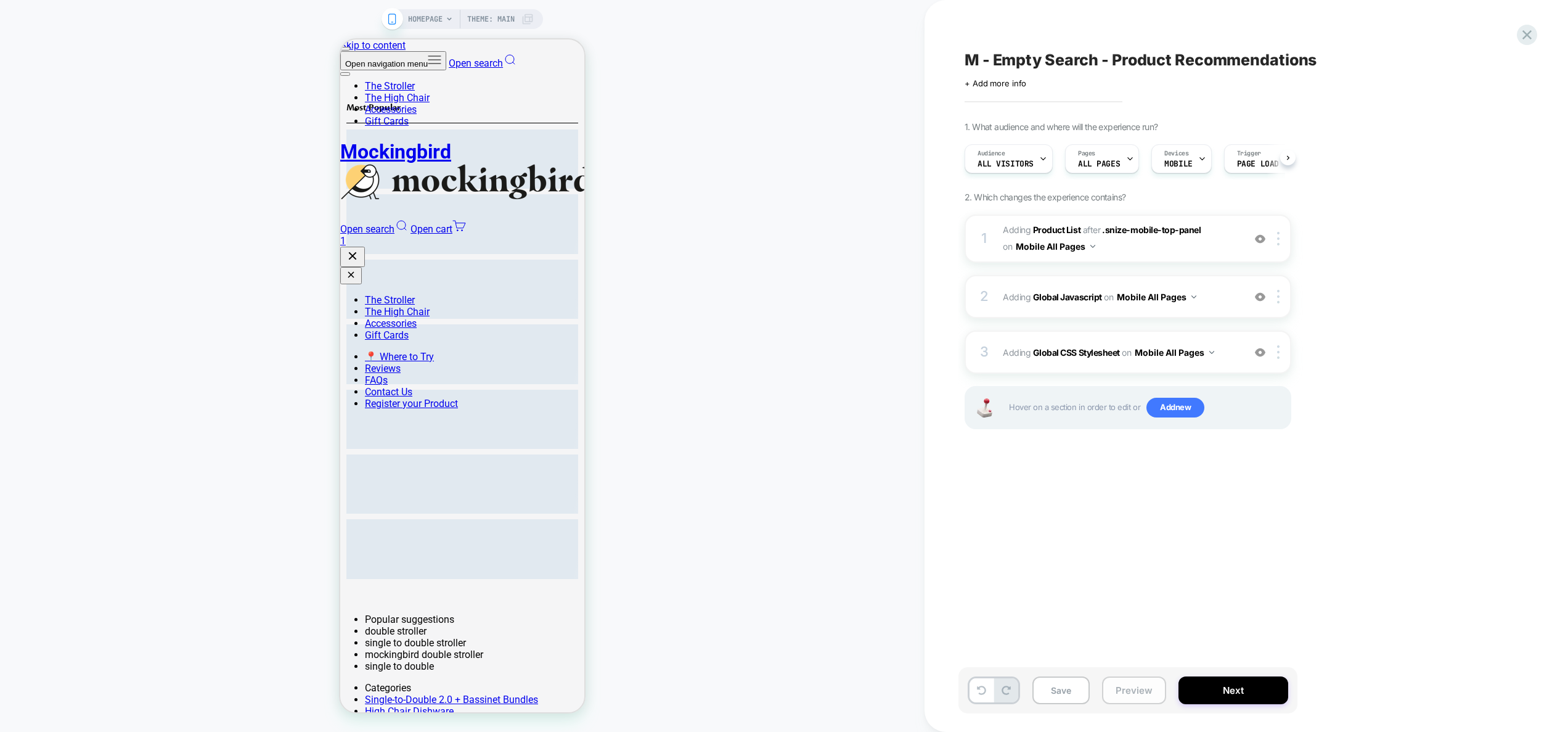
click at [1137, 692] on button "Preview" at bounding box center [1134, 690] width 64 height 28
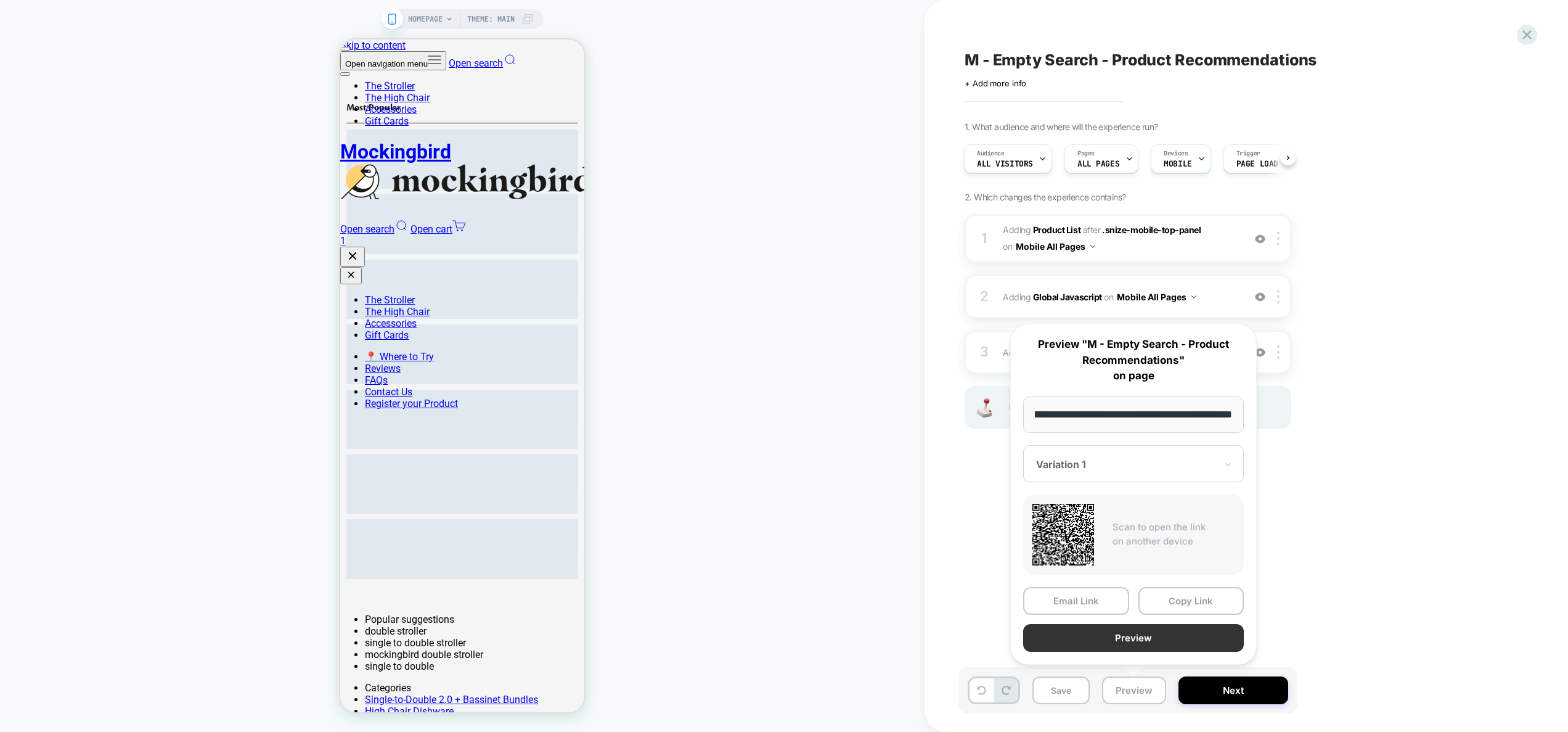
scroll to position [0, 0]
click at [1128, 646] on button "Preview" at bounding box center [1133, 637] width 221 height 28
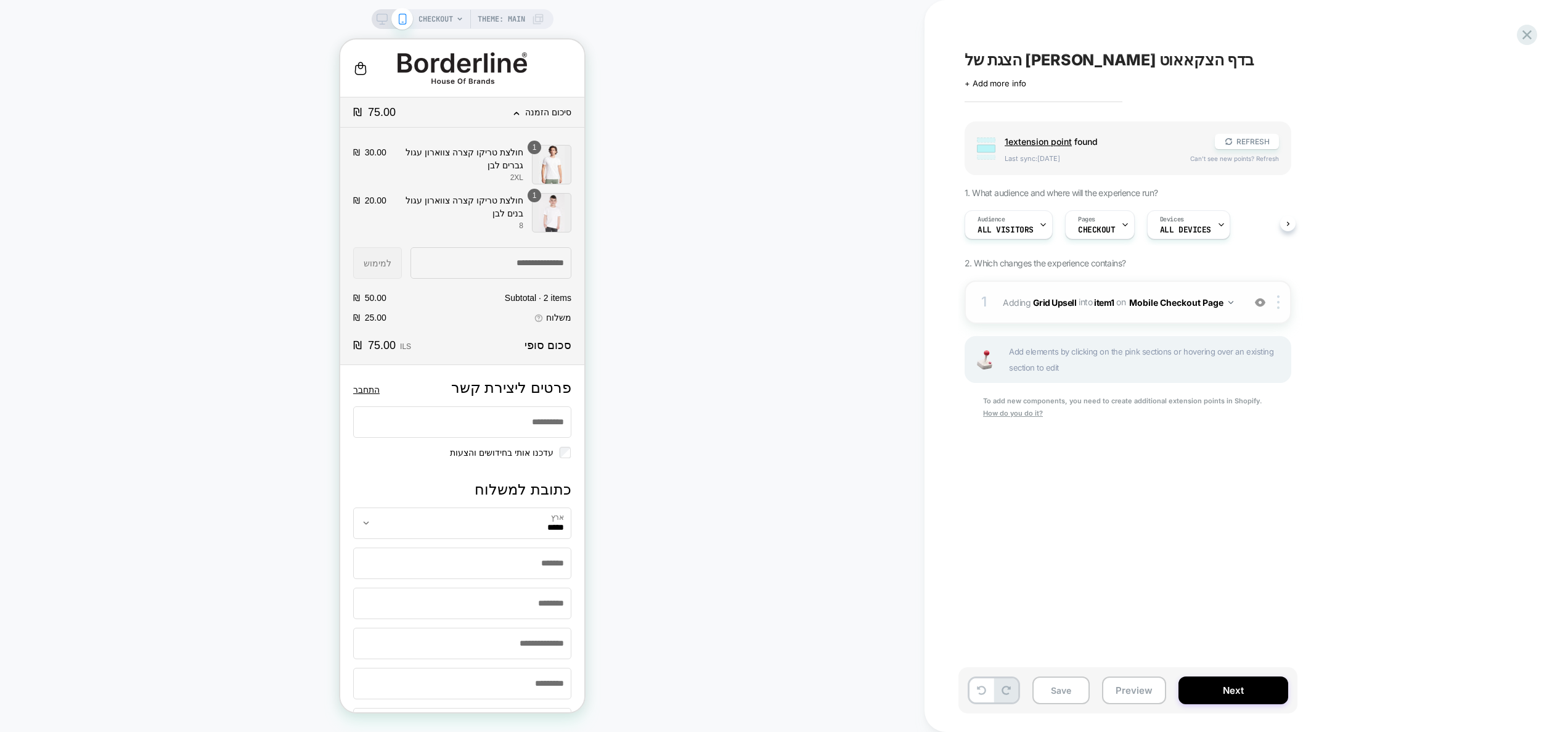
click at [1187, 313] on div "1 #_loomi_addon_1755602814434 Adding Grid Upsell INTO item1 item1 on Mobile Che…" at bounding box center [1128, 302] width 327 height 43
click at [1239, 288] on div "1 #_loomi_addon_1755602814434 Adding Grid Upsell INTO item1 item1 on Mobile Che…" at bounding box center [1128, 302] width 327 height 43
click at [1244, 320] on div "1 #_loomi_addon_1755602814434 Adding Grid Upsell INTO item1 item1 on Mobile Che…" at bounding box center [1128, 302] width 327 height 43
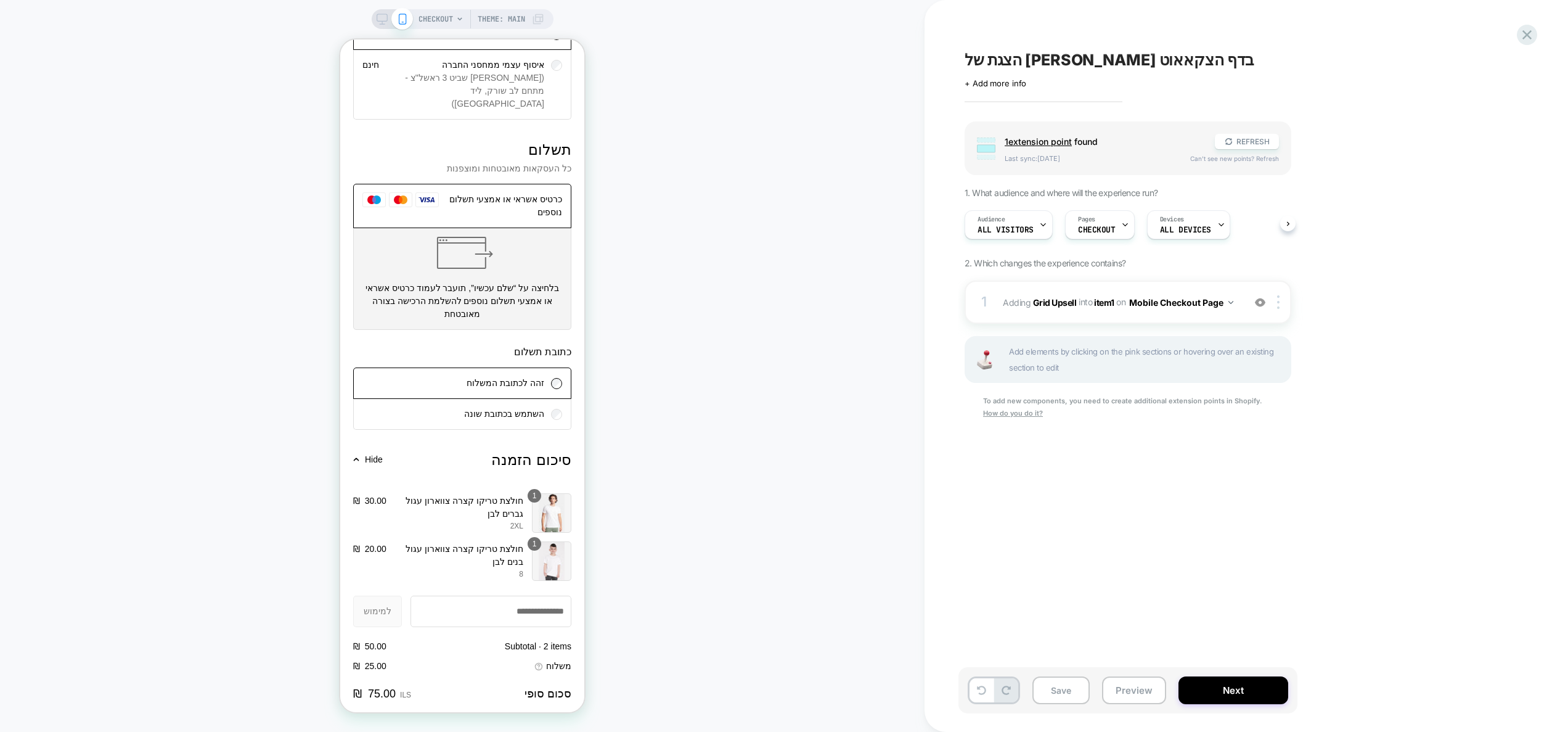
scroll to position [972, 0]
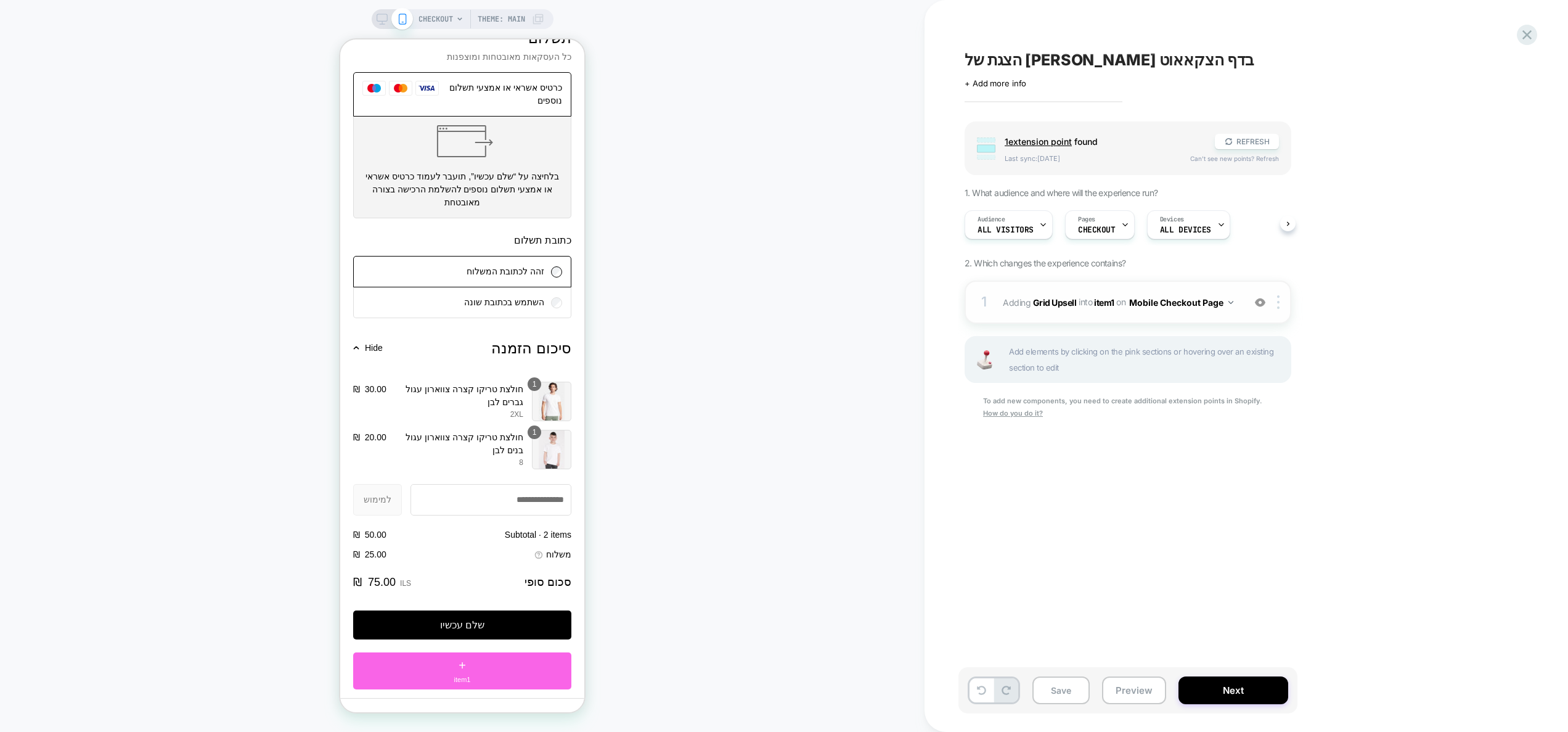
click at [1242, 303] on div "1 #_loomi_addon_1755602814434 Adding Grid Upsell INTO item1 item1 on Mobile Che…" at bounding box center [1128, 302] width 327 height 43
click at [1152, 302] on button "Mobile Checkout Page" at bounding box center [1181, 302] width 105 height 18
click at [1188, 491] on div "Mobile All Pages" at bounding box center [1181, 490] width 149 height 26
click at [1226, 308] on span "#_loomi_addon_1755602814434 Adding Grid Upsell INTO item1 item1 on Mobile All P…" at bounding box center [1120, 302] width 234 height 18
click at [1236, 291] on div "1 #_loomi_addon_1755602814434 Adding Grid Upsell INTO item1 item1 on Mobile All…" at bounding box center [1128, 302] width 327 height 43
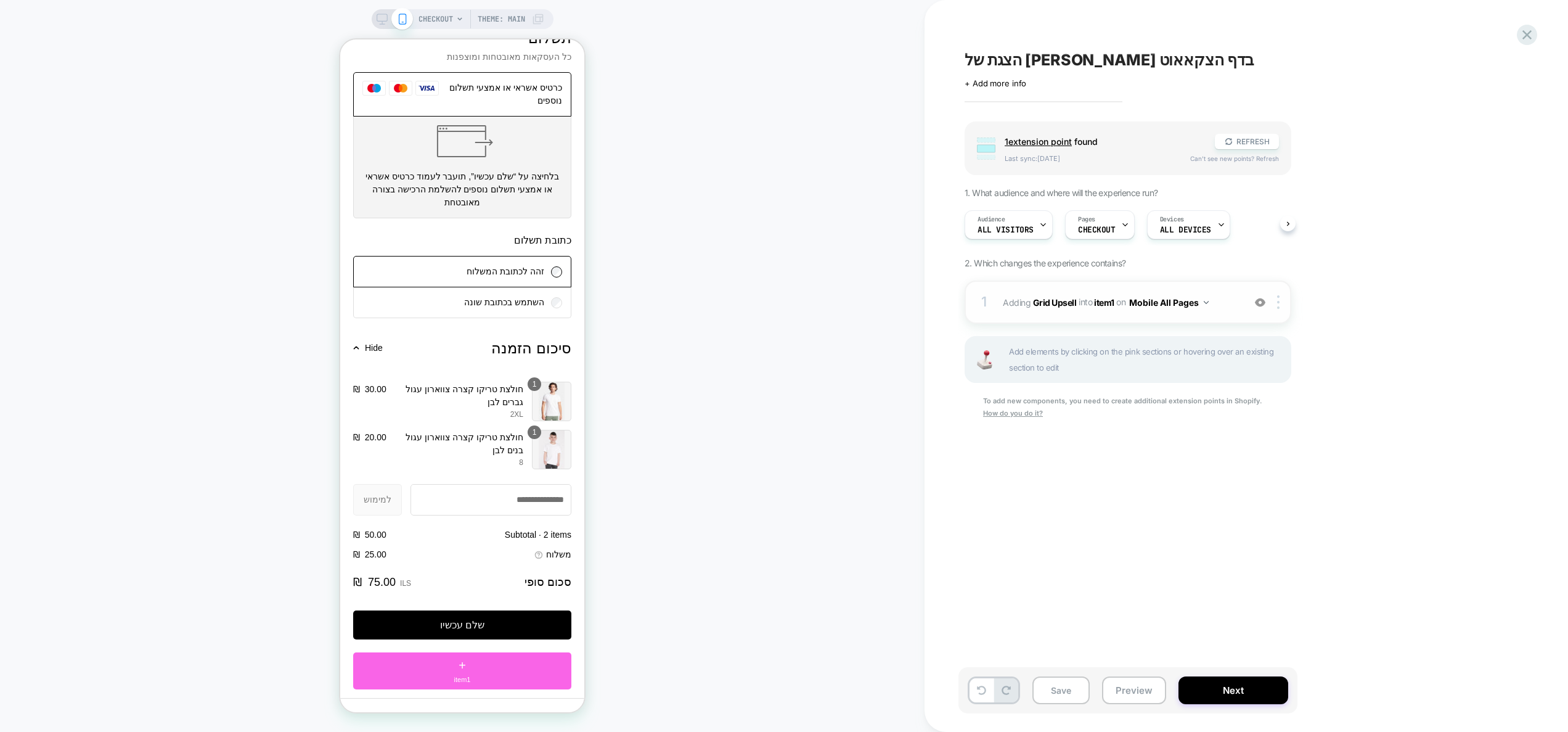
click at [1236, 291] on div "1 #_loomi_addon_1755602814434 Adding Grid Upsell INTO item1 item1 on Mobile All…" at bounding box center [1128, 302] width 327 height 43
click at [1178, 303] on button "Mobile All Pages" at bounding box center [1168, 302] width 79 height 18
click at [1186, 403] on div "Mobile Checkout Page" at bounding box center [1168, 410] width 149 height 26
click at [1228, 318] on div "1 #_loomi_addon_1755602814434 Adding Grid Upsell INTO item1 item1 on Mobile Che…" at bounding box center [1128, 302] width 327 height 43
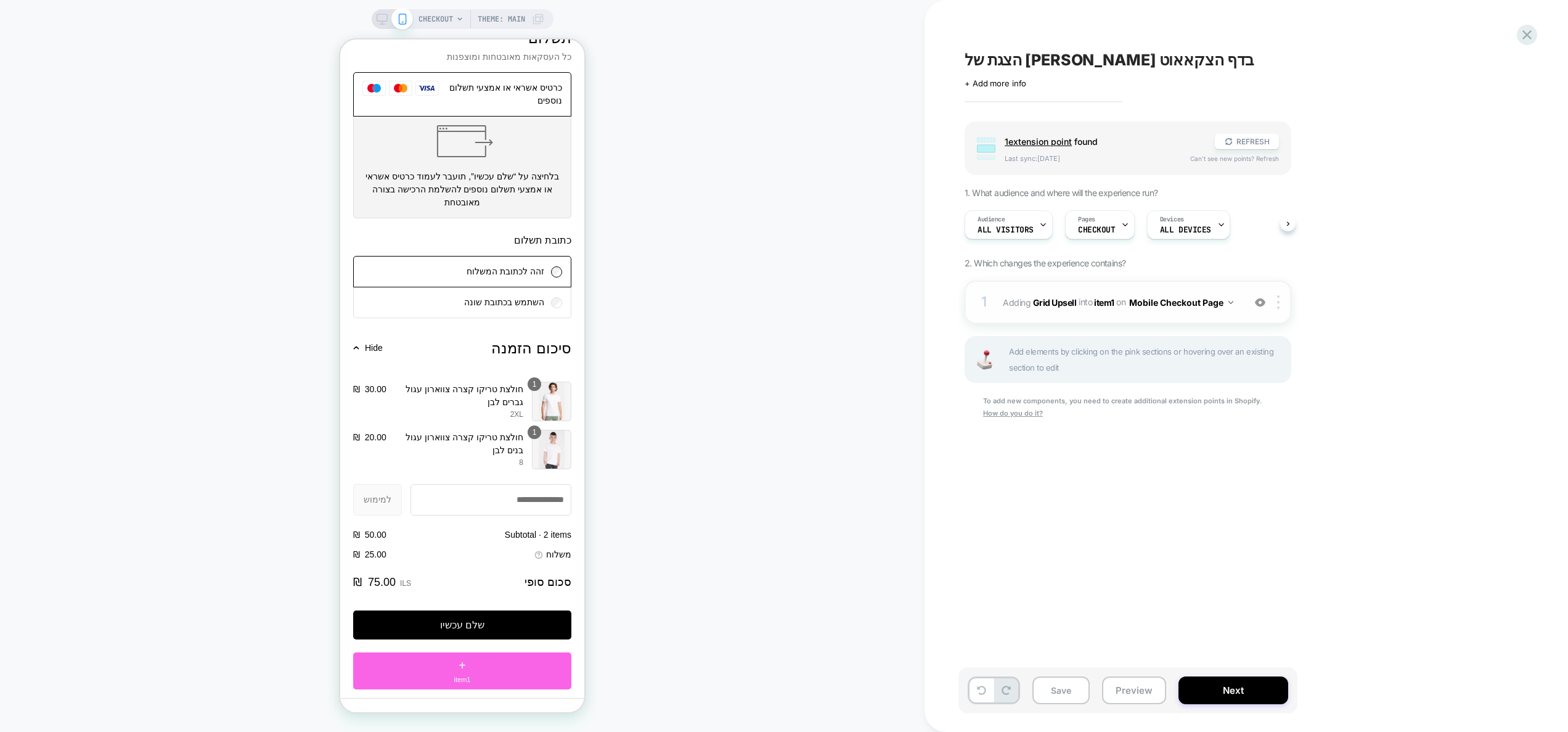
click at [1262, 300] on img at bounding box center [1261, 302] width 11 height 11
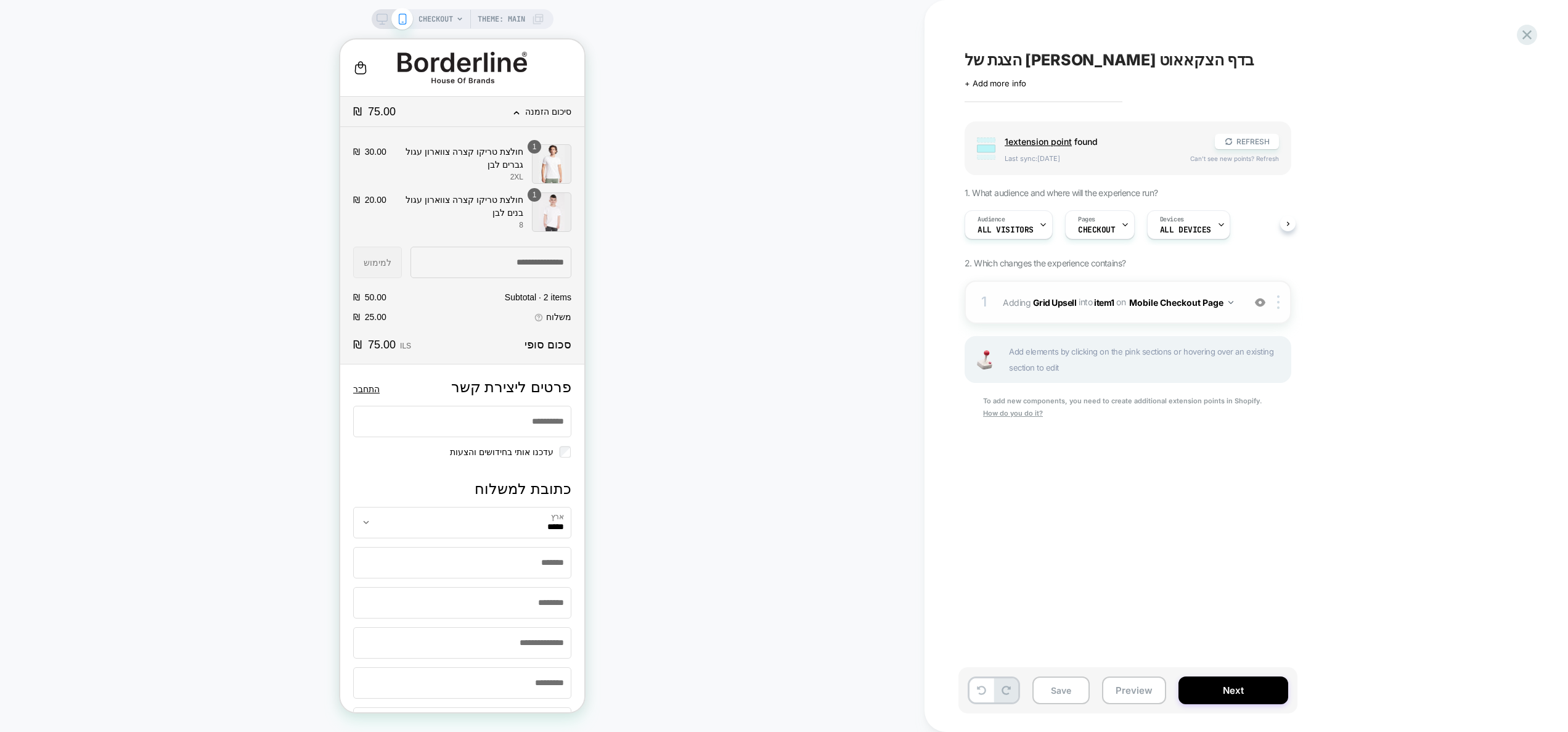
scroll to position [0, 0]
click at [1263, 304] on img at bounding box center [1261, 302] width 11 height 11
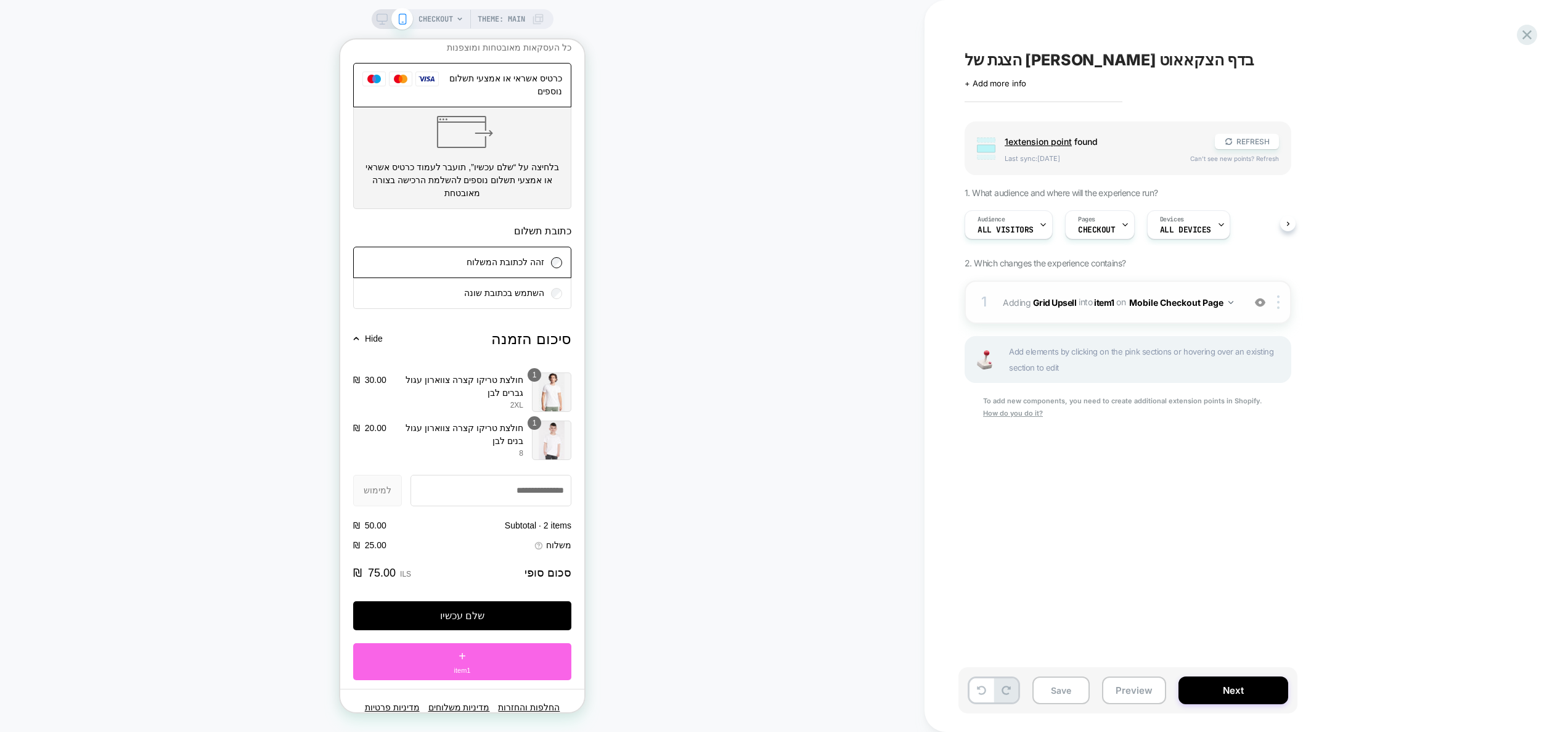
scroll to position [988, 0]
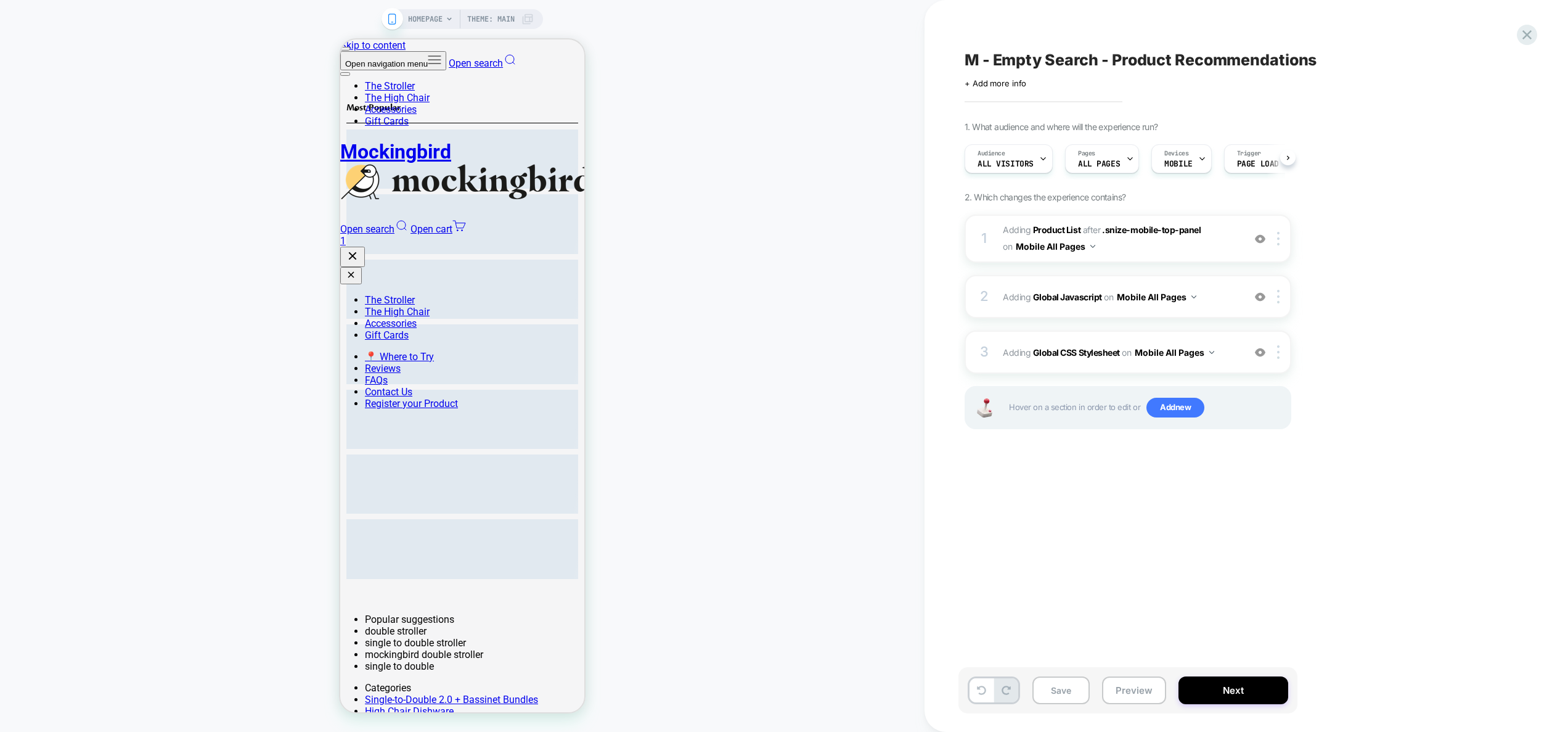
scroll to position [0, 1]
click at [1247, 361] on div "3 Adding Global CSS Stylesheet on Mobile All Pages Add Before Add After Copy to…" at bounding box center [1128, 352] width 327 height 43
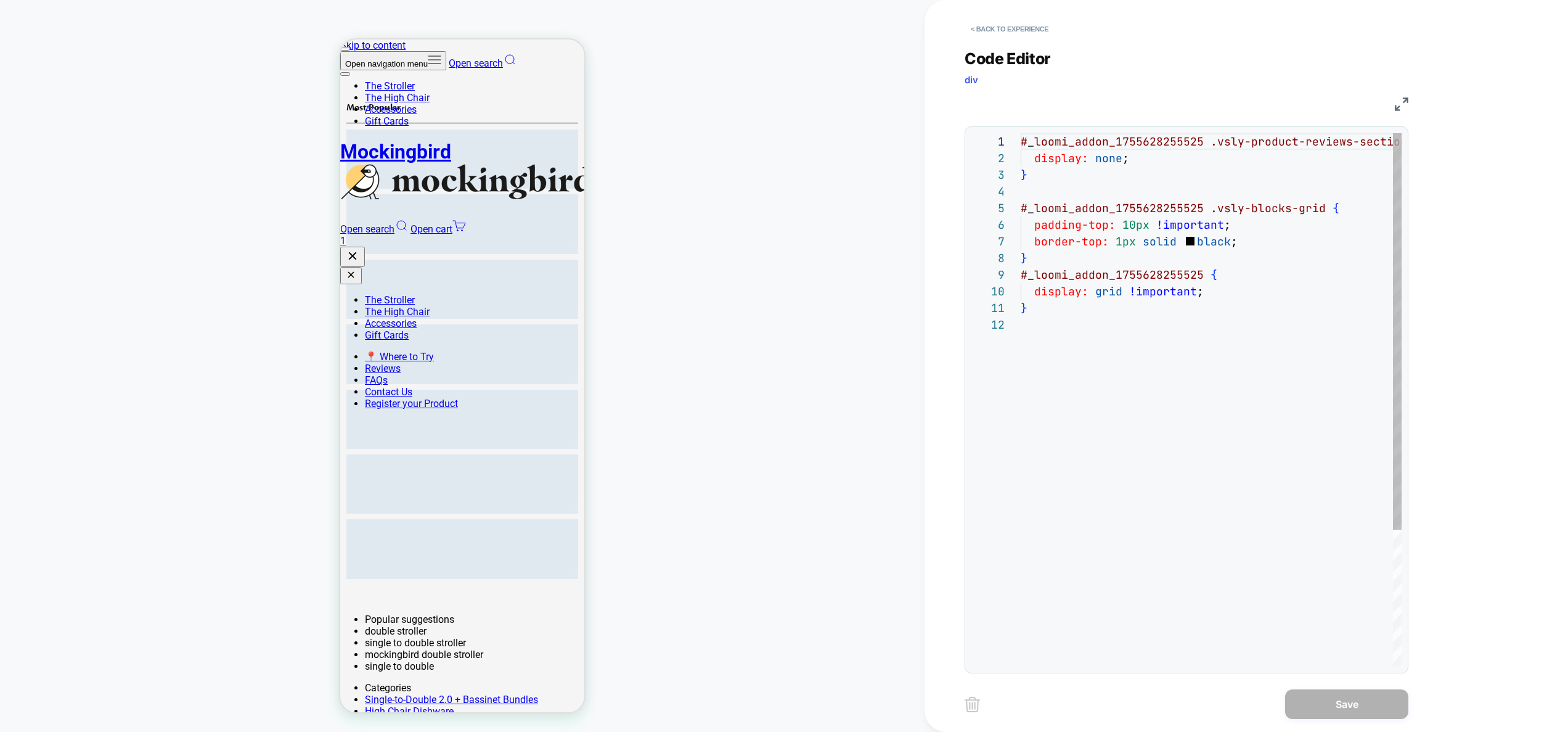
scroll to position [166, 0]
click at [1047, 20] on button "< Back to experience" at bounding box center [1009, 29] width 90 height 20
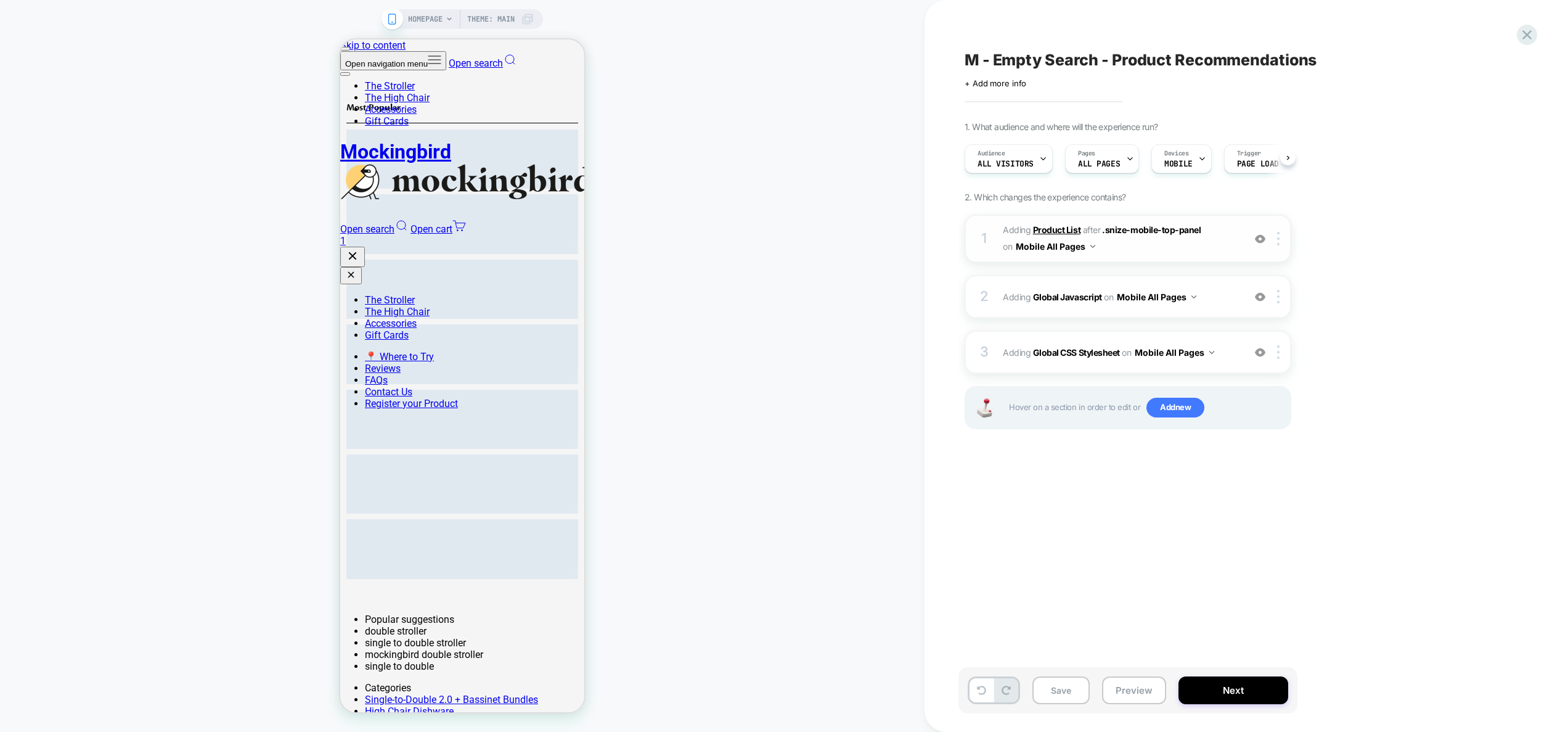
scroll to position [0, 1]
click at [1048, 685] on button "Save" at bounding box center [1061, 690] width 58 height 28
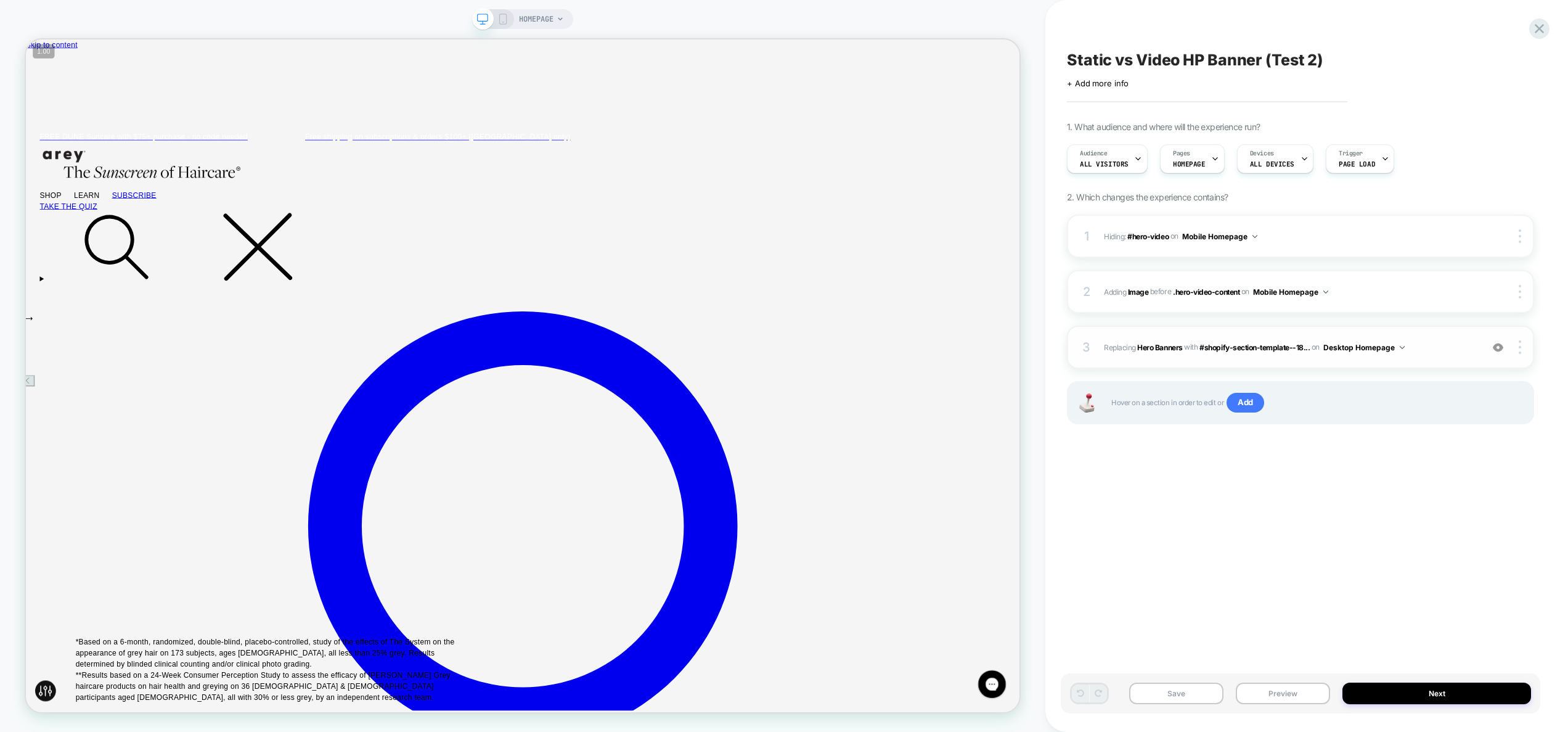
click at [1498, 351] on img at bounding box center [1498, 348] width 11 height 11
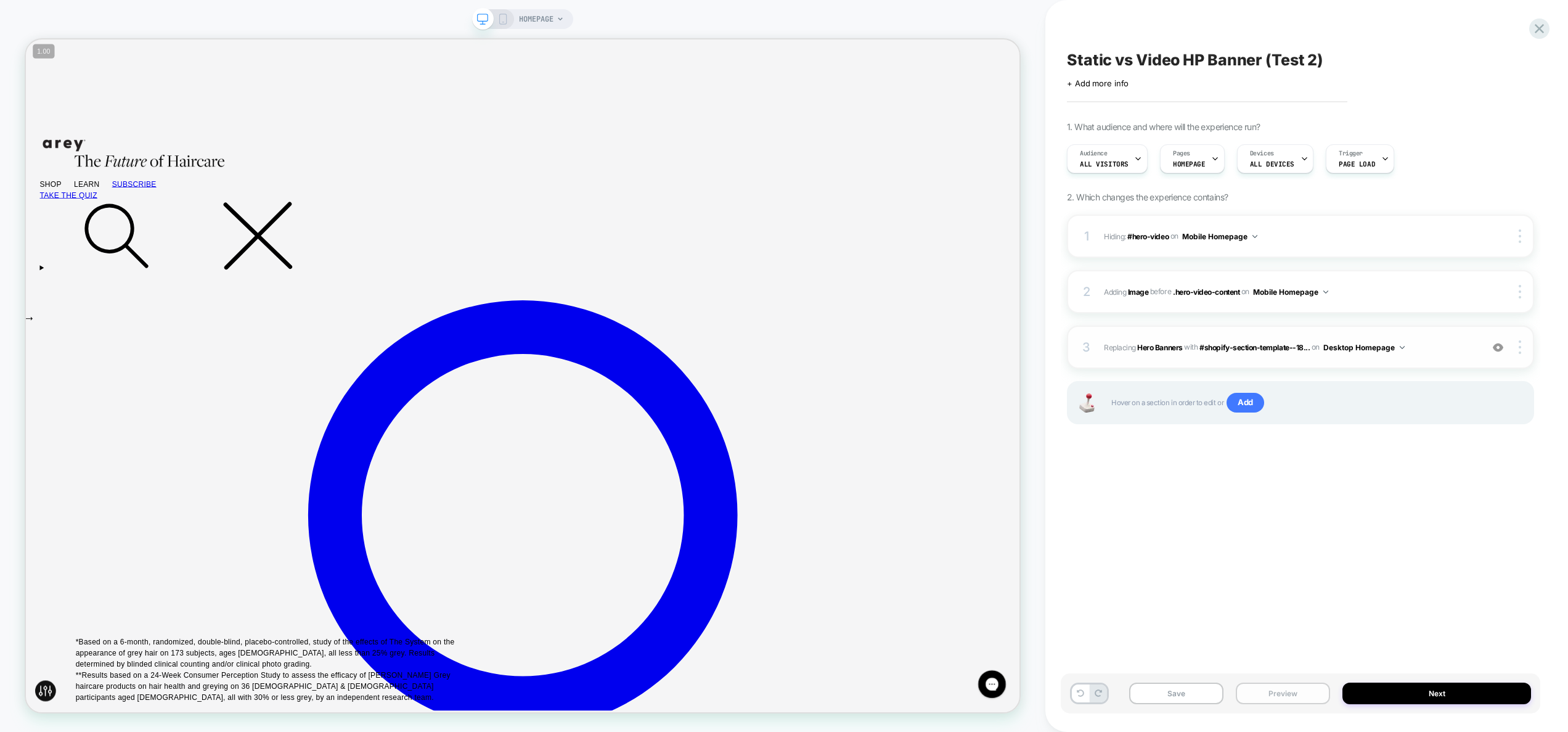
click at [1297, 690] on button "Preview" at bounding box center [1283, 694] width 95 height 22
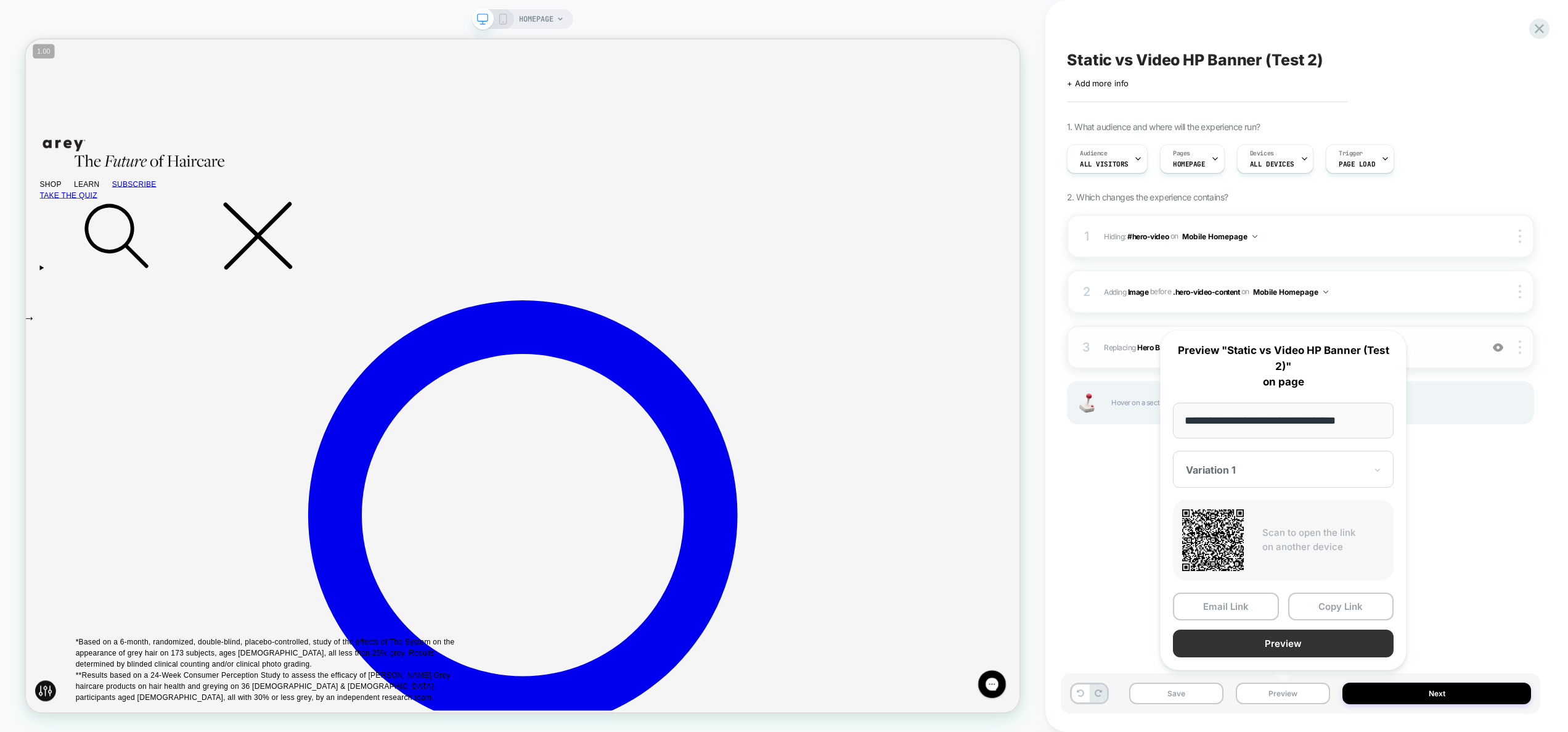
click at [1284, 644] on button "Preview" at bounding box center [1283, 644] width 221 height 28
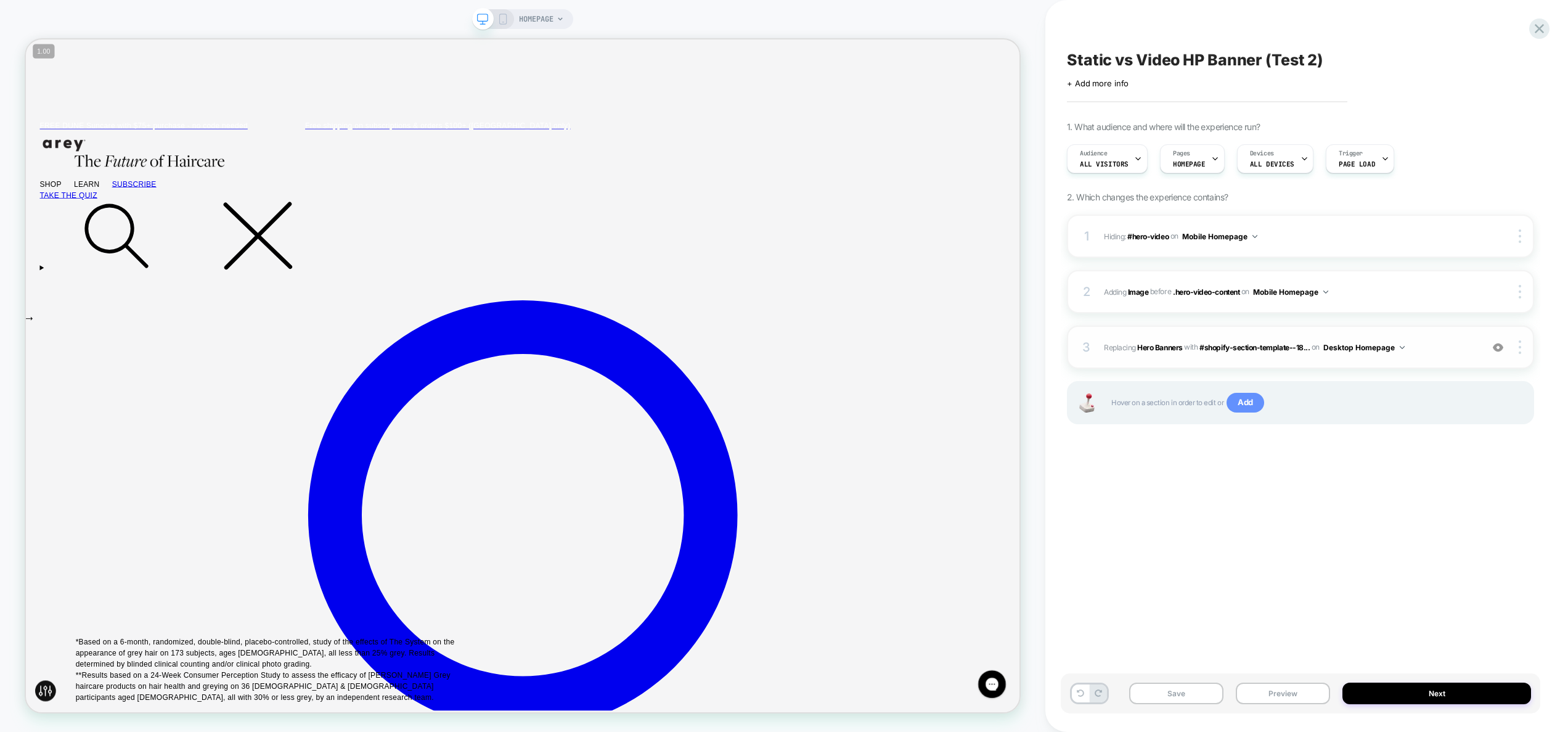
click at [1248, 402] on span "Add" at bounding box center [1245, 403] width 38 height 20
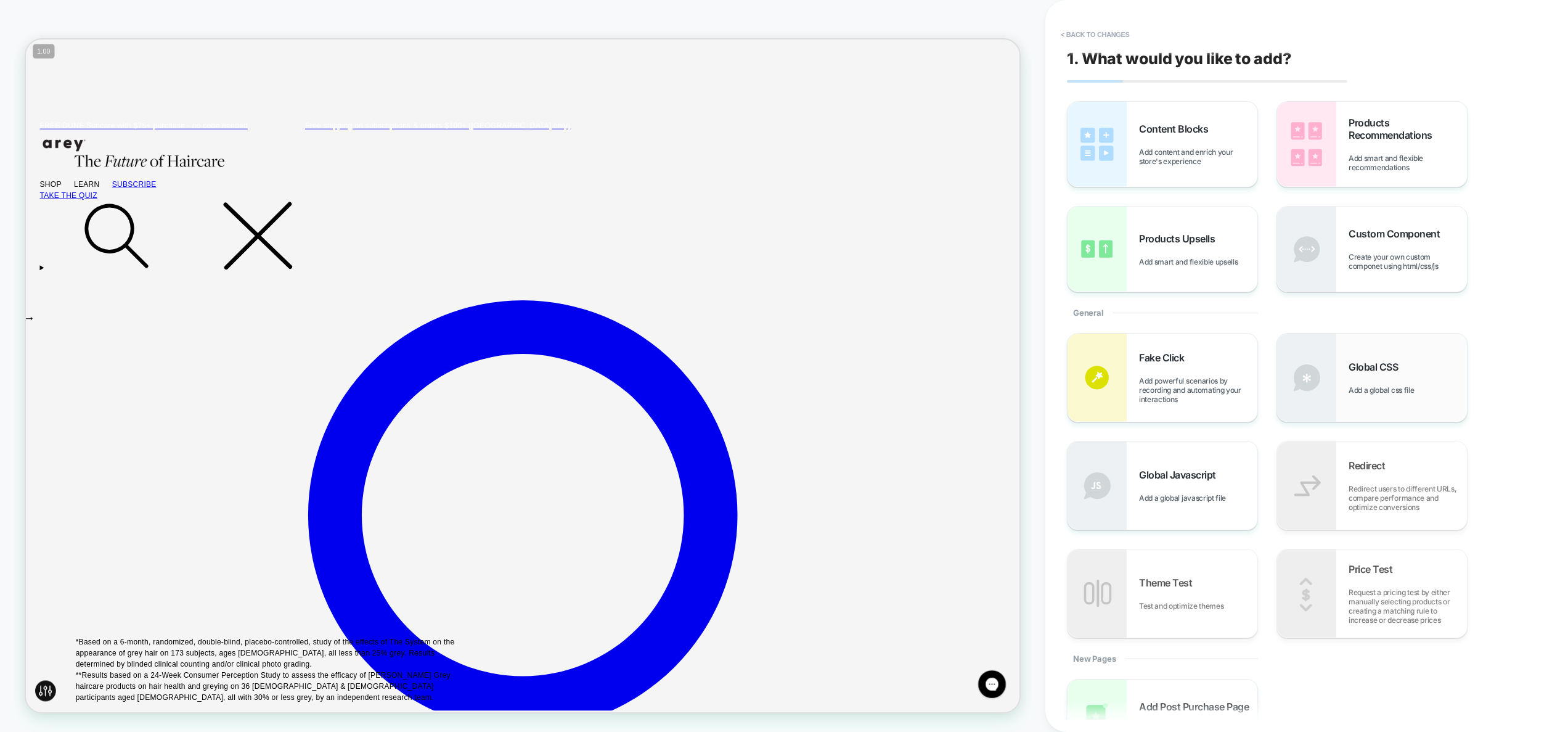
click at [1375, 384] on div "Global CSS Add a global css file" at bounding box center [1407, 378] width 118 height 34
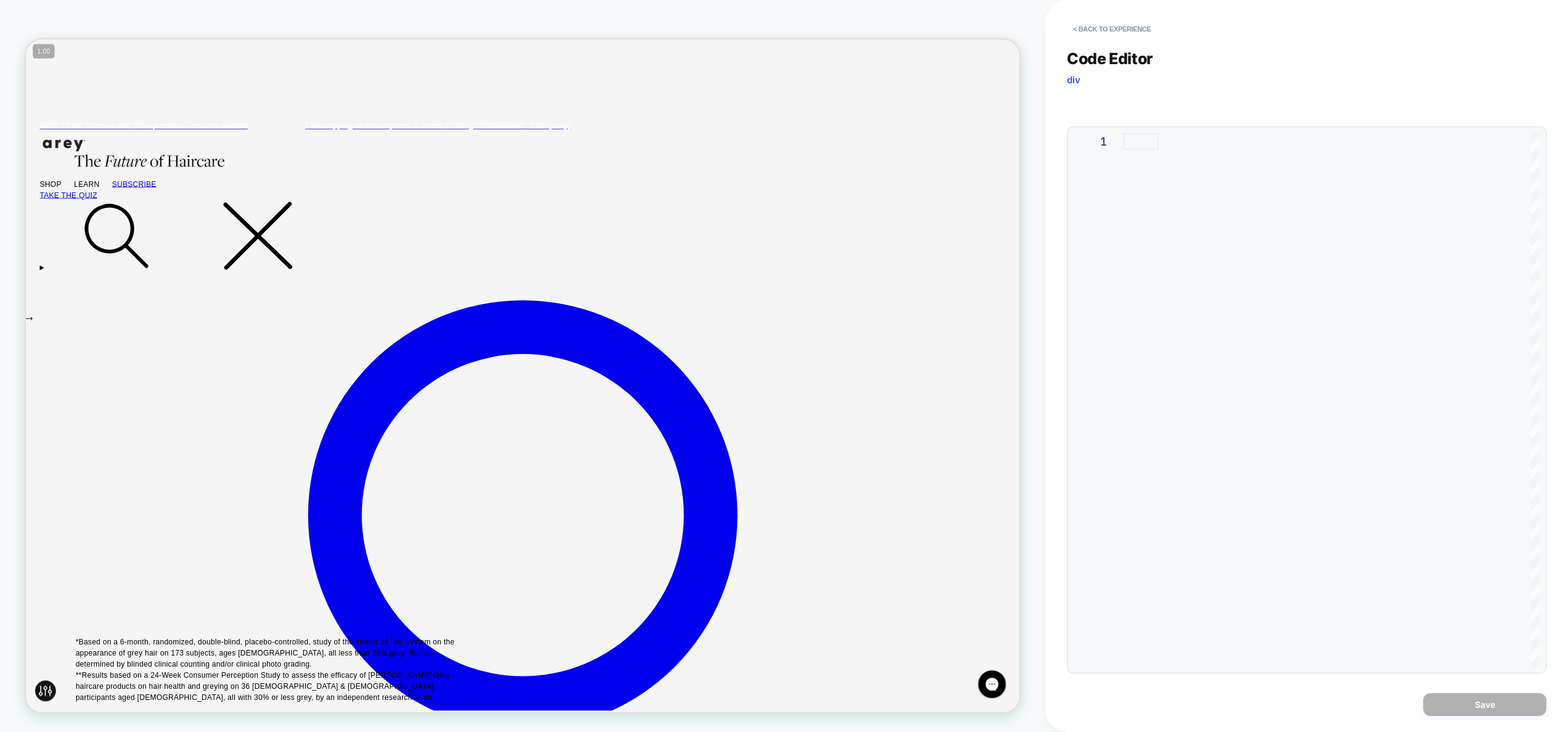
click at [1263, 150] on div at bounding box center [1331, 141] width 417 height 17
type textarea "**********"
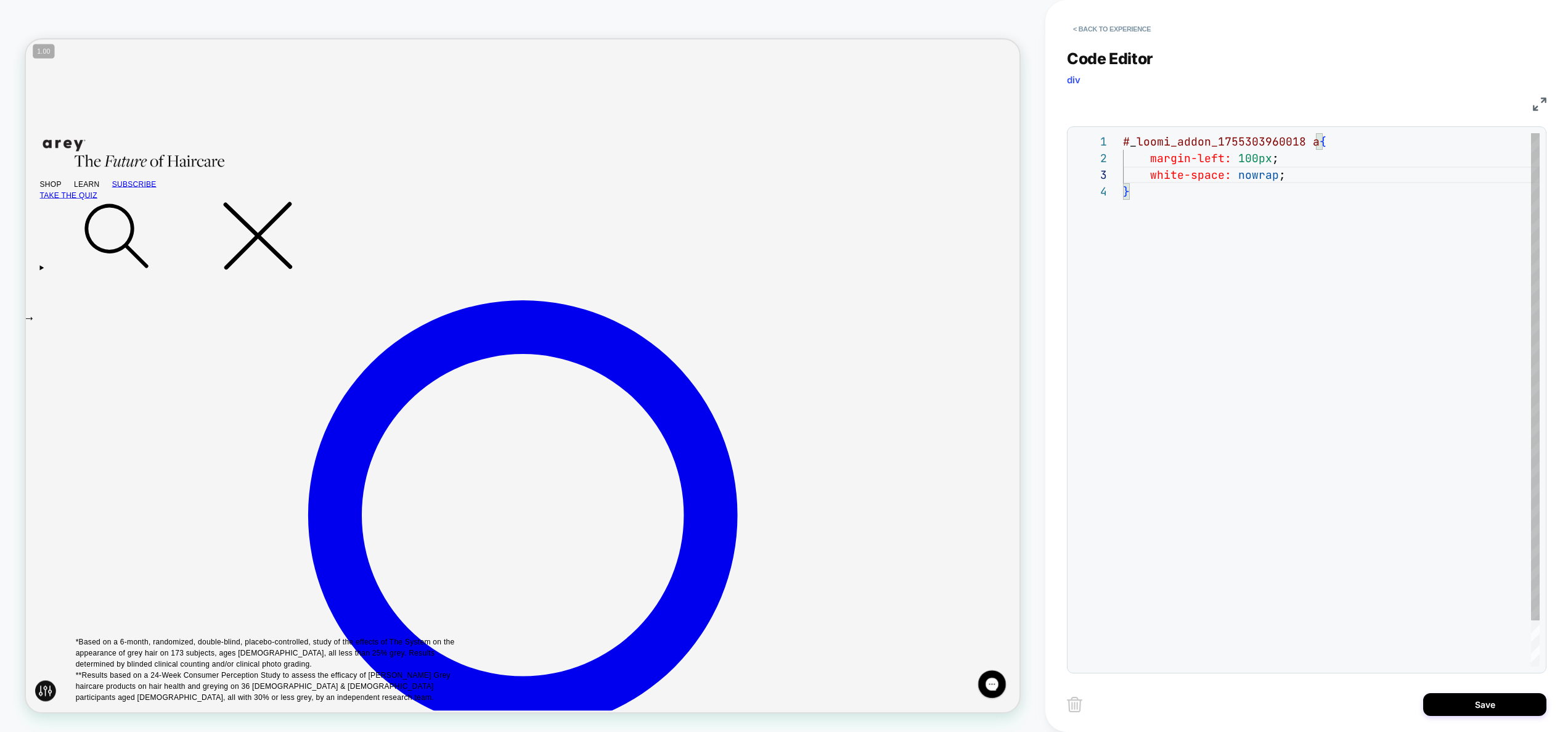
scroll to position [33, 160]
click at [1287, 176] on div "# _ loomi_addon_1755303960018 a { margin-left: 100px ; white-space: nowrap ; }" at bounding box center [1331, 424] width 417 height 584
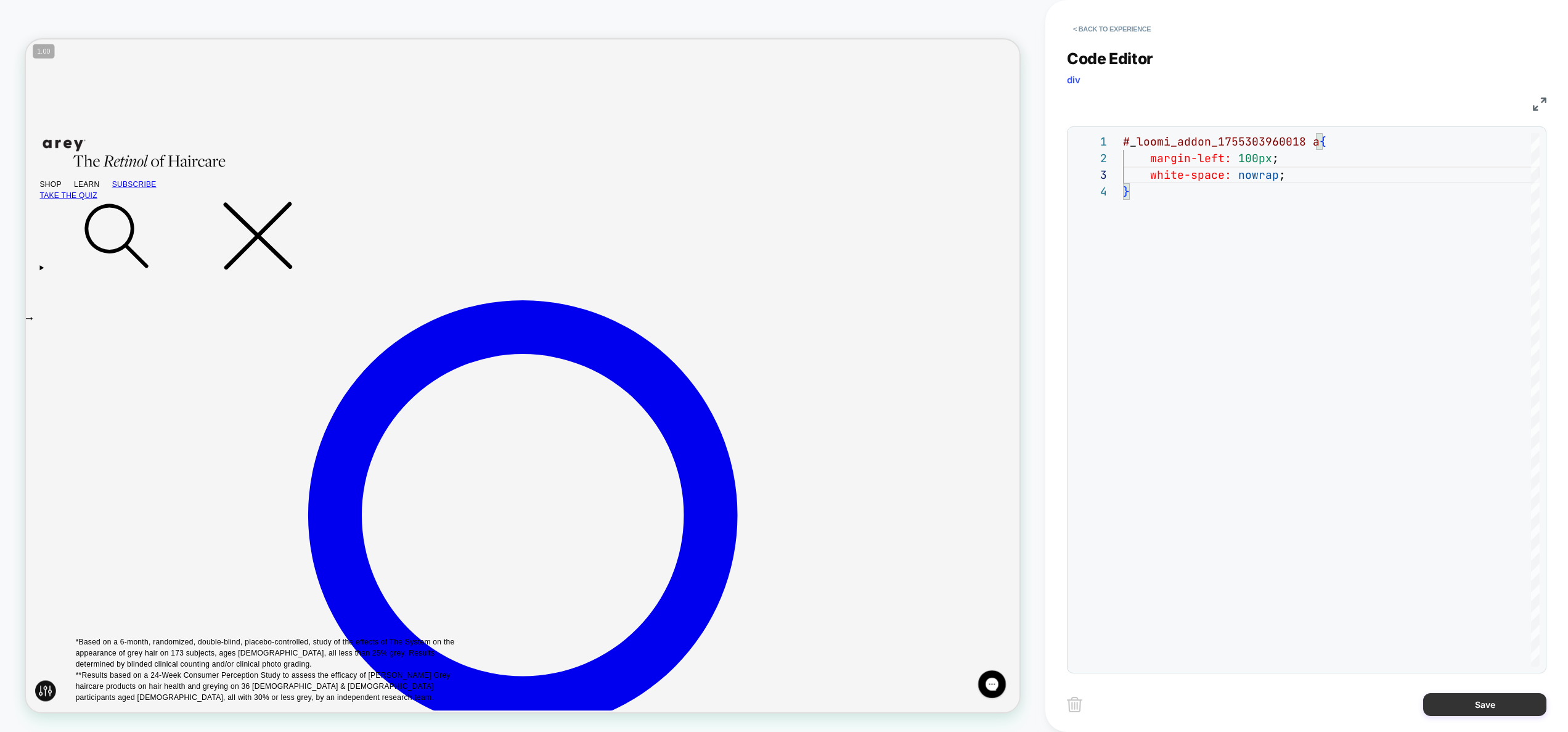
type textarea "**********"
click at [1480, 712] on button "Save" at bounding box center [1484, 704] width 123 height 23
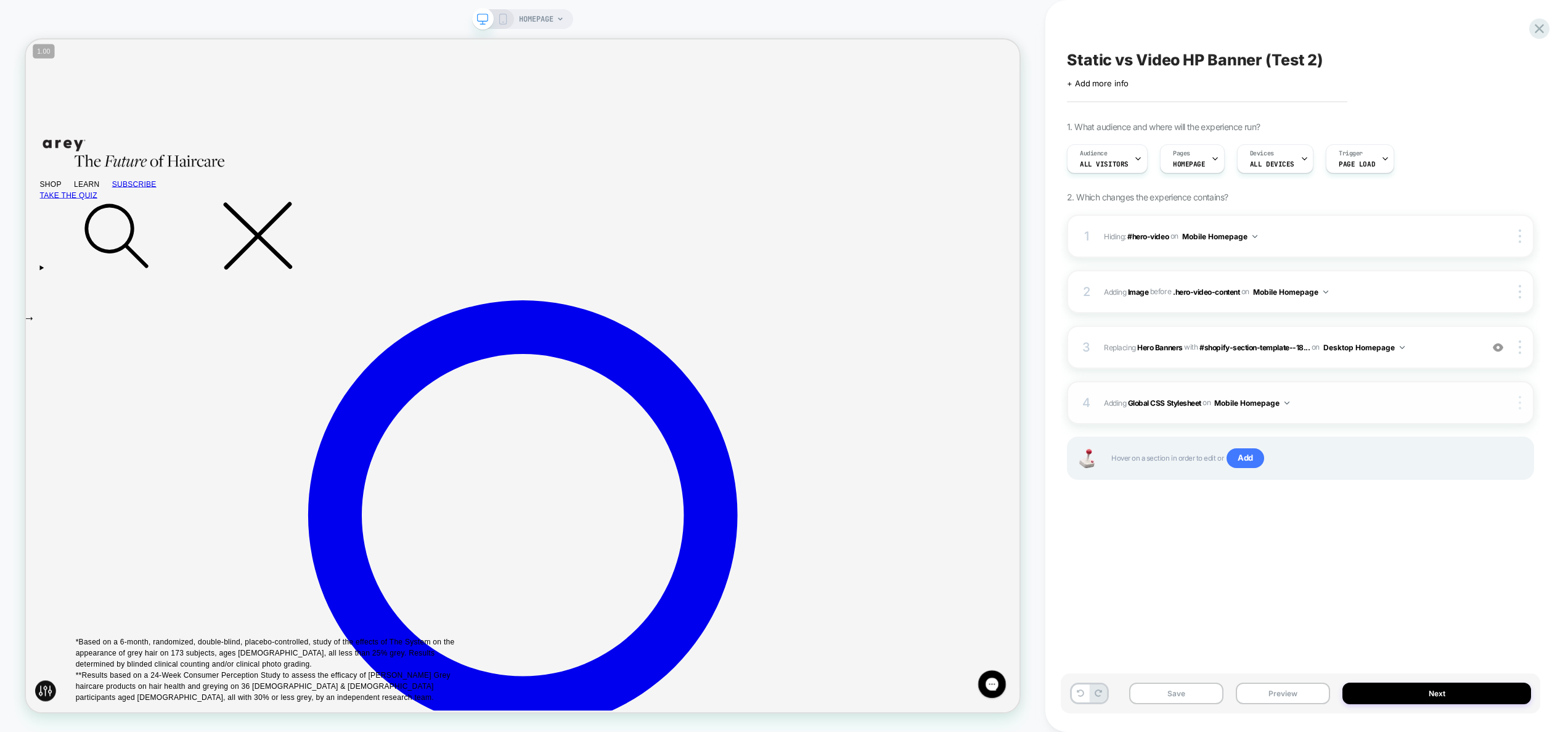
click at [1519, 400] on img at bounding box center [1520, 403] width 2 height 14
drag, startPoint x: 1451, startPoint y: 402, endPoint x: 1441, endPoint y: 368, distance: 35.4
click at [1441, 368] on div "Copy to Desktop Target All Devices Delete" at bounding box center [1447, 402] width 110 height 101
click at [1438, 368] on div "Copy to Desktop" at bounding box center [1447, 368] width 110 height 34
click at [1363, 407] on span "Adding Global CSS Stylesheet on Desktop Homepage" at bounding box center [1289, 403] width 371 height 15
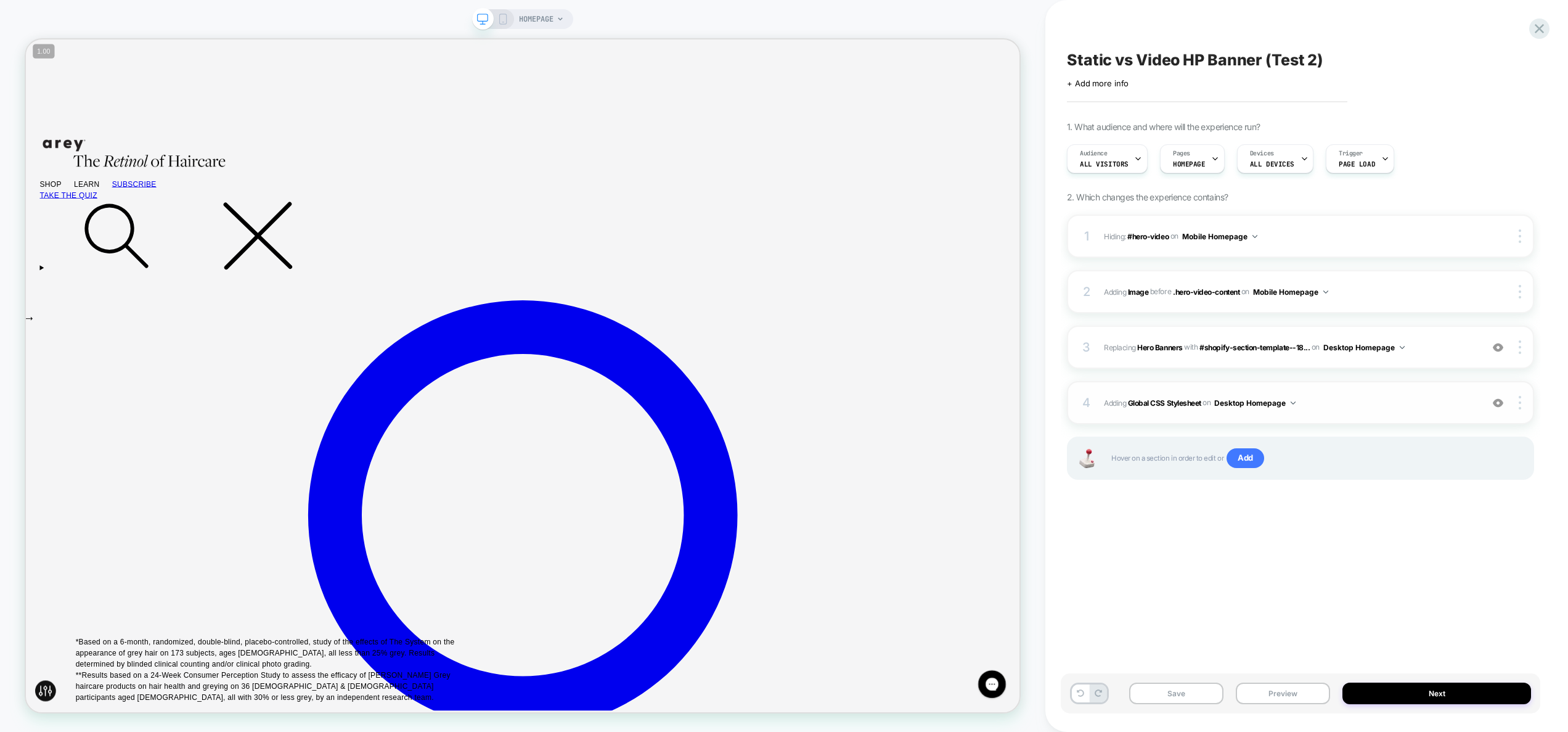
click at [1337, 403] on span "Adding Global CSS Stylesheet on Desktop Homepage" at bounding box center [1289, 403] width 371 height 15
click at [1194, 415] on div "4 Adding Global CSS Stylesheet on Desktop Homepage Copy to Mobile Target All De…" at bounding box center [1301, 403] width 467 height 43
click at [483, 15] on icon at bounding box center [483, 19] width 11 height 11
click at [1356, 409] on span "Adding Global CSS Stylesheet on Desktop Homepage" at bounding box center [1289, 403] width 371 height 15
drag, startPoint x: 1295, startPoint y: 700, endPoint x: 1283, endPoint y: 683, distance: 20.8
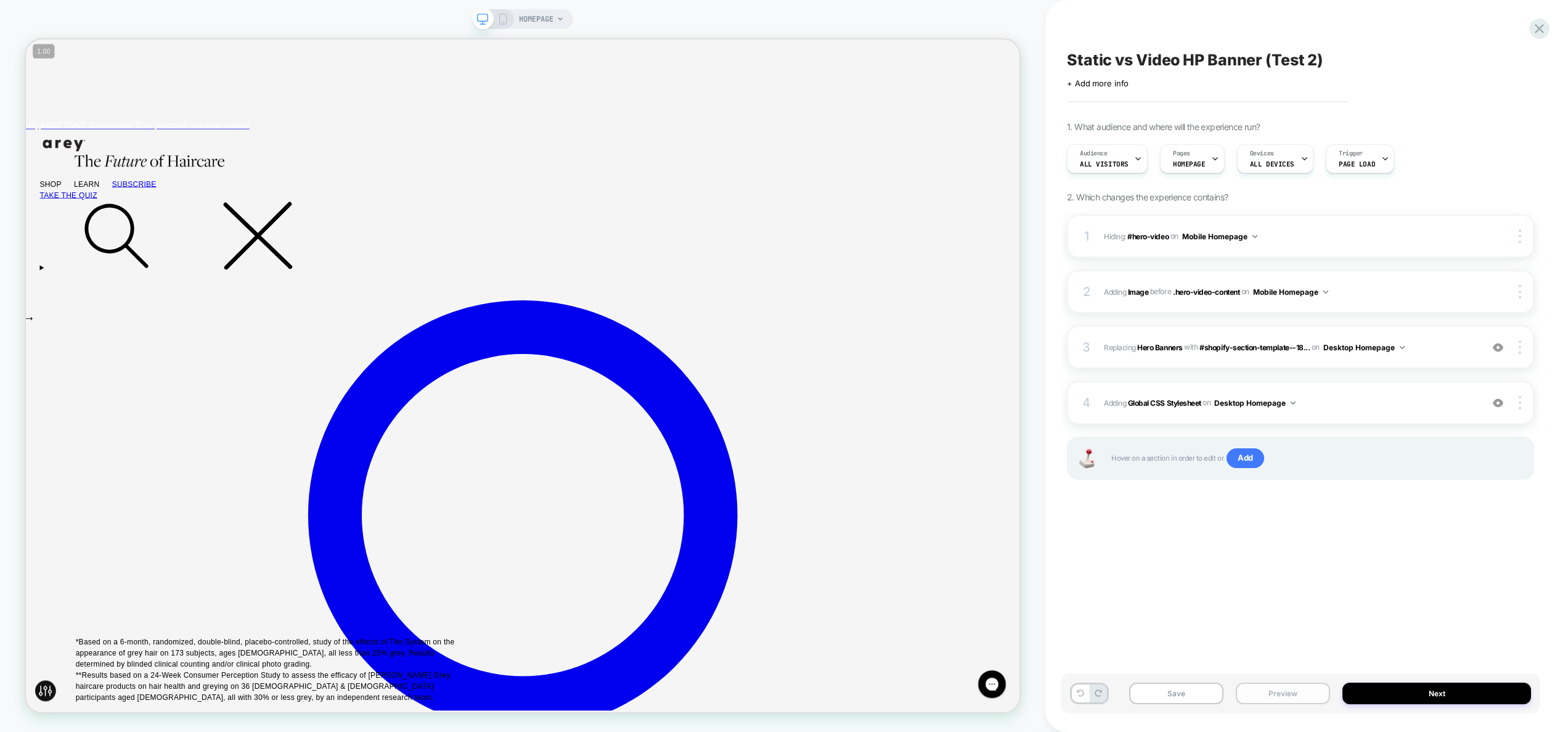
click at [1295, 699] on button "Preview" at bounding box center [1283, 694] width 95 height 22
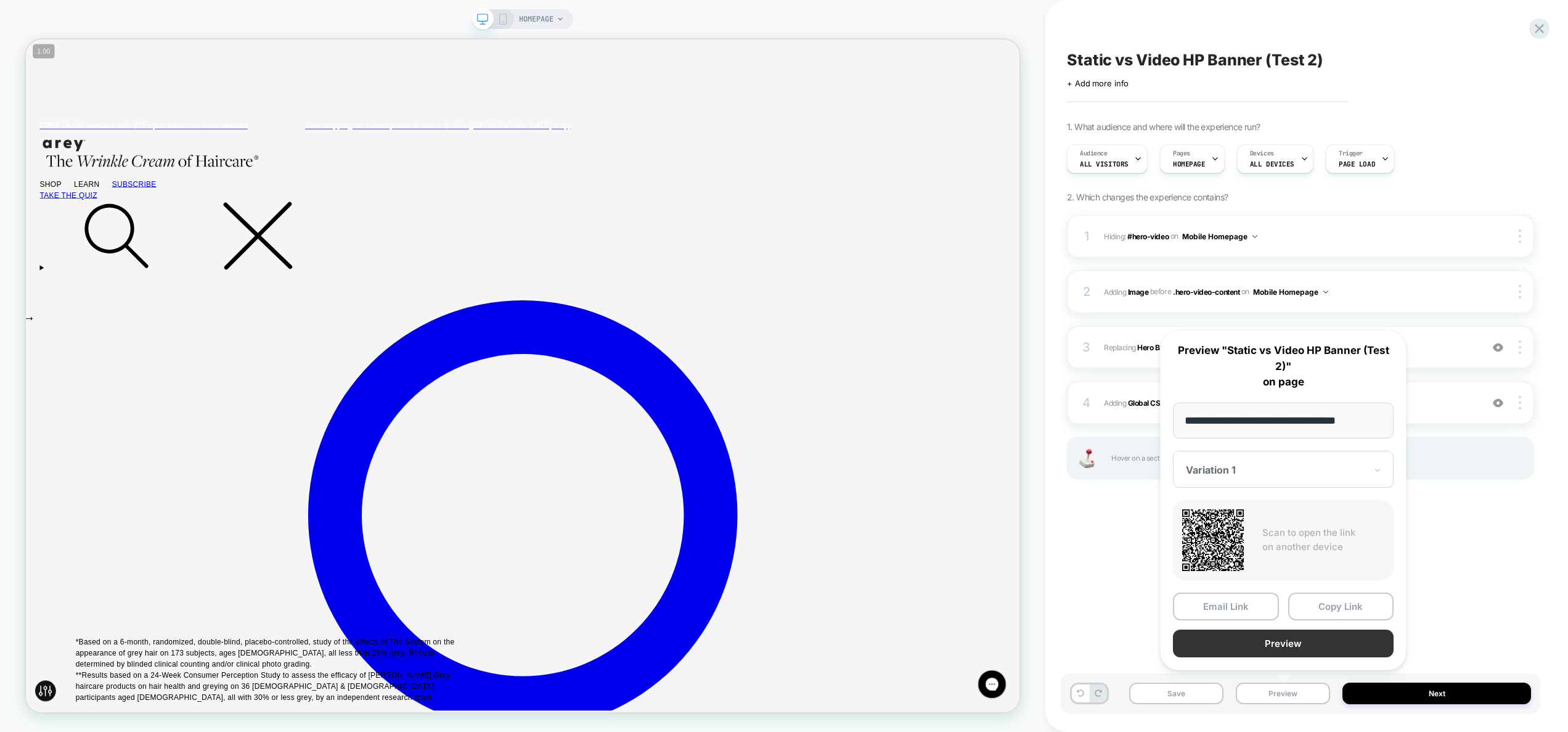
click at [1268, 644] on button "Preview" at bounding box center [1283, 644] width 221 height 28
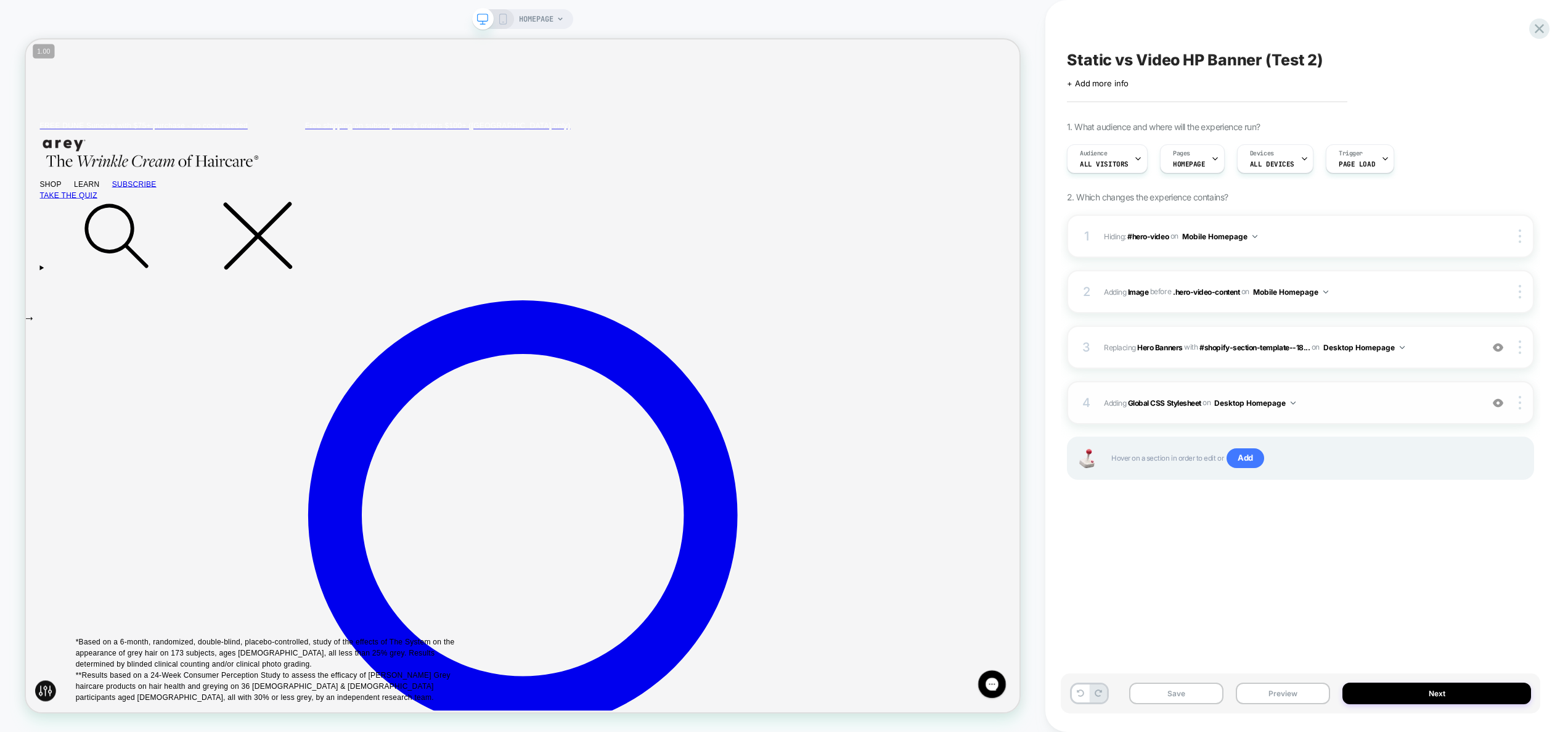
click at [1324, 392] on div "4 Adding Global CSS Stylesheet on Desktop Homepage Copy to Mobile Target All De…" at bounding box center [1301, 403] width 467 height 43
click at [1523, 408] on div at bounding box center [1521, 403] width 23 height 14
click at [1519, 407] on img at bounding box center [1520, 403] width 2 height 14
click at [1473, 406] on div "Target All Devices" at bounding box center [1447, 402] width 110 height 34
click at [1360, 405] on span "Adding Global CSS Stylesheet on All Devices Homepage" at bounding box center [1289, 403] width 371 height 15
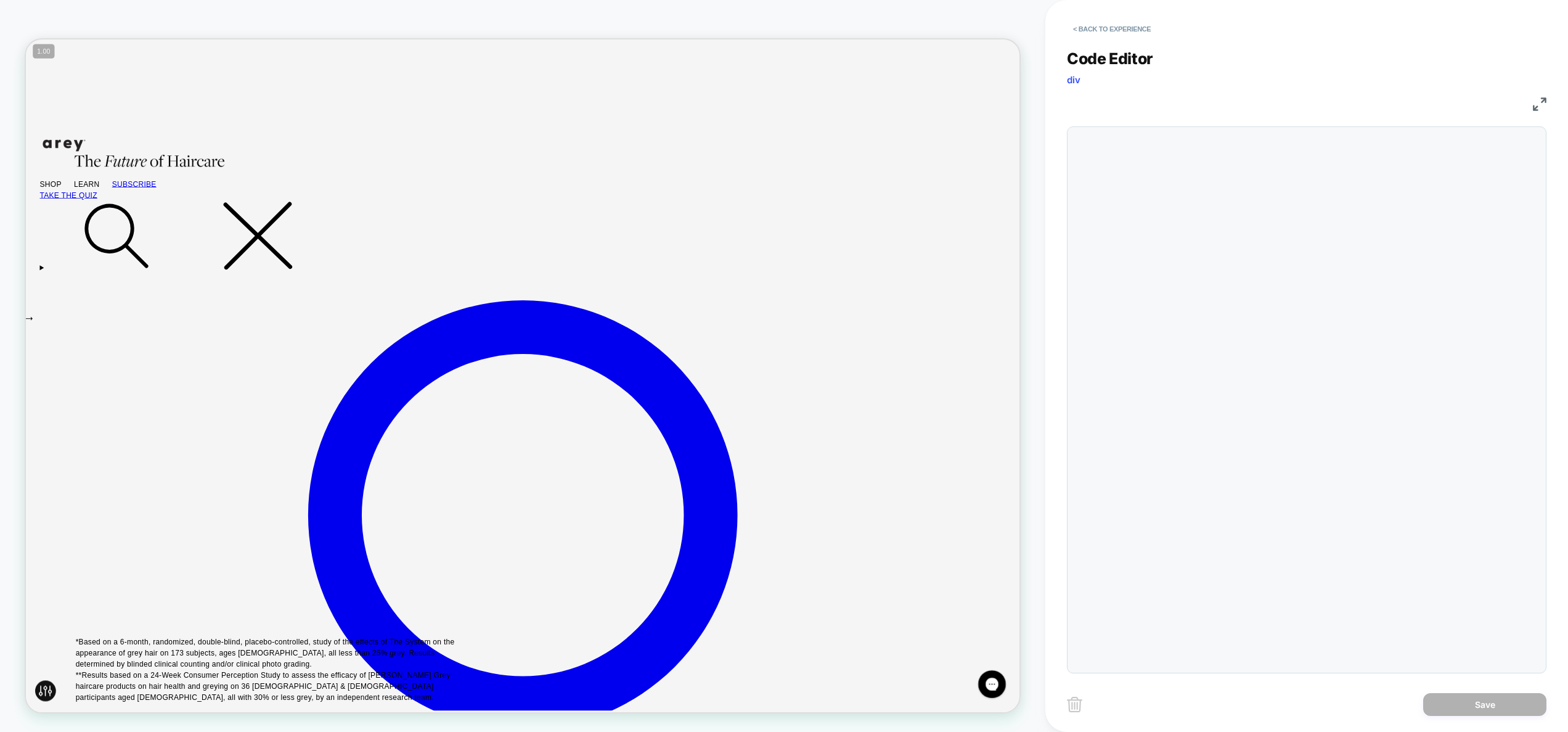
scroll to position [67, 0]
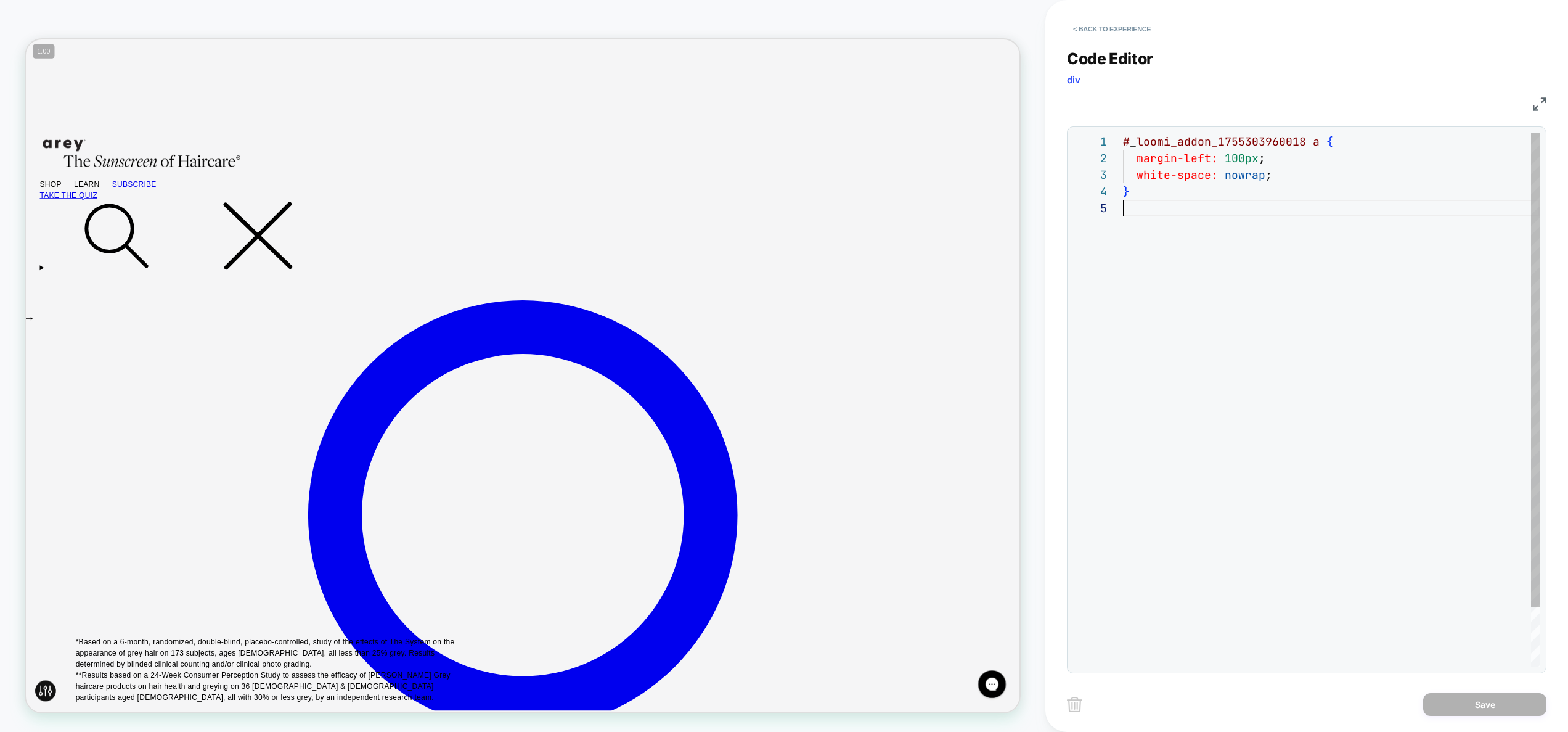
click at [1241, 300] on div "# _ loomi_addon_1755303960018 a { margin-left: 100px ; white-space: nowrap ; }" at bounding box center [1331, 433] width 417 height 600
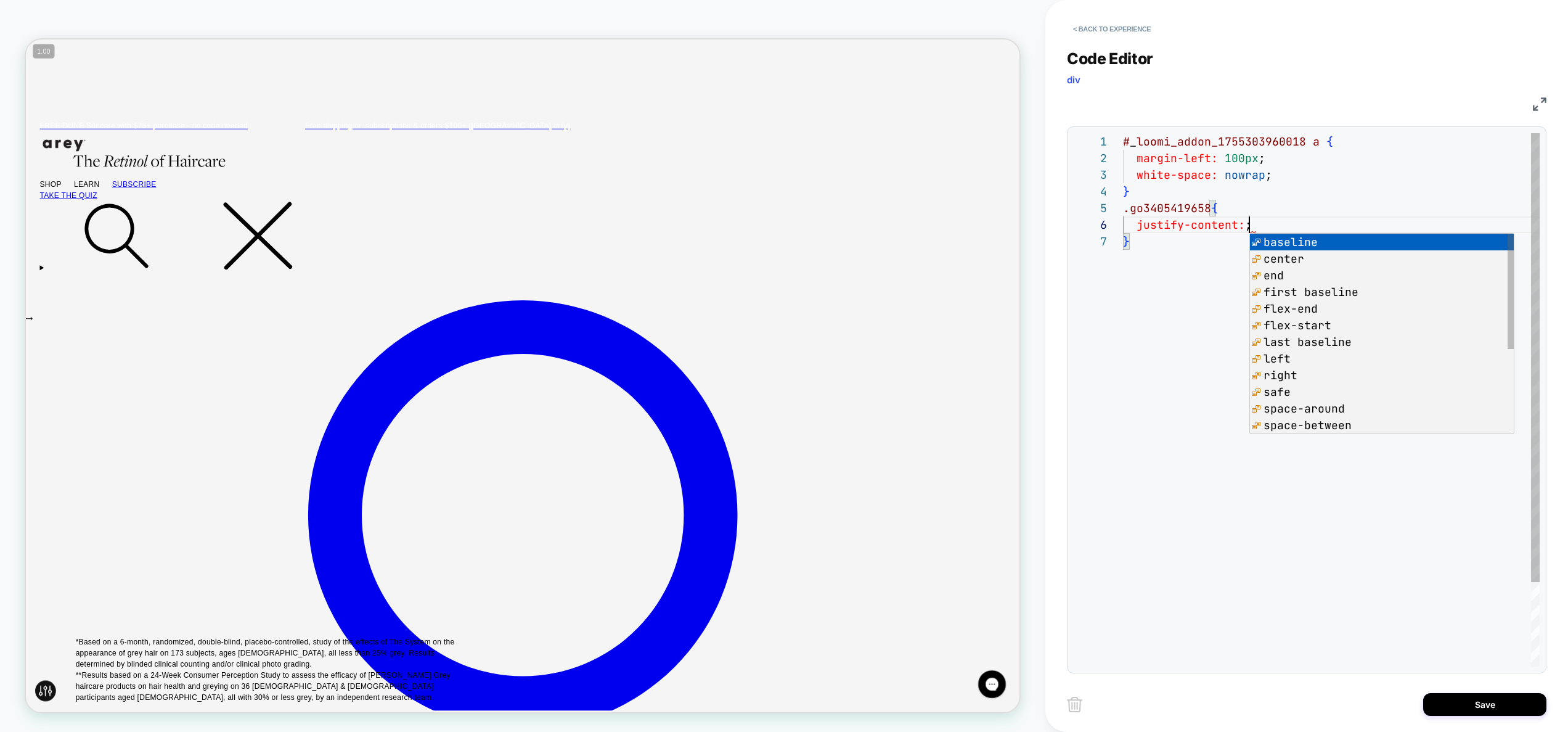
scroll to position [83, 193]
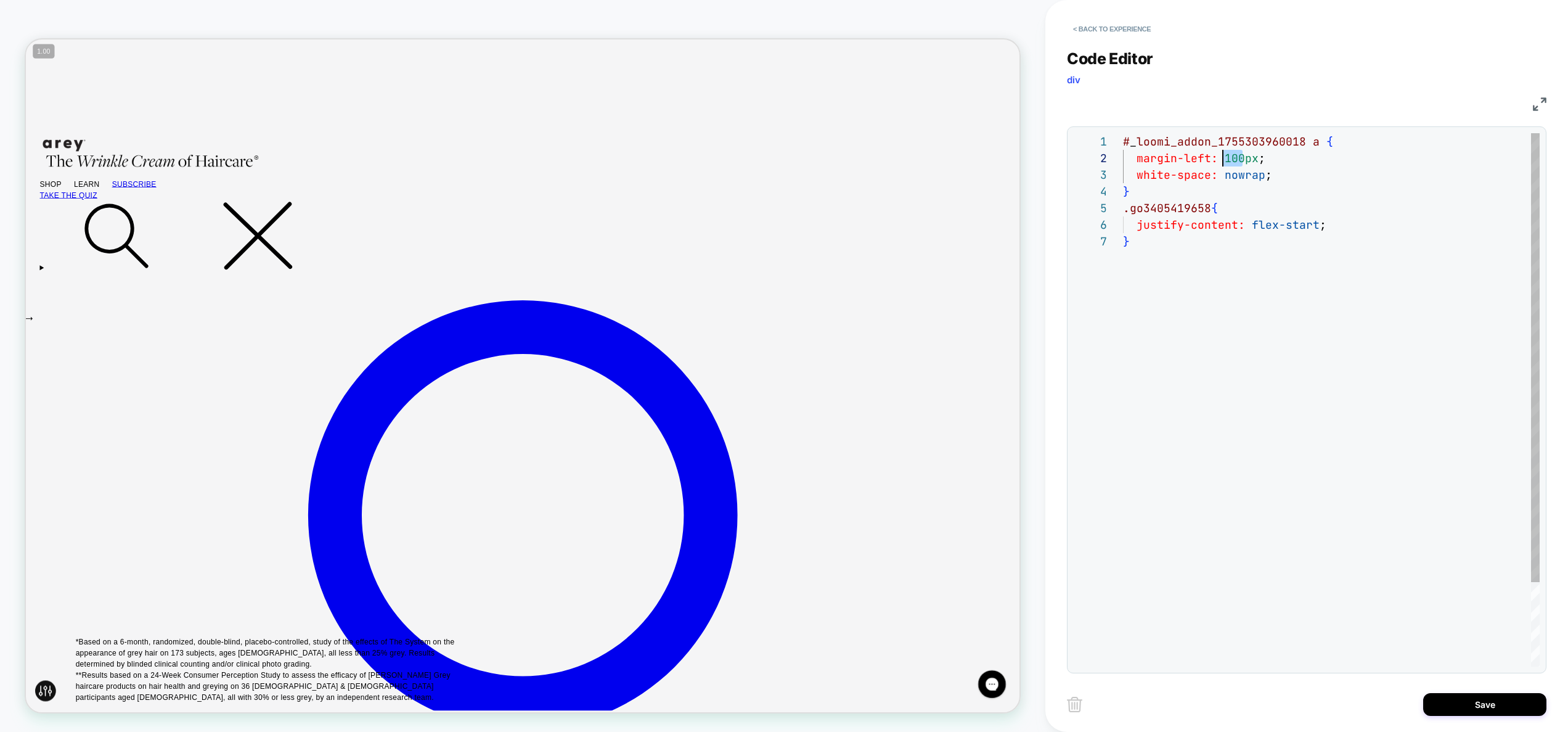
drag, startPoint x: 1244, startPoint y: 161, endPoint x: 1221, endPoint y: 161, distance: 23.0
click at [1221, 161] on div "# _ loomi_addon_1755303960018 a { margin-left: 100px ; white-space: nowrap ; } …" at bounding box center [1331, 449] width 417 height 633
click at [1304, 282] on div "# _ loomi_addon_1755303960018 a { margin-left: 50px ; white-space: nowrap ; } .…" at bounding box center [1331, 449] width 417 height 633
click at [1317, 222] on div "# _ loomi_addon_1755303960018 a { margin-left: 50px ; white-space: nowrap ; } .…" at bounding box center [1331, 449] width 417 height 633
click at [1242, 375] on div "# _ loomi_addon_1755303960018 a { margin-left: 50px ; white-space: nowrap ; } .…" at bounding box center [1331, 449] width 417 height 633
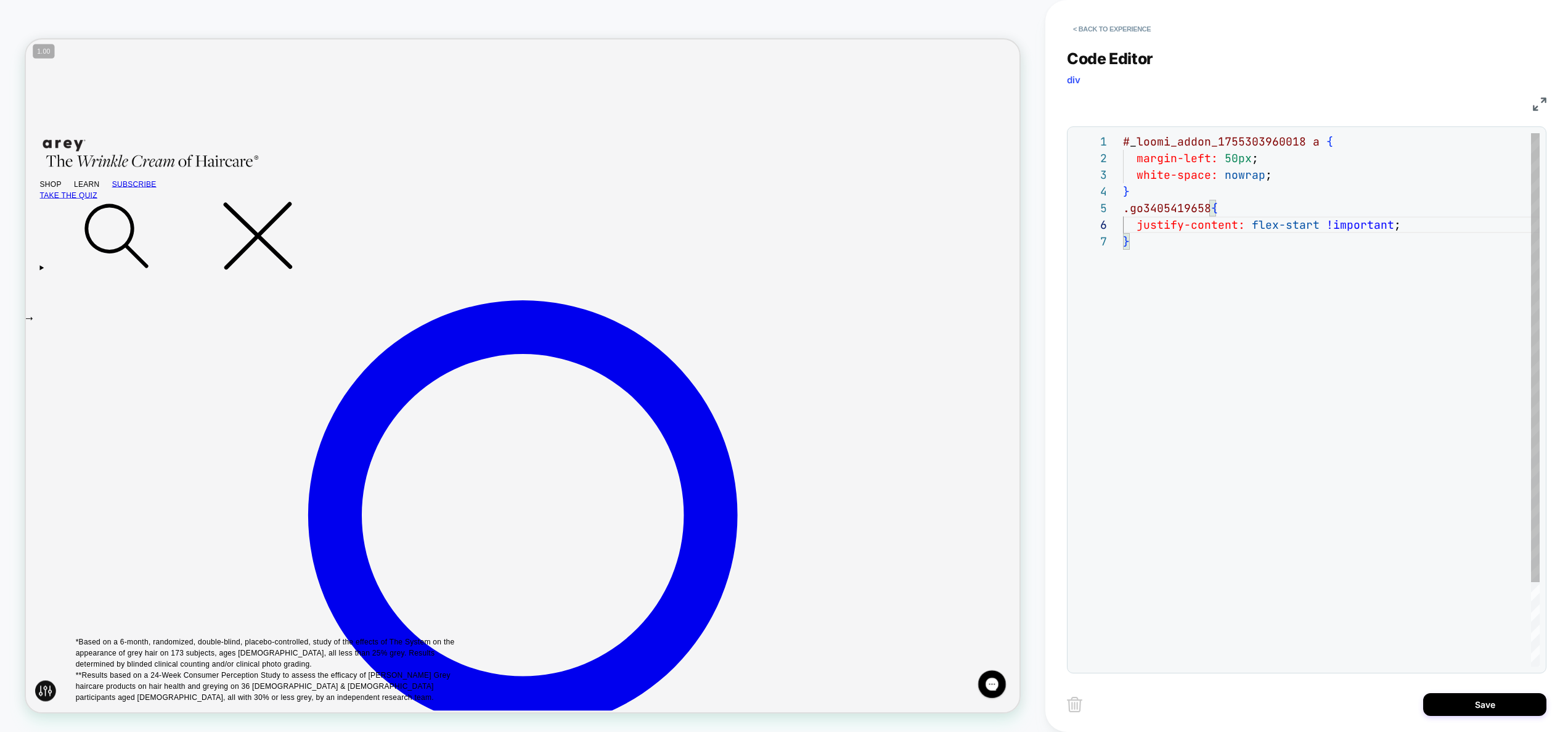
scroll to position [100, 7]
click at [1177, 216] on div "# _ loomi_addon_1755303960018 a { margin-left: 50px ; white-space: nowrap ; } .…" at bounding box center [1331, 449] width 417 height 633
click at [1180, 205] on div "# _ loomi_addon_1755303960018 a { margin-left: 50px ; white-space: nowrap ; } .…" at bounding box center [1331, 449] width 417 height 633
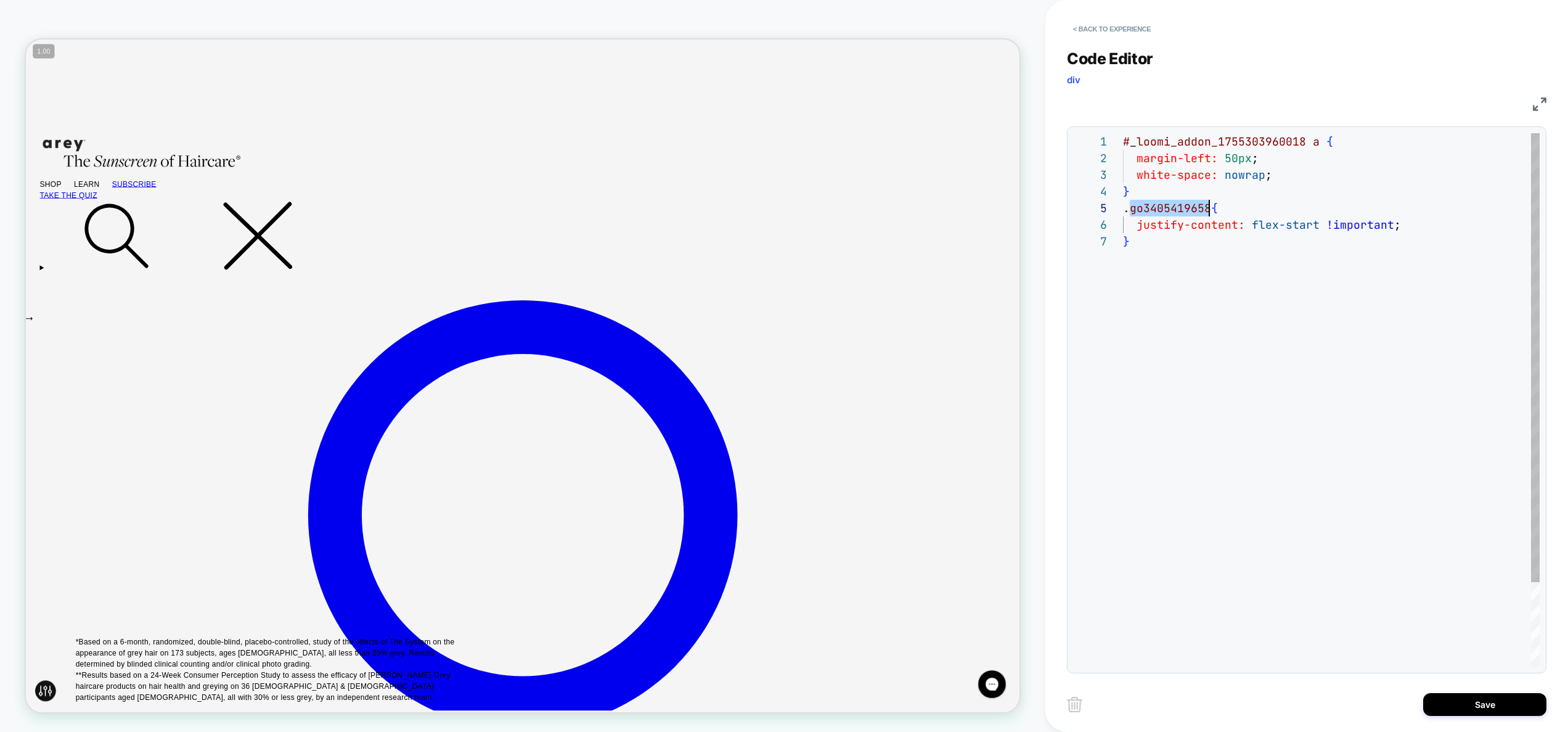
click at [1180, 205] on div "# _ loomi_addon_1755303960018 a { margin-left: 50px ; white-space: nowrap ; } .…" at bounding box center [1331, 449] width 417 height 633
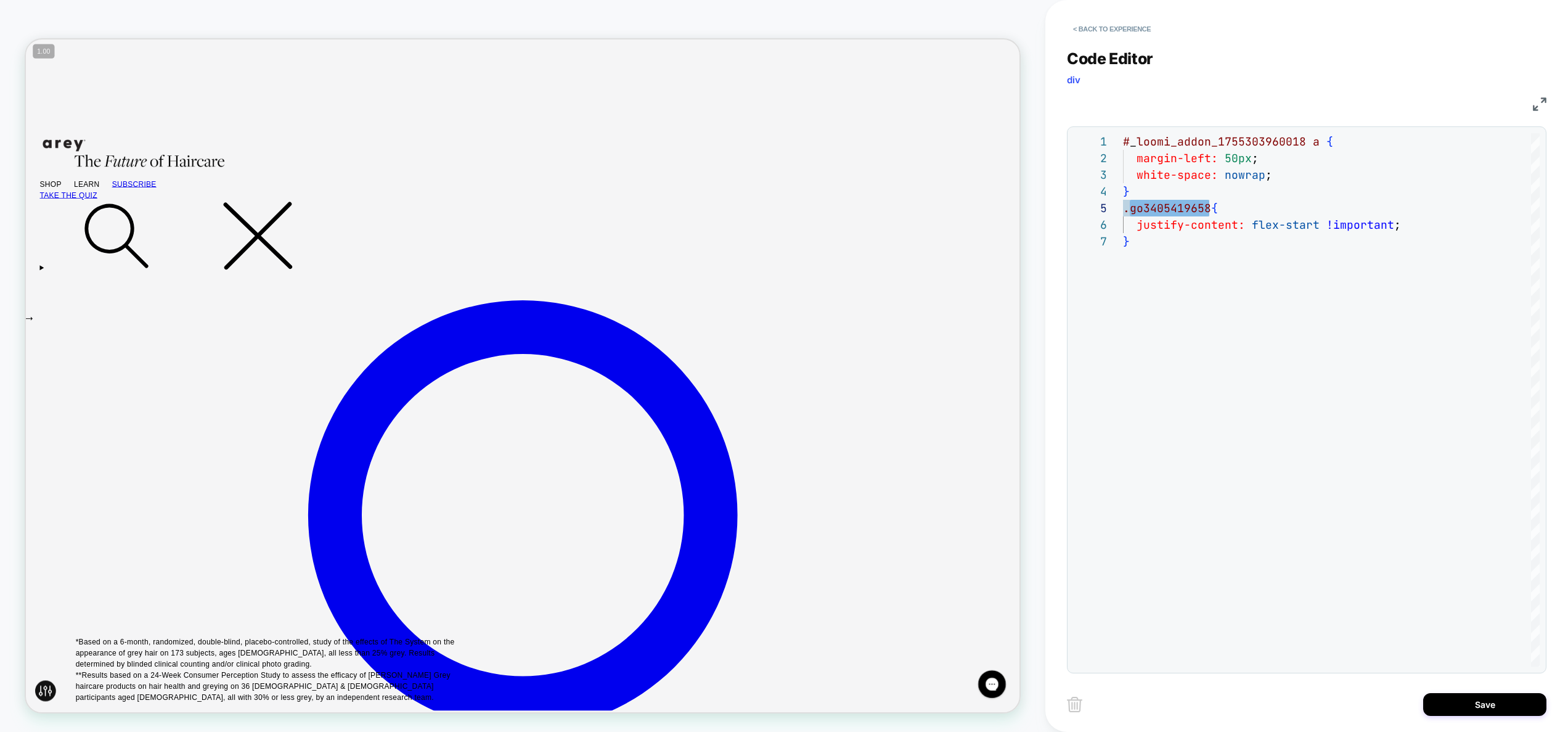
type textarea "**********"
click at [1491, 707] on button "Save" at bounding box center [1484, 704] width 123 height 23
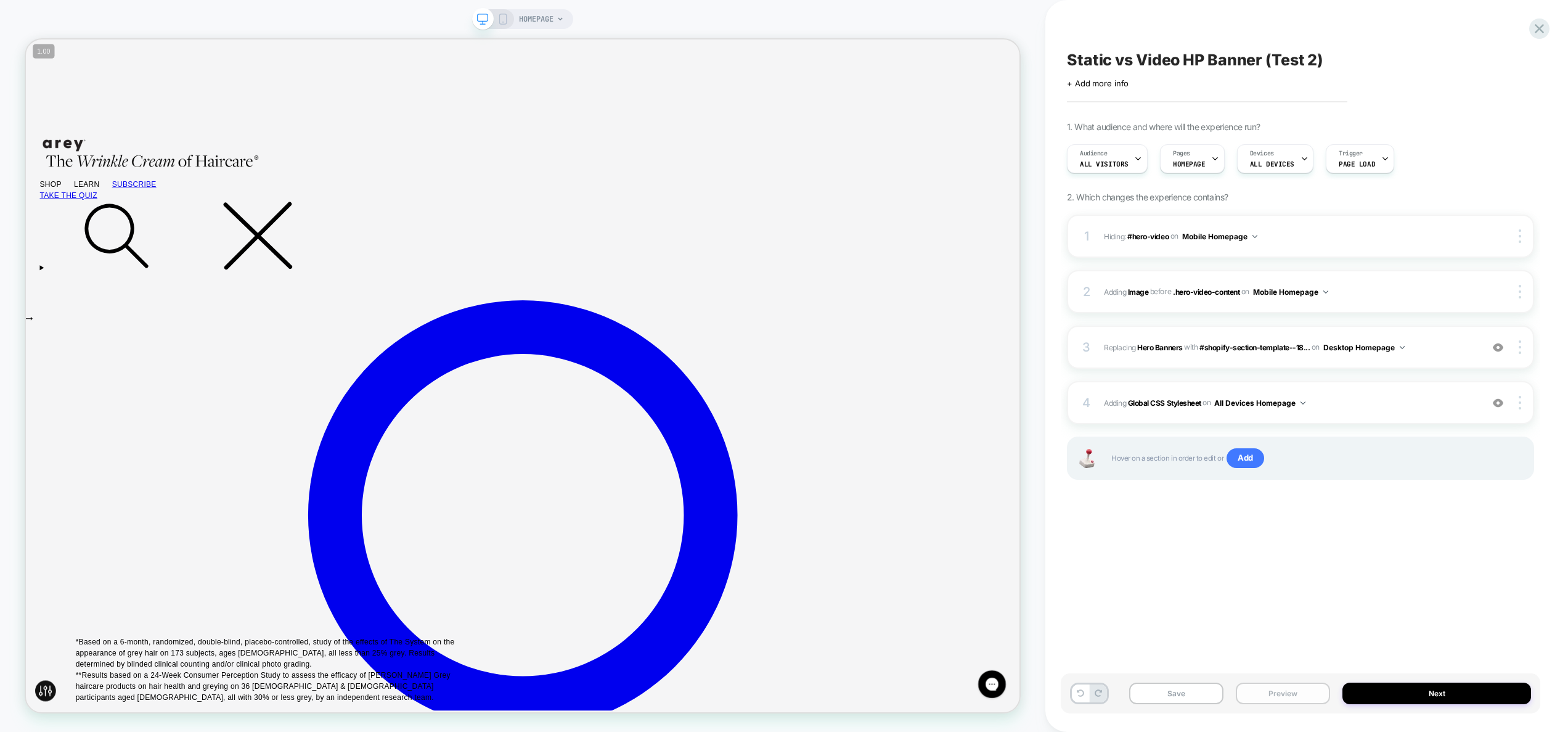
click at [1287, 695] on button "Preview" at bounding box center [1283, 694] width 95 height 22
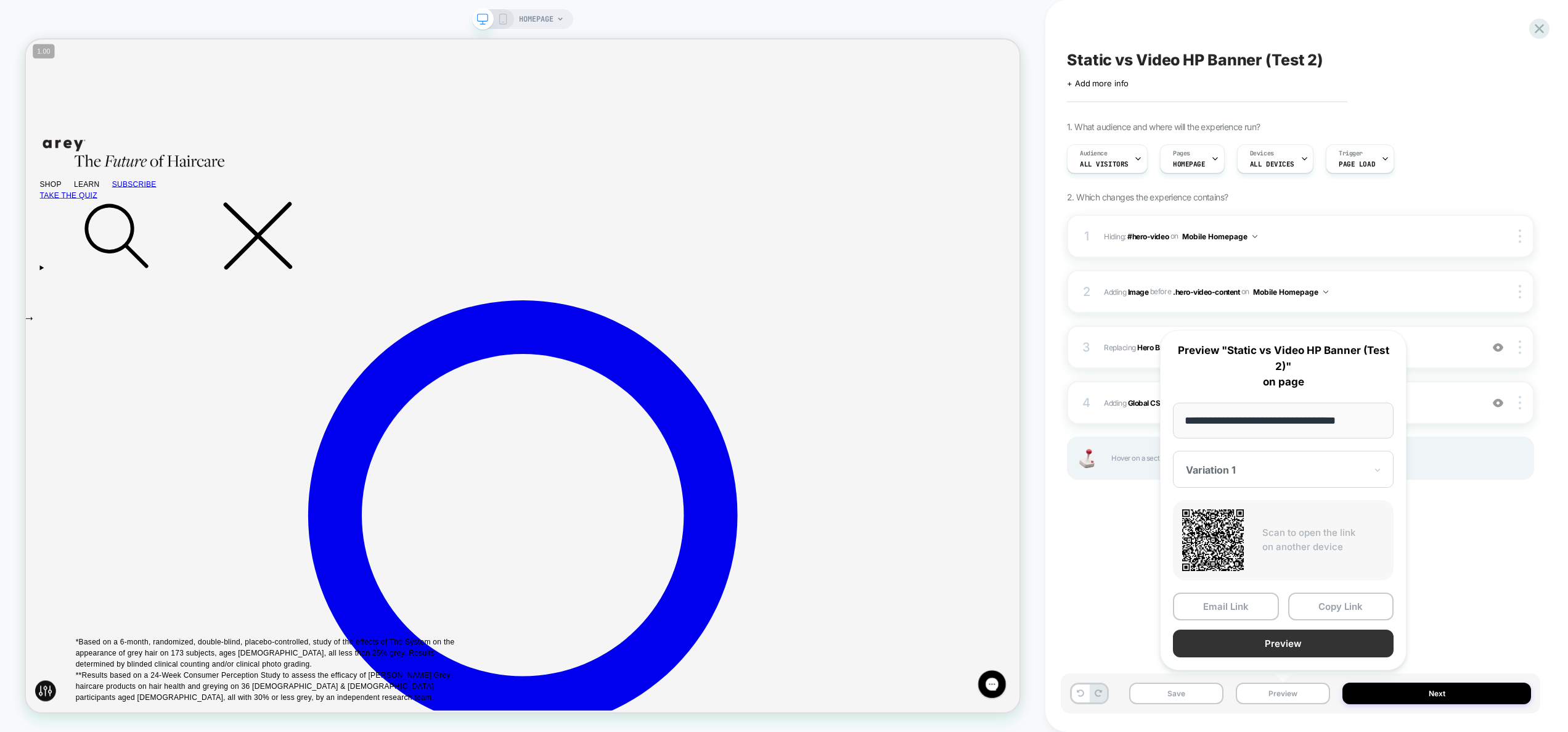
click at [1294, 644] on button "Preview" at bounding box center [1283, 644] width 221 height 28
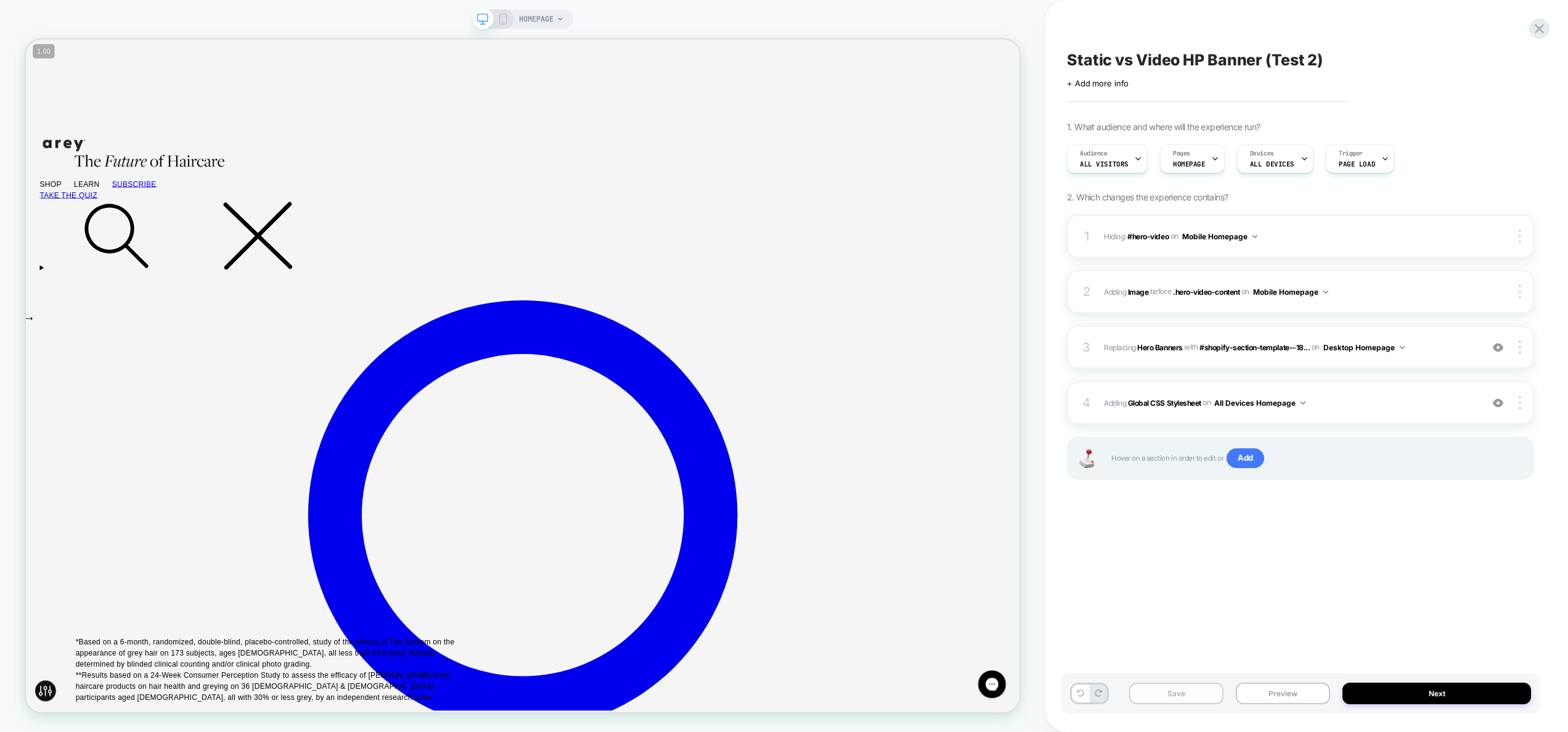
click at [1189, 698] on button "Save" at bounding box center [1176, 694] width 95 height 22
drag, startPoint x: 1522, startPoint y: 406, endPoint x: 1519, endPoint y: 412, distance: 6.7
click at [1521, 406] on div at bounding box center [1521, 403] width 23 height 14
click at [1522, 408] on div at bounding box center [1521, 403] width 23 height 14
click at [1484, 422] on div "Target Desktop" at bounding box center [1447, 420] width 110 height 34
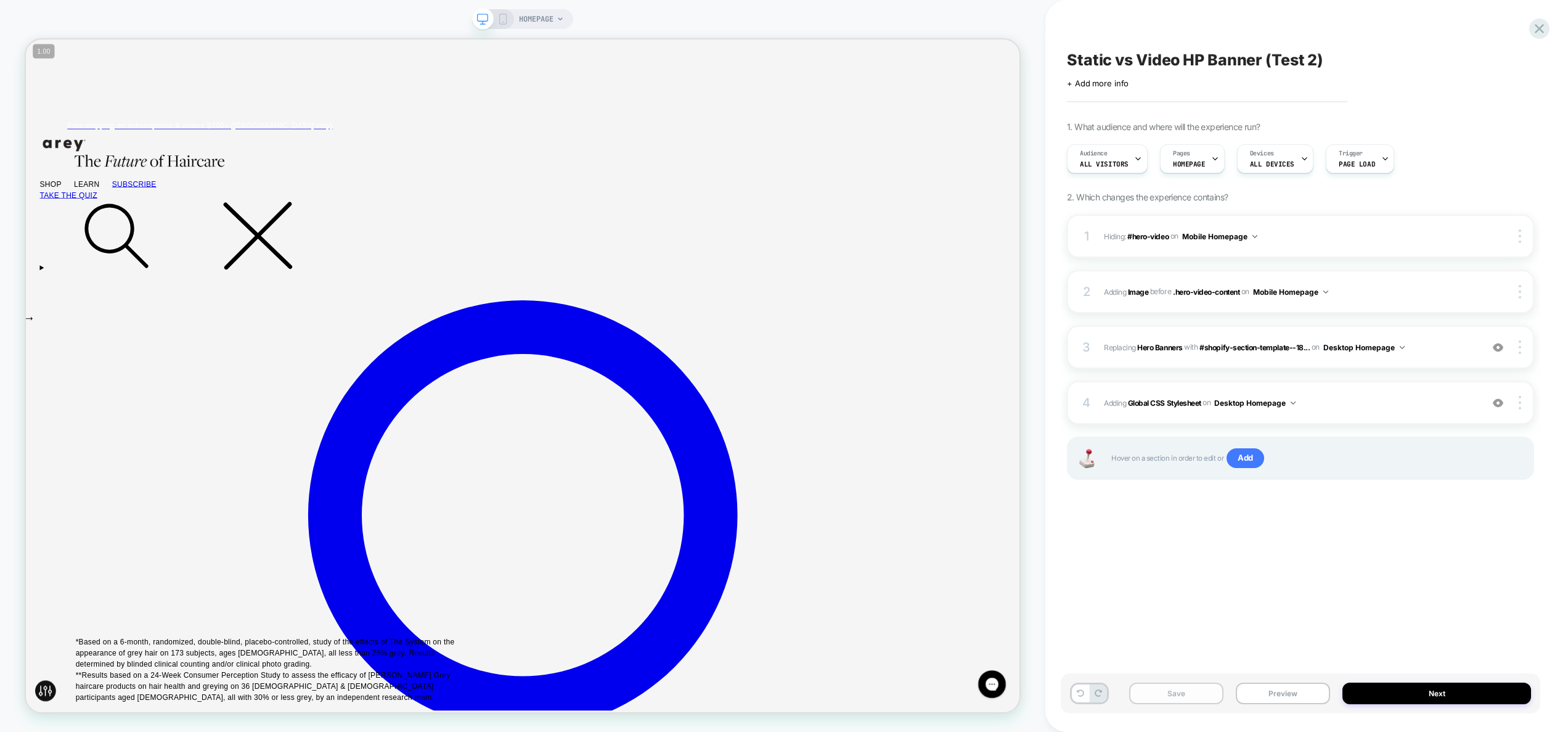
click at [1196, 697] on button "Save" at bounding box center [1176, 694] width 95 height 22
